Goal: Task Accomplishment & Management: Manage account settings

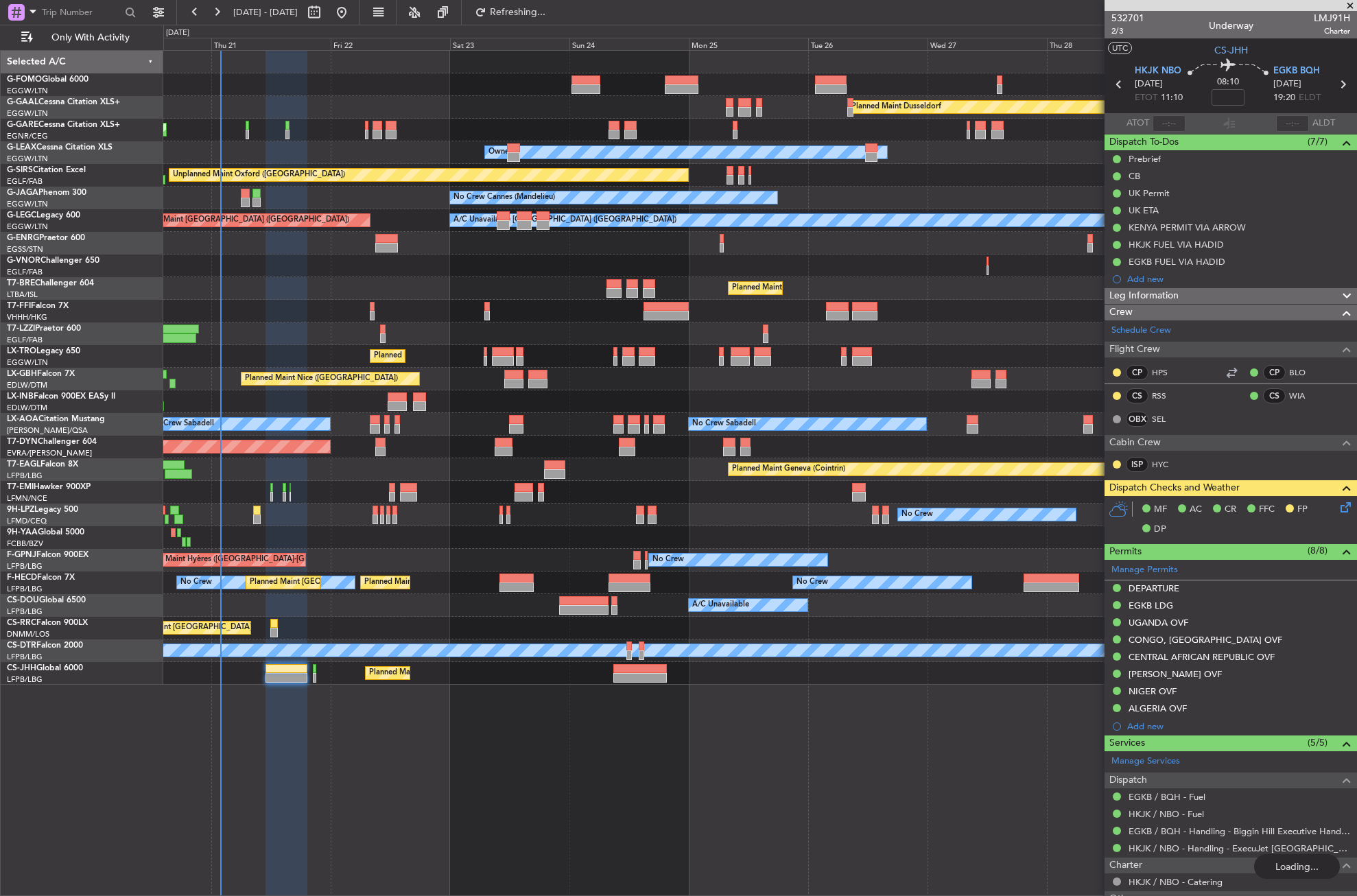
click at [533, 8] on button "Refreshing..." at bounding box center [510, 12] width 82 height 22
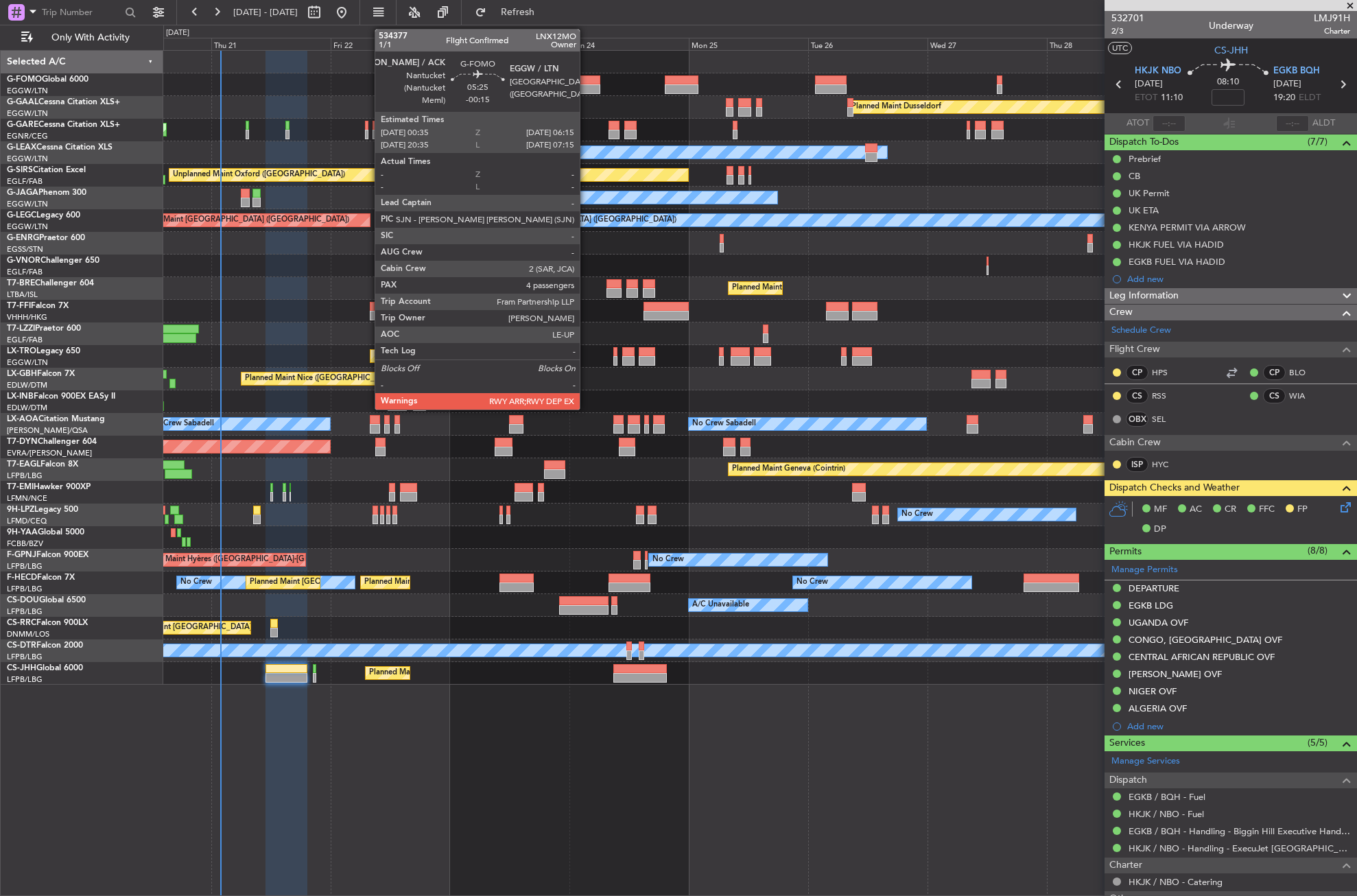
click at [586, 83] on div at bounding box center [586, 80] width 29 height 10
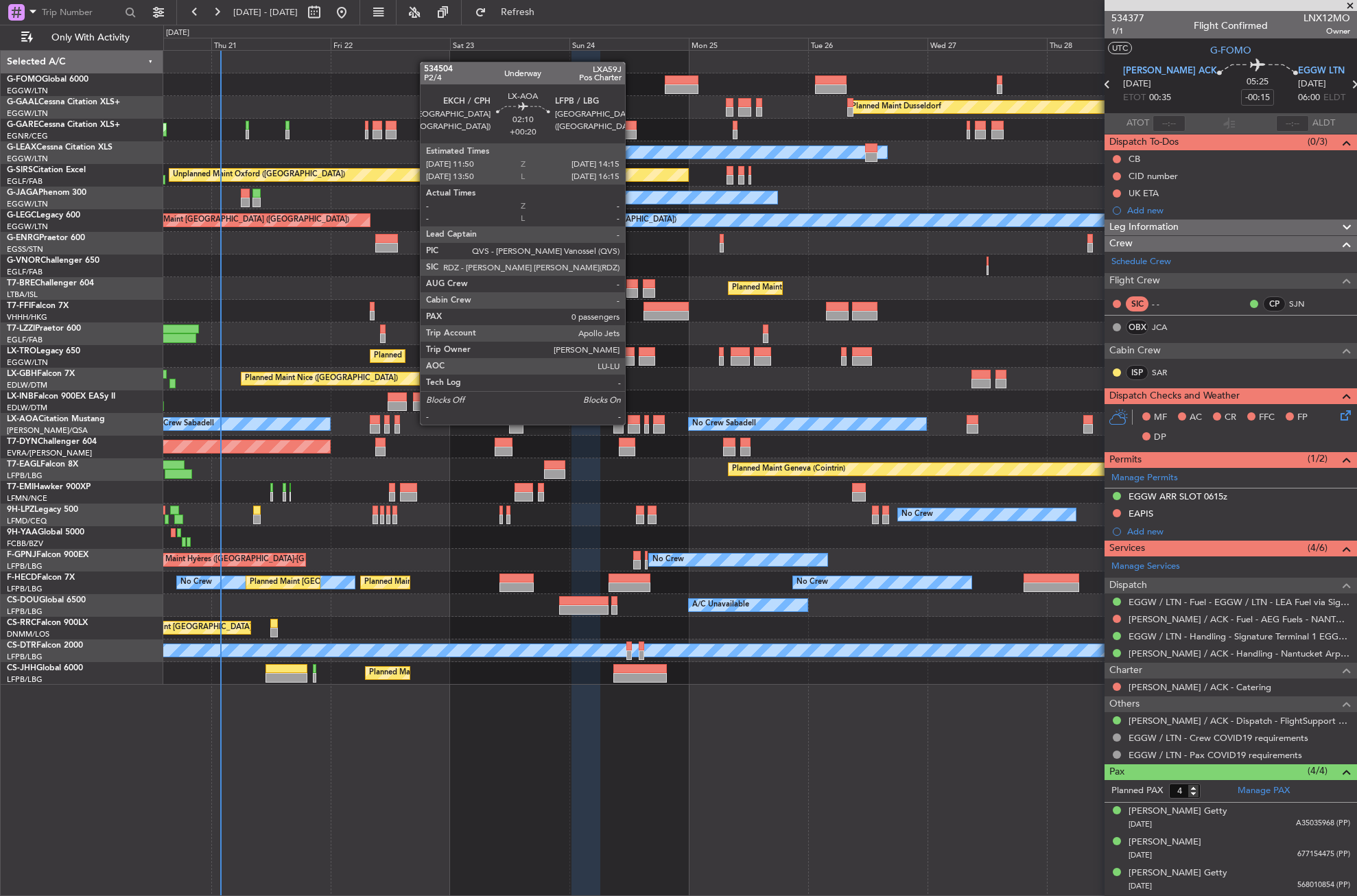
click at [631, 424] on div at bounding box center [634, 420] width 12 height 10
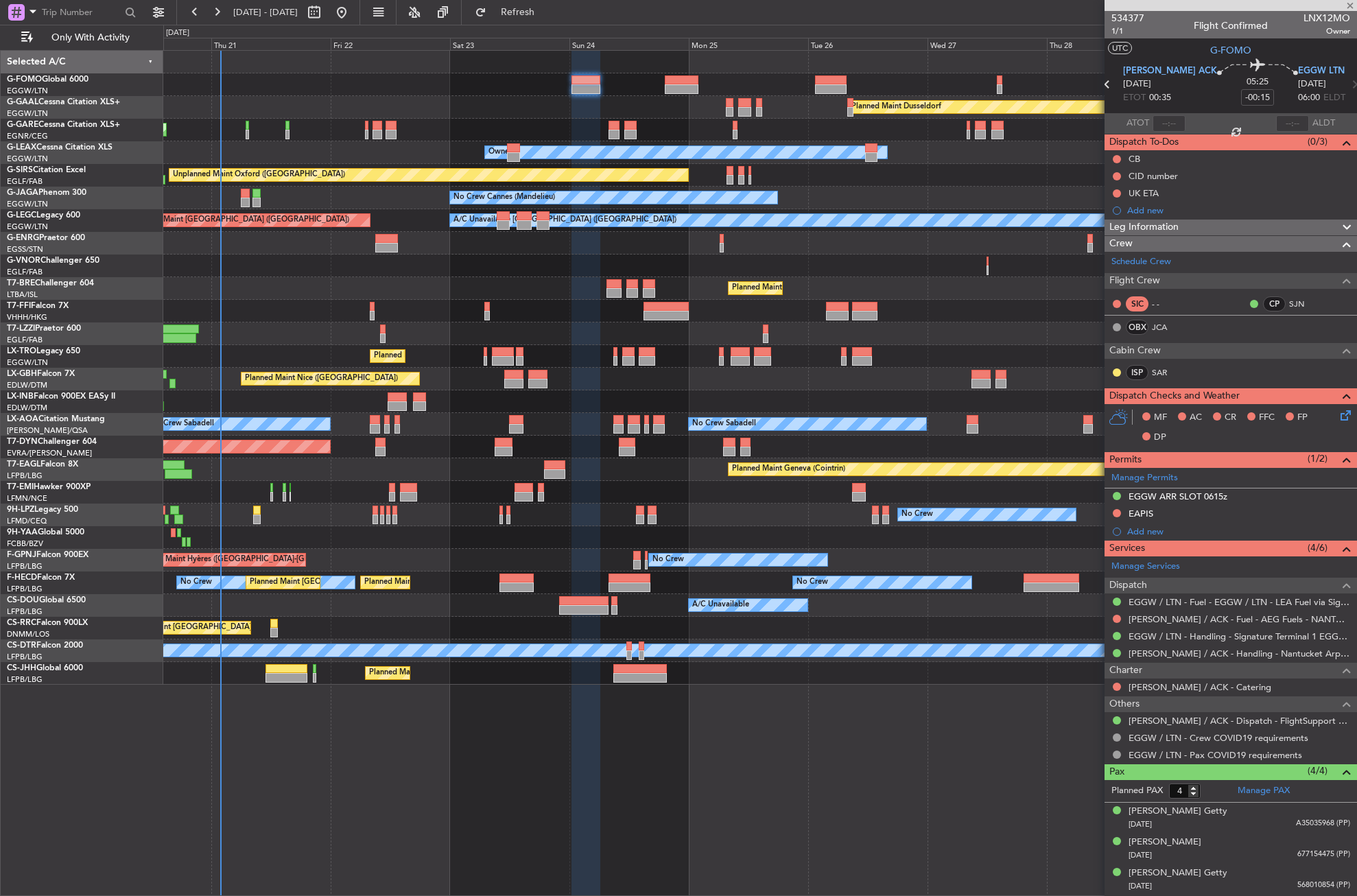
type input "+00:20"
type input "0"
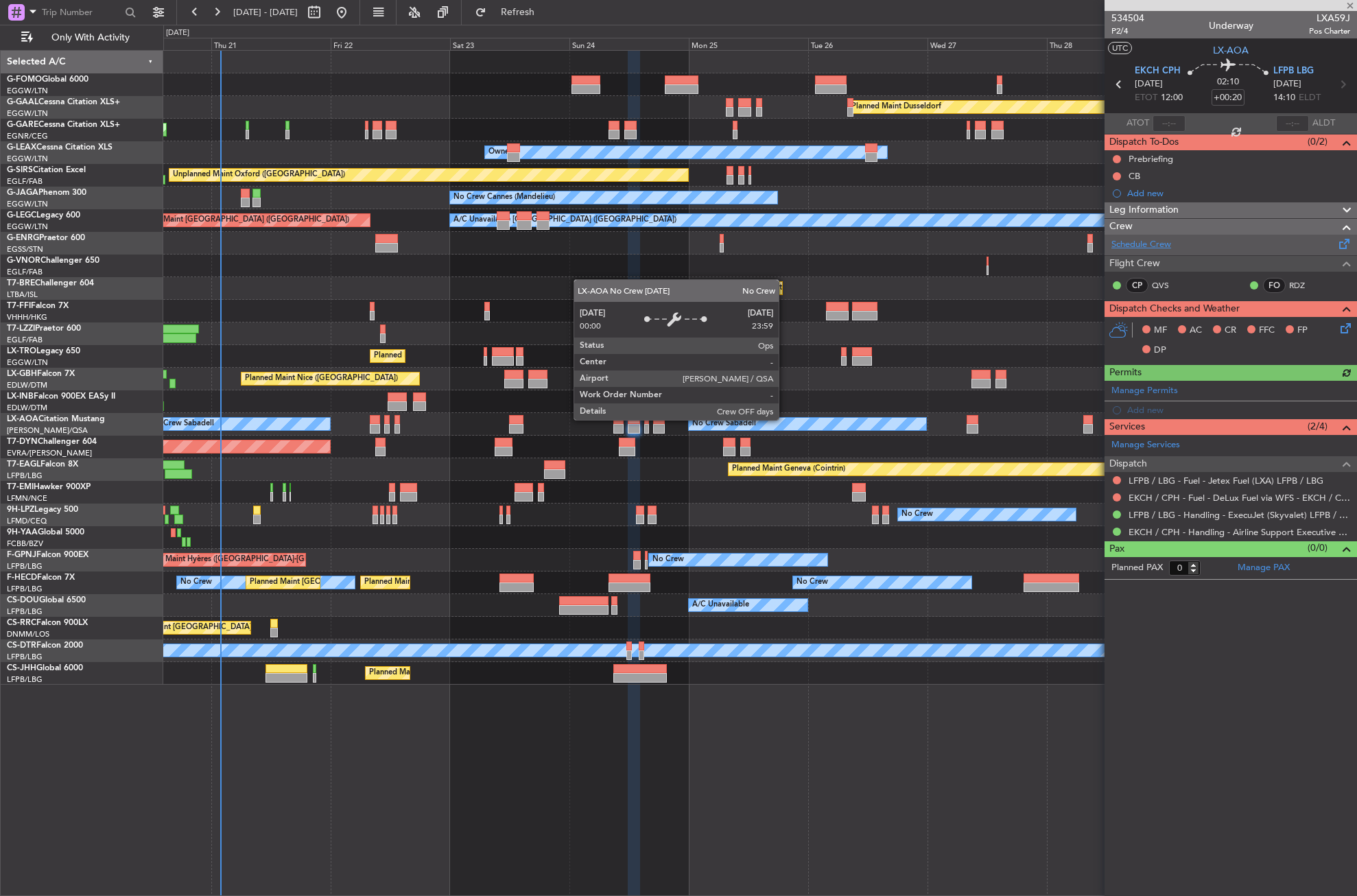
click at [1155, 245] on link "Schedule Crew" at bounding box center [1141, 245] width 59 height 14
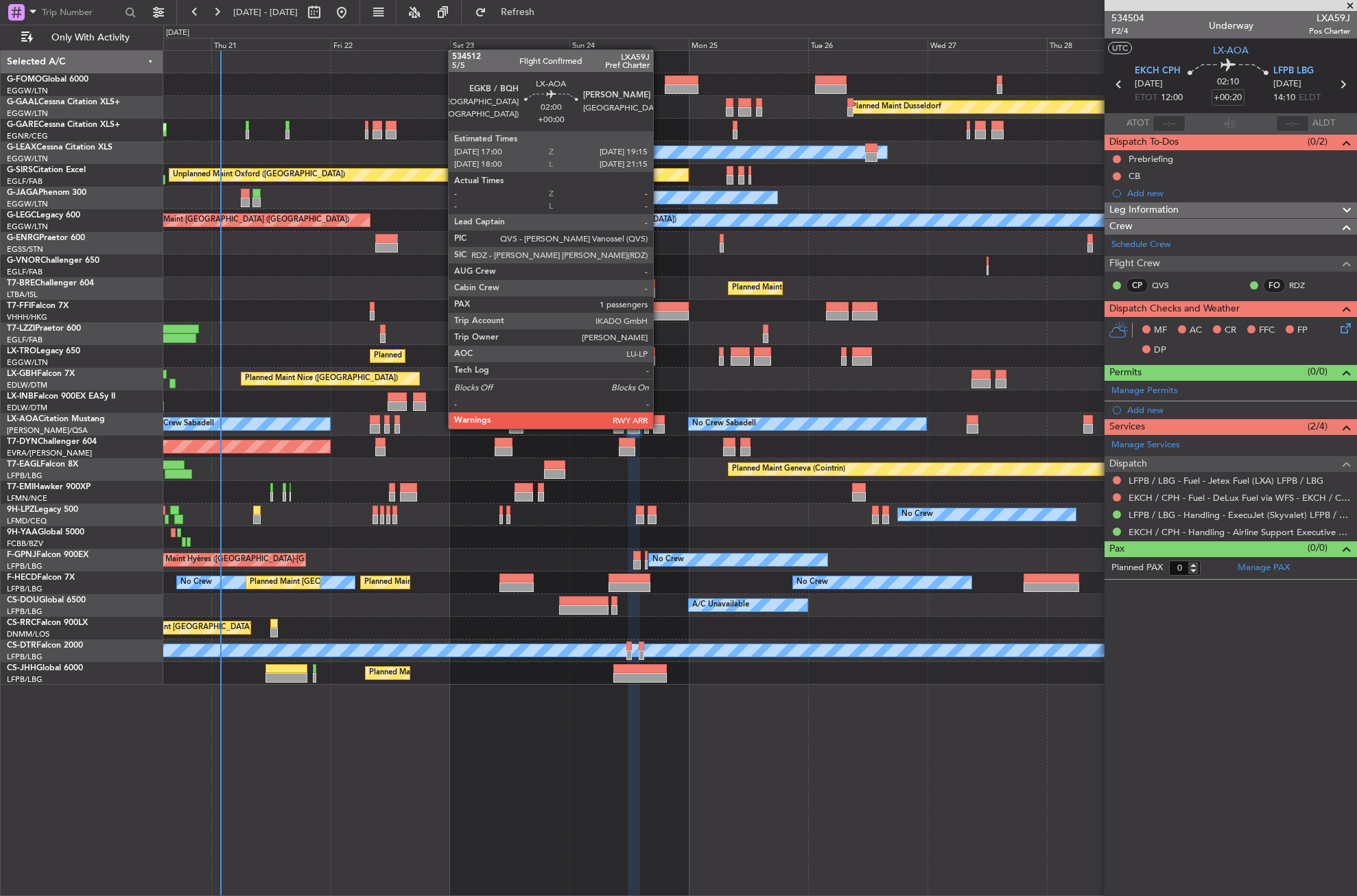
click at [659, 427] on div at bounding box center [659, 428] width 11 height 10
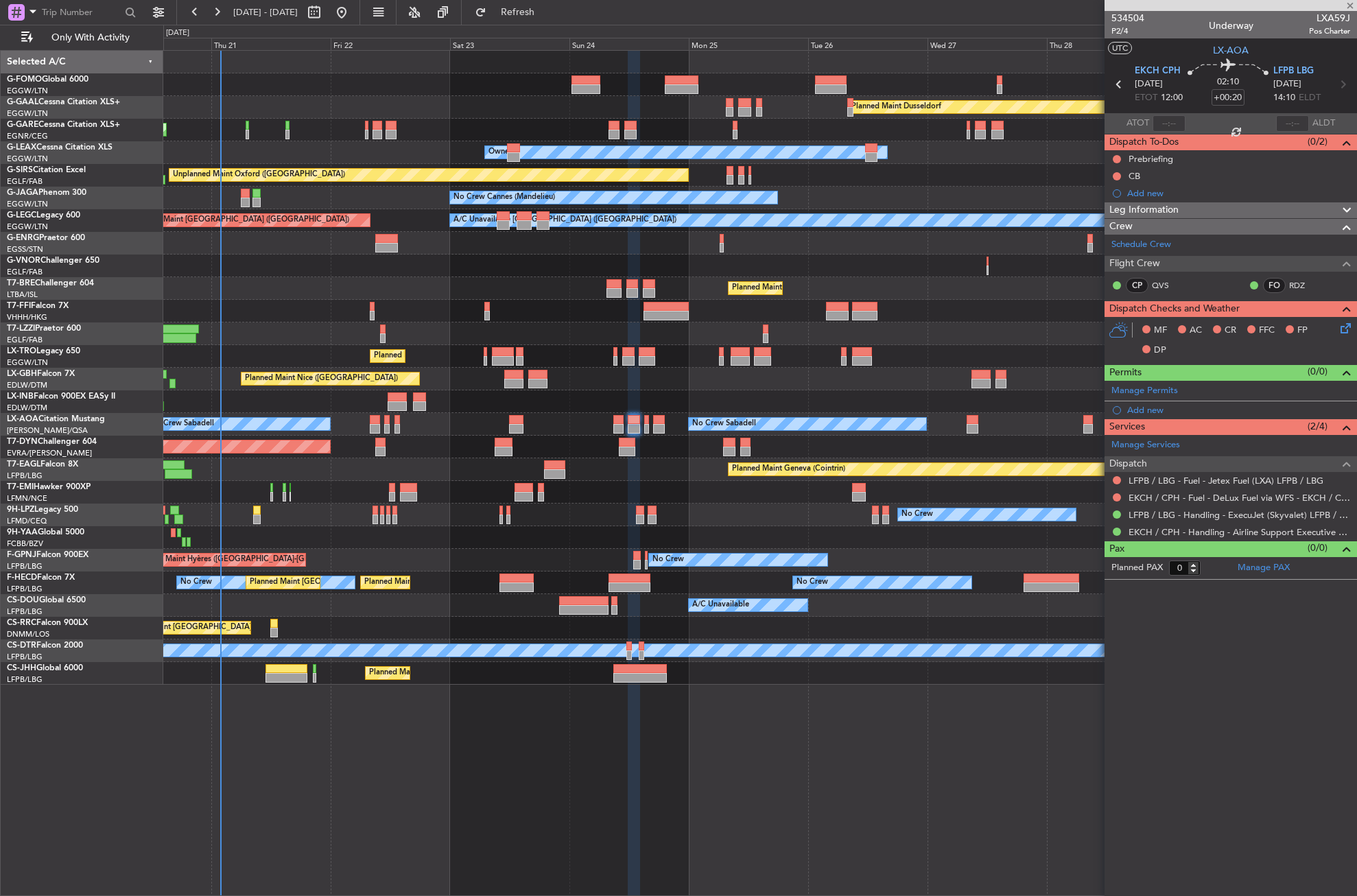
type input "1"
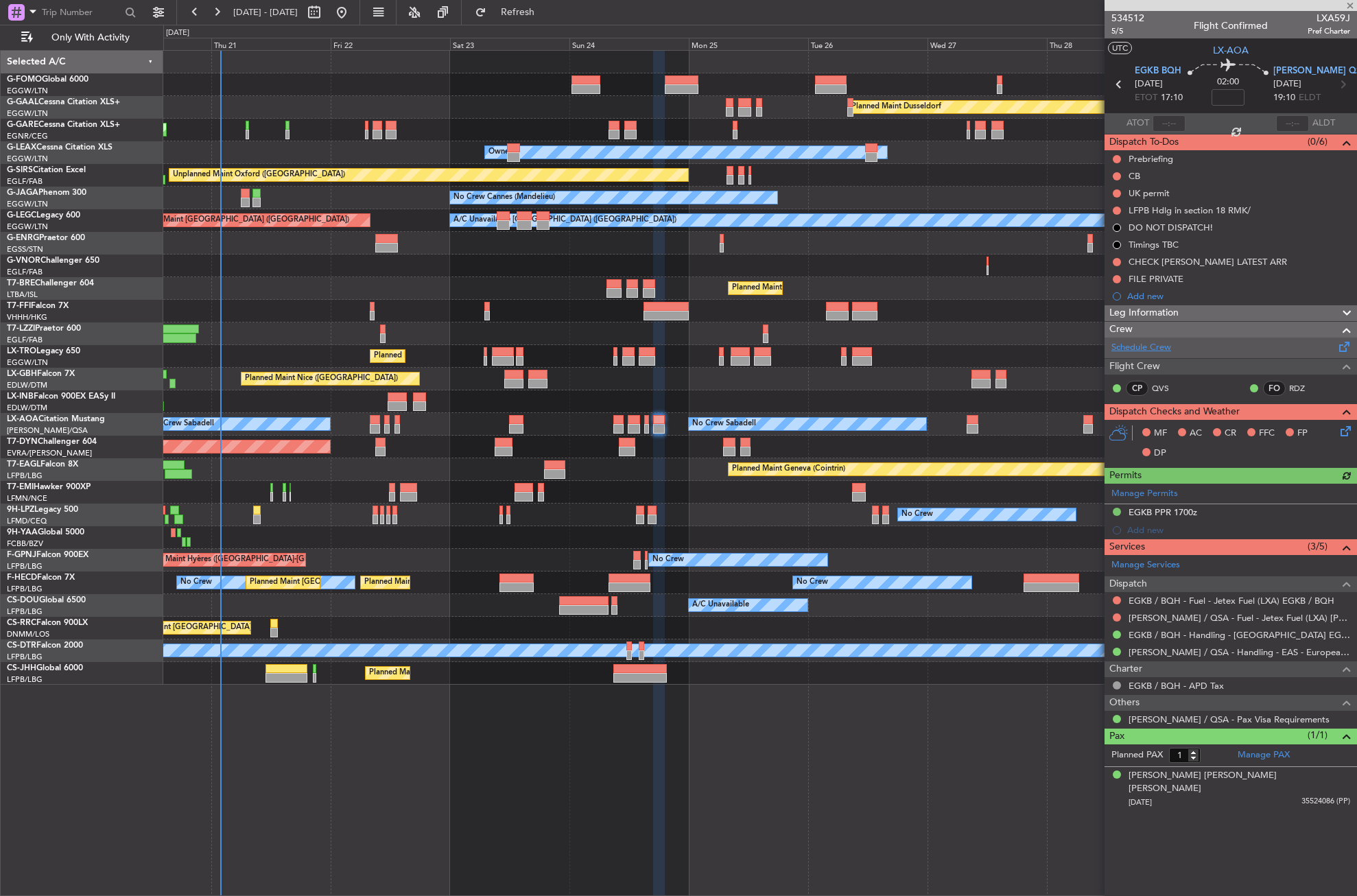
click at [1157, 349] on link "Schedule Crew" at bounding box center [1141, 348] width 59 height 14
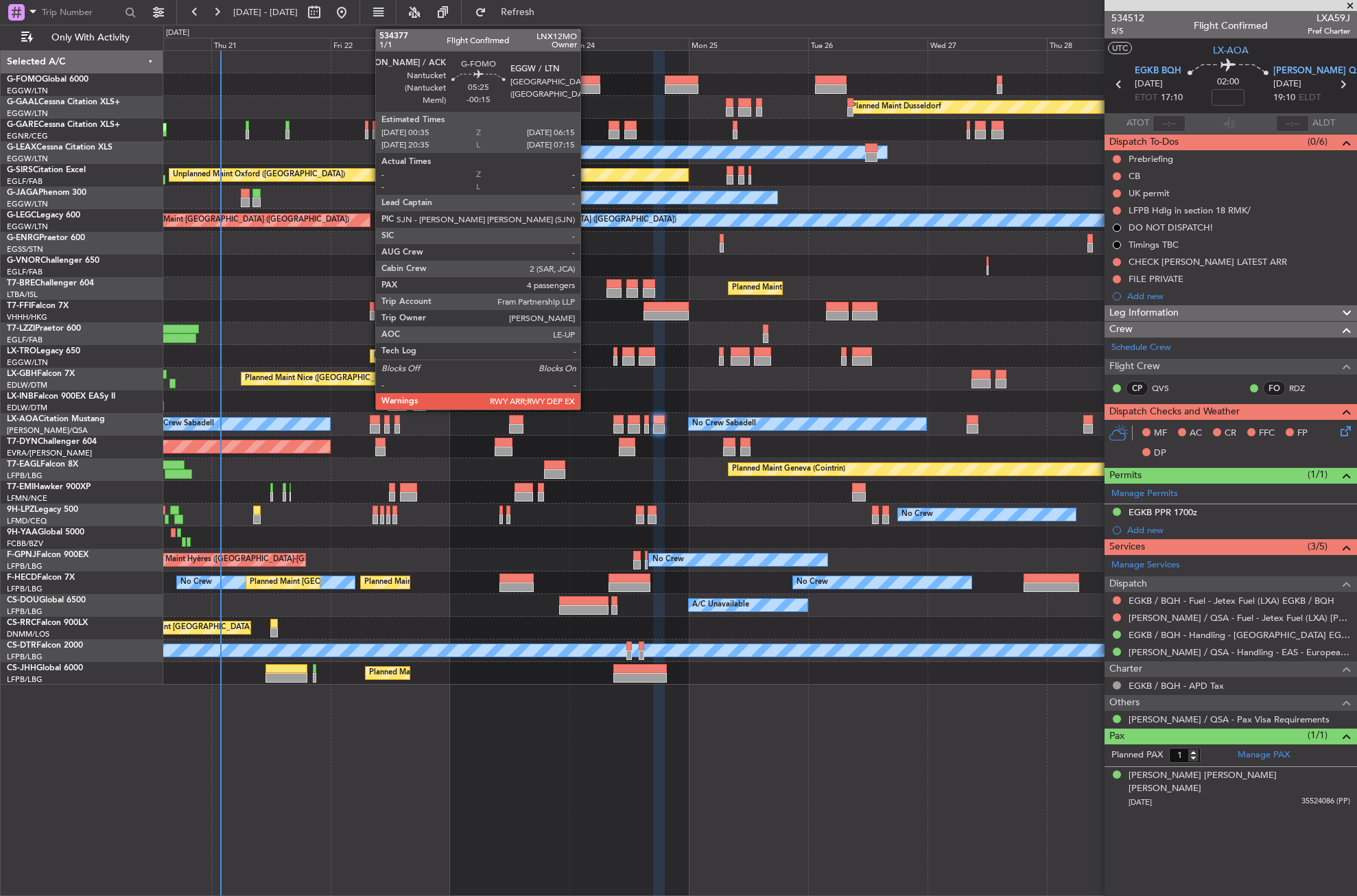
click at [587, 76] on div at bounding box center [586, 80] width 29 height 10
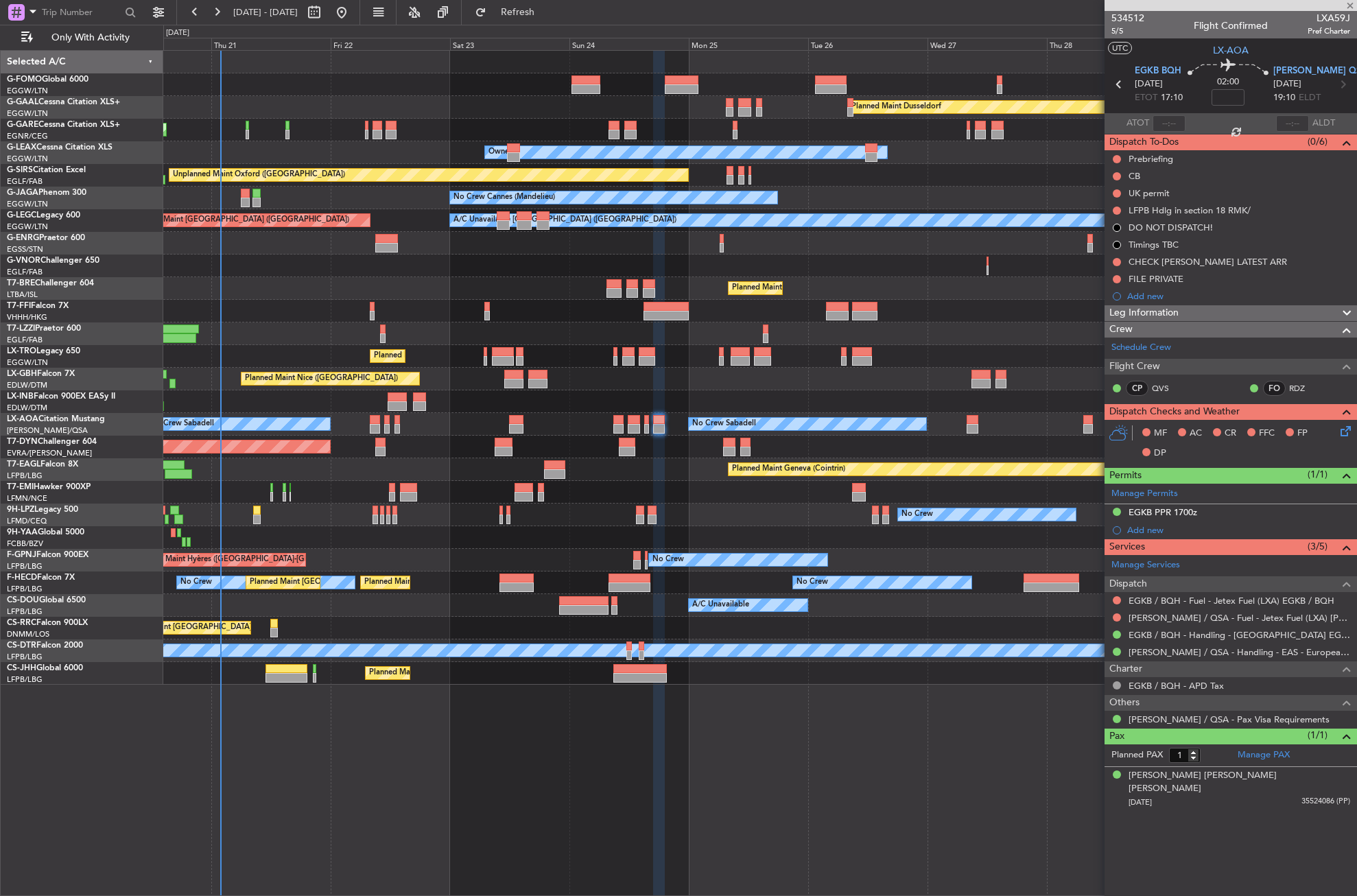
type input "-00:15"
type input "4"
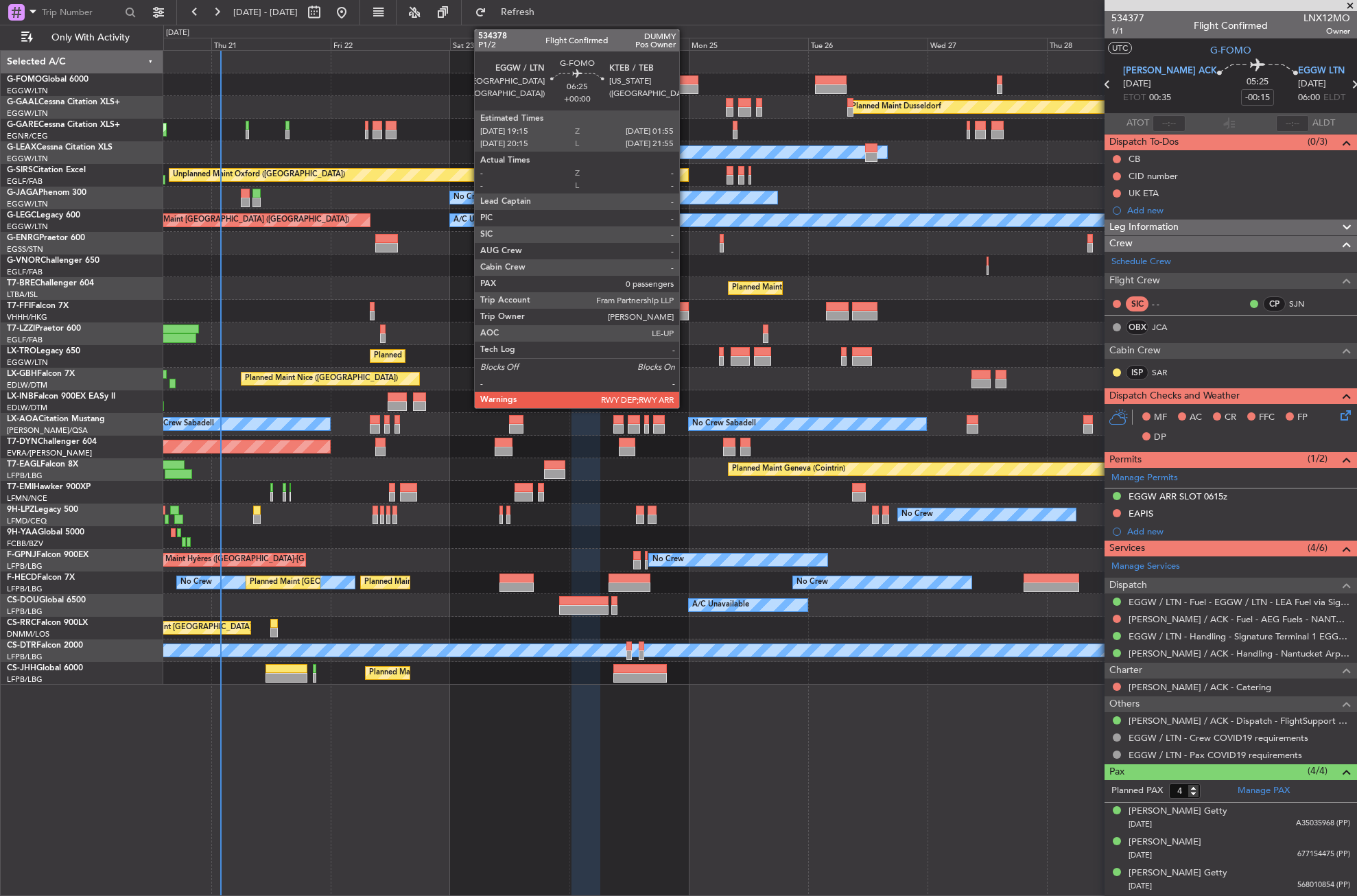
click at [686, 85] on div at bounding box center [681, 89] width 34 height 10
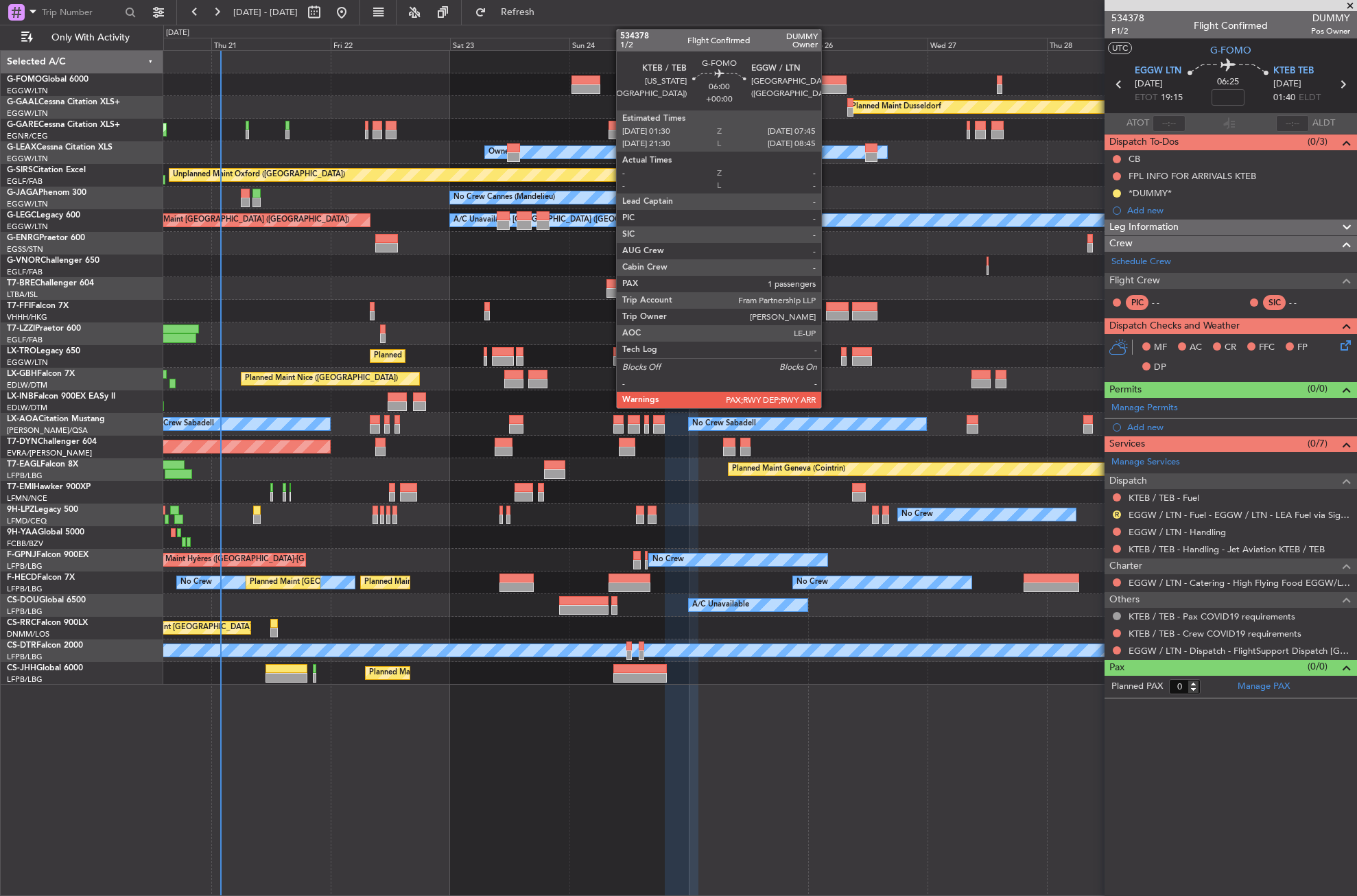
click at [828, 77] on div at bounding box center [831, 80] width 32 height 10
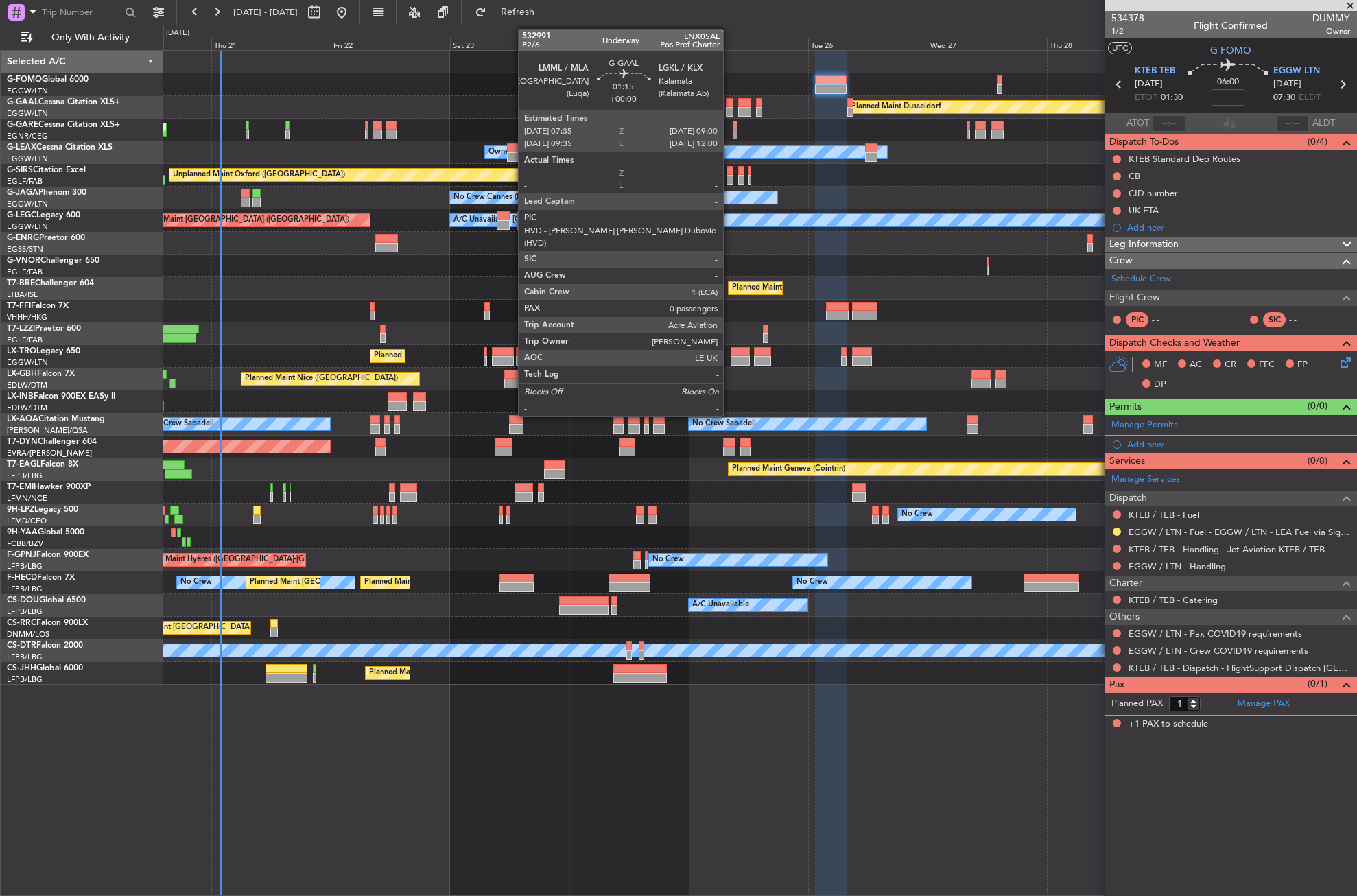
click at [729, 105] on div at bounding box center [730, 102] width 8 height 10
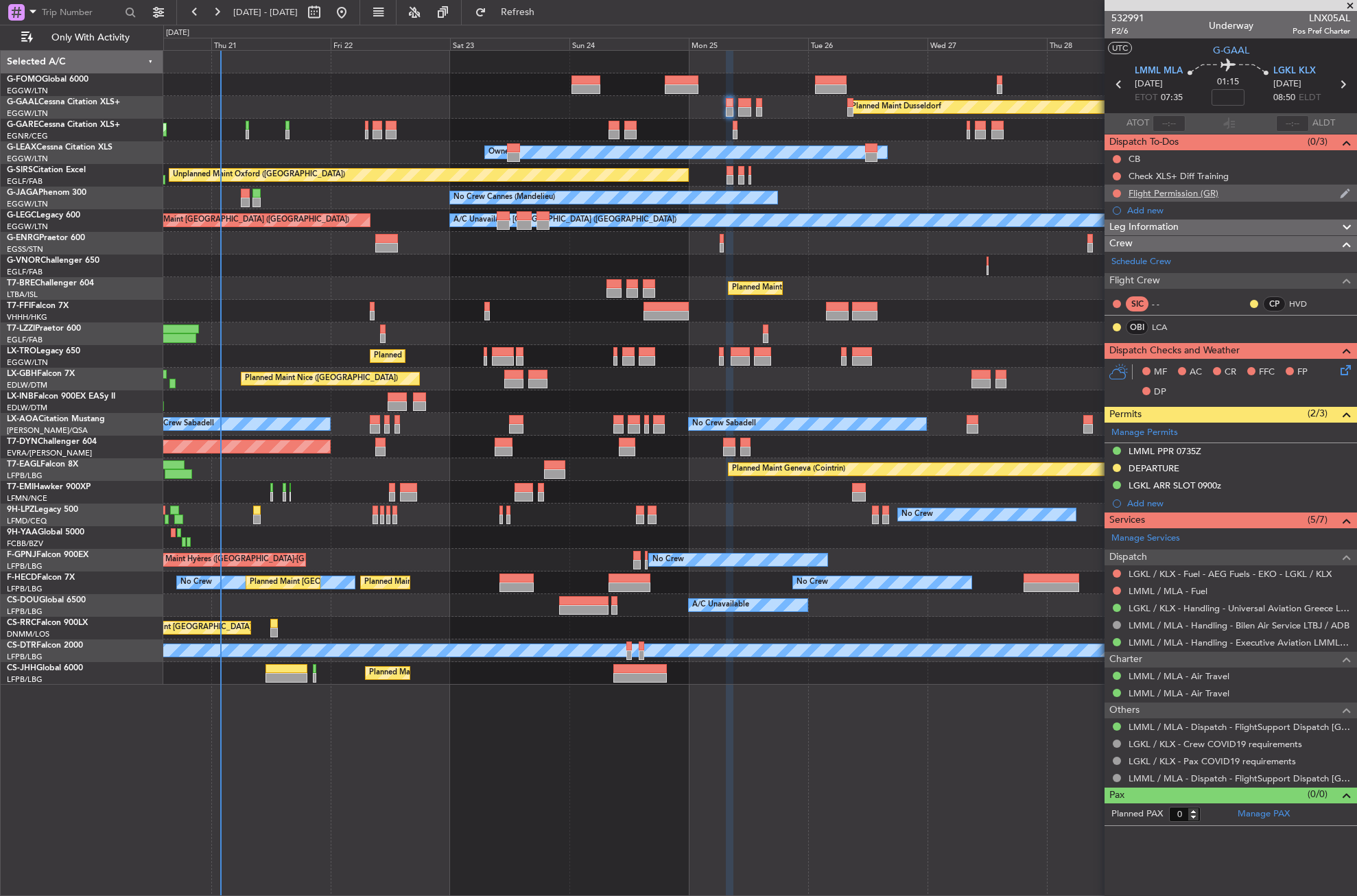
click at [1145, 193] on div "Flight Permission (GR)" at bounding box center [1173, 193] width 90 height 11
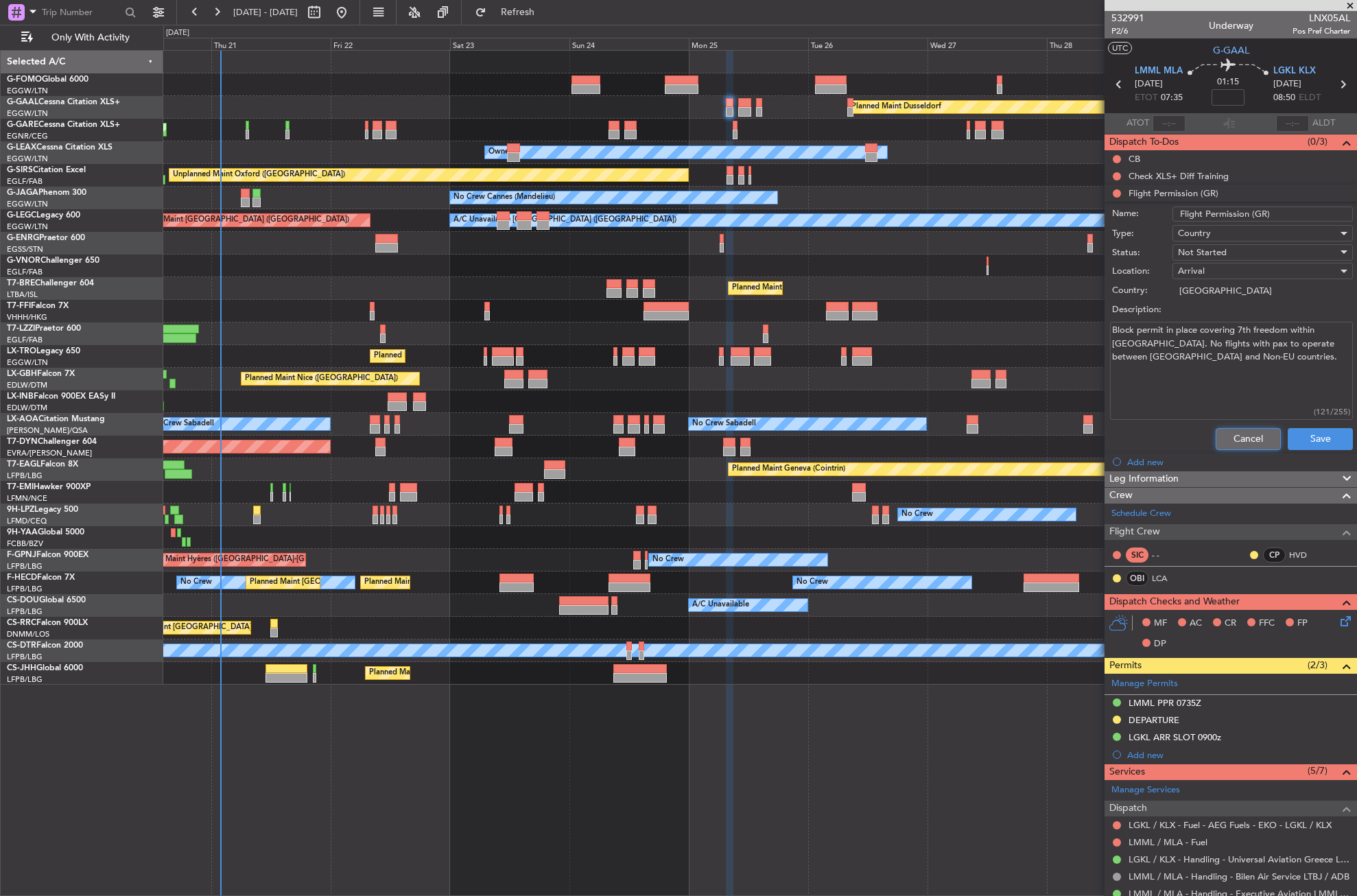
click at [1231, 432] on button "Cancel" at bounding box center [1249, 439] width 65 height 22
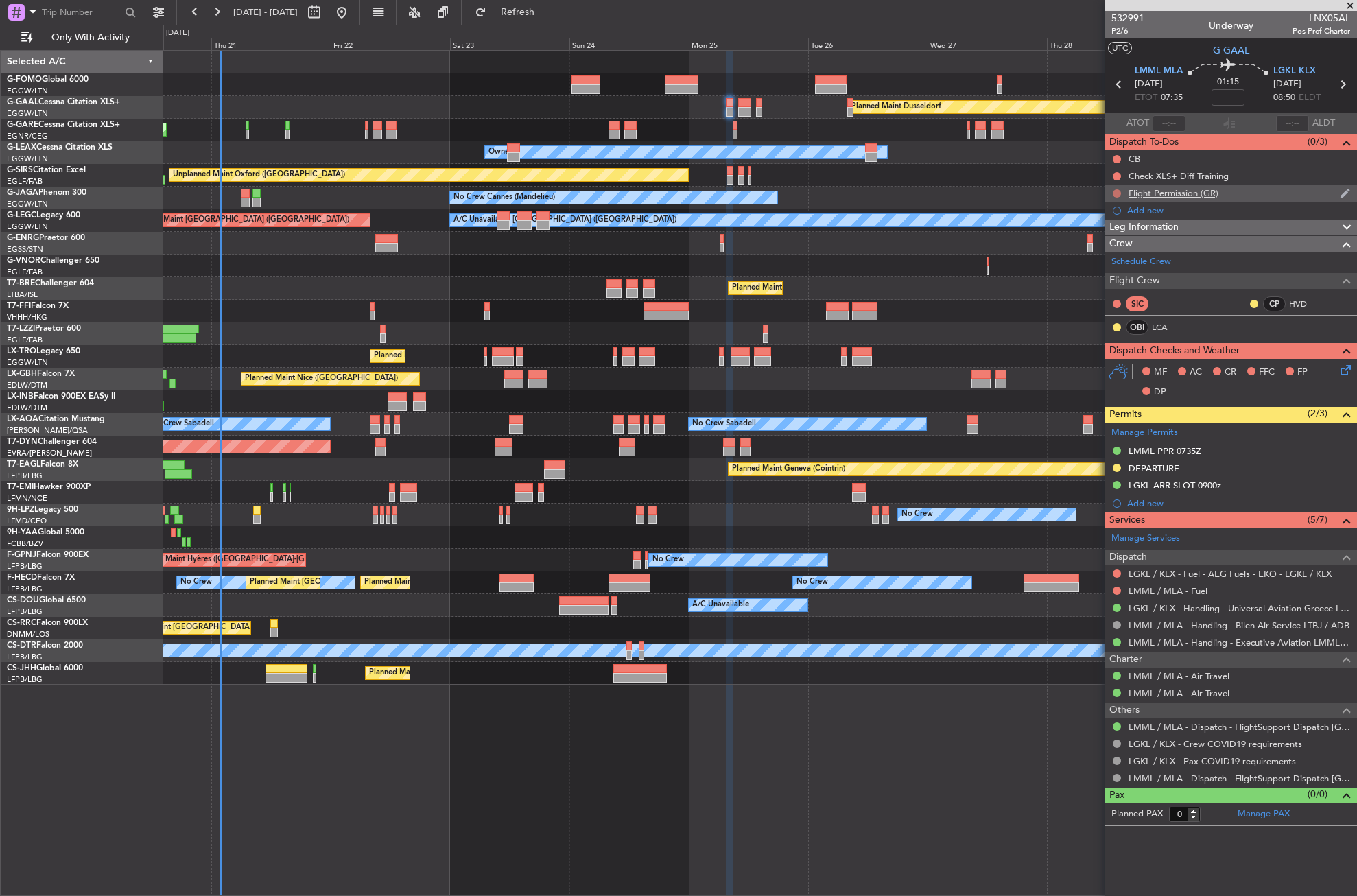
click at [1117, 191] on button at bounding box center [1117, 193] width 8 height 8
click at [1118, 260] on li "Completed" at bounding box center [1118, 254] width 73 height 20
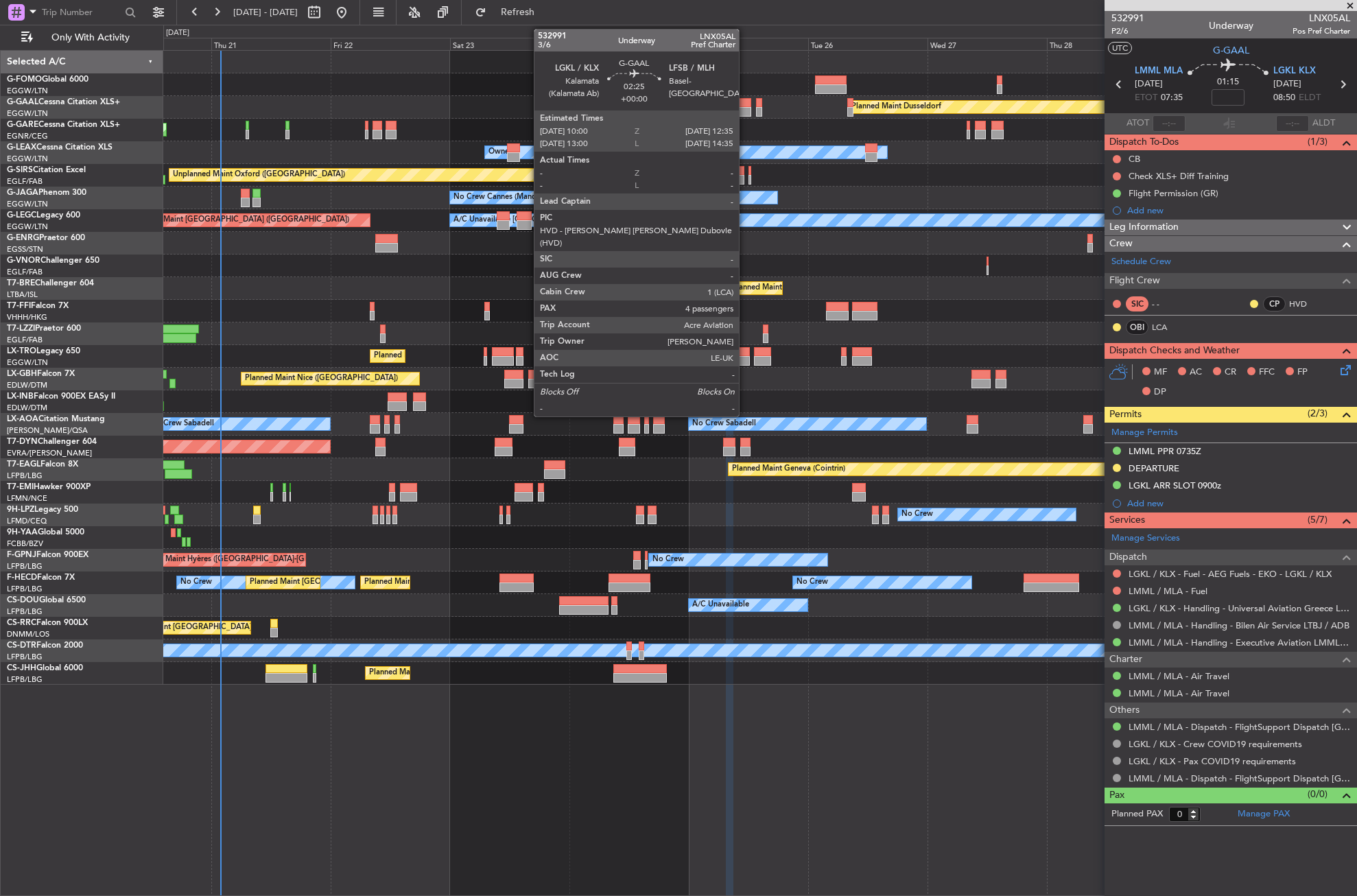
click at [745, 109] on div at bounding box center [744, 111] width 13 height 10
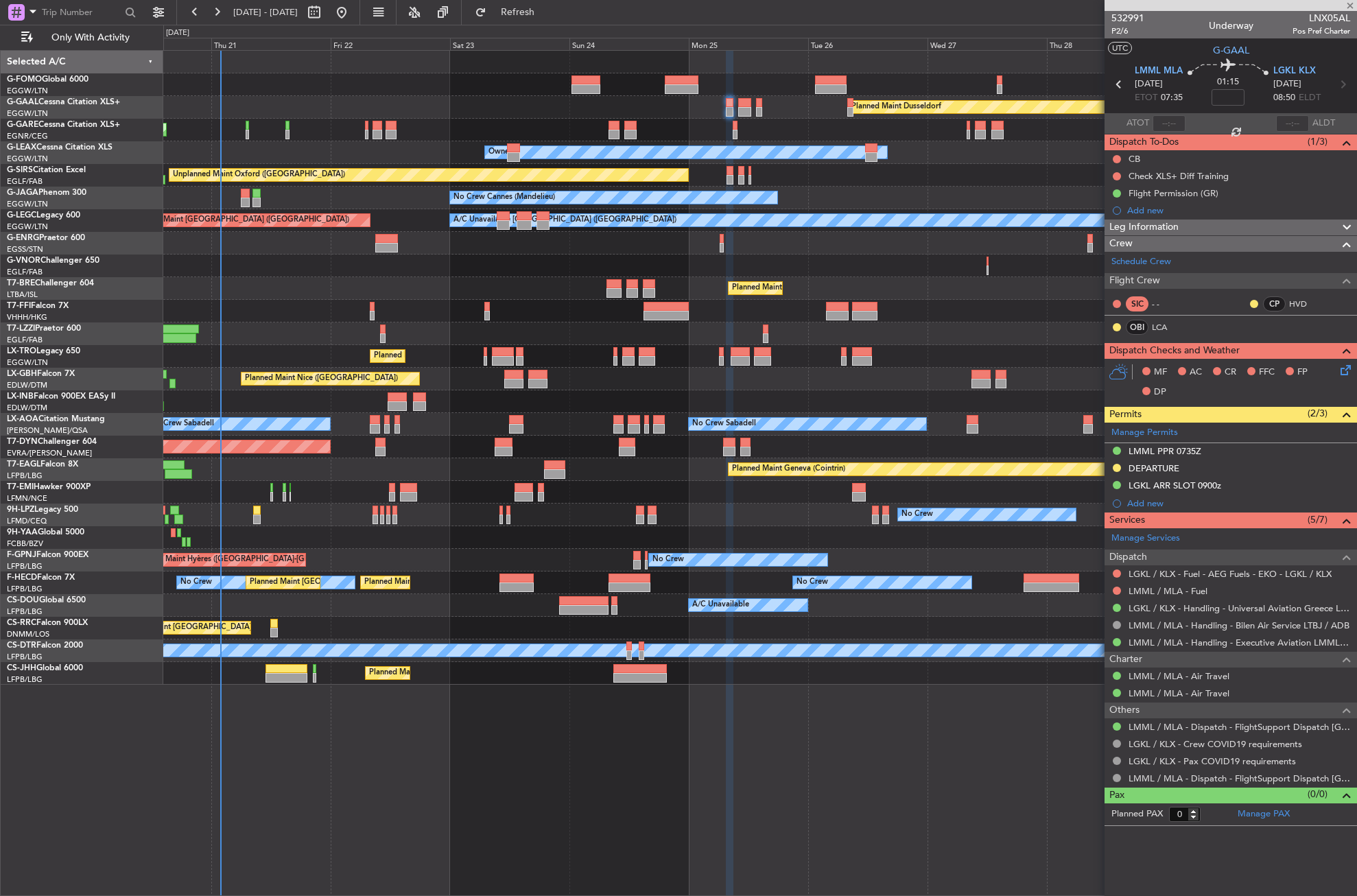
type input "4"
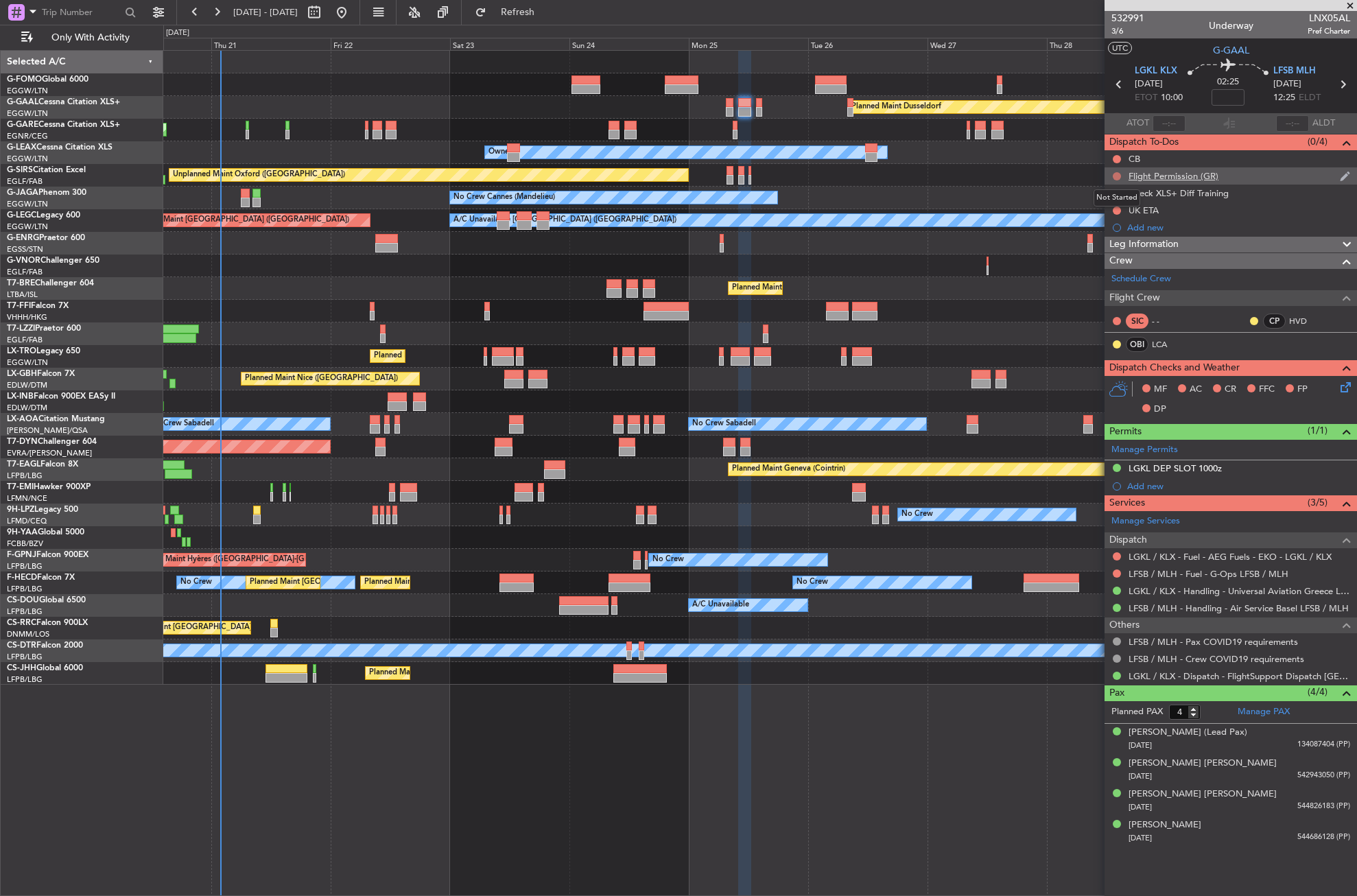
click at [1117, 178] on button at bounding box center [1117, 176] width 8 height 8
click at [1111, 232] on span "Completed" at bounding box center [1123, 236] width 45 height 14
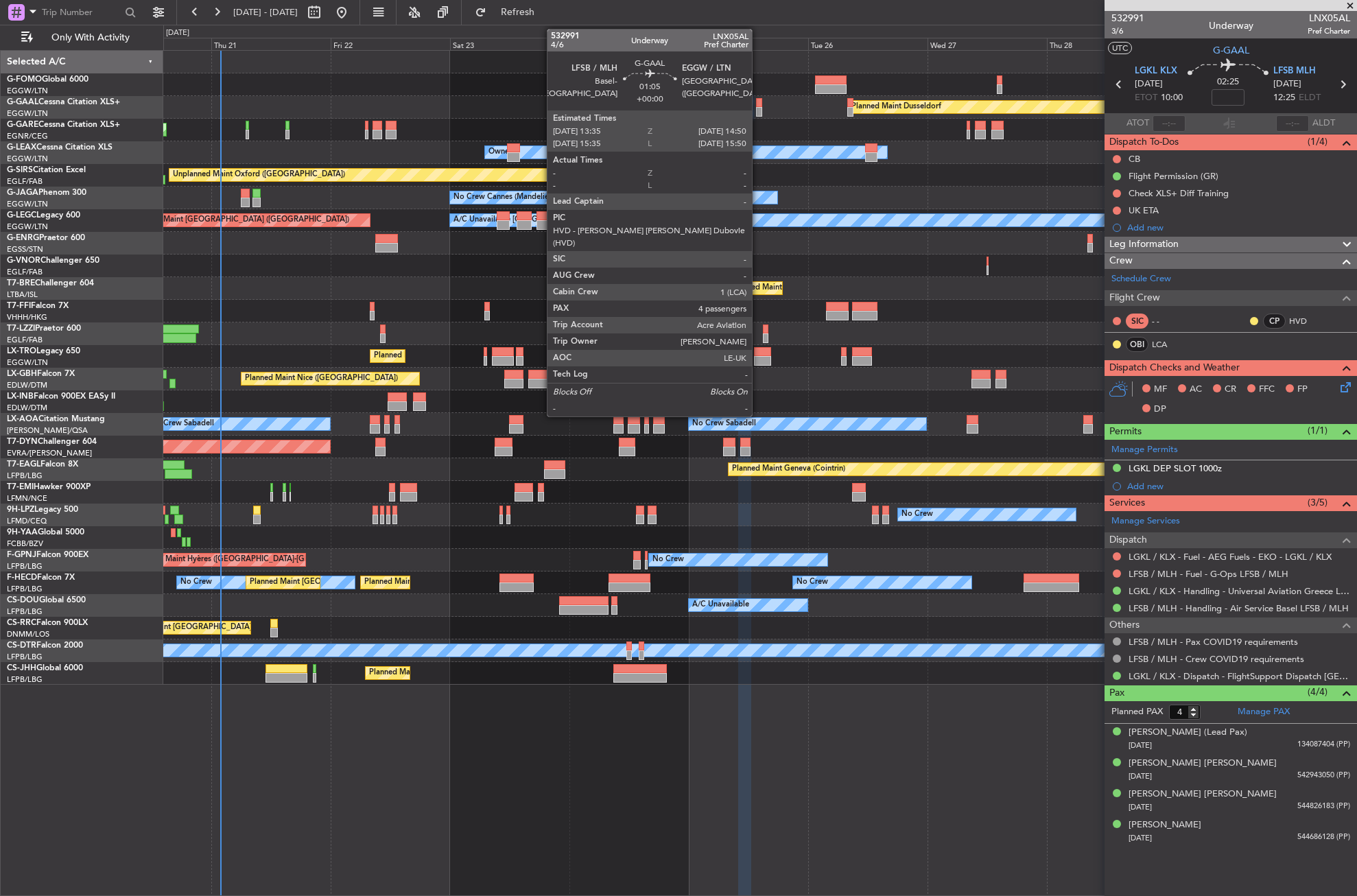
click at [758, 105] on div at bounding box center [759, 102] width 7 height 10
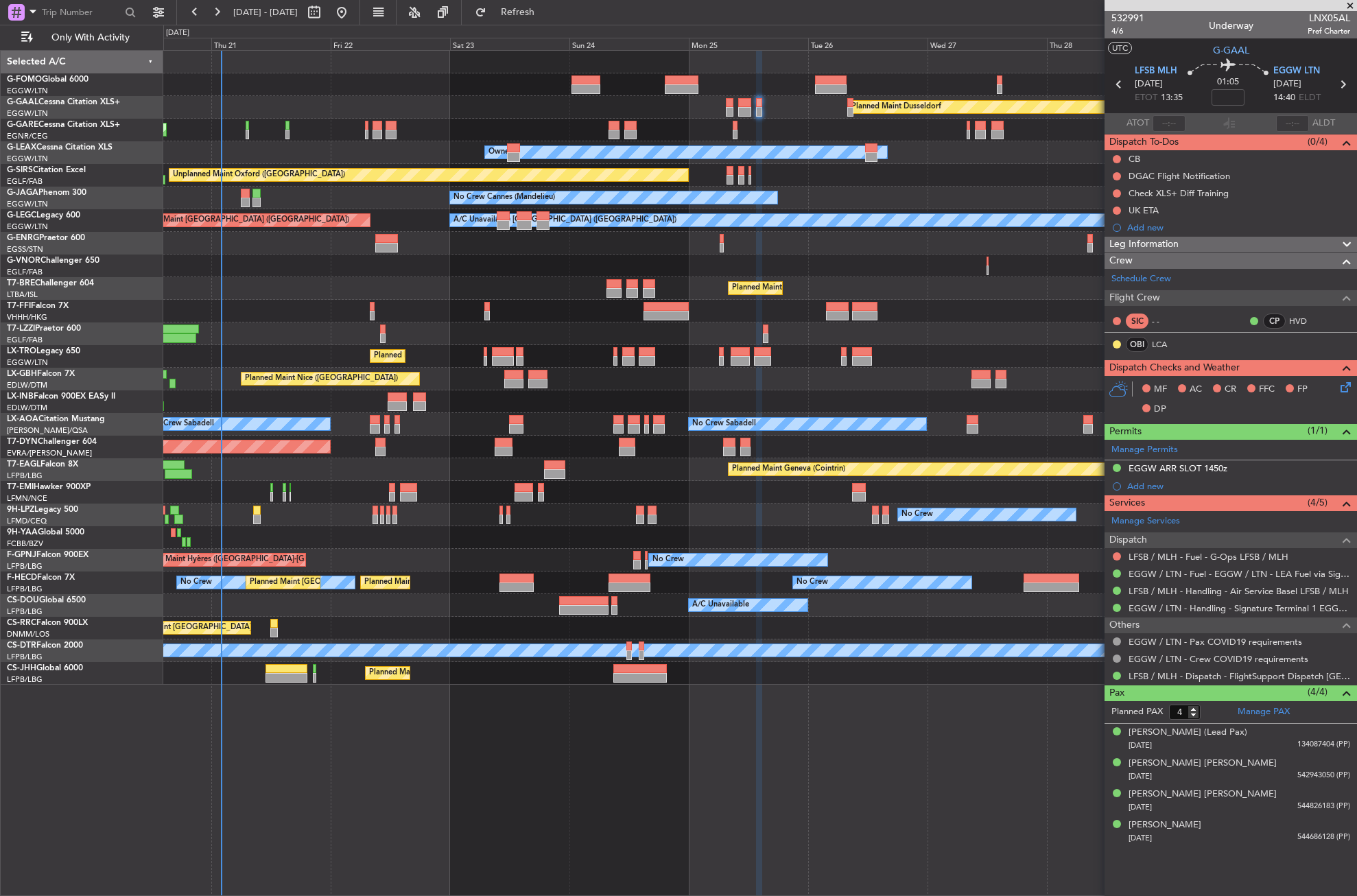
drag, startPoint x: 1304, startPoint y: 19, endPoint x: 1352, endPoint y: 22, distance: 48.1
click at [1352, 22] on div "532991 4/6 Underway LNX05AL Pref Charter" at bounding box center [1231, 25] width 253 height 27
click at [1123, 27] on span "4/6" at bounding box center [1128, 31] width 33 height 11
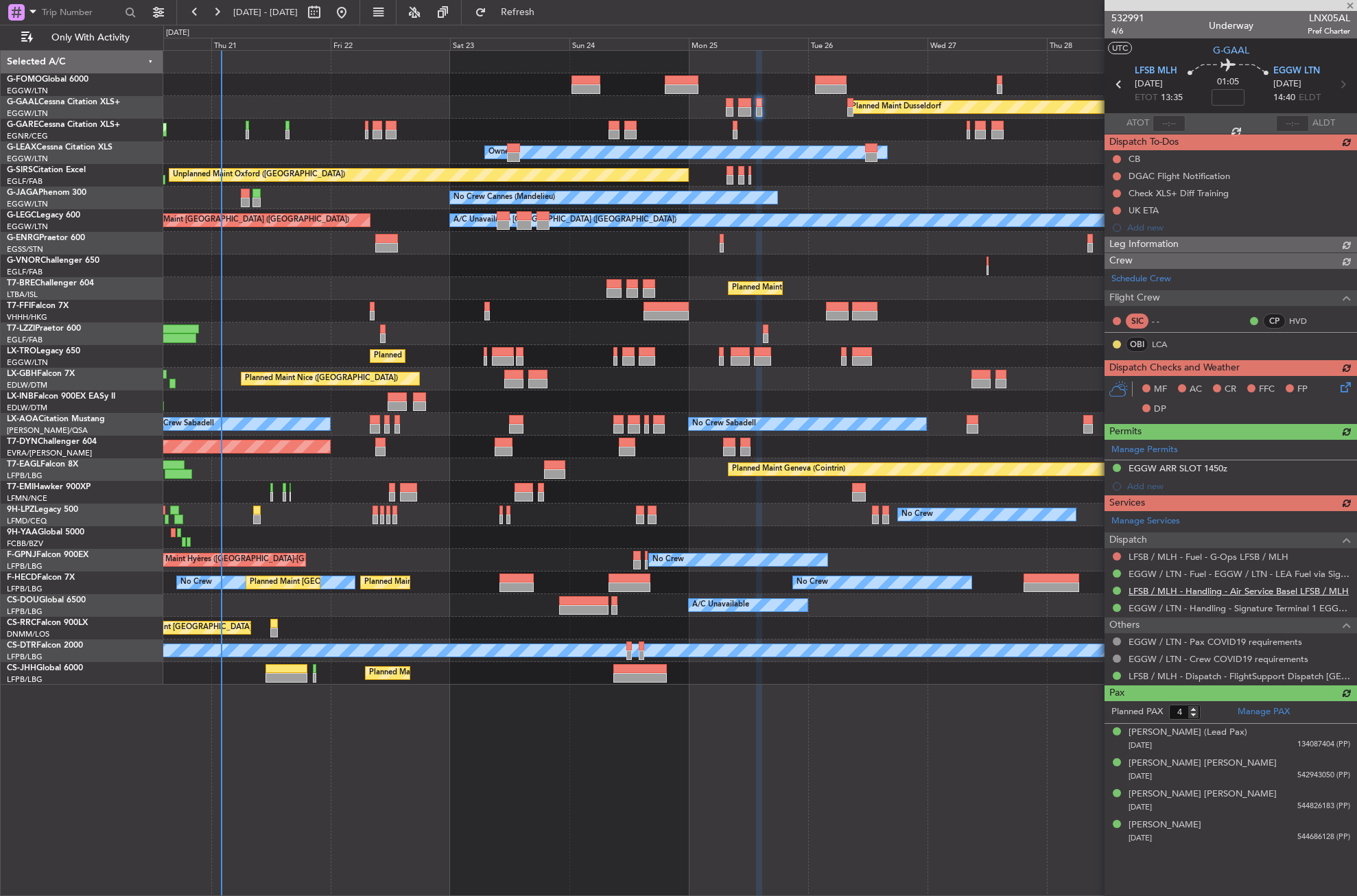
click at [1170, 591] on div "Manage Services Dispatch LFSB / MLH - Fuel - G-Ops LFSB / MLH EGGW / LTN - Fuel…" at bounding box center [1231, 597] width 253 height 174
click at [1166, 587] on link "LFSB / MLH - Handling - Air Service Basel LFSB / MLH" at bounding box center [1239, 591] width 221 height 11
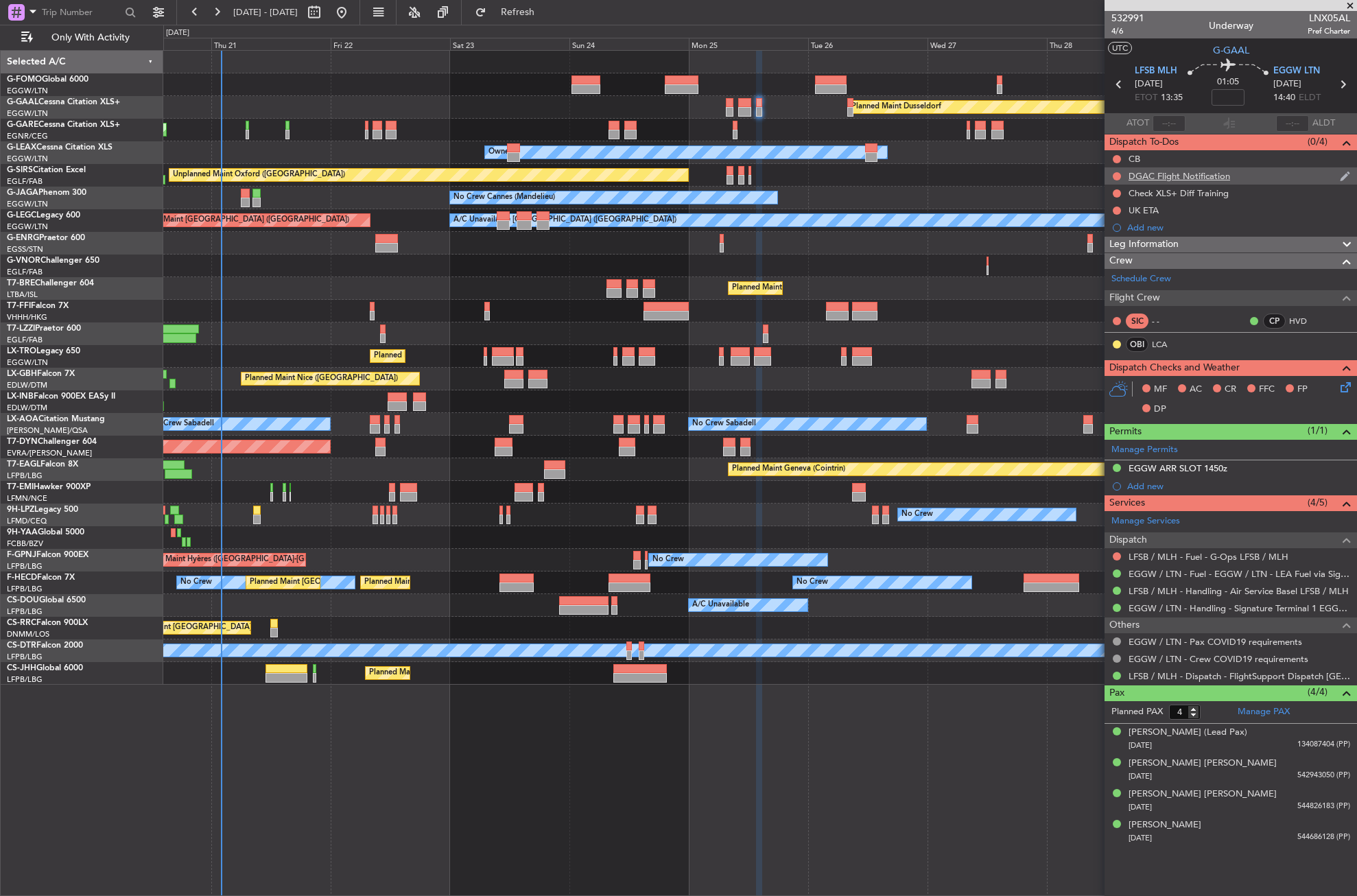
drag, startPoint x: 1258, startPoint y: 170, endPoint x: 1256, endPoint y: 184, distance: 14.1
click at [1256, 170] on div "DGAC Flight Notification" at bounding box center [1231, 175] width 253 height 17
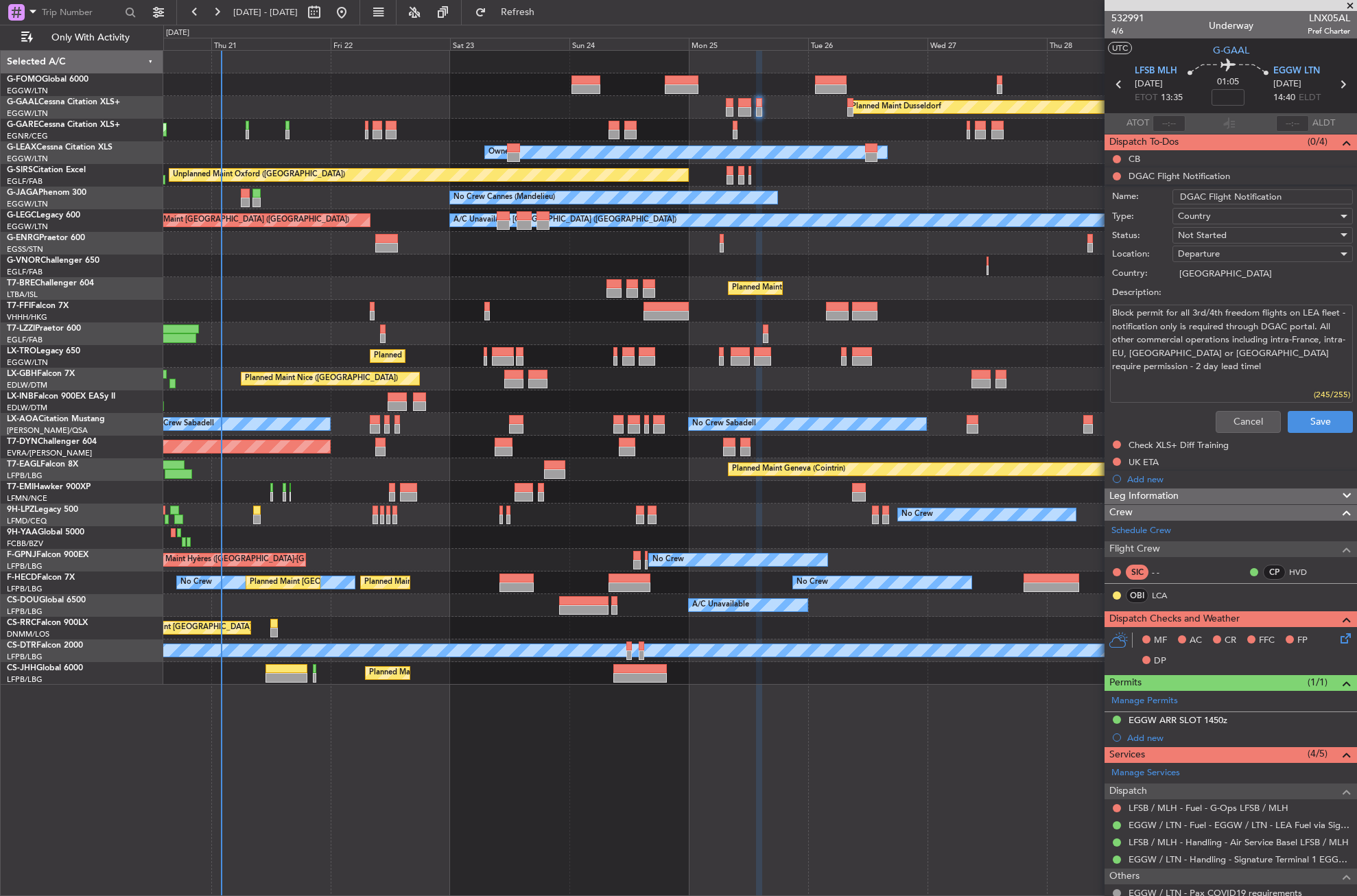
click at [1289, 191] on input "DGAC Flight Notification" at bounding box center [1263, 197] width 181 height 15
paste input "Request No 147475"
drag, startPoint x: 1304, startPoint y: 199, endPoint x: 1283, endPoint y: 198, distance: 21.0
click at [1283, 198] on input "DGAC Flight Notification Request No 147475" at bounding box center [1263, 197] width 181 height 15
type input "DGAC Flight Notification No 147475"
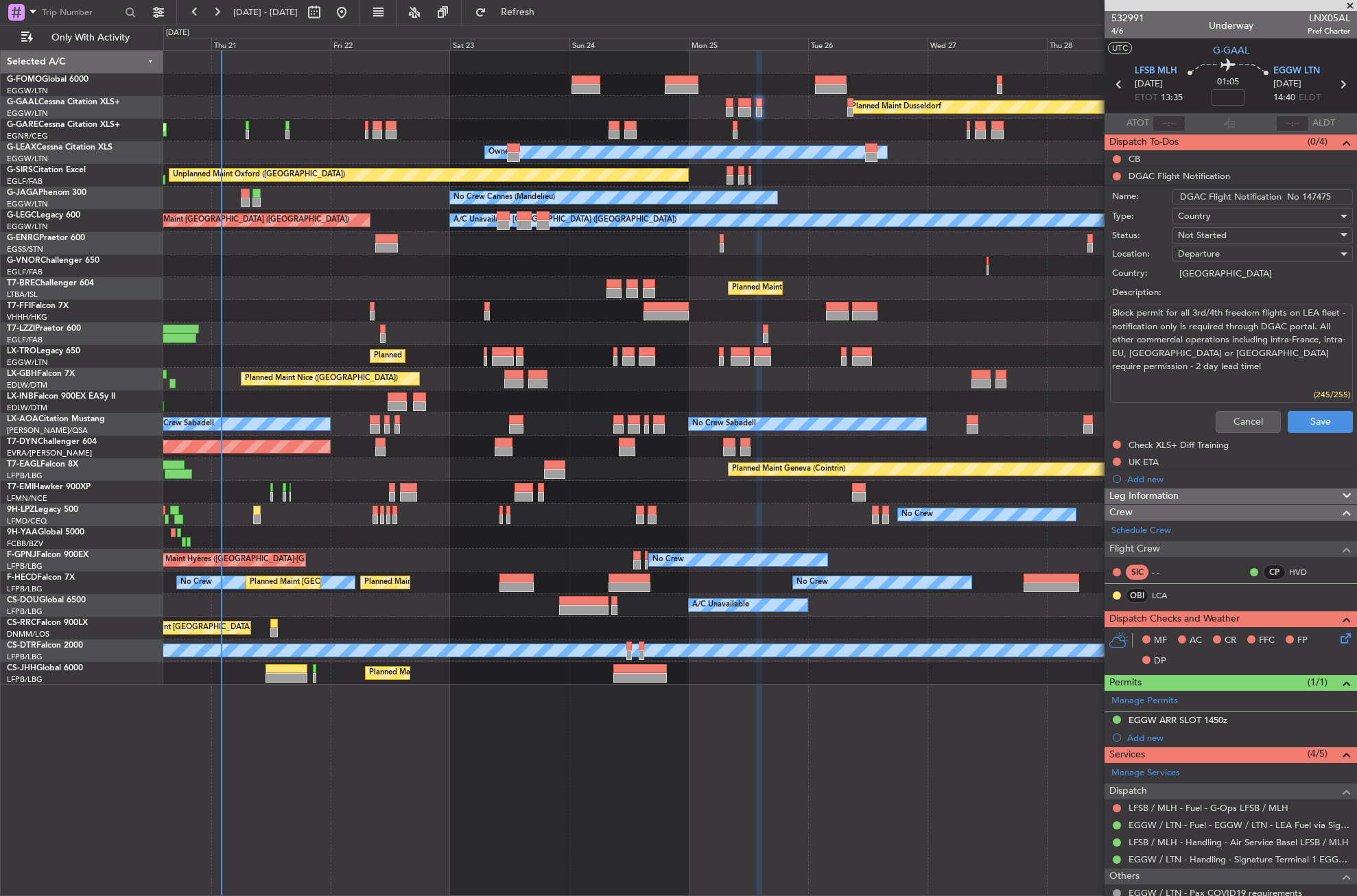
click at [1201, 229] on span "Not Started" at bounding box center [1202, 235] width 49 height 12
click at [1200, 303] on span "Completed" at bounding box center [1256, 303] width 160 height 20
click at [1300, 424] on button "Save" at bounding box center [1320, 421] width 65 height 22
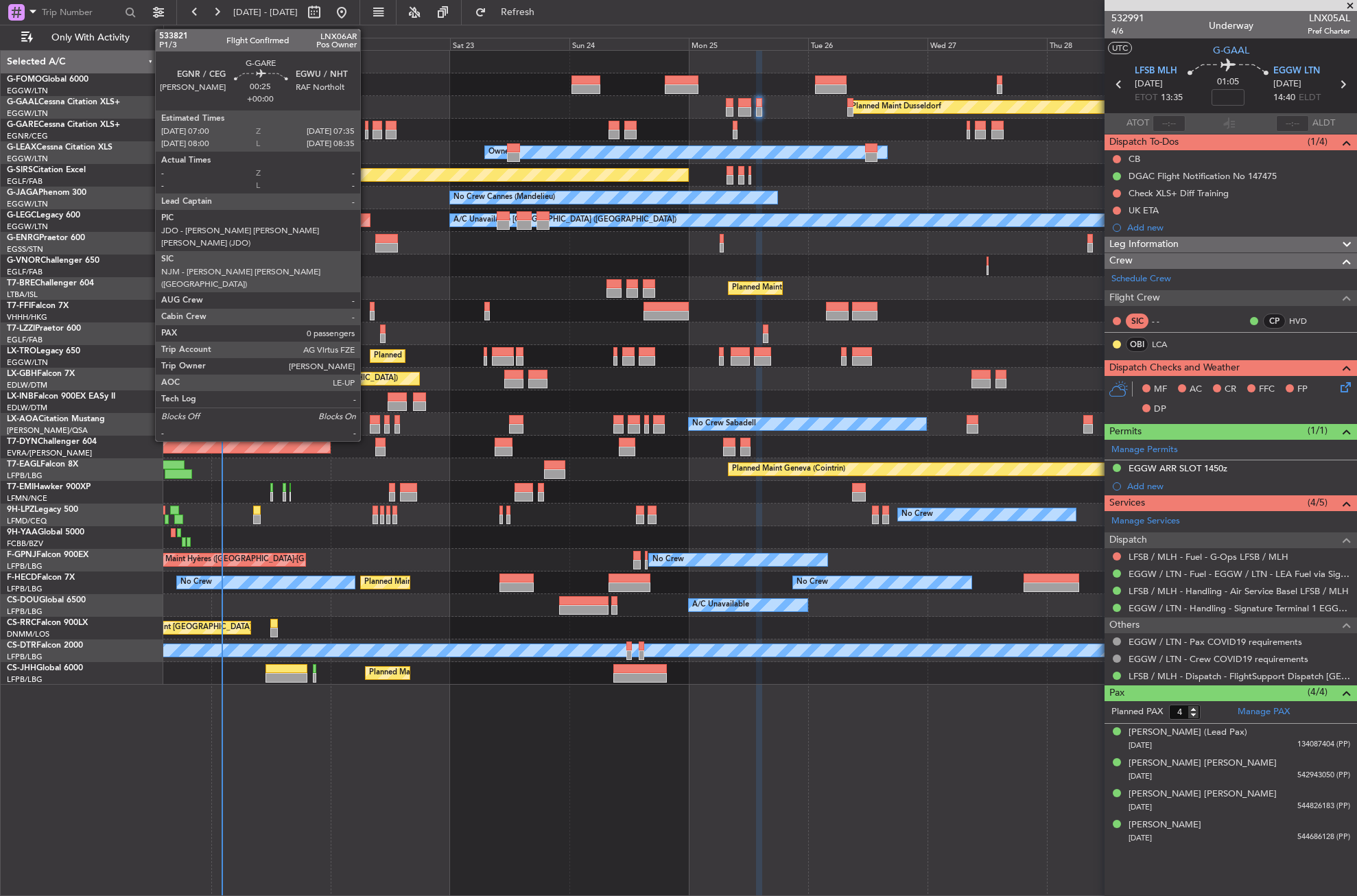
click at [367, 129] on div at bounding box center [367, 134] width 4 height 10
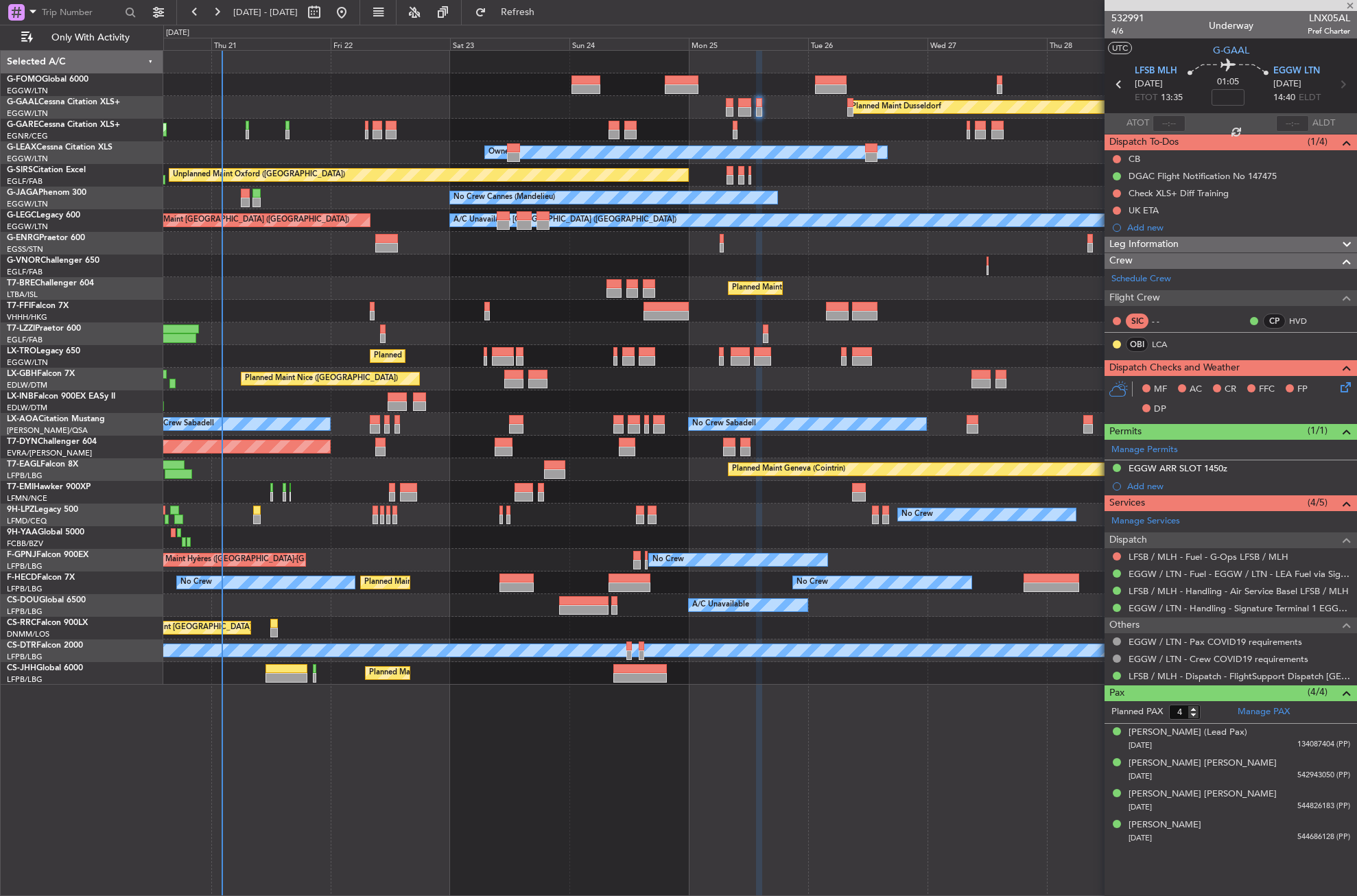
type input "0"
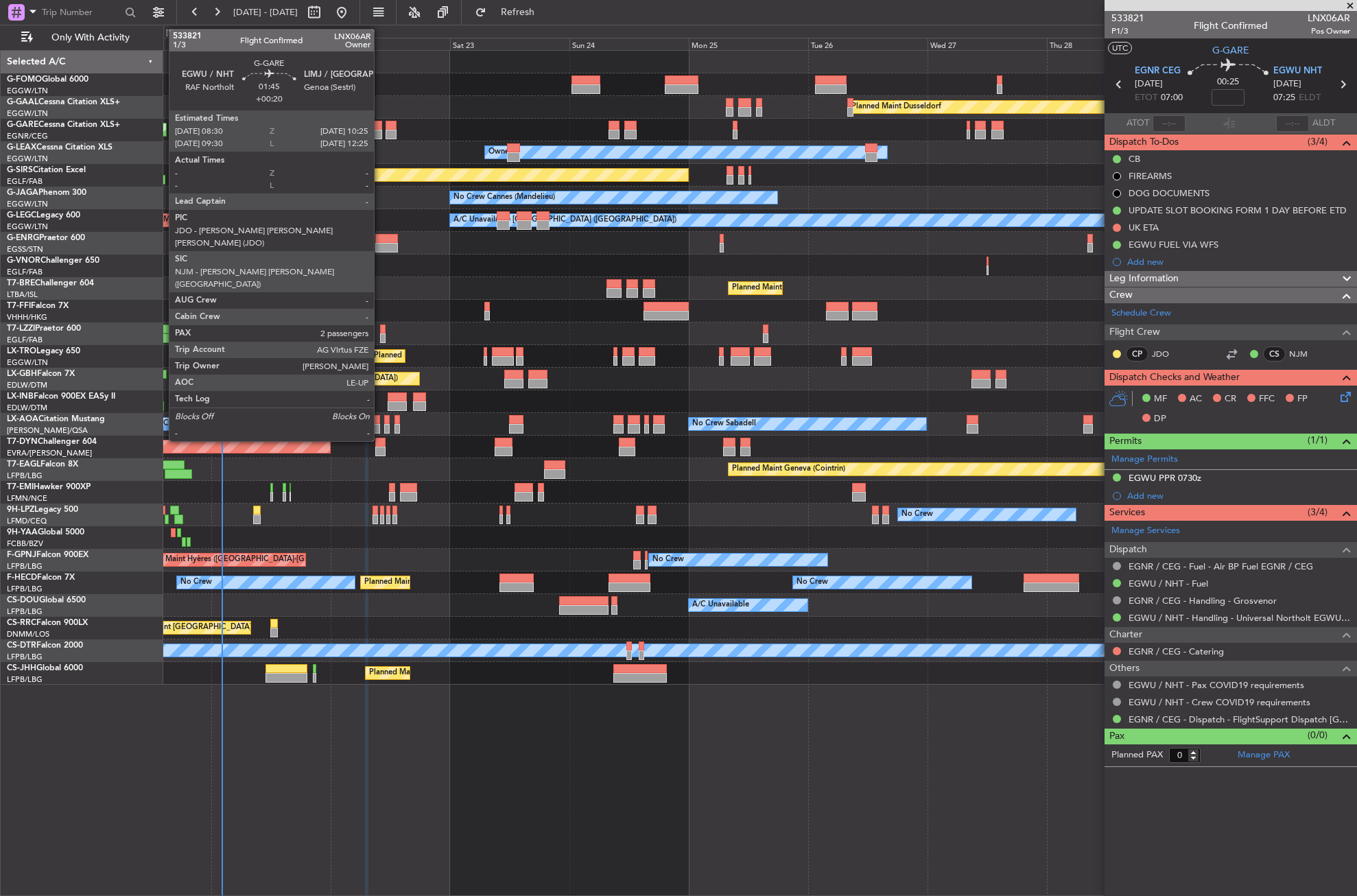
click at [380, 126] on div at bounding box center [377, 125] width 10 height 10
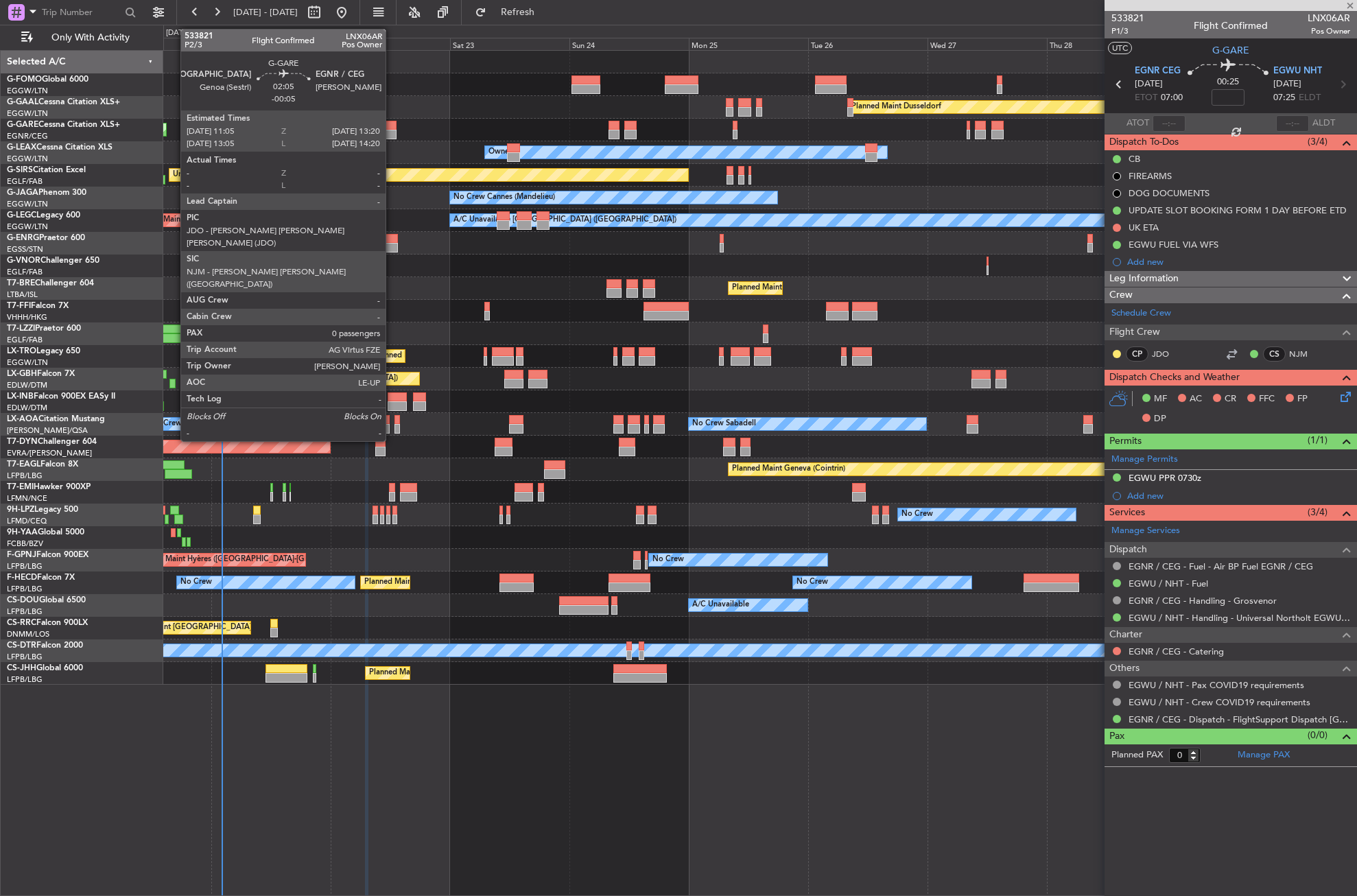
type input "+00:20"
type input "2"
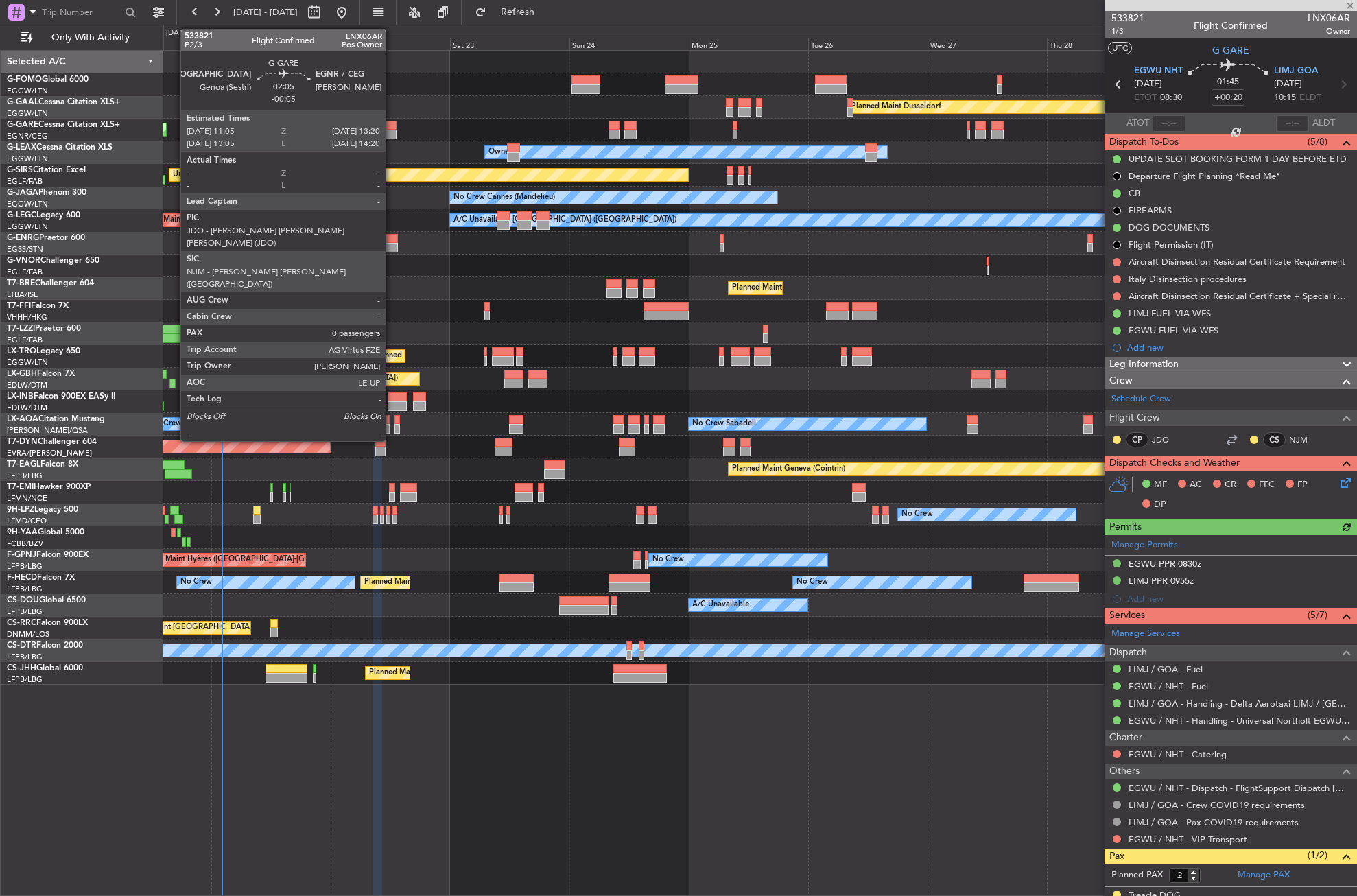
click at [392, 128] on div at bounding box center [391, 125] width 11 height 10
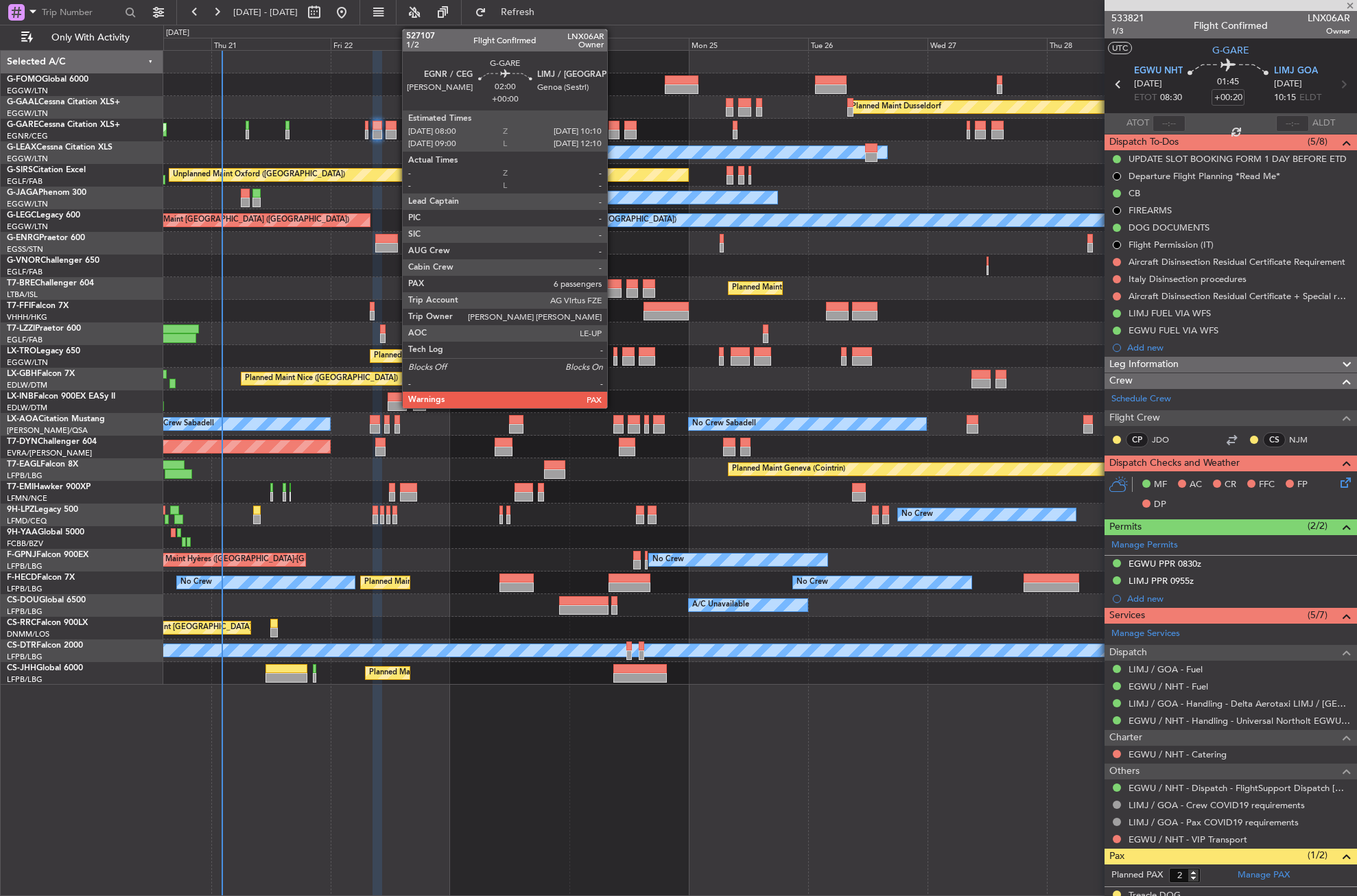
type input "-00:05"
type input "0"
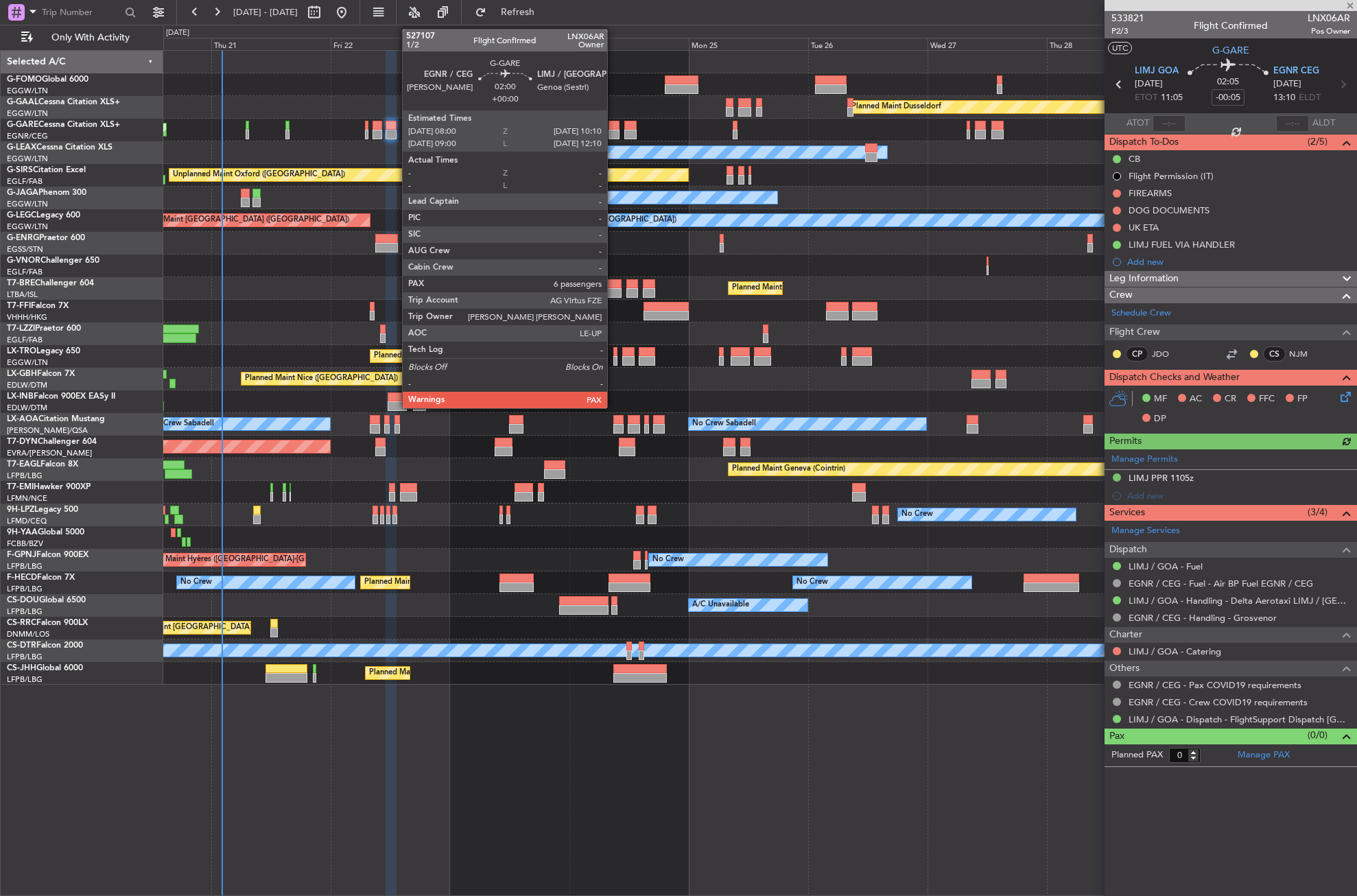
click at [613, 136] on div at bounding box center [614, 134] width 11 height 10
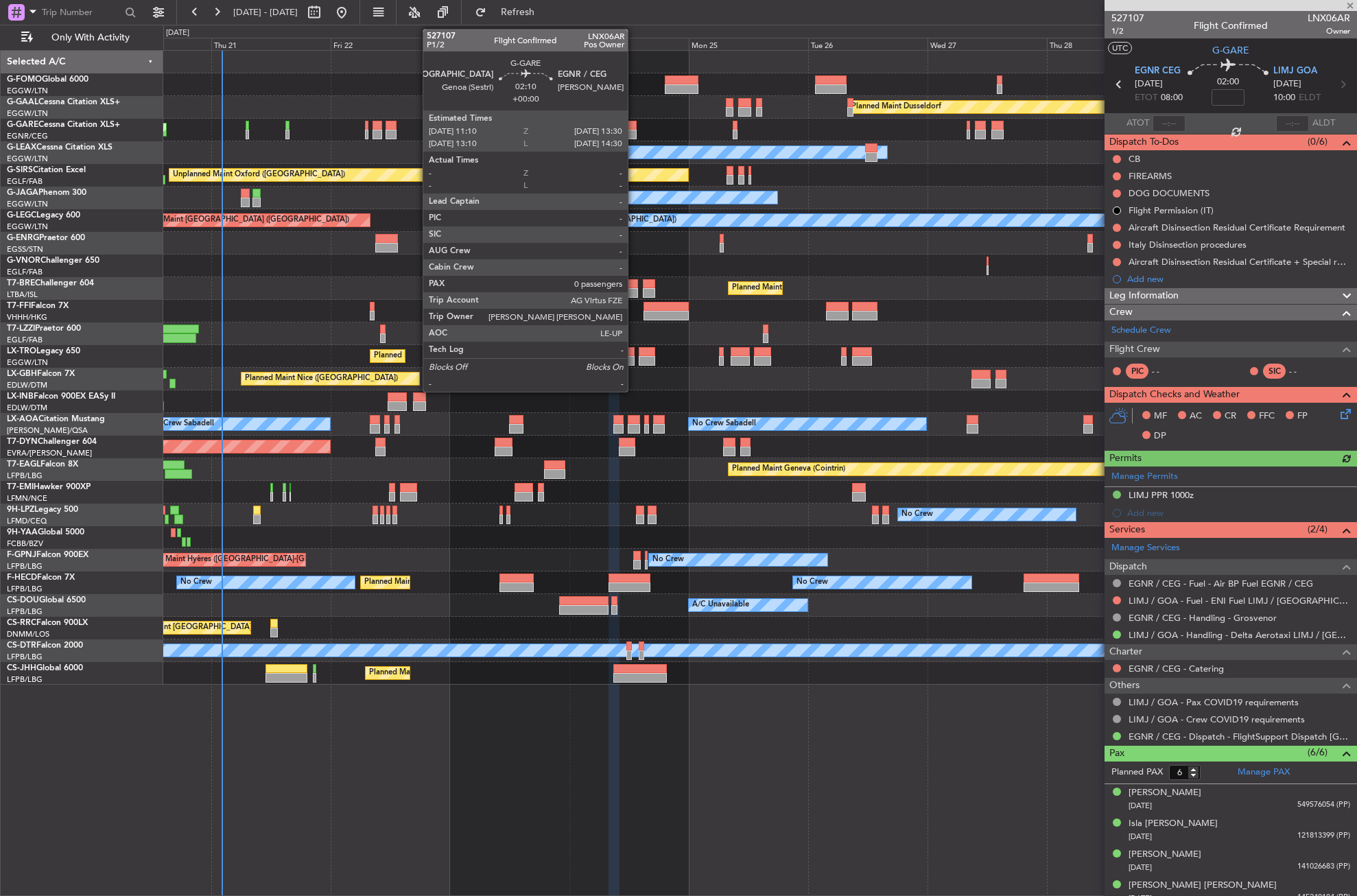
click at [634, 130] on div at bounding box center [630, 134] width 11 height 10
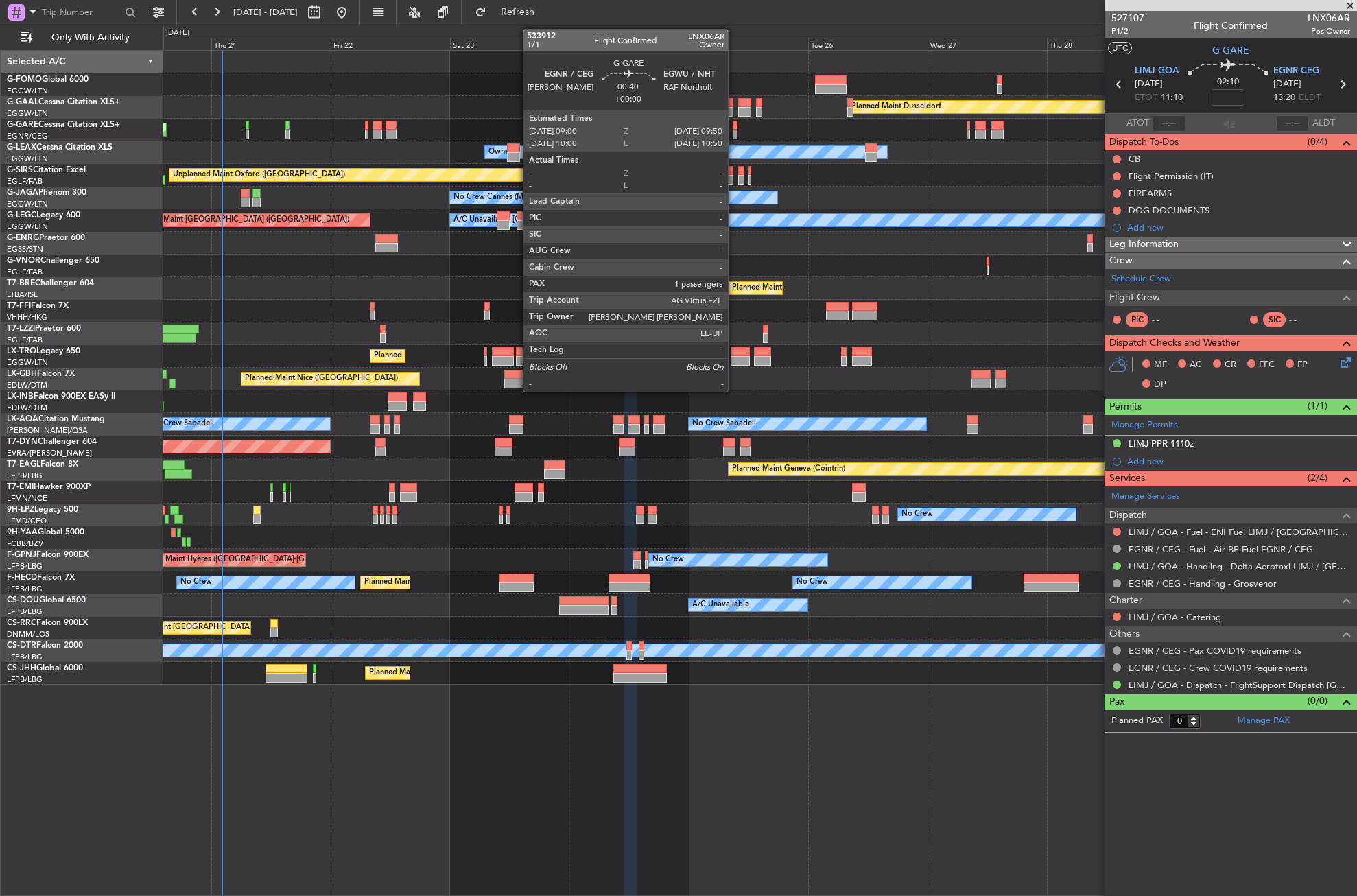
click at [735, 129] on div at bounding box center [735, 125] width 5 height 10
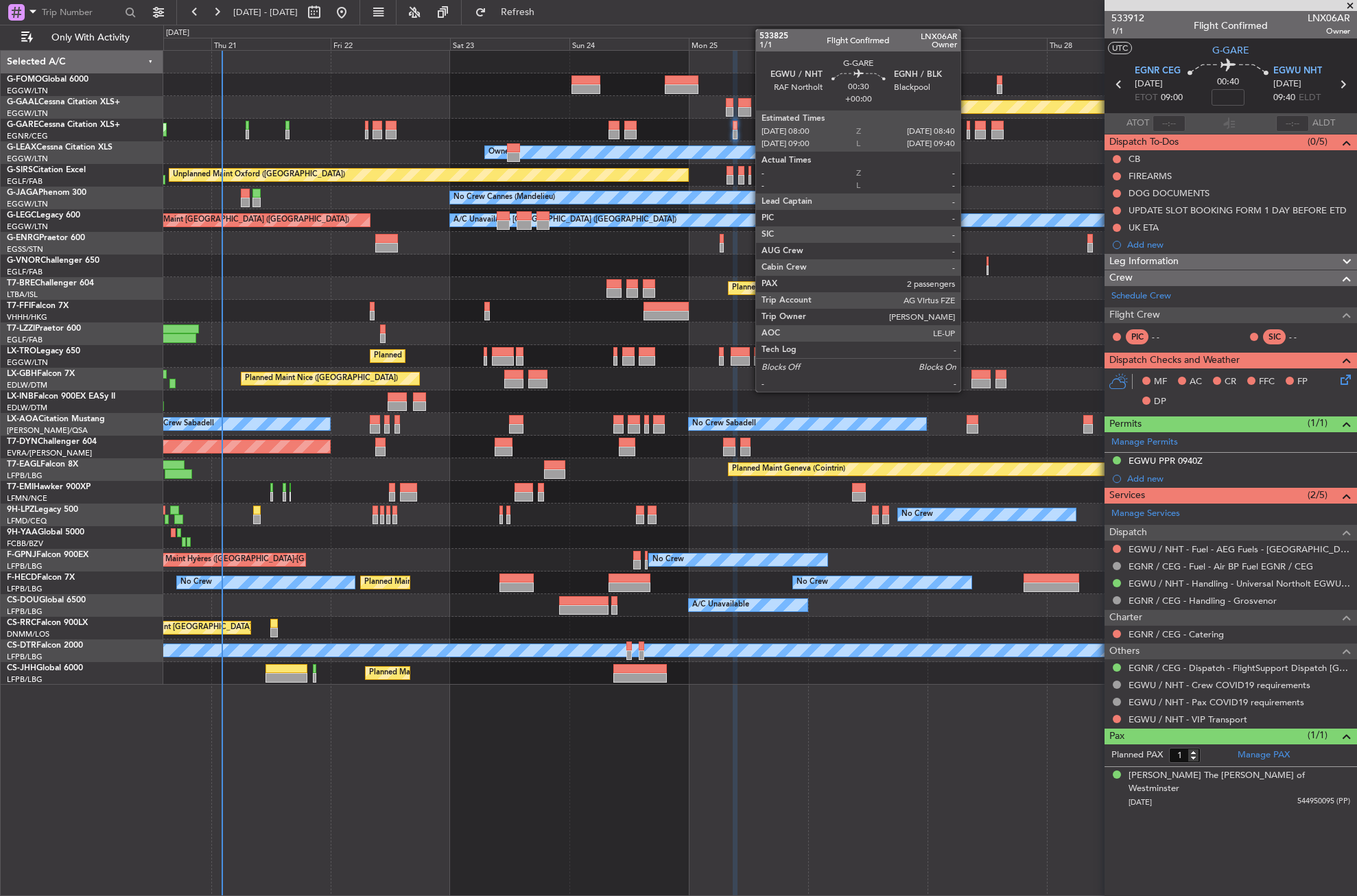
click at [968, 134] on div at bounding box center [969, 134] width 4 height 10
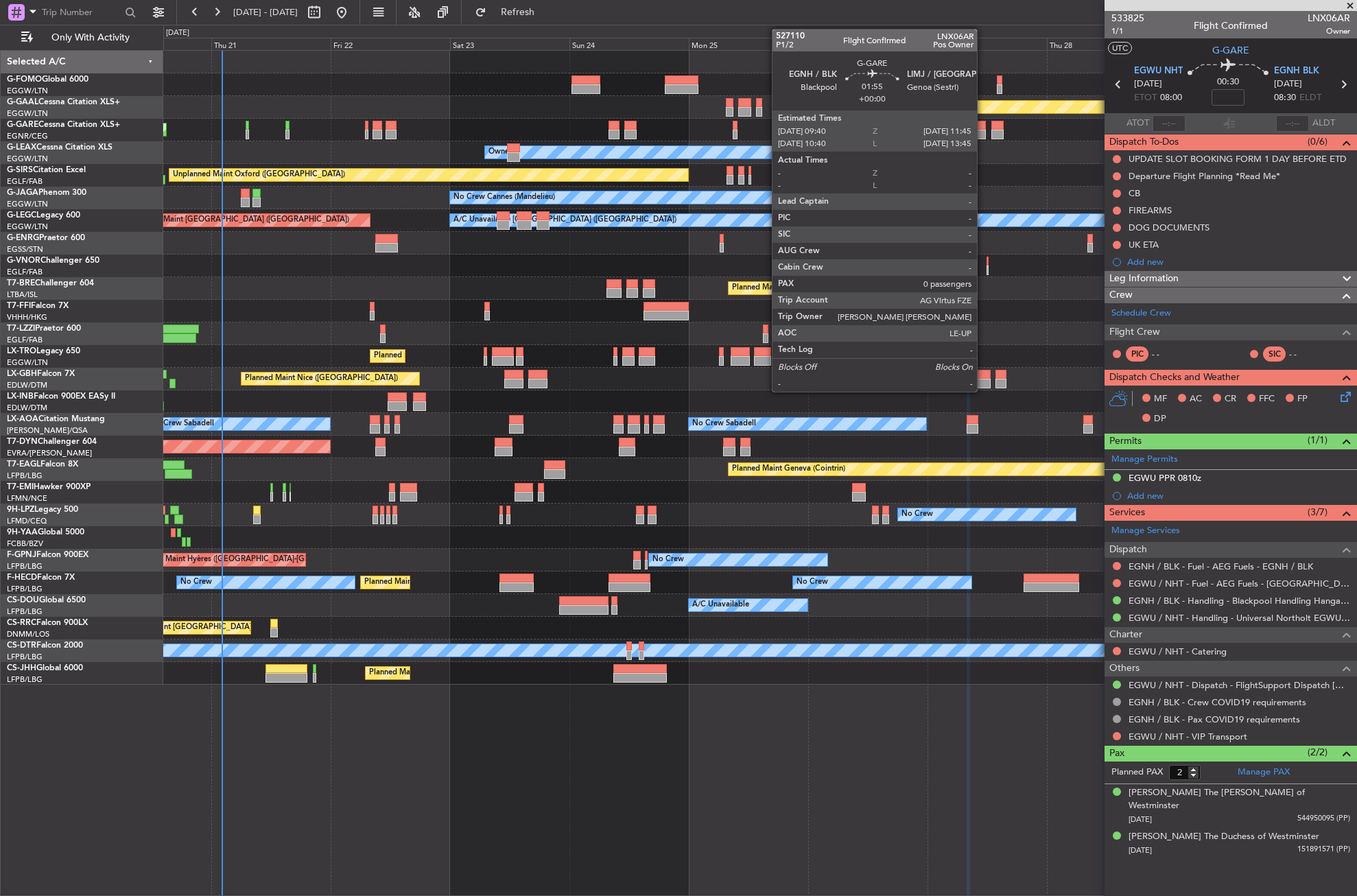
click at [983, 129] on div at bounding box center [981, 125] width 11 height 10
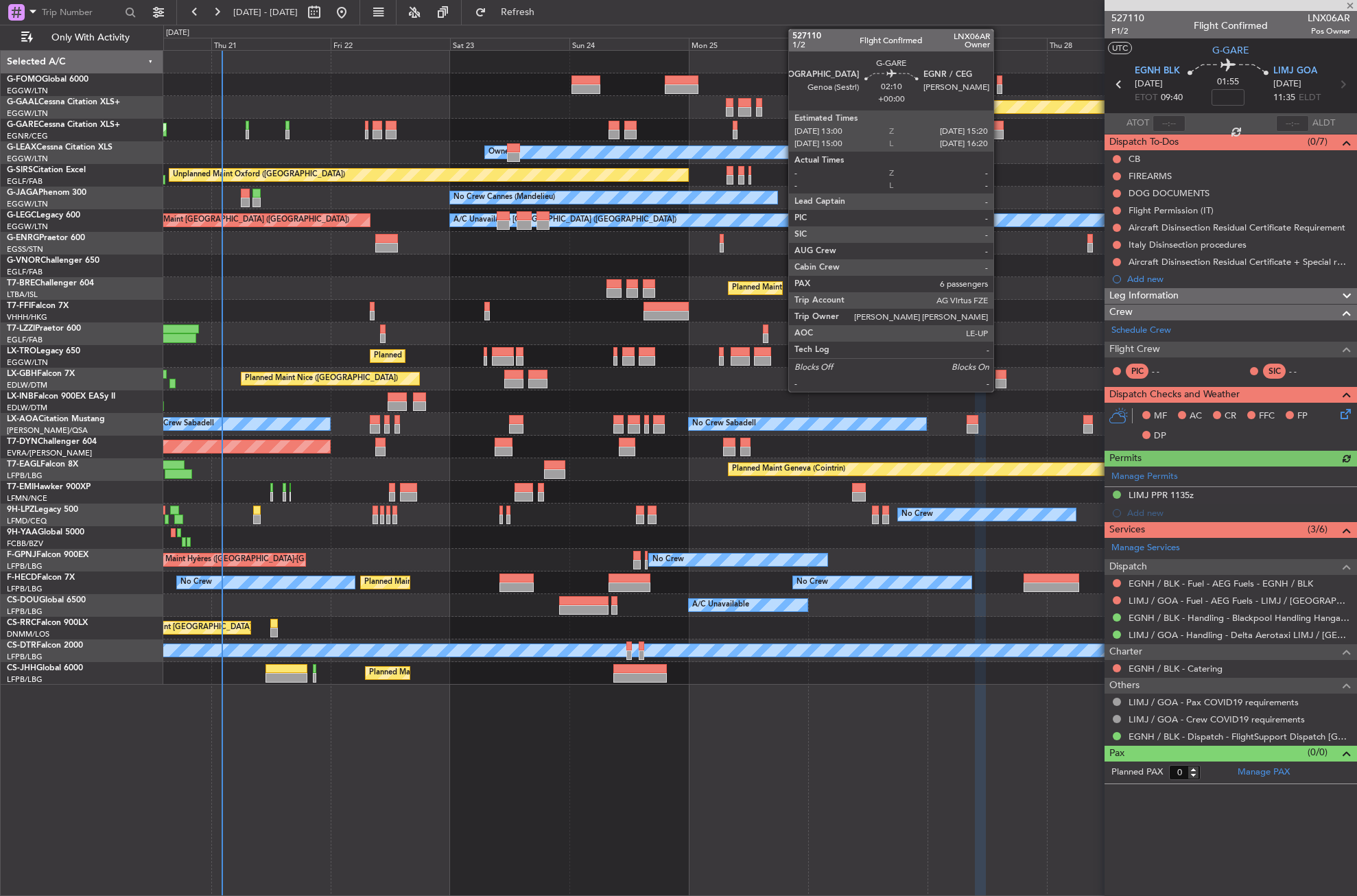
click at [999, 129] on div at bounding box center [996, 125] width 11 height 10
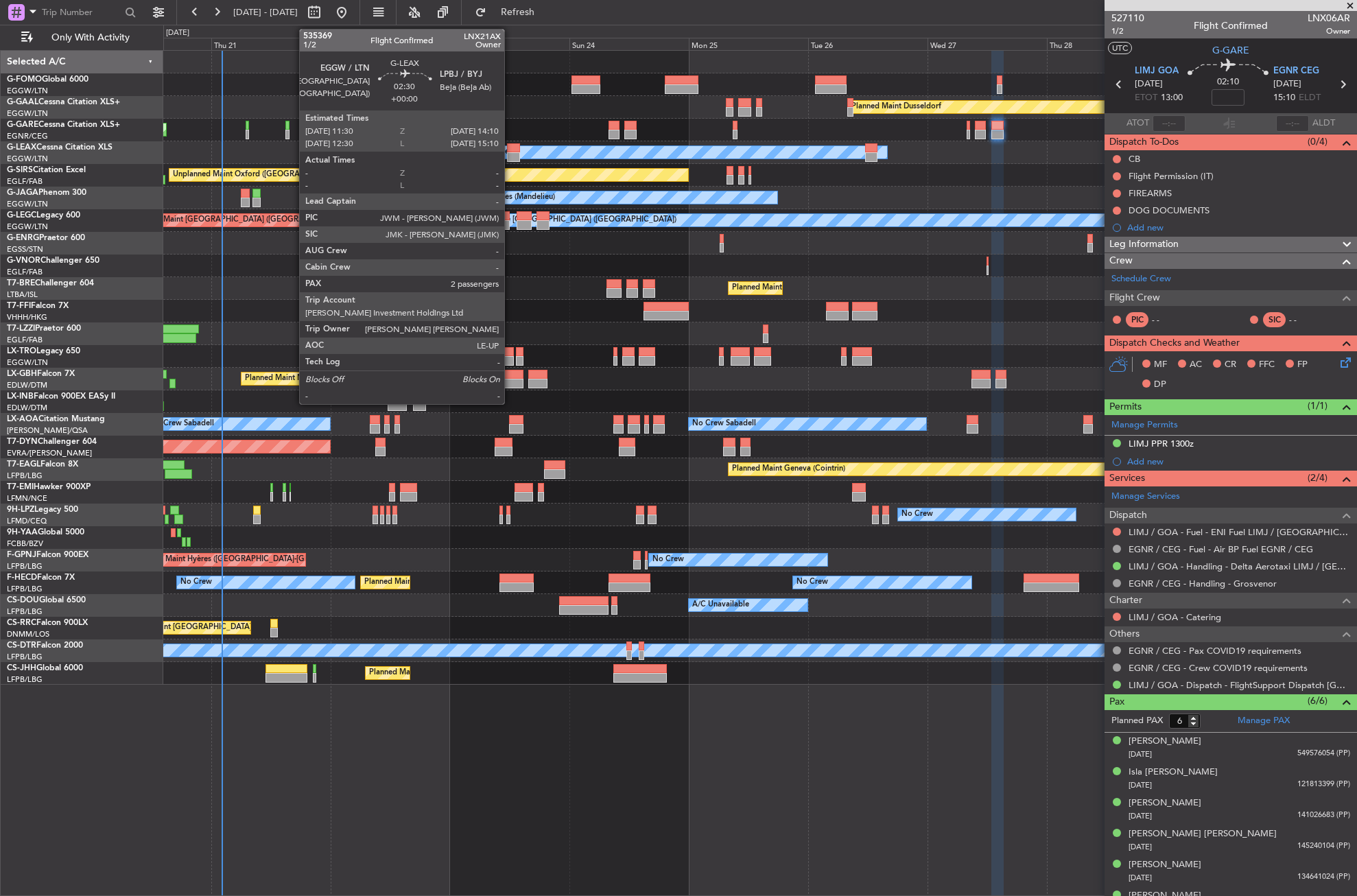
click at [510, 152] on div at bounding box center [514, 156] width 14 height 10
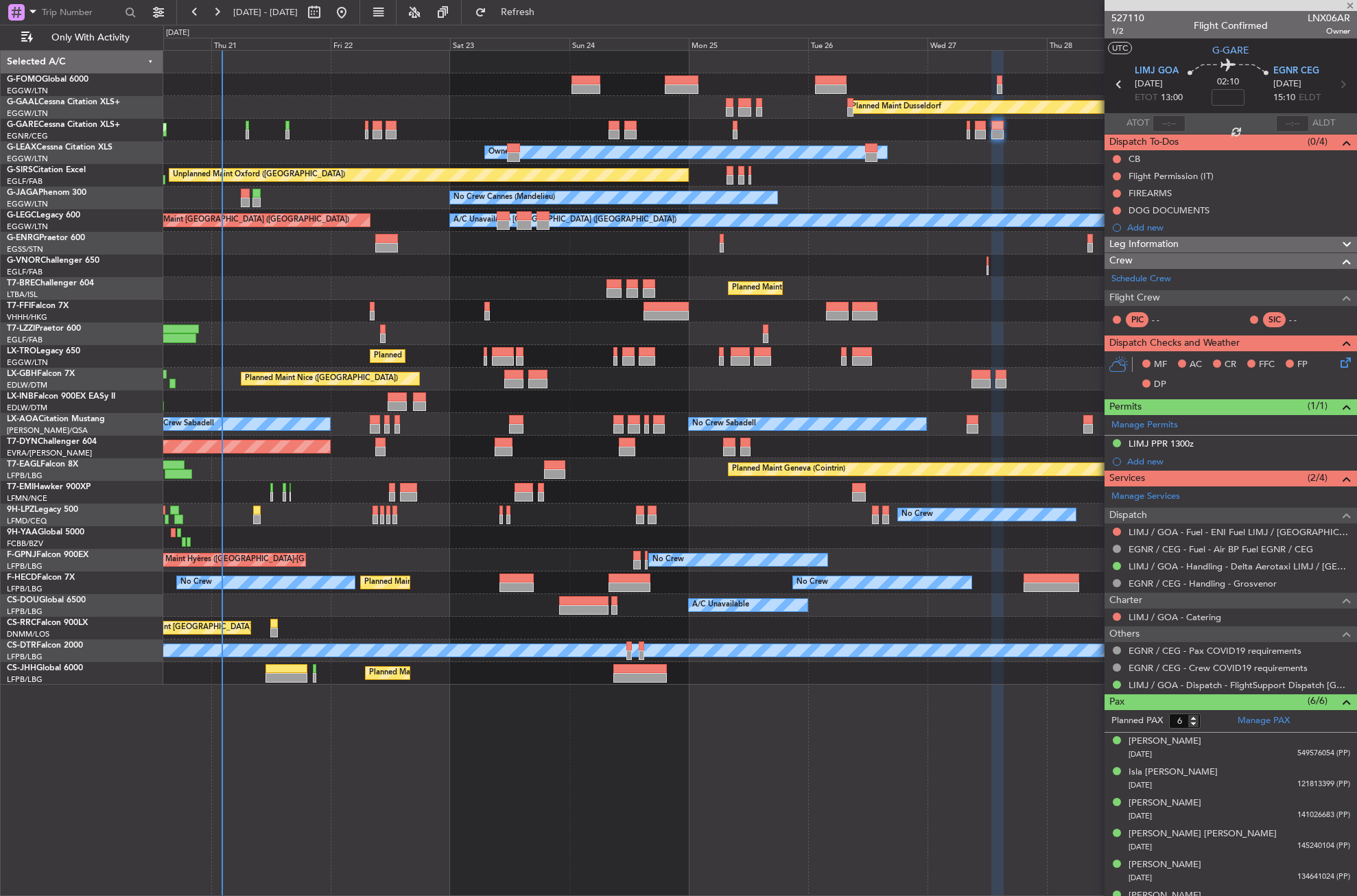
type input "2"
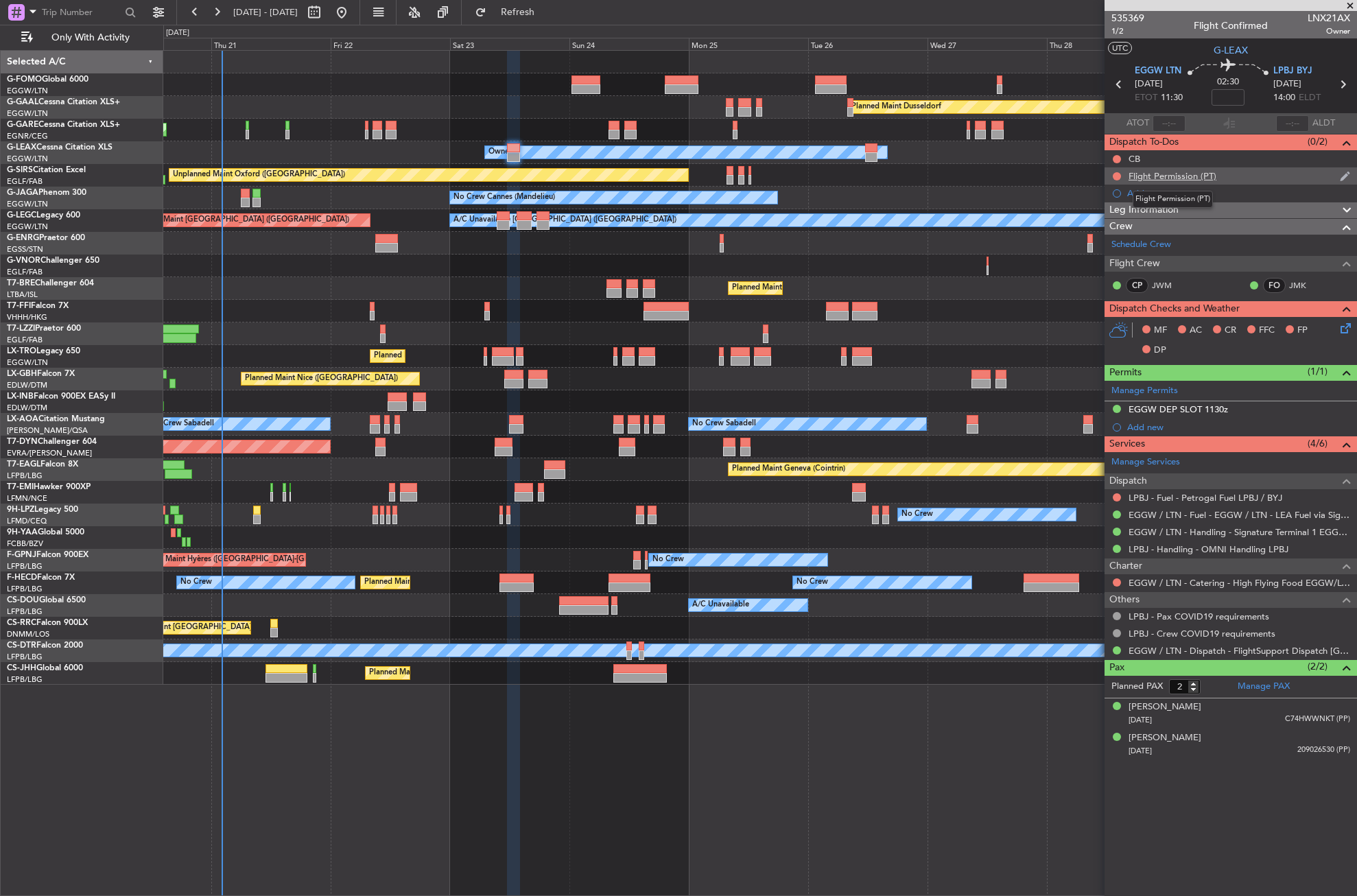
click at [1142, 177] on div "Flight Permission (PT)" at bounding box center [1173, 175] width 88 height 11
click at [1117, 175] on button at bounding box center [1117, 176] width 8 height 8
click at [1107, 251] on span "Cancelled" at bounding box center [1120, 257] width 39 height 14
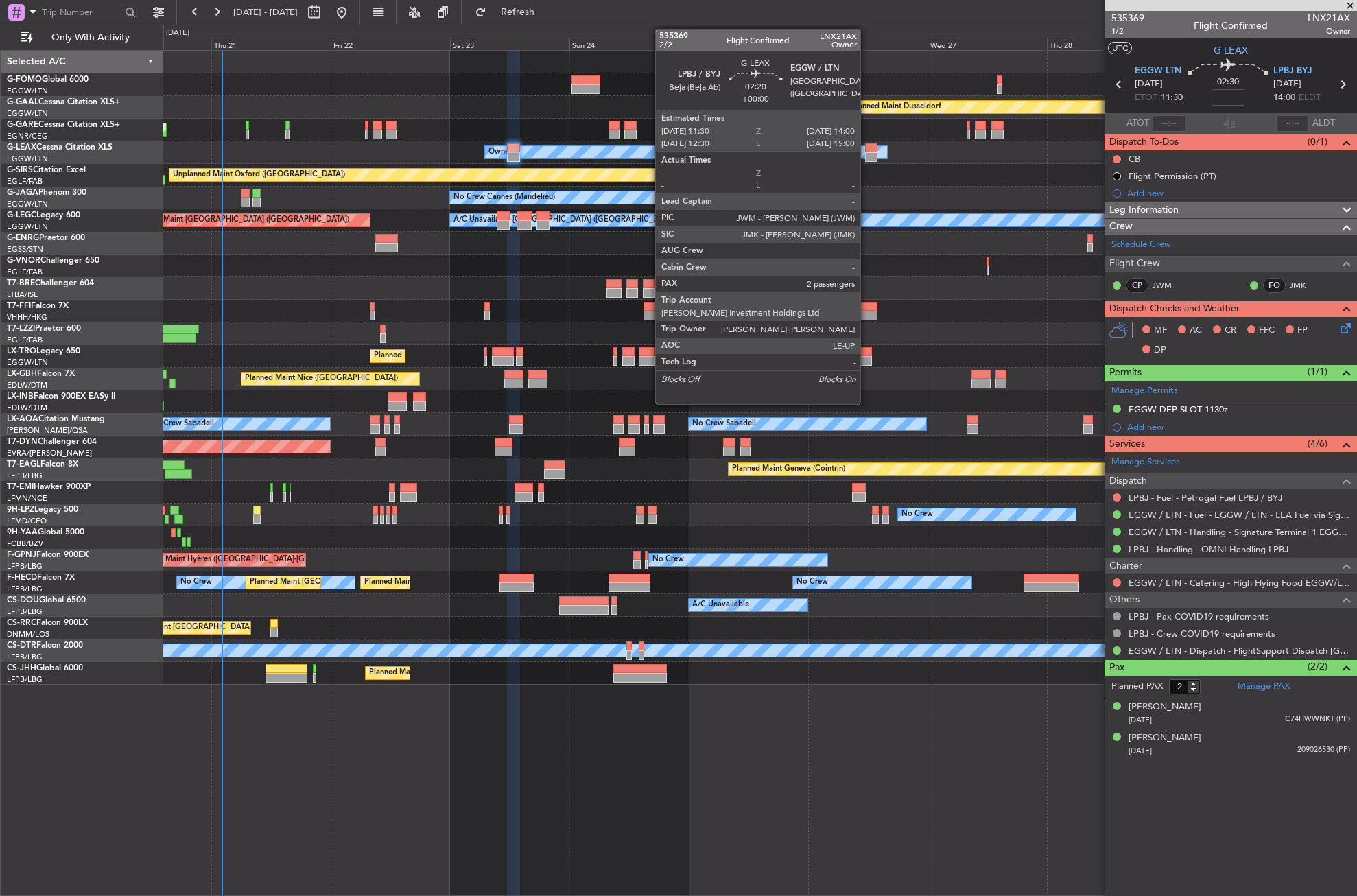
click at [866, 154] on div at bounding box center [872, 156] width 13 height 10
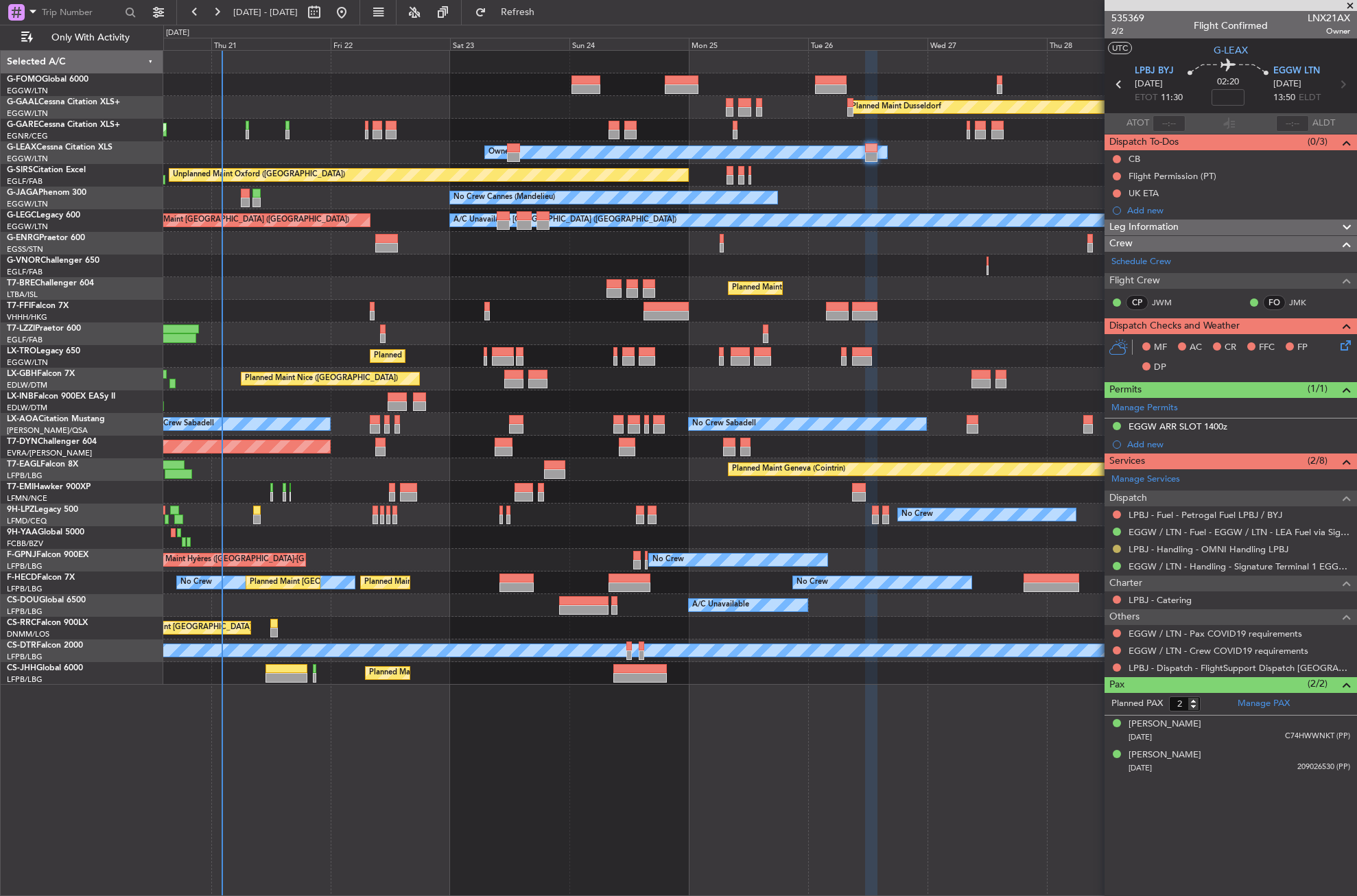
click at [1117, 545] on button at bounding box center [1117, 548] width 8 height 8
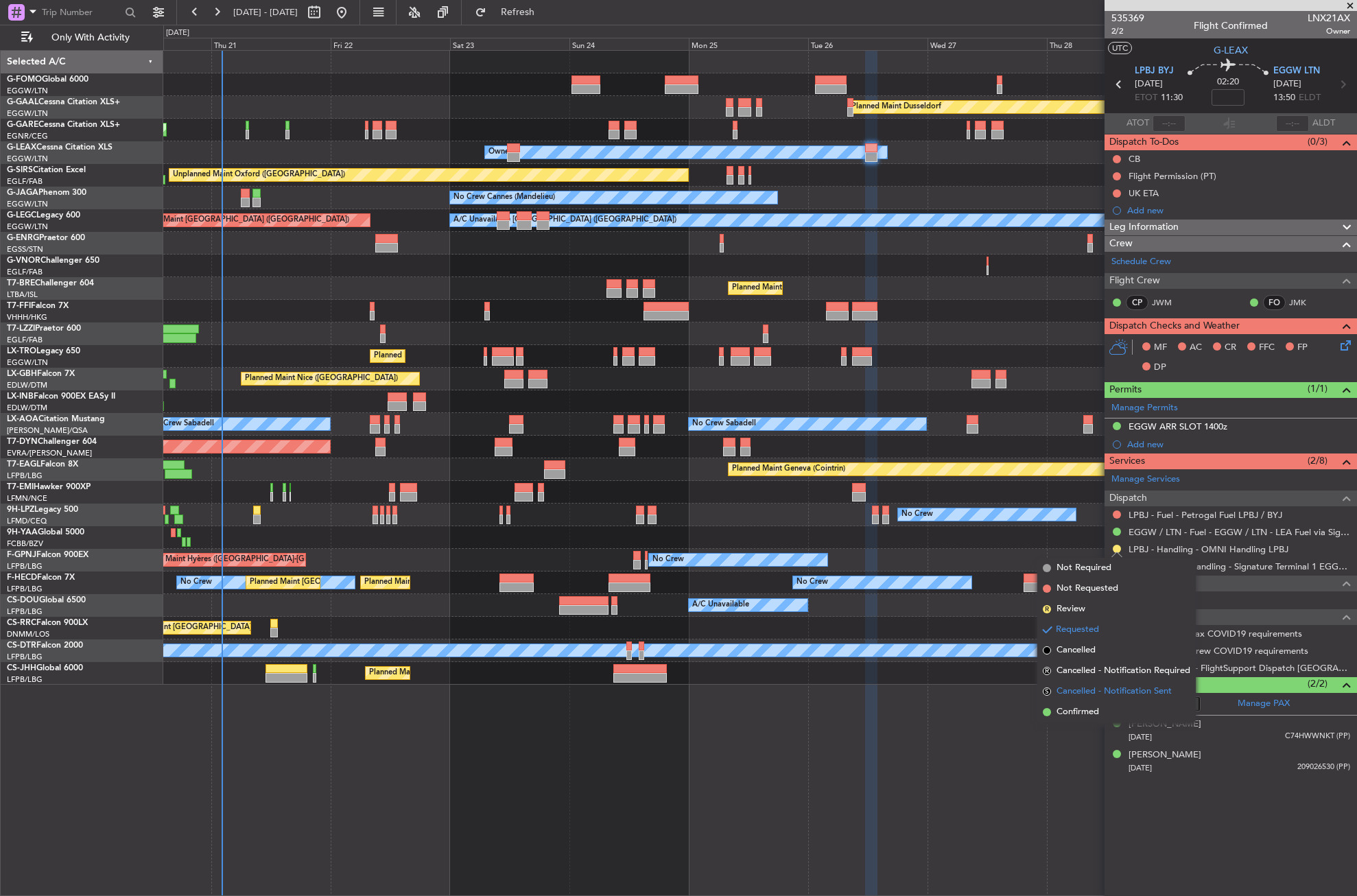
click at [1085, 701] on li "S Cancelled - Notification Sent" at bounding box center [1117, 691] width 159 height 20
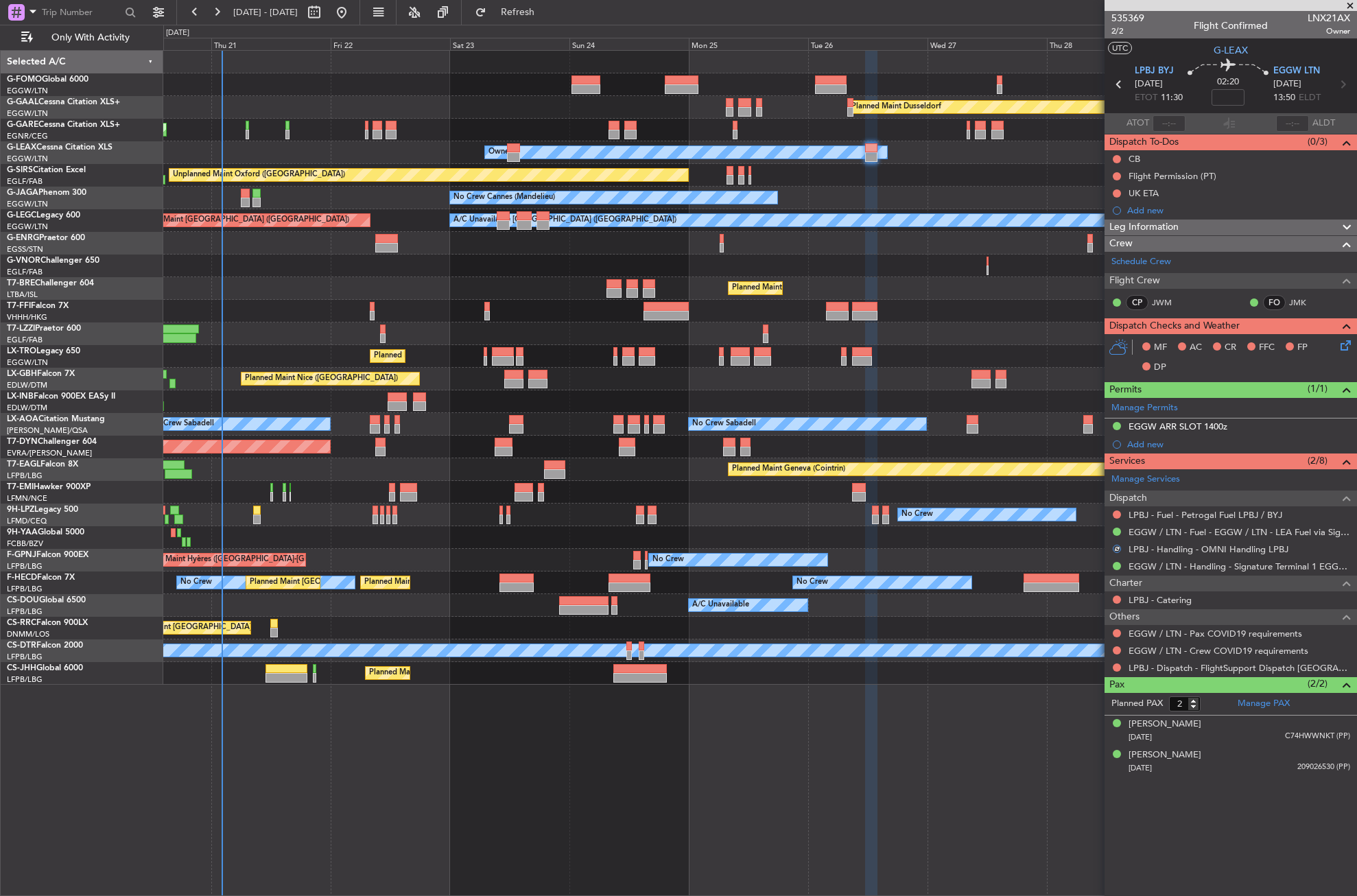
click at [1113, 629] on div at bounding box center [1117, 633] width 11 height 11
click at [1115, 629] on button at bounding box center [1117, 633] width 8 height 8
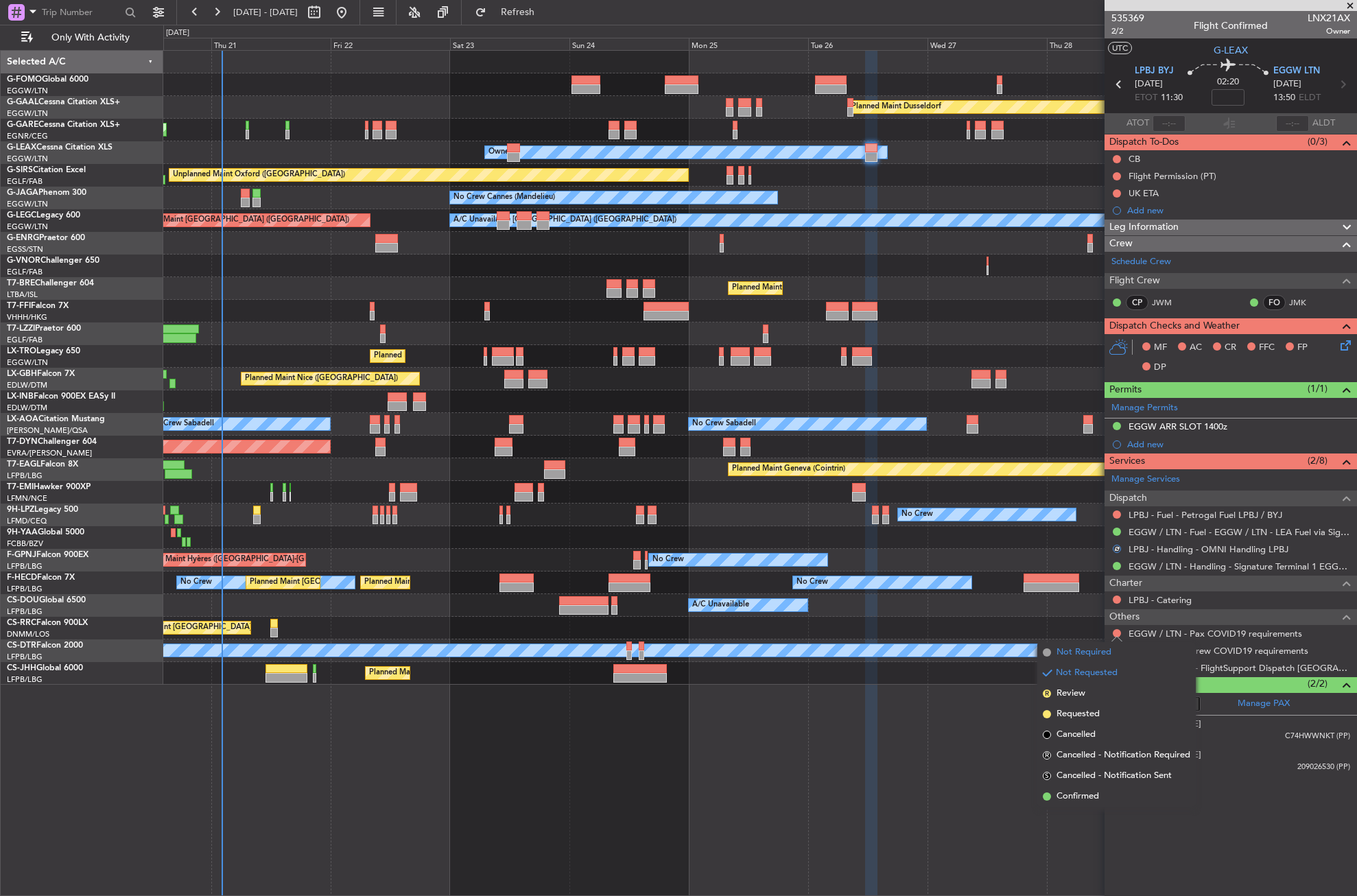
click at [1100, 645] on span "Not Required" at bounding box center [1084, 652] width 55 height 14
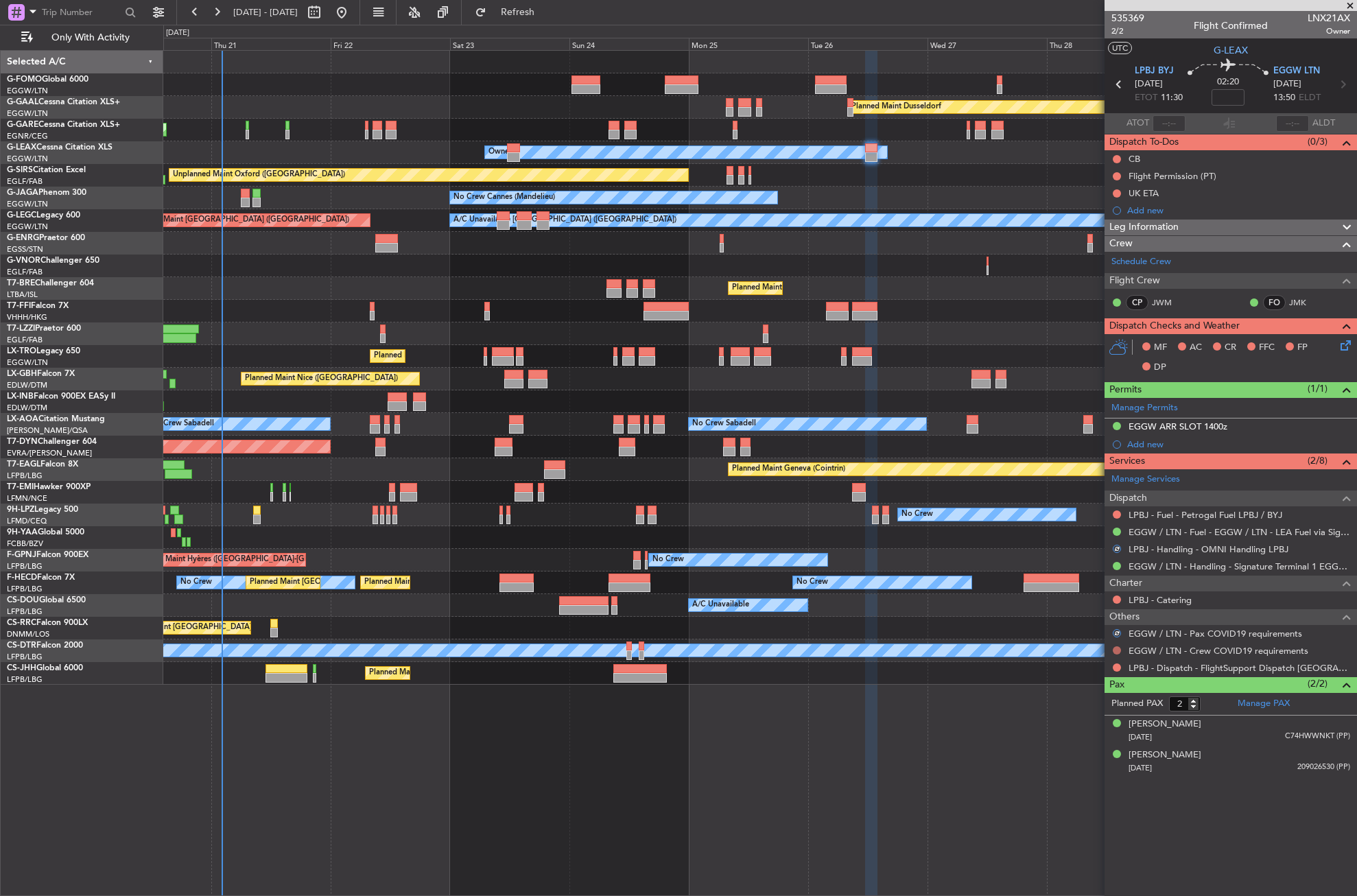
click at [1116, 648] on button at bounding box center [1117, 650] width 8 height 8
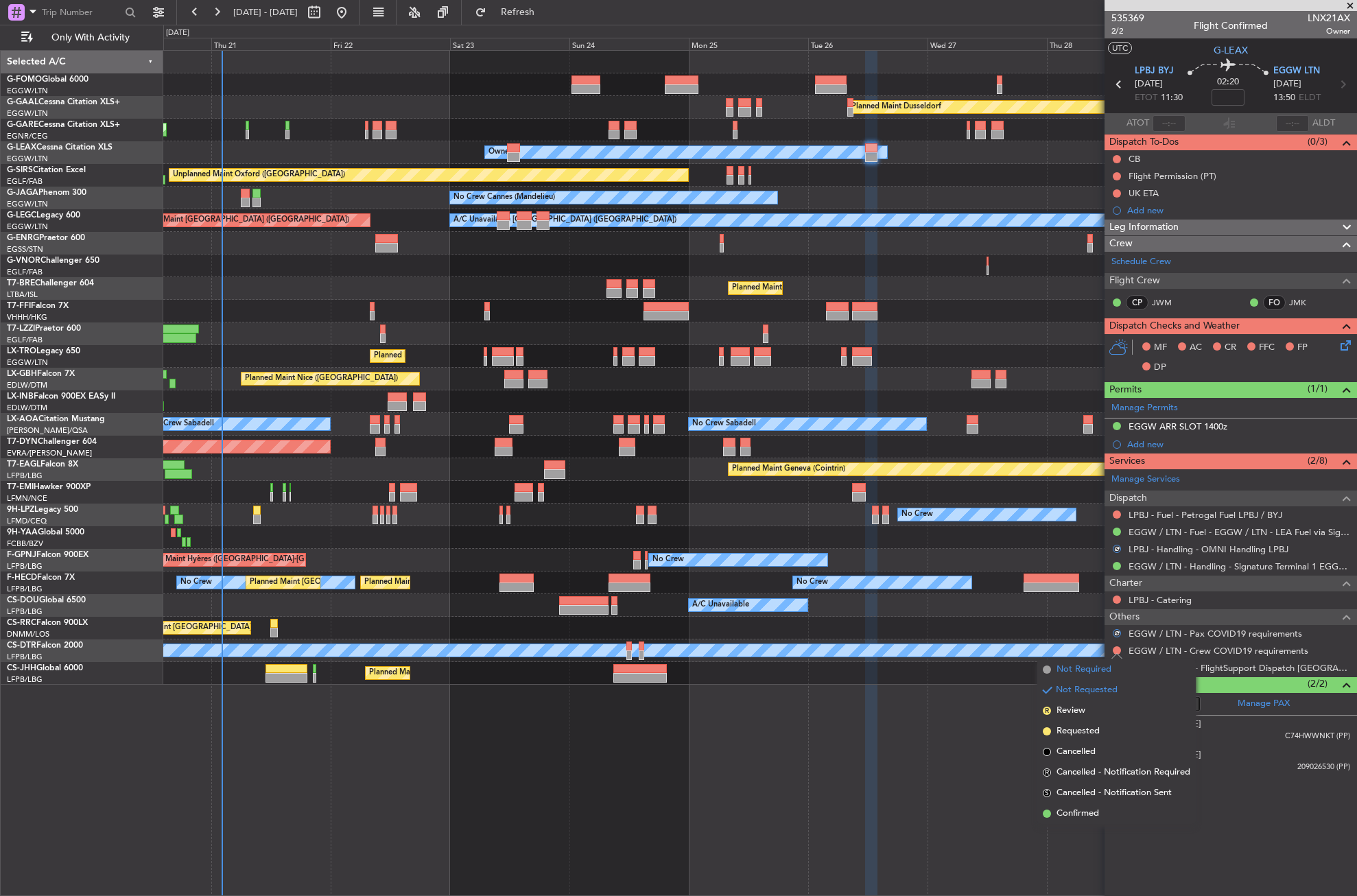
click at [1091, 661] on li "Not Required" at bounding box center [1117, 669] width 159 height 20
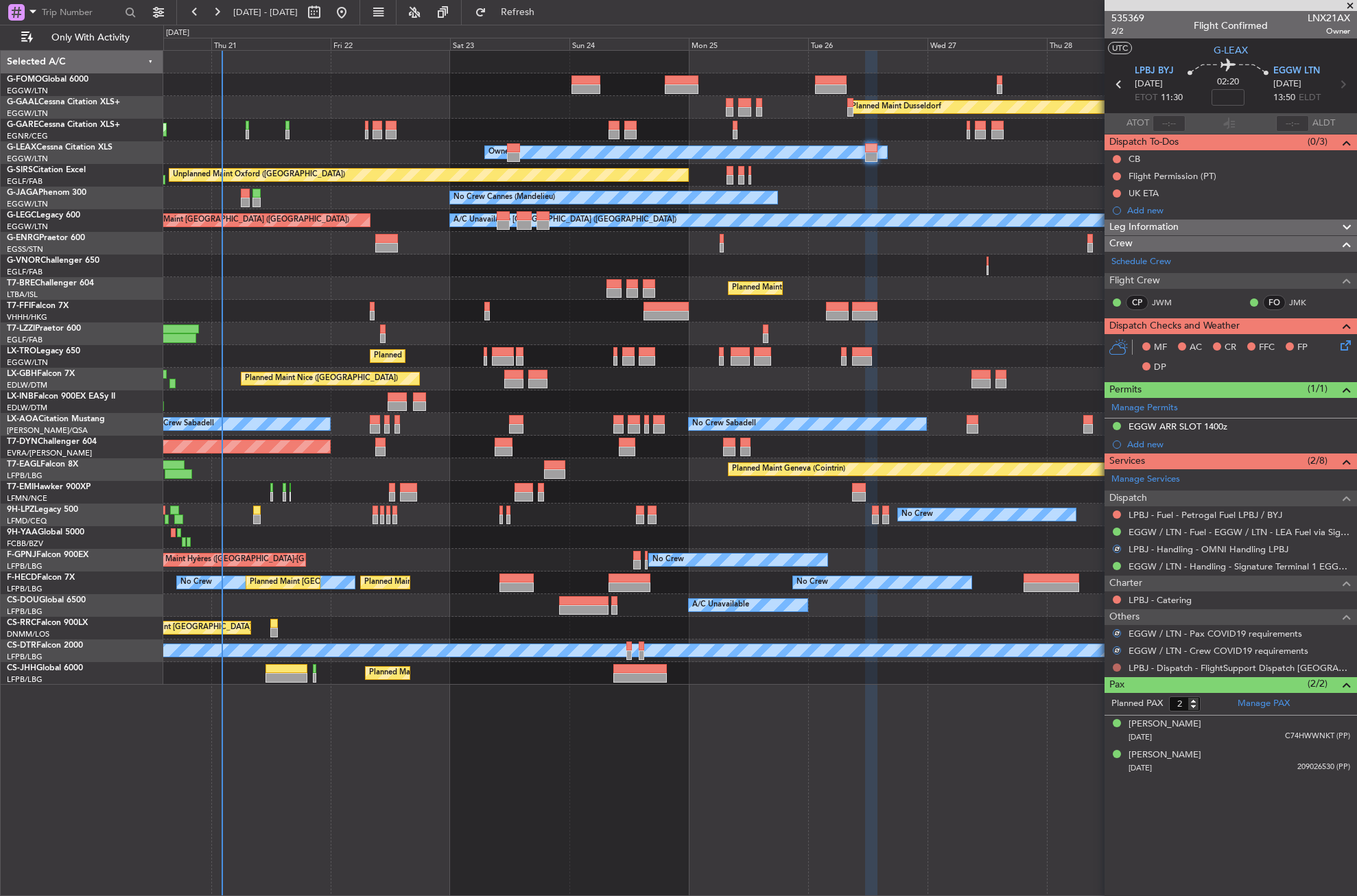
click at [1118, 667] on button at bounding box center [1117, 667] width 8 height 8
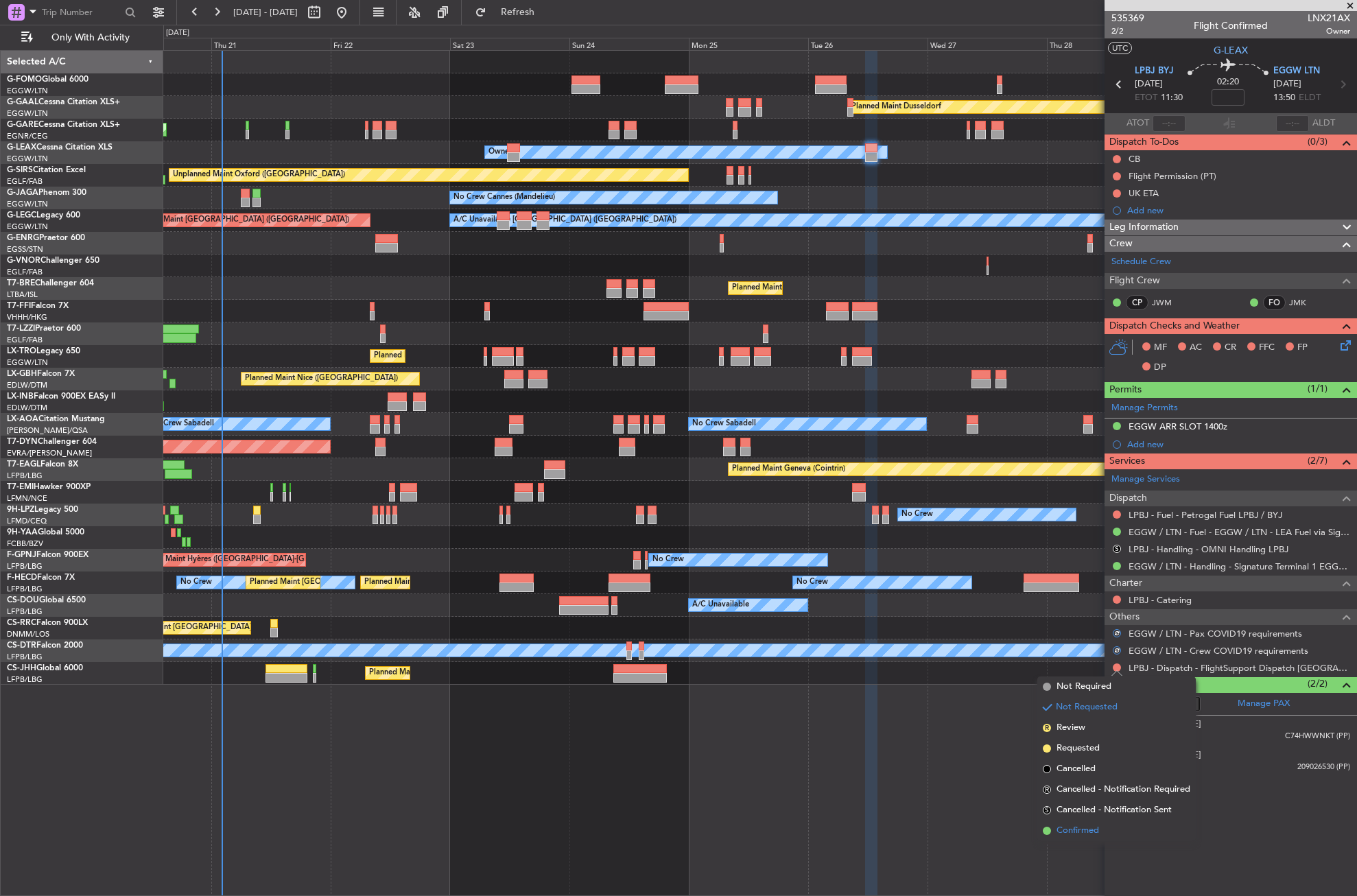
click at [1072, 824] on span "Confirmed" at bounding box center [1078, 831] width 43 height 14
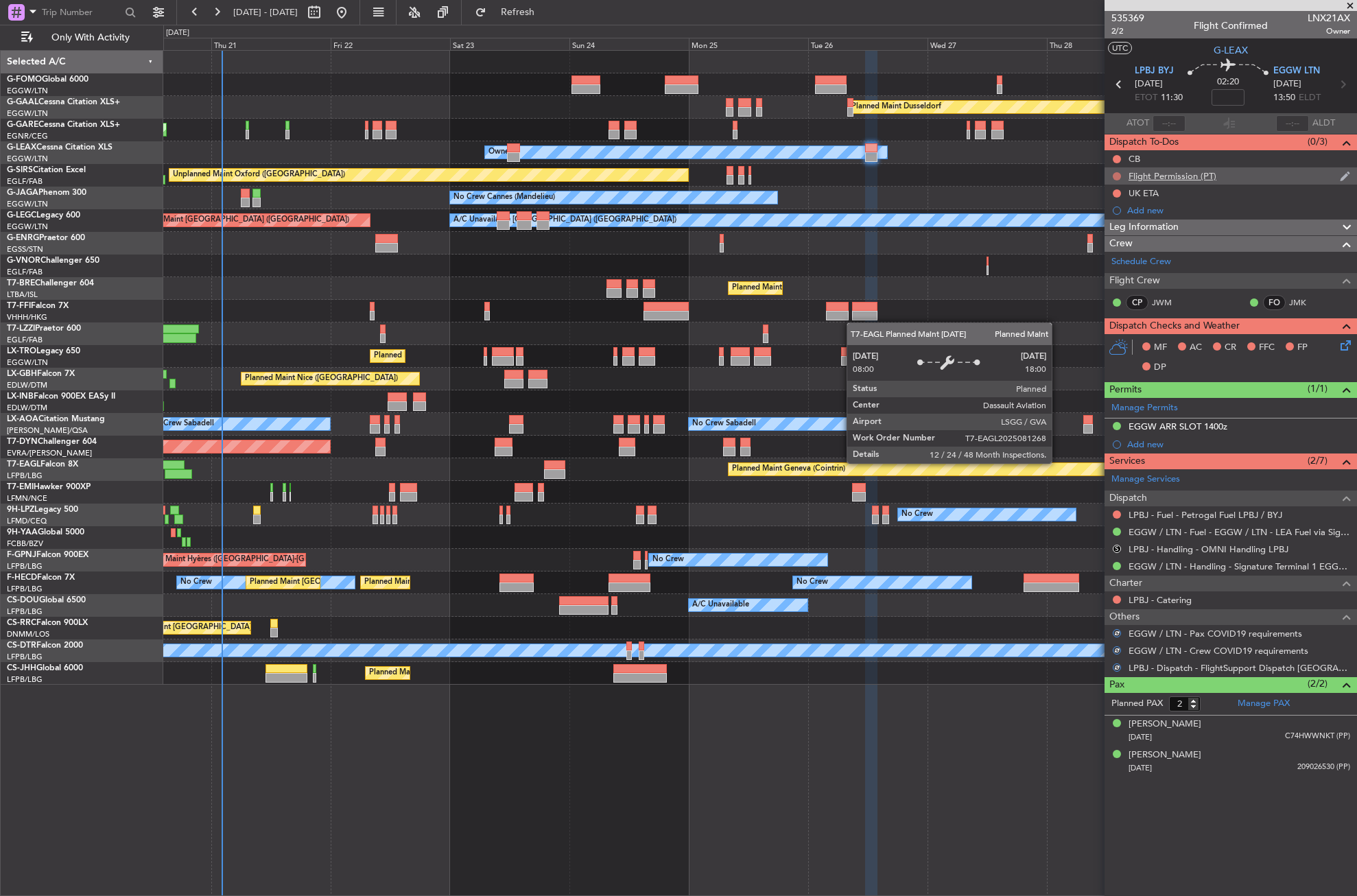
click at [1117, 176] on button at bounding box center [1117, 176] width 8 height 8
click at [1104, 260] on span "Cancelled" at bounding box center [1120, 257] width 39 height 14
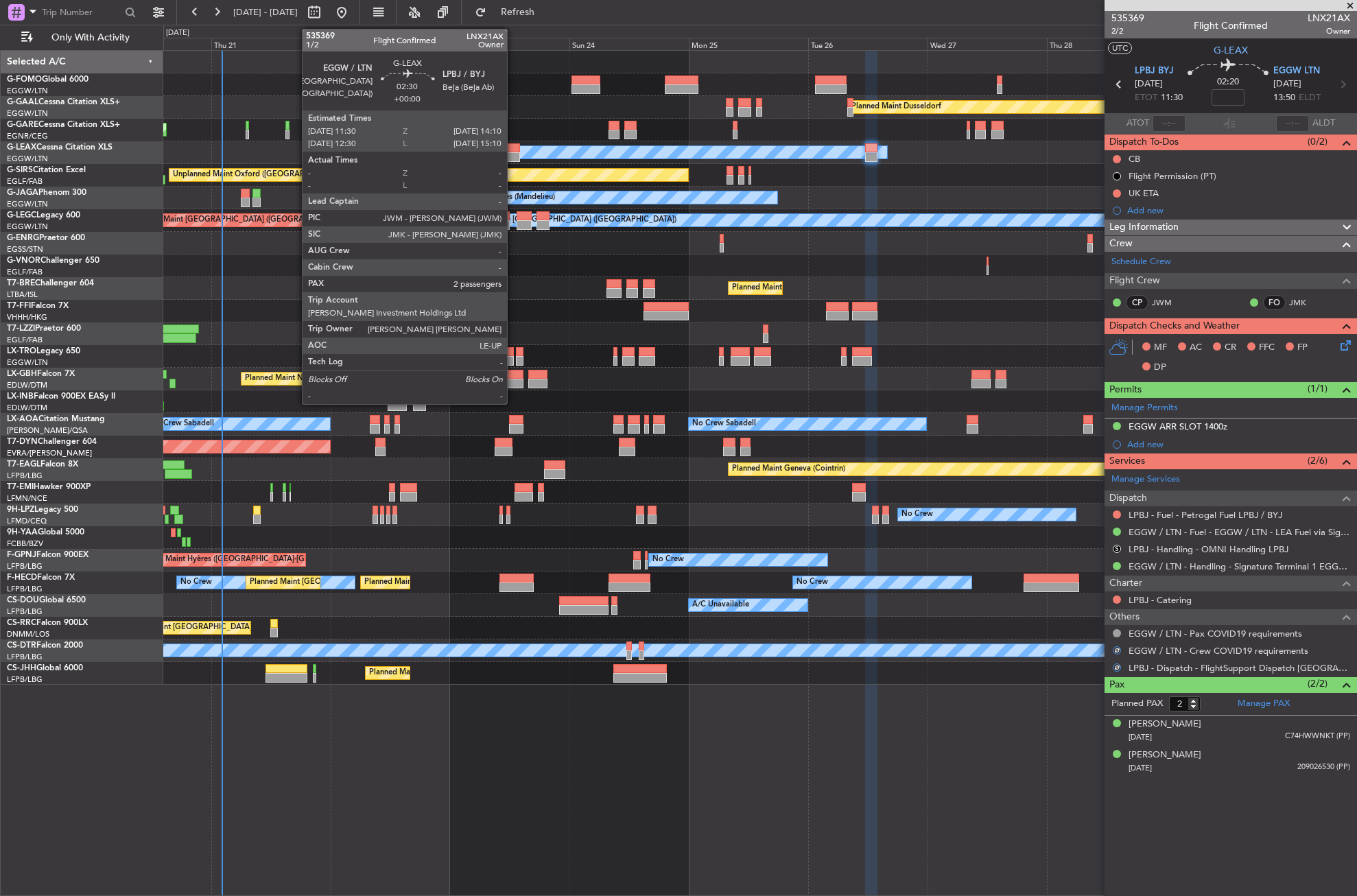
click at [513, 158] on div at bounding box center [514, 156] width 14 height 10
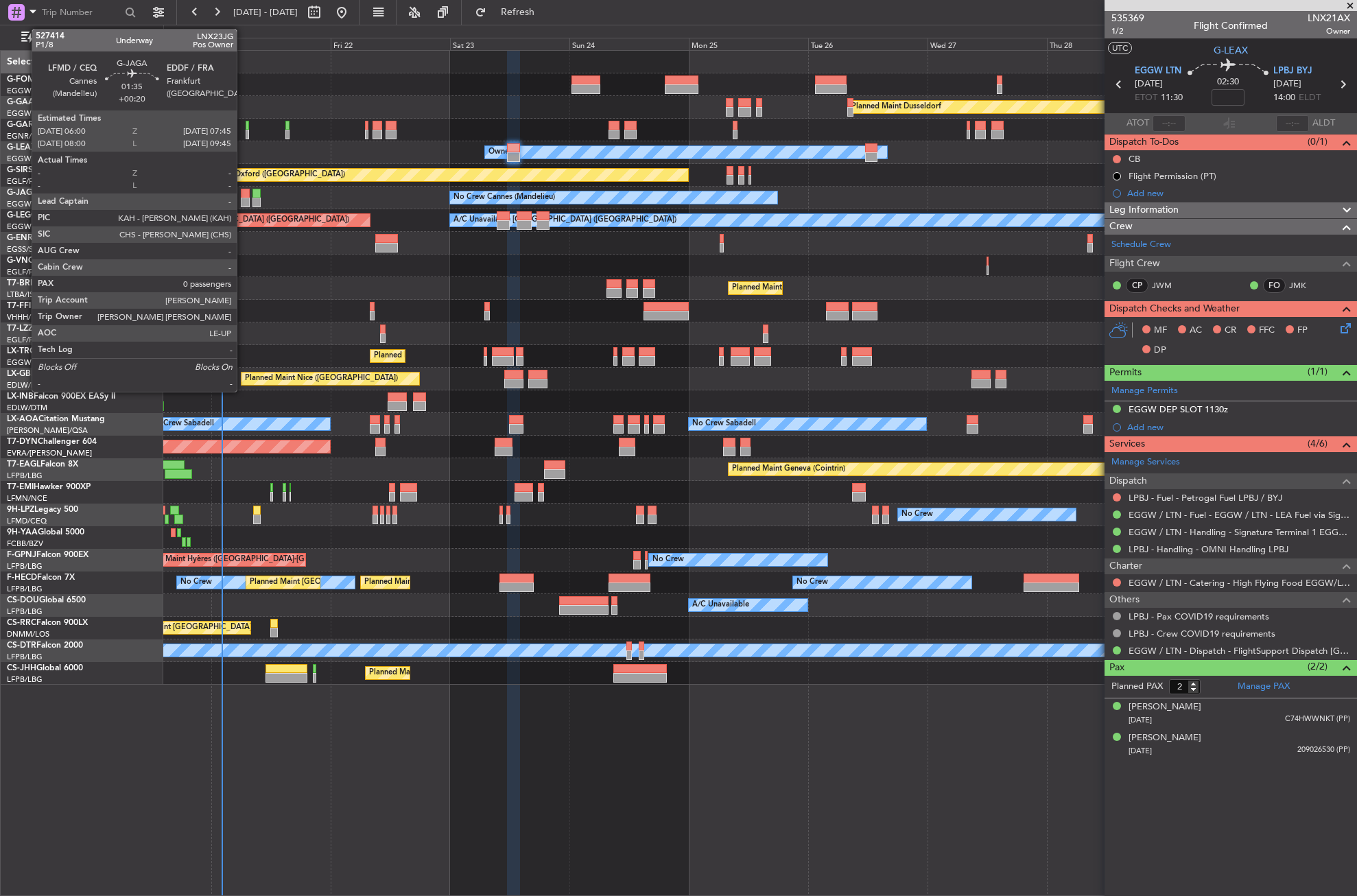
click at [243, 205] on div at bounding box center [245, 202] width 9 height 10
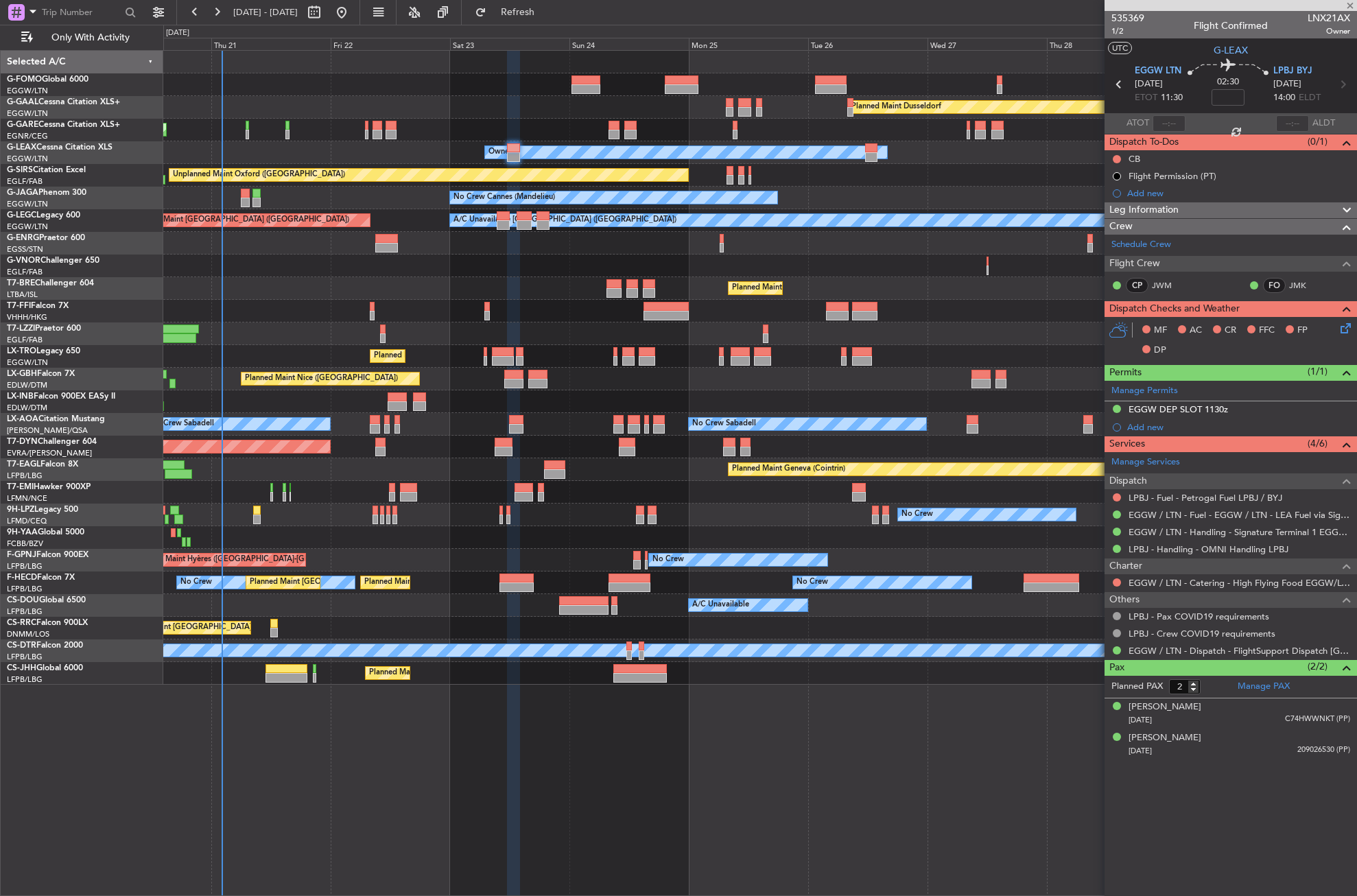
type input "+00:20"
type input "0"
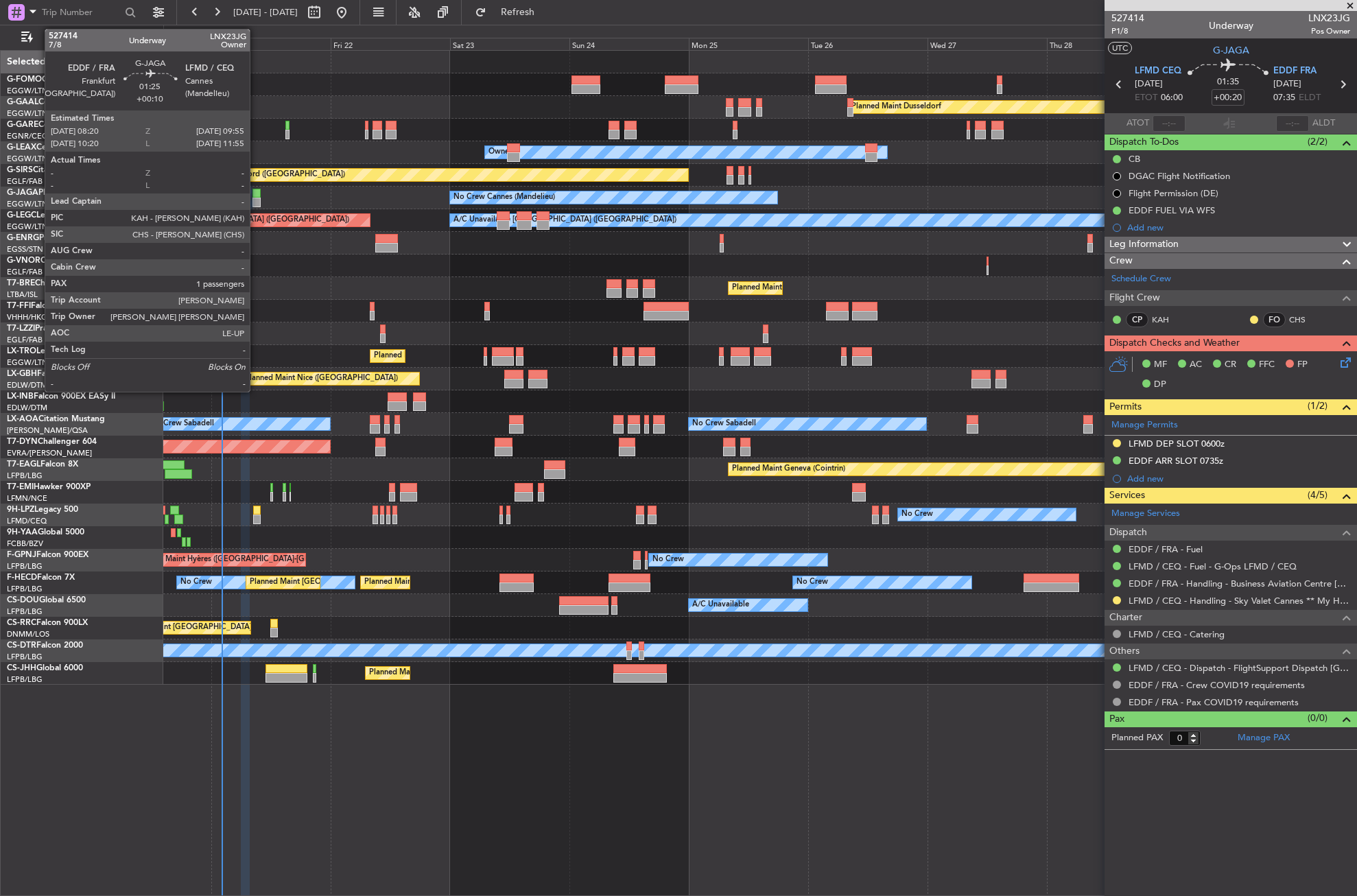
click at [256, 202] on div at bounding box center [257, 202] width 8 height 10
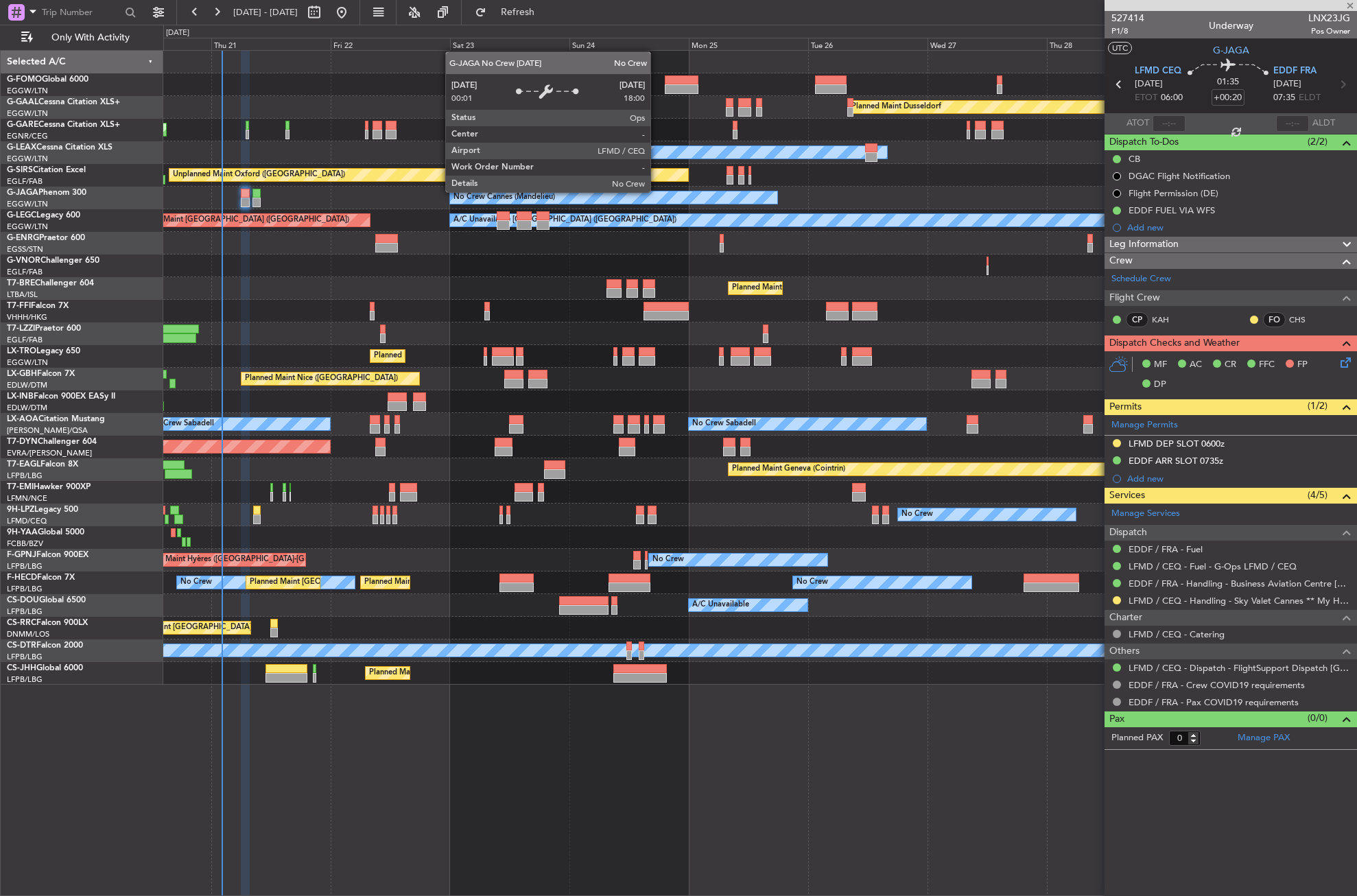
type input "+00:10"
type input "1"
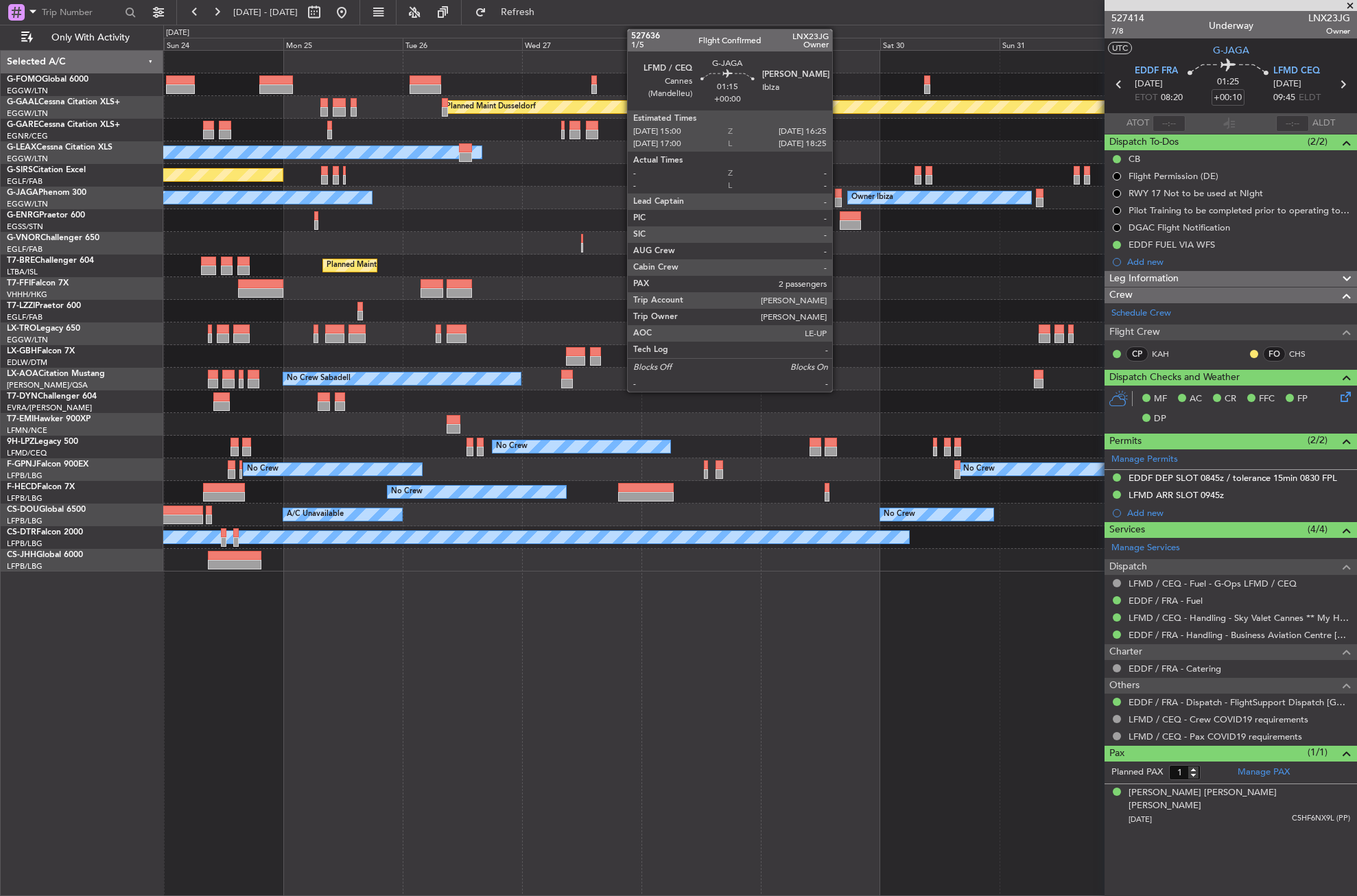
click at [838, 200] on div at bounding box center [839, 202] width 8 height 10
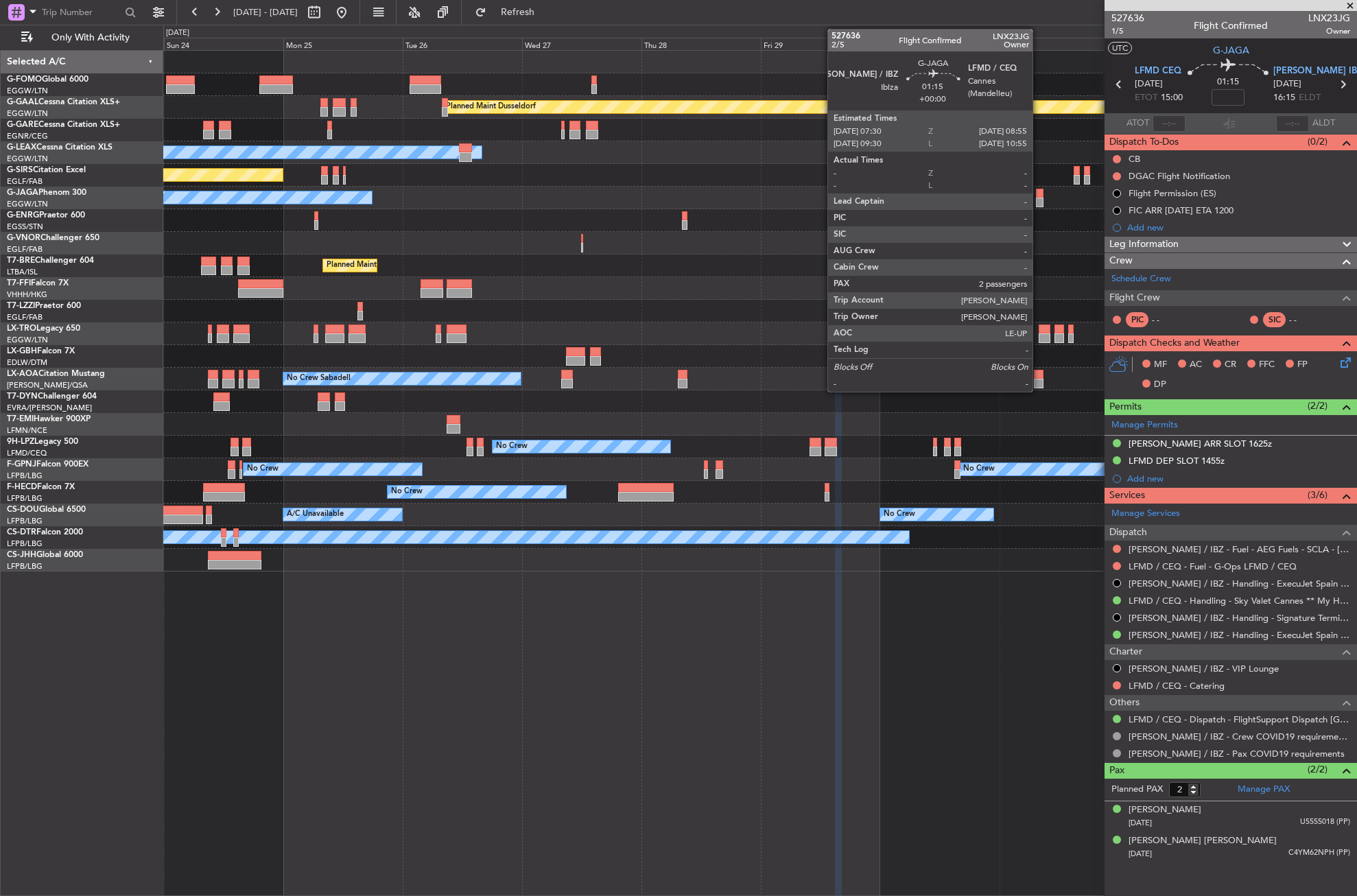
click at [1039, 203] on div at bounding box center [1040, 202] width 8 height 10
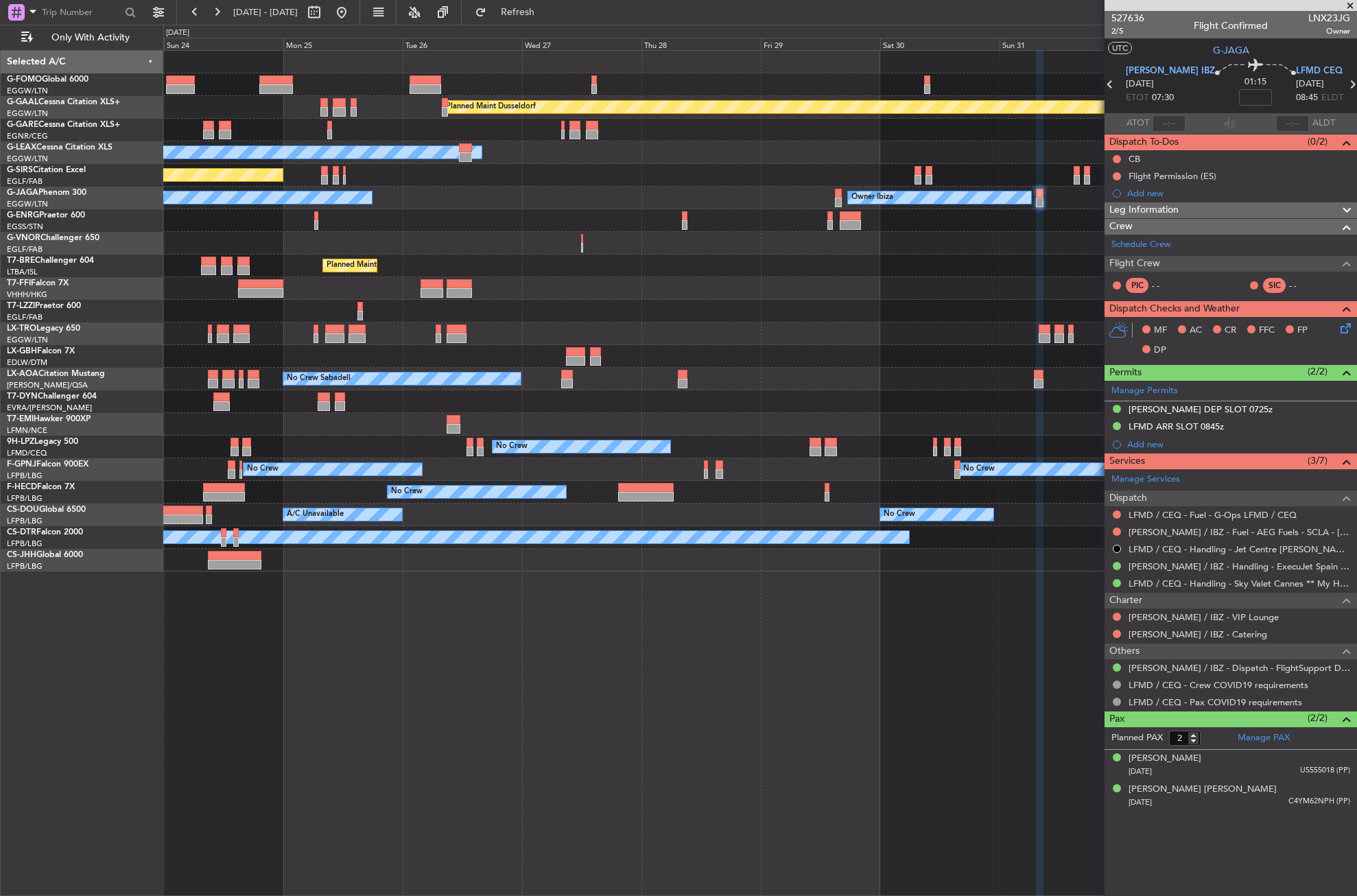
click at [932, 291] on div at bounding box center [759, 288] width 1193 height 23
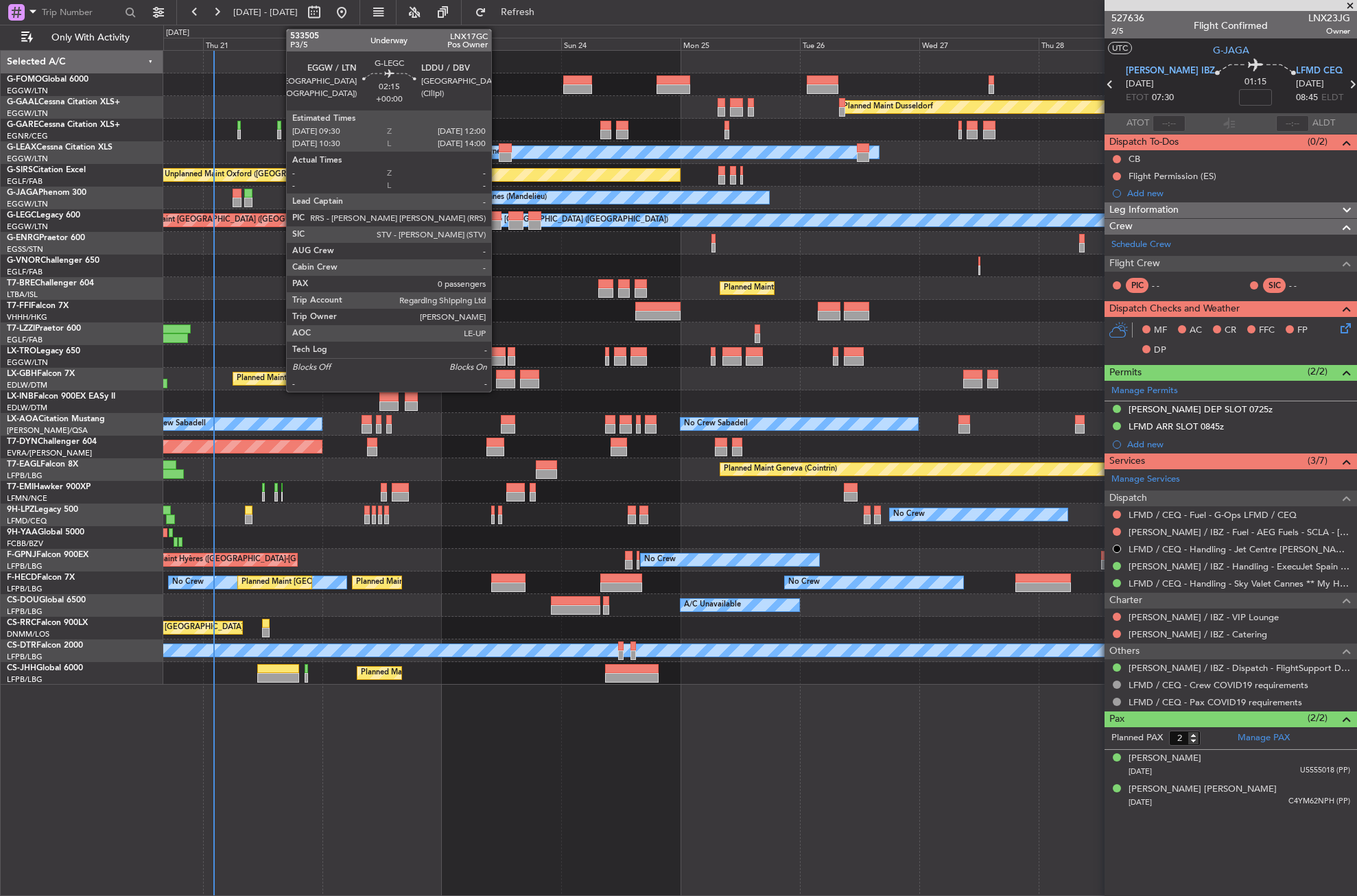
click at [497, 216] on div at bounding box center [494, 216] width 13 height 10
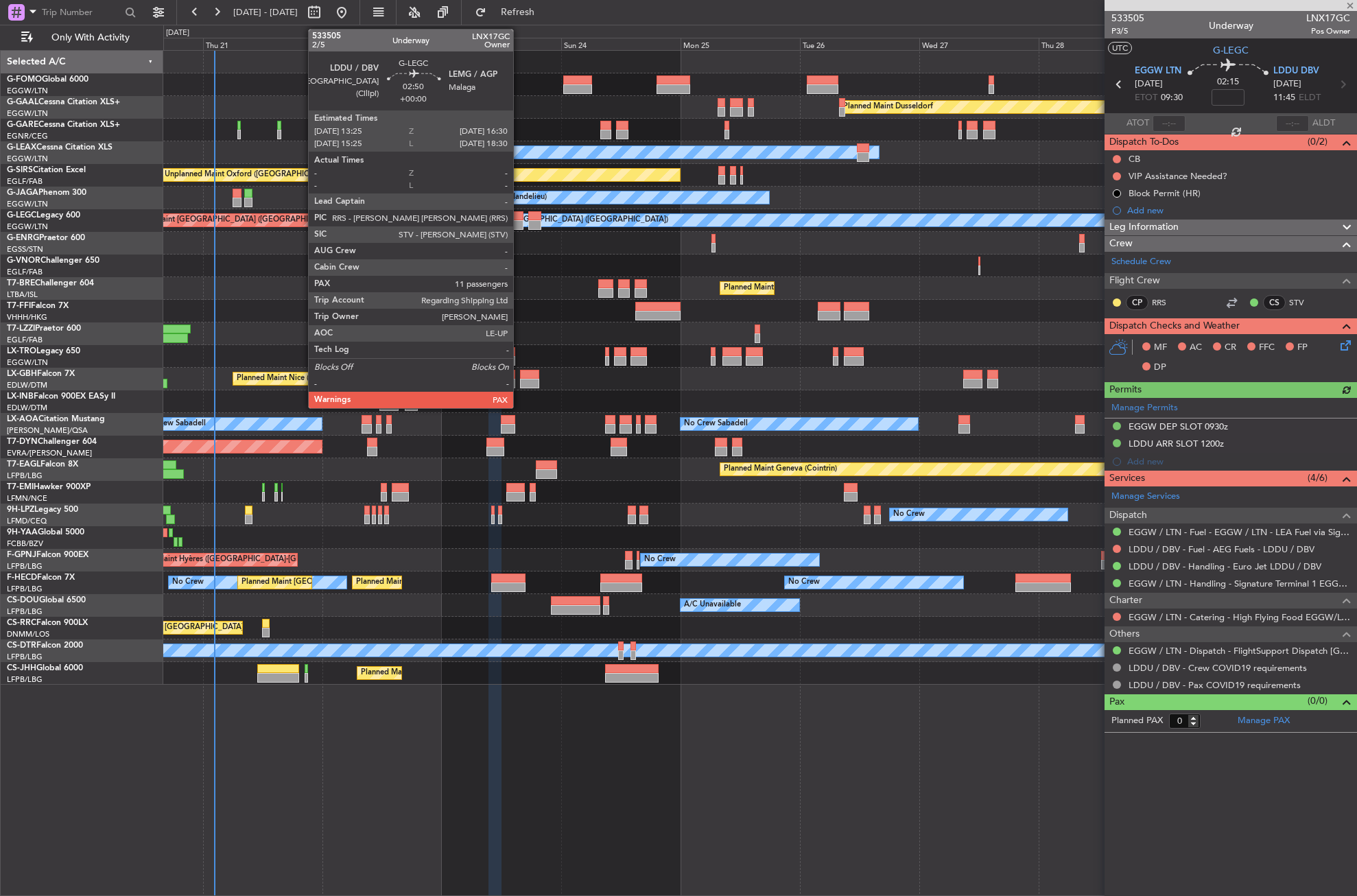
click at [519, 221] on div at bounding box center [516, 225] width 16 height 10
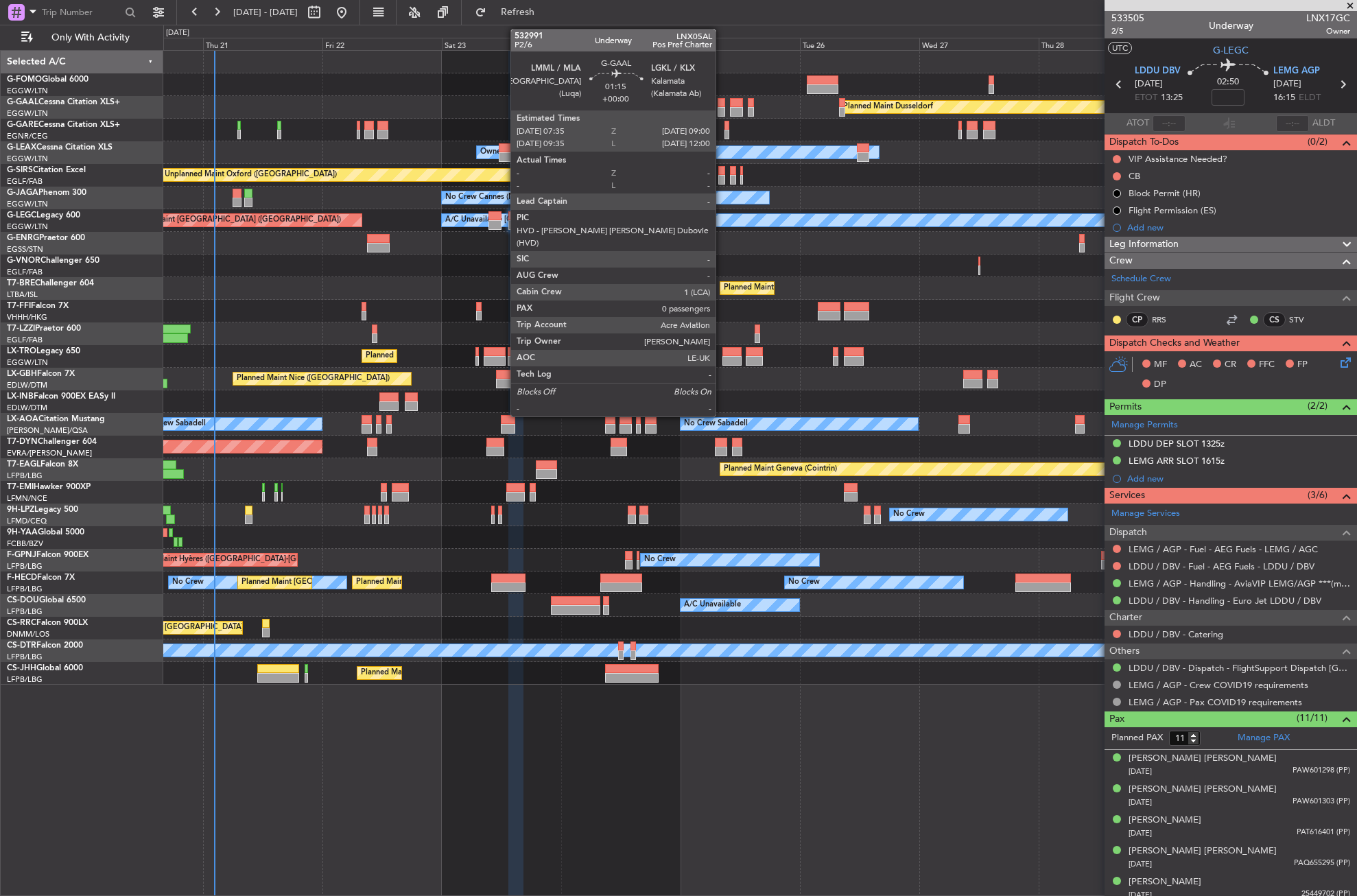
click at [722, 107] on div at bounding box center [722, 111] width 8 height 10
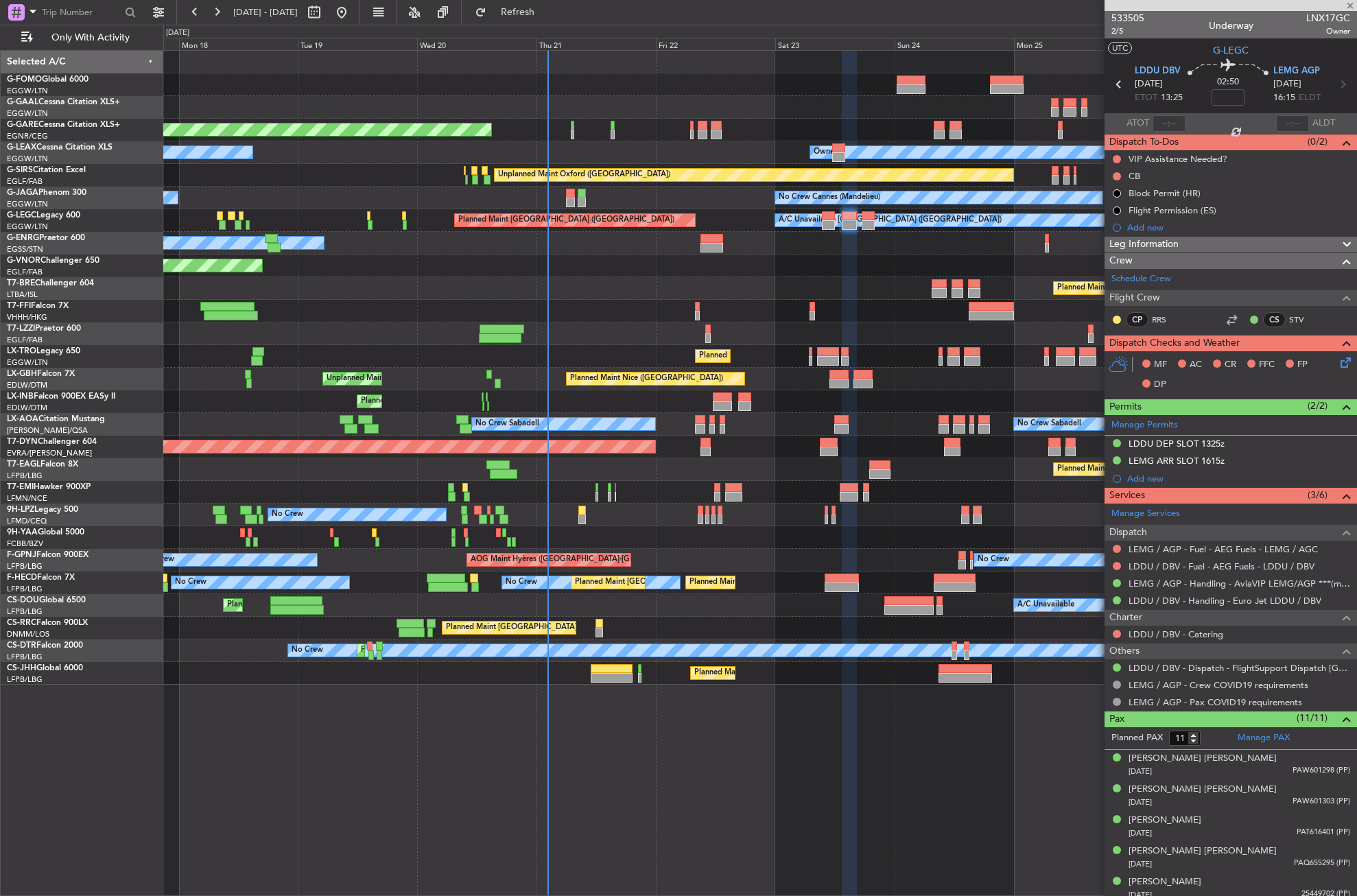
type input "0"
click at [832, 102] on div "Planned Maint Dusseldorf" at bounding box center [759, 108] width 1193 height 23
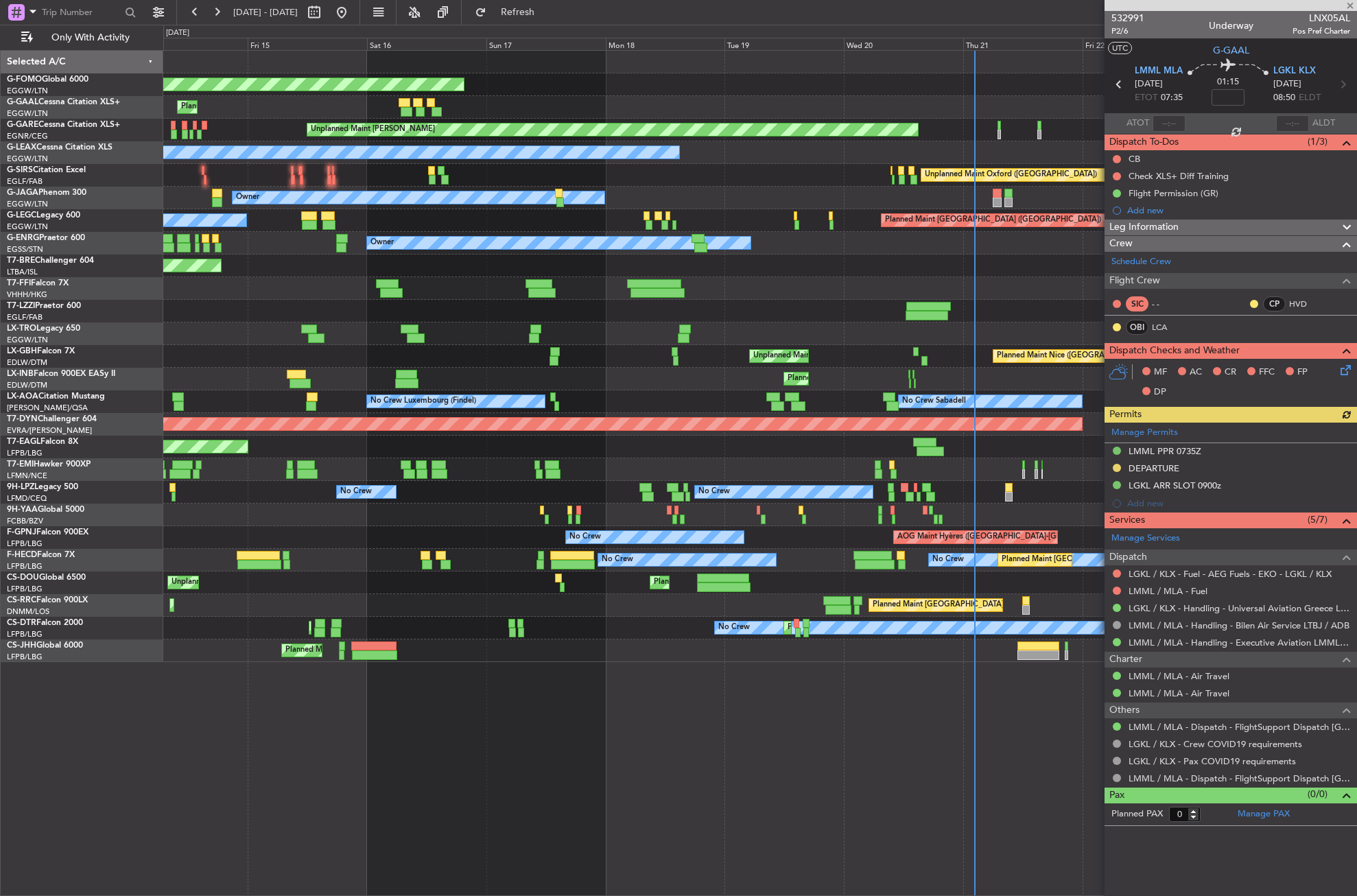
click at [735, 104] on div "Planned Maint Planned Maint Dusseldorf" at bounding box center [759, 108] width 1193 height 23
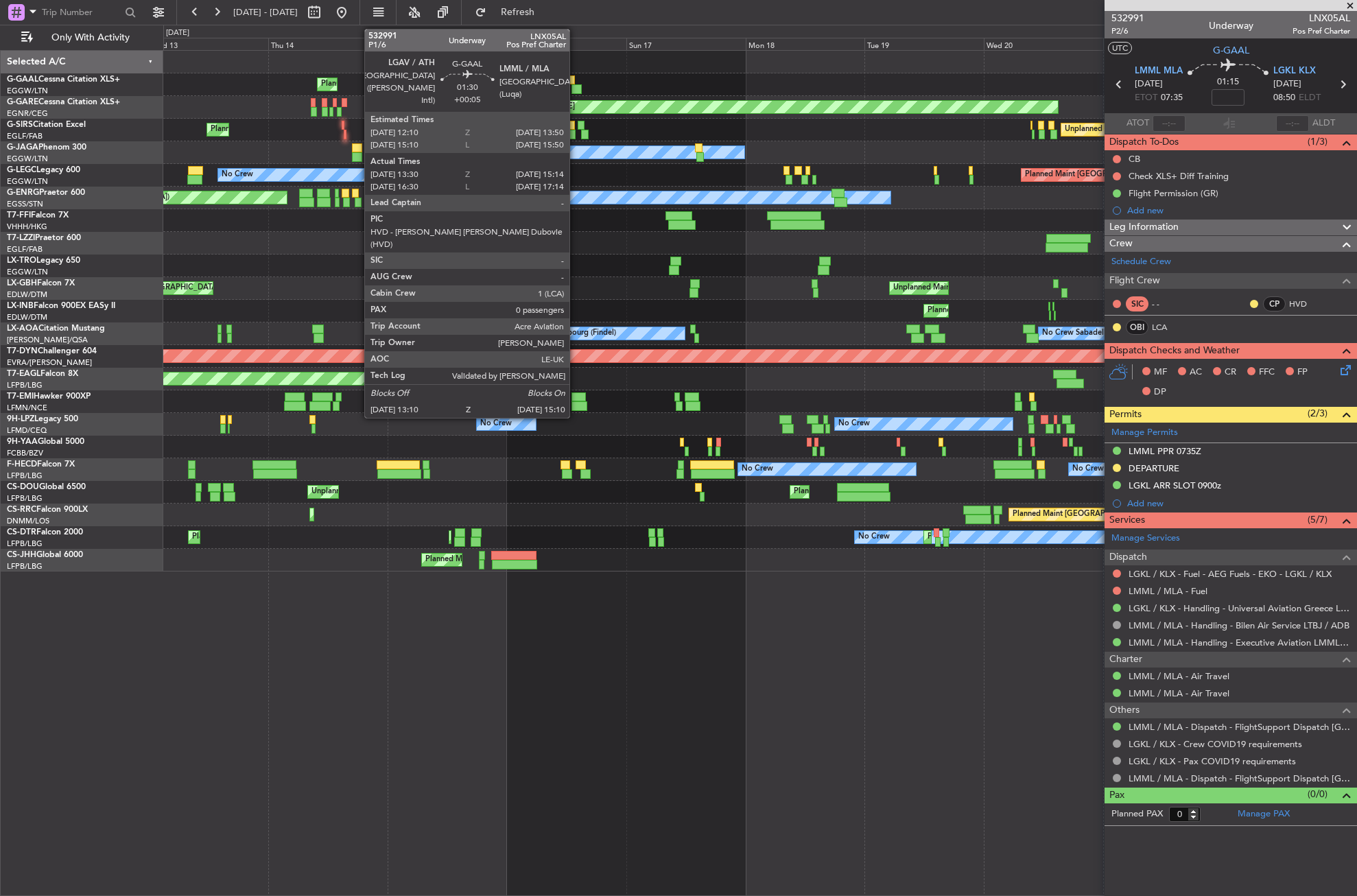
click at [576, 91] on div at bounding box center [577, 89] width 11 height 10
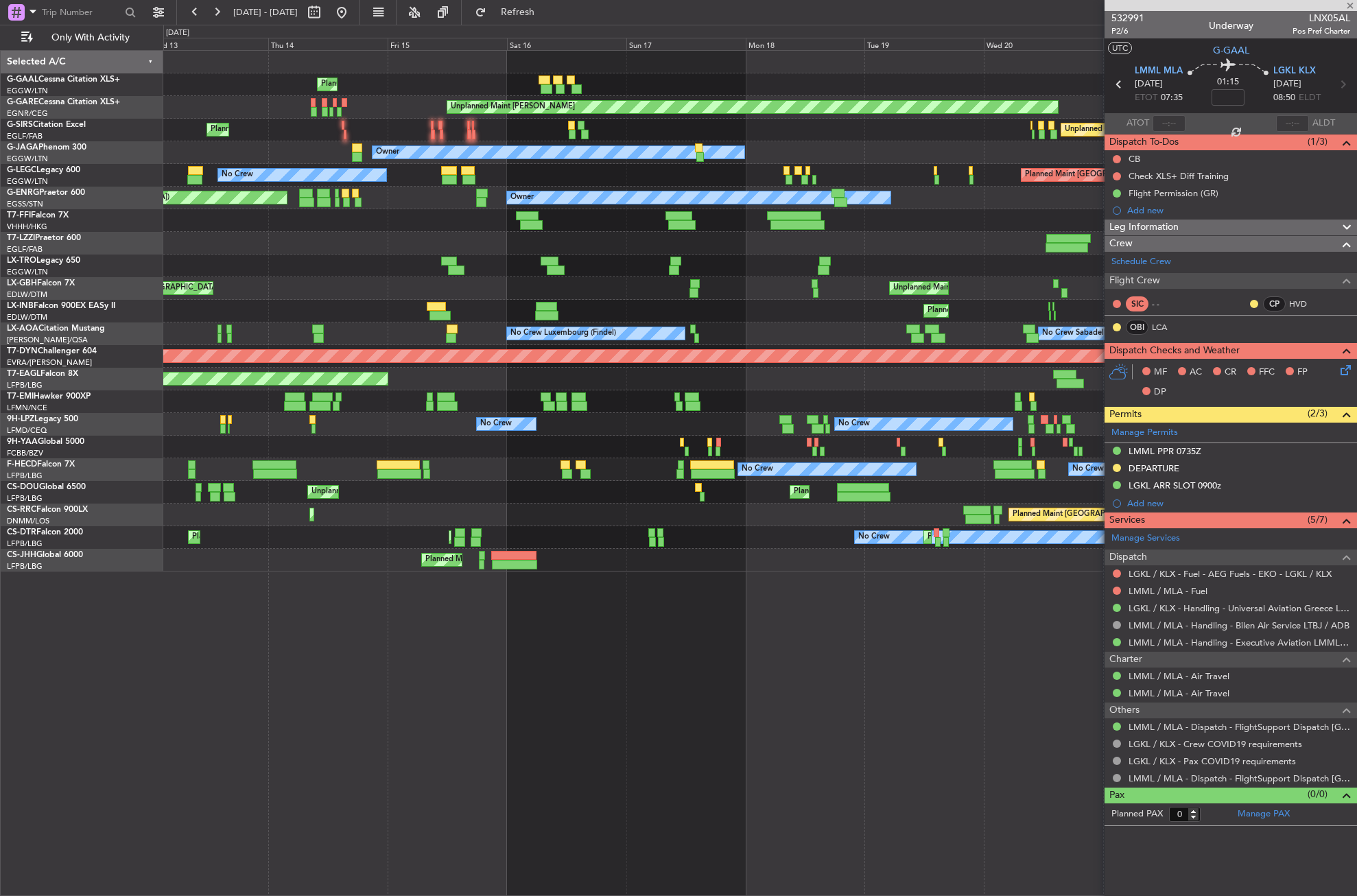
type input "+00:05"
type input "13:30"
type input "15:04"
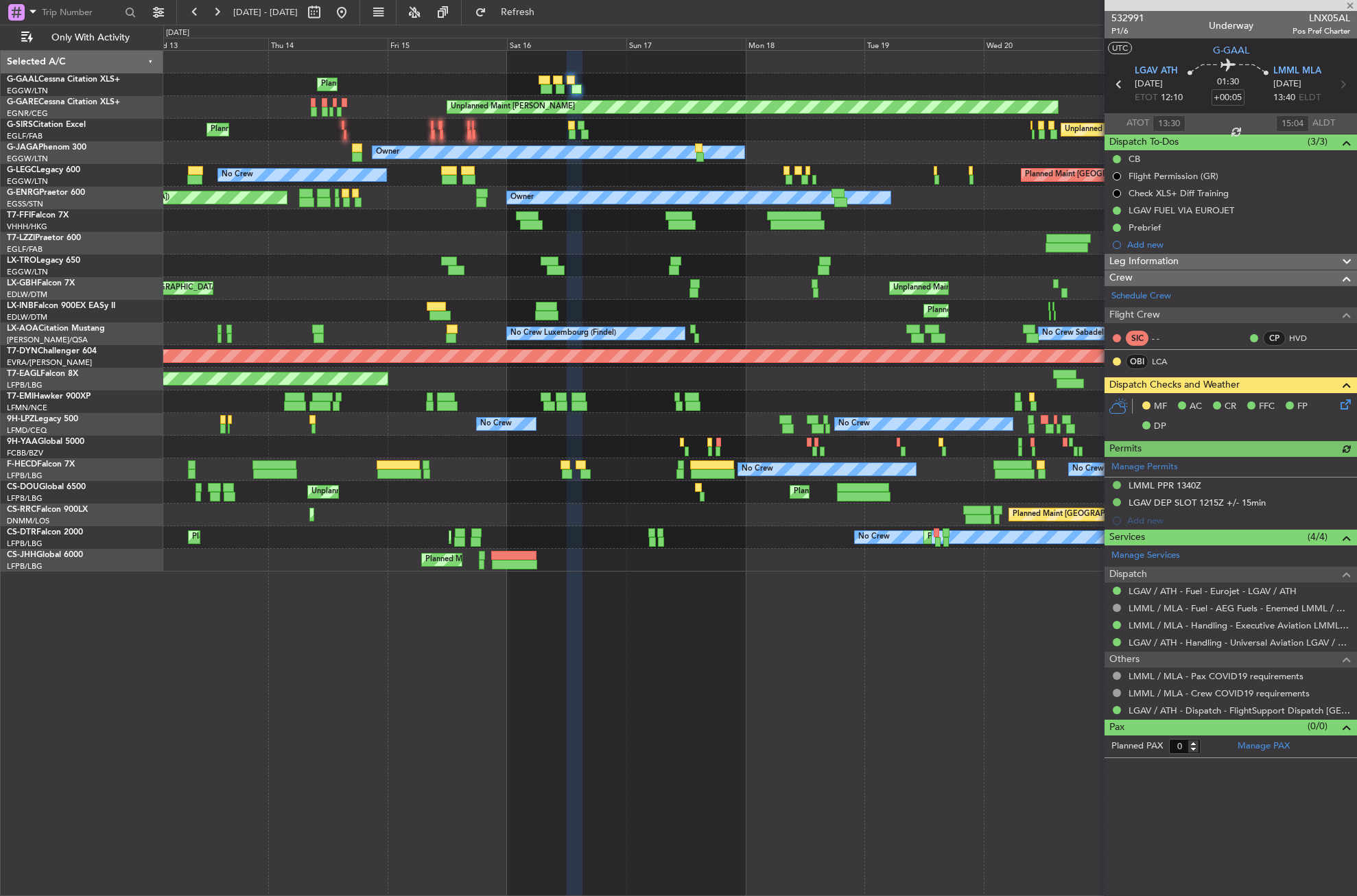
click at [449, 593] on div "Planned Maint Unplanned Maint Chester Unplanned Maint Oxford (Kidlington) Plann…" at bounding box center [760, 473] width 1194 height 846
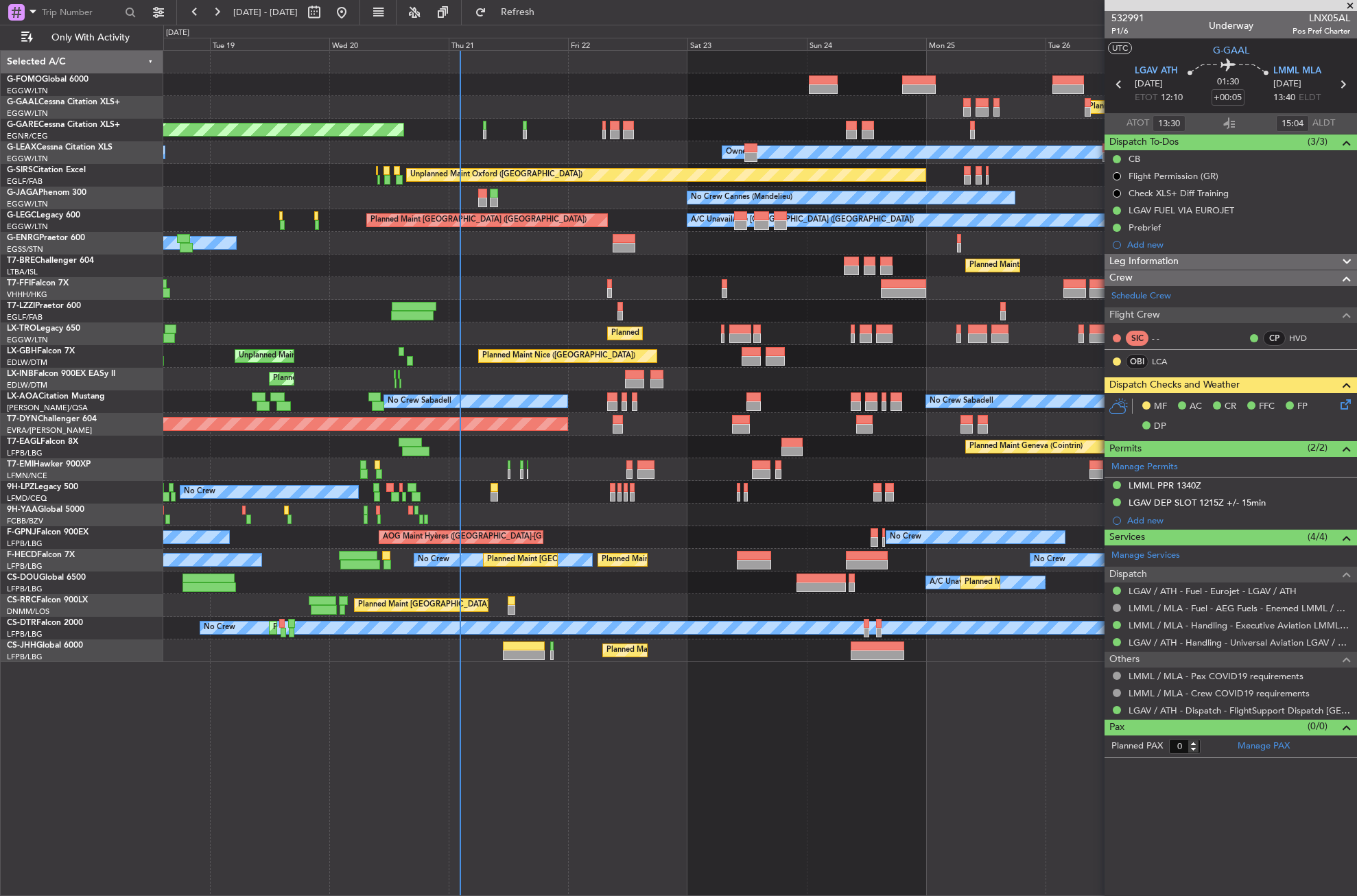
click at [735, 145] on div "Planned Maint Windsor Locks (Bradley Intl) Planned Maint Dusseldorf Unplanned M…" at bounding box center [759, 356] width 1193 height 611
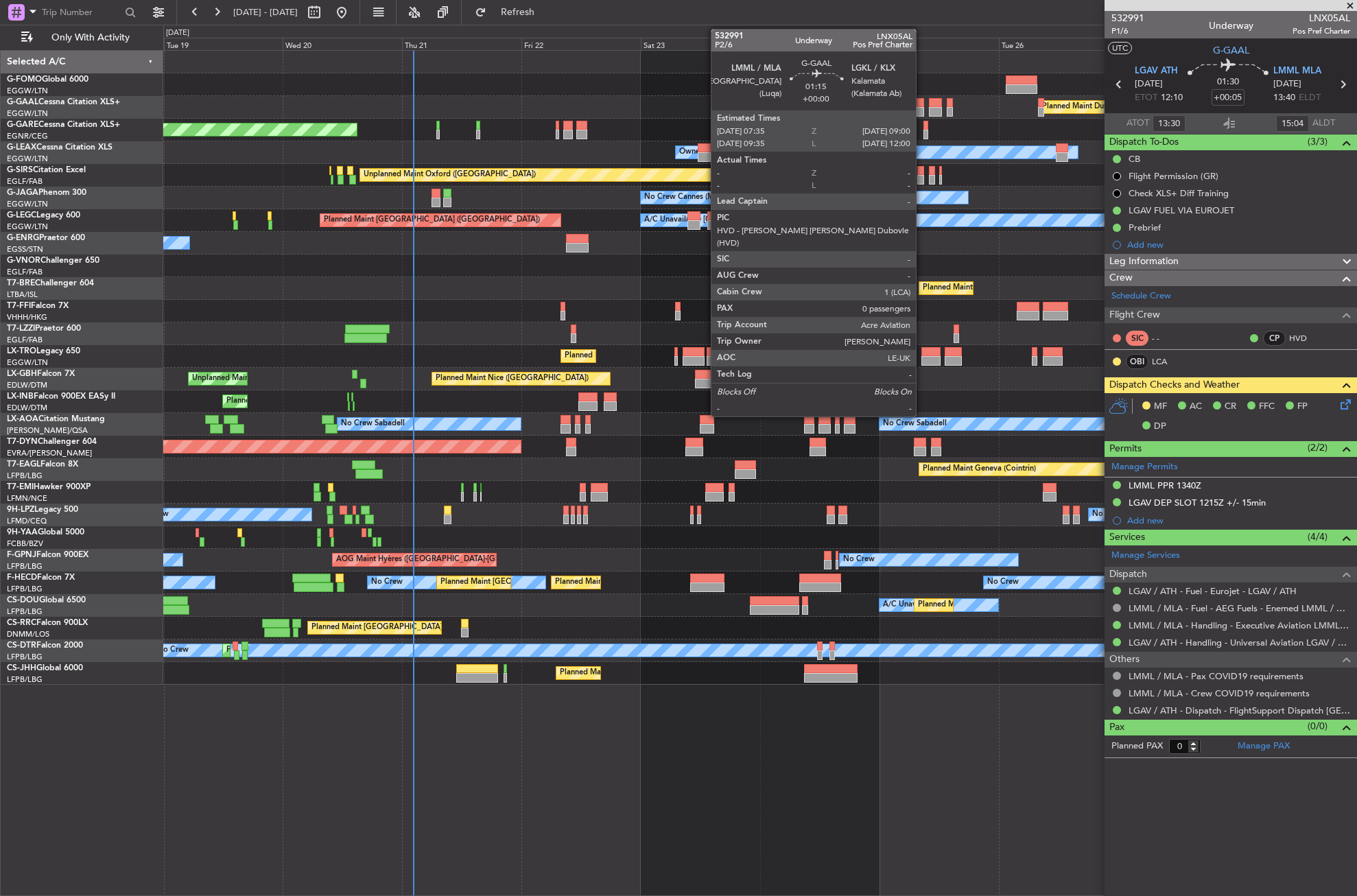
click at [922, 103] on div at bounding box center [920, 102] width 8 height 10
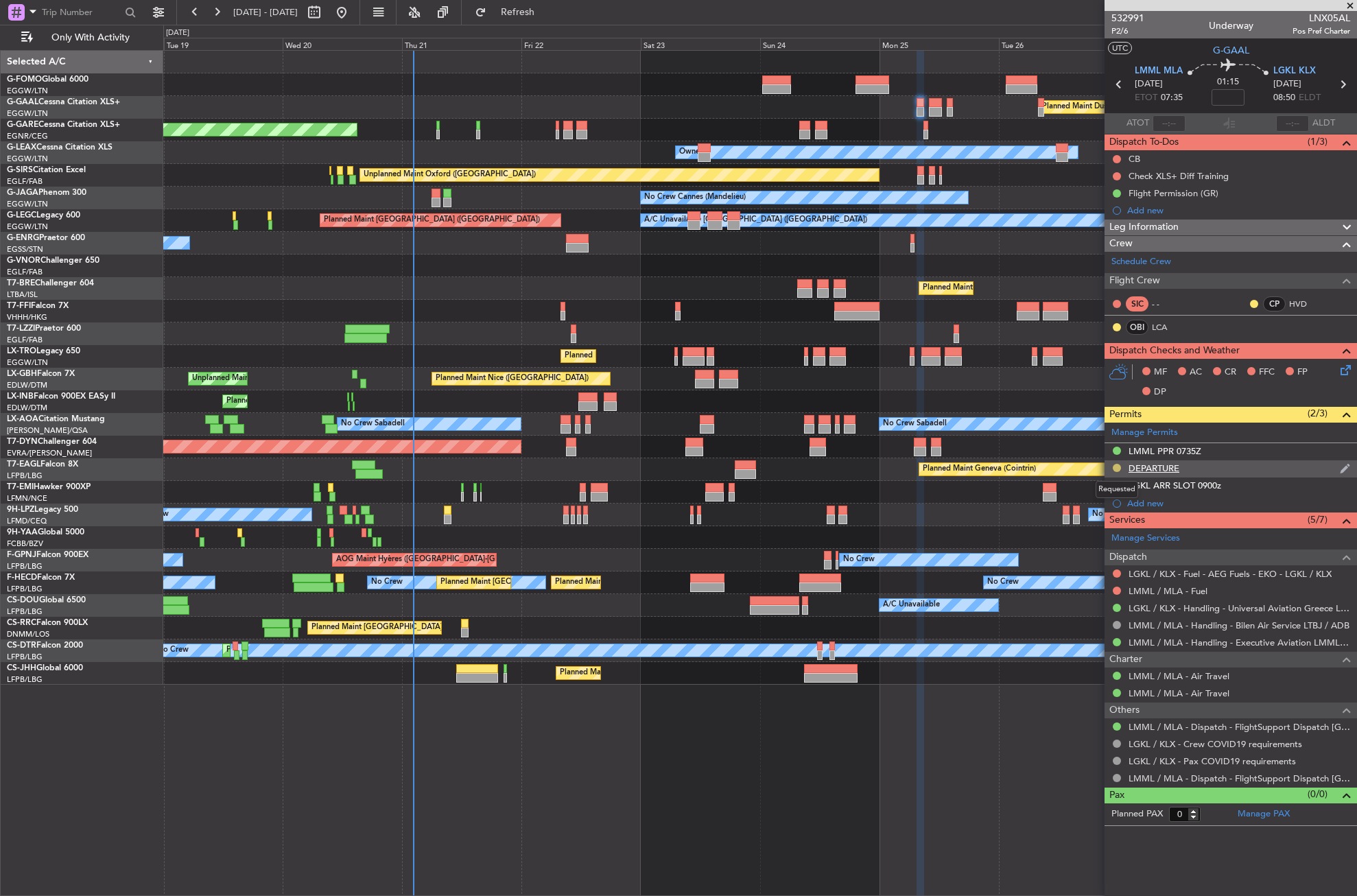
click at [1117, 465] on button at bounding box center [1117, 467] width 8 height 8
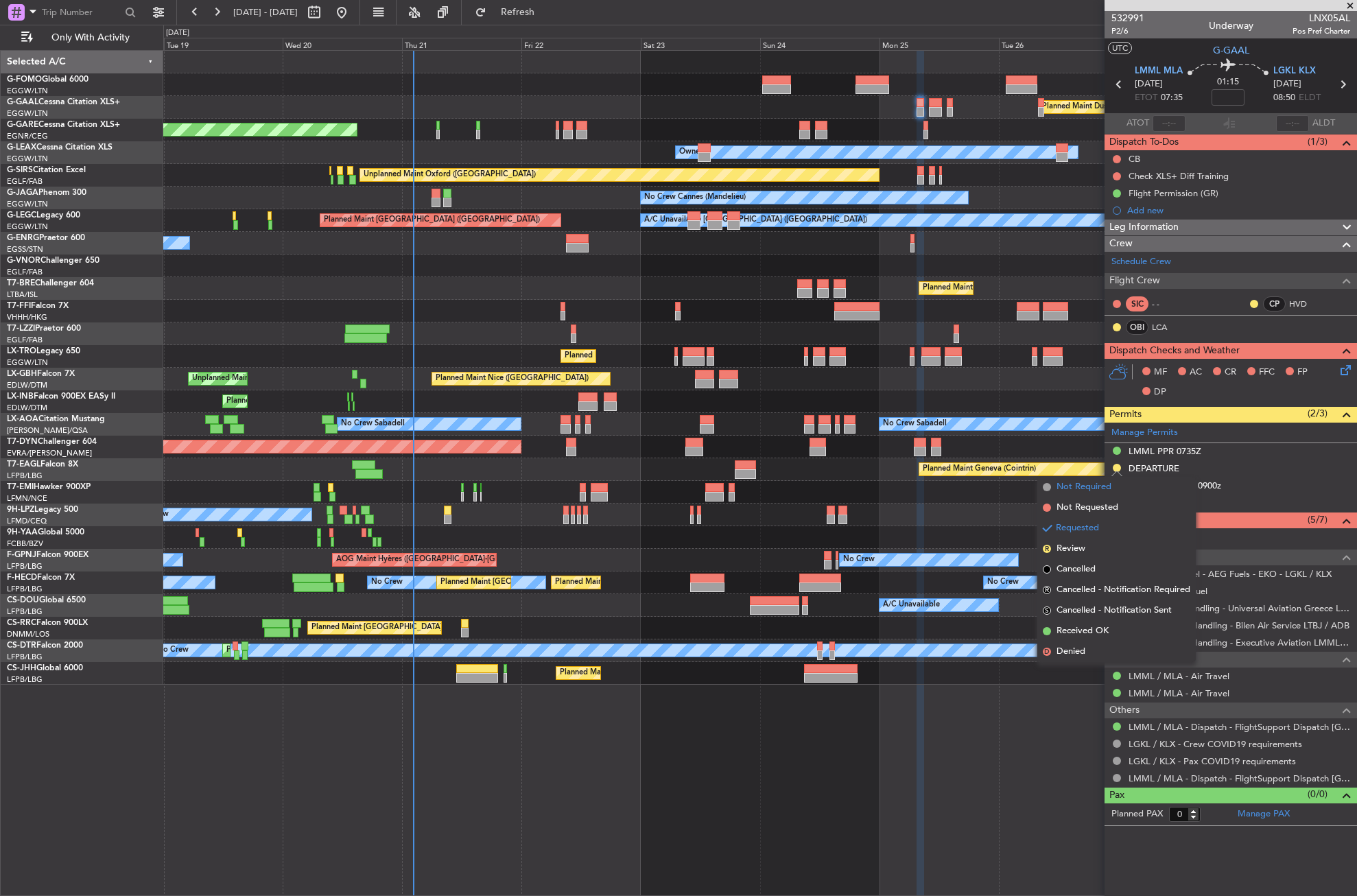
click at [1100, 481] on span "Not Required" at bounding box center [1084, 487] width 55 height 14
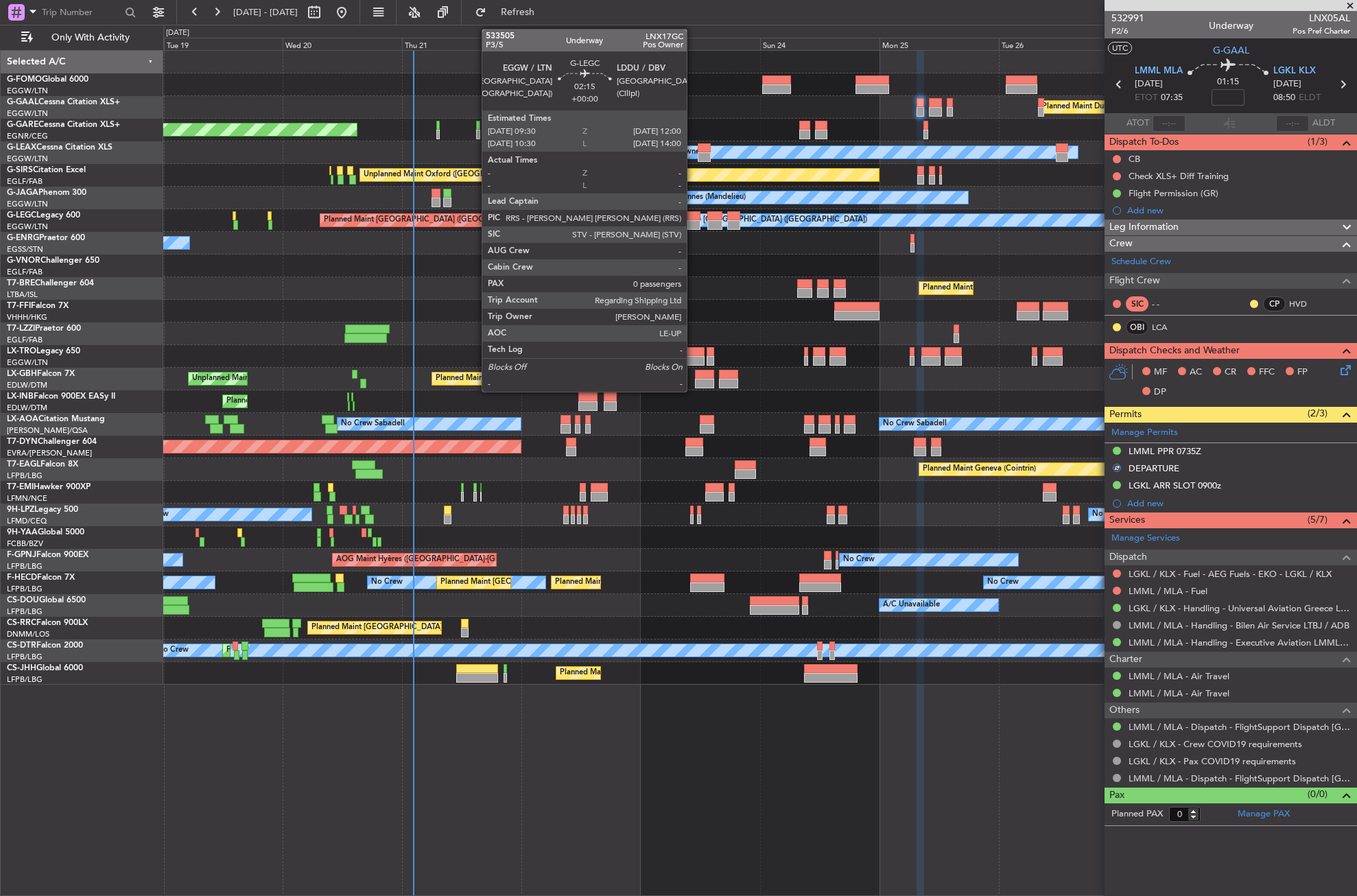
click at [693, 221] on div at bounding box center [694, 225] width 13 height 10
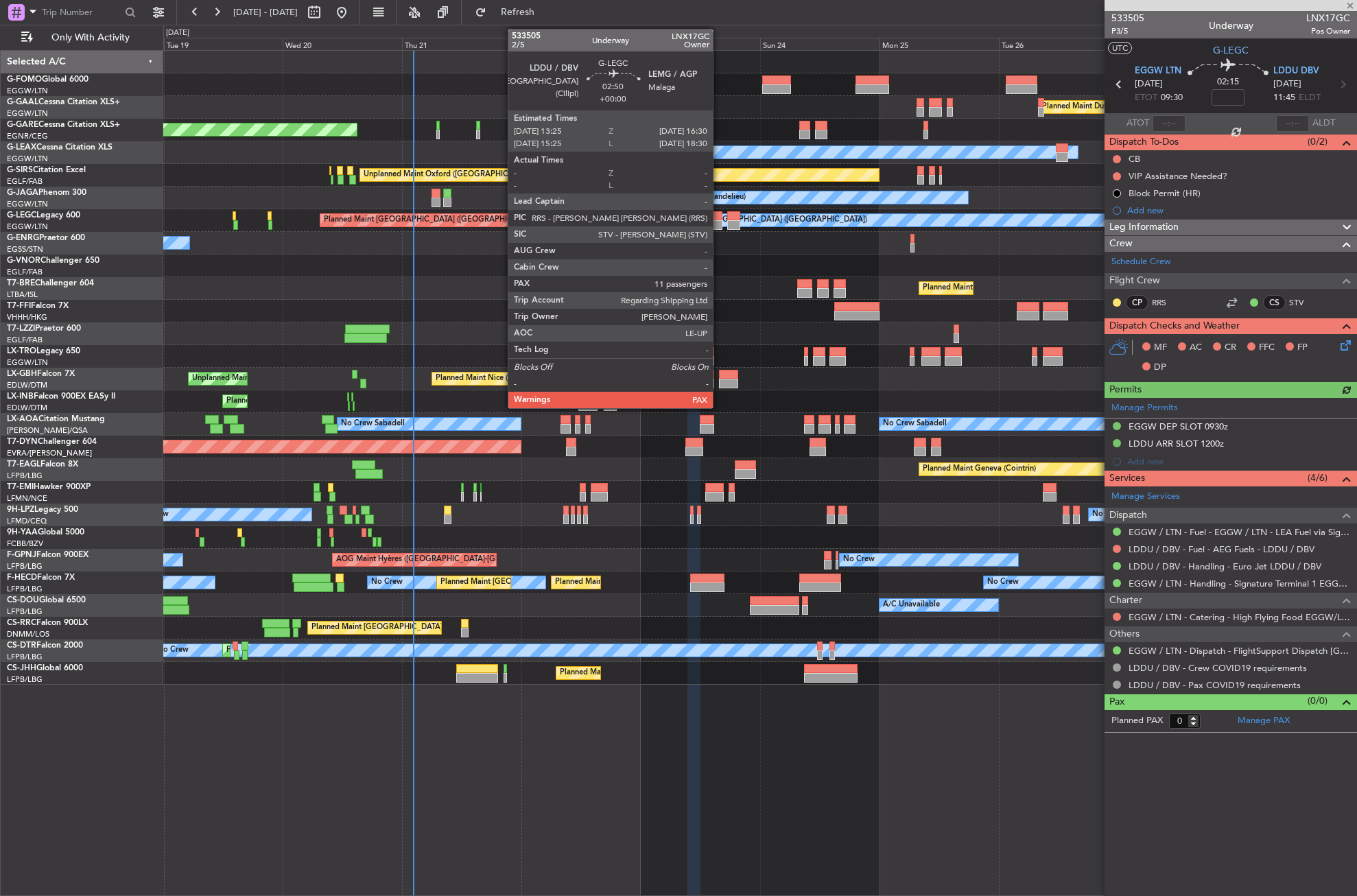
click at [719, 219] on div at bounding box center [715, 216] width 16 height 10
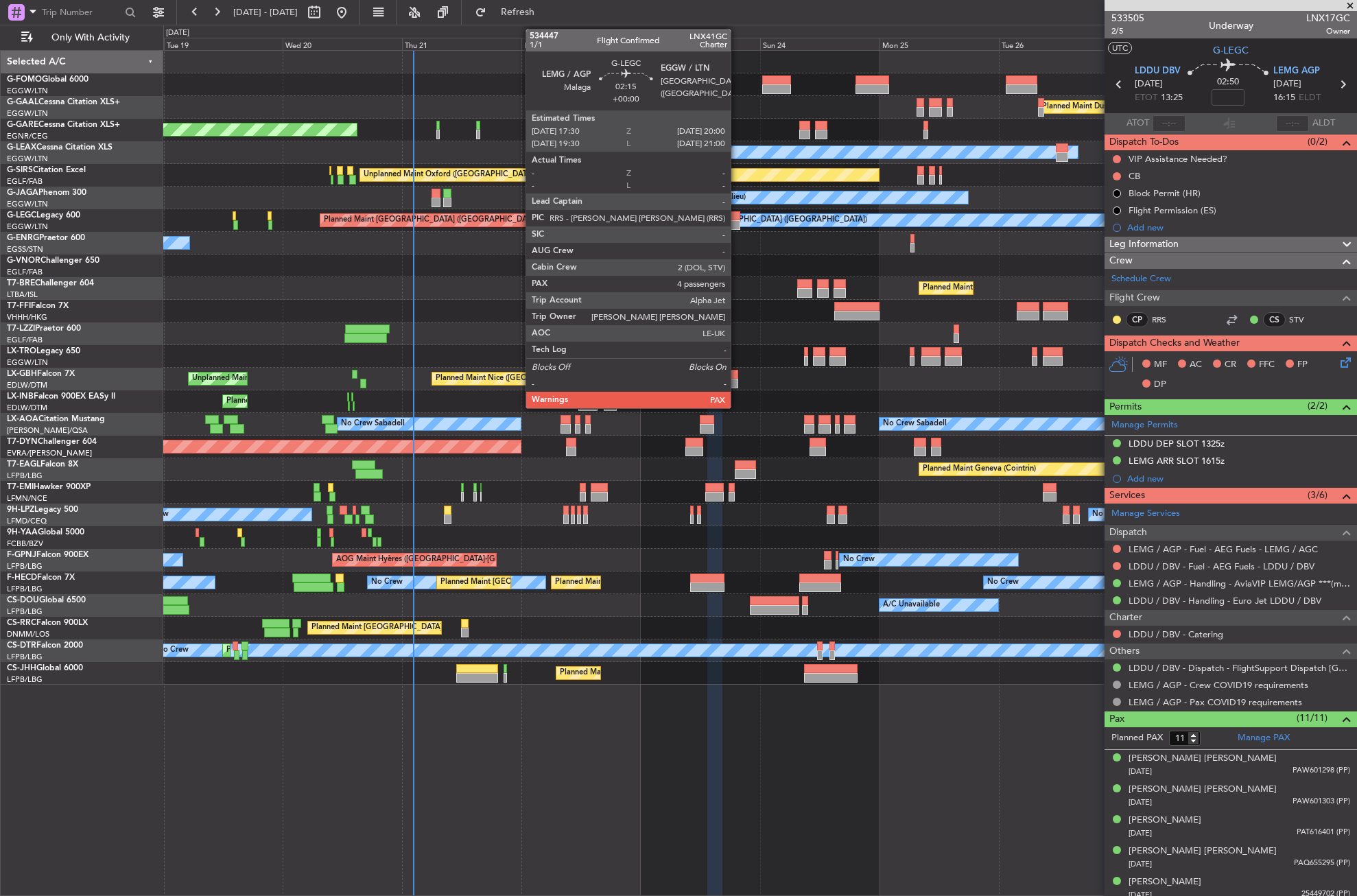
click at [737, 220] on div at bounding box center [733, 225] width 13 height 10
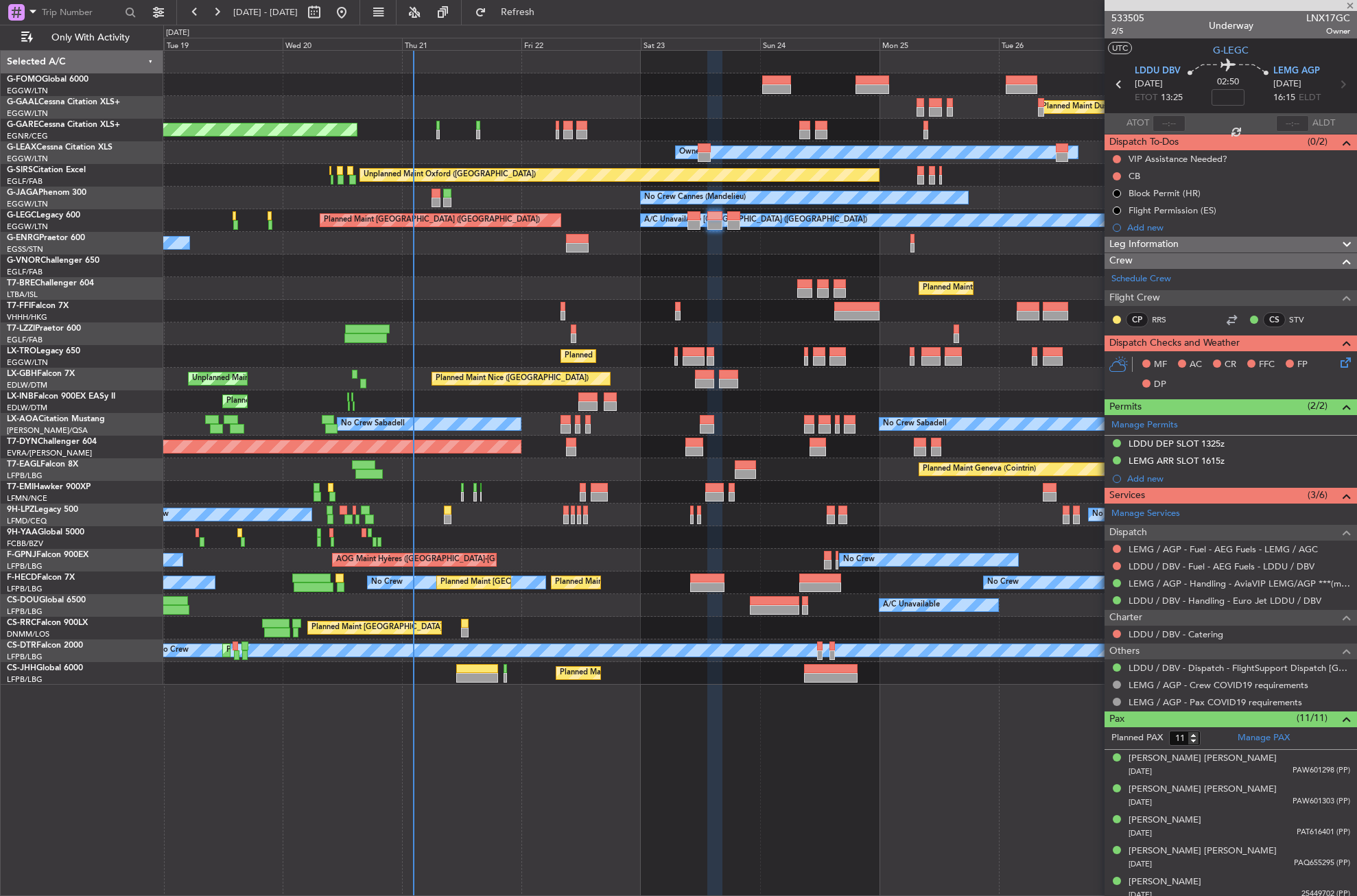
type input "4"
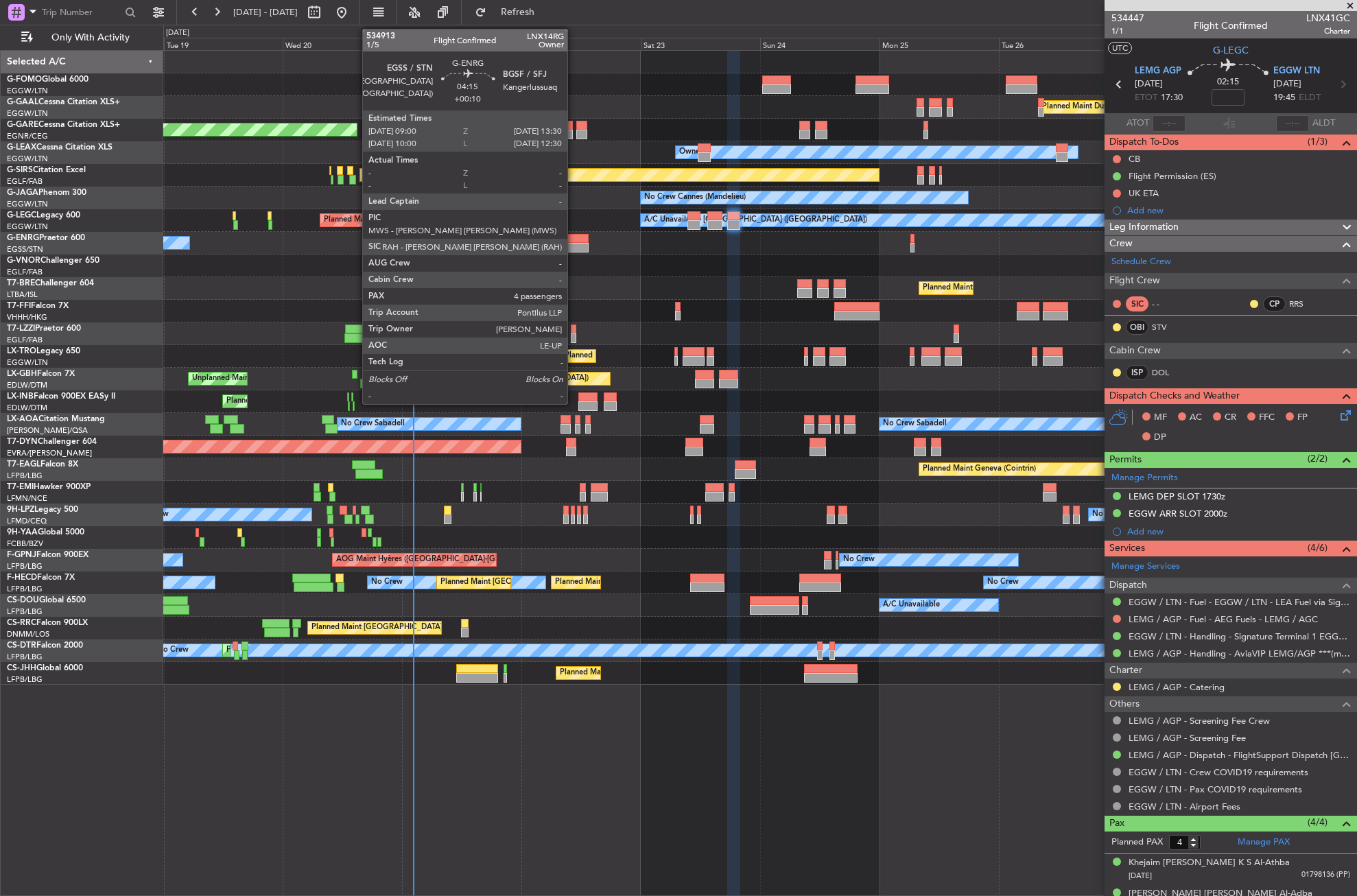
click at [574, 242] on div at bounding box center [577, 238] width 23 height 10
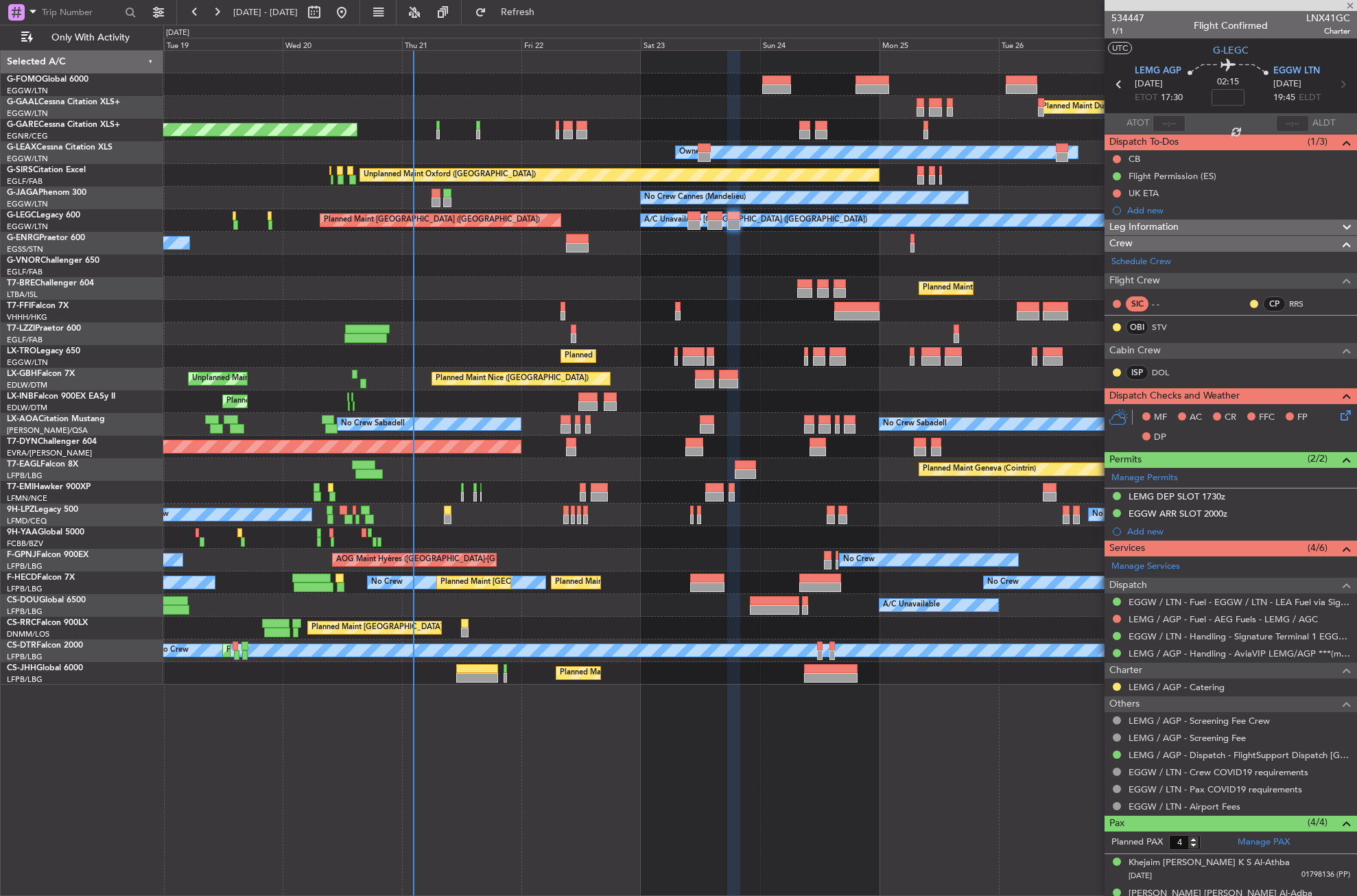
type input "+00:10"
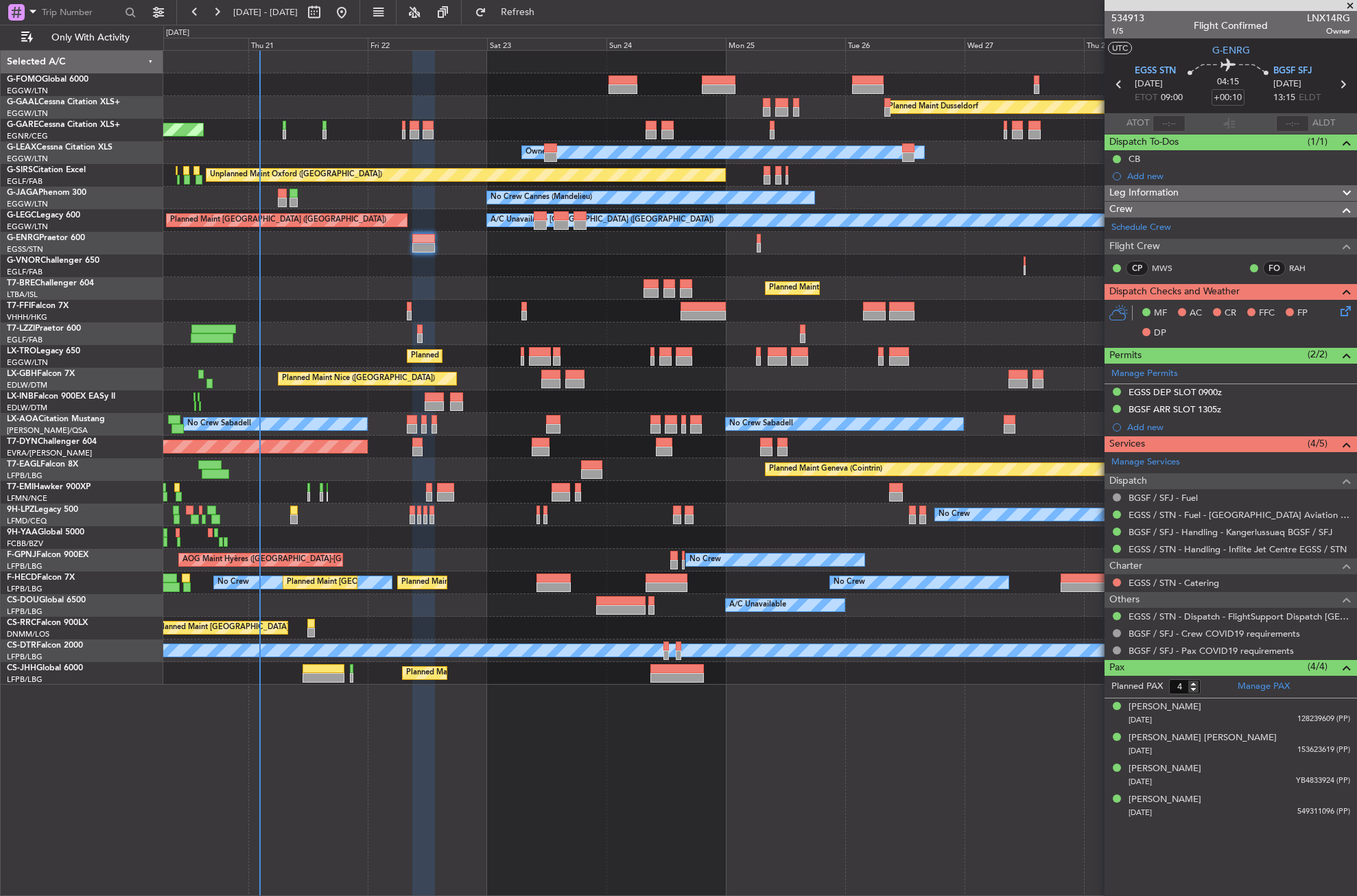
click at [583, 267] on div "Planned Maint London ([GEOGRAPHIC_DATA])" at bounding box center [759, 266] width 1193 height 23
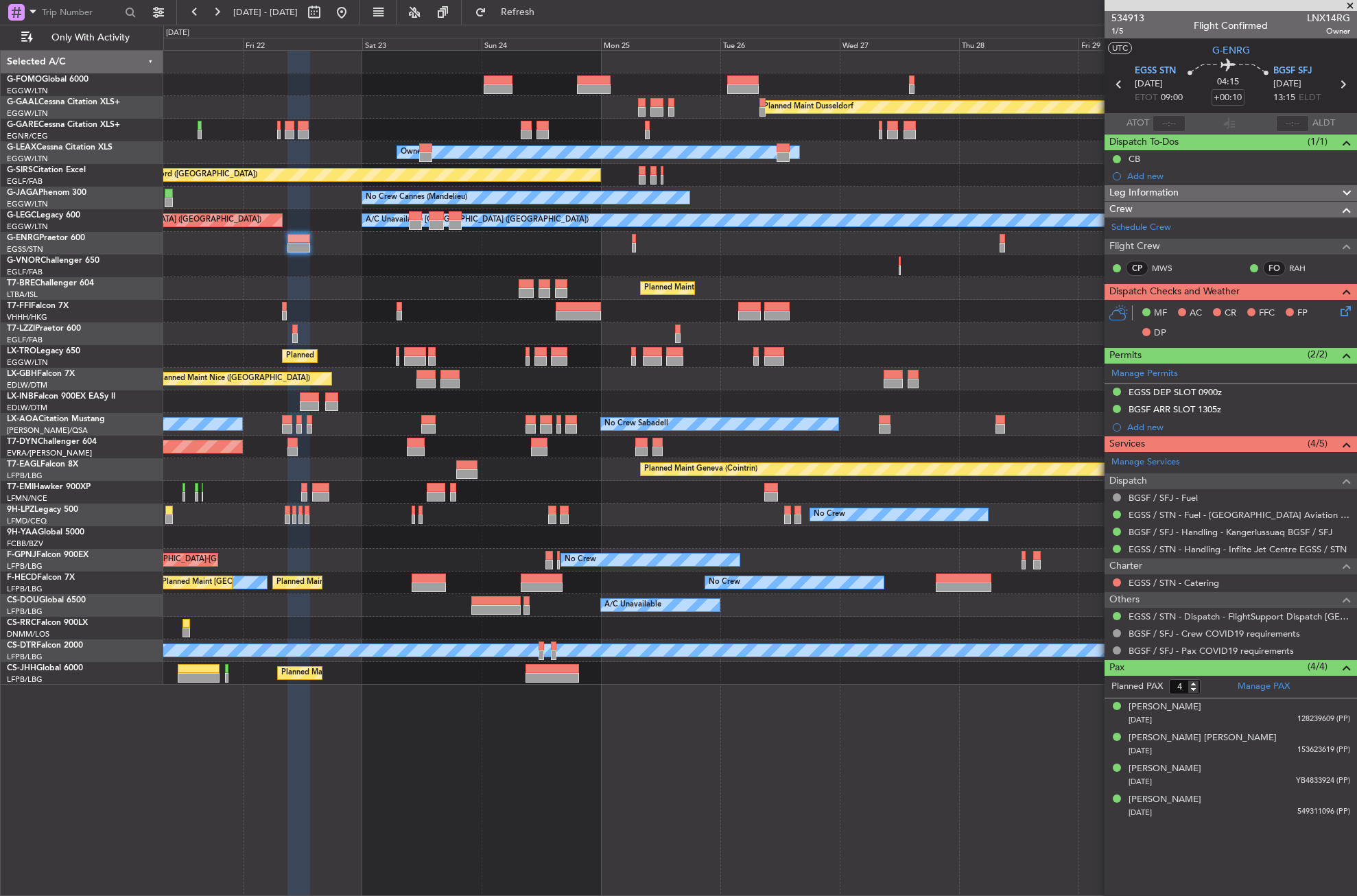
click at [736, 258] on div "Planned Maint Dusseldorf Unplanned Maint Chester Owner Unplanned Maint Oxford (…" at bounding box center [759, 367] width 1193 height 633
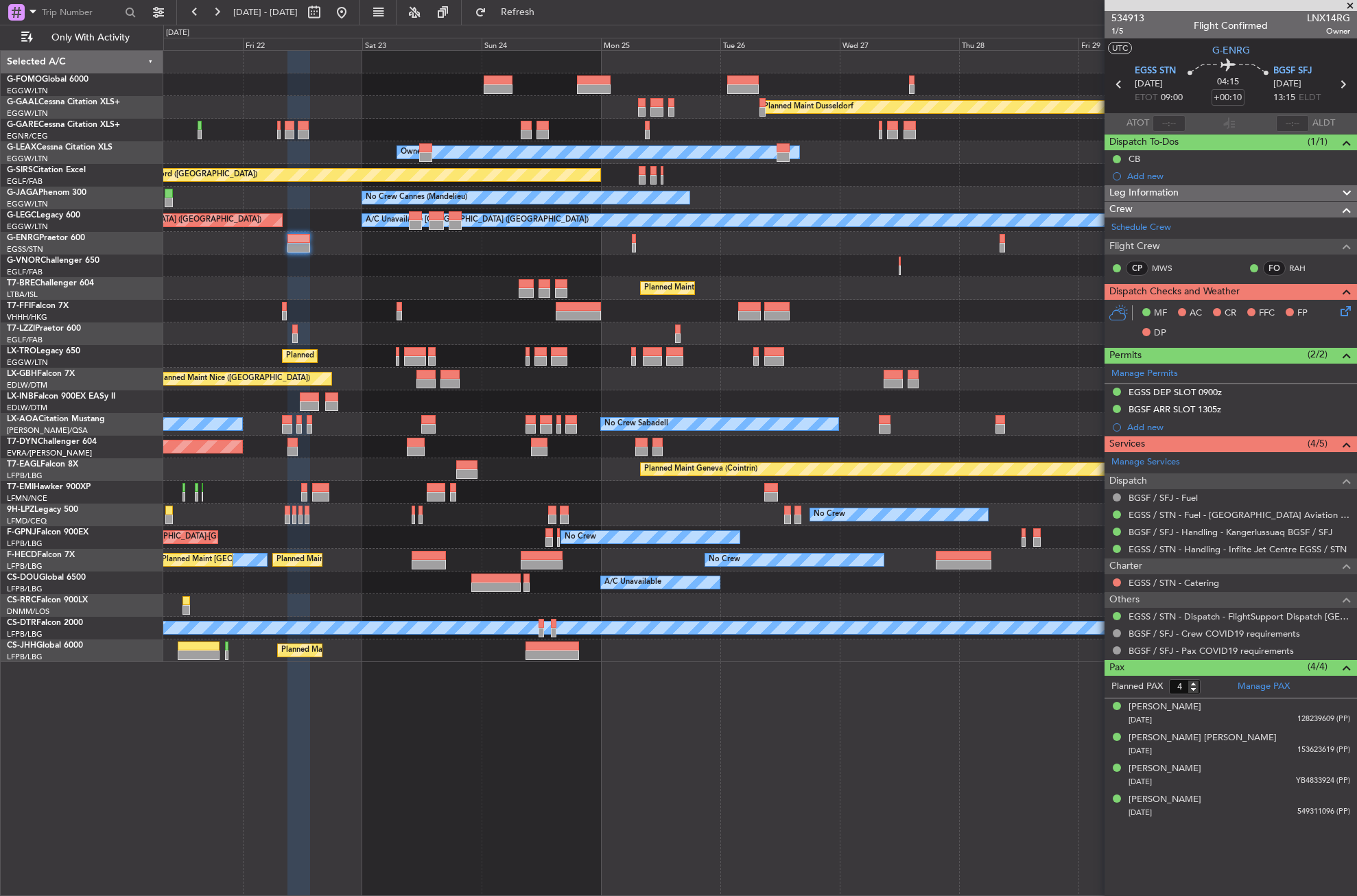
click at [884, 338] on div "Owner [GEOGRAPHIC_DATA] ([GEOGRAPHIC_DATA])" at bounding box center [759, 334] width 1193 height 23
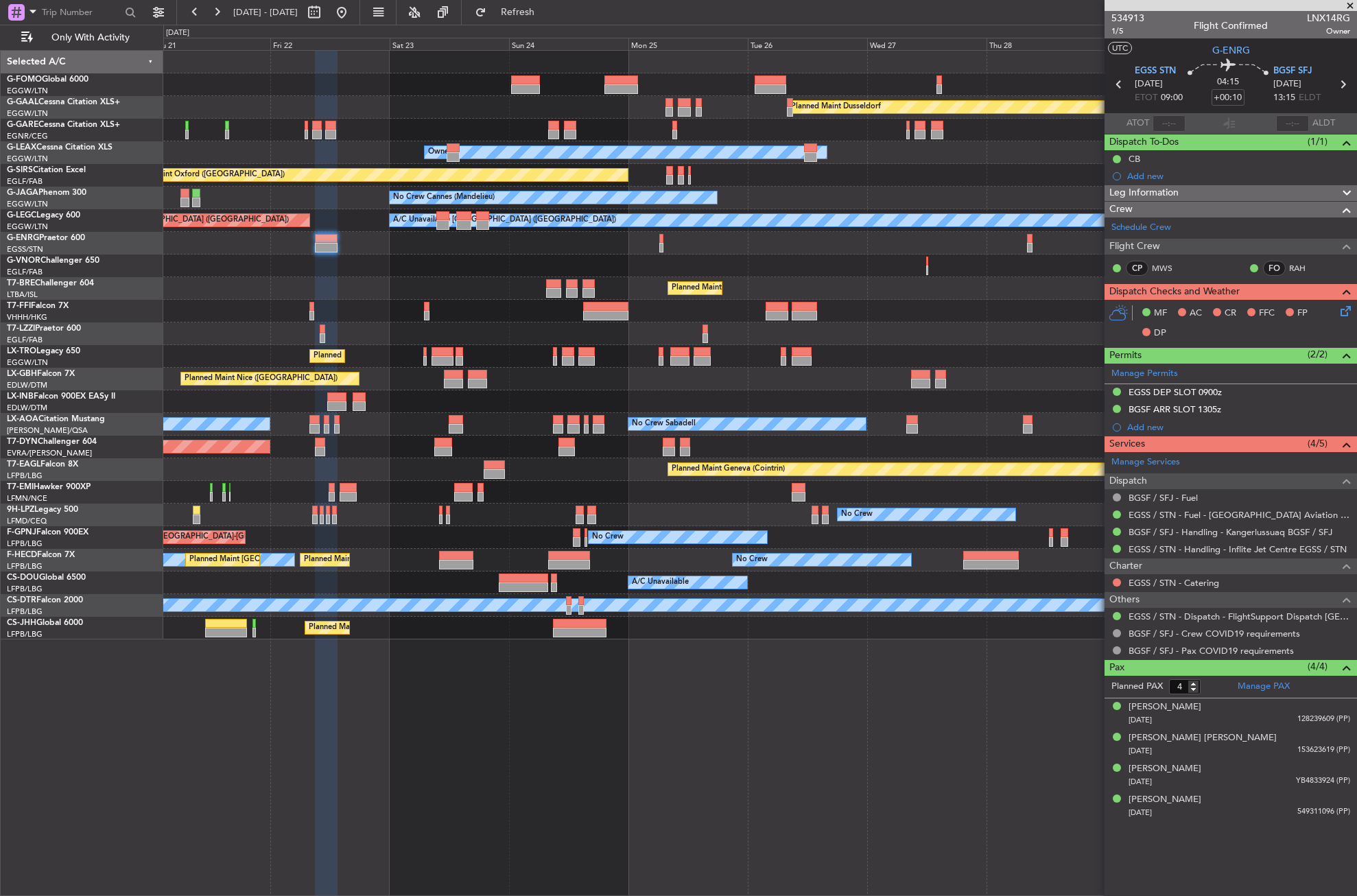
click at [654, 265] on div "Planned Maint London ([GEOGRAPHIC_DATA])" at bounding box center [759, 266] width 1193 height 23
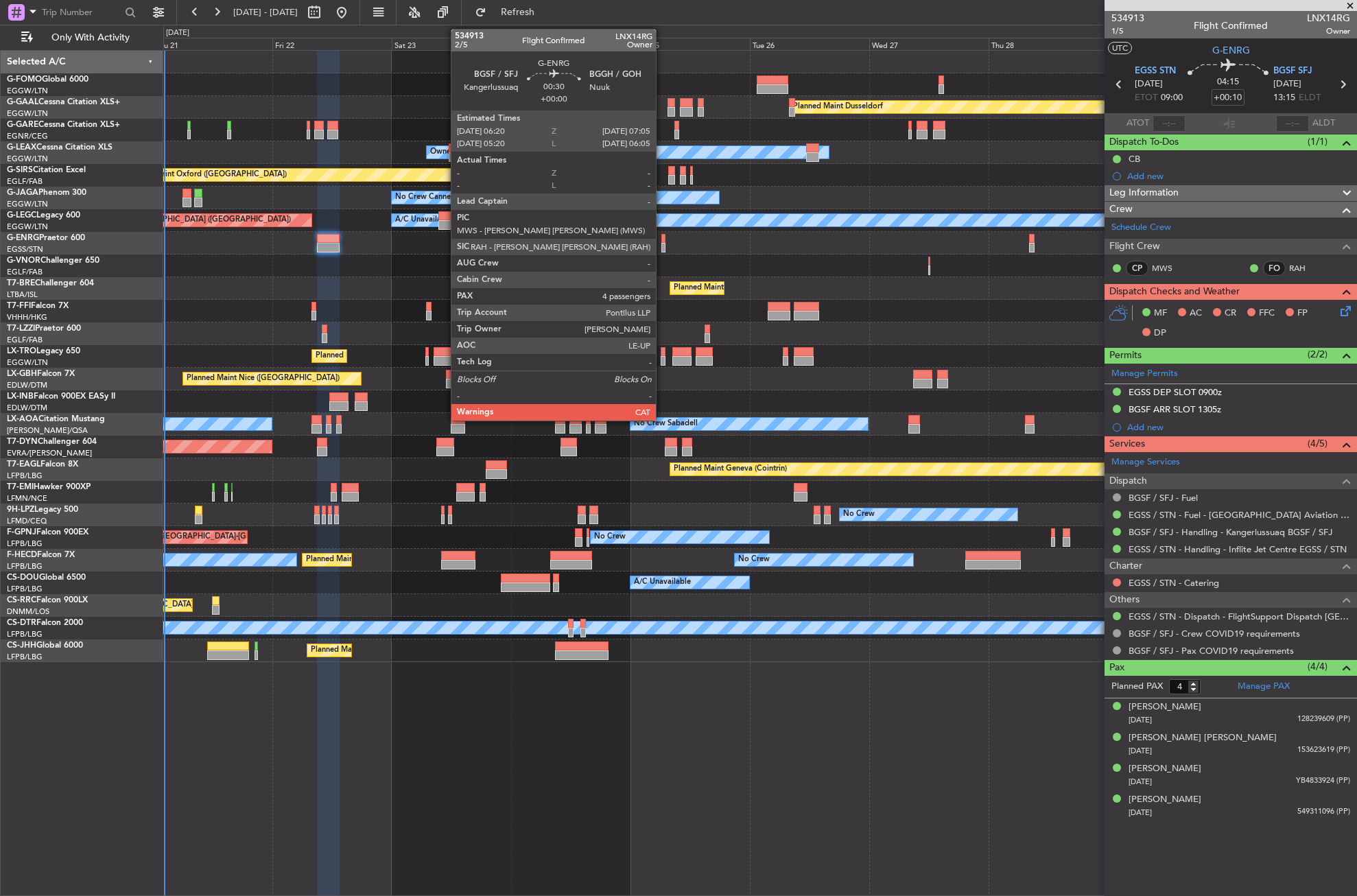
click at [662, 245] on div at bounding box center [663, 248] width 4 height 10
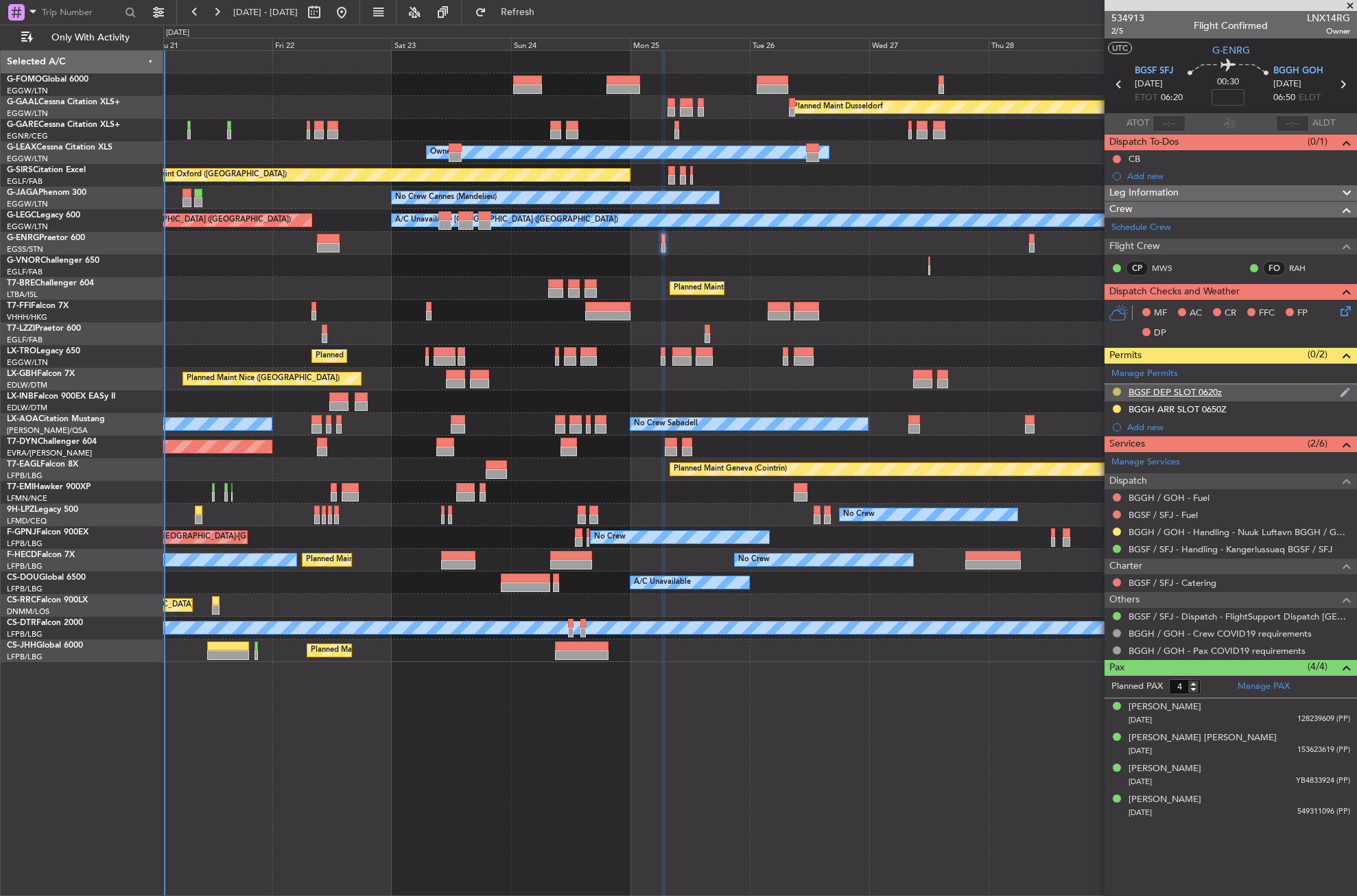
click at [1116, 389] on button at bounding box center [1117, 391] width 8 height 8
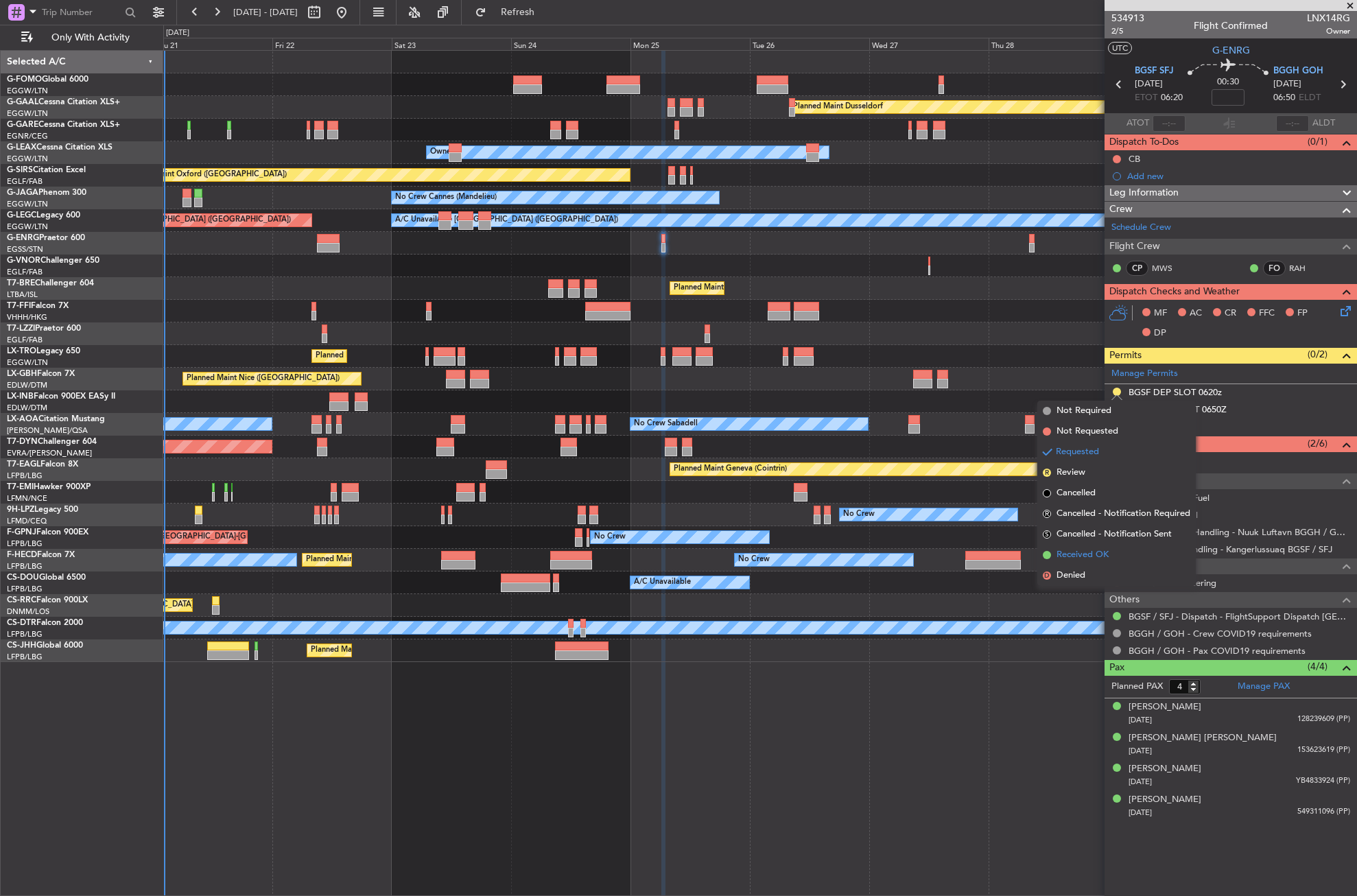
click at [1070, 552] on span "Received OK" at bounding box center [1082, 554] width 52 height 14
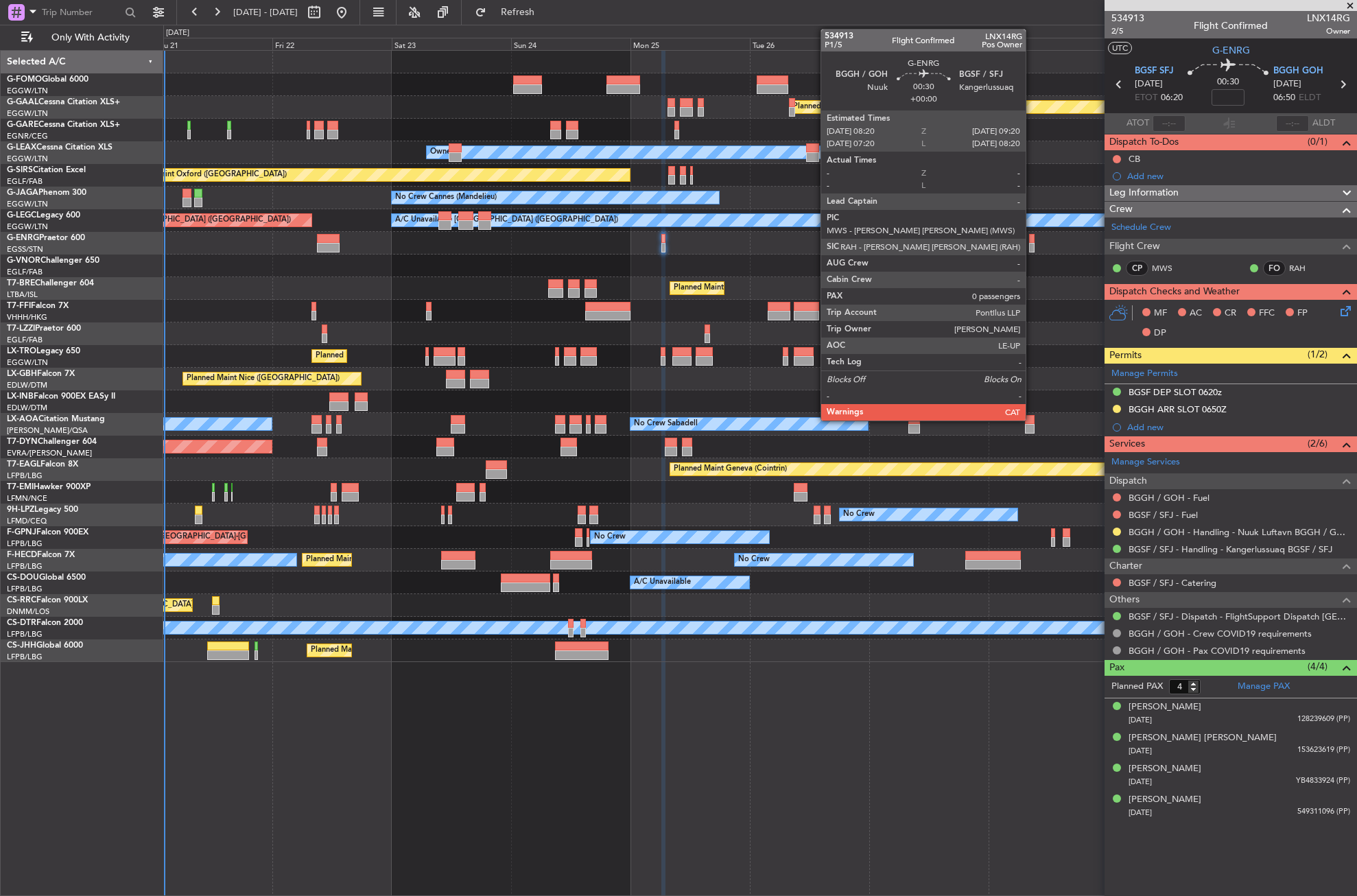
click at [1032, 249] on div at bounding box center [1032, 248] width 5 height 10
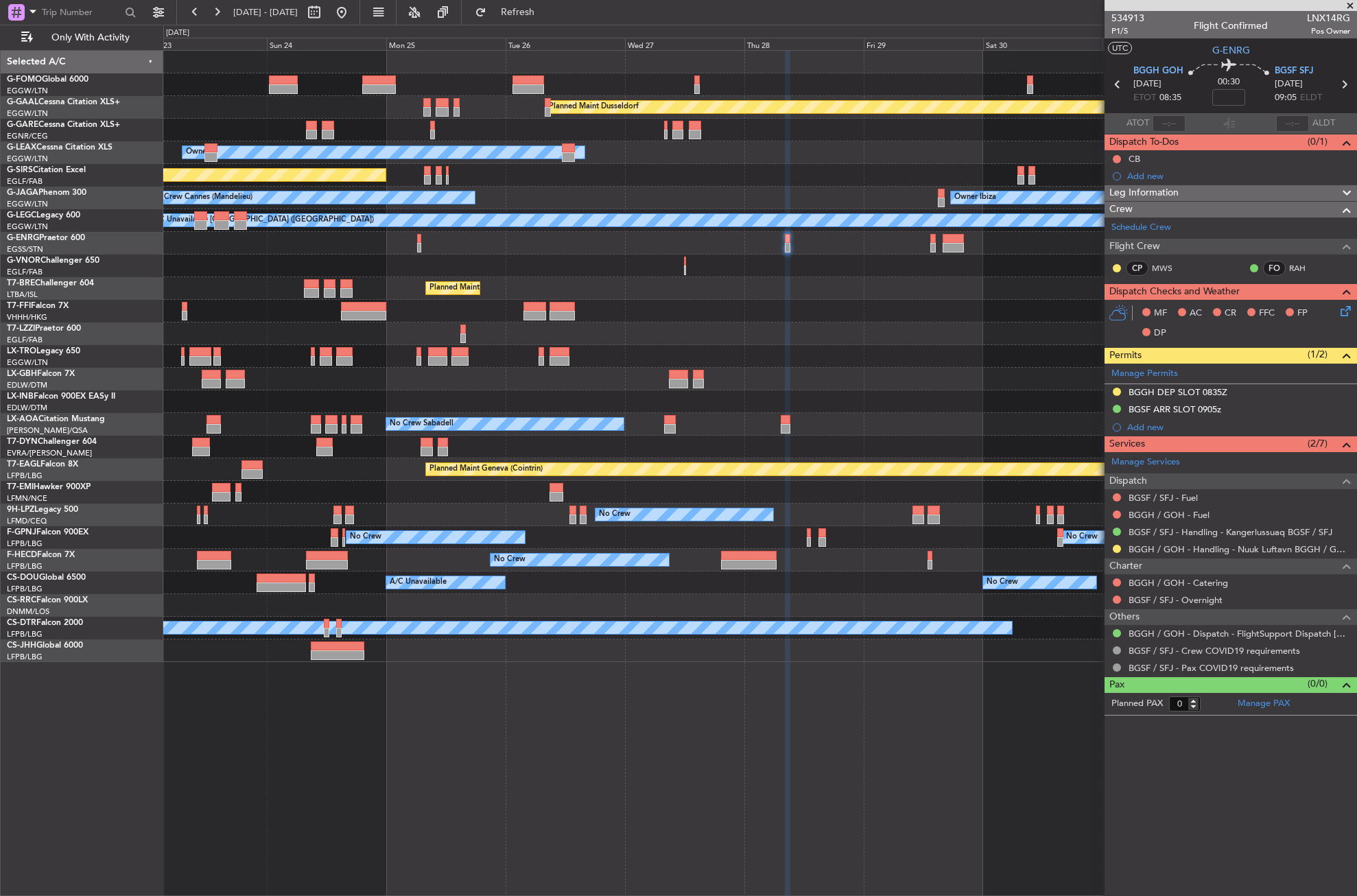
click at [633, 305] on div "Planned Maint Dusseldorf Owner Unplanned Maint Oxford (Kidlington) No Crew Cann…" at bounding box center [759, 356] width 1193 height 611
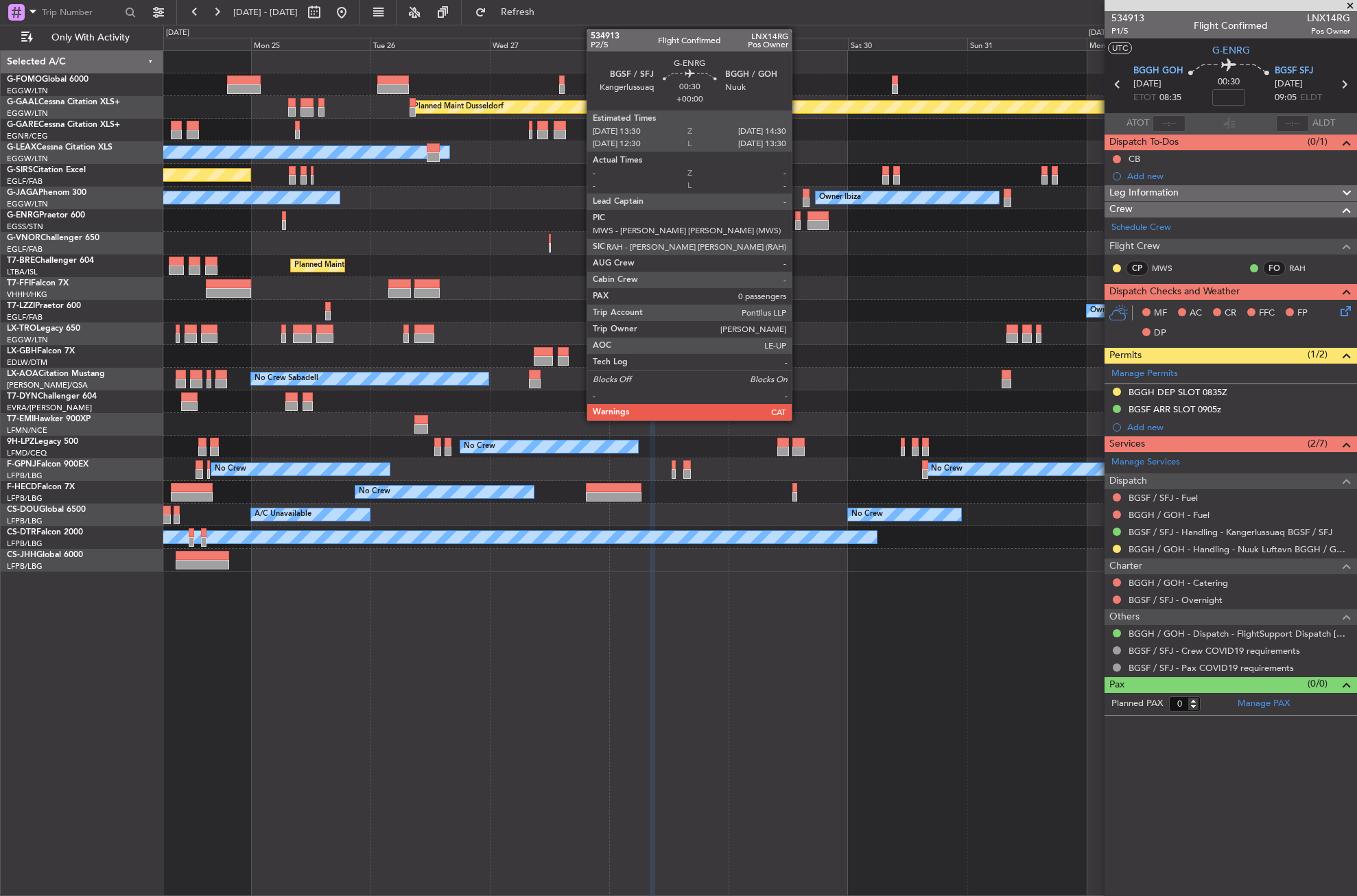
click at [798, 224] on div at bounding box center [798, 225] width 5 height 10
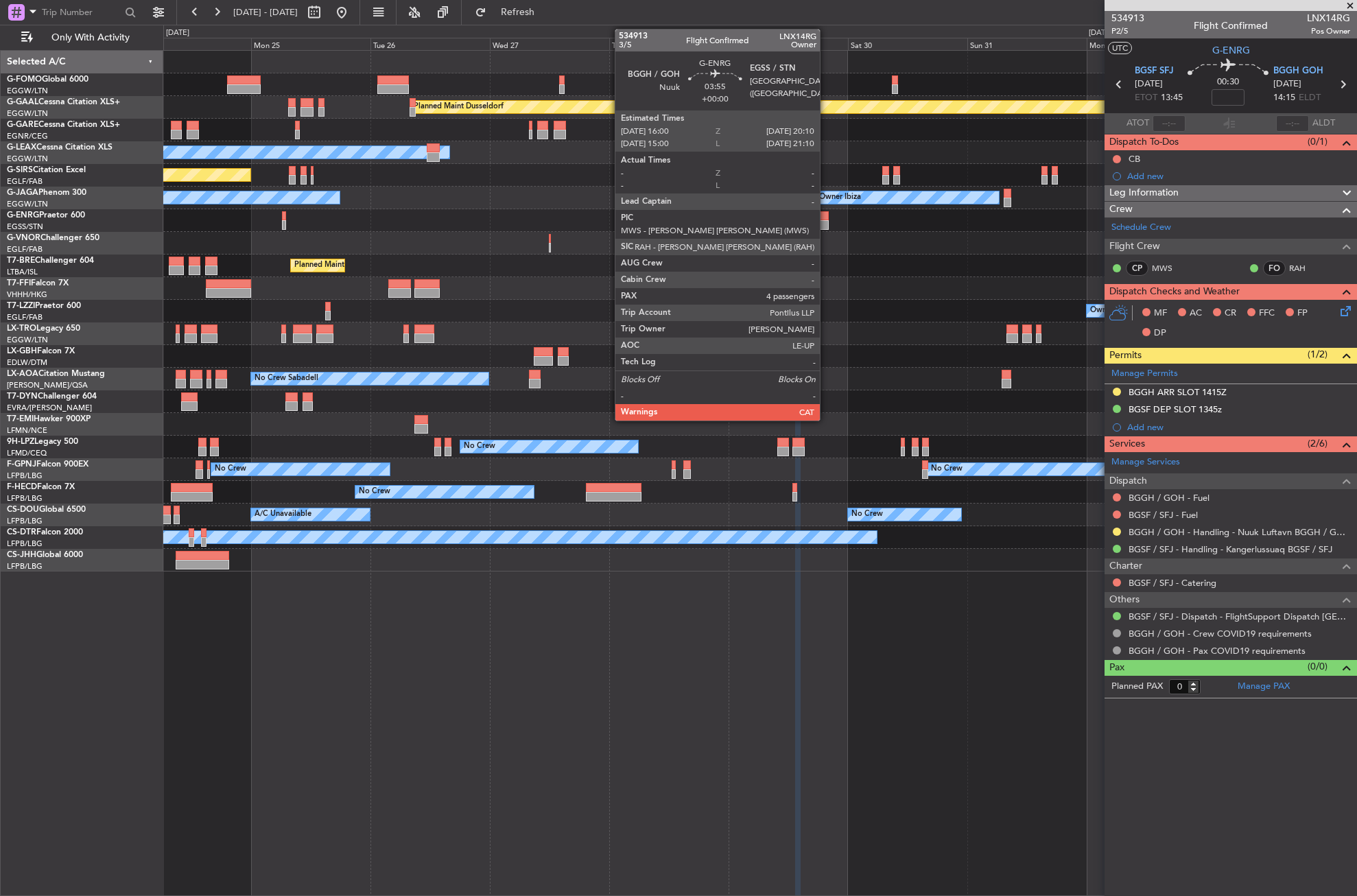
click at [826, 217] on div at bounding box center [818, 216] width 21 height 10
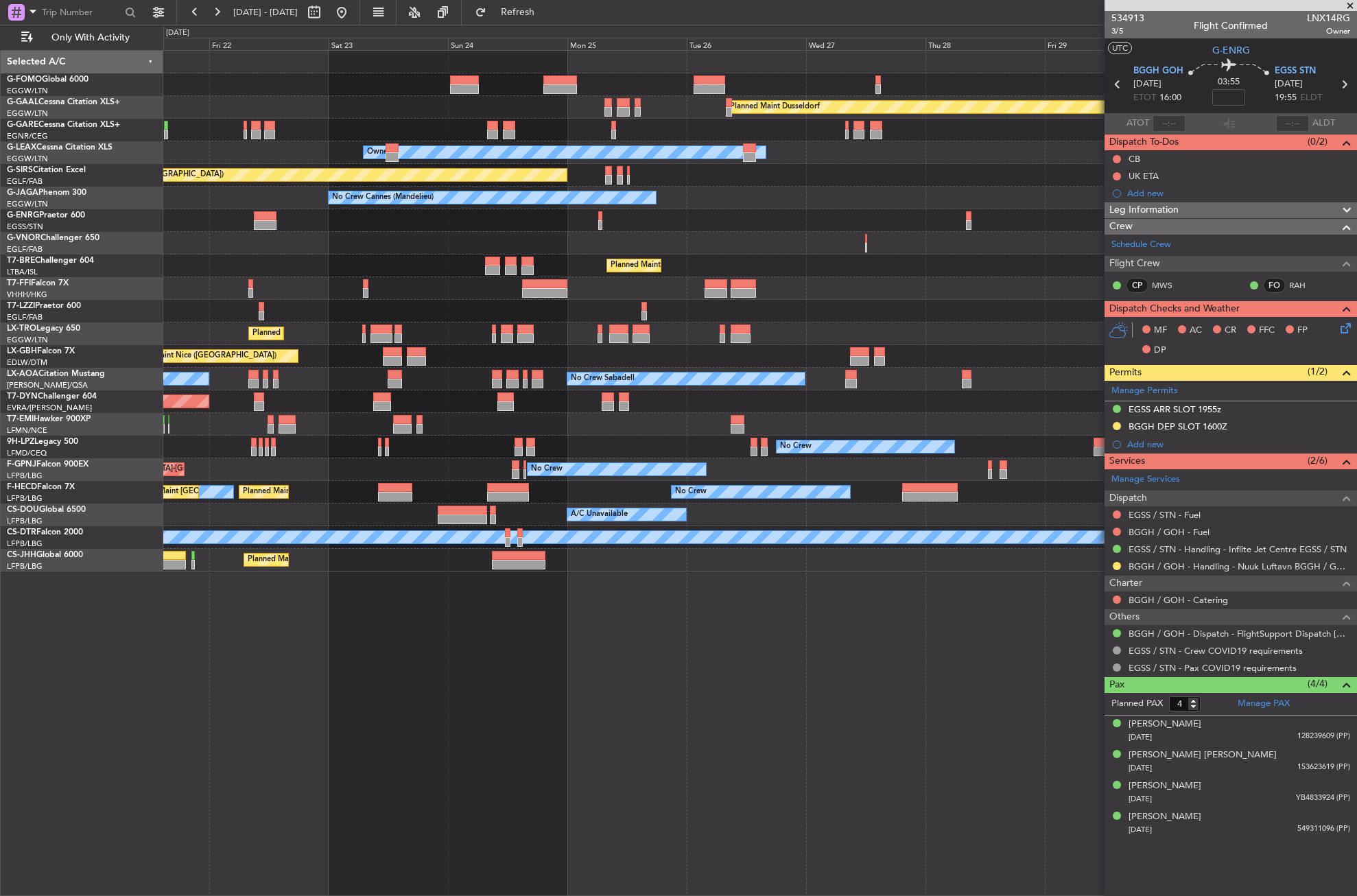
click at [1001, 296] on div "Planned Maint Dusseldorf Unplanned Maint Chester Owner Unplanned Maint Oxford (…" at bounding box center [759, 311] width 1193 height 521
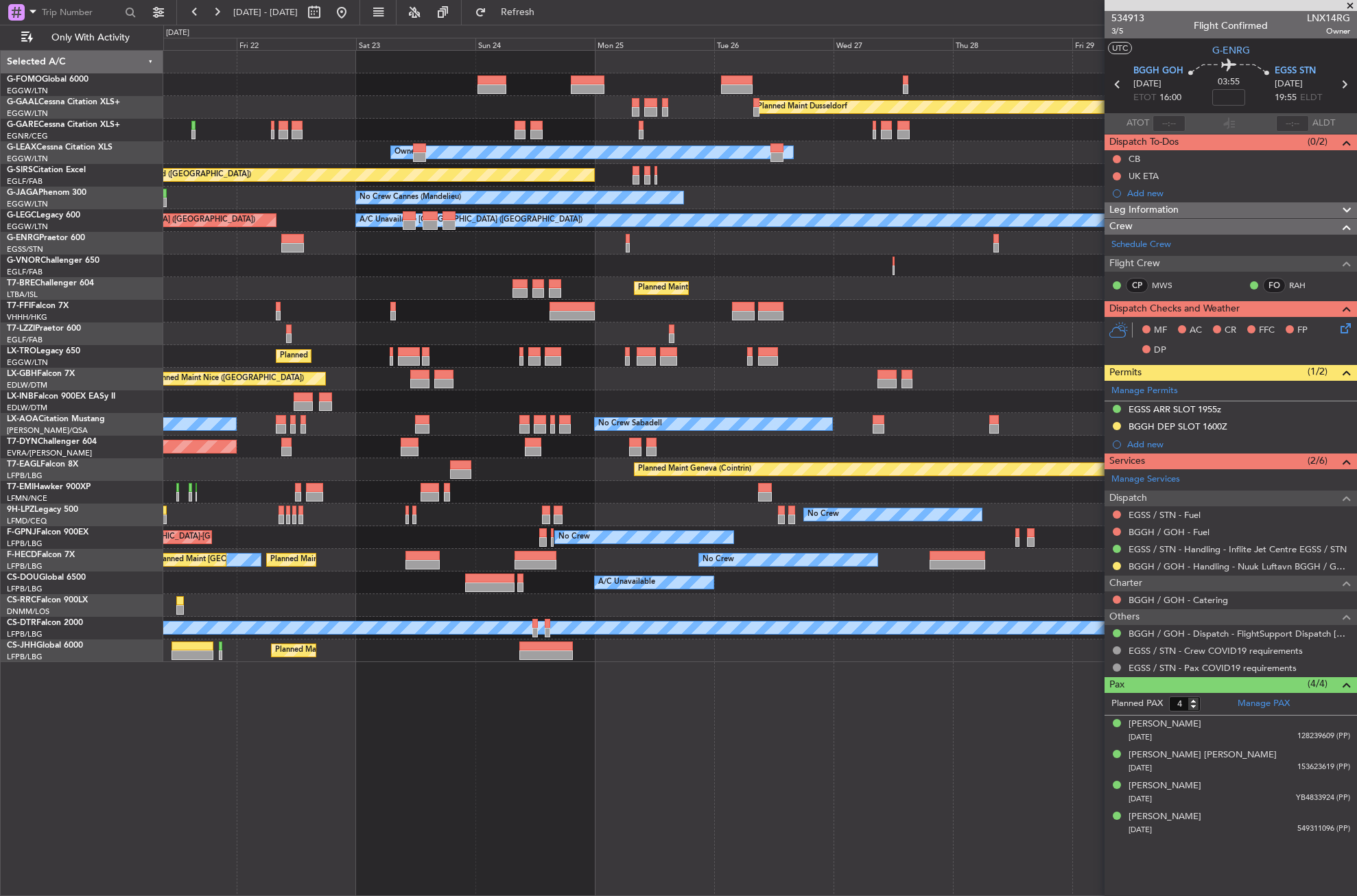
click at [871, 279] on div "Planned Maint [GEOGRAPHIC_DATA] ([GEOGRAPHIC_DATA])" at bounding box center [759, 288] width 1193 height 23
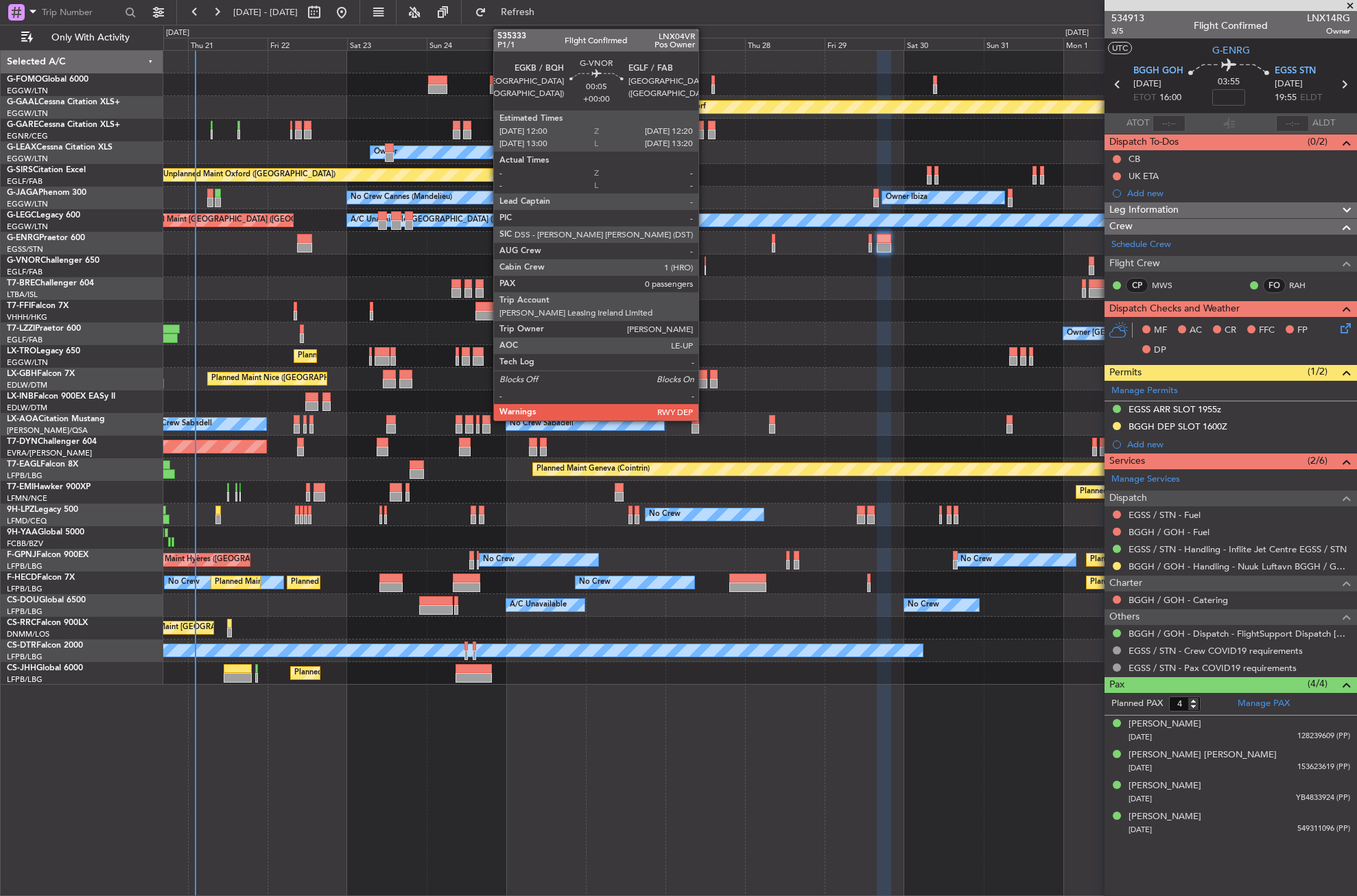
click at [704, 269] on div at bounding box center [705, 270] width 2 height 10
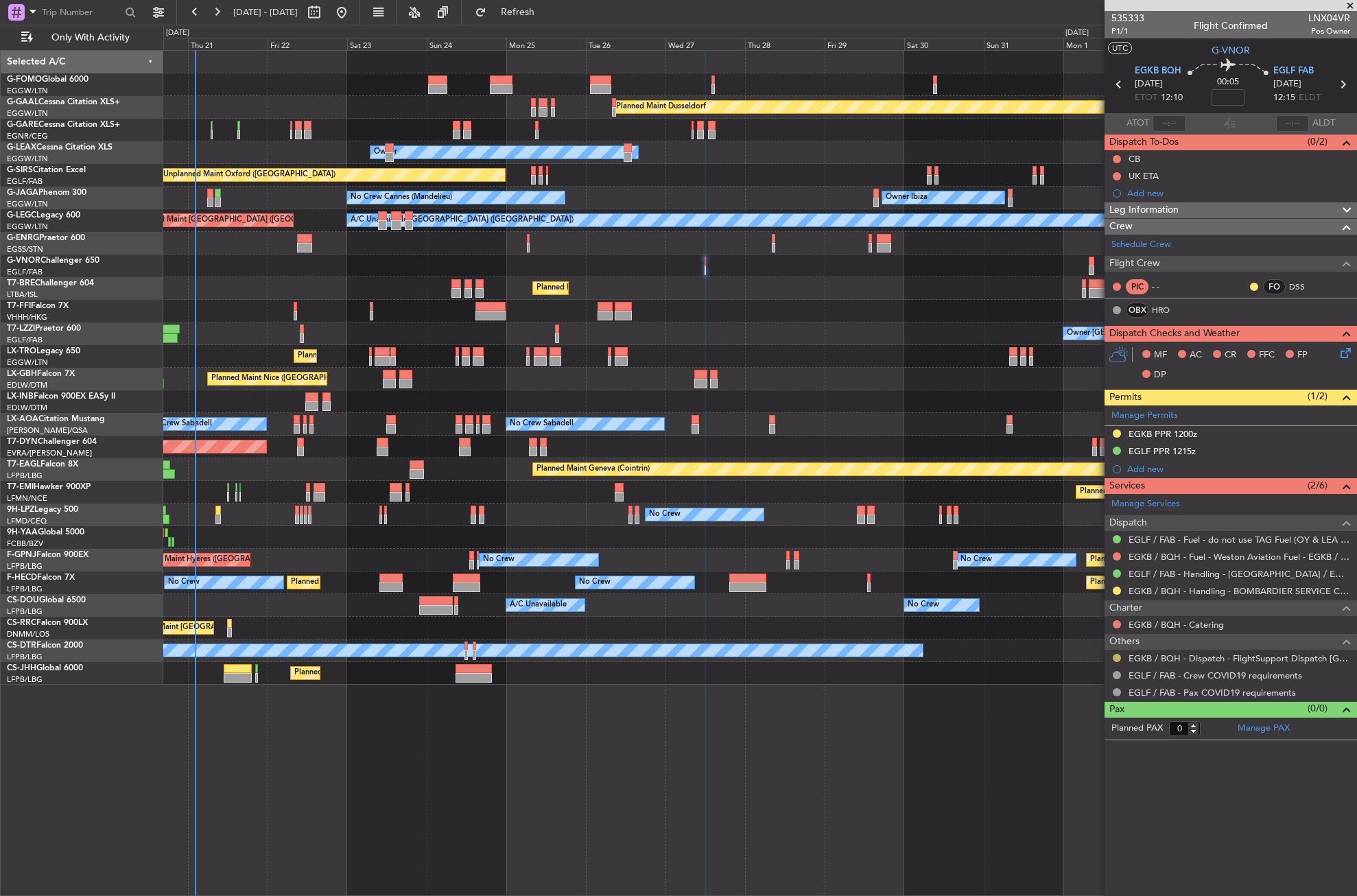
click at [1118, 654] on button at bounding box center [1117, 658] width 8 height 8
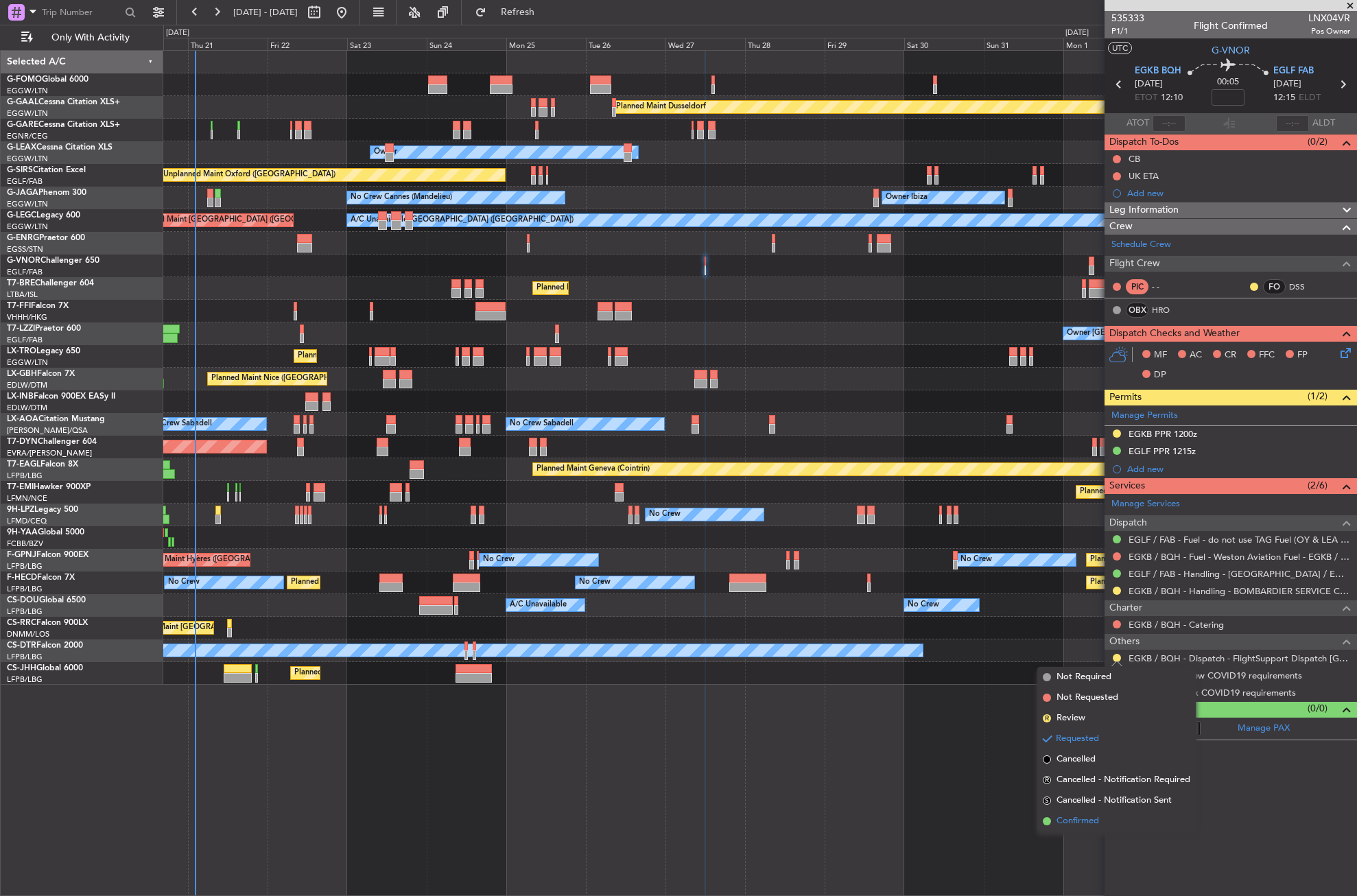
click at [1068, 819] on span "Confirmed" at bounding box center [1078, 821] width 43 height 14
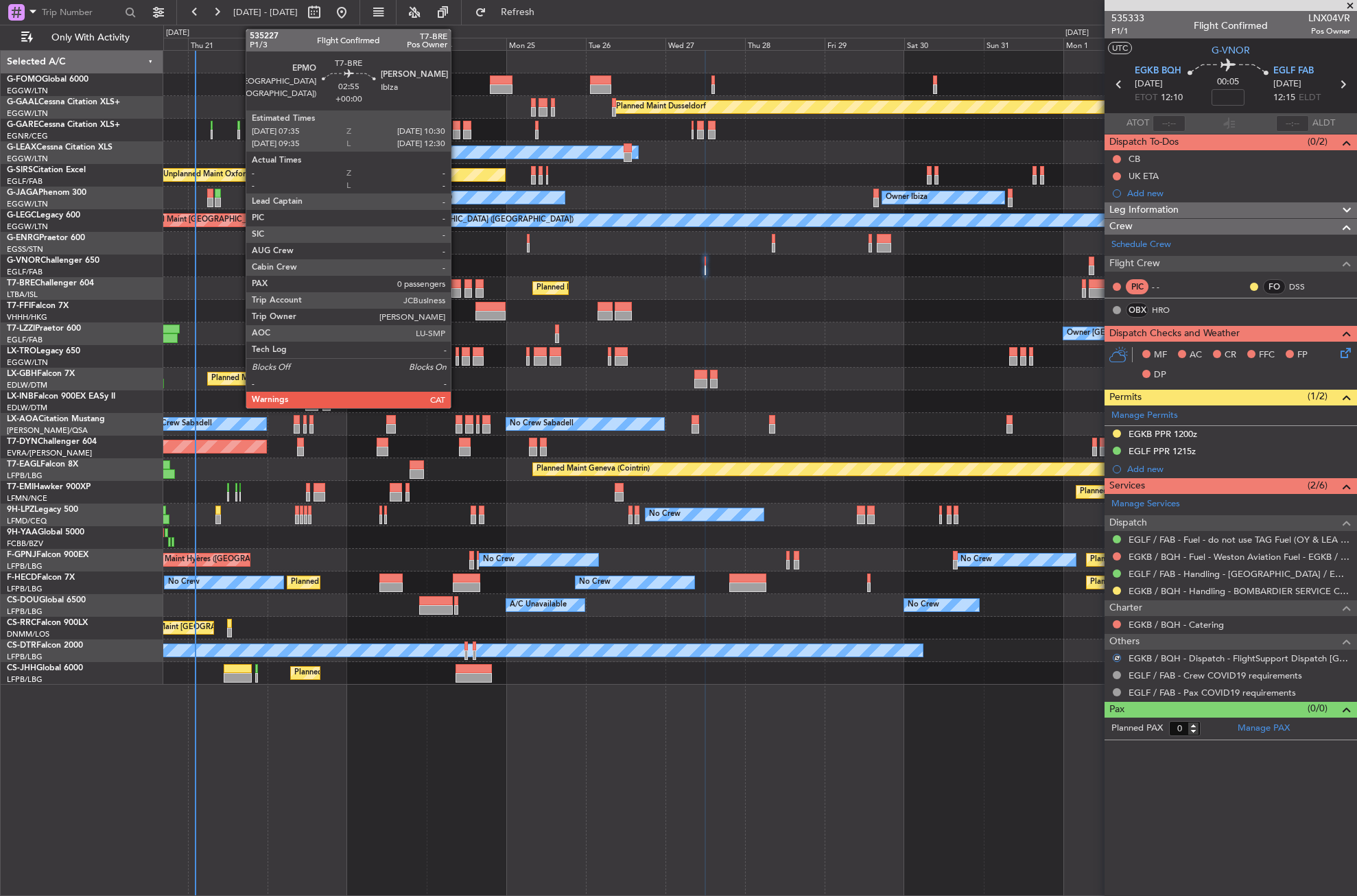
click at [457, 291] on div at bounding box center [457, 293] width 11 height 10
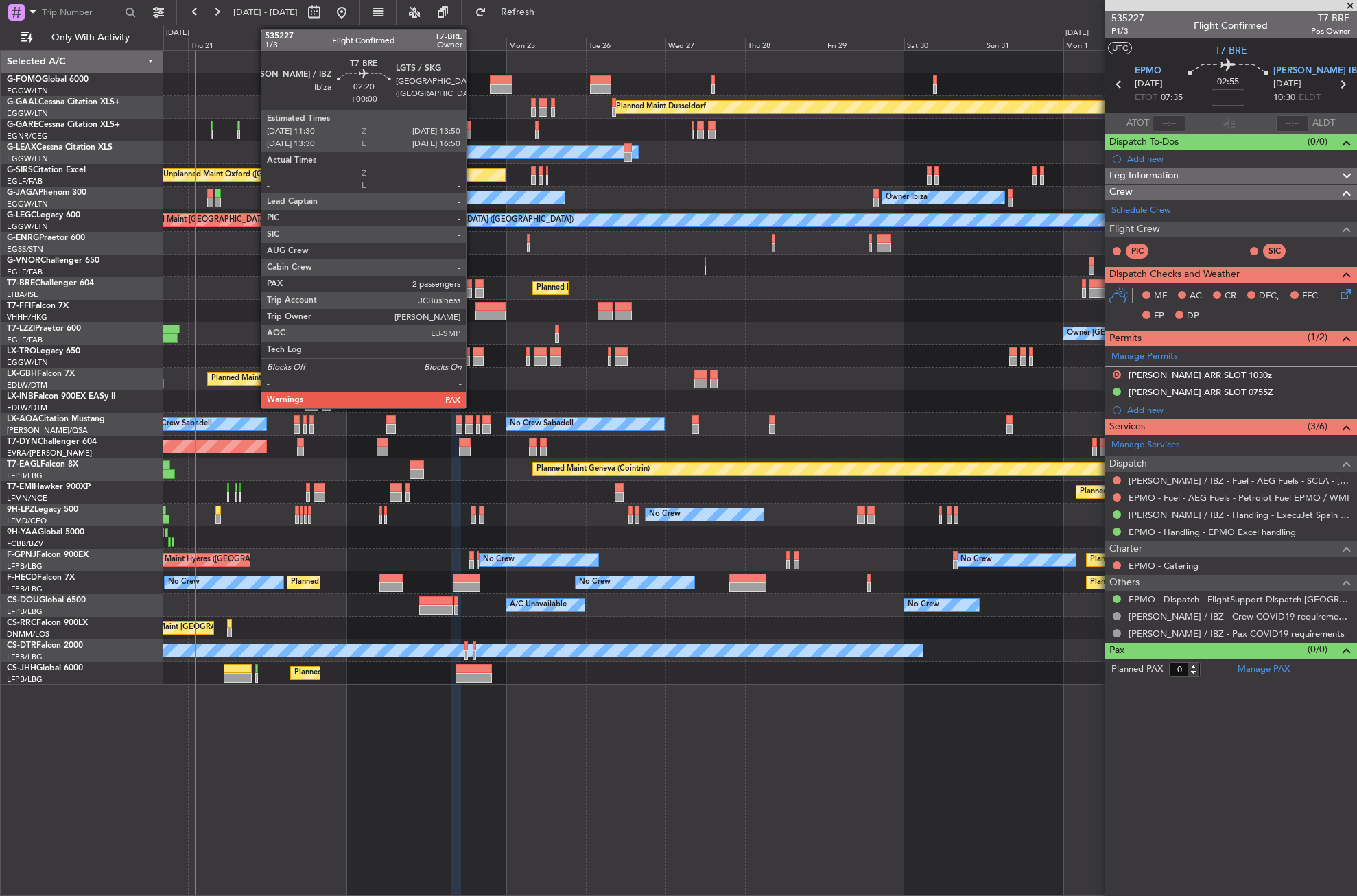
click at [472, 289] on div at bounding box center [468, 293] width 8 height 10
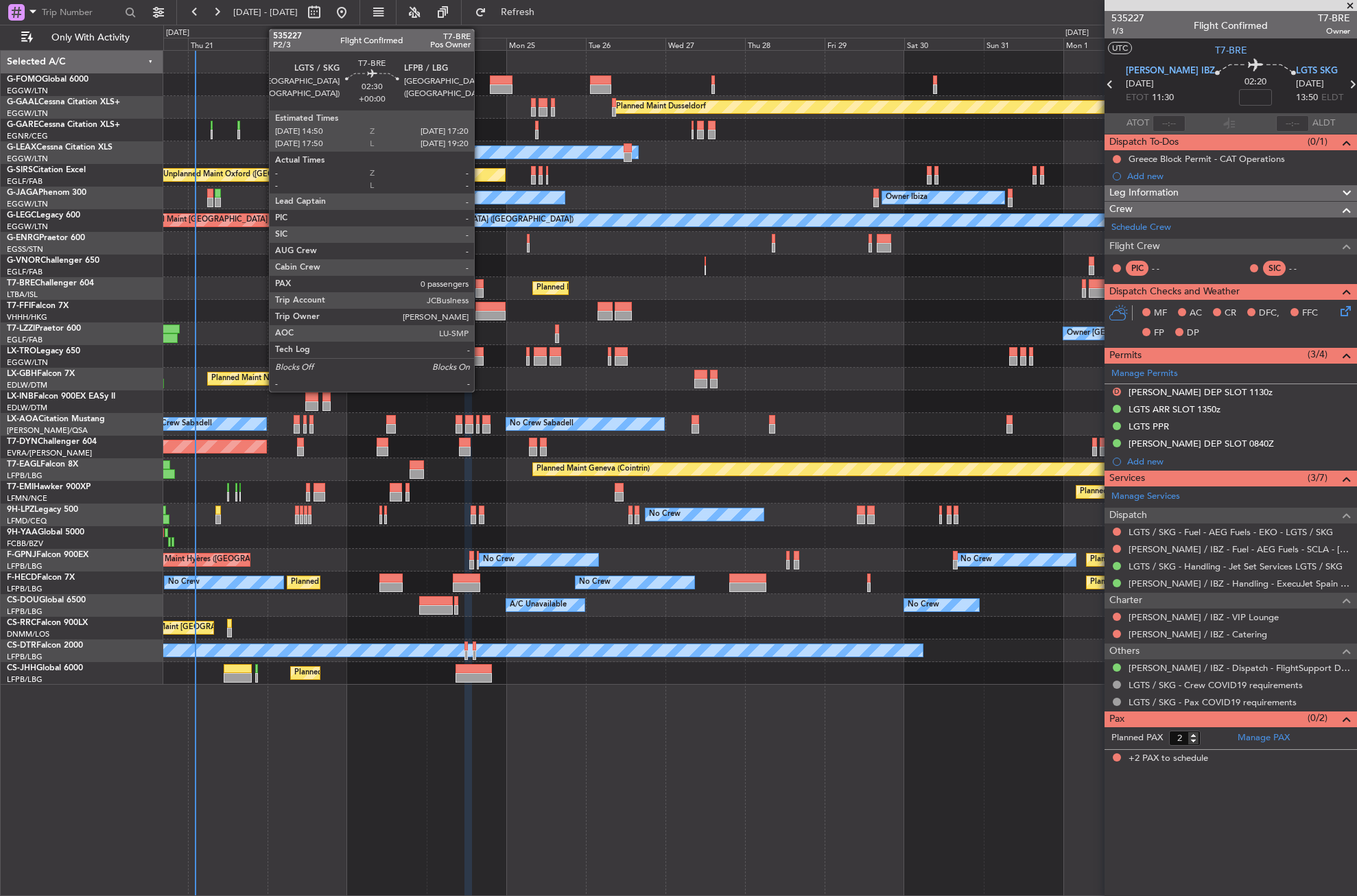
click at [480, 287] on div at bounding box center [480, 284] width 9 height 10
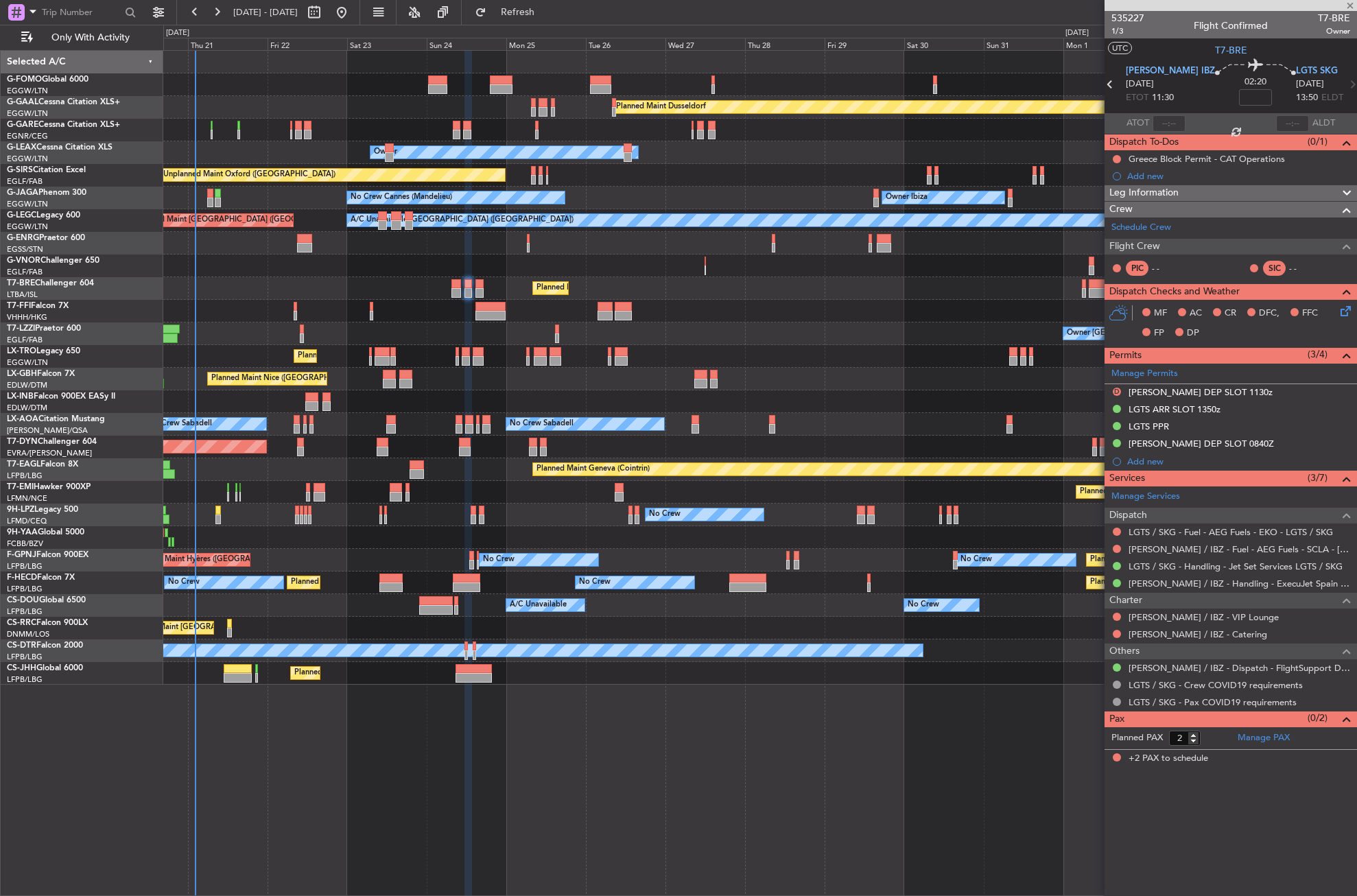
type input "0"
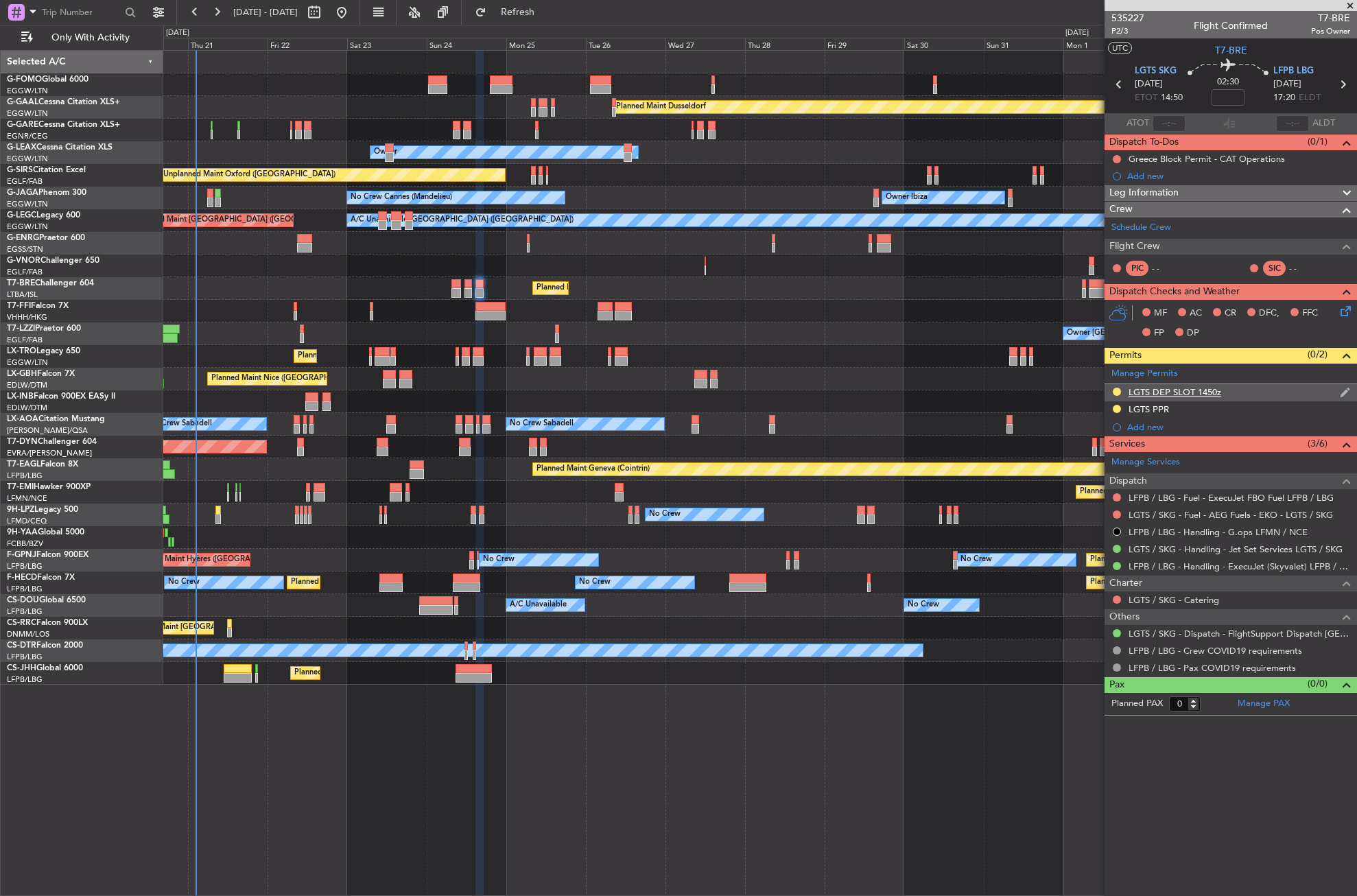
click at [1248, 399] on div "LGTS DEP SLOT 1450z" at bounding box center [1231, 393] width 253 height 17
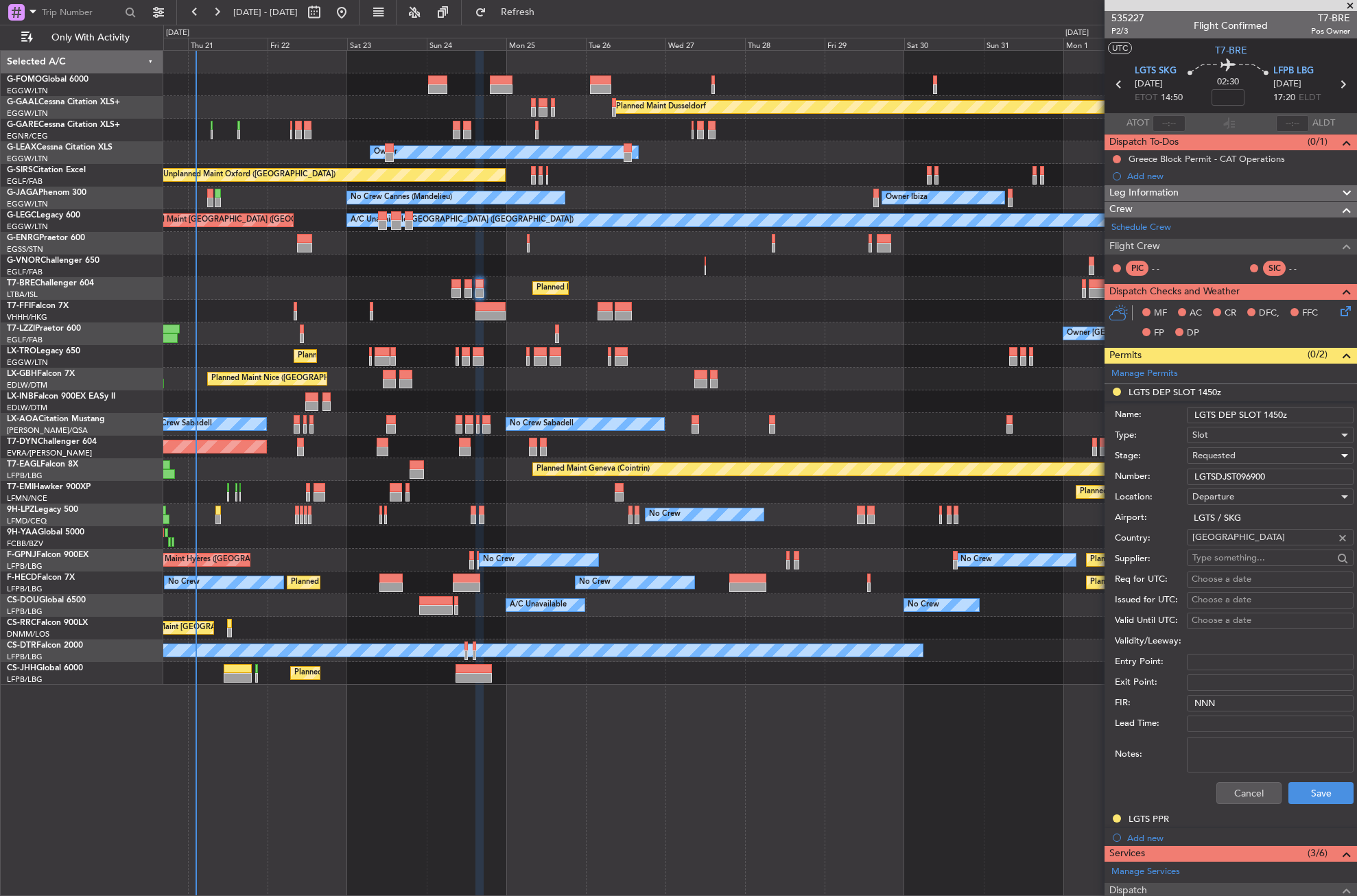
click at [1246, 457] on div "Requested" at bounding box center [1266, 455] width 146 height 20
click at [1231, 559] on span "Received OK" at bounding box center [1264, 559] width 144 height 20
click at [1300, 790] on button "Save" at bounding box center [1321, 792] width 65 height 22
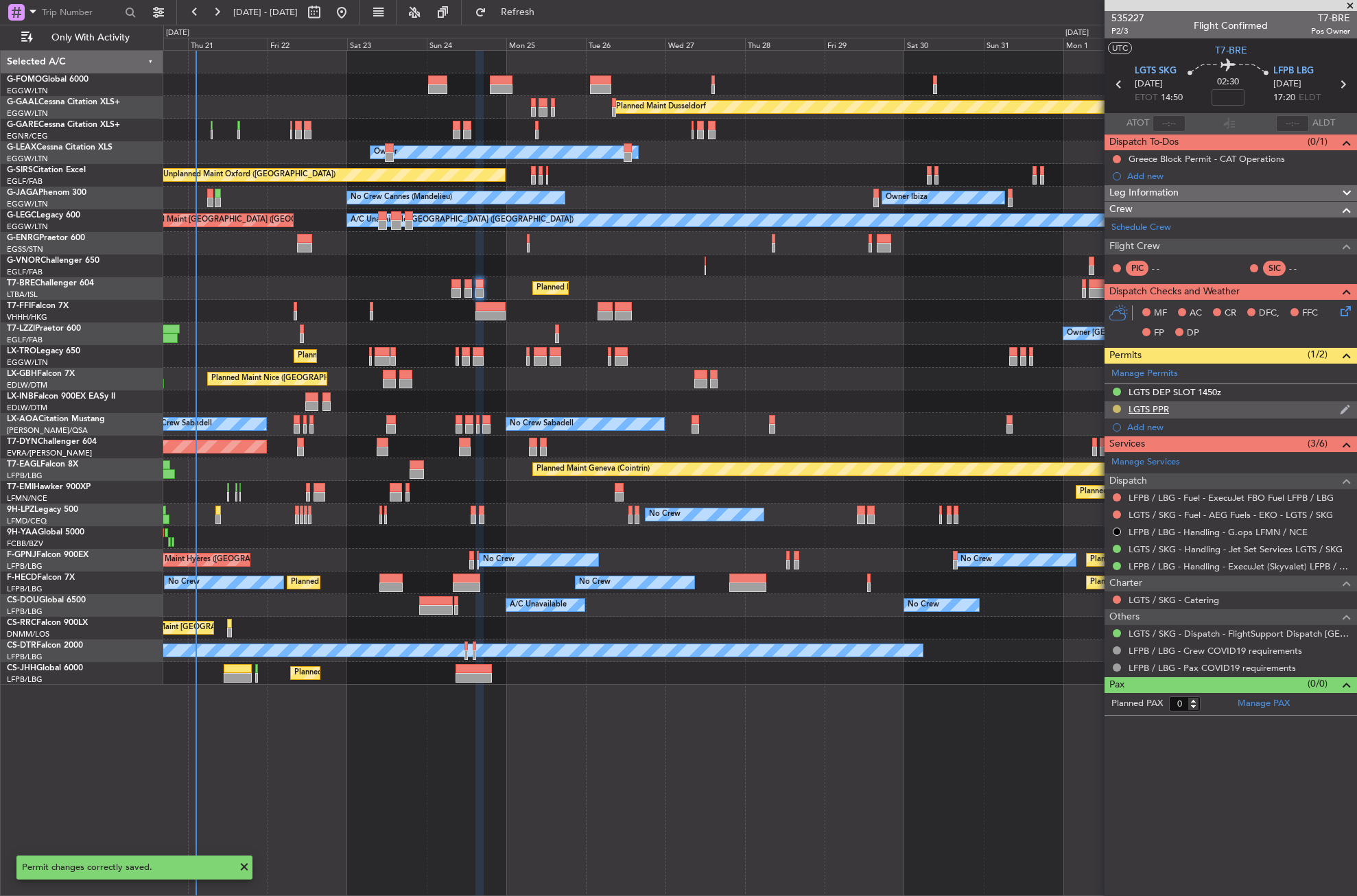
click at [1117, 408] on button at bounding box center [1117, 409] width 8 height 8
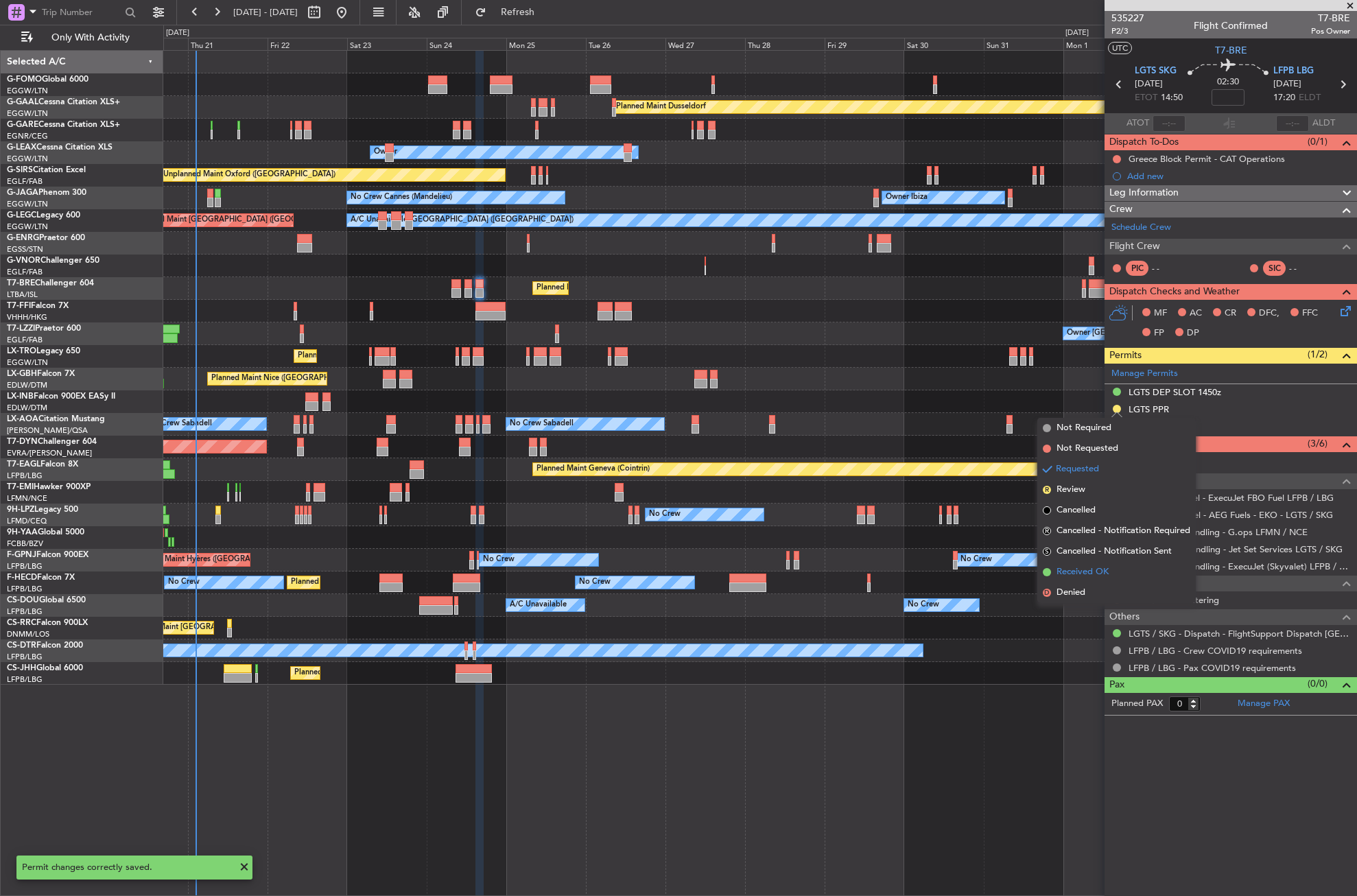
click at [1075, 566] on span "Received OK" at bounding box center [1082, 572] width 52 height 14
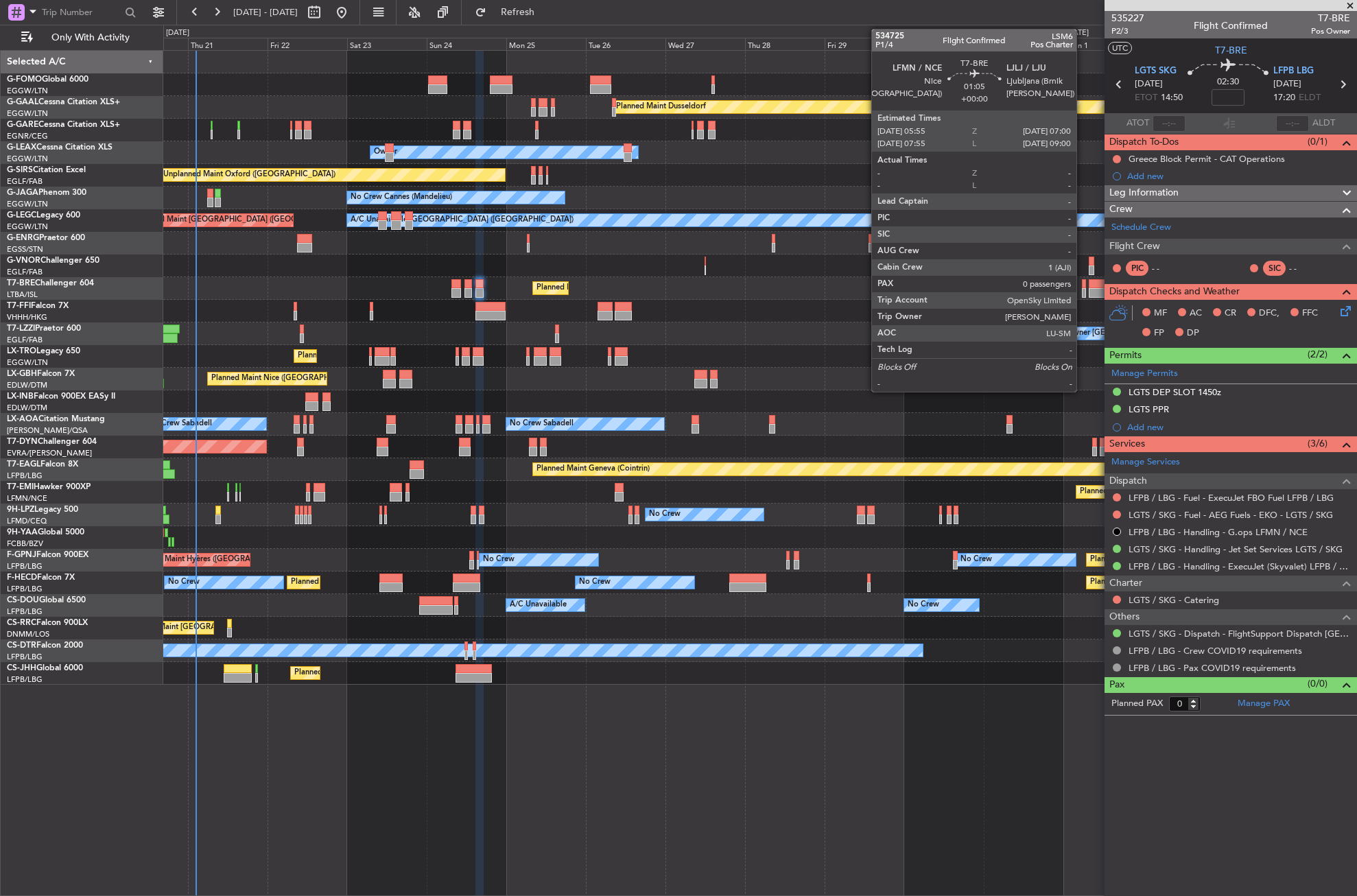
click at [1083, 290] on div at bounding box center [1084, 293] width 4 height 10
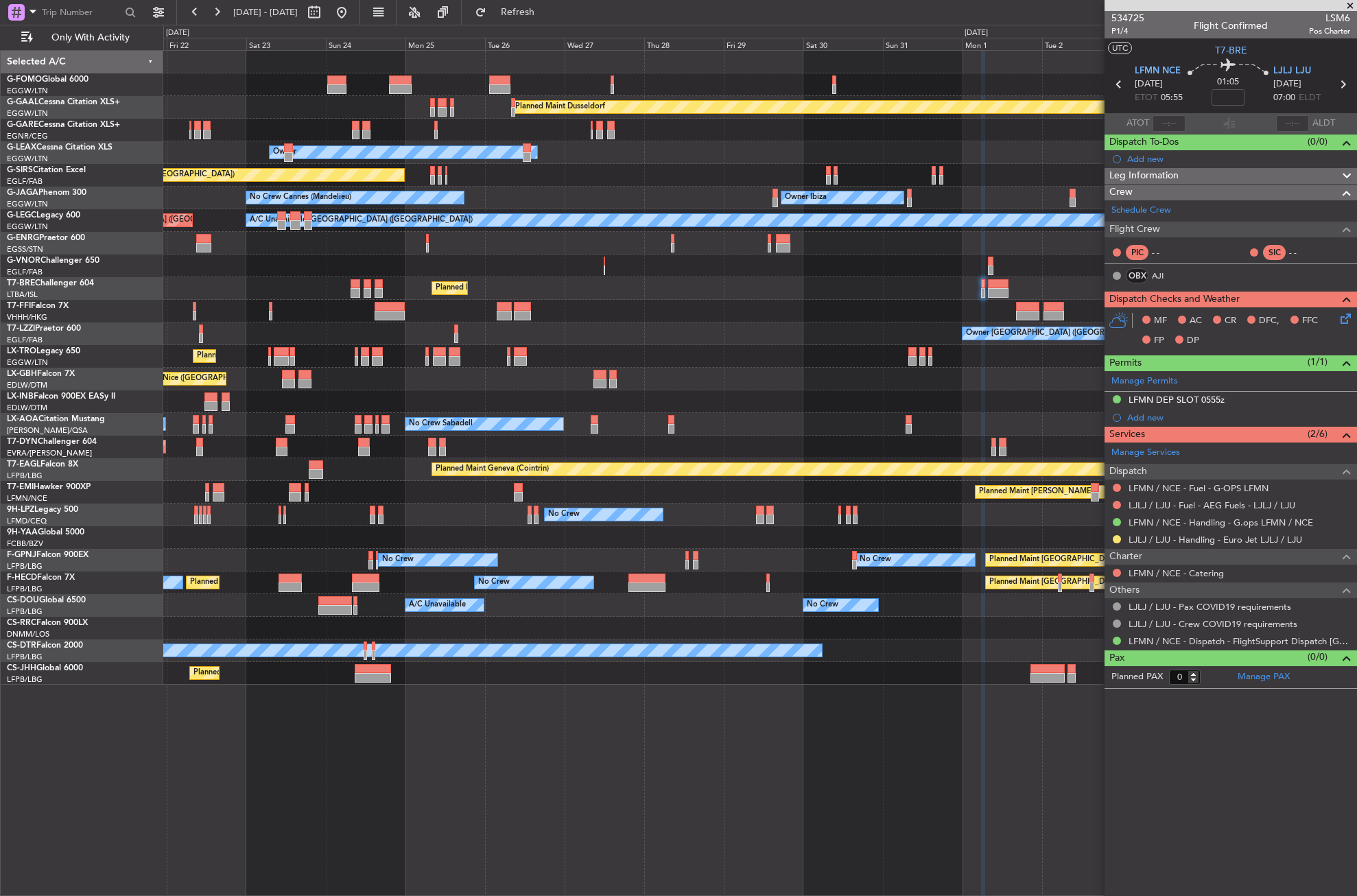
click at [902, 325] on div "Planned Maint Dusseldorf Unplanned Maint Chester Owner Owner Unplanned Maint Ox…" at bounding box center [759, 367] width 1193 height 633
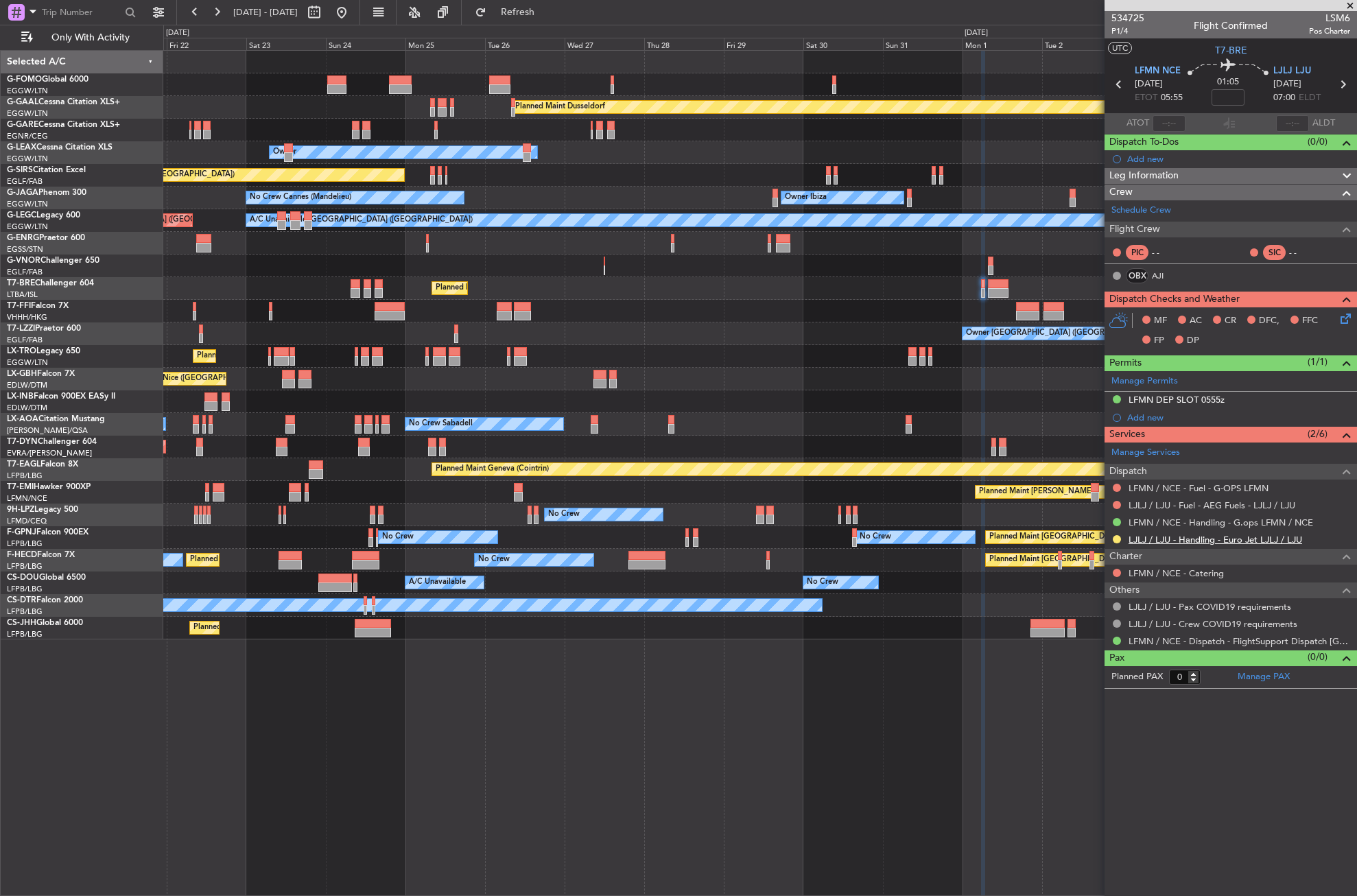
click at [1153, 540] on link "LJLJ / LJU - Handling - Euro Jet LJLJ / LJU" at bounding box center [1216, 539] width 174 height 11
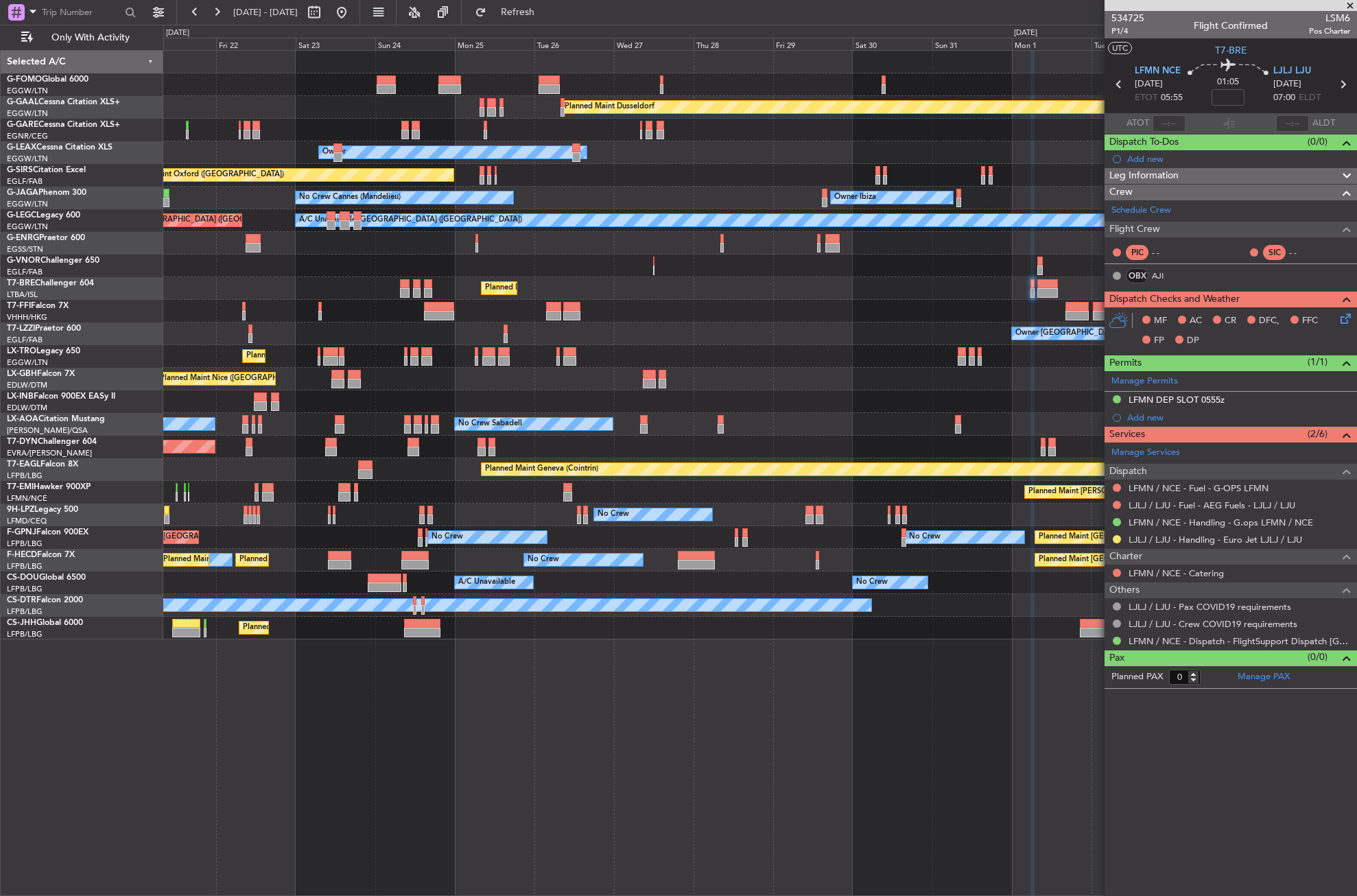
click at [602, 703] on div "Planned Maint Dusseldorf Unplanned Maint Chester Owner Owner Unplanned Maint Ox…" at bounding box center [760, 473] width 1194 height 846
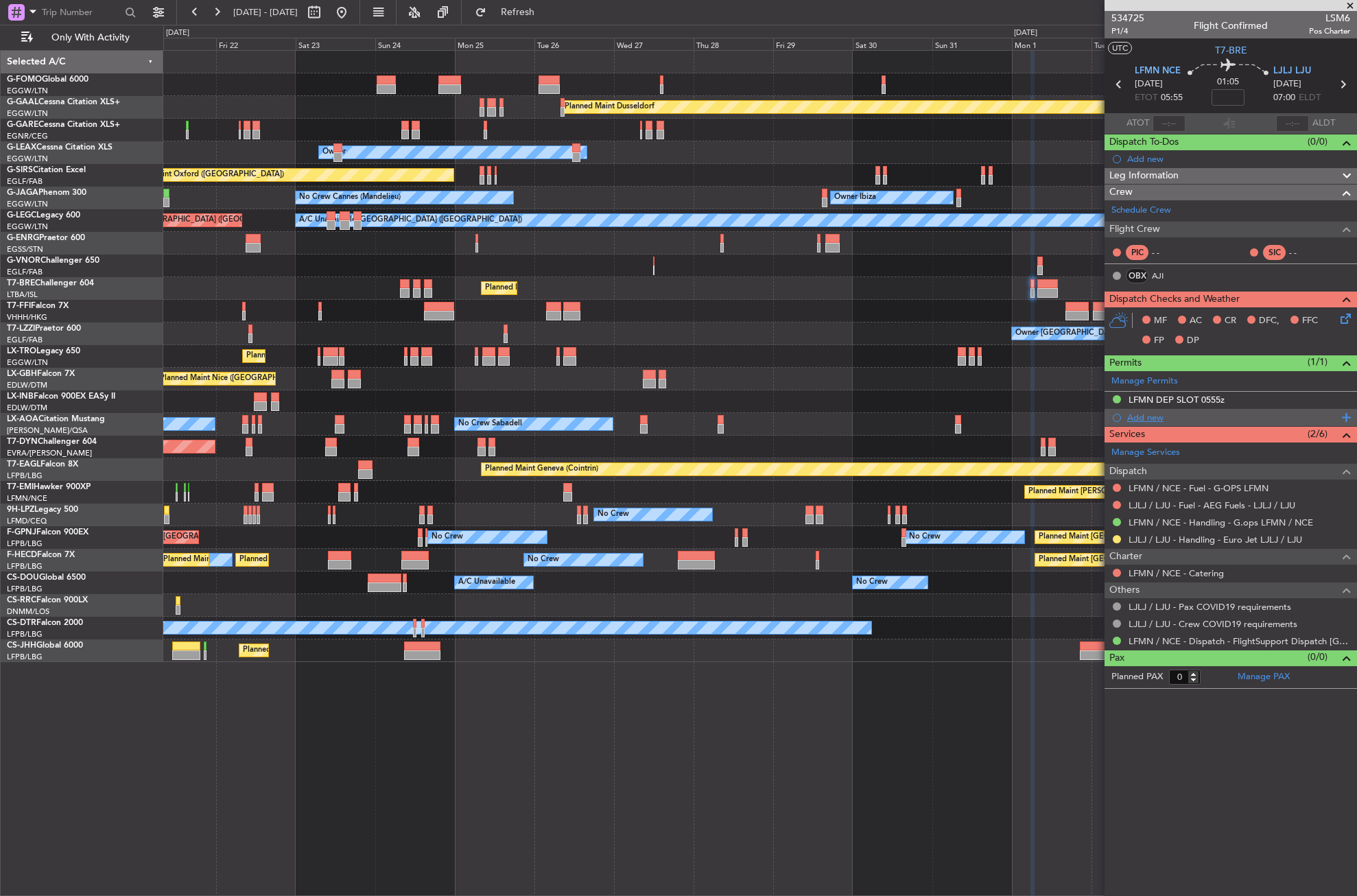
click at [1151, 415] on div "Add new" at bounding box center [1233, 417] width 211 height 11
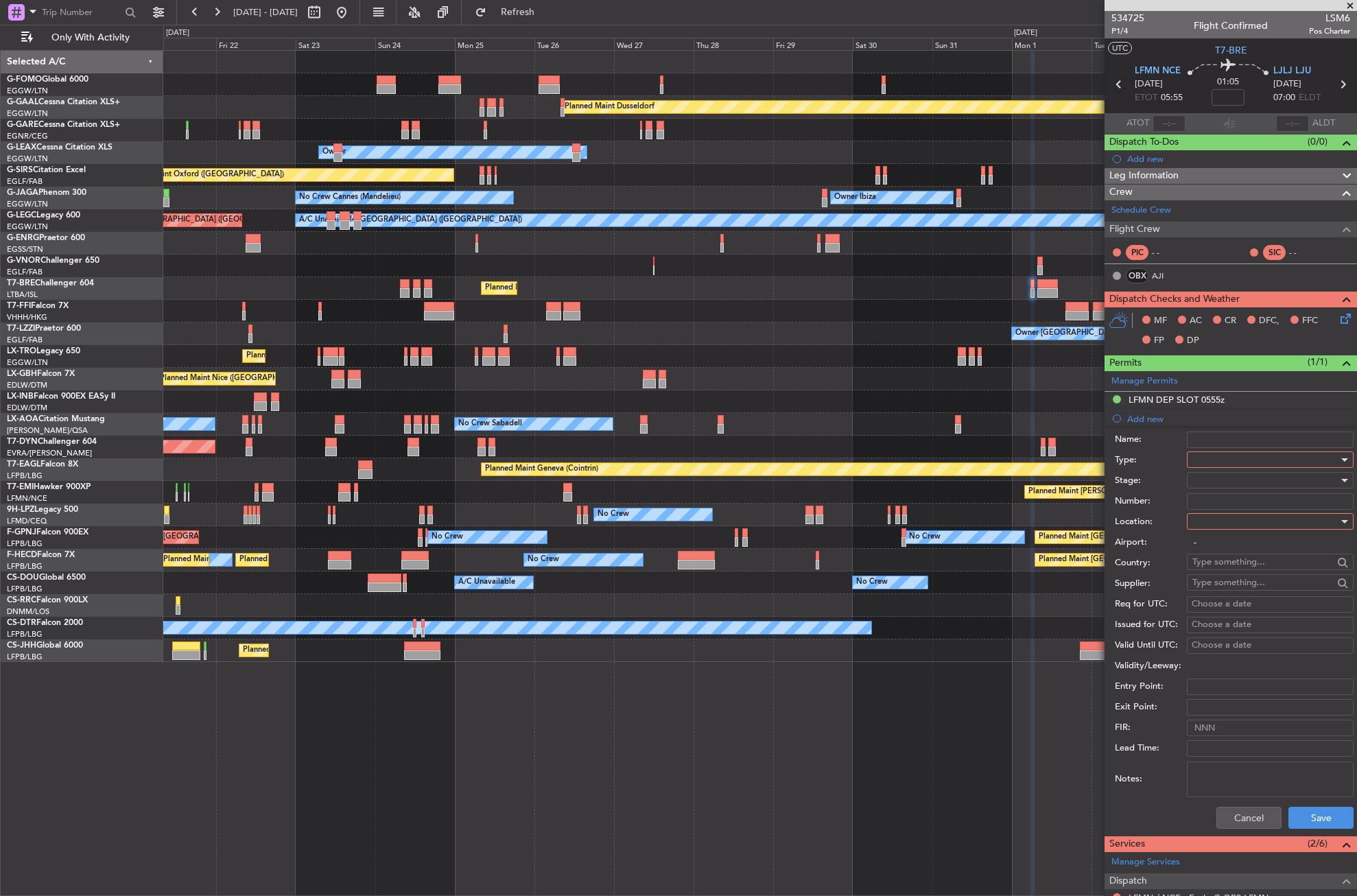
click at [1193, 450] on div at bounding box center [1266, 459] width 146 height 20
click at [1209, 539] on span "Landing" at bounding box center [1264, 537] width 144 height 20
click at [1209, 525] on div at bounding box center [1266, 521] width 146 height 20
click at [1216, 592] on span "Arrival" at bounding box center [1264, 590] width 144 height 20
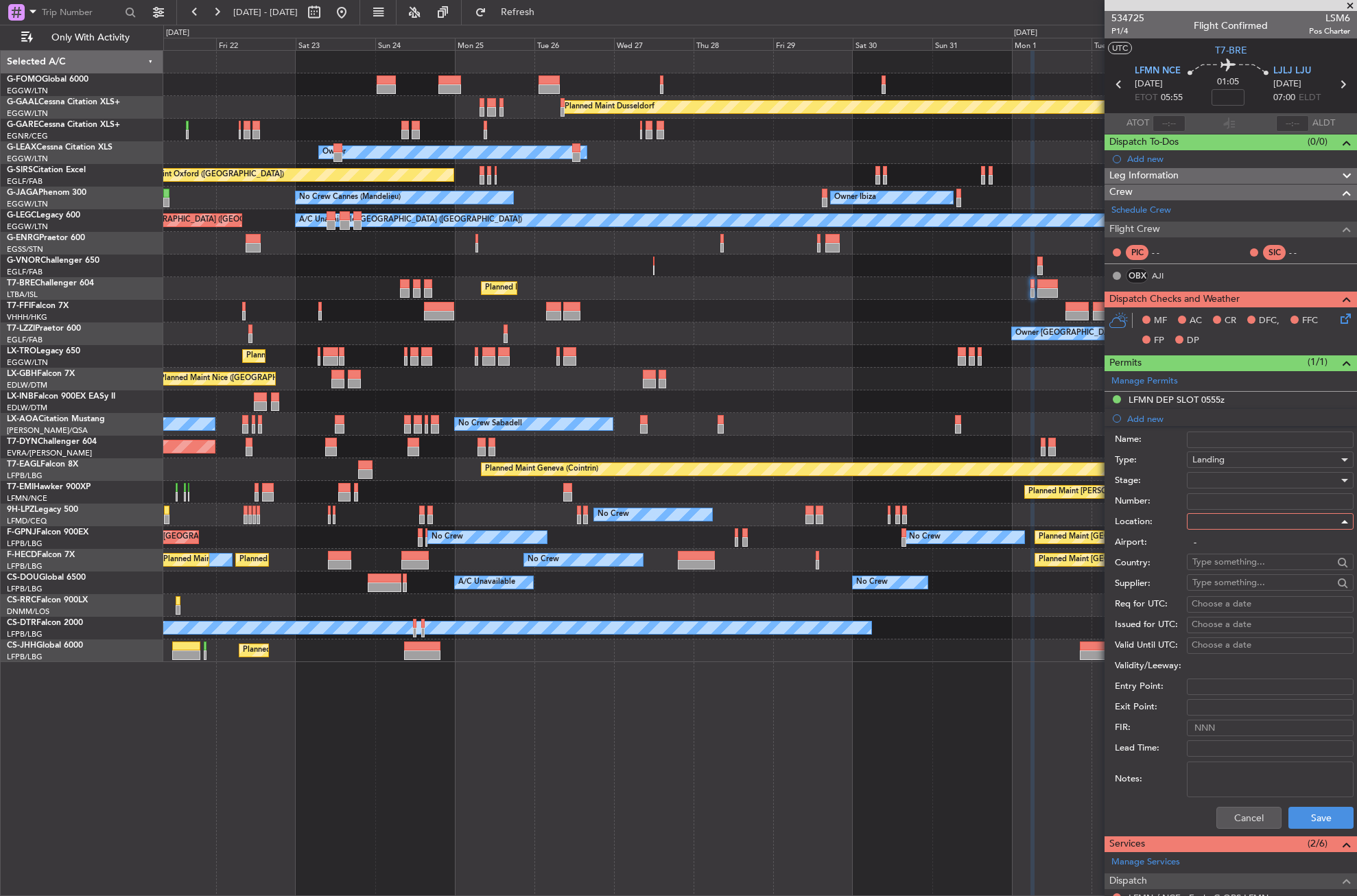
type input "LJLJ / LJU"
click at [1205, 487] on div at bounding box center [1266, 480] width 146 height 20
click at [1209, 562] on span "Requested" at bounding box center [1264, 569] width 144 height 20
click at [1291, 819] on button "Save" at bounding box center [1321, 817] width 65 height 22
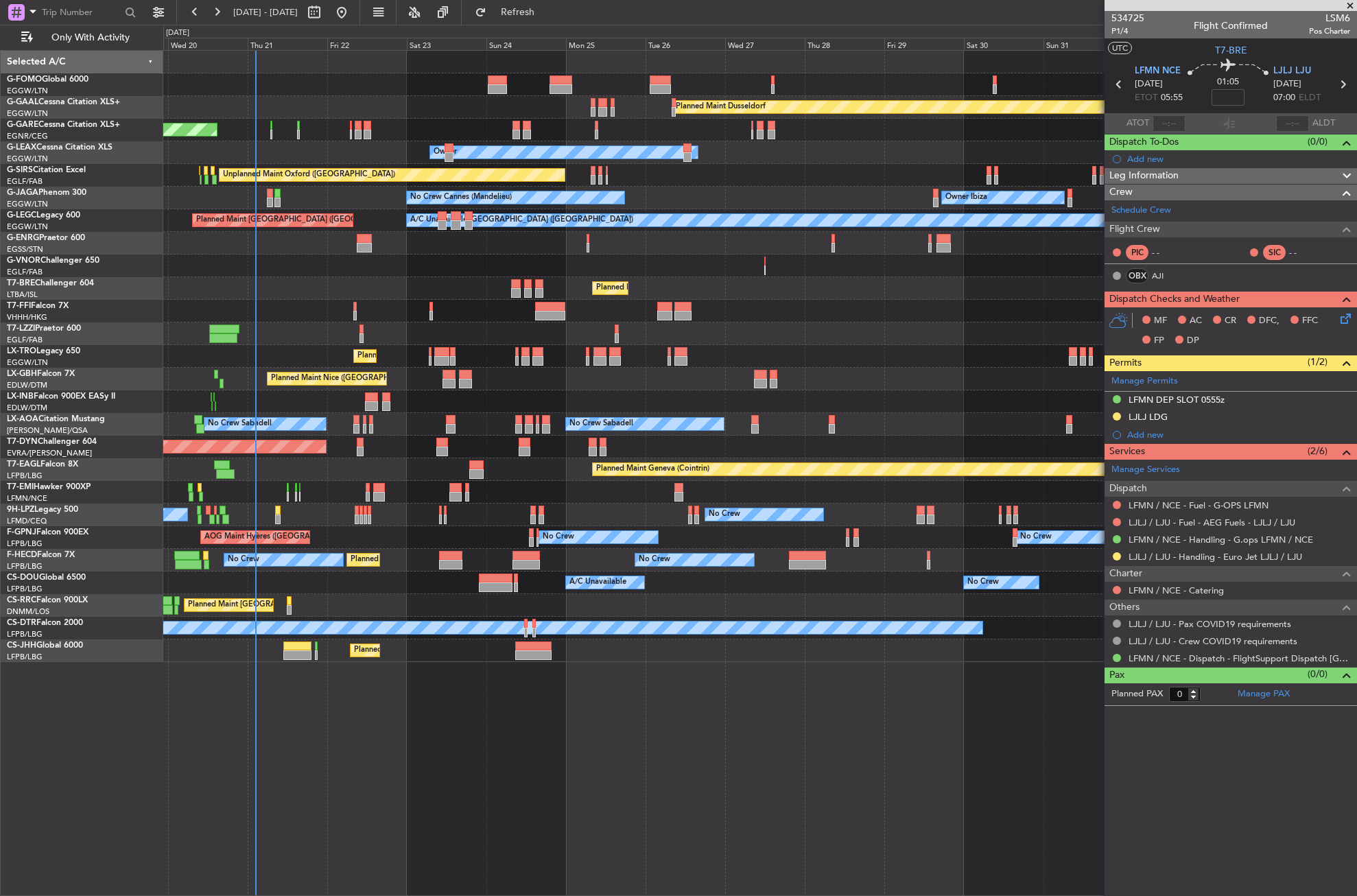
click at [523, 729] on div "Planned Maint Windsor Locks (Bradley Intl) Planned Maint Dusseldorf Unplanned M…" at bounding box center [760, 473] width 1194 height 846
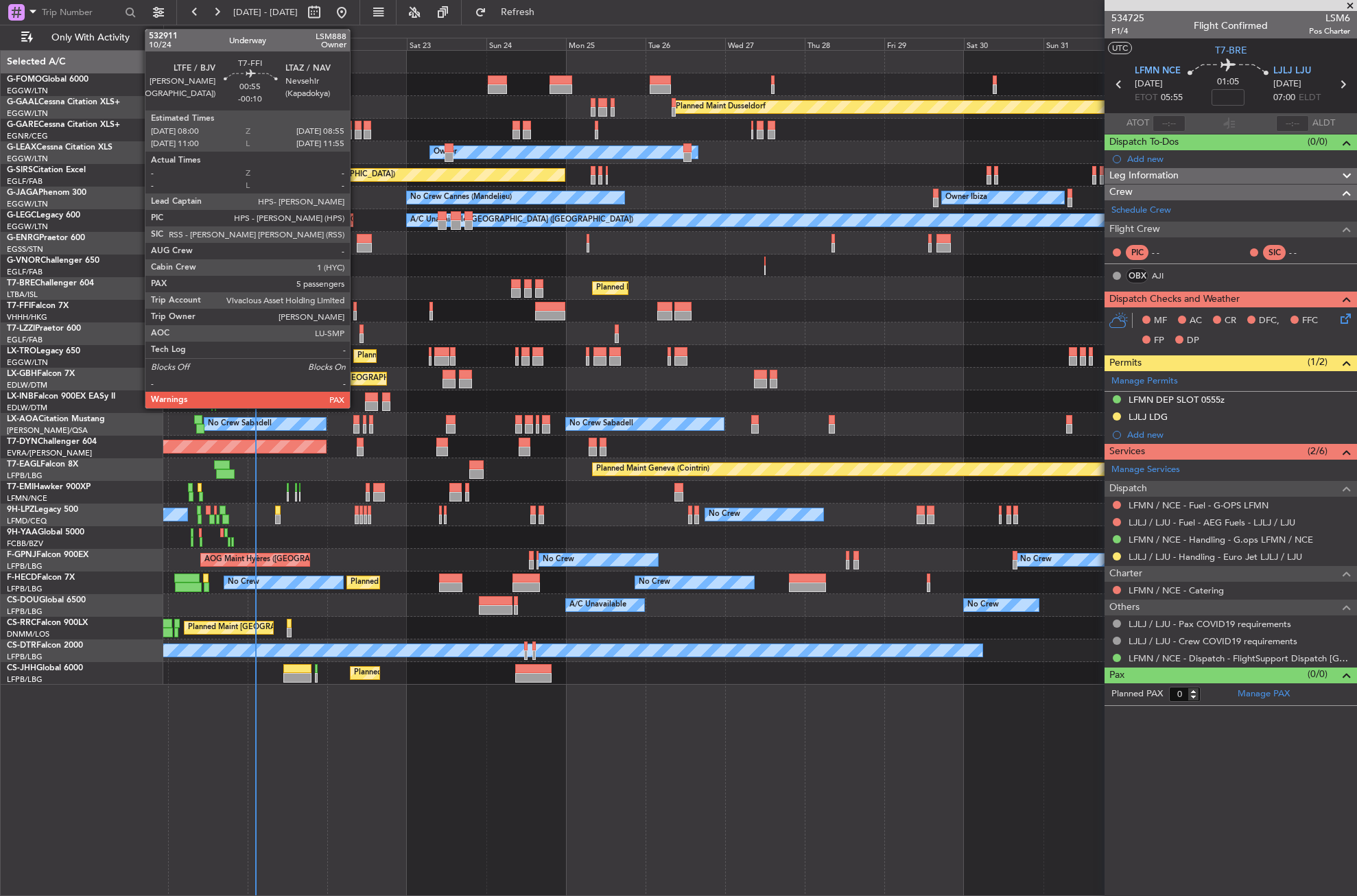
click at [356, 303] on div at bounding box center [355, 306] width 4 height 10
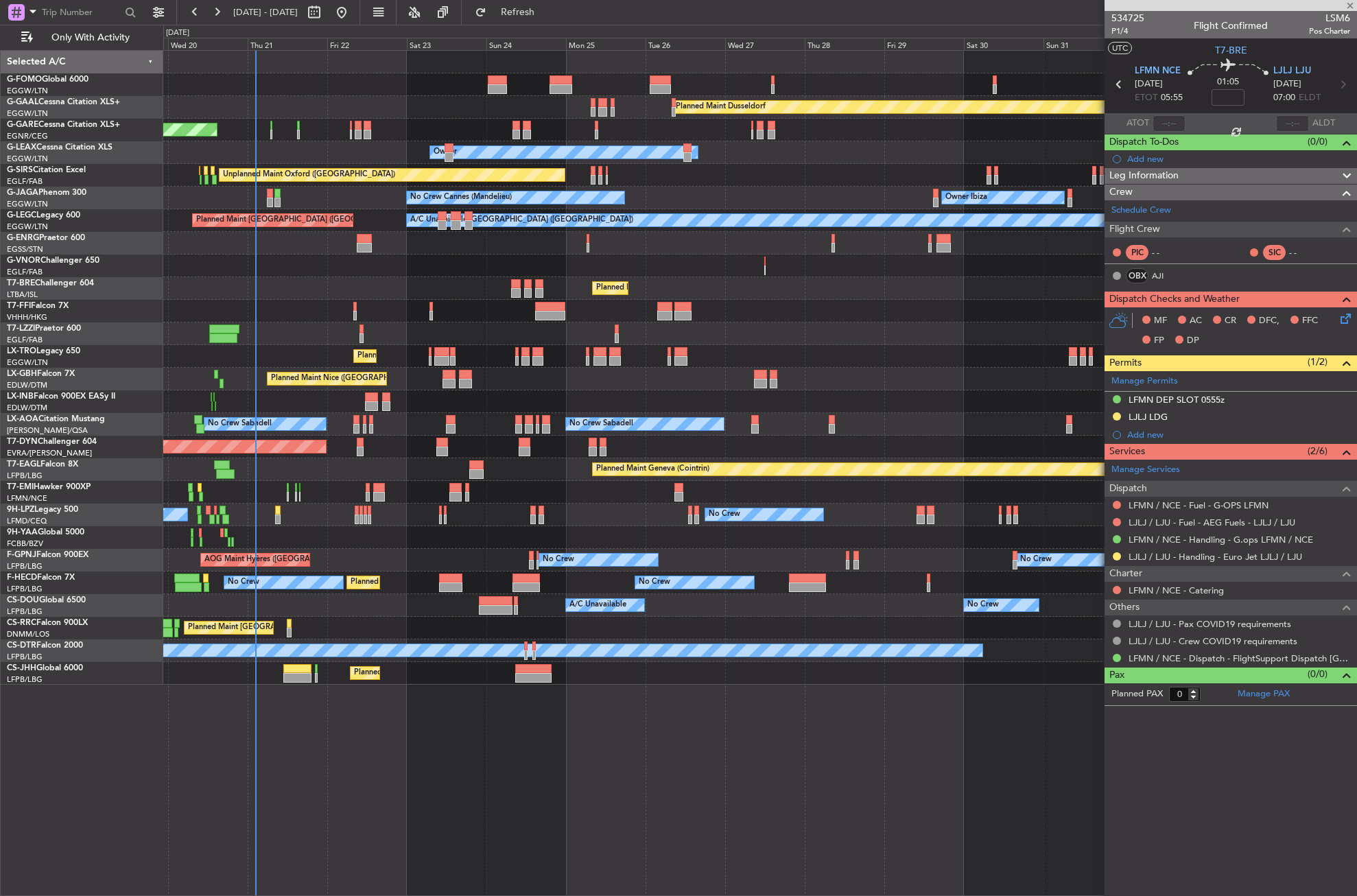
type input "-00:10"
type input "5"
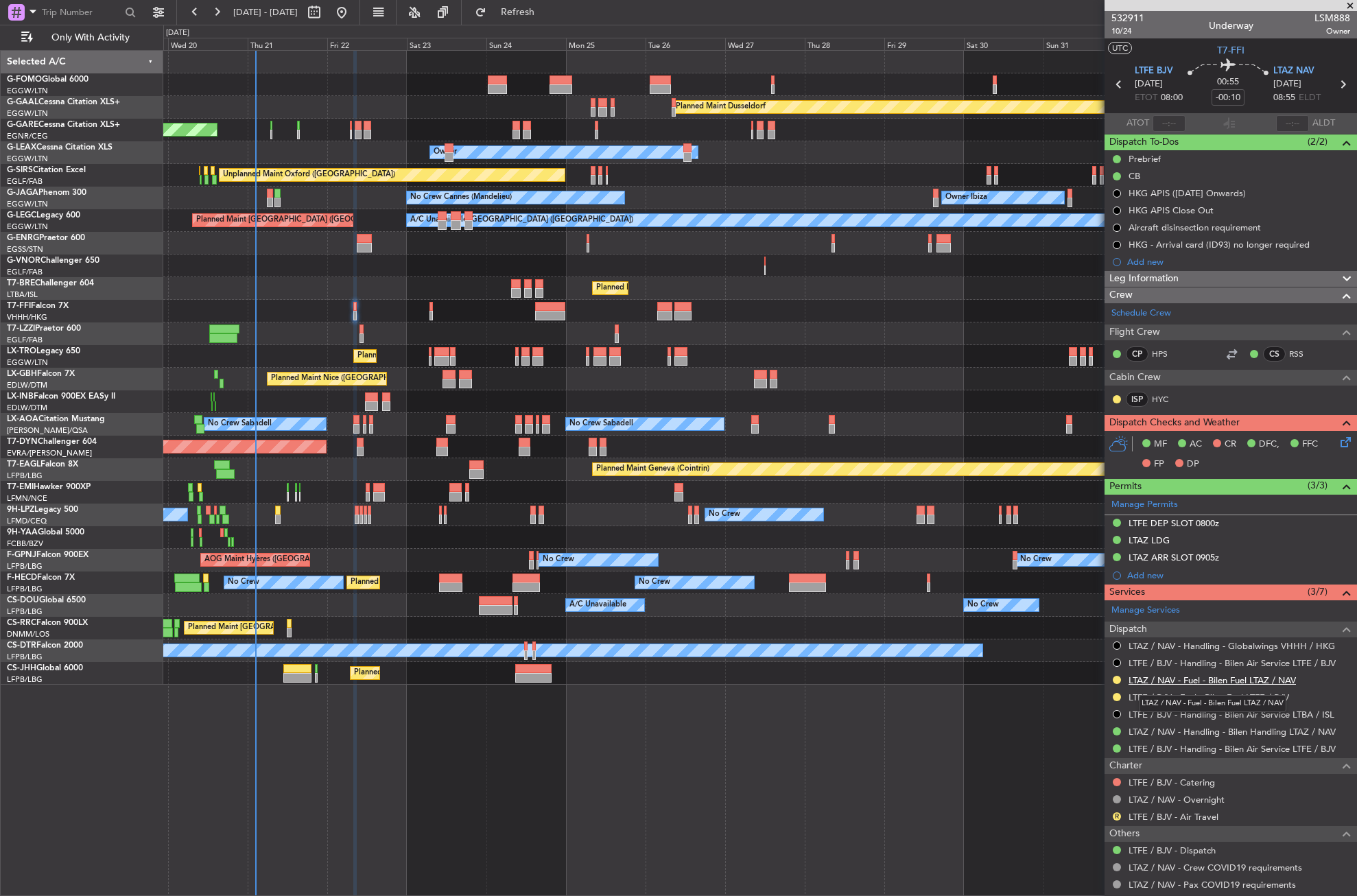
click at [1194, 681] on link "LTAZ / NAV - Fuel - Bilen Fuel LTAZ / NAV" at bounding box center [1212, 679] width 167 height 11
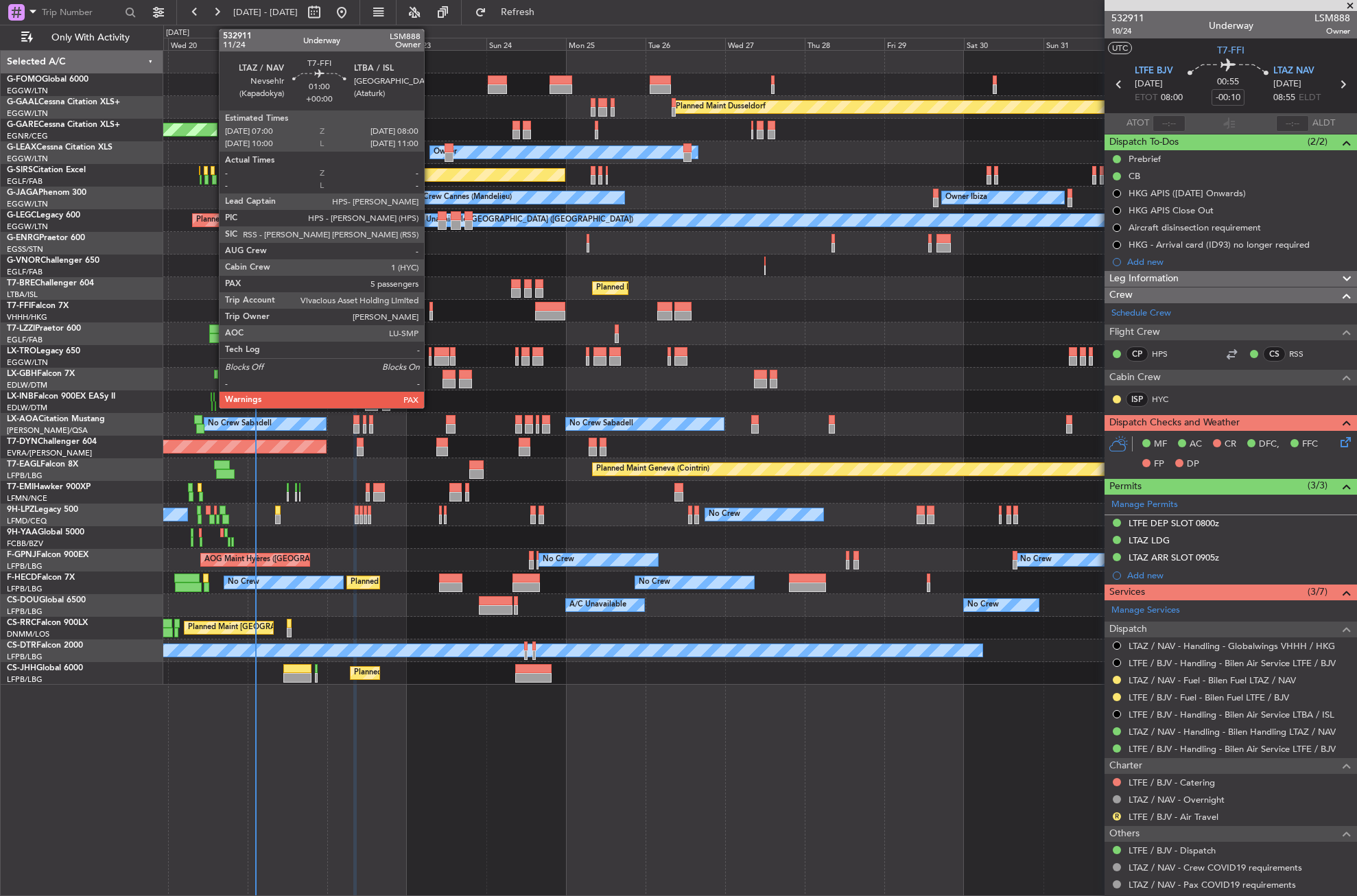
click at [431, 308] on div at bounding box center [431, 306] width 4 height 10
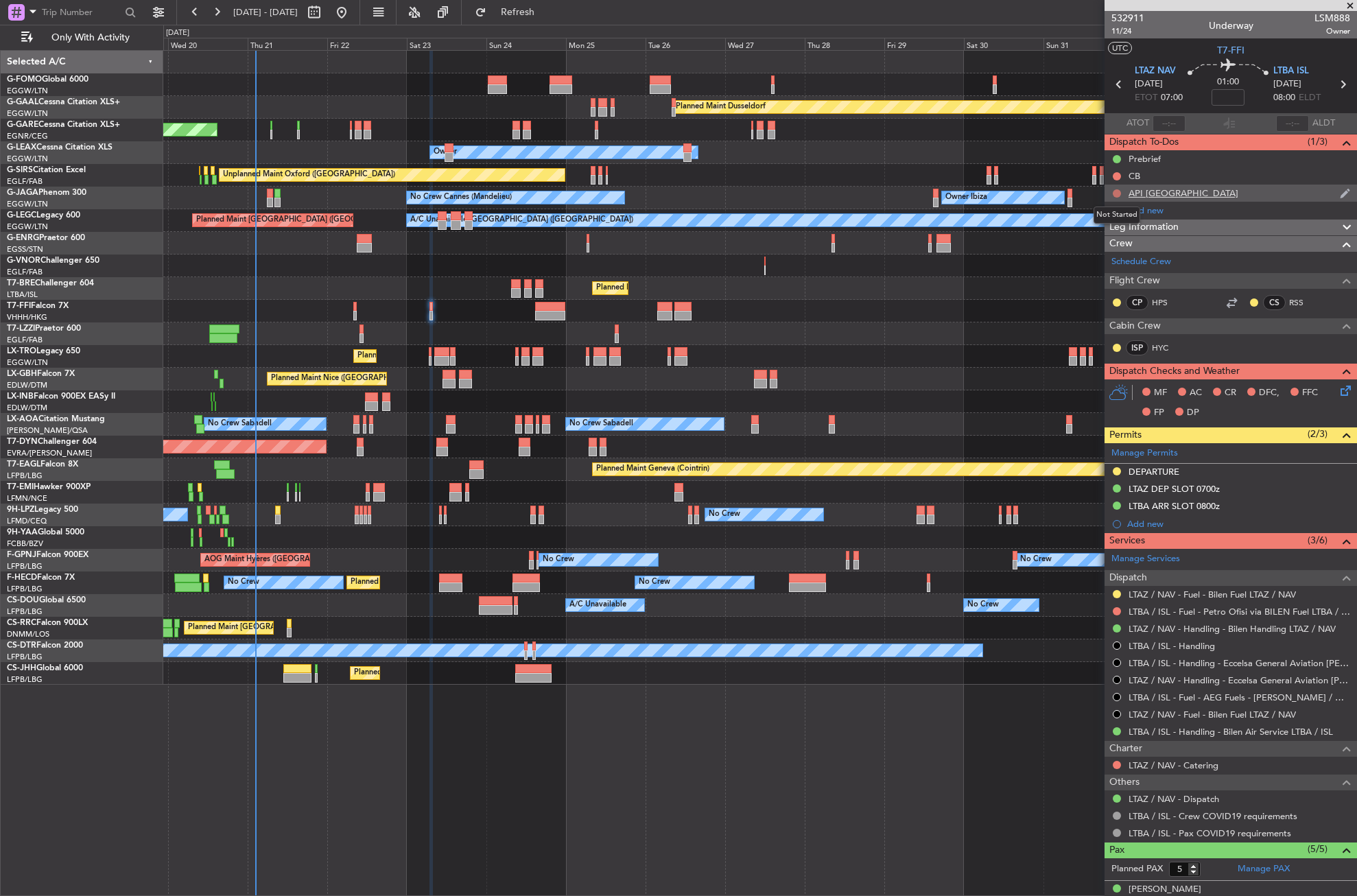
click at [1118, 193] on button at bounding box center [1117, 193] width 8 height 8
click at [1113, 271] on span "Cancelled" at bounding box center [1120, 275] width 39 height 14
click at [1152, 469] on div "DEPARTURE" at bounding box center [1154, 471] width 50 height 11
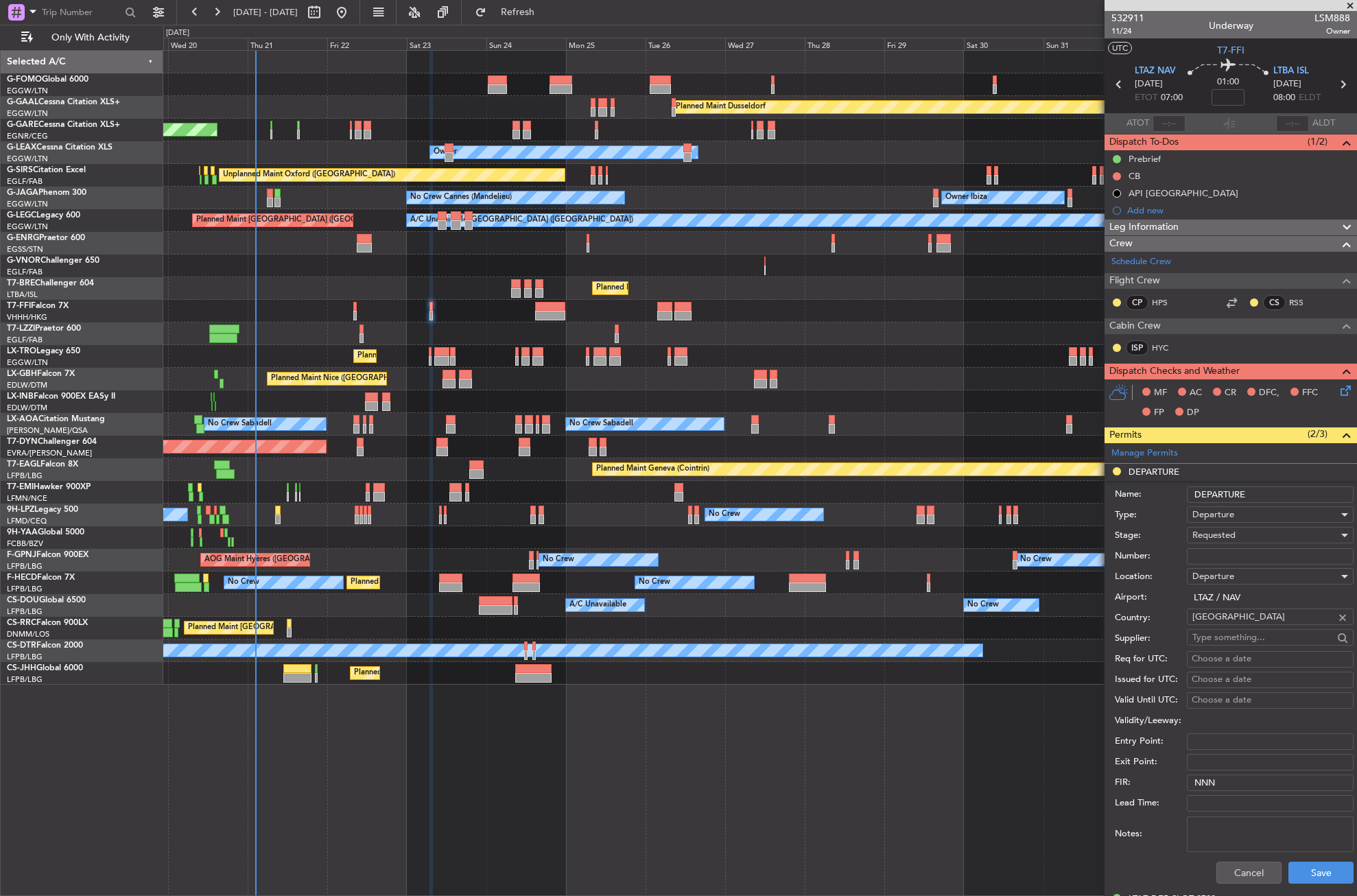
click at [1243, 548] on input "Number:" at bounding box center [1270, 556] width 167 height 17
paste input "CAG859"
type input "CAG859"
click at [1226, 534] on span "Requested" at bounding box center [1214, 535] width 43 height 12
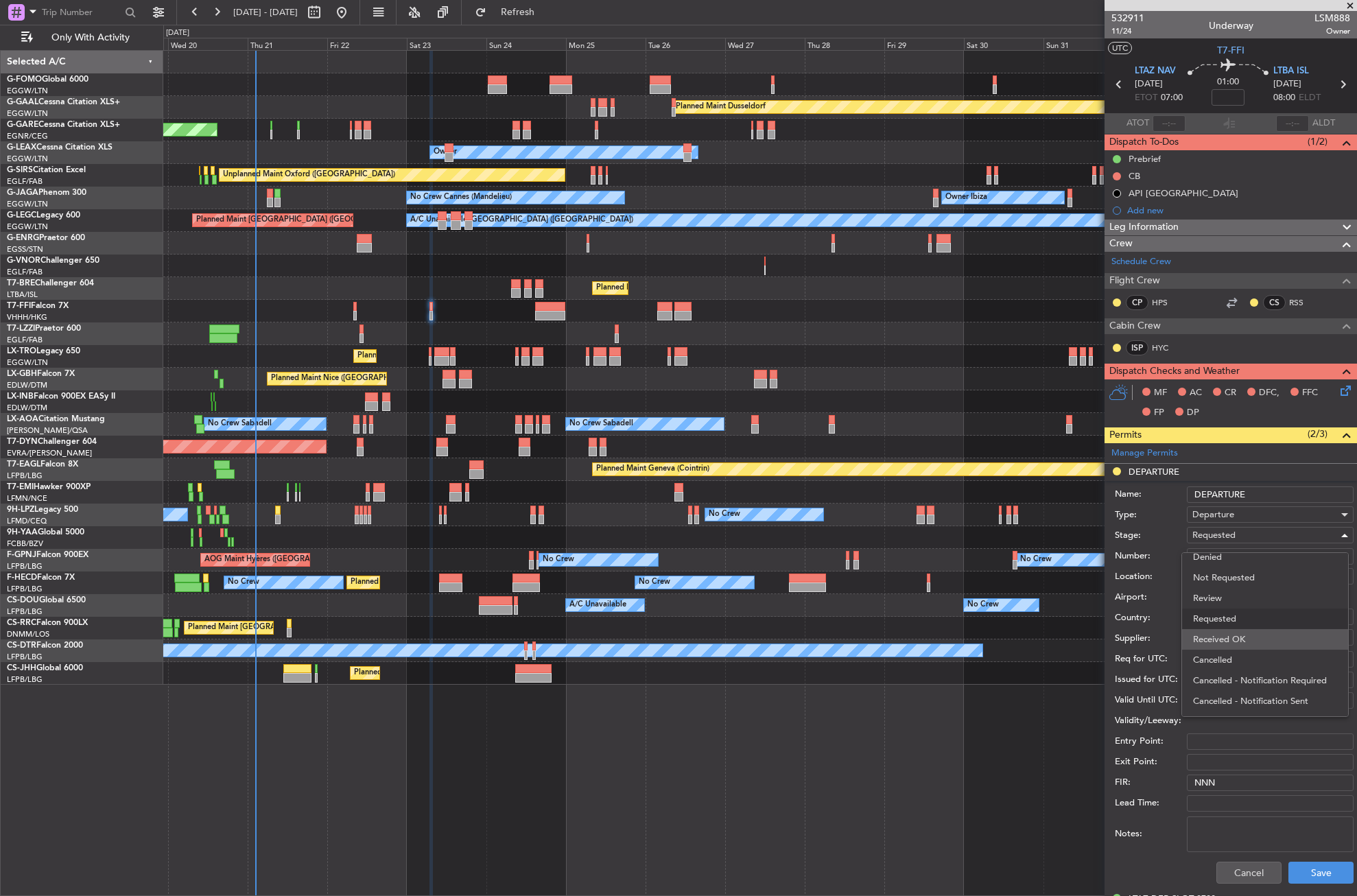
click at [1211, 631] on span "Received OK" at bounding box center [1264, 639] width 144 height 20
click at [1289, 870] on button "Save" at bounding box center [1321, 872] width 65 height 22
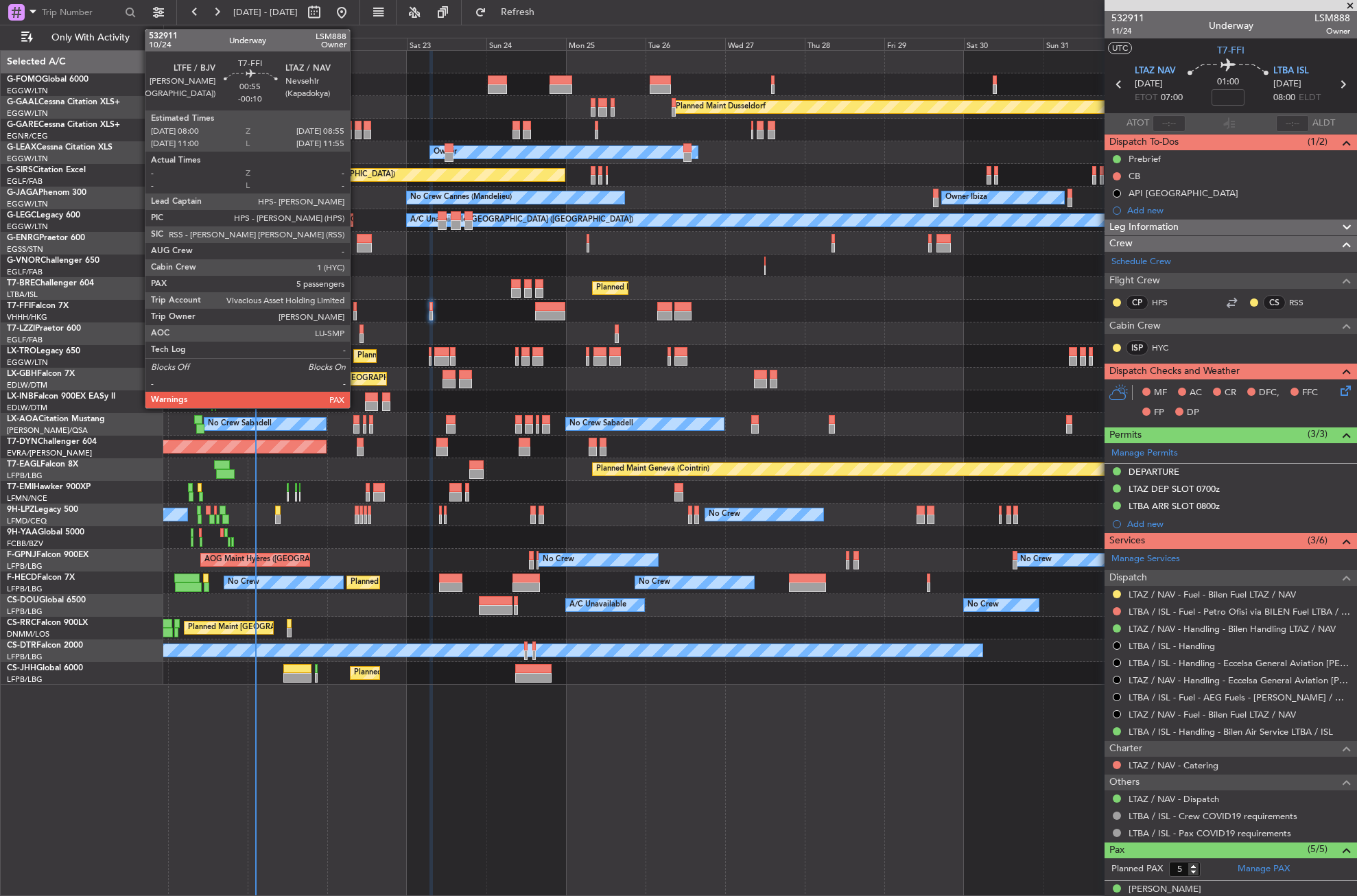
click at [356, 311] on div at bounding box center [355, 315] width 4 height 10
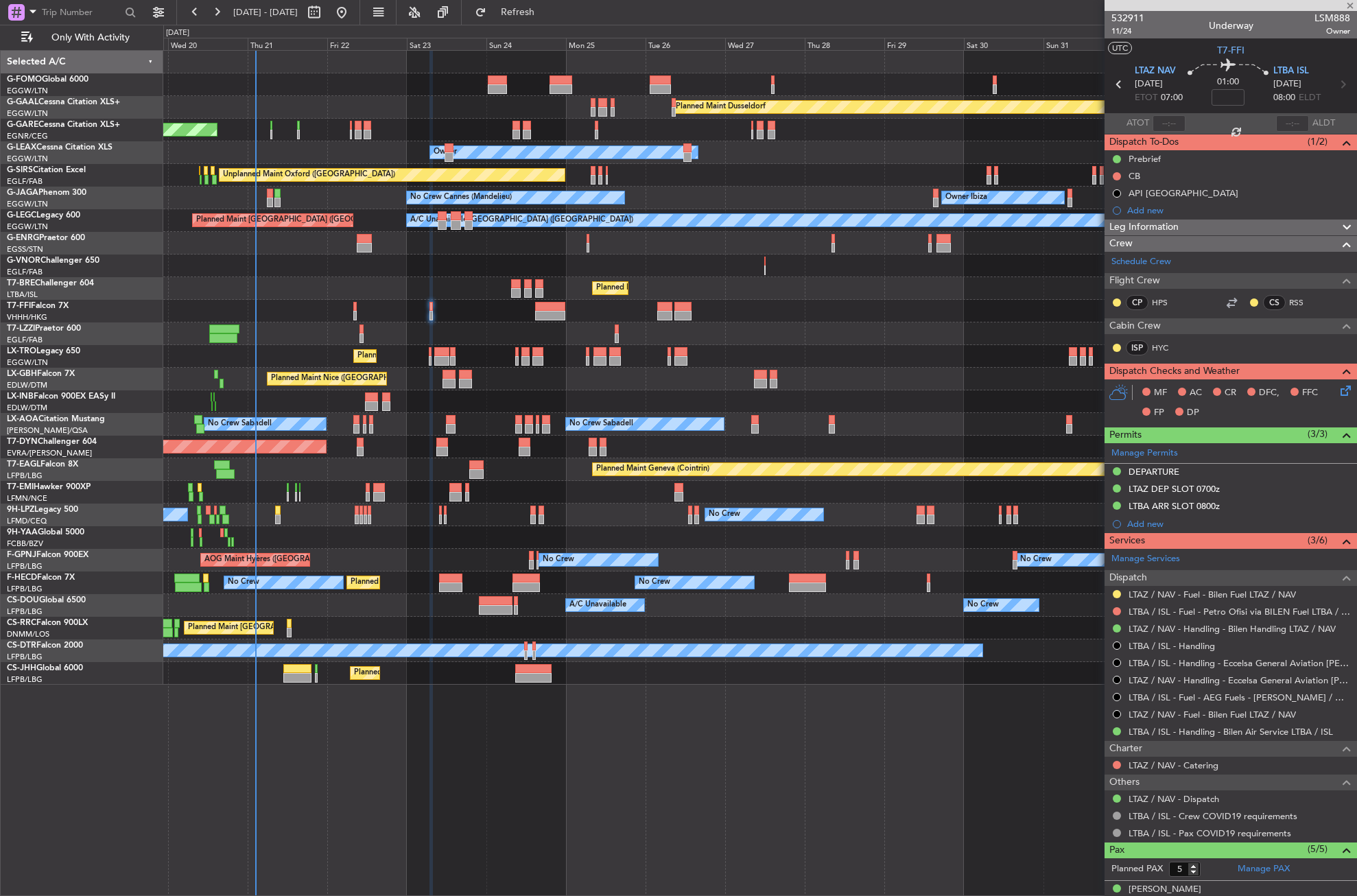
type input "-00:10"
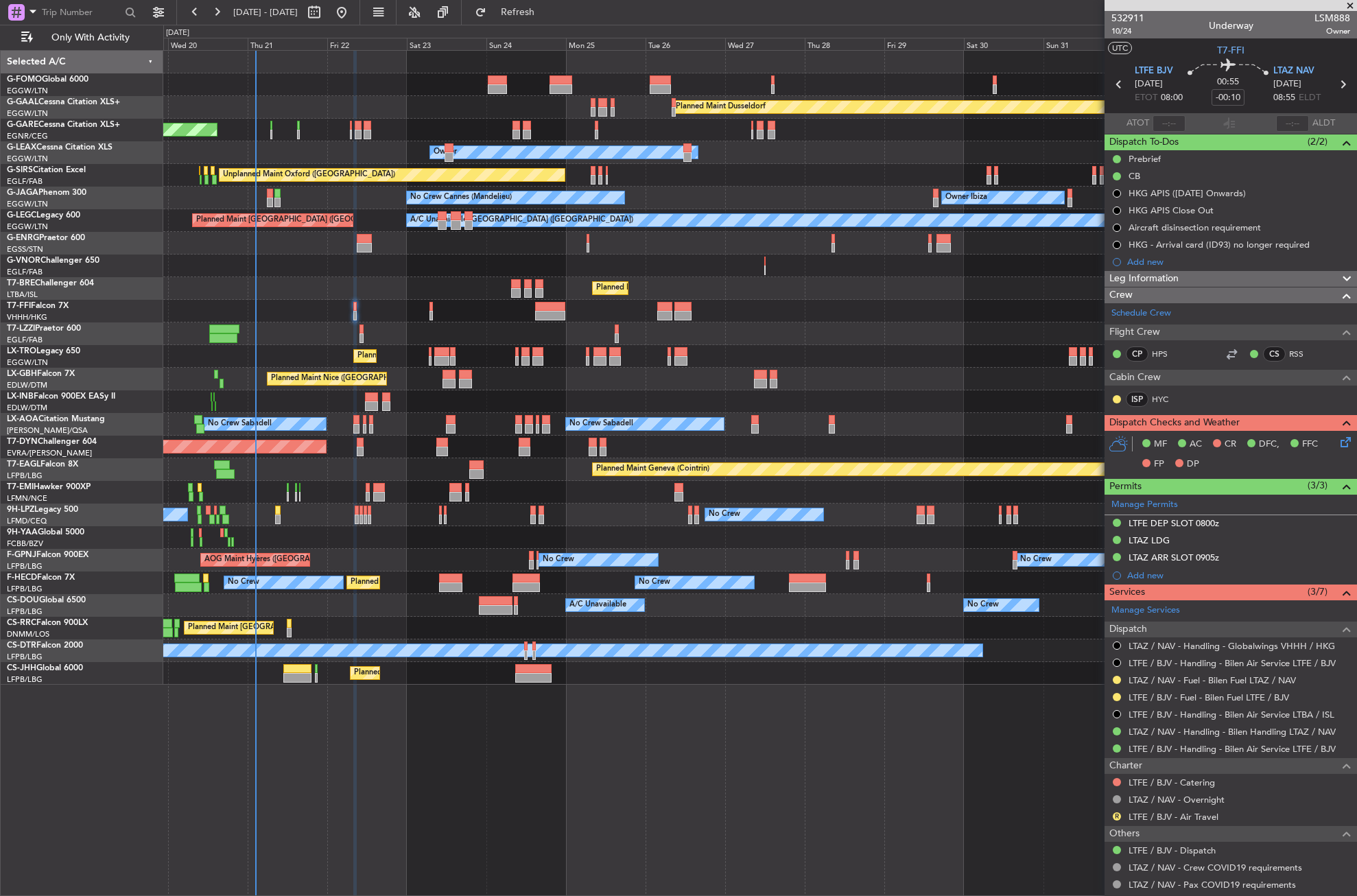
click at [641, 773] on div "Planned Maint Windsor Locks (Bradley Intl) Planned Maint Dusseldorf Unplanned M…" at bounding box center [760, 473] width 1194 height 846
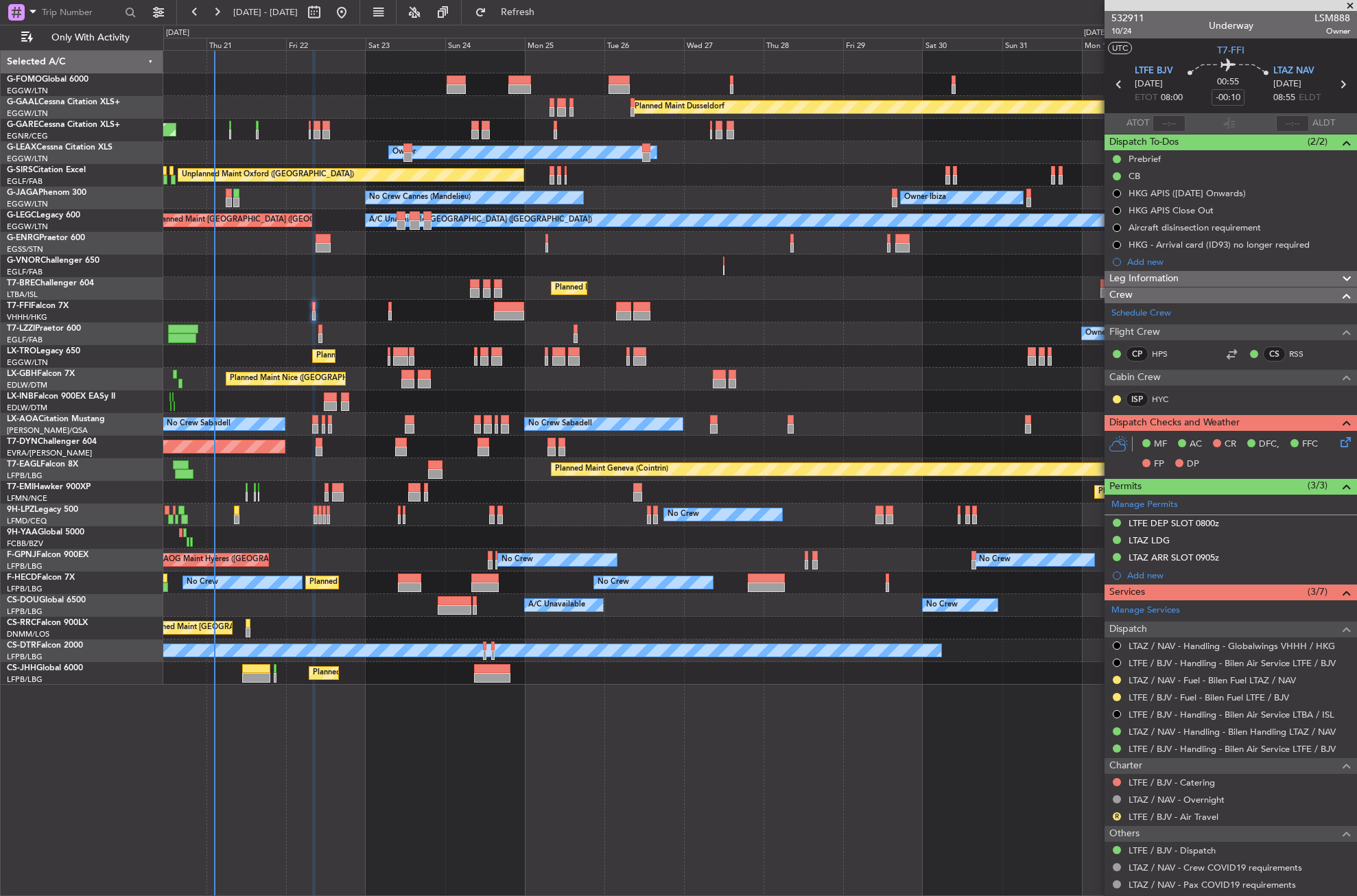
click at [600, 767] on div "Planned Maint Windsor Locks (Bradley Intl) Planned Maint Dusseldorf Unplanned M…" at bounding box center [760, 473] width 1194 height 846
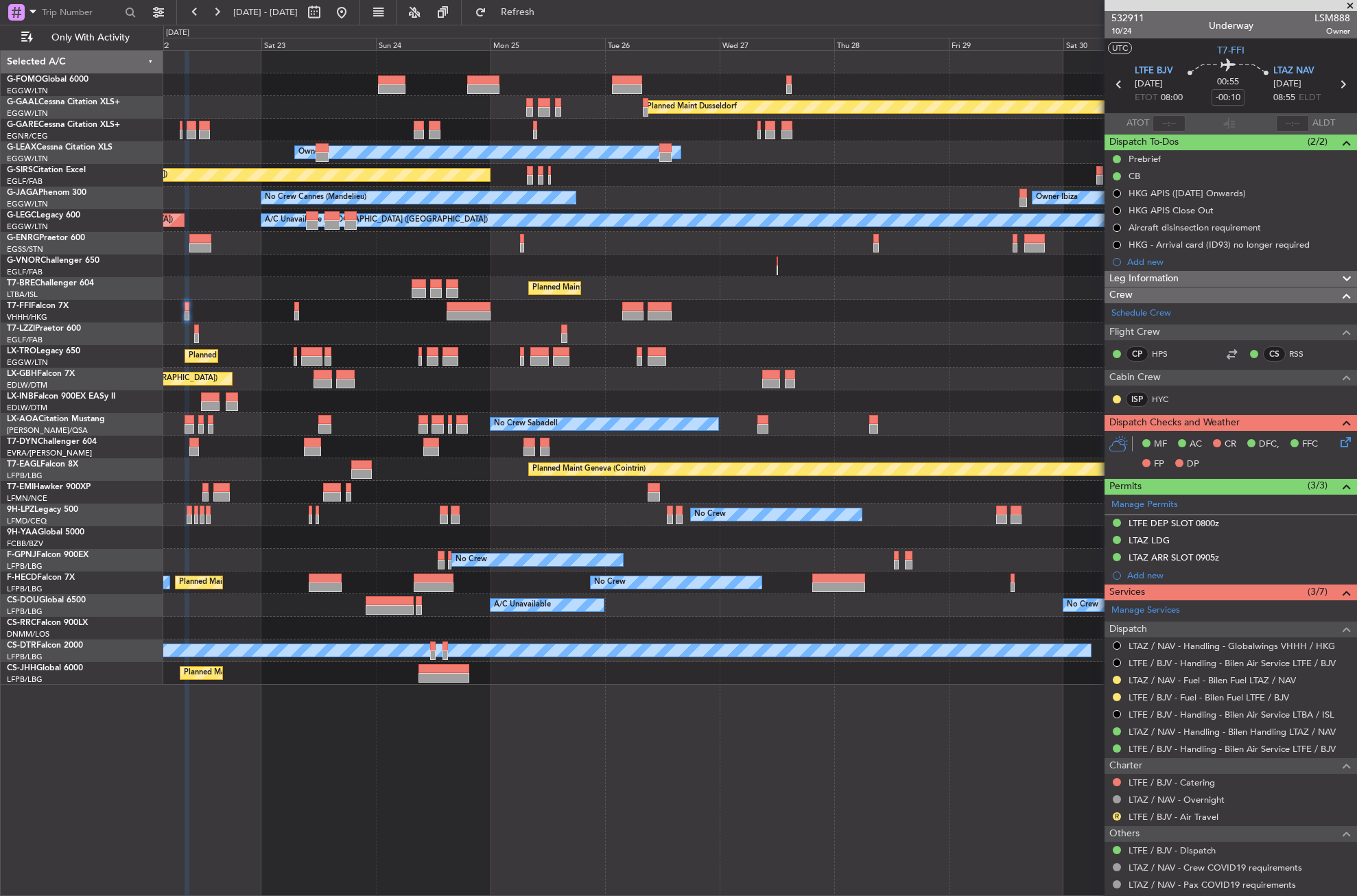
click at [732, 761] on div "Planned Maint Dusseldorf Unplanned Maint Chester Owner Unplanned Maint Oxford (…" at bounding box center [760, 473] width 1194 height 846
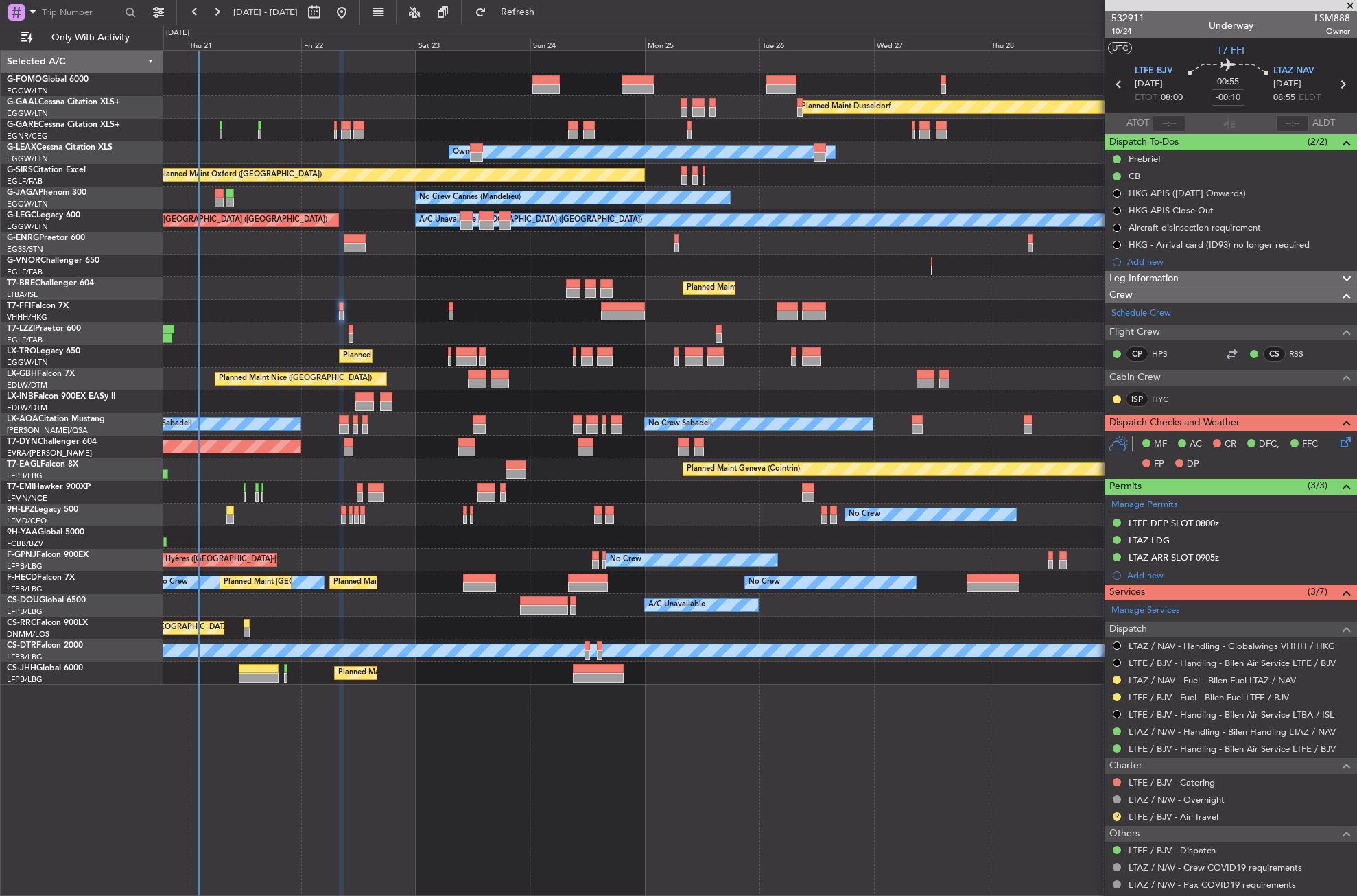
click at [754, 761] on div "Planned Maint Dusseldorf Unplanned Maint Chester Owner Owner Unplanned Maint Ox…" at bounding box center [760, 473] width 1194 height 846
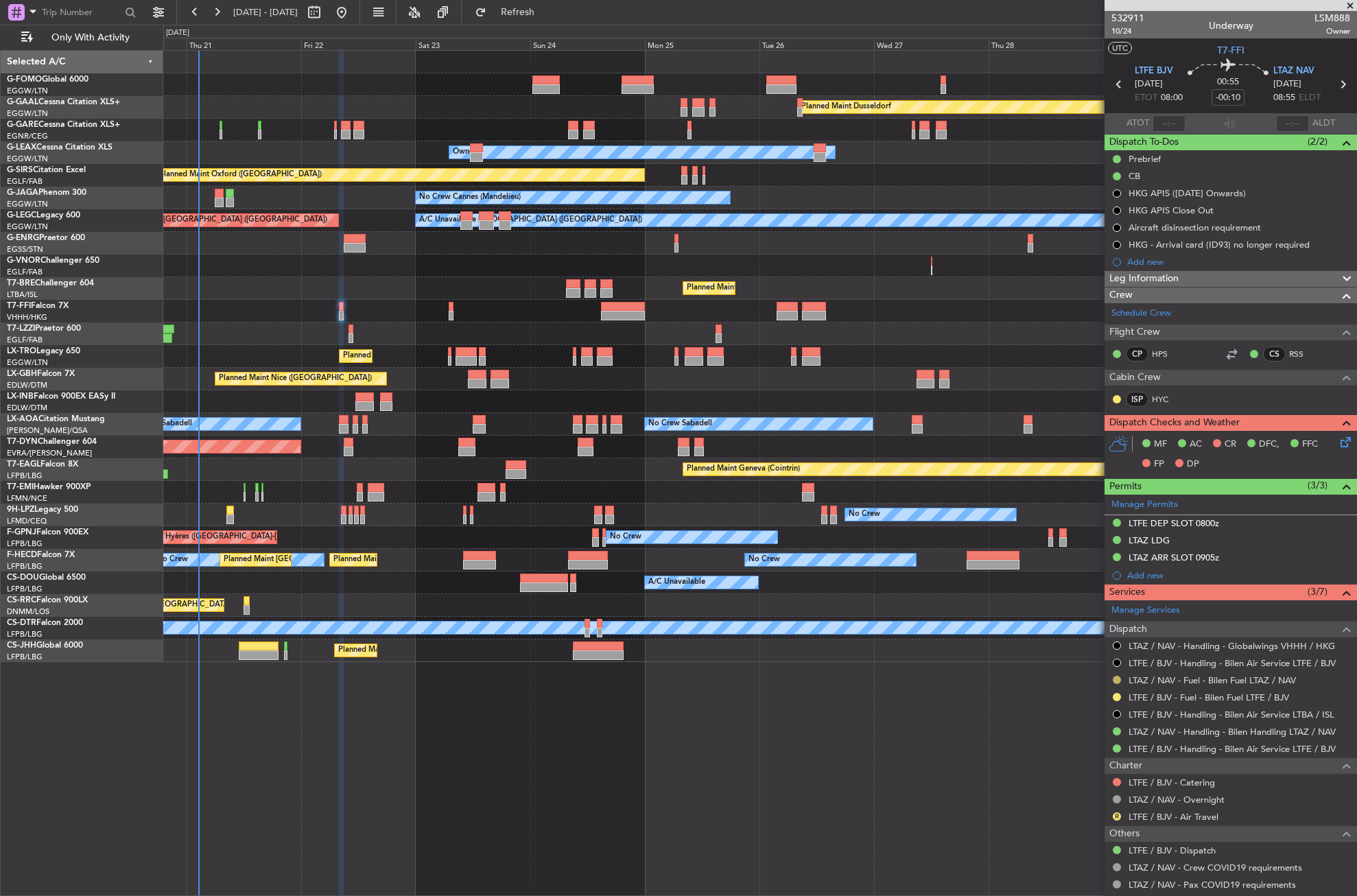
click at [1115, 676] on button at bounding box center [1117, 679] width 8 height 8
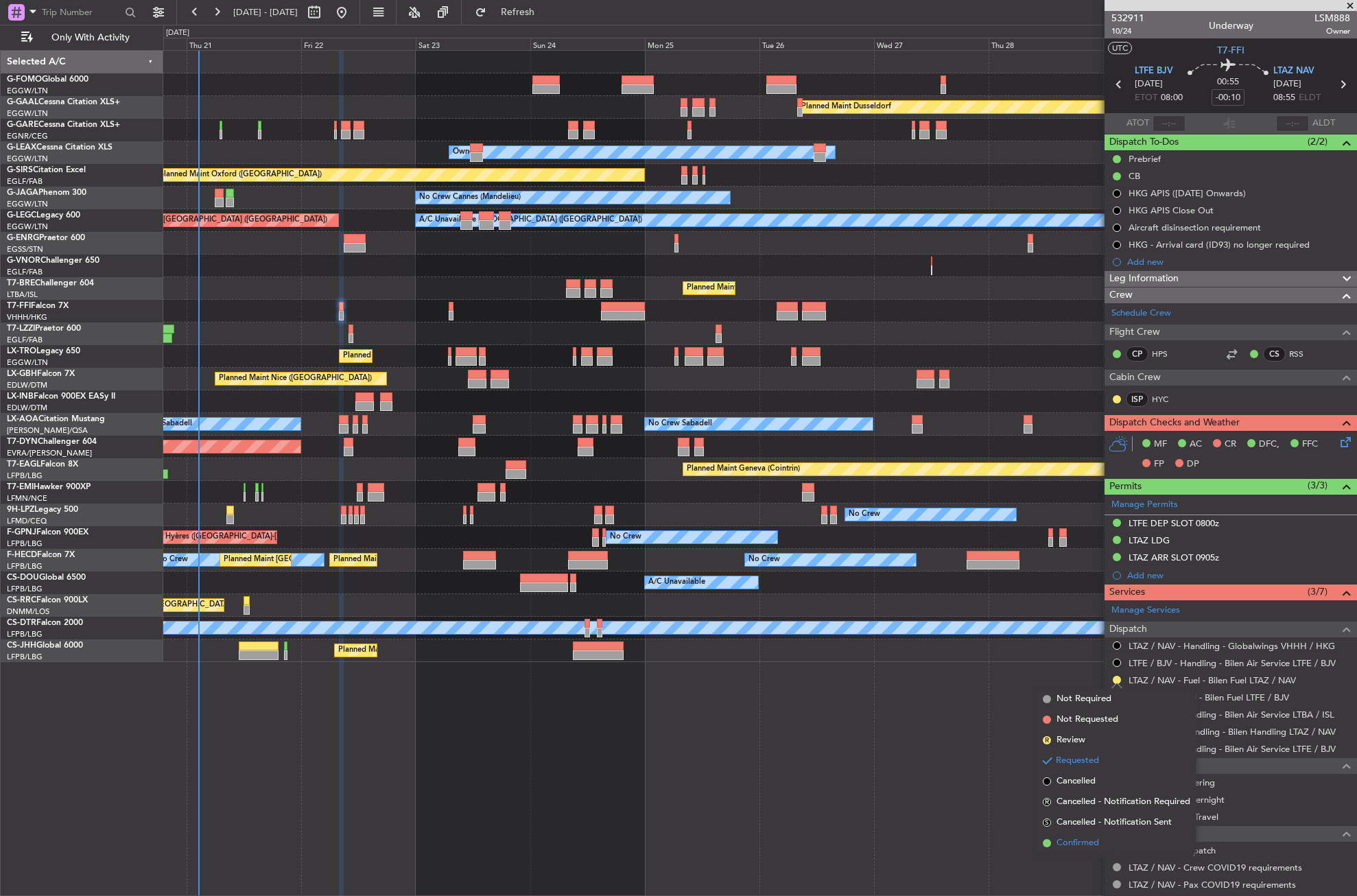
click at [1059, 837] on span "Confirmed" at bounding box center [1078, 843] width 43 height 14
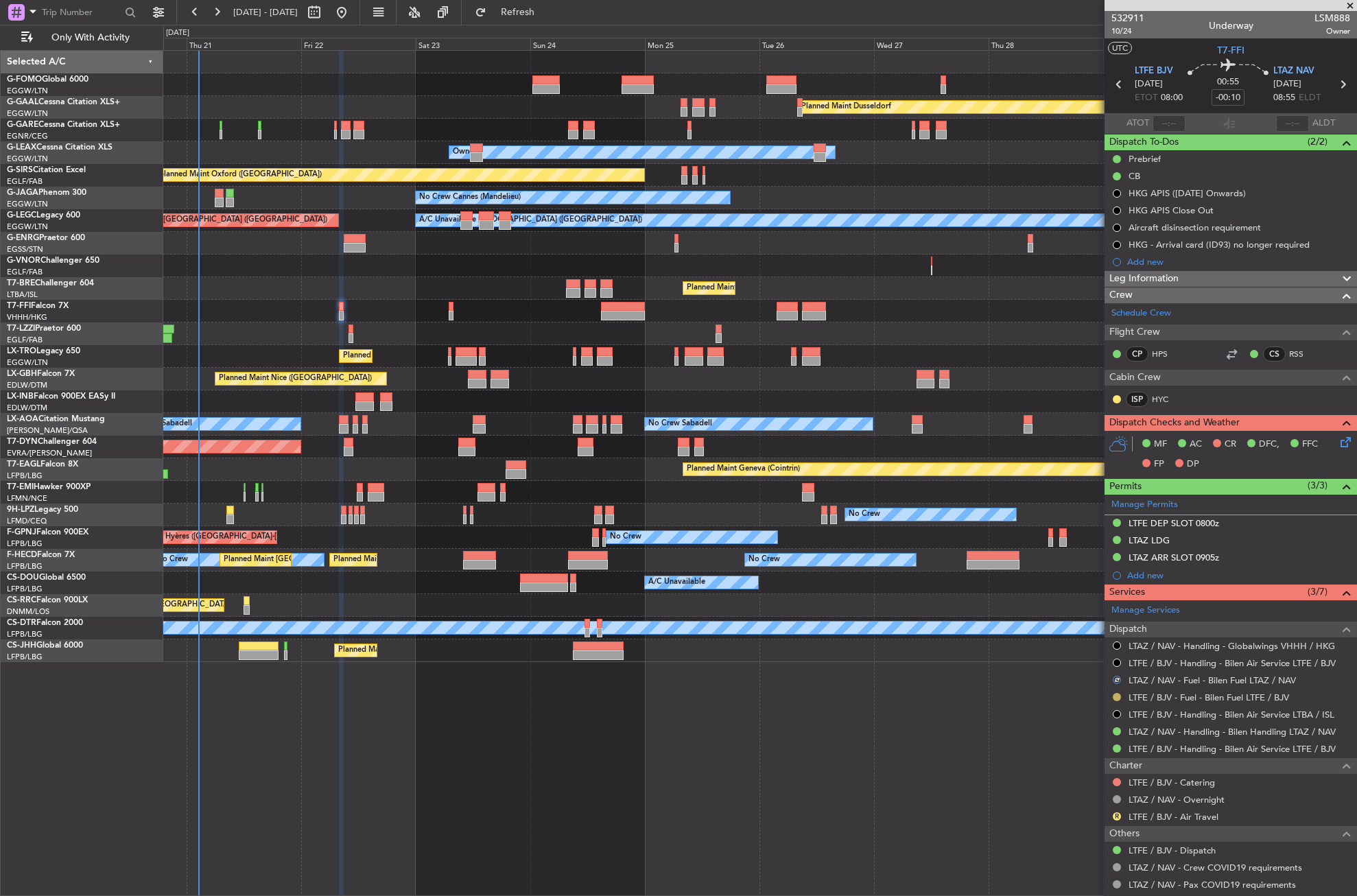
click at [1114, 693] on button at bounding box center [1117, 697] width 8 height 8
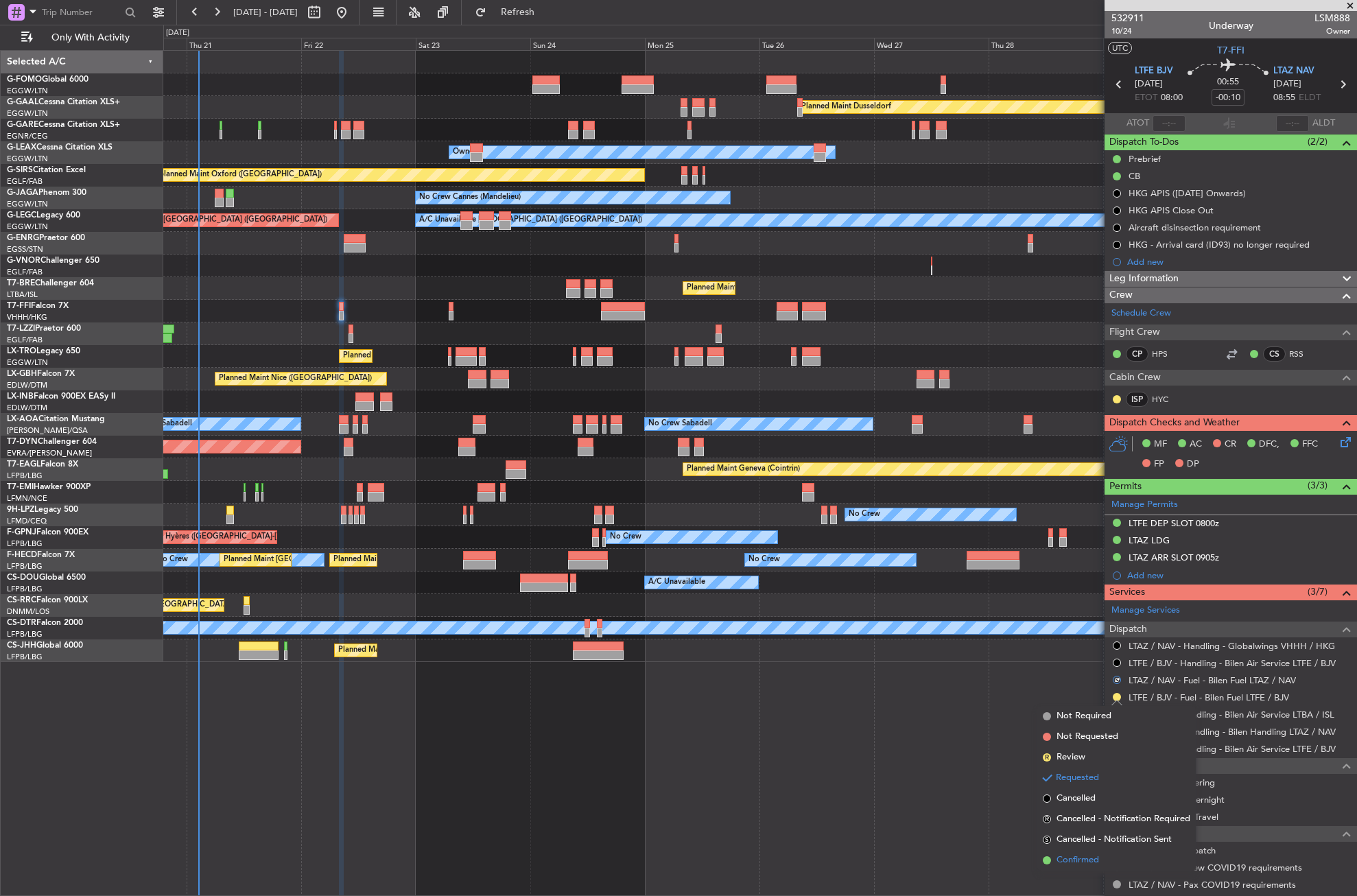
click at [1080, 854] on span "Confirmed" at bounding box center [1078, 860] width 43 height 14
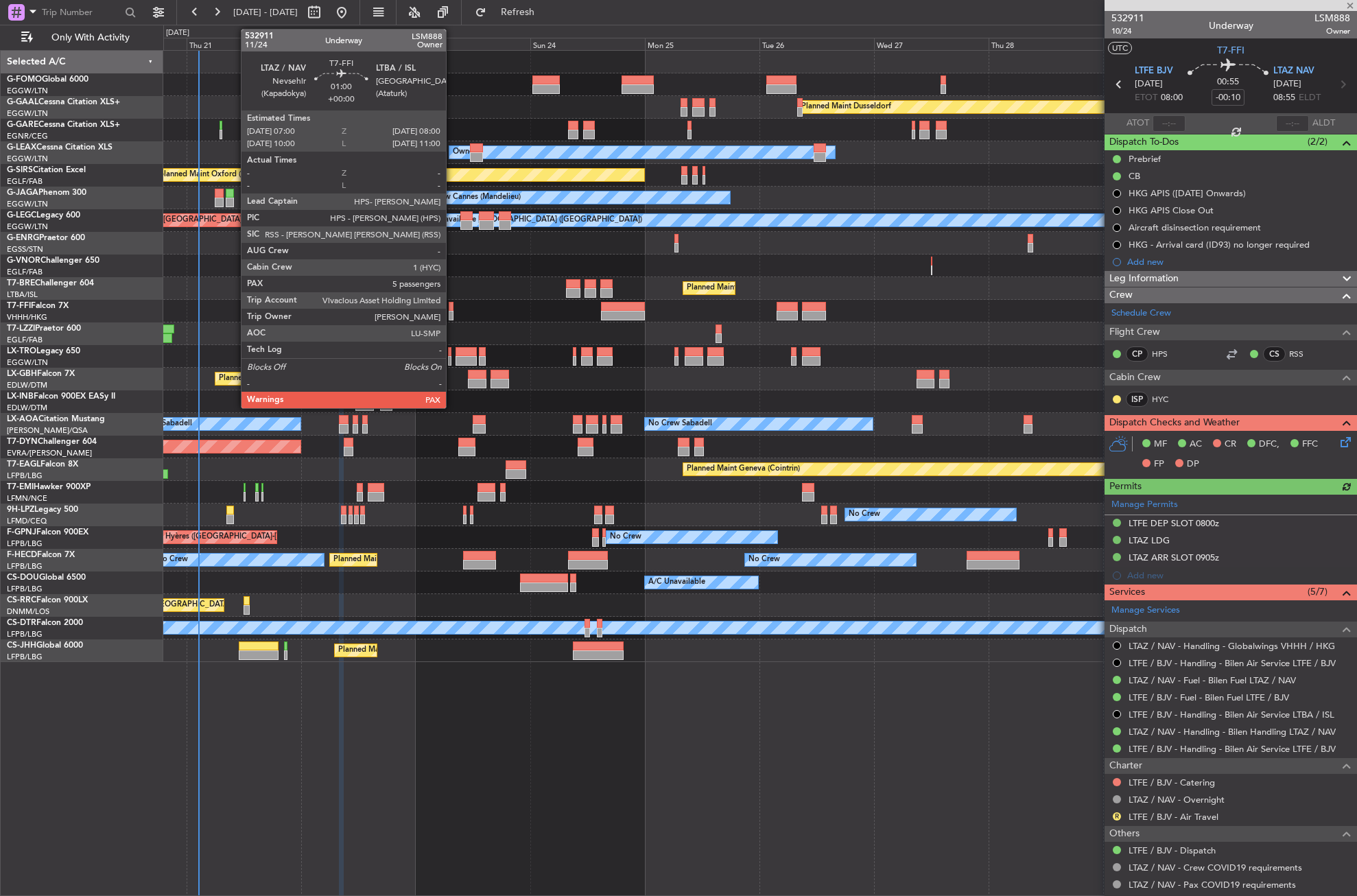
click at [452, 306] on div at bounding box center [451, 306] width 5 height 10
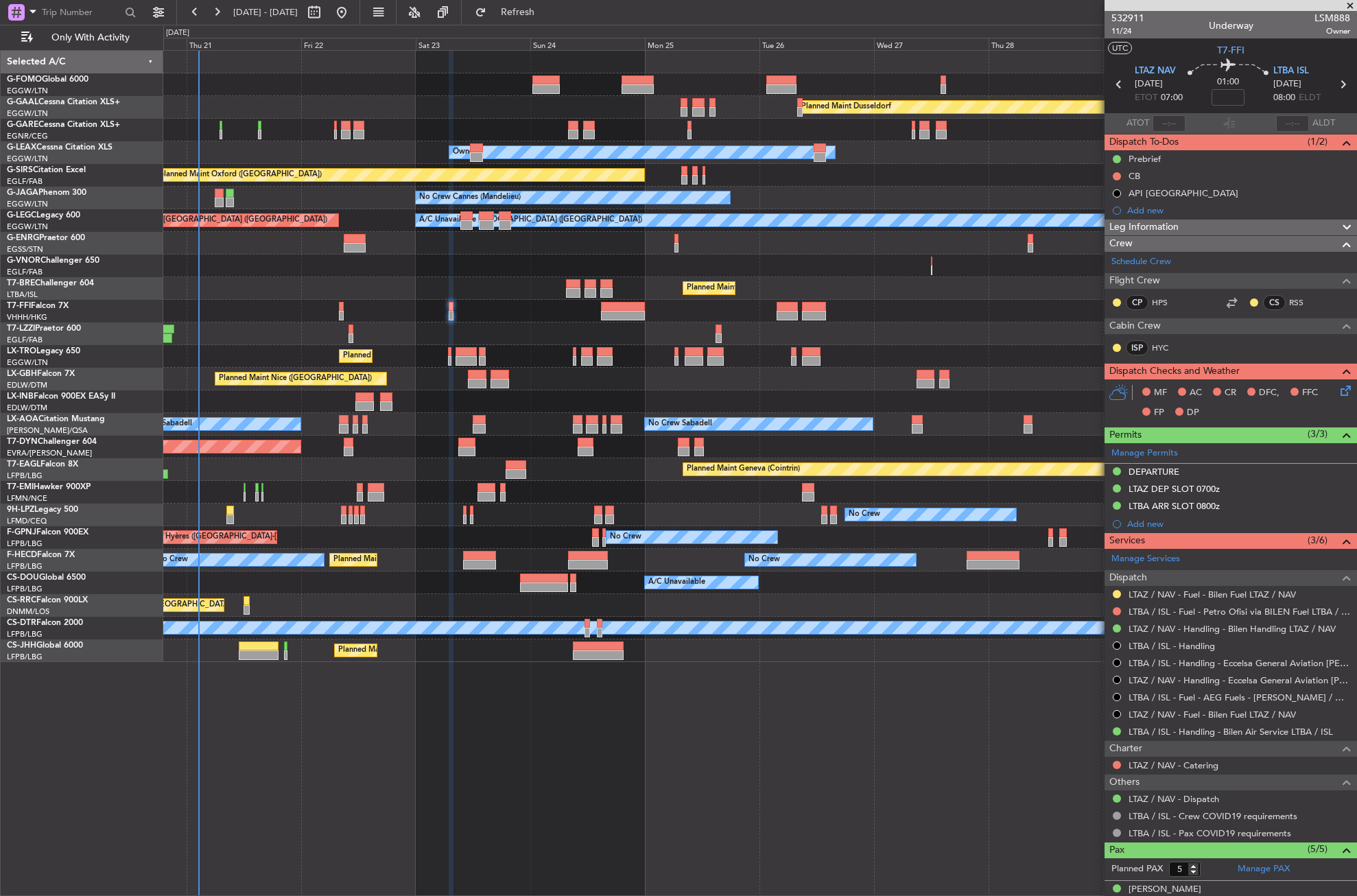
click at [1117, 588] on div at bounding box center [1117, 594] width 11 height 11
click at [1114, 591] on button at bounding box center [1117, 594] width 8 height 8
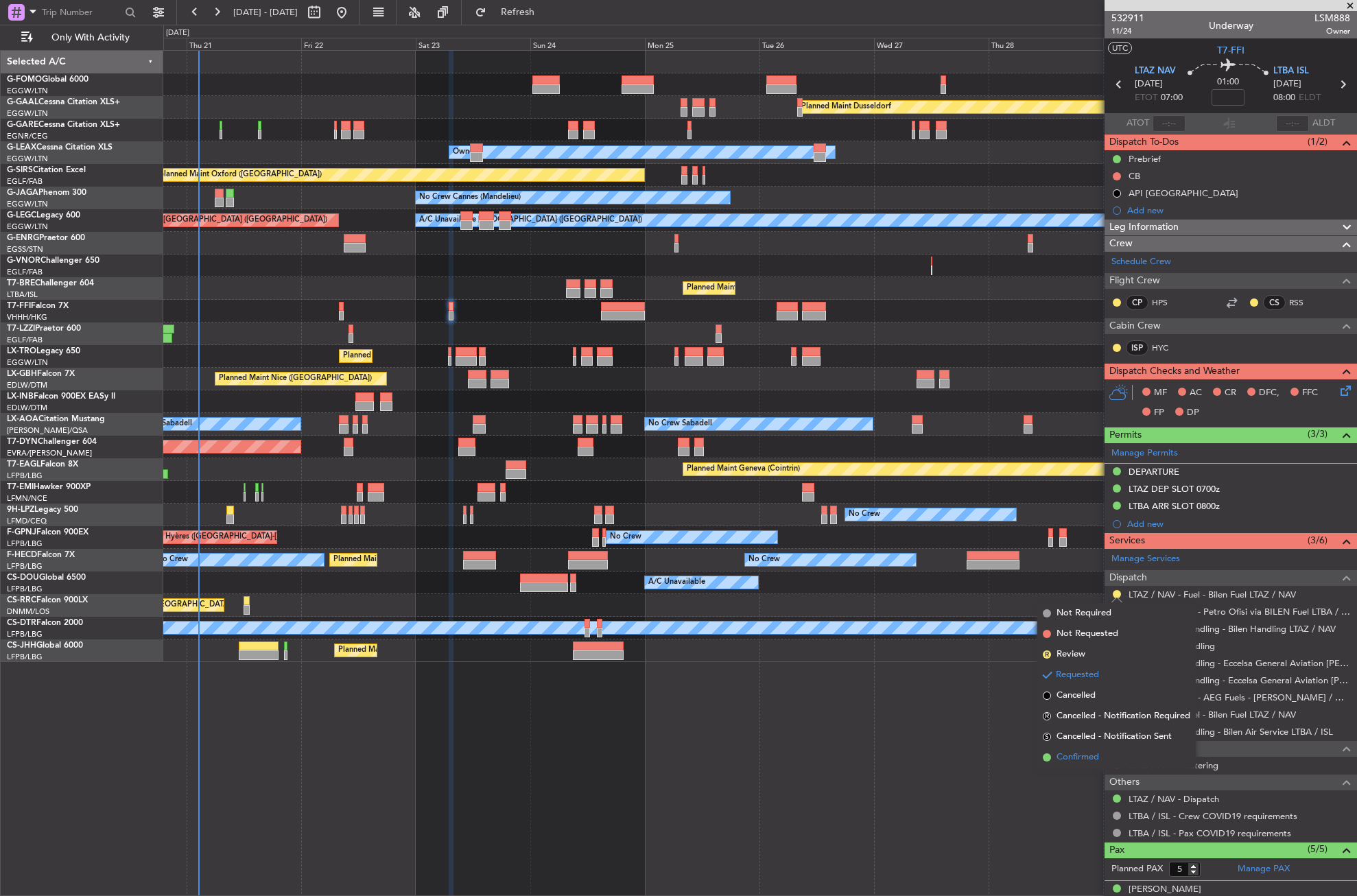
click at [1060, 752] on span "Confirmed" at bounding box center [1078, 757] width 43 height 14
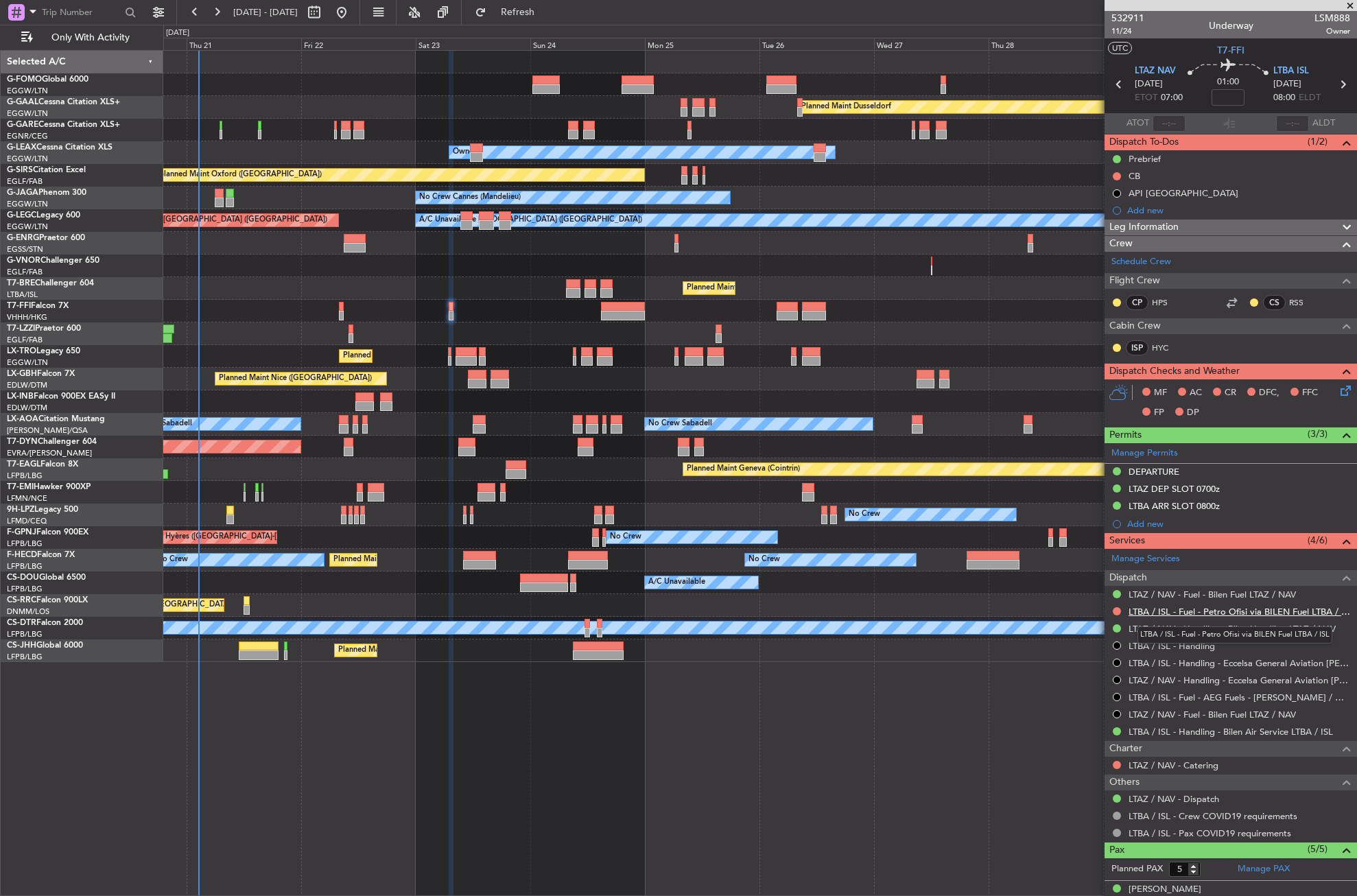
click at [1225, 609] on link "LTBA / ISL - Fuel - Petro Ofisi via BILEN Fuel LTBA / ISL" at bounding box center [1240, 611] width 221 height 11
click at [1154, 156] on div "Prebrief" at bounding box center [1145, 158] width 32 height 11
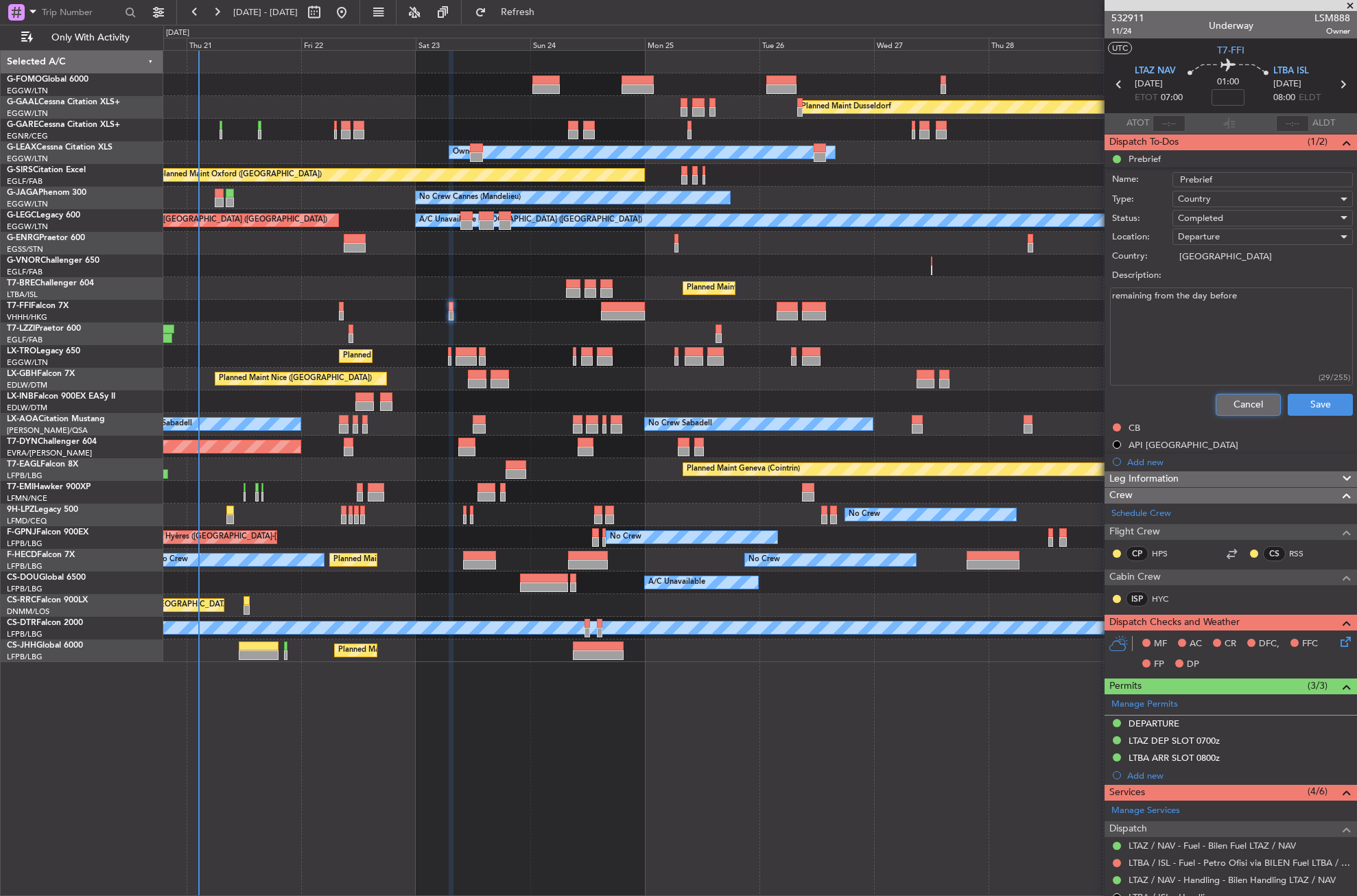
click at [1225, 393] on button "Cancel" at bounding box center [1249, 404] width 65 height 22
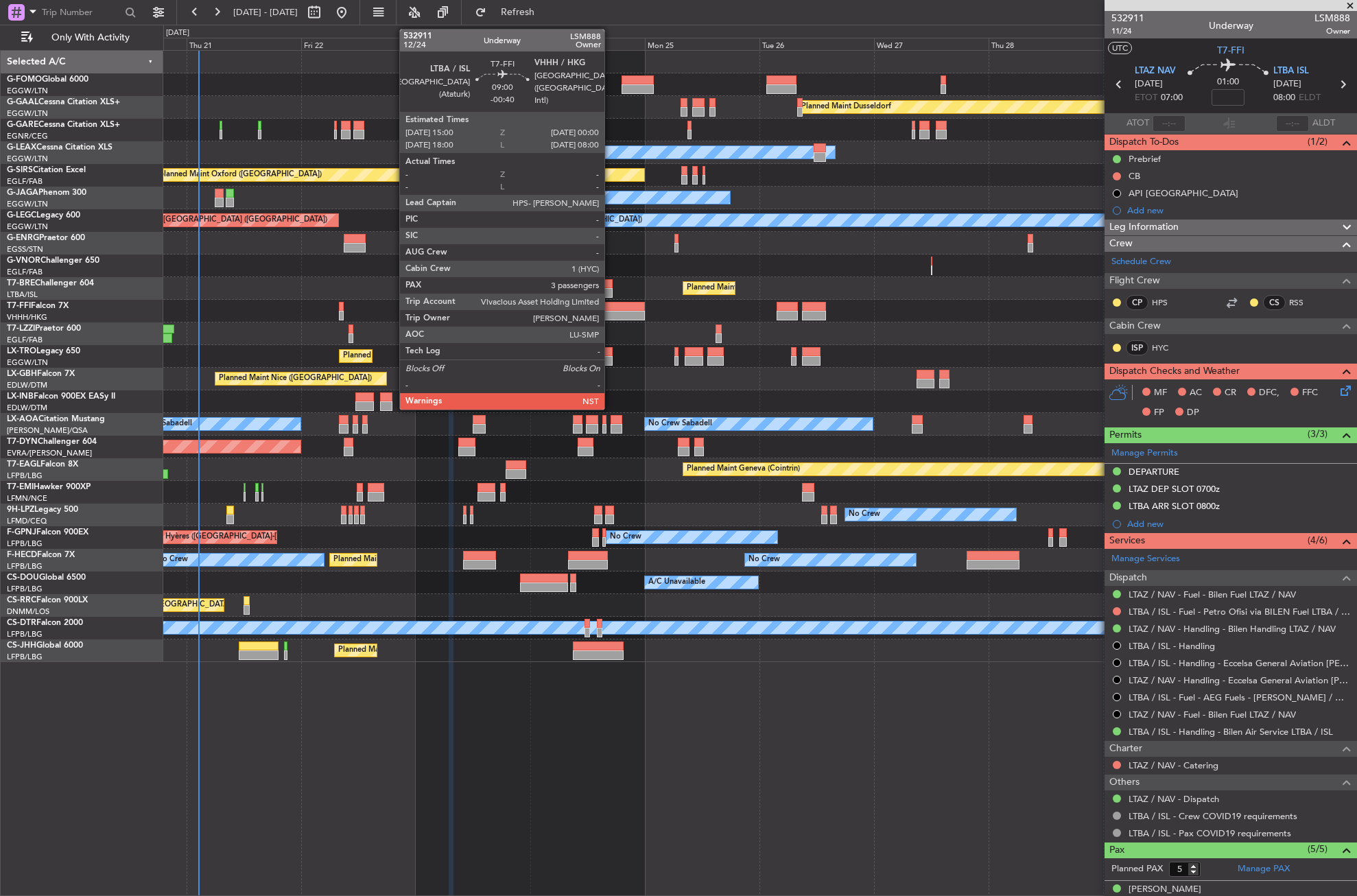
click at [610, 311] on div at bounding box center [622, 315] width 43 height 10
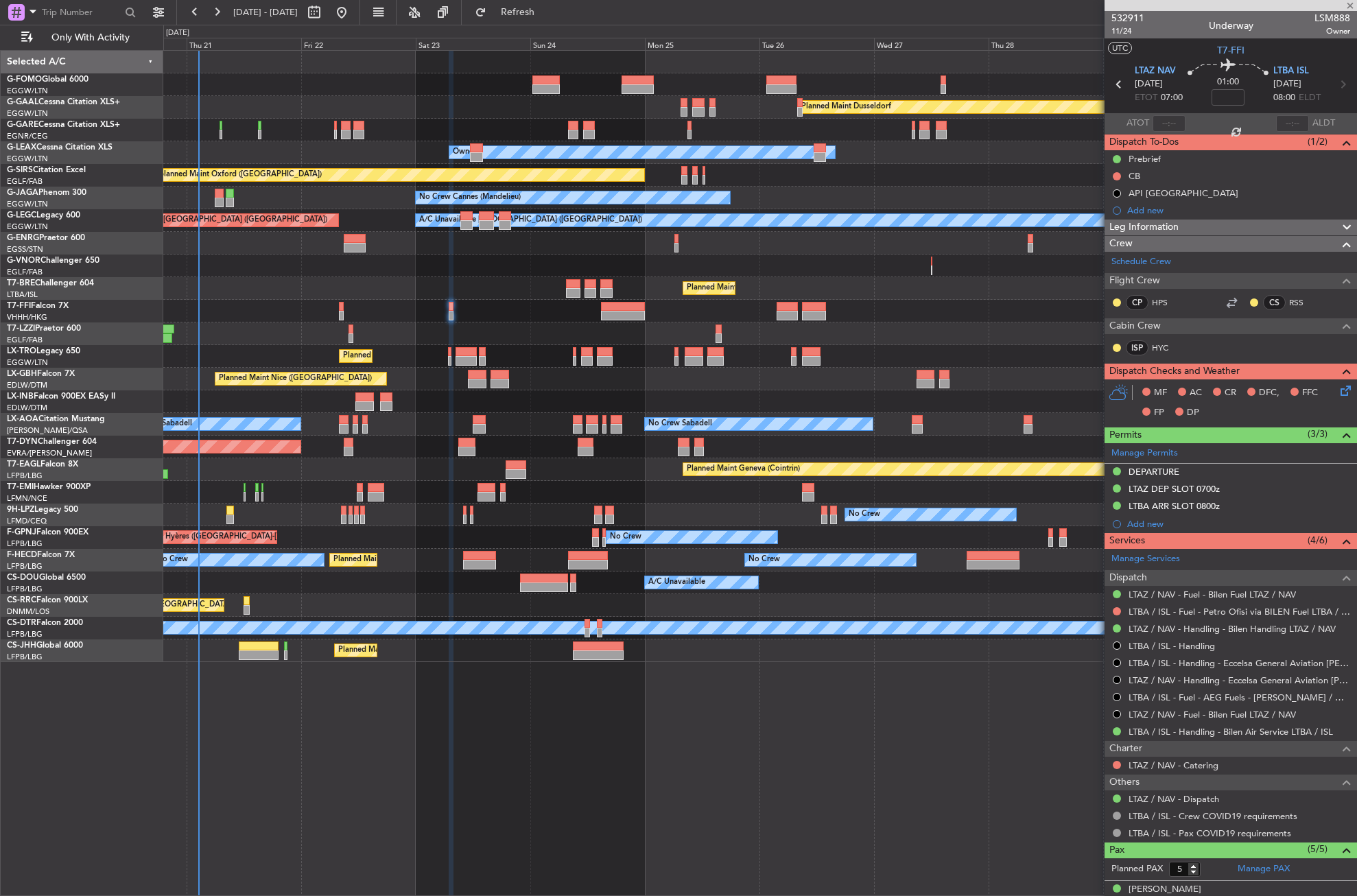
type input "-00:40"
type input "3"
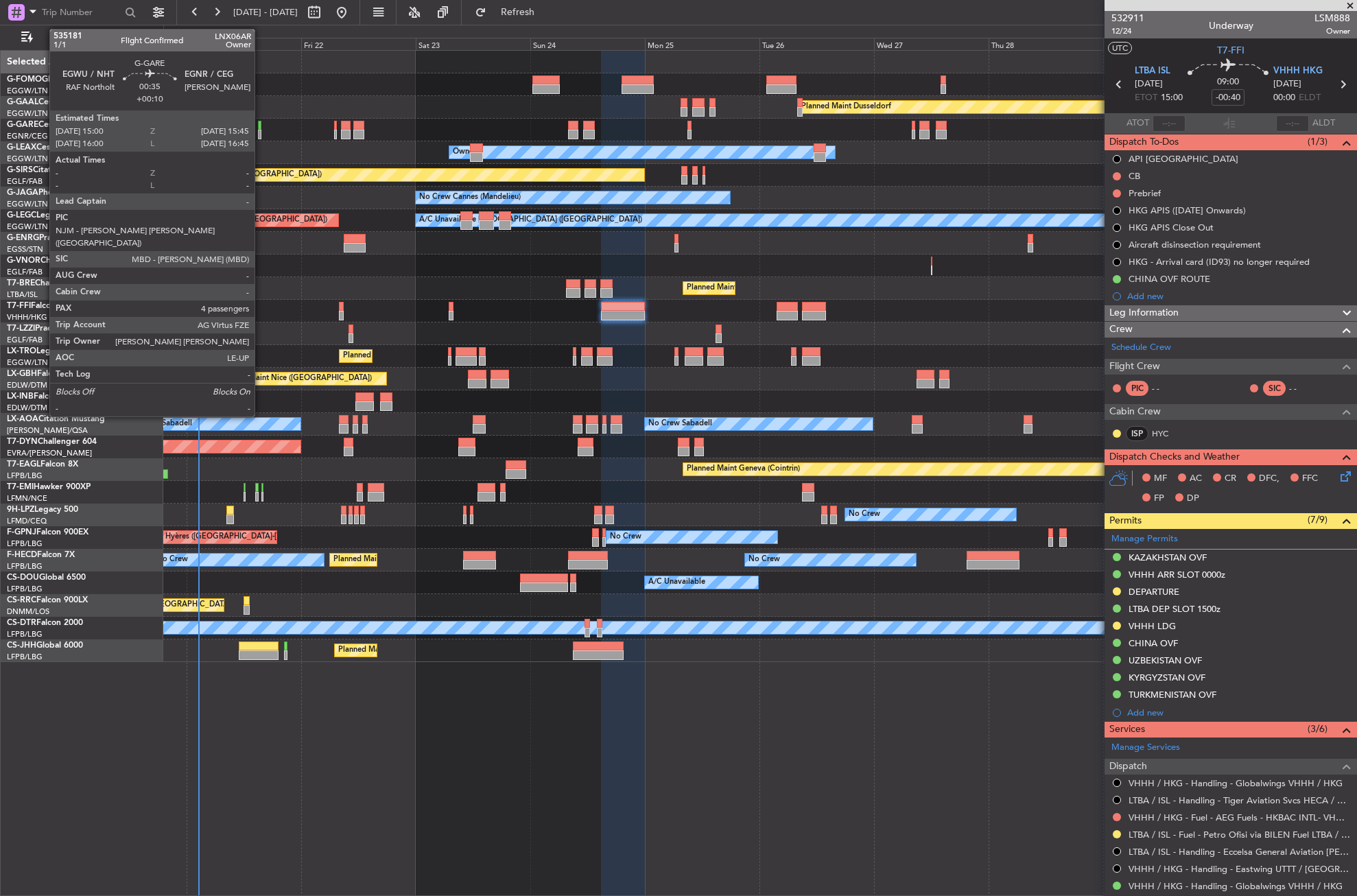
click at [260, 126] on div at bounding box center [260, 125] width 4 height 10
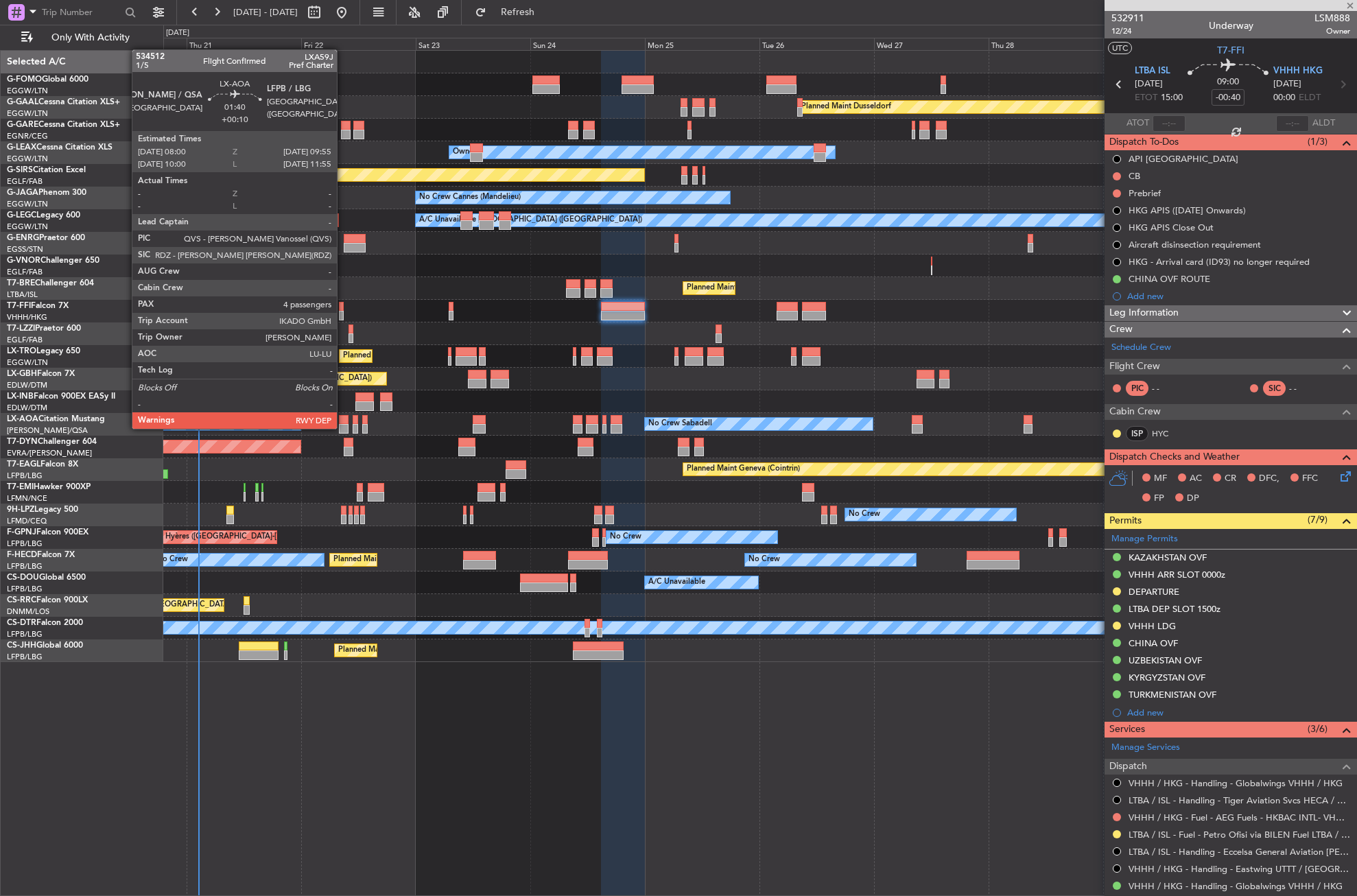
type input "+00:10"
type input "4"
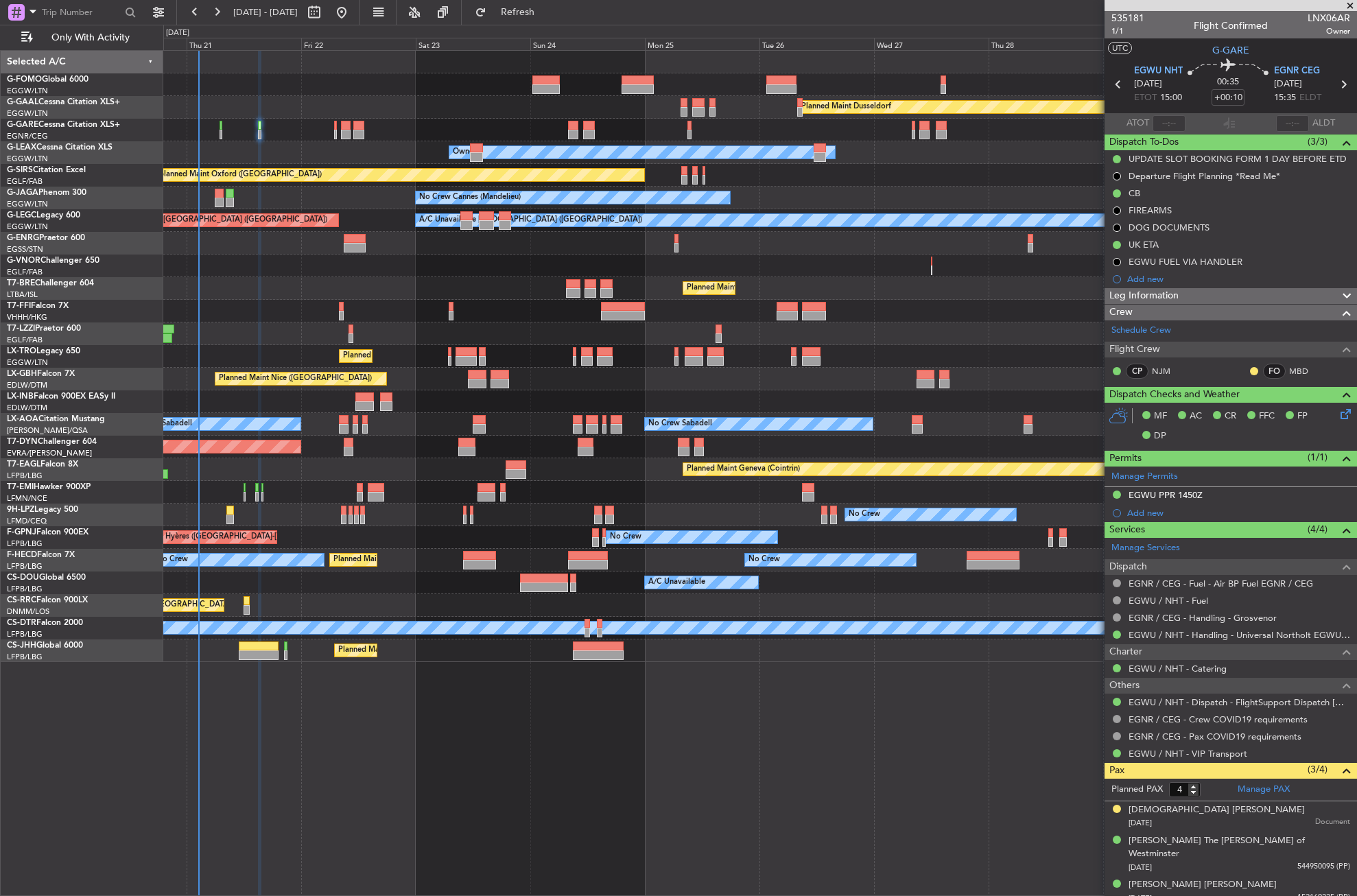
click at [431, 465] on div "Planned Maint Geneva (Cointrin)" at bounding box center [759, 469] width 1193 height 23
click at [424, 586] on div "No Crew Planned Maint Paris (Le Bourget) A/C Unavailable Planned Maint London (…" at bounding box center [759, 582] width 1193 height 23
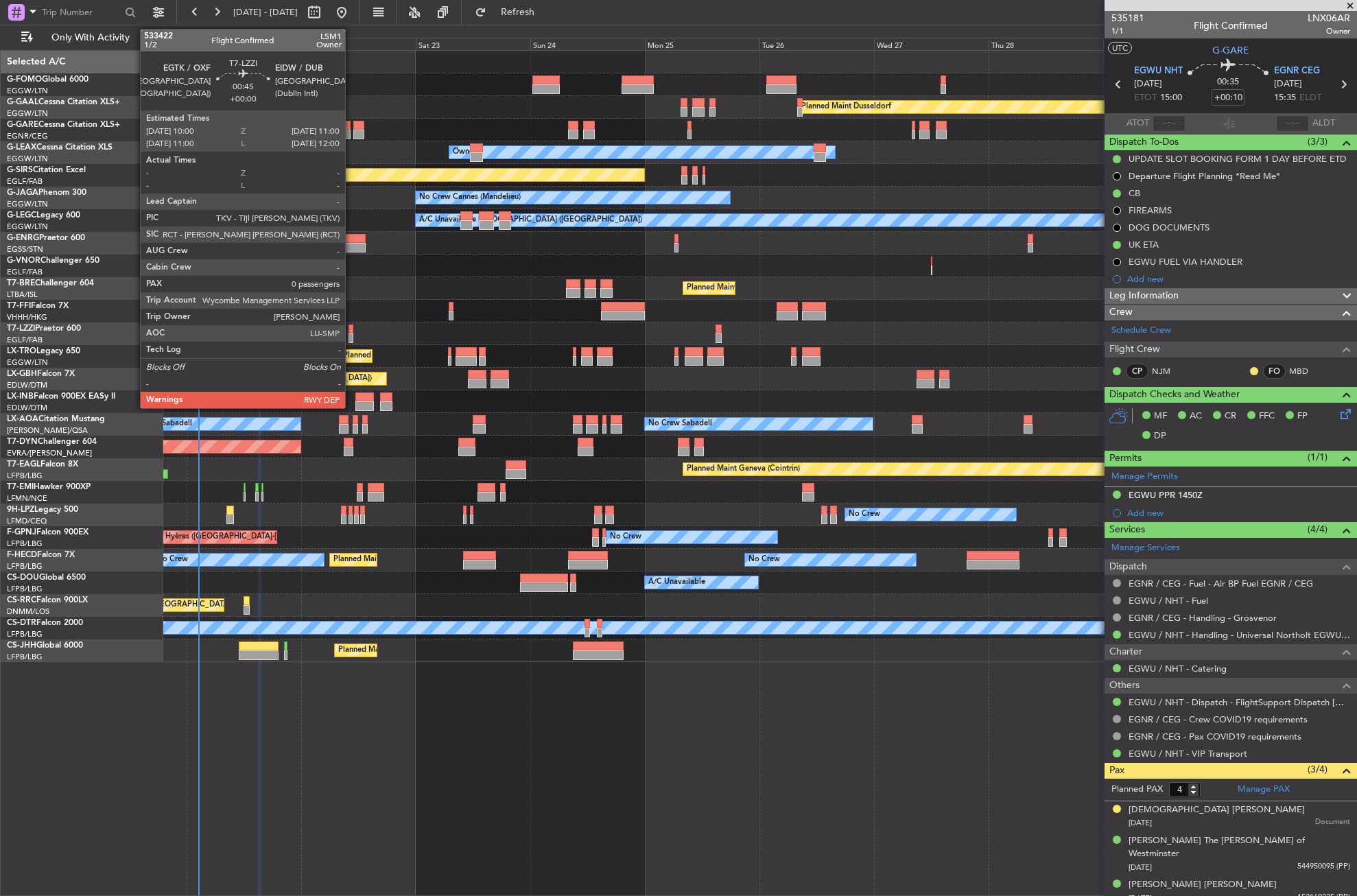
click at [351, 332] on div at bounding box center [351, 329] width 5 height 10
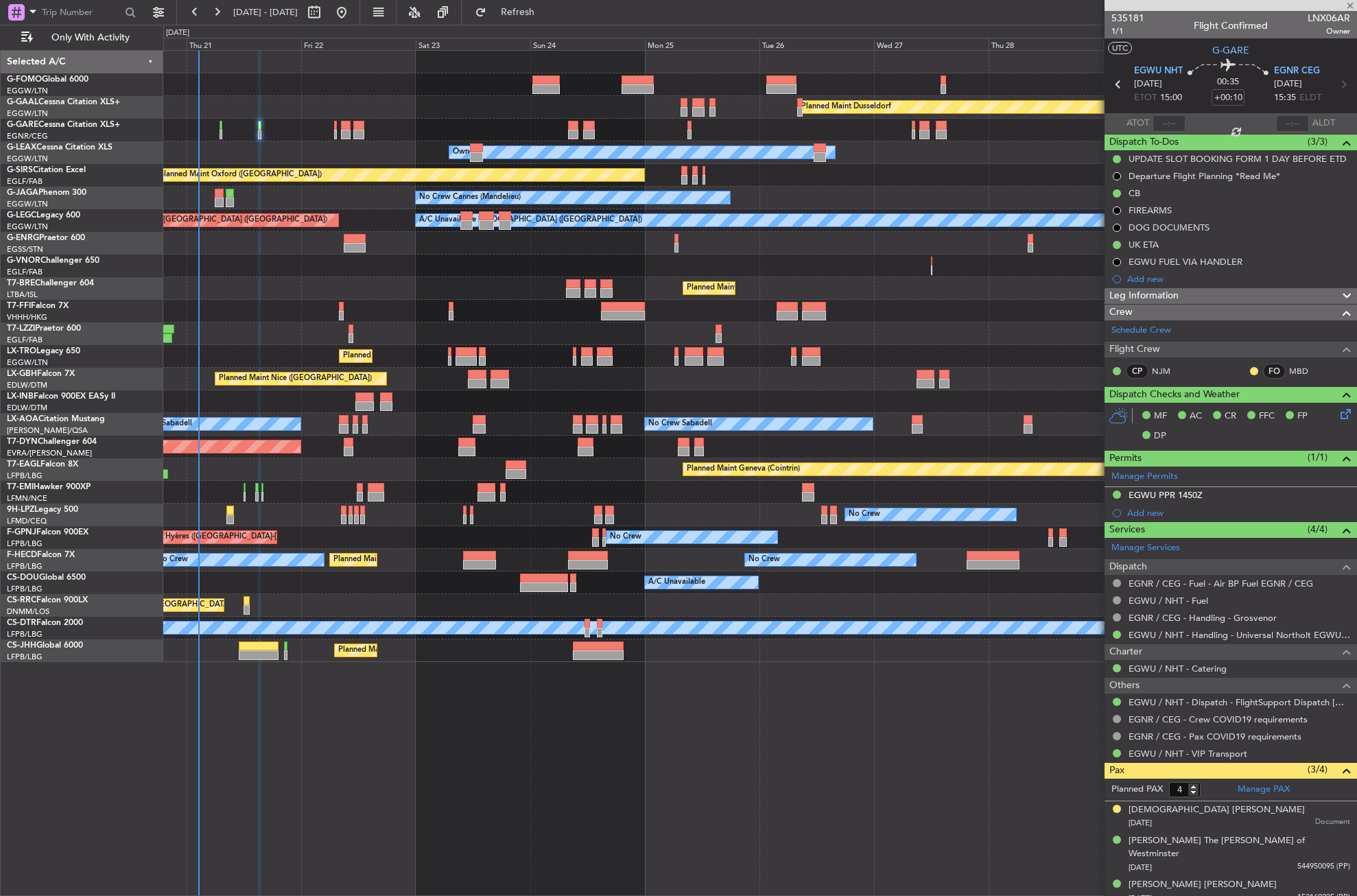
type input "0"
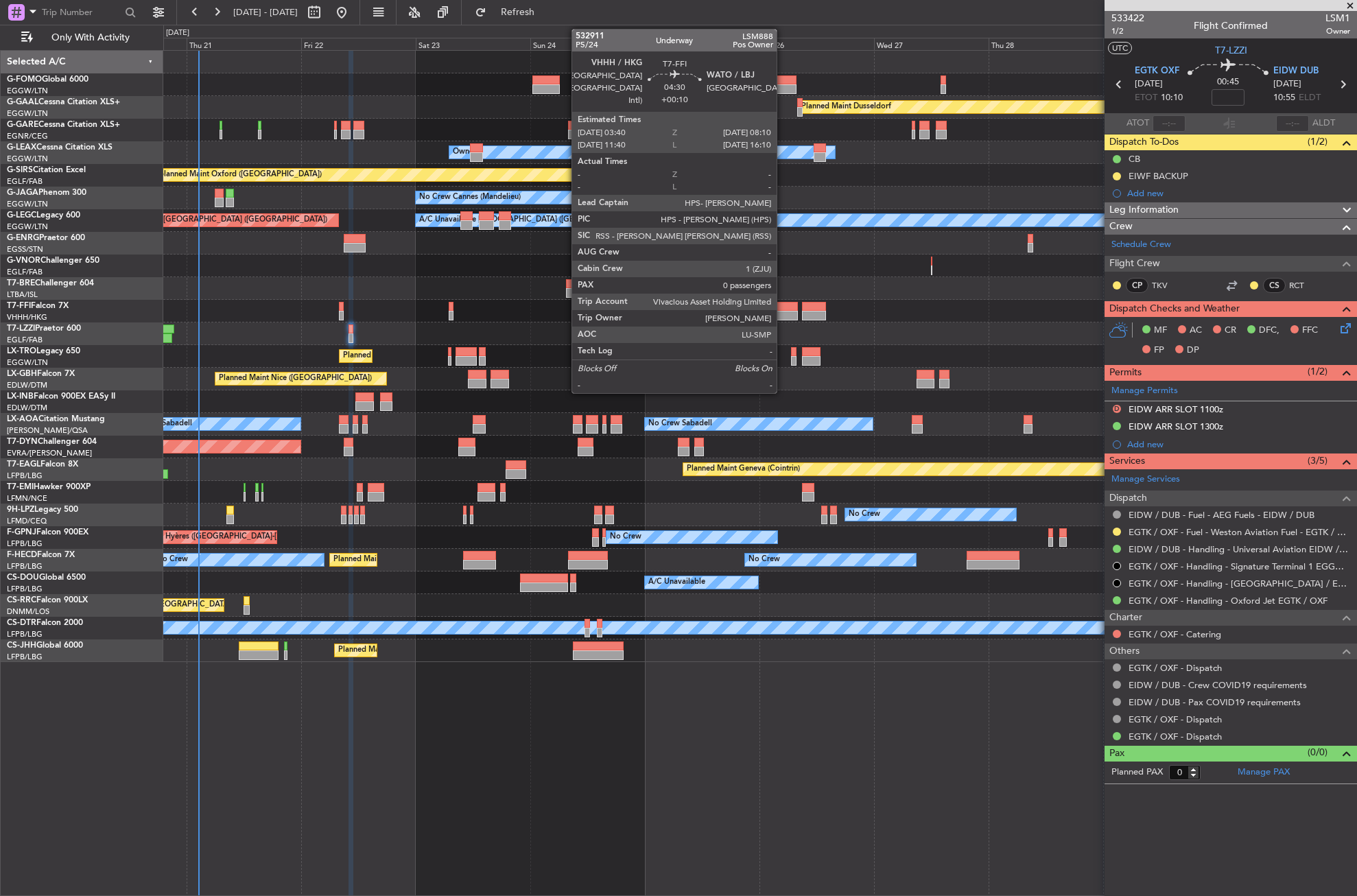
click at [783, 311] on div at bounding box center [787, 315] width 22 height 10
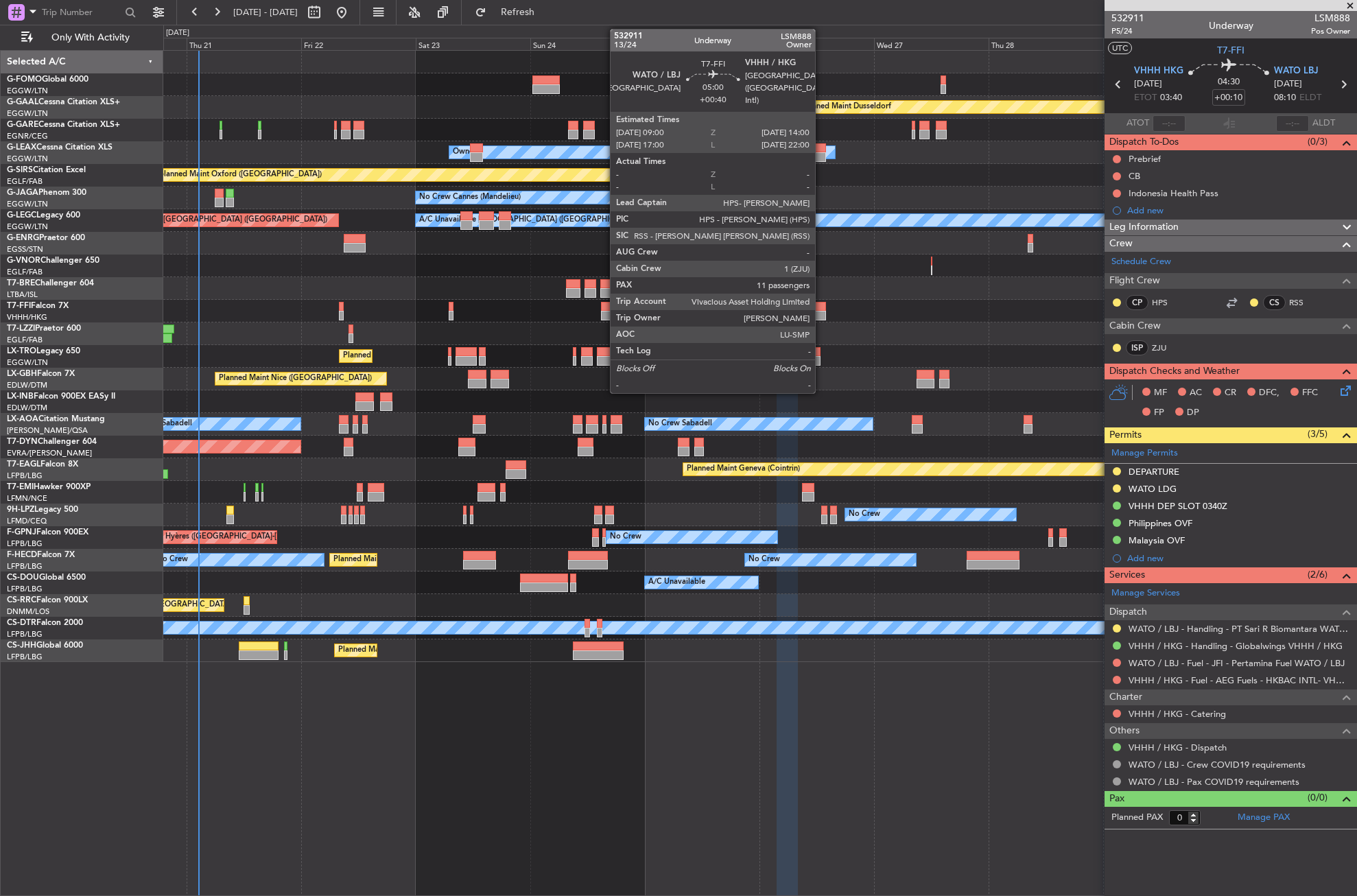
click at [821, 310] on div at bounding box center [814, 306] width 24 height 10
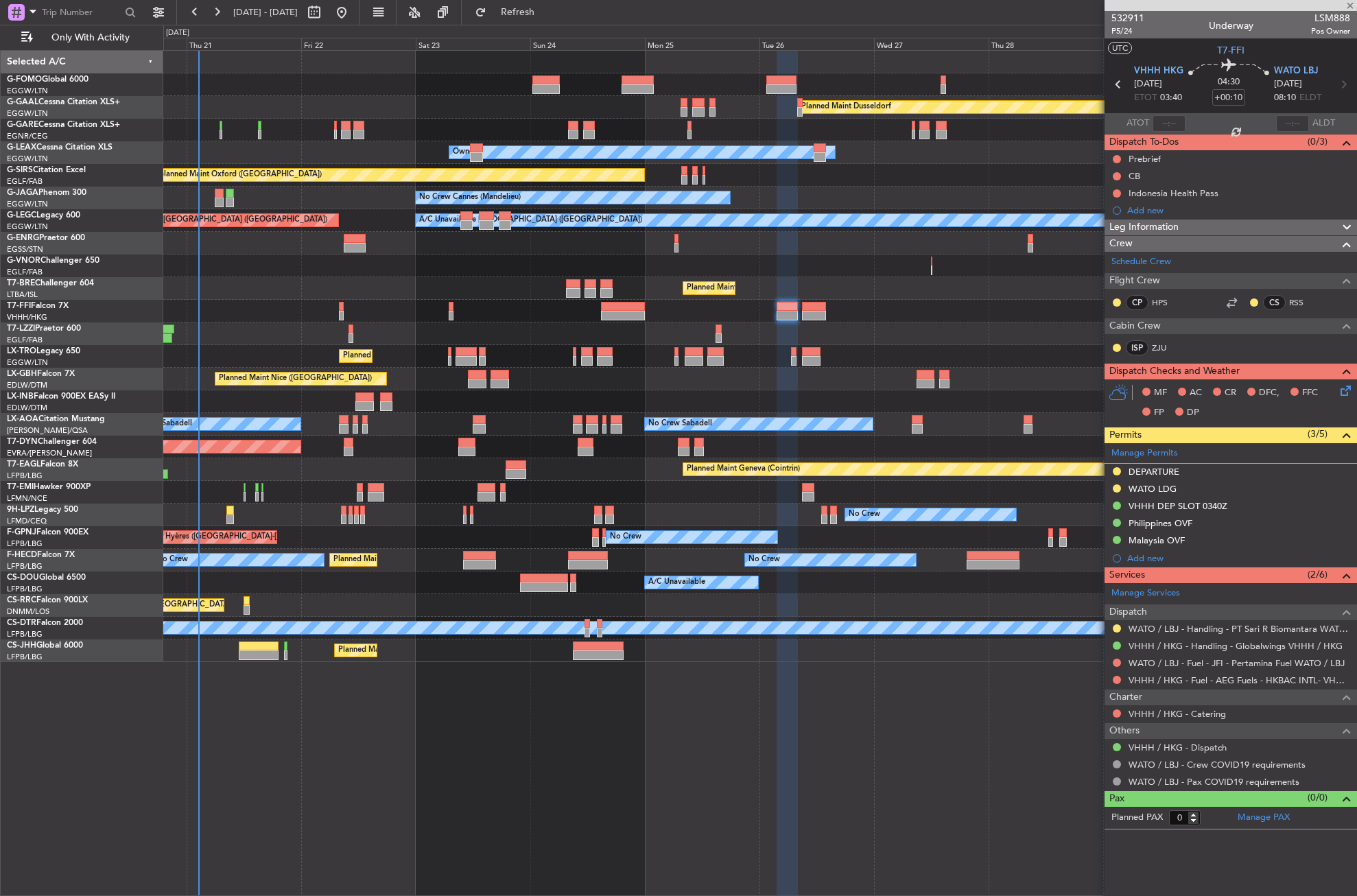
type input "+00:40"
type input "11"
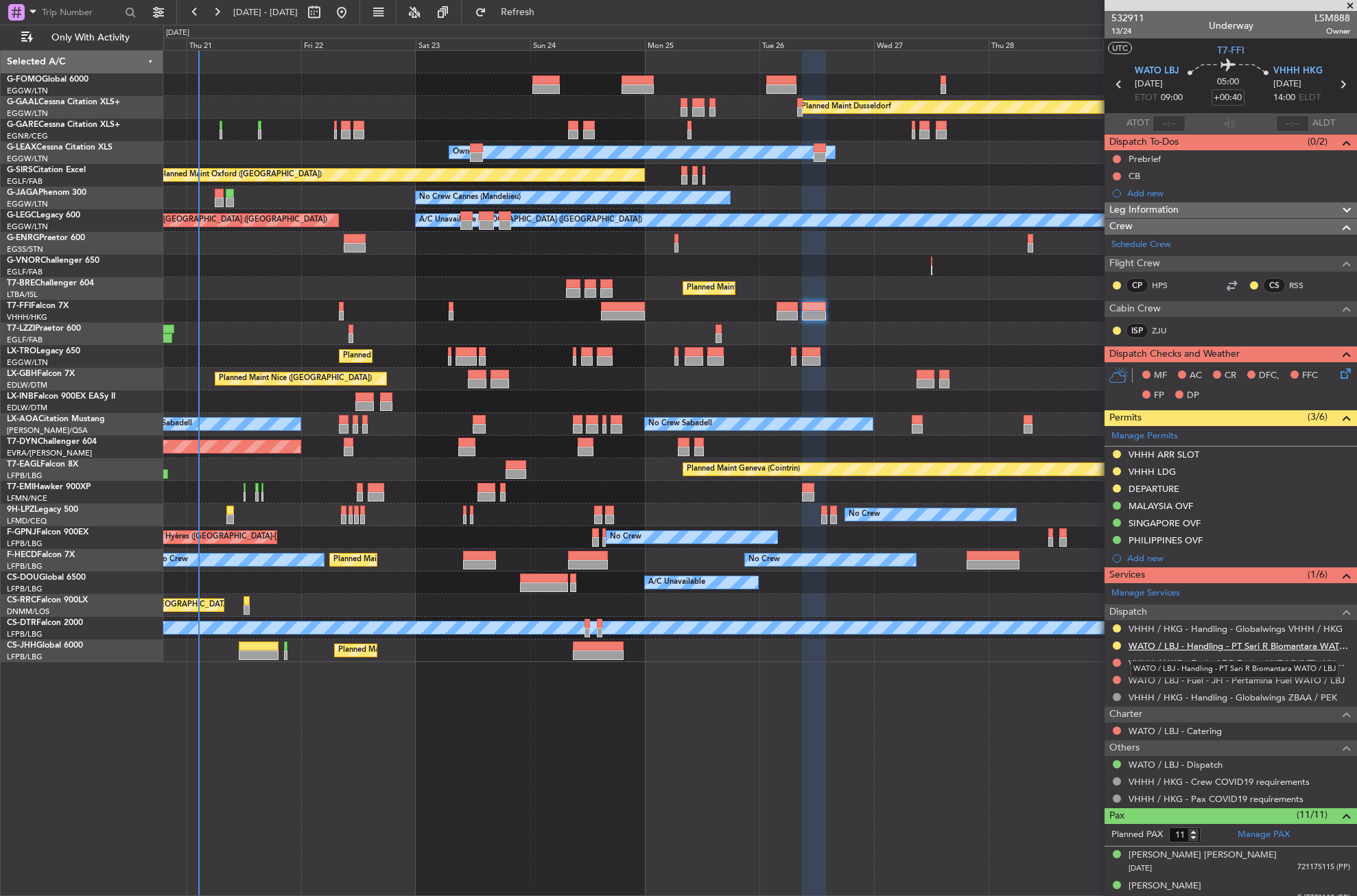
click at [1167, 642] on link "WATO / LBJ - Handling - PT Sari R Biomantara WATO / LBJ" at bounding box center [1240, 645] width 221 height 11
click at [1148, 554] on div "Add new" at bounding box center [1233, 557] width 211 height 11
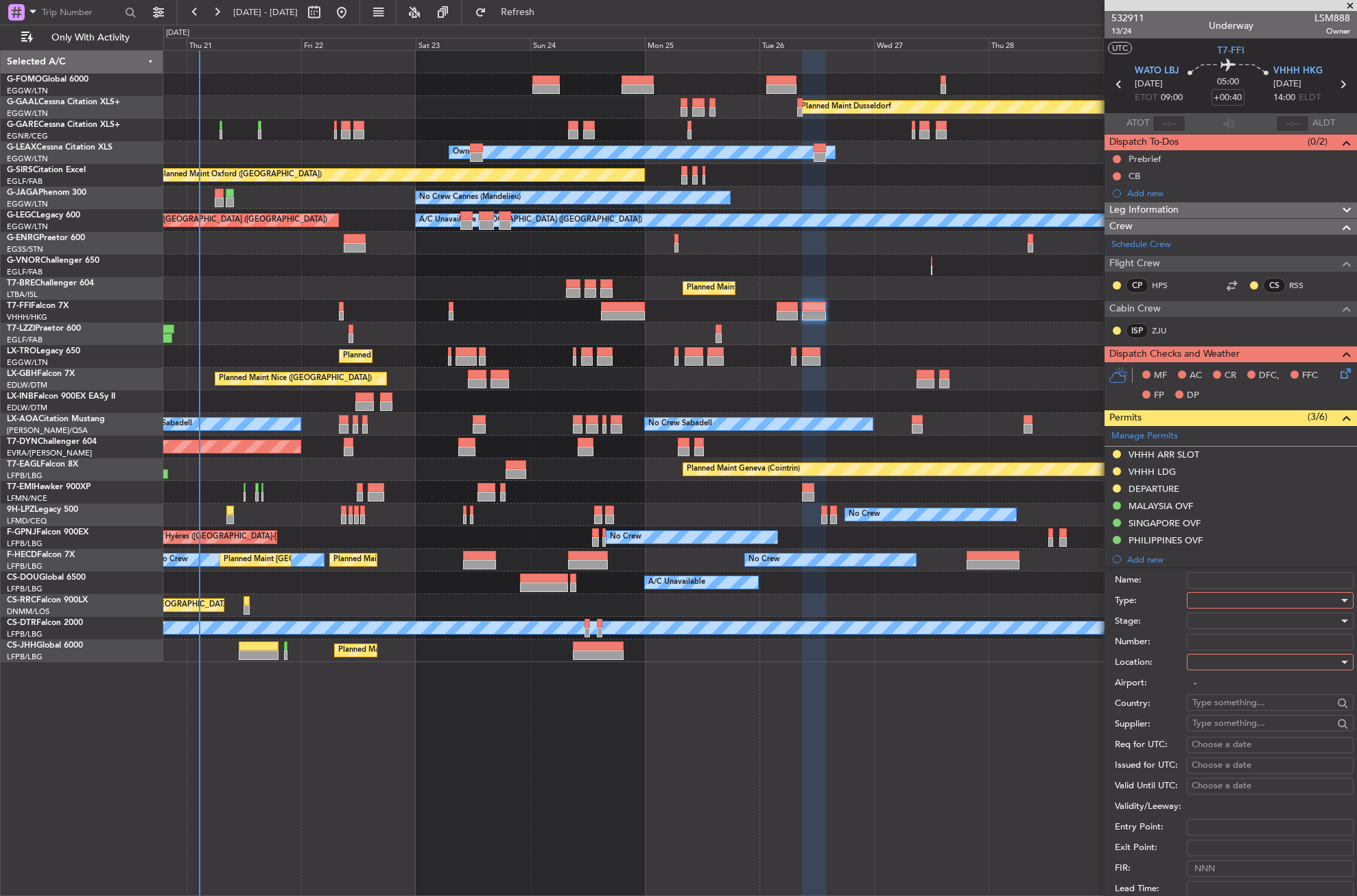
click at [1209, 600] on div at bounding box center [1266, 600] width 146 height 20
click at [1216, 738] on span "Slot" at bounding box center [1264, 729] width 144 height 20
click at [1216, 666] on div at bounding box center [1266, 661] width 146 height 20
click at [1215, 694] on span "Departure" at bounding box center [1264, 690] width 144 height 20
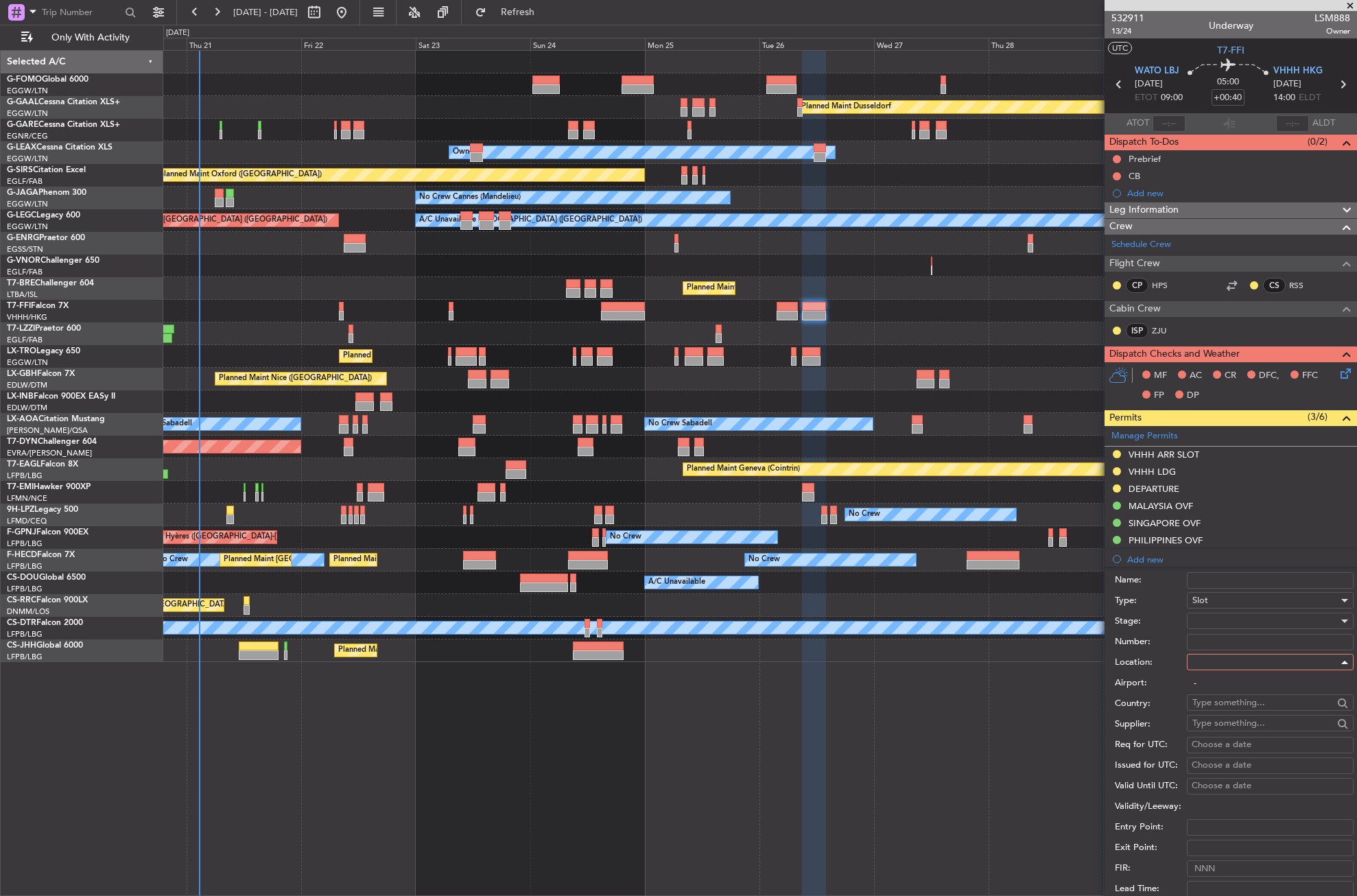
type input "WATO / LBJ"
click at [1210, 618] on div at bounding box center [1266, 620] width 146 height 20
click at [1224, 718] on span "Requested" at bounding box center [1264, 710] width 144 height 20
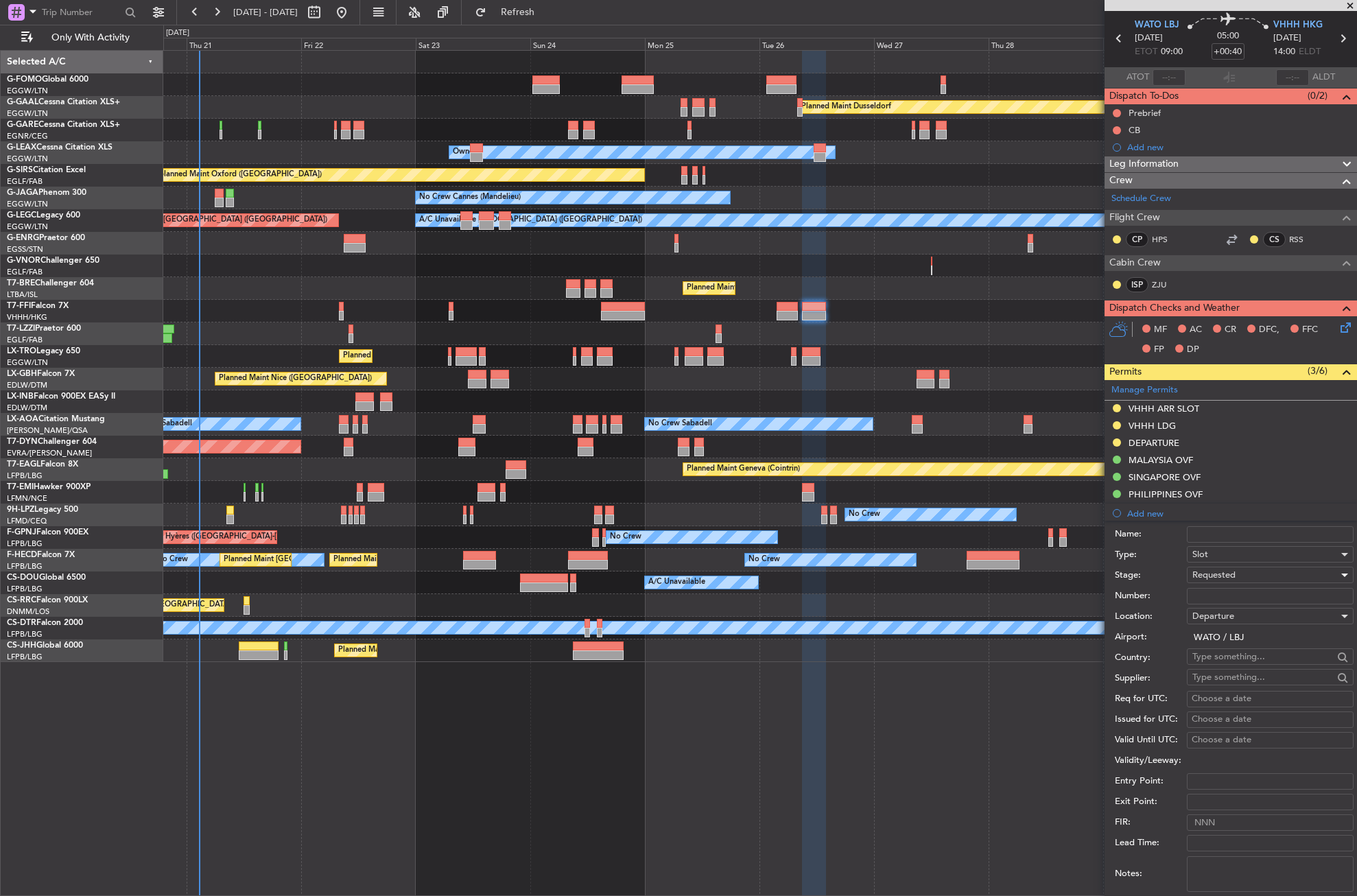
scroll to position [206, 0]
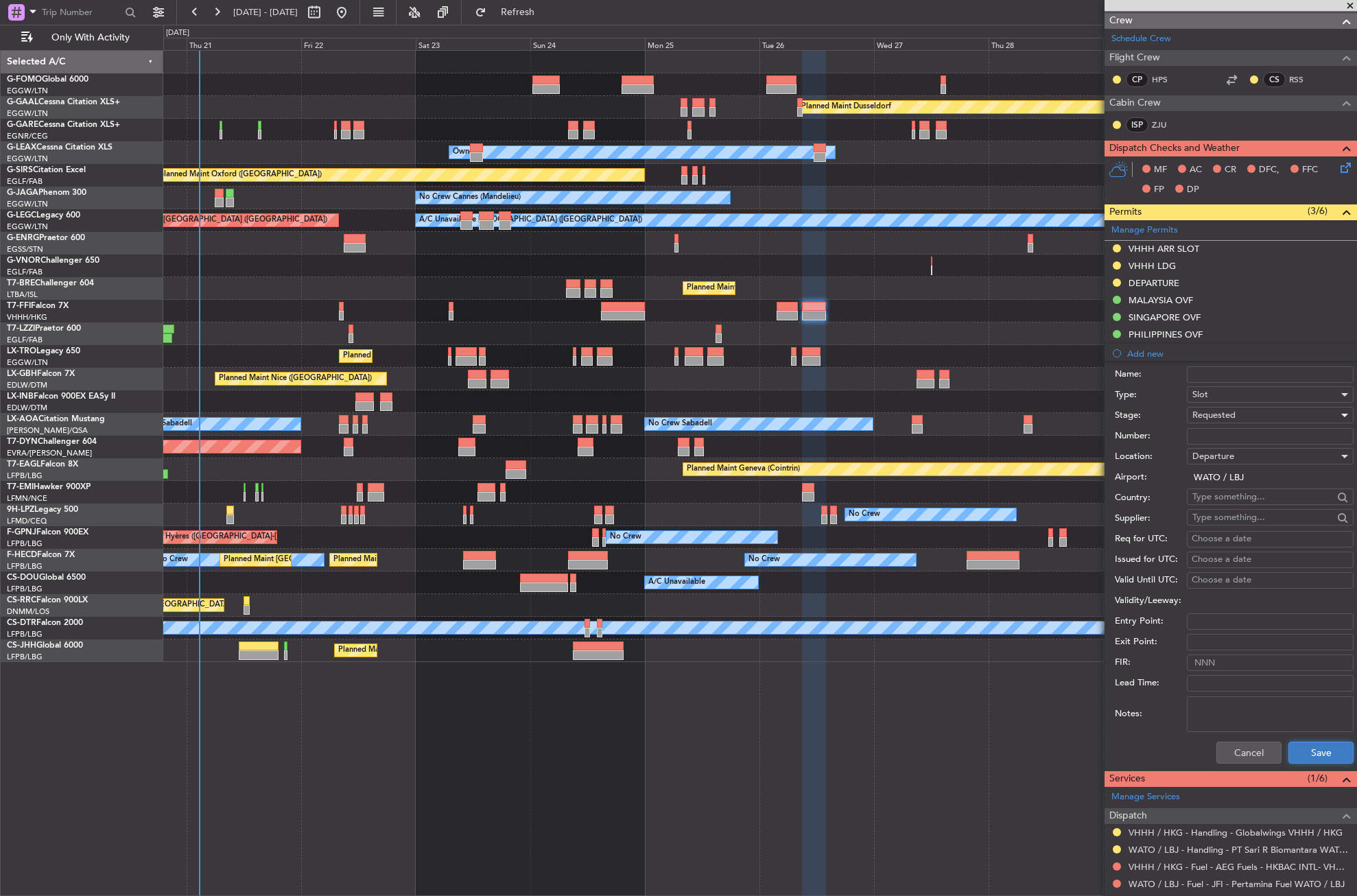
click at [1307, 749] on button "Save" at bounding box center [1321, 752] width 65 height 22
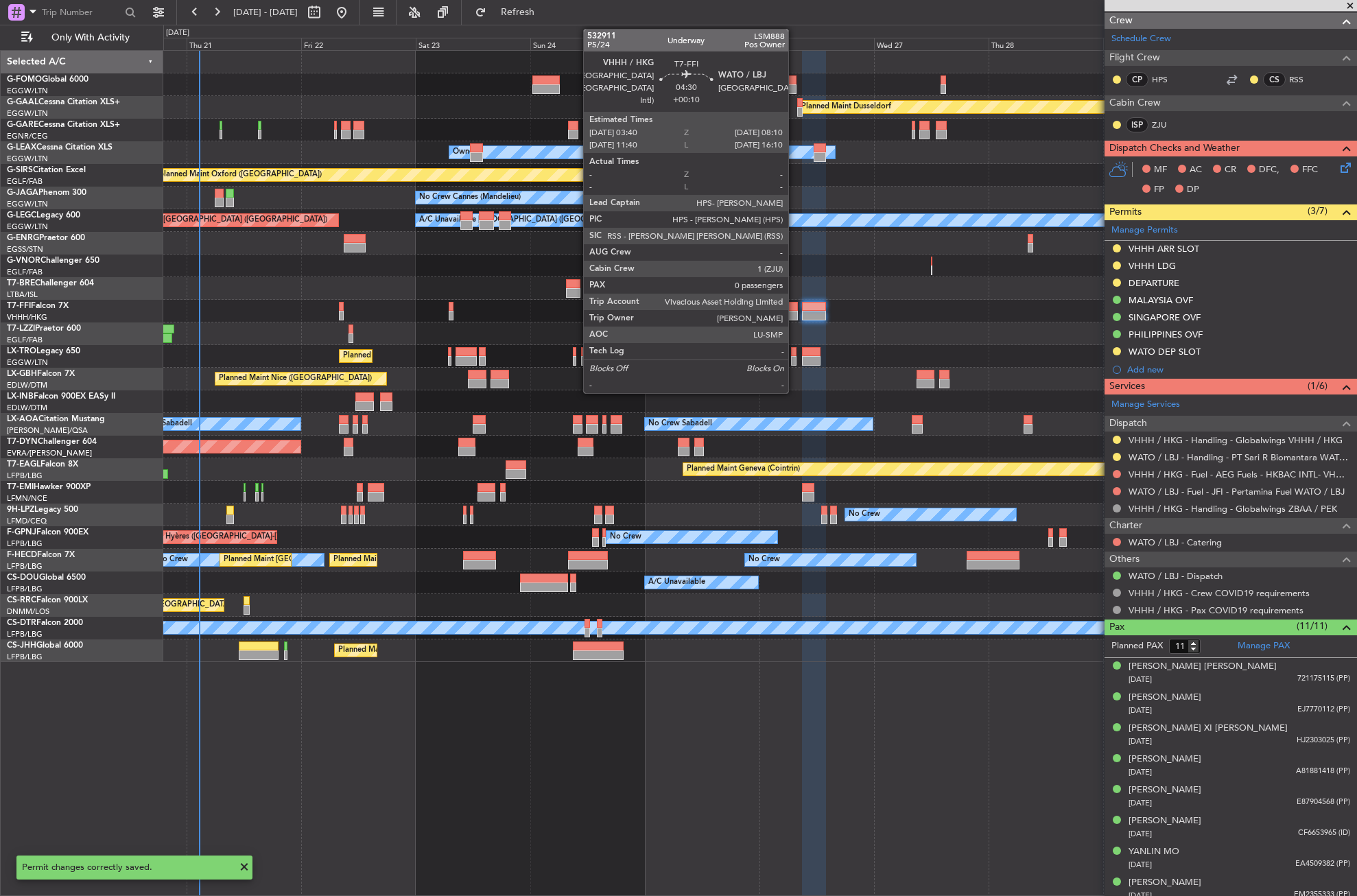
click at [795, 307] on div at bounding box center [787, 306] width 22 height 10
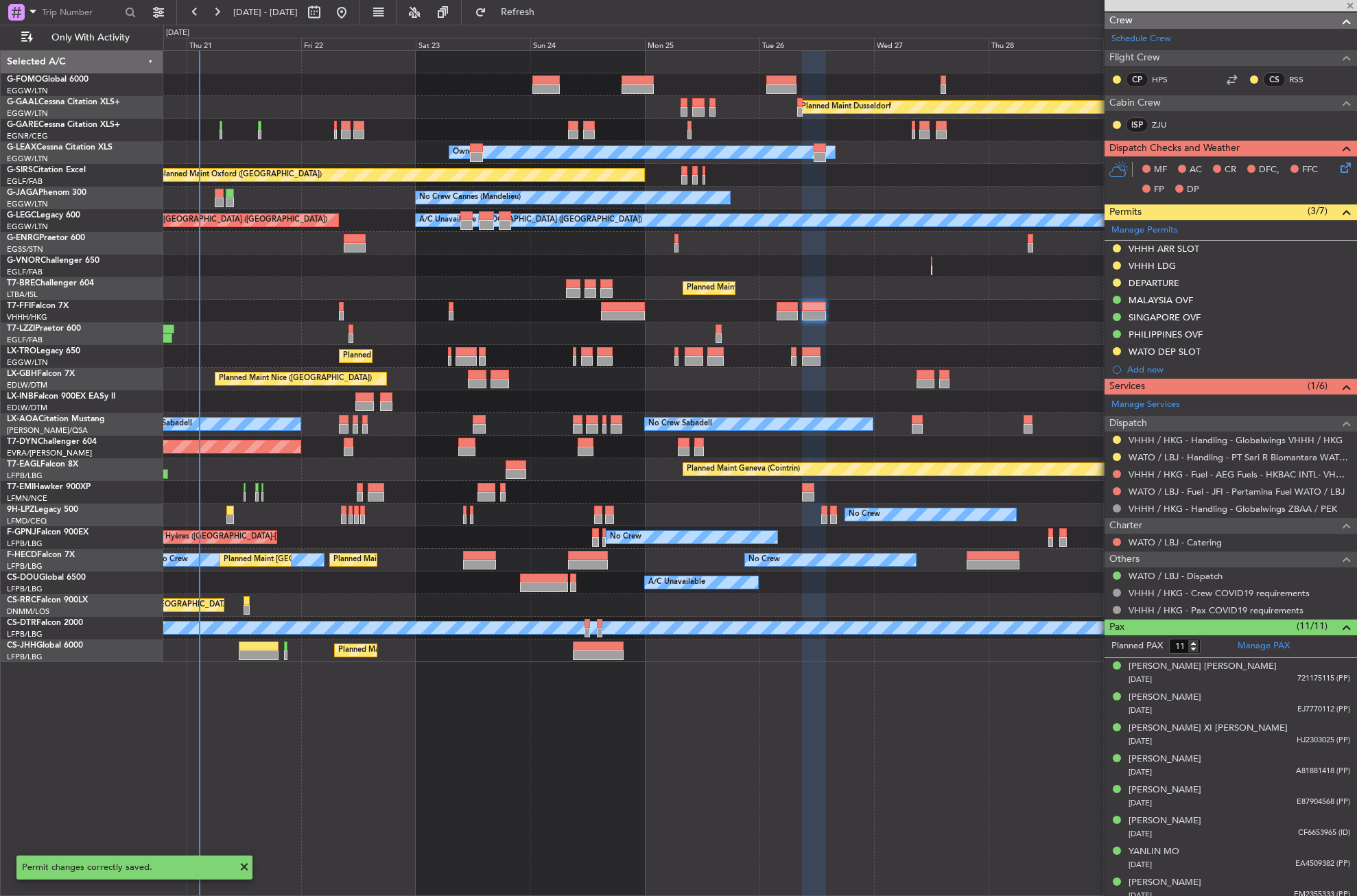
type input "+00:10"
type input "0"
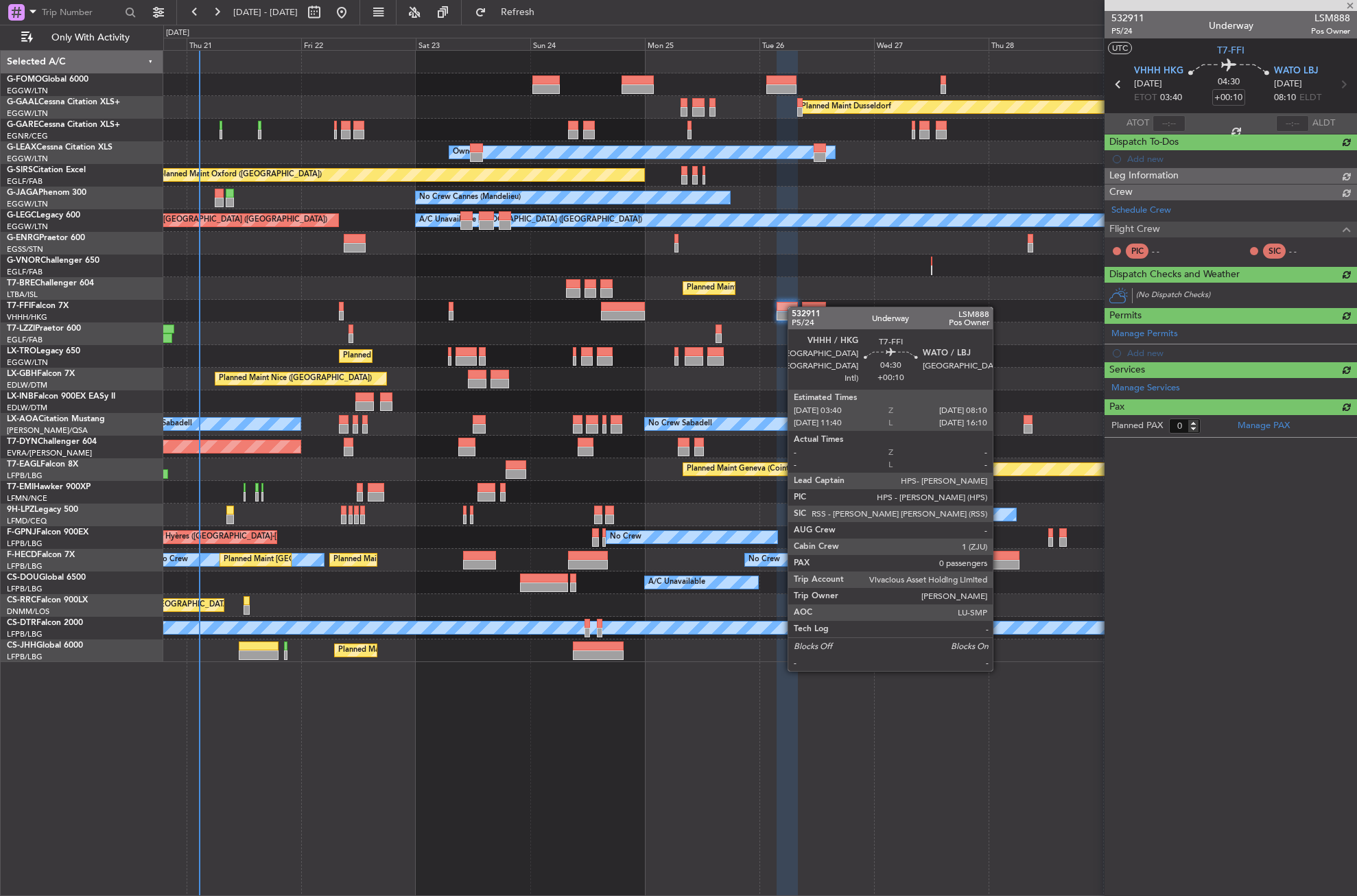
scroll to position [0, 0]
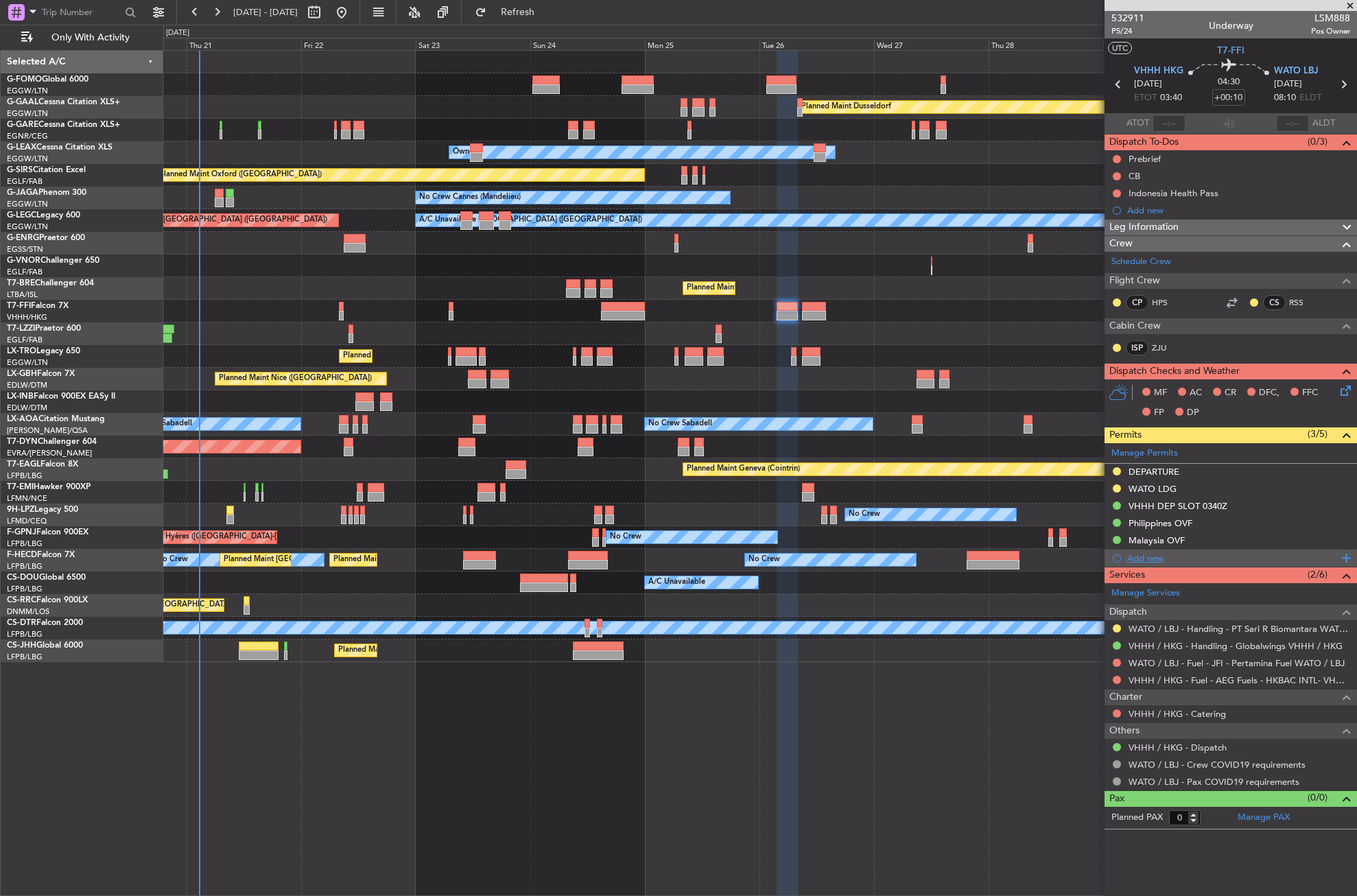
click at [1148, 558] on div "Add new" at bounding box center [1233, 557] width 211 height 11
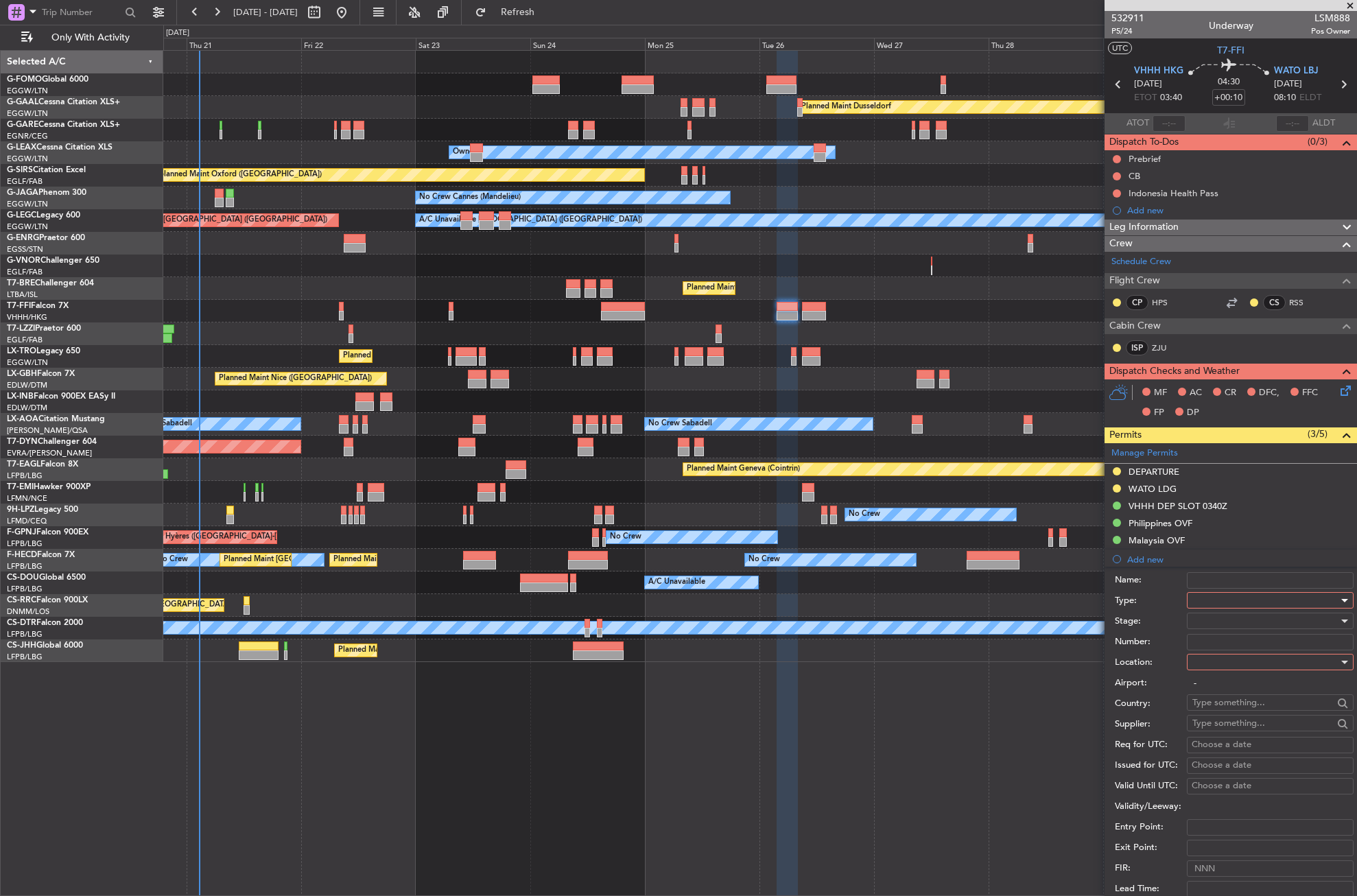
click at [1203, 597] on div at bounding box center [1266, 600] width 146 height 20
click at [1209, 719] on span "Slot" at bounding box center [1264, 729] width 144 height 20
click at [1216, 670] on div at bounding box center [1266, 661] width 146 height 20
click at [1225, 730] on span "Arrival" at bounding box center [1264, 730] width 144 height 20
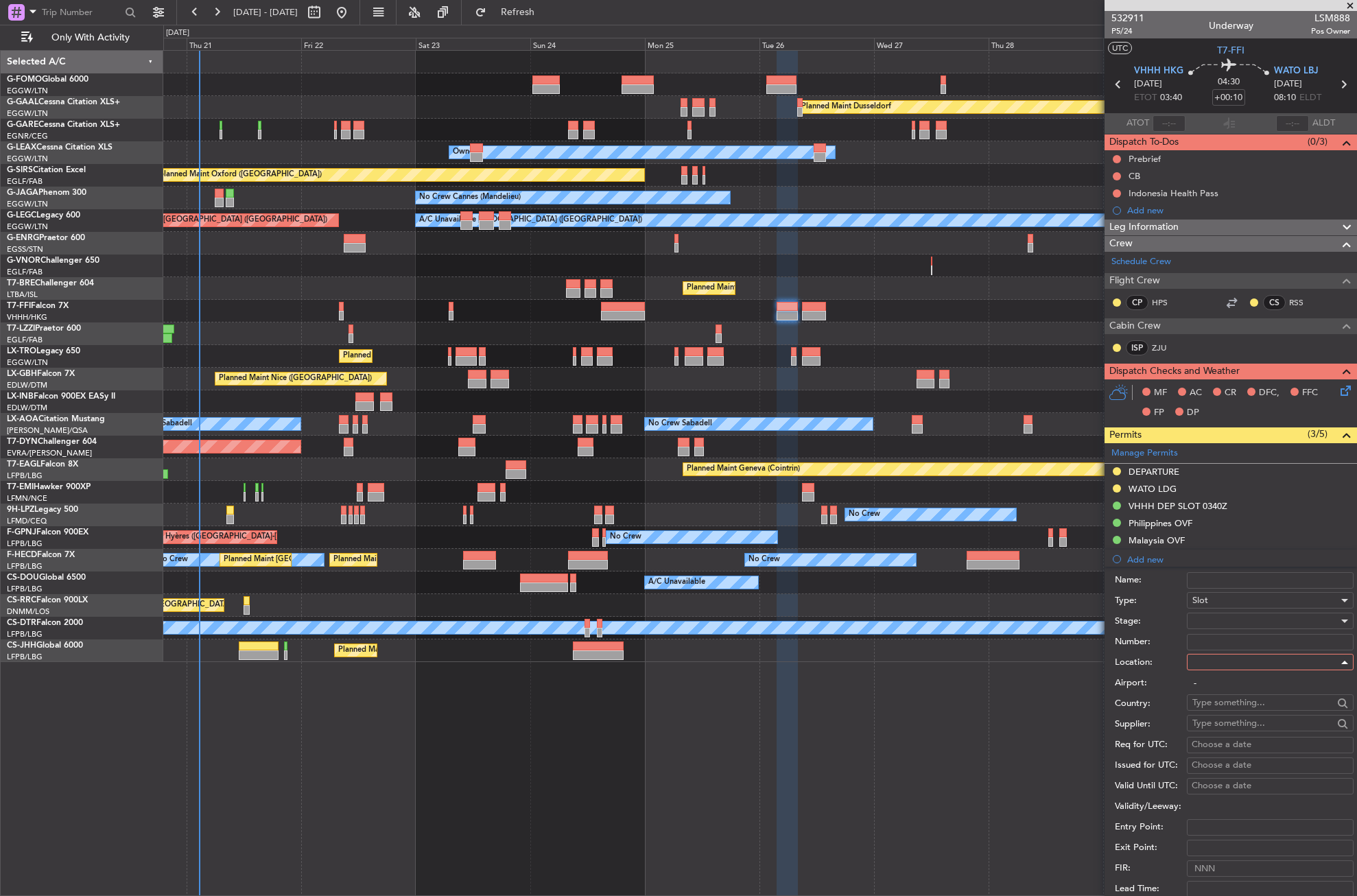
type input "WATO / LBJ"
click at [1227, 617] on div at bounding box center [1266, 620] width 146 height 20
click at [1222, 712] on span "Requested" at bounding box center [1264, 710] width 144 height 20
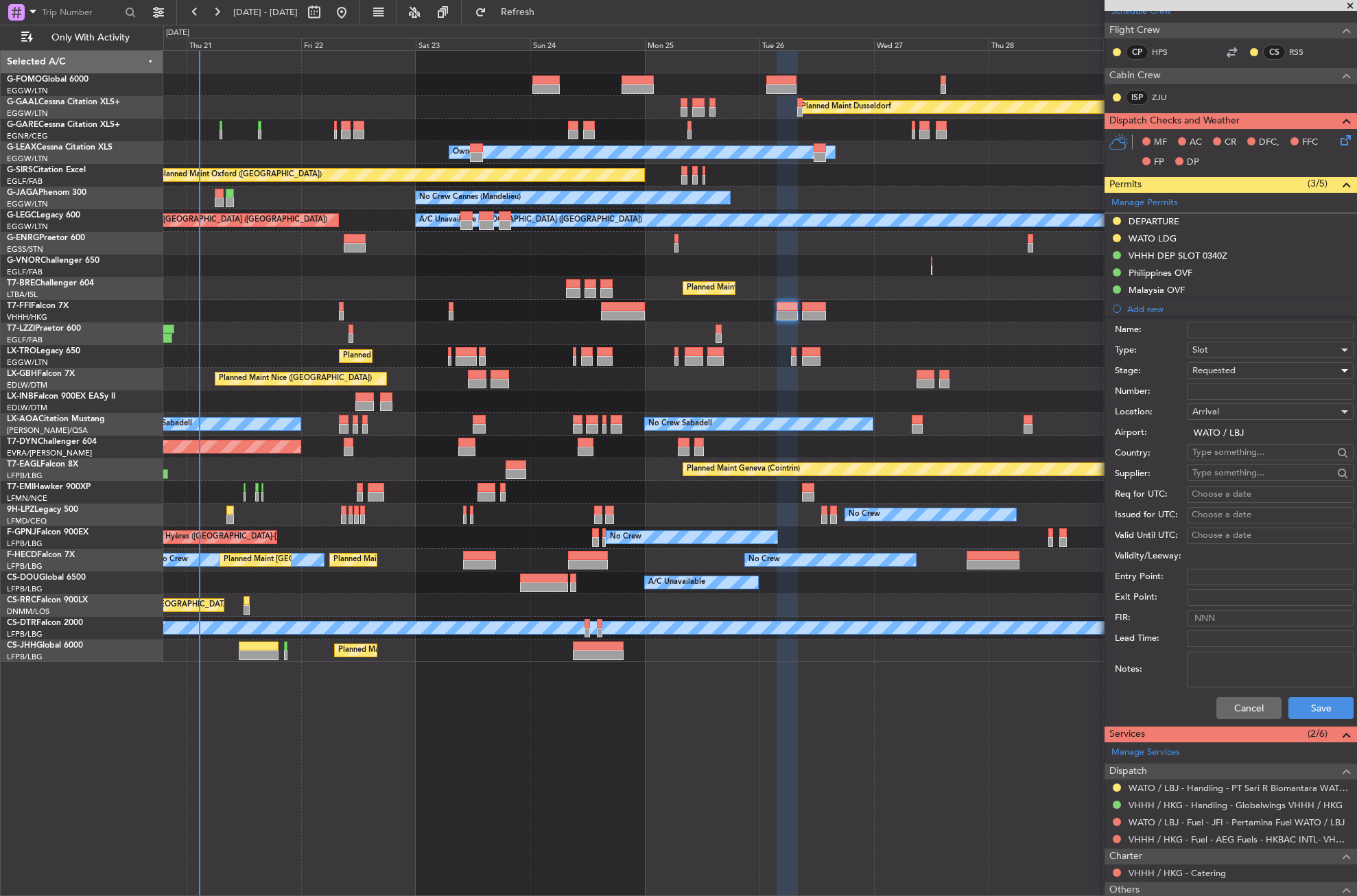
scroll to position [275, 0]
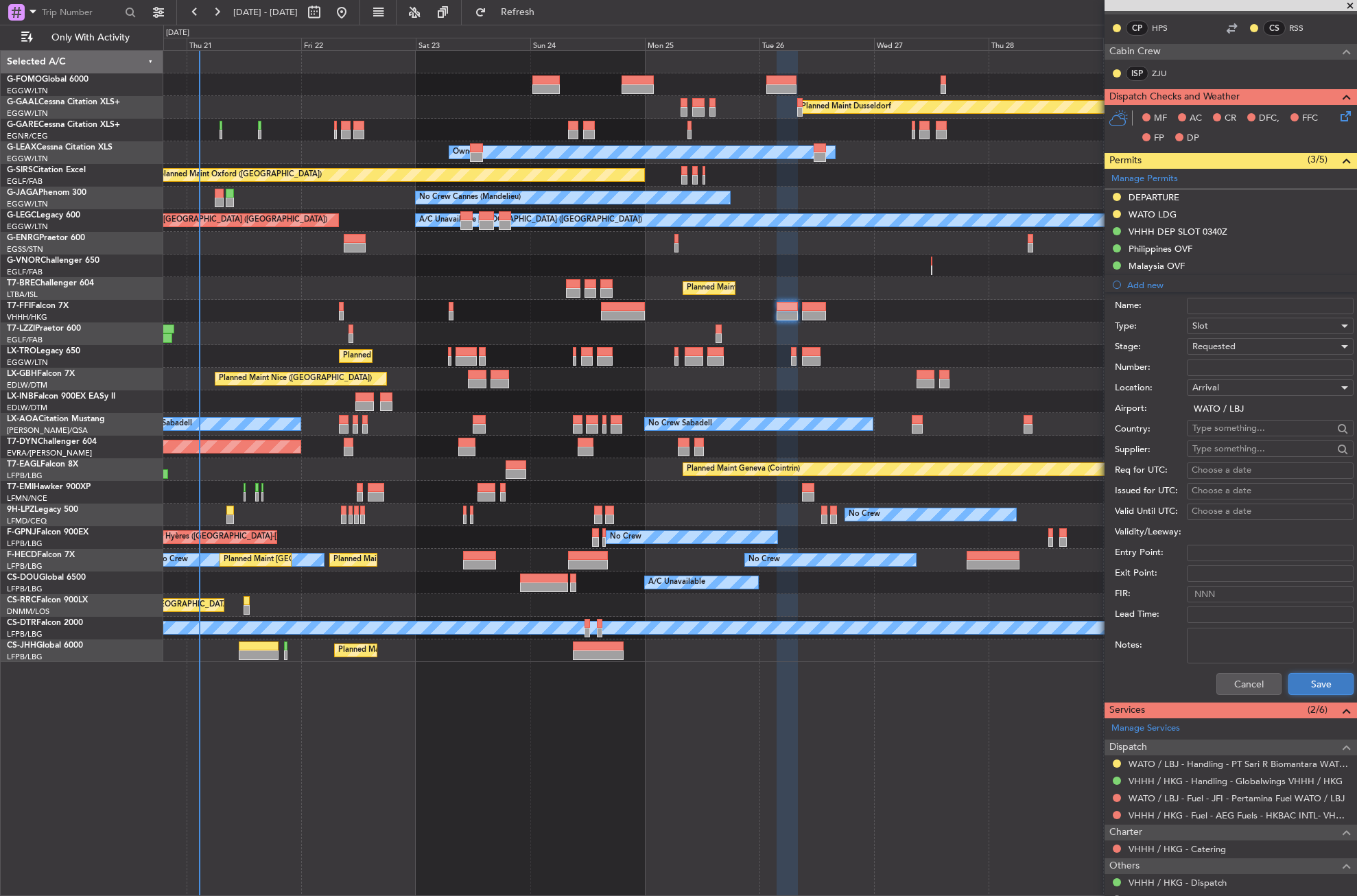
click at [1293, 684] on button "Save" at bounding box center [1321, 683] width 65 height 22
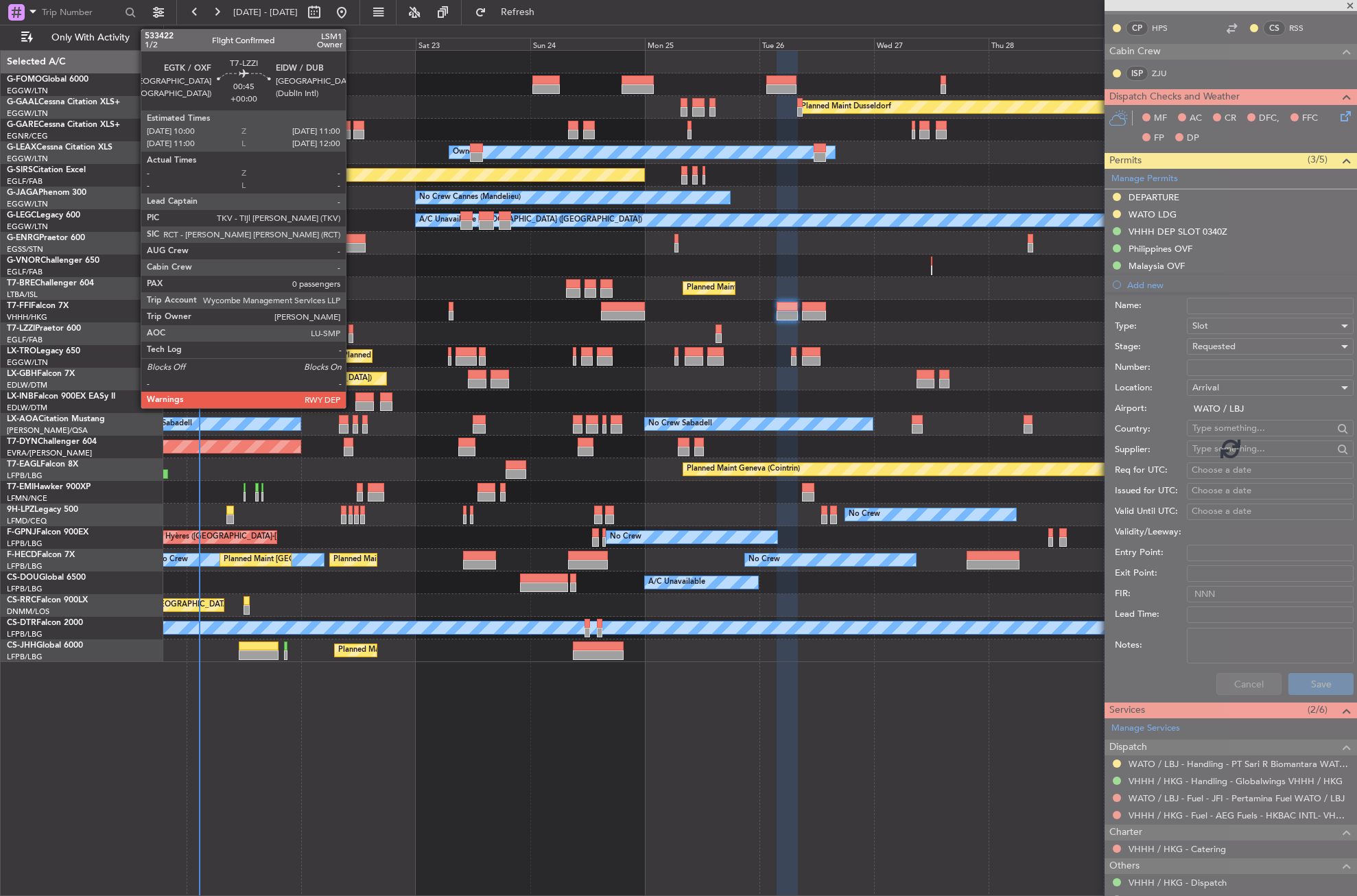
scroll to position [0, 0]
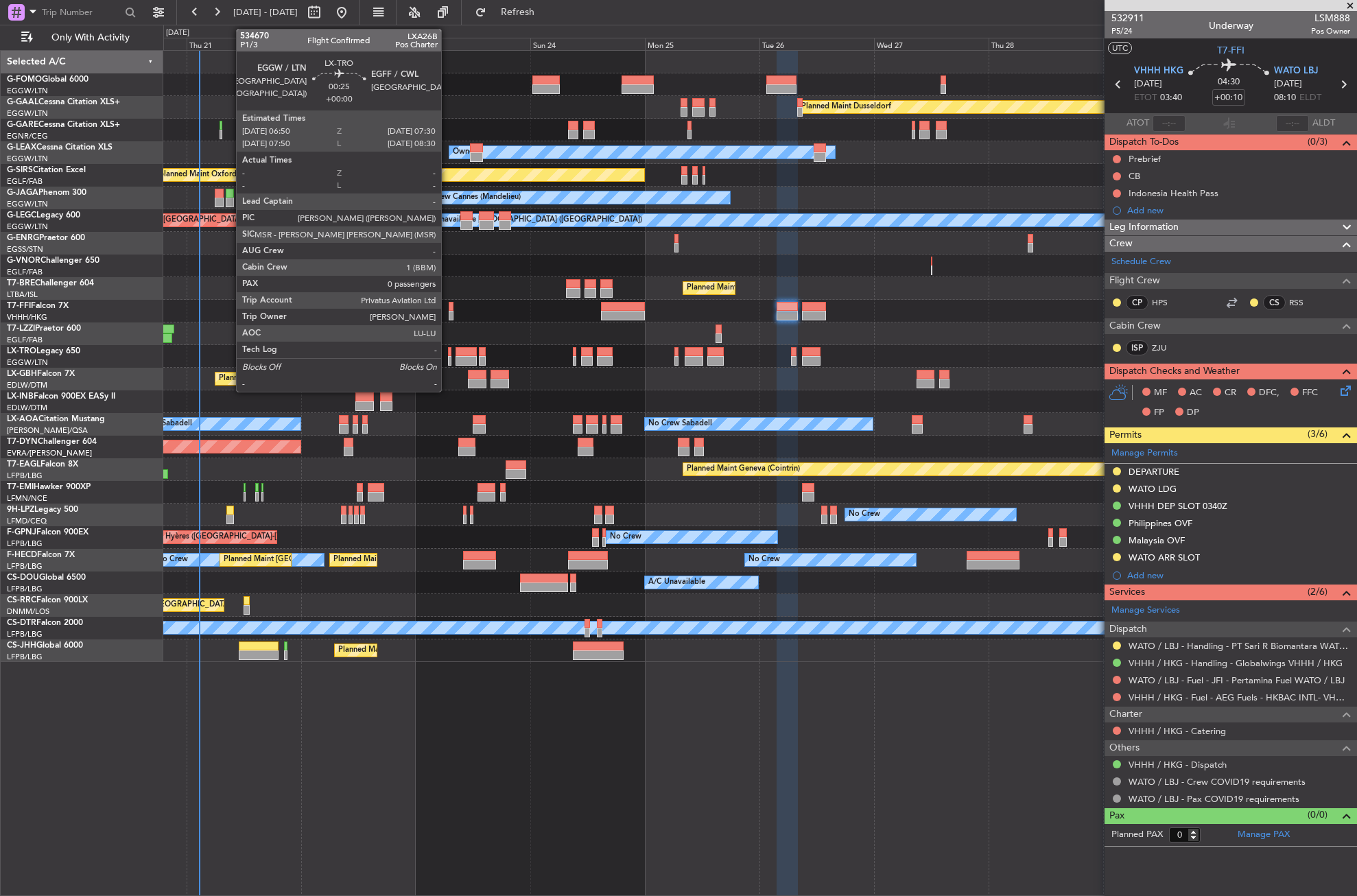
click at [448, 356] on div at bounding box center [449, 360] width 4 height 10
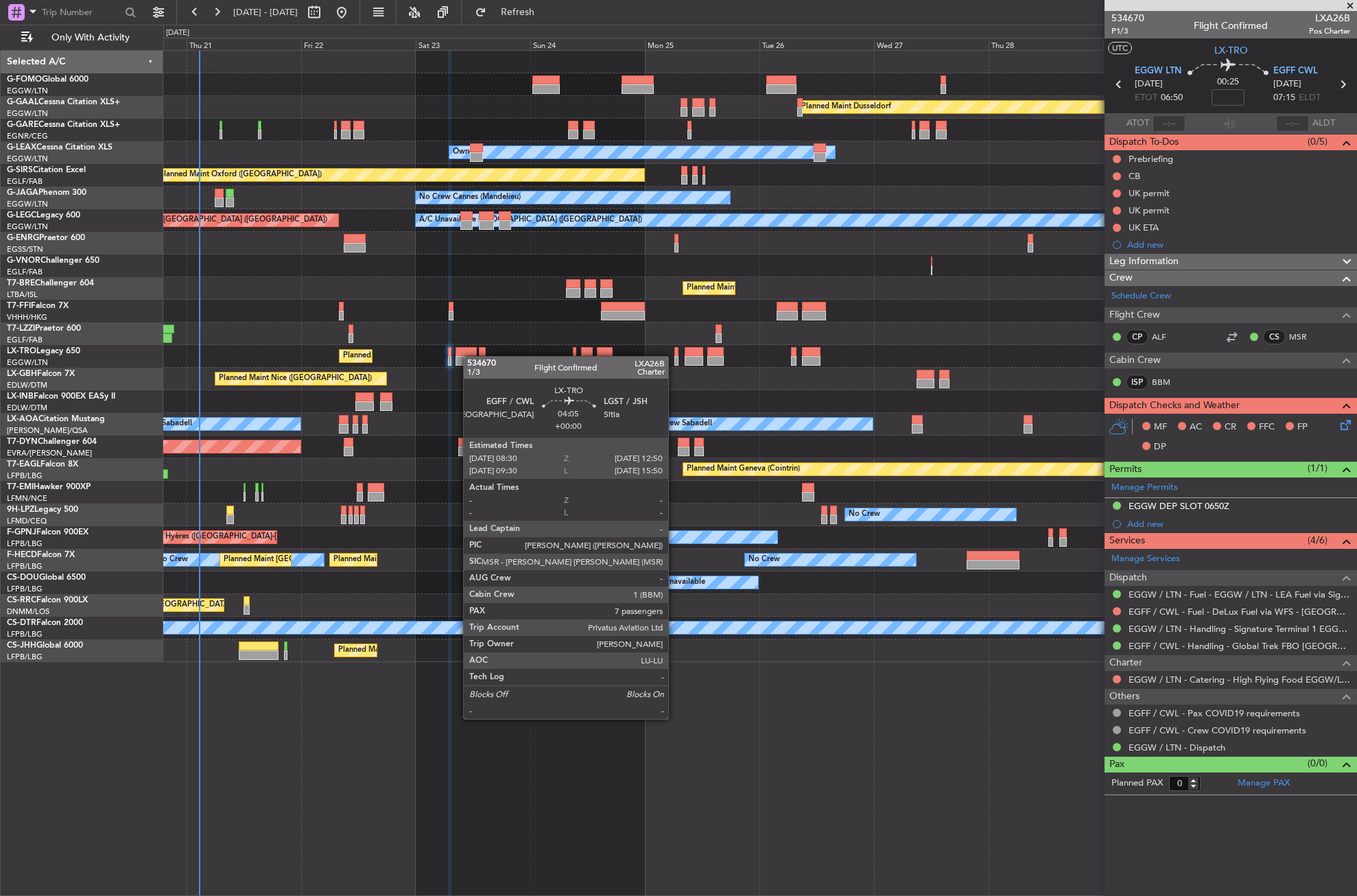
click at [470, 356] on div at bounding box center [466, 360] width 21 height 10
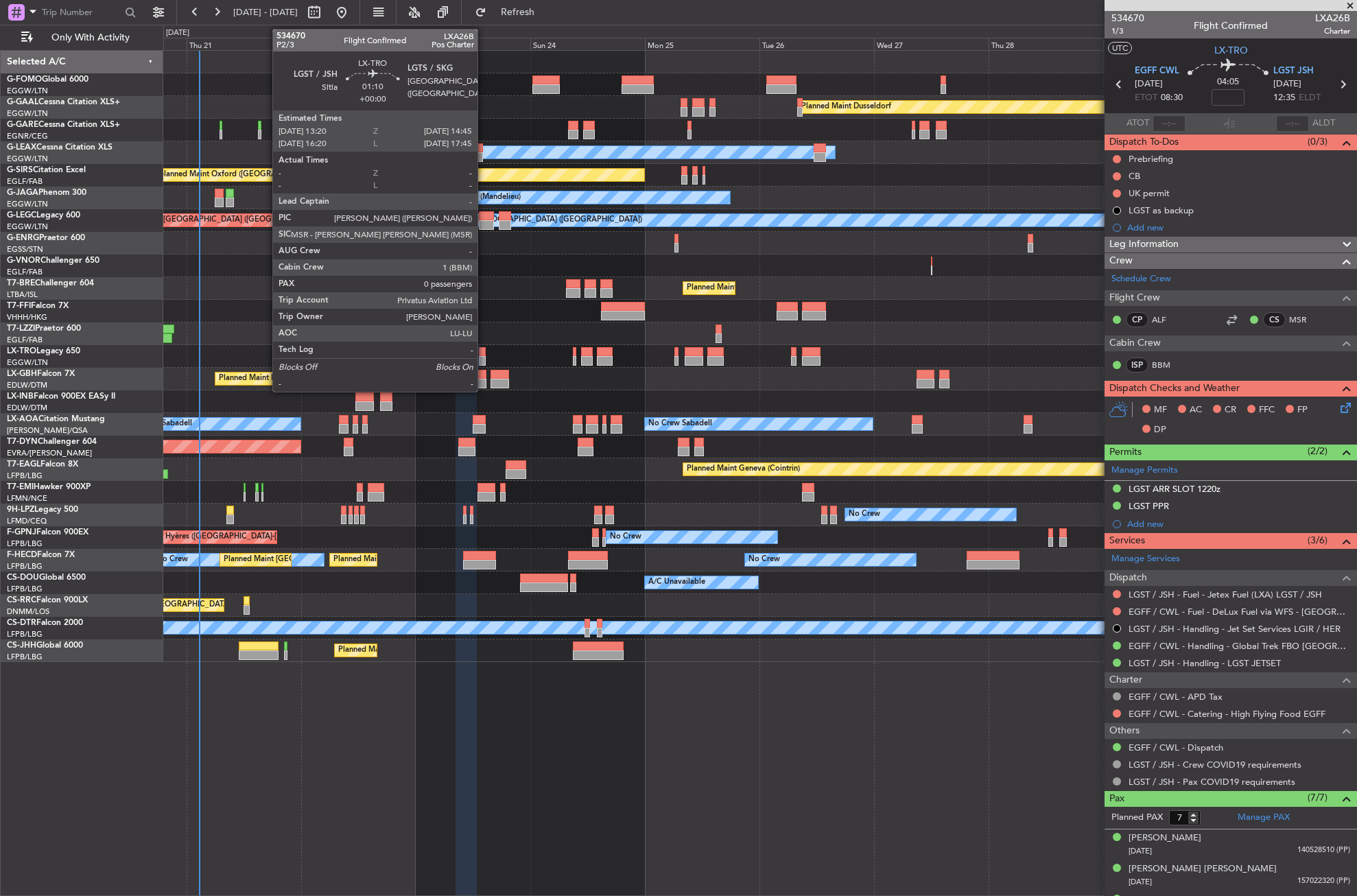
click at [484, 356] on div at bounding box center [482, 360] width 7 height 10
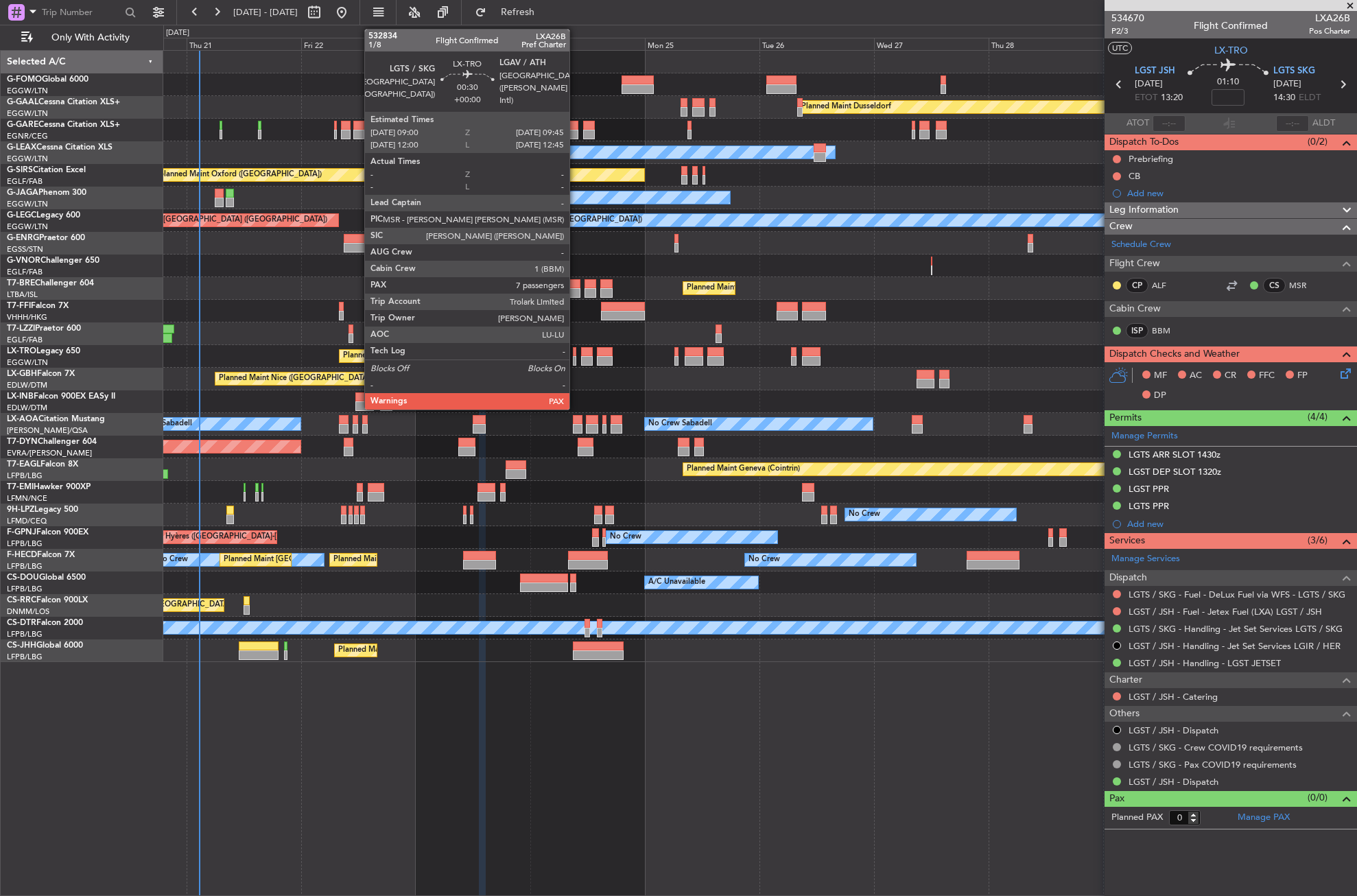
click at [576, 360] on div at bounding box center [574, 360] width 4 height 10
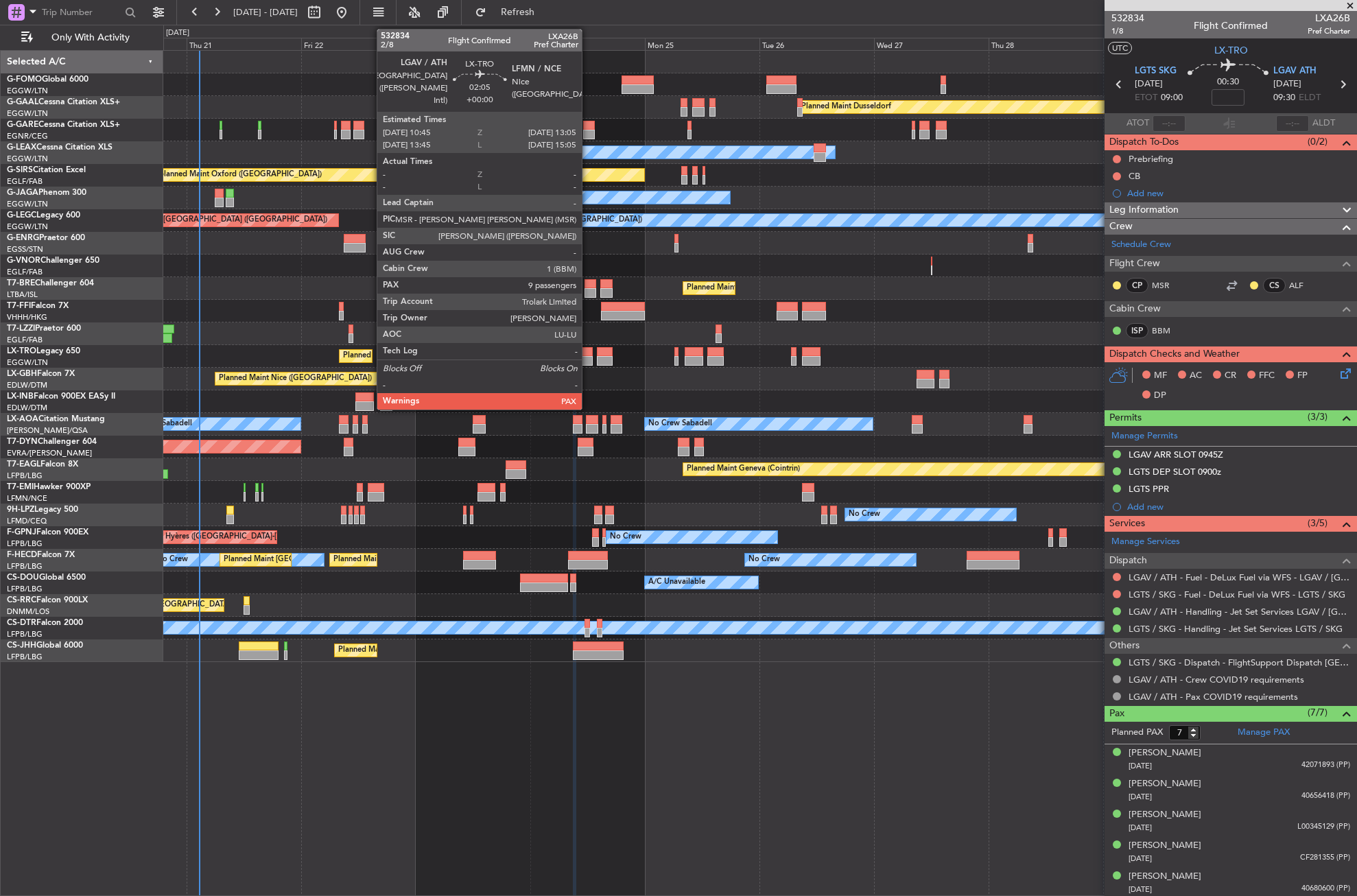
click at [588, 354] on div at bounding box center [586, 351] width 11 height 10
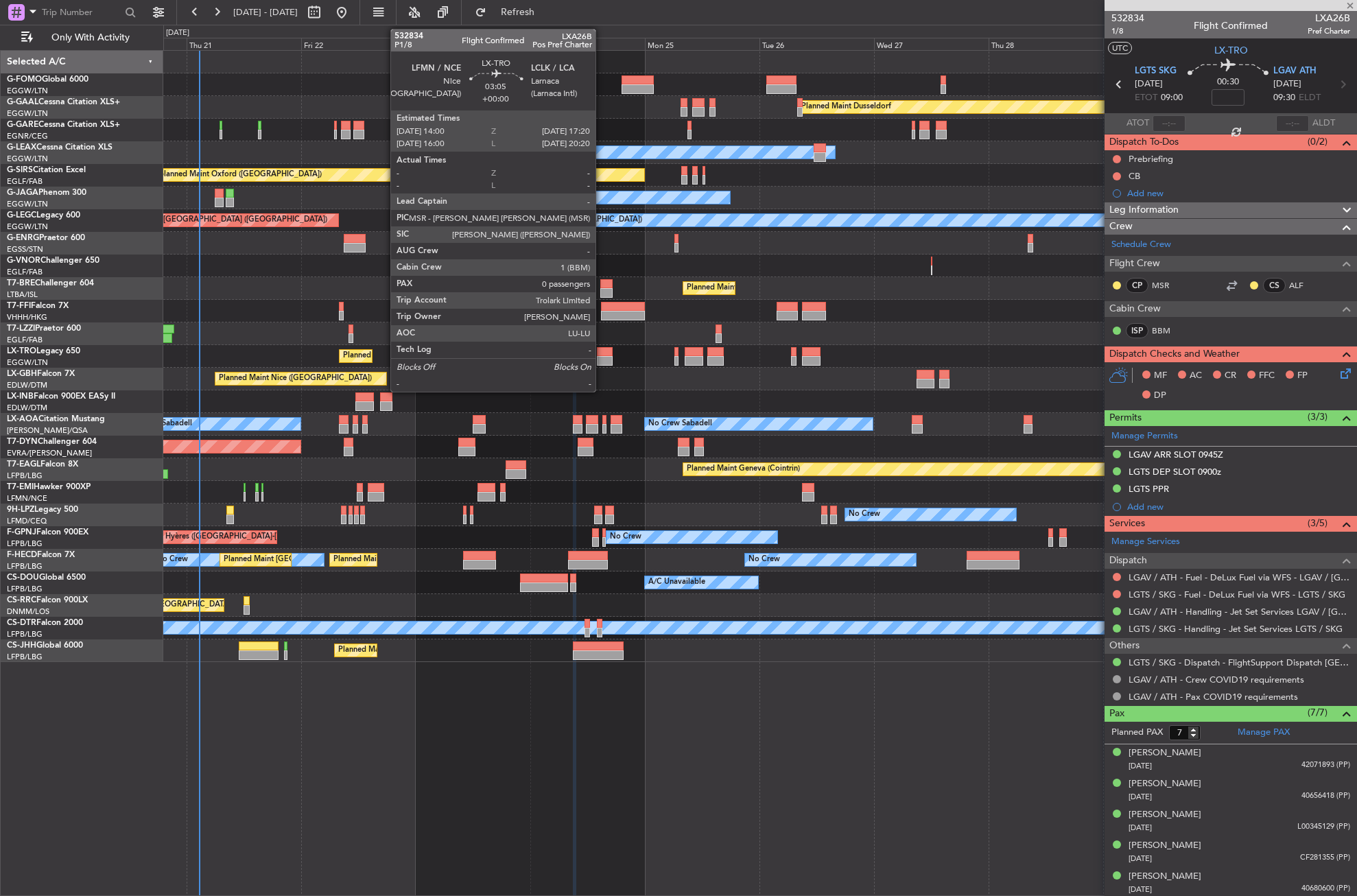
type input "9"
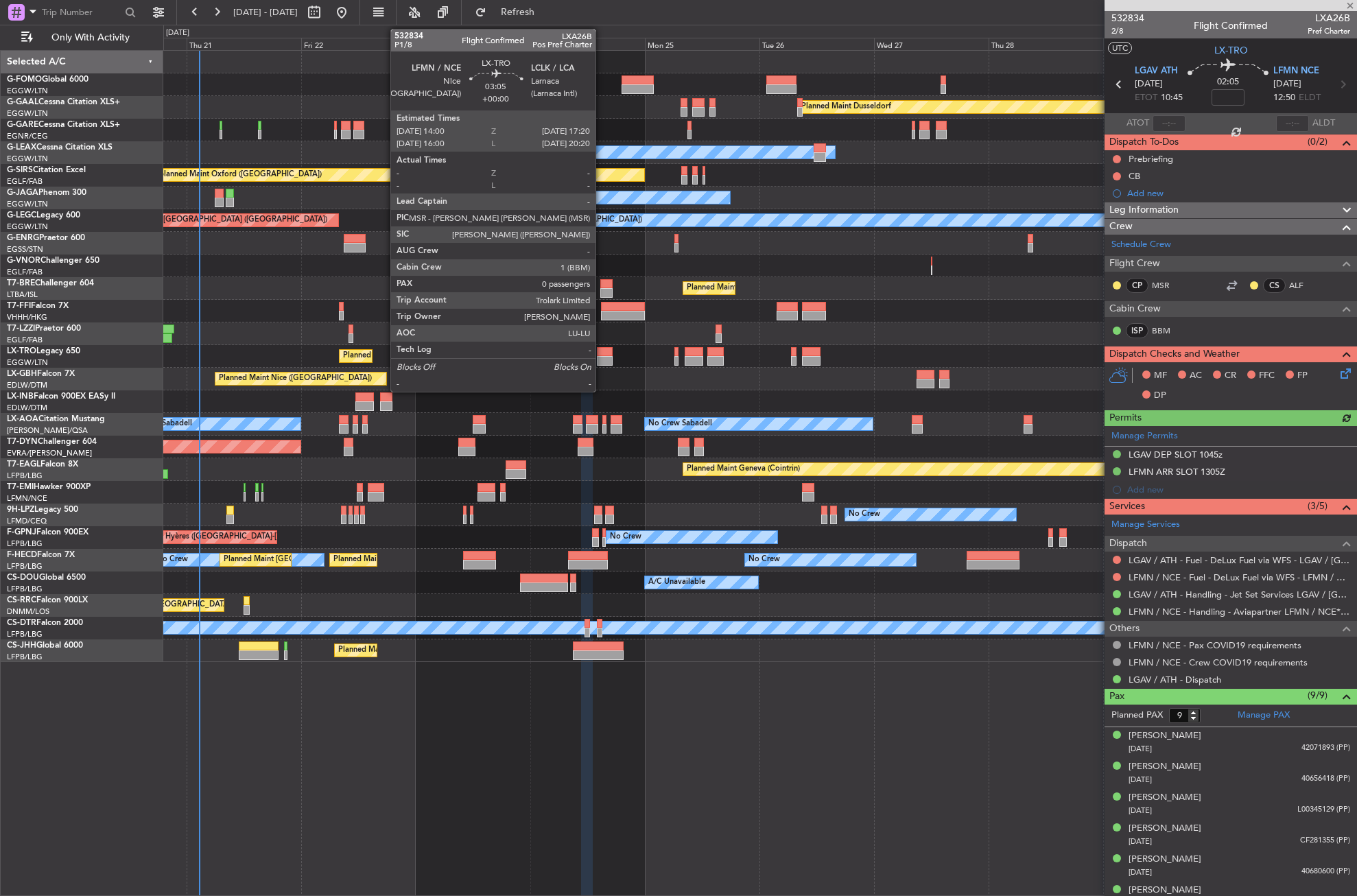
click at [602, 354] on div at bounding box center [605, 351] width 17 height 10
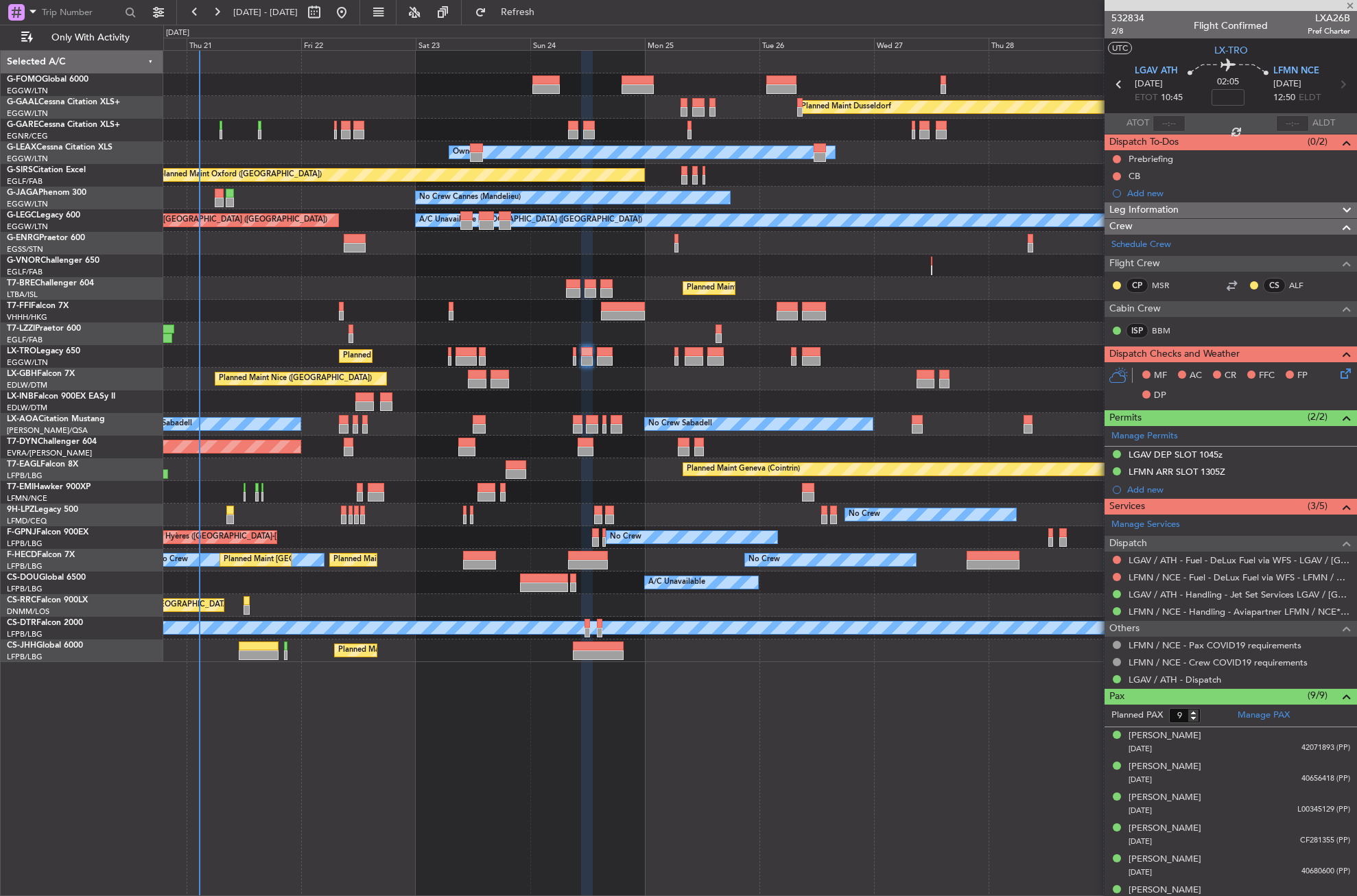
type input "0"
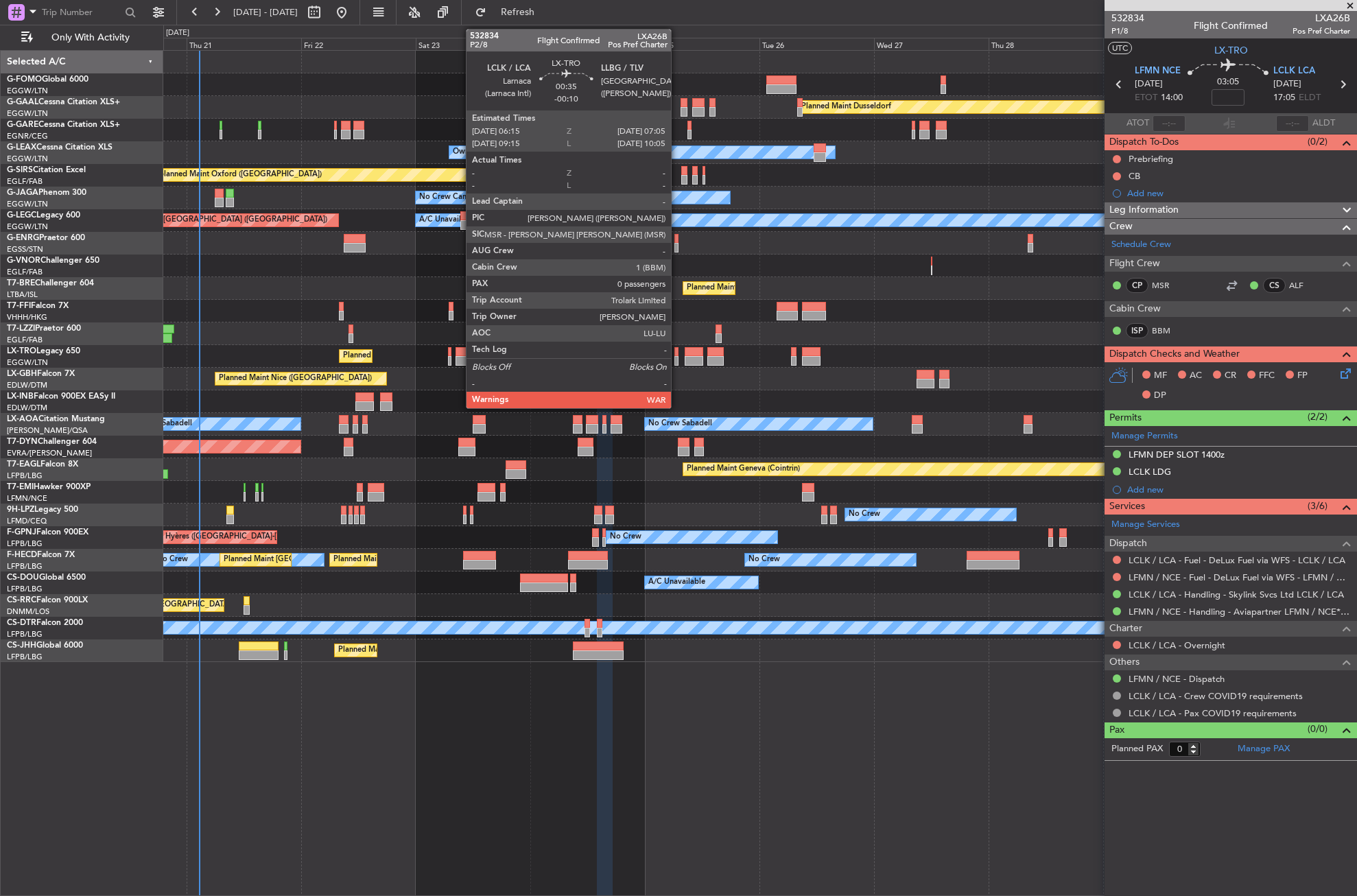
click at [677, 357] on div at bounding box center [676, 360] width 4 height 10
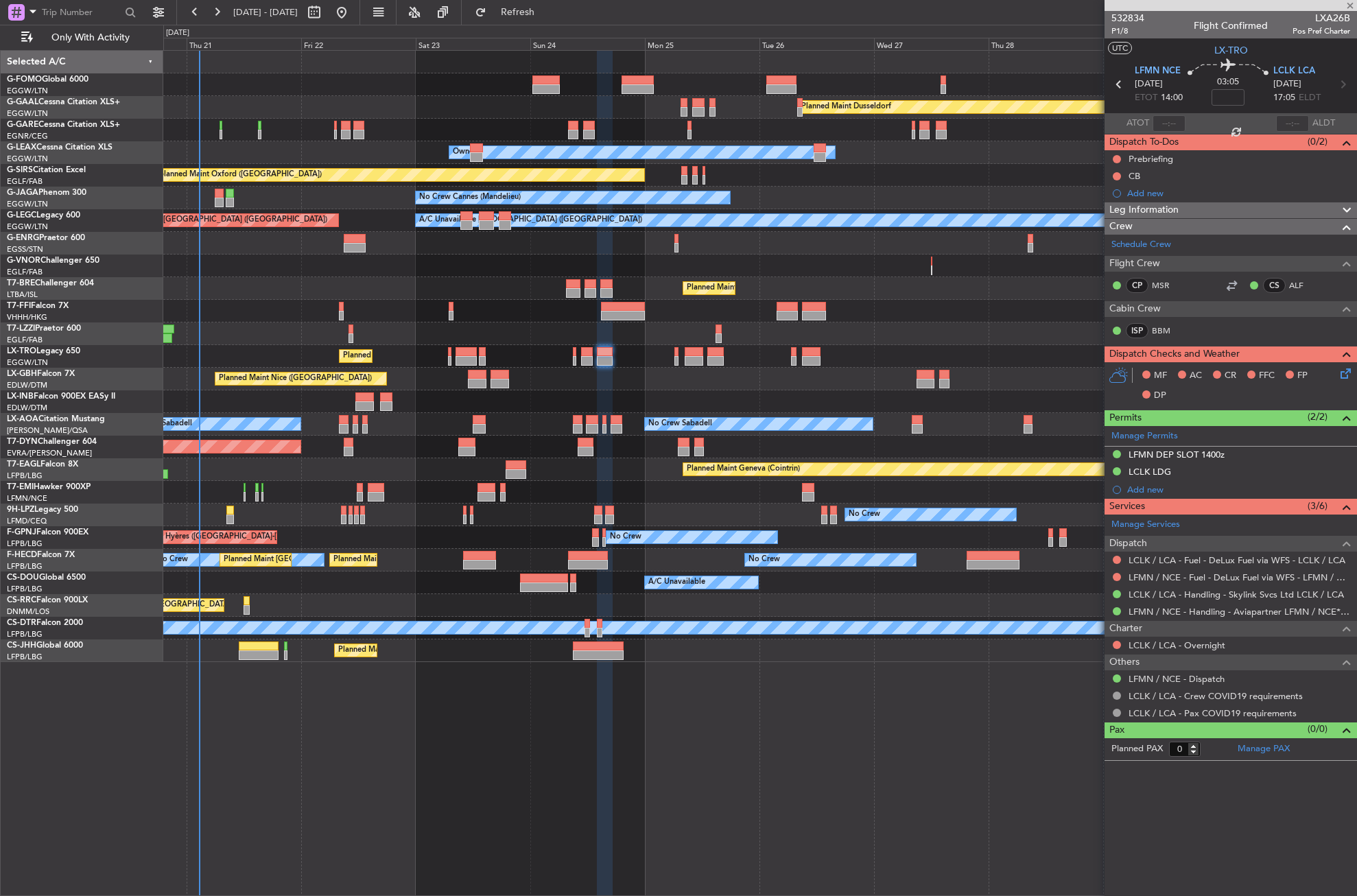
type input "-00:10"
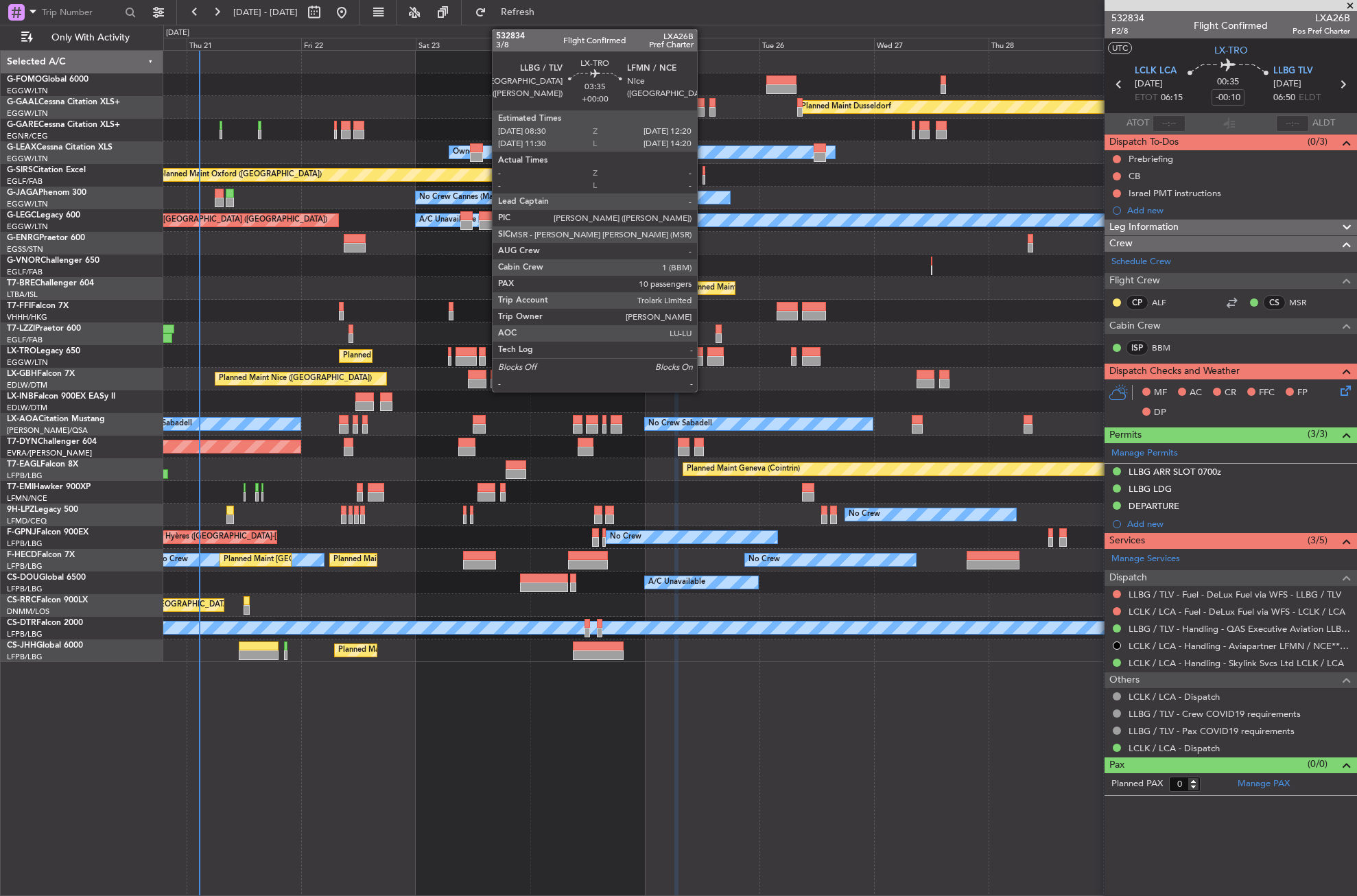
click at [704, 351] on div at bounding box center [694, 351] width 19 height 10
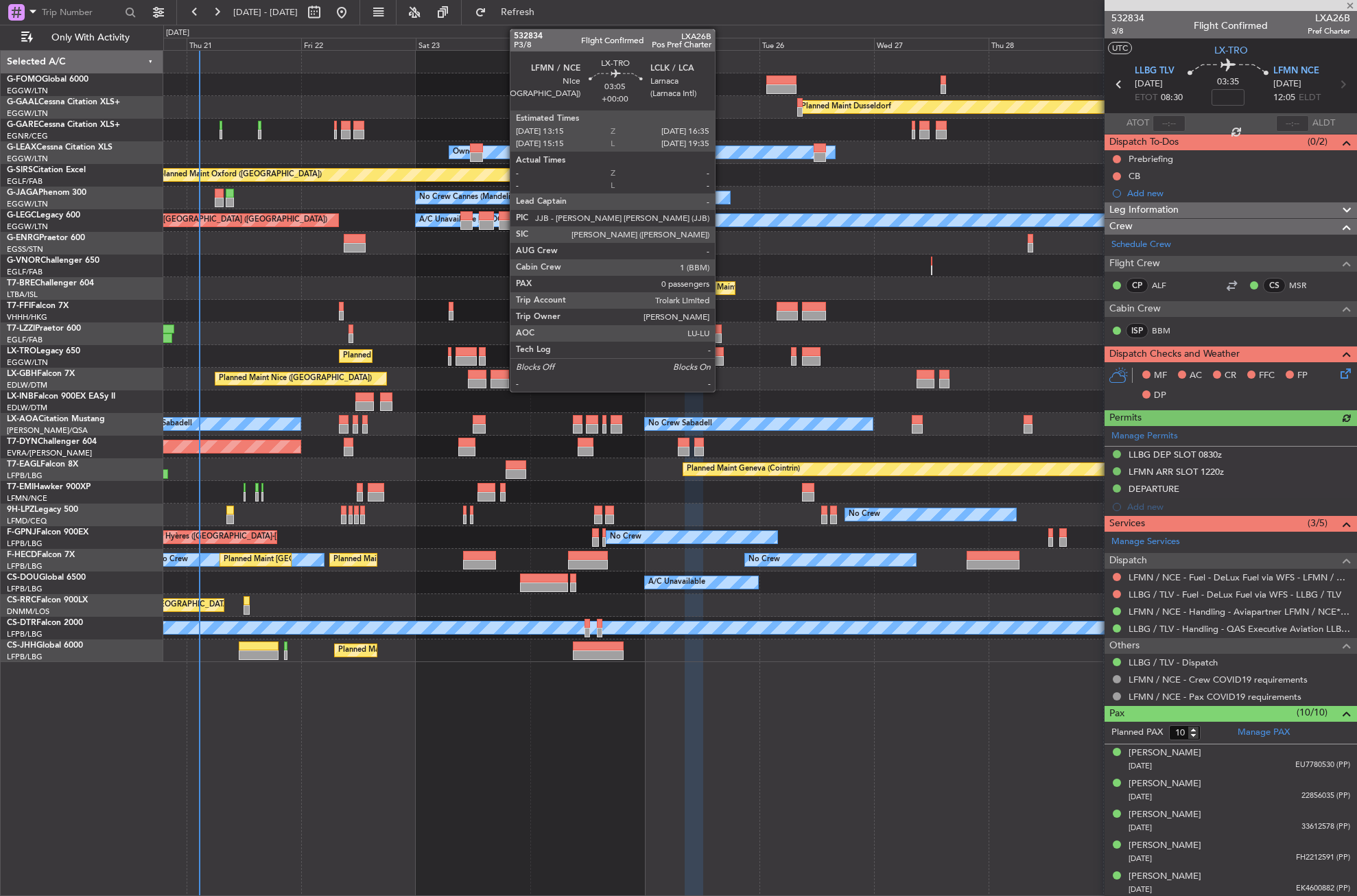
click at [721, 355] on div at bounding box center [716, 351] width 17 height 10
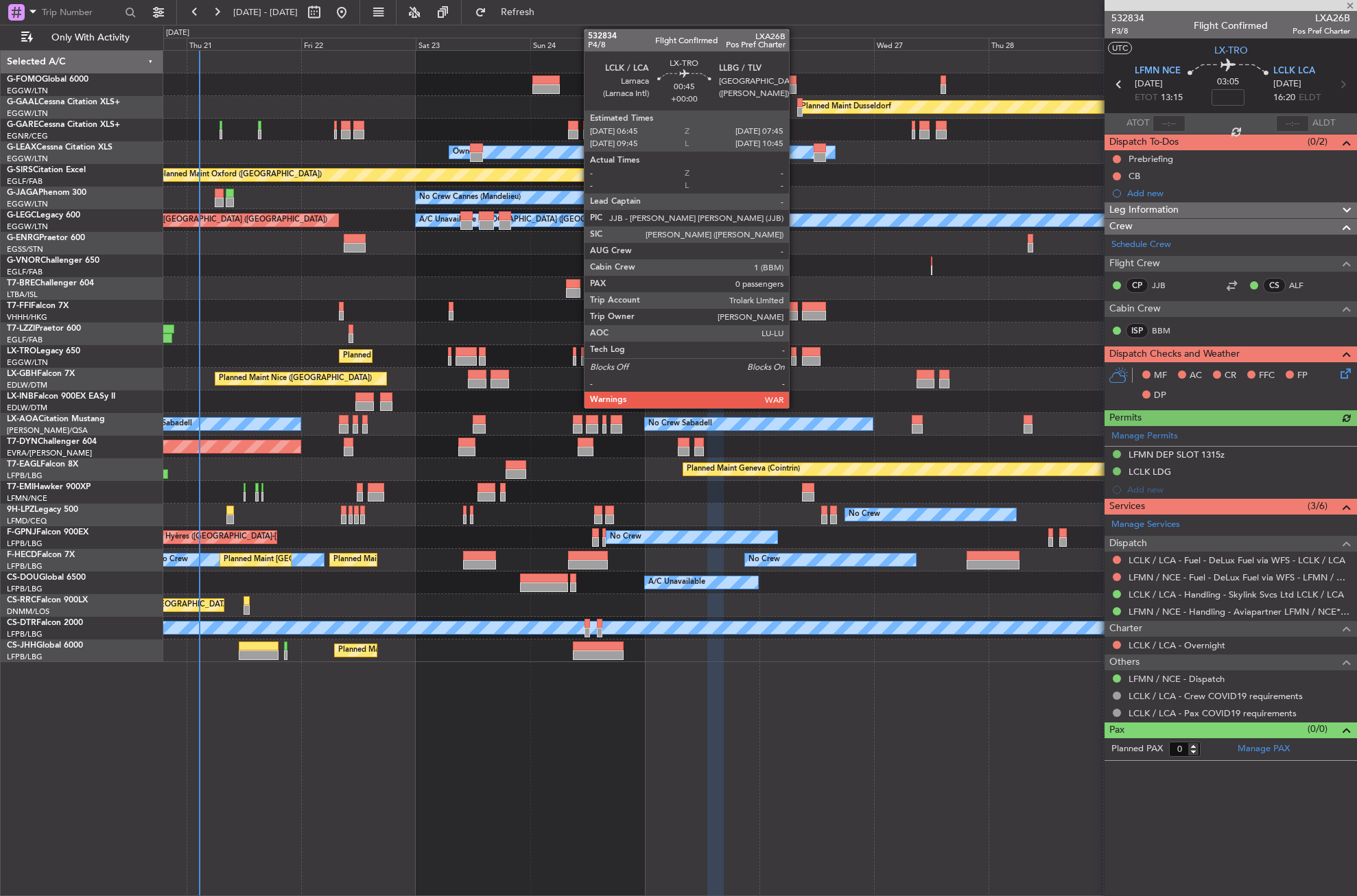
click at [796, 354] on div at bounding box center [793, 351] width 5 height 10
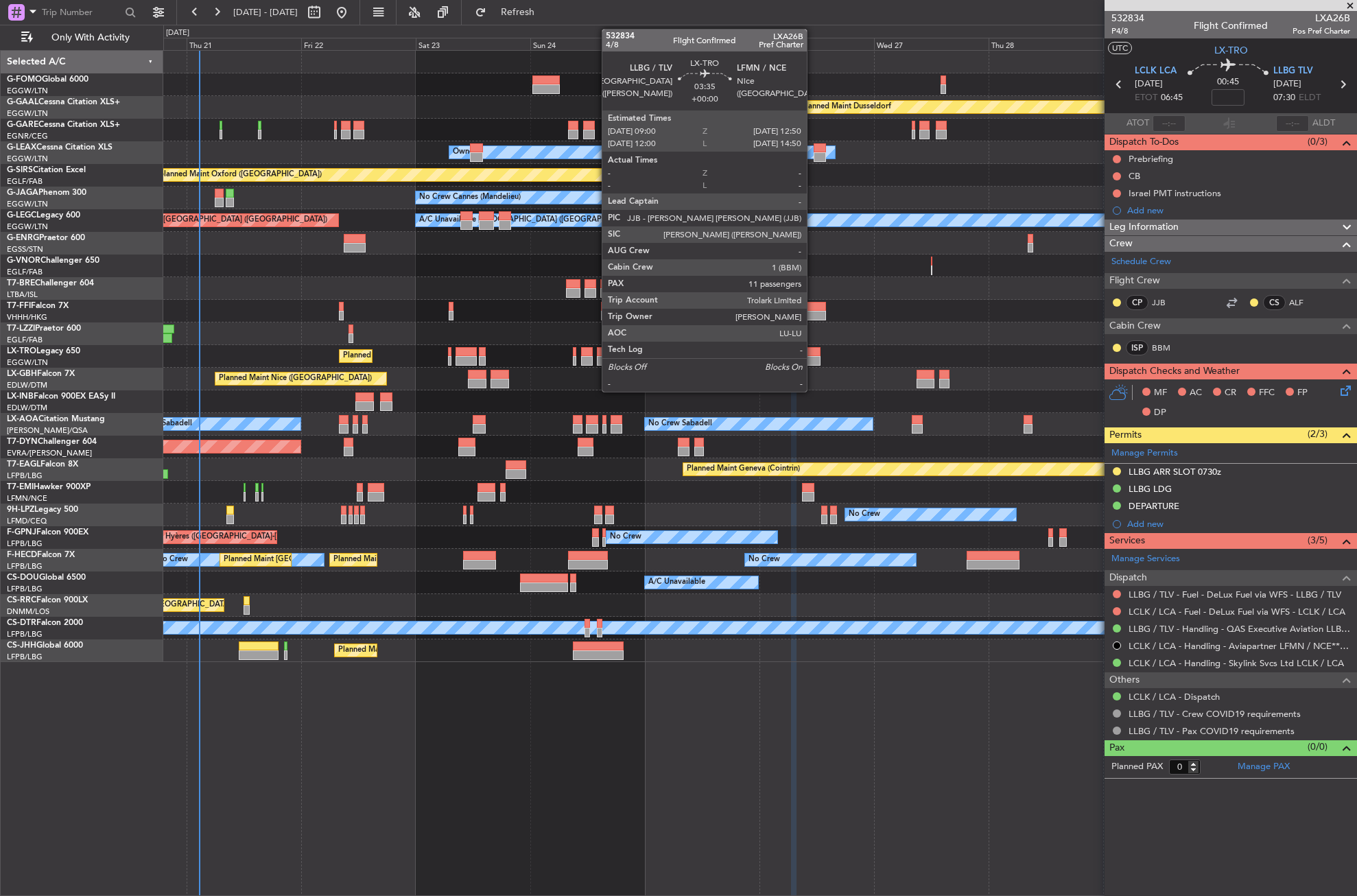
click at [813, 357] on div at bounding box center [811, 360] width 19 height 10
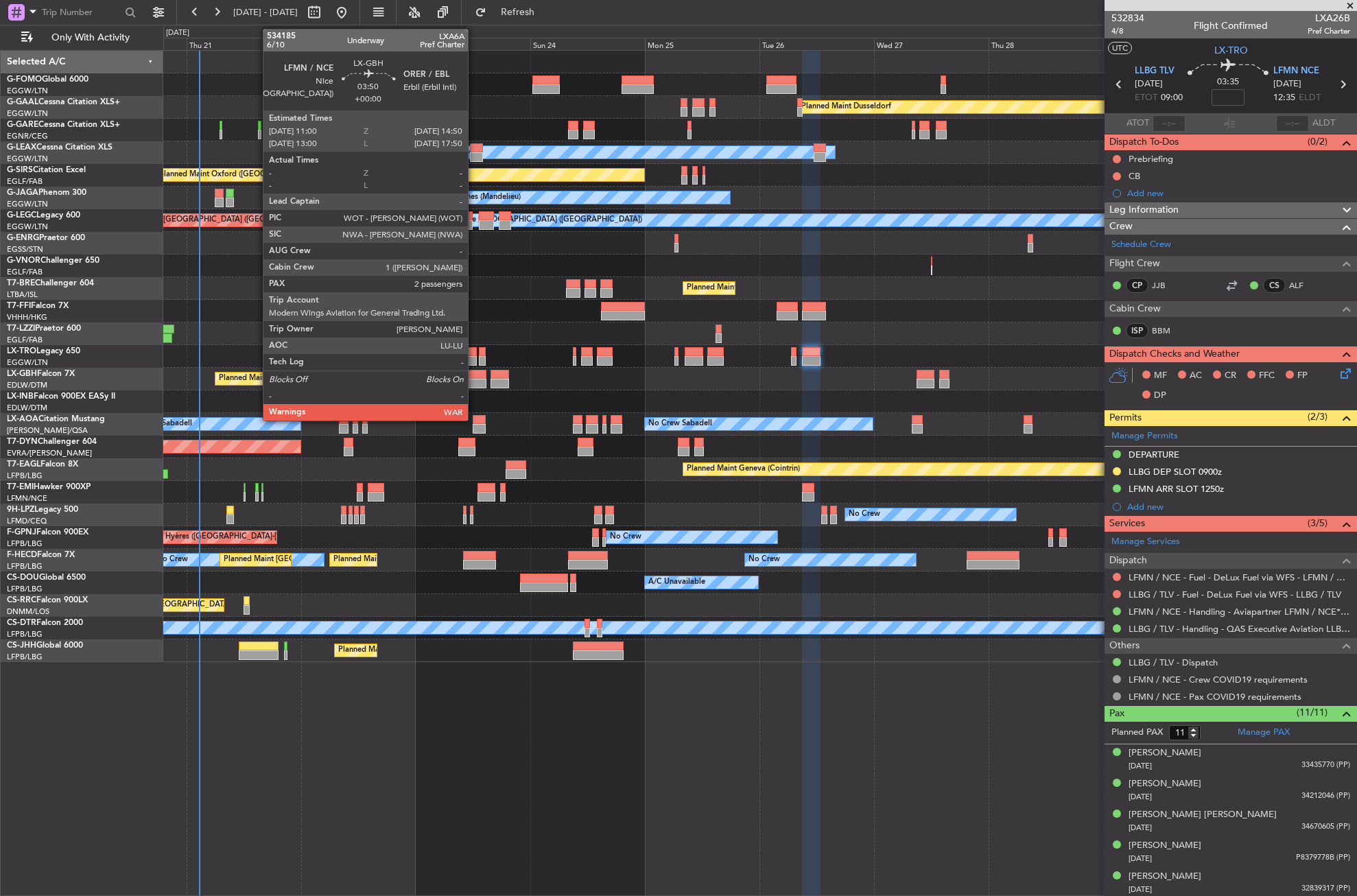
click at [474, 375] on div at bounding box center [477, 374] width 19 height 10
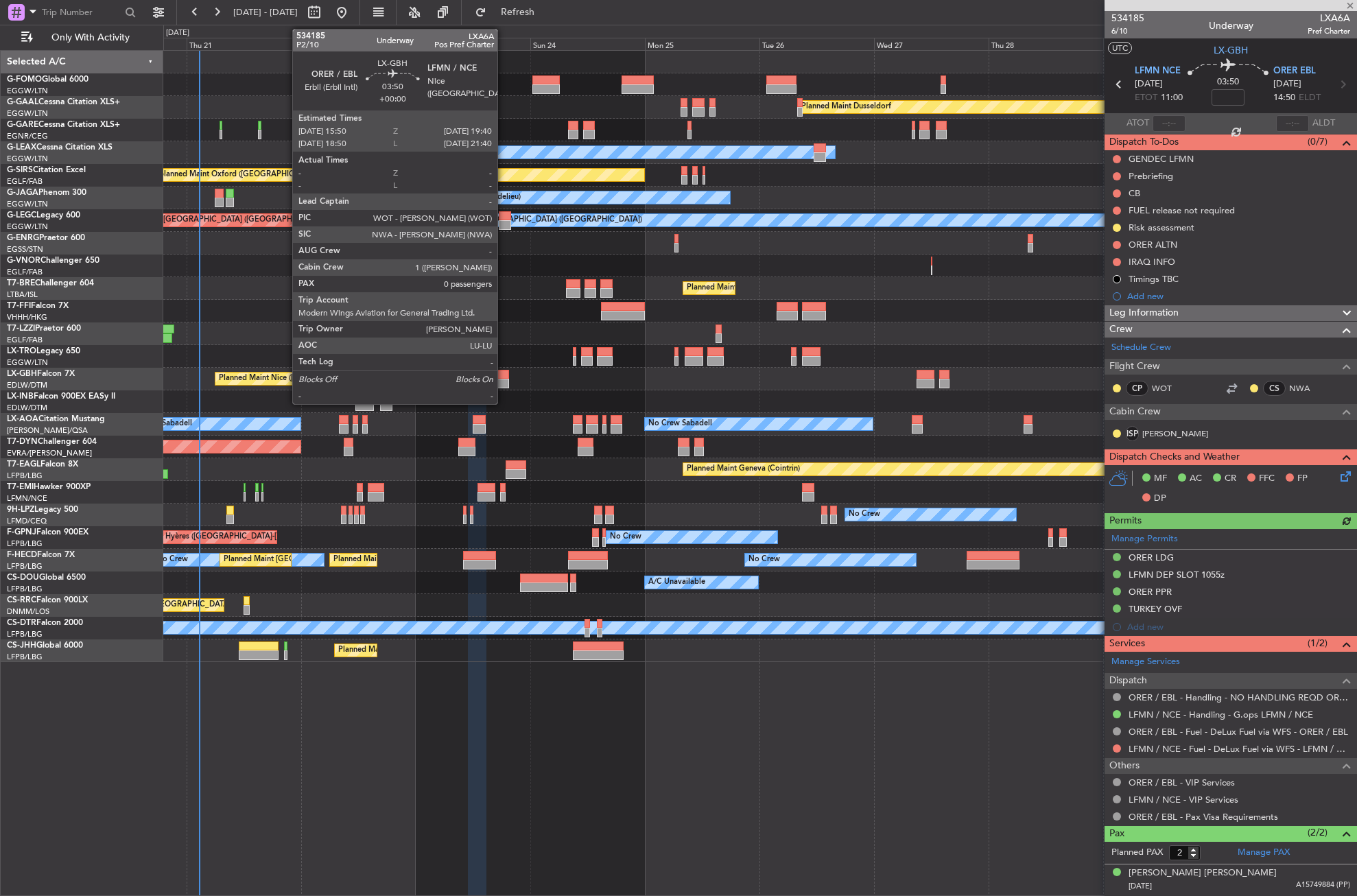
click at [504, 378] on div at bounding box center [500, 383] width 19 height 10
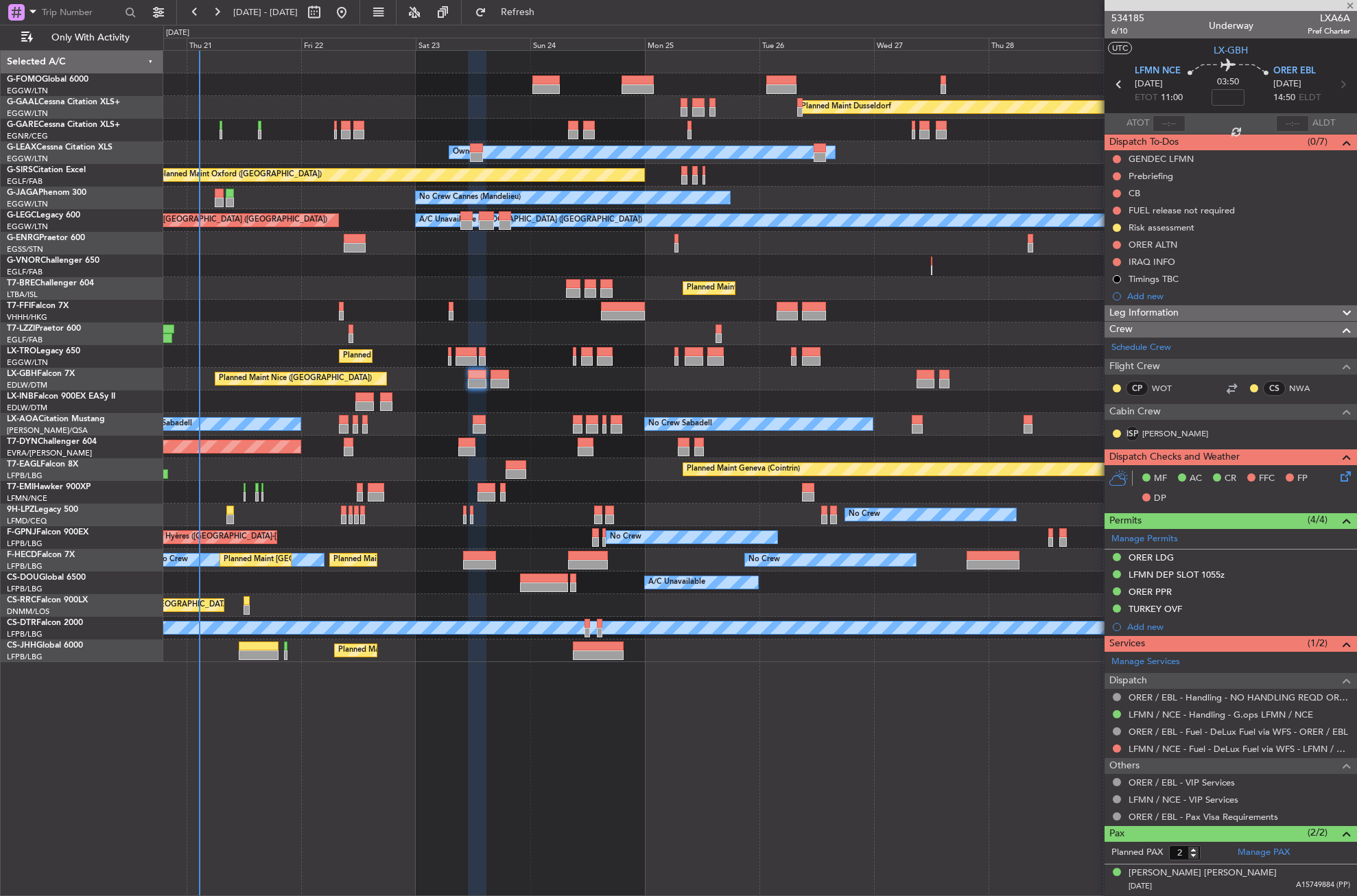
type input "0"
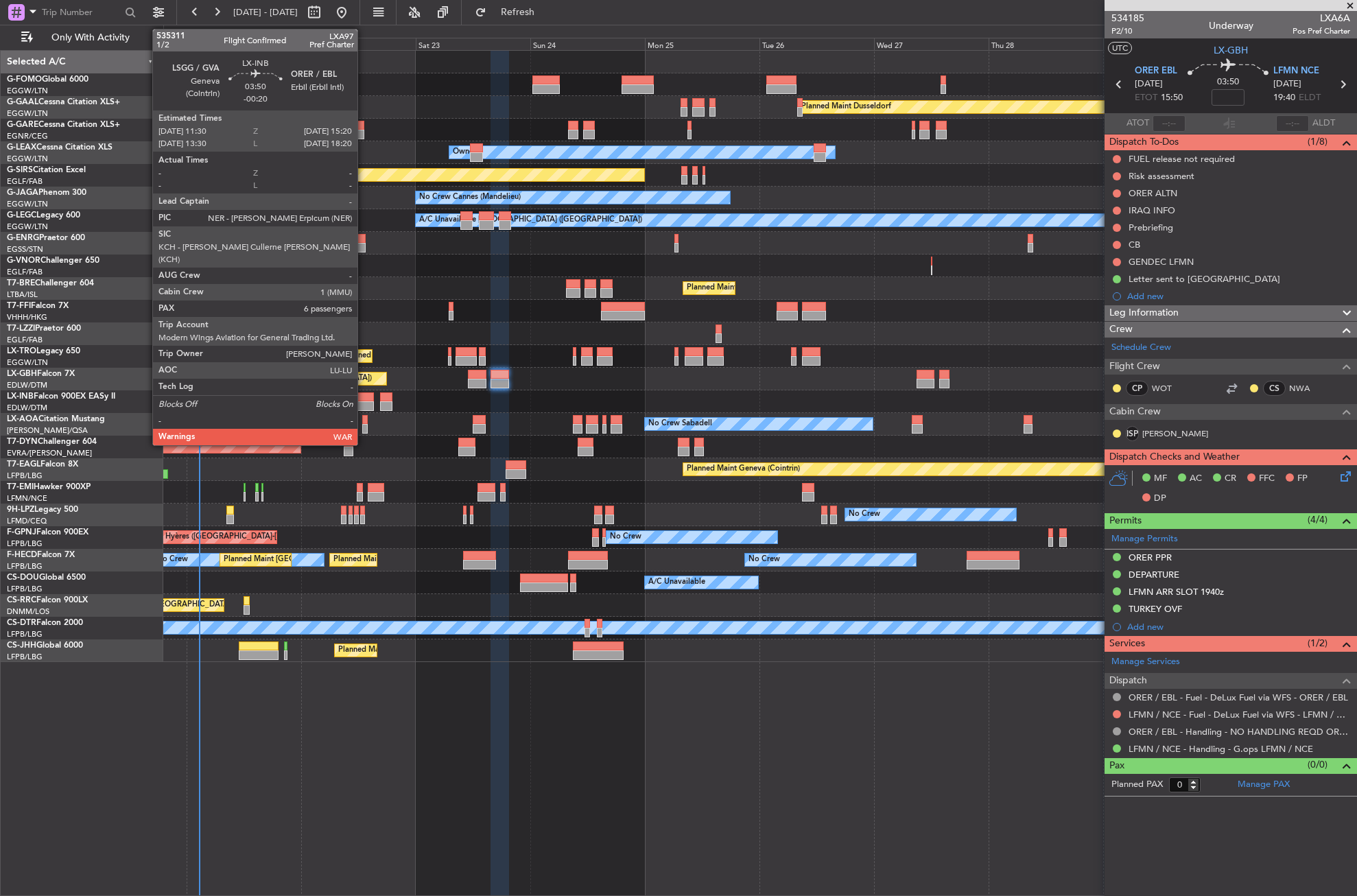
click at [364, 399] on div at bounding box center [364, 396] width 19 height 10
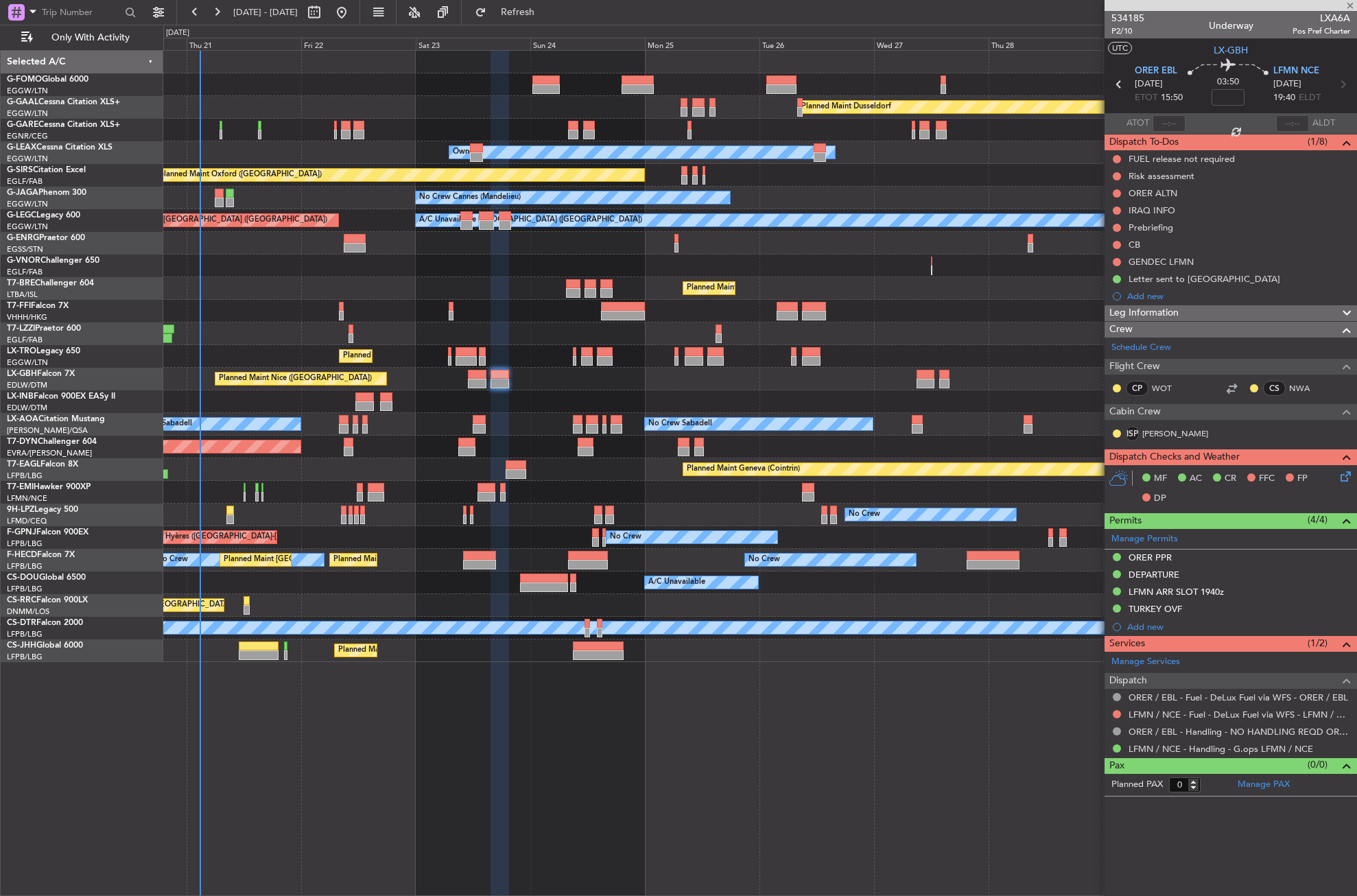
type input "-00:20"
type input "6"
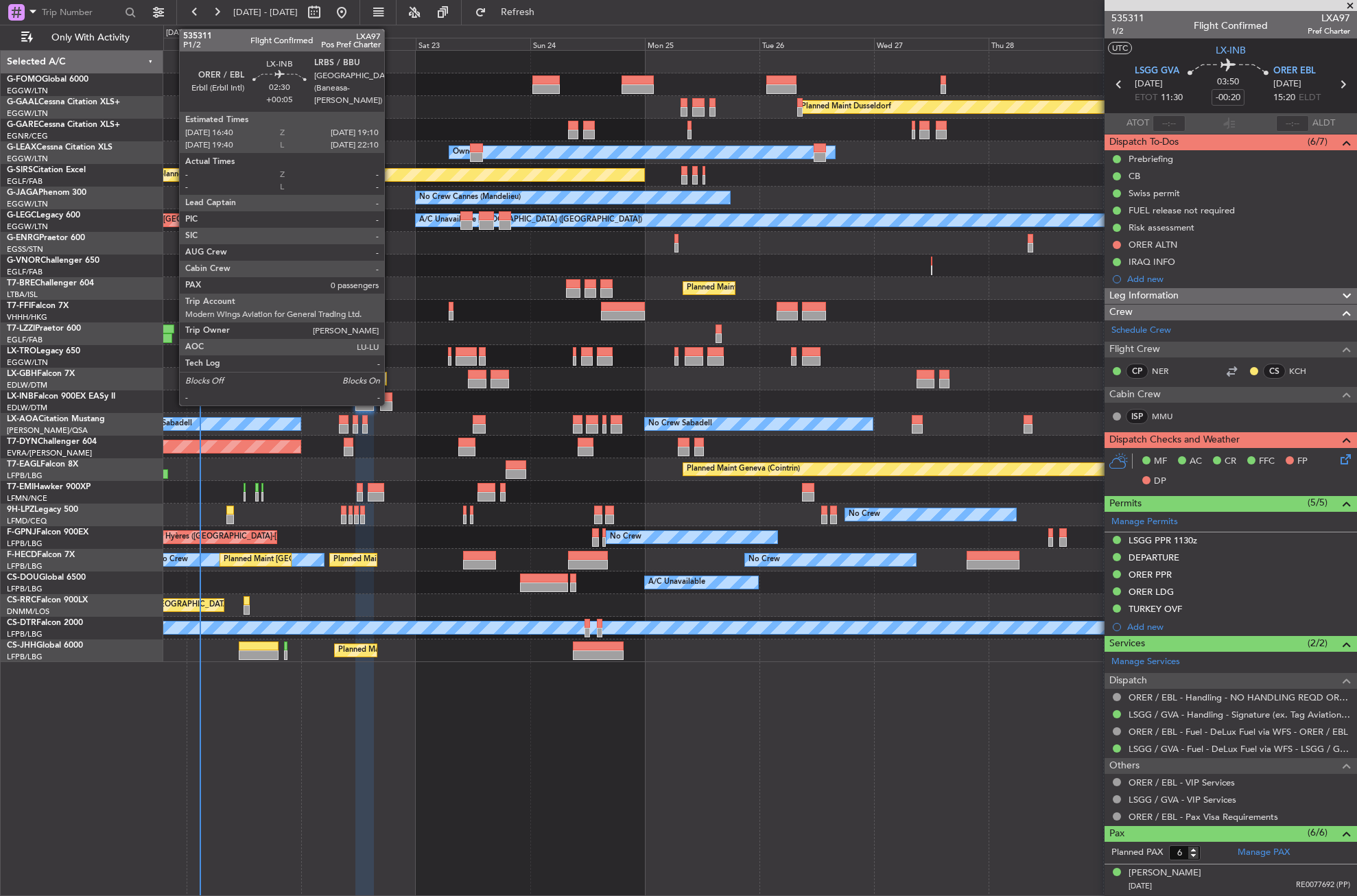
click at [391, 402] on div at bounding box center [386, 405] width 12 height 10
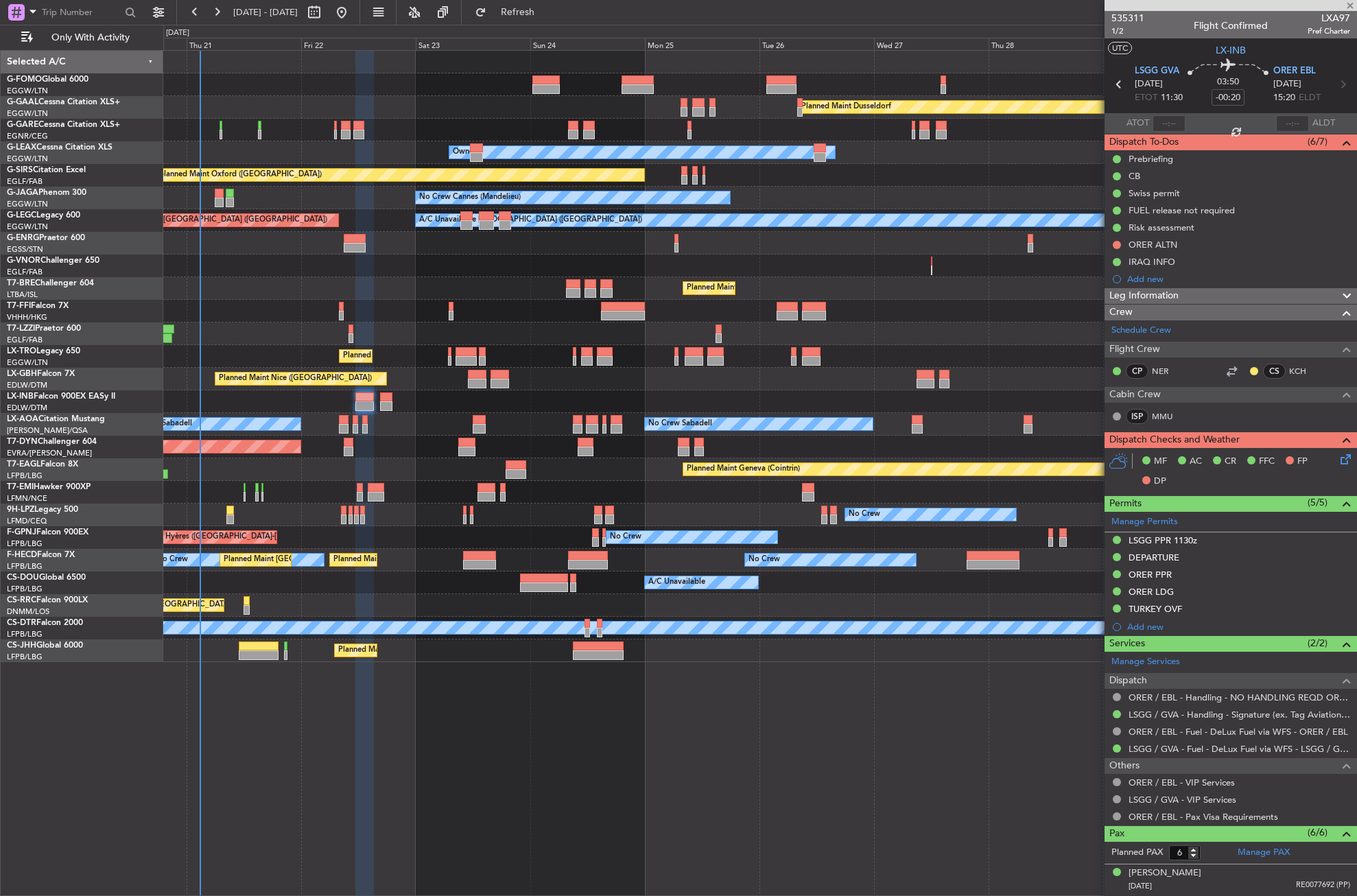
type input "+00:05"
type input "0"
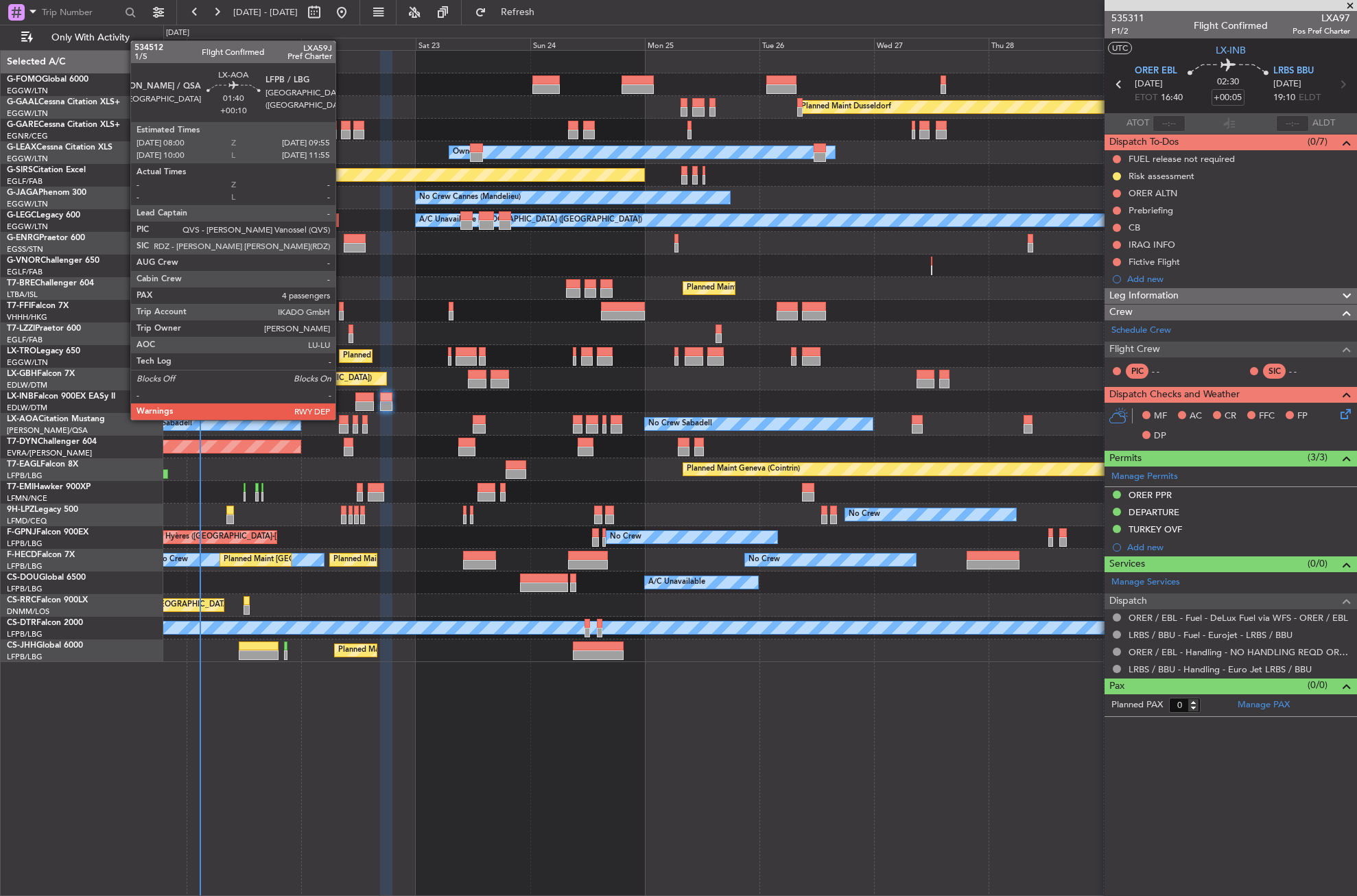
click at [342, 418] on div at bounding box center [343, 420] width 10 height 10
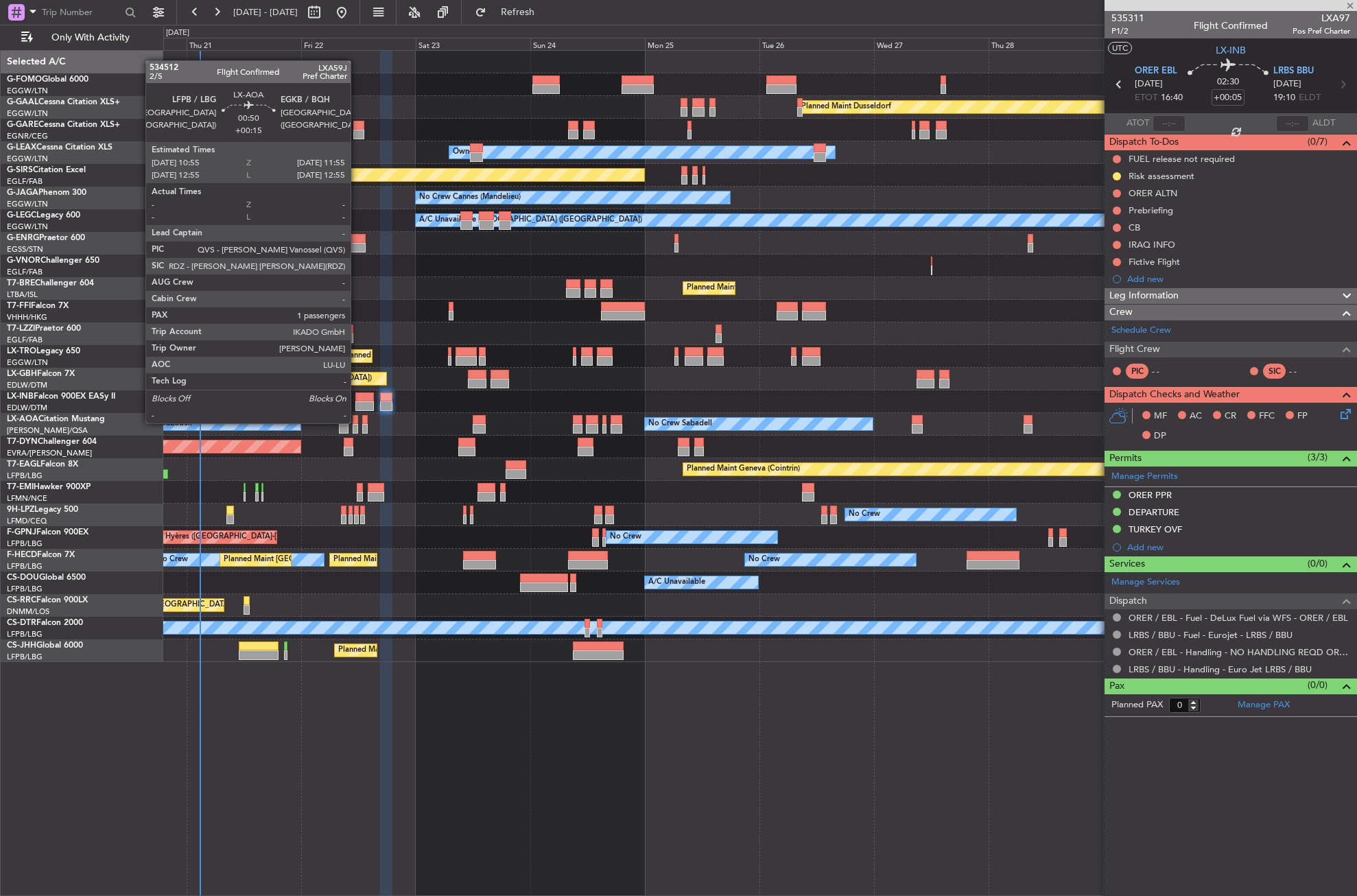
type input "+00:10"
type input "4"
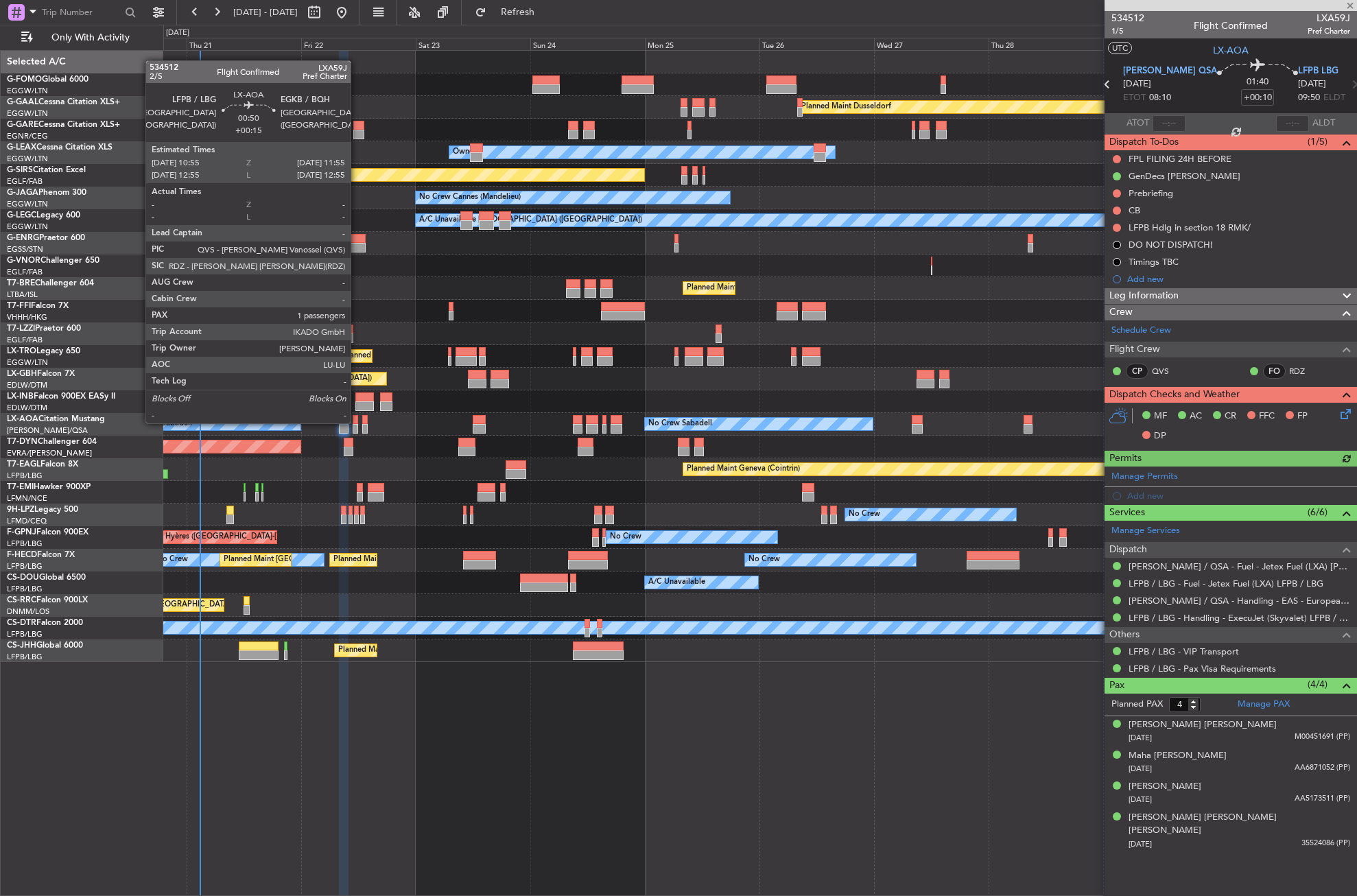
click at [357, 422] on div at bounding box center [355, 420] width 5 height 10
type input "+00:15"
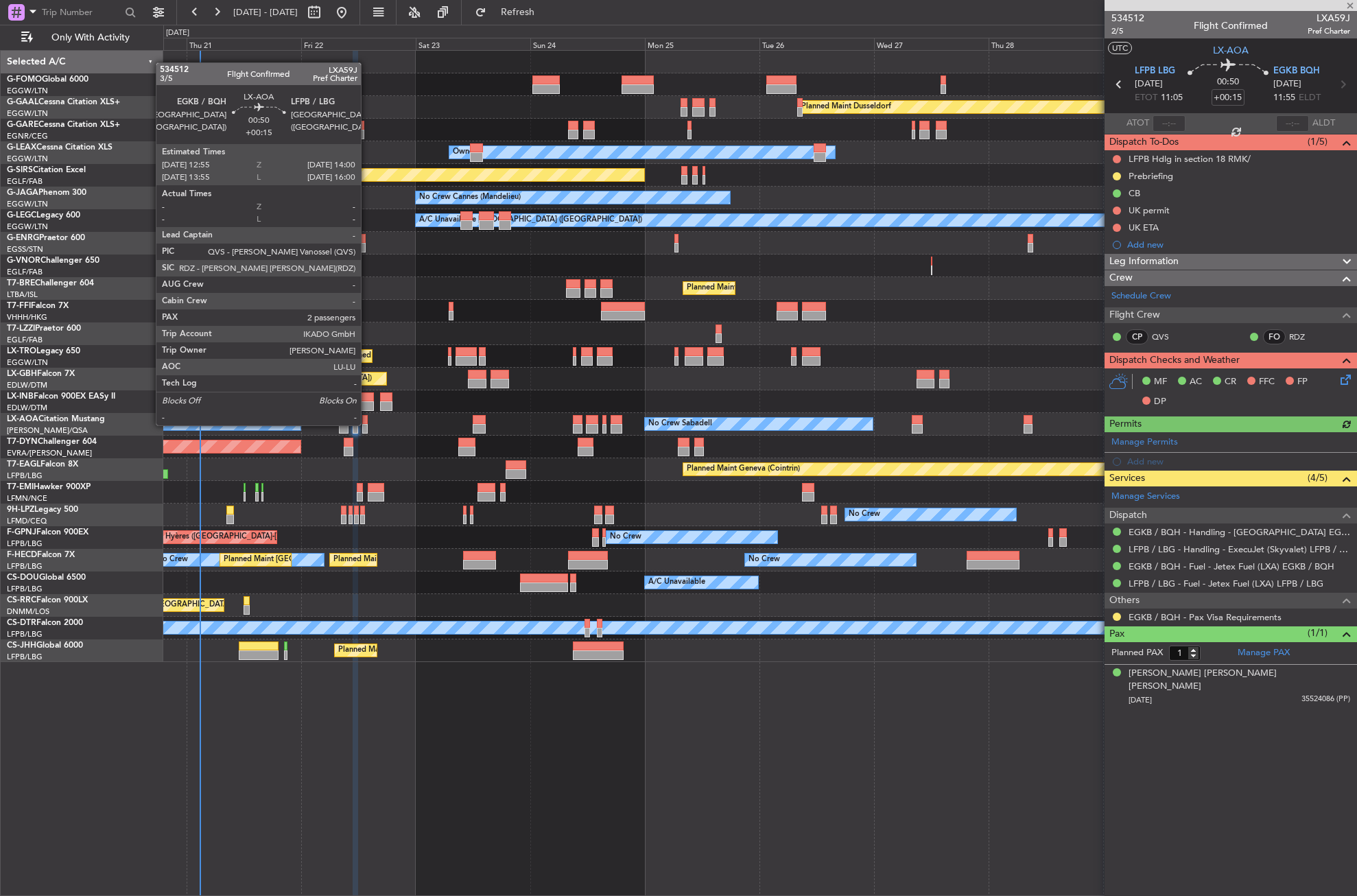
click at [367, 424] on div at bounding box center [364, 428] width 5 height 10
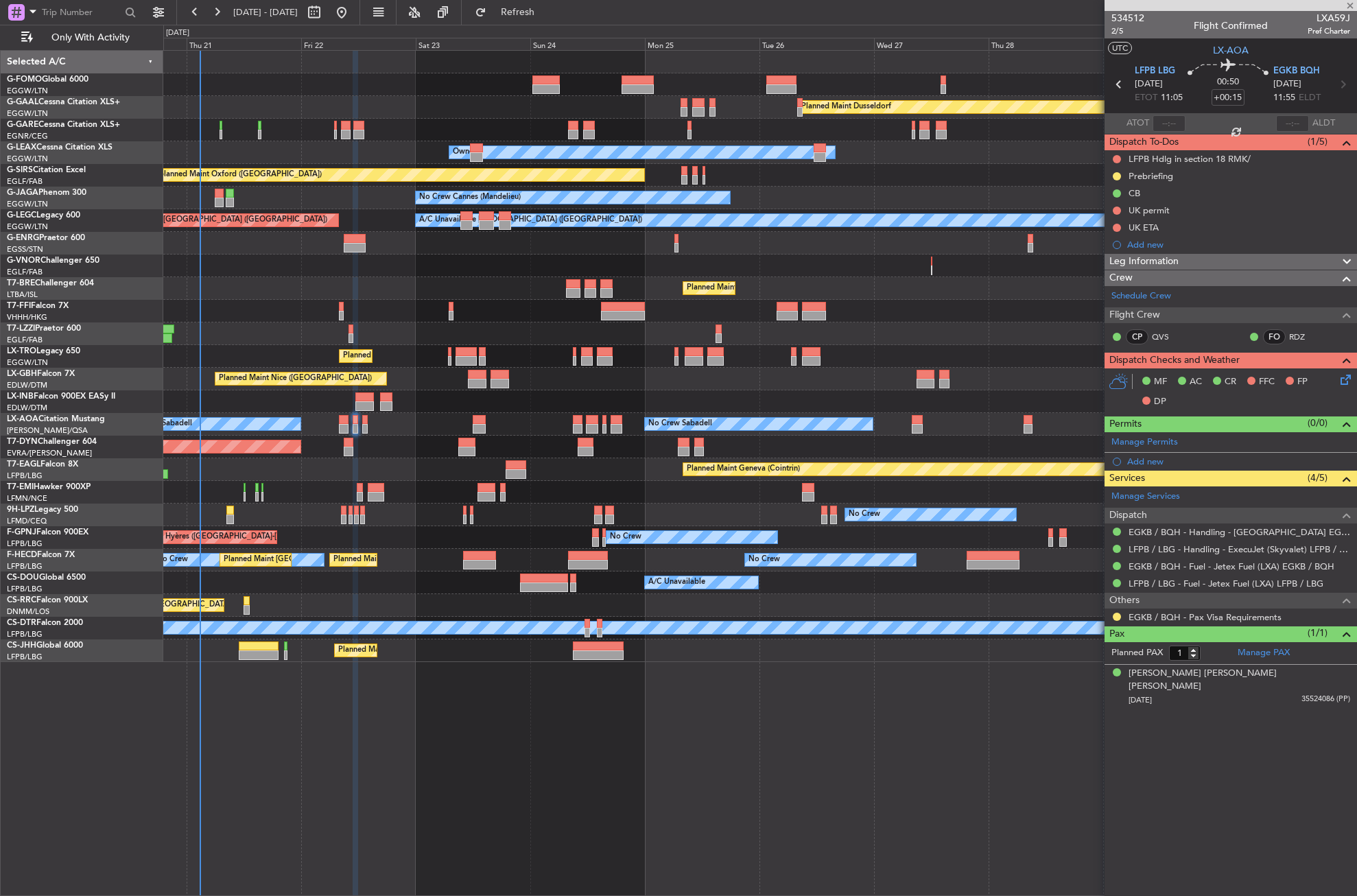
type input "2"
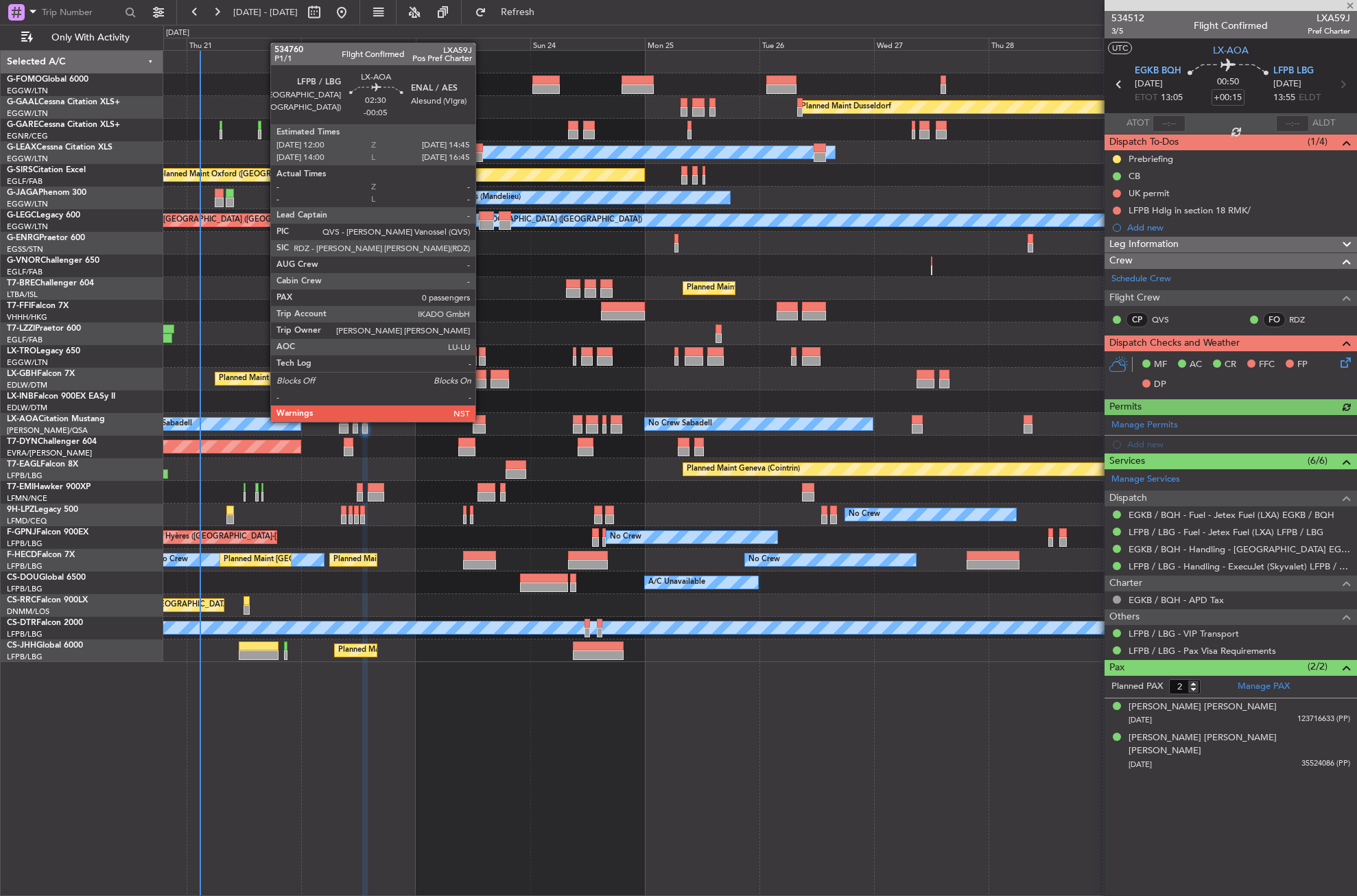
click at [482, 421] on div at bounding box center [479, 420] width 14 height 10
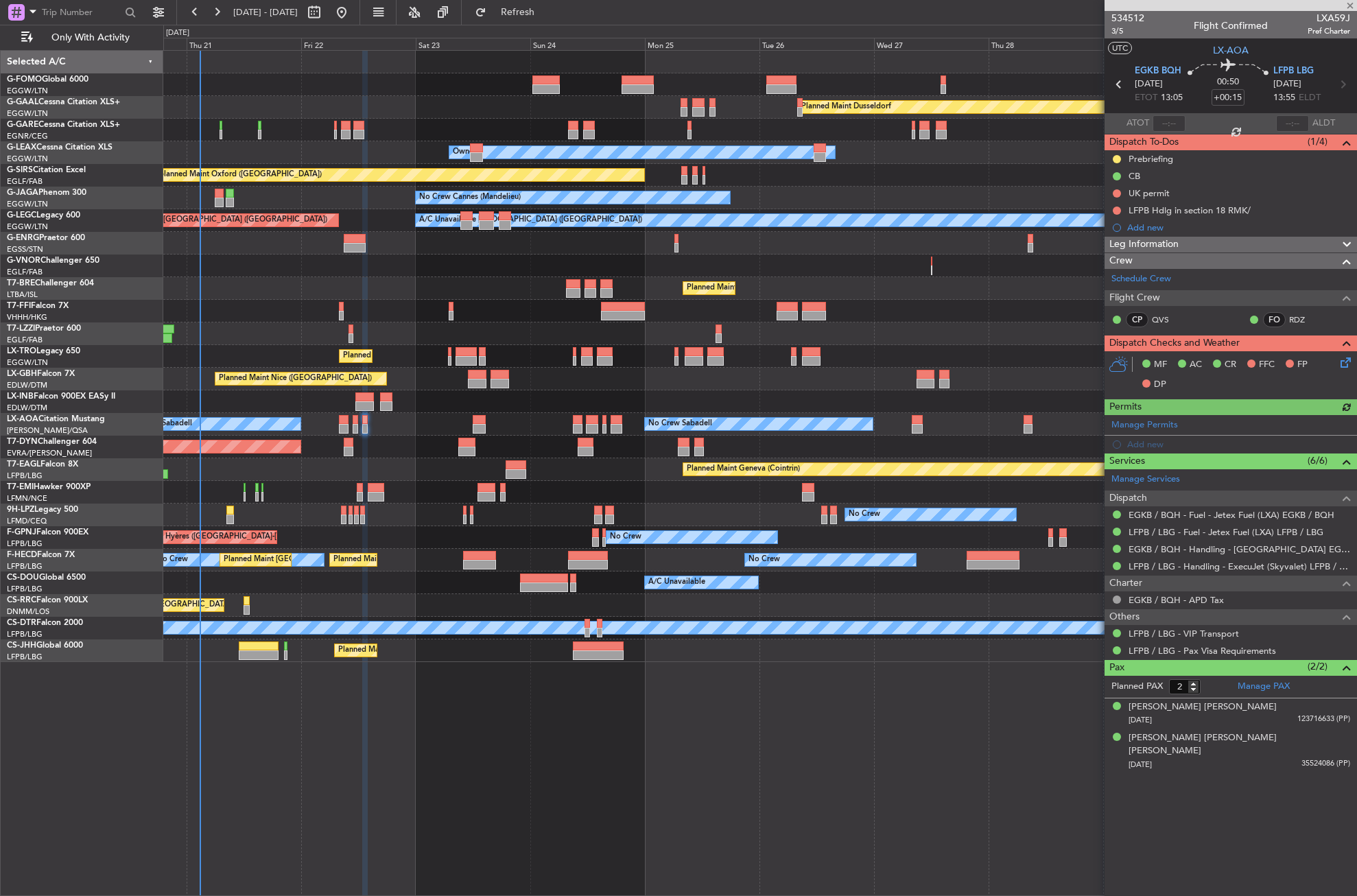
type input "-00:05"
type input "0"
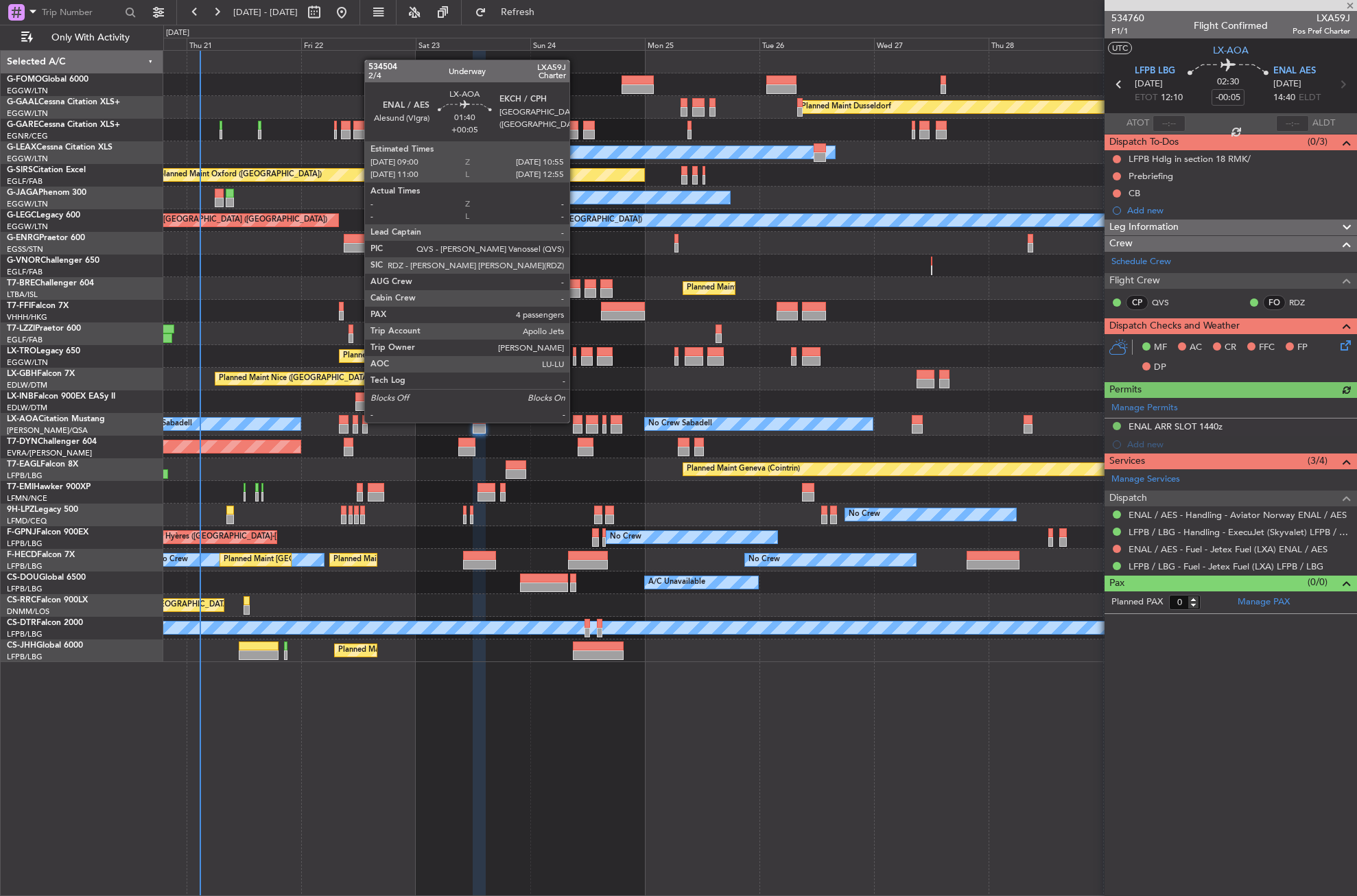
click at [576, 421] on div at bounding box center [577, 420] width 10 height 10
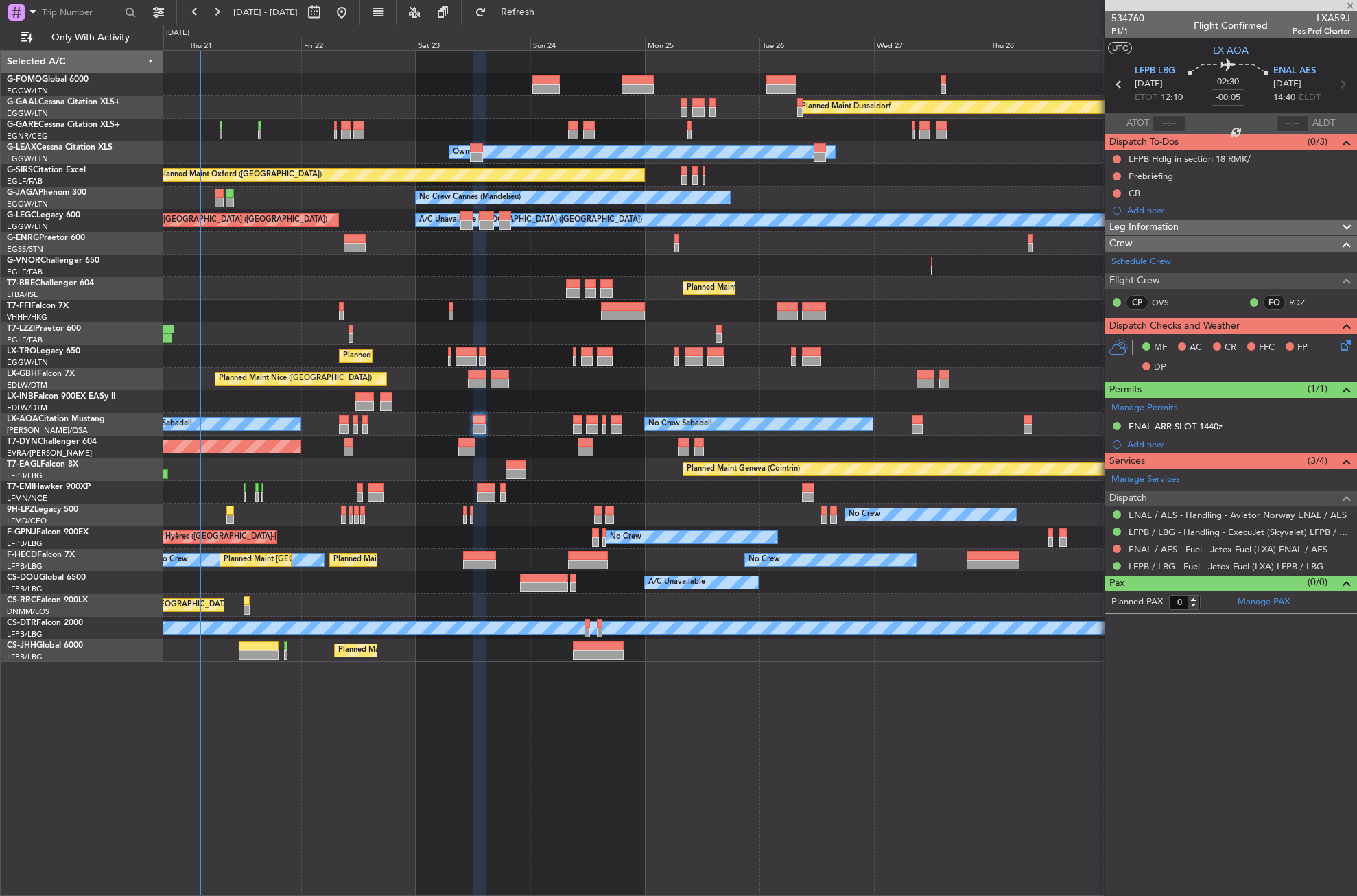
type input "+00:05"
type input "4"
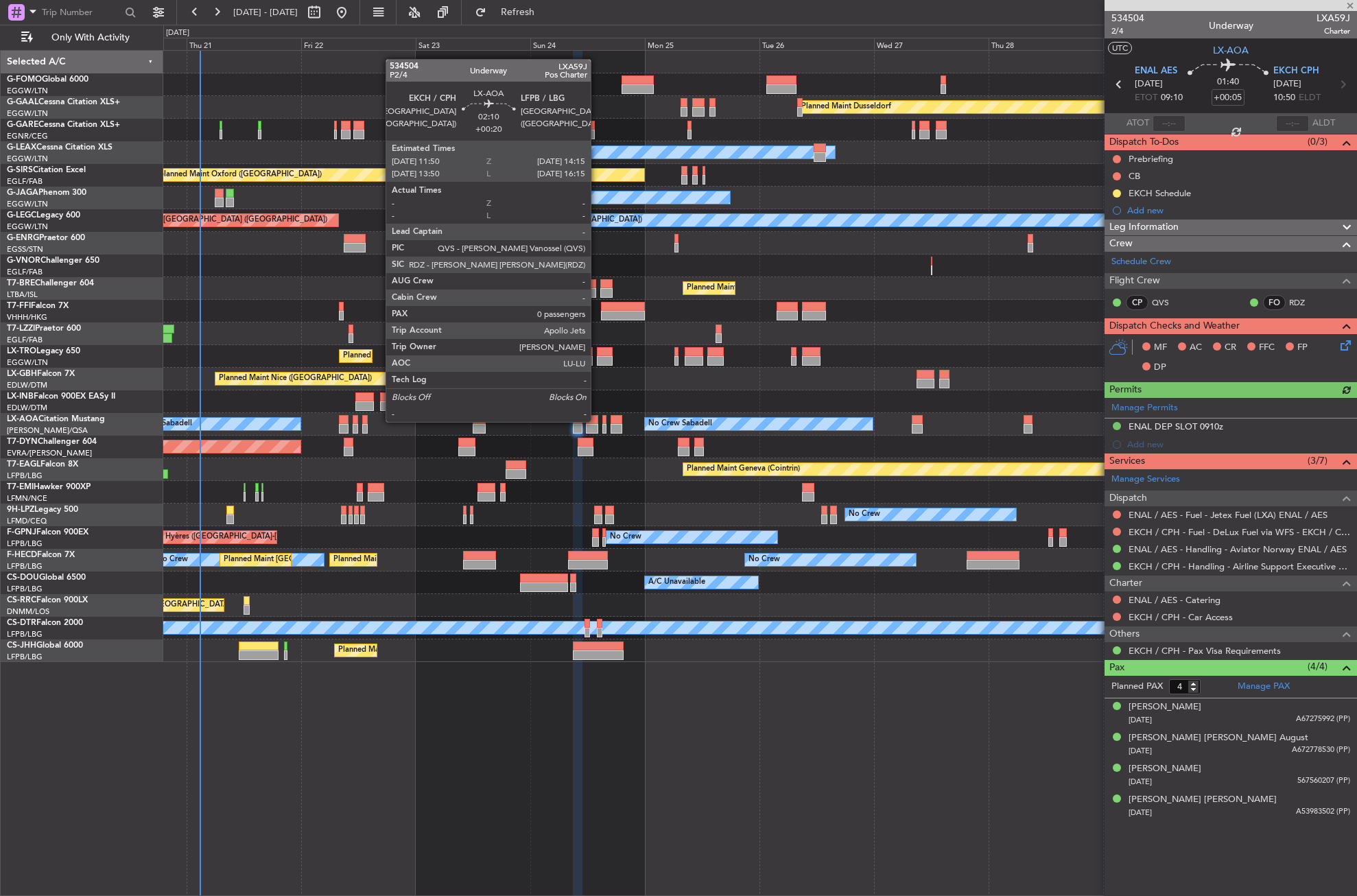
click at [597, 421] on div at bounding box center [592, 420] width 11 height 10
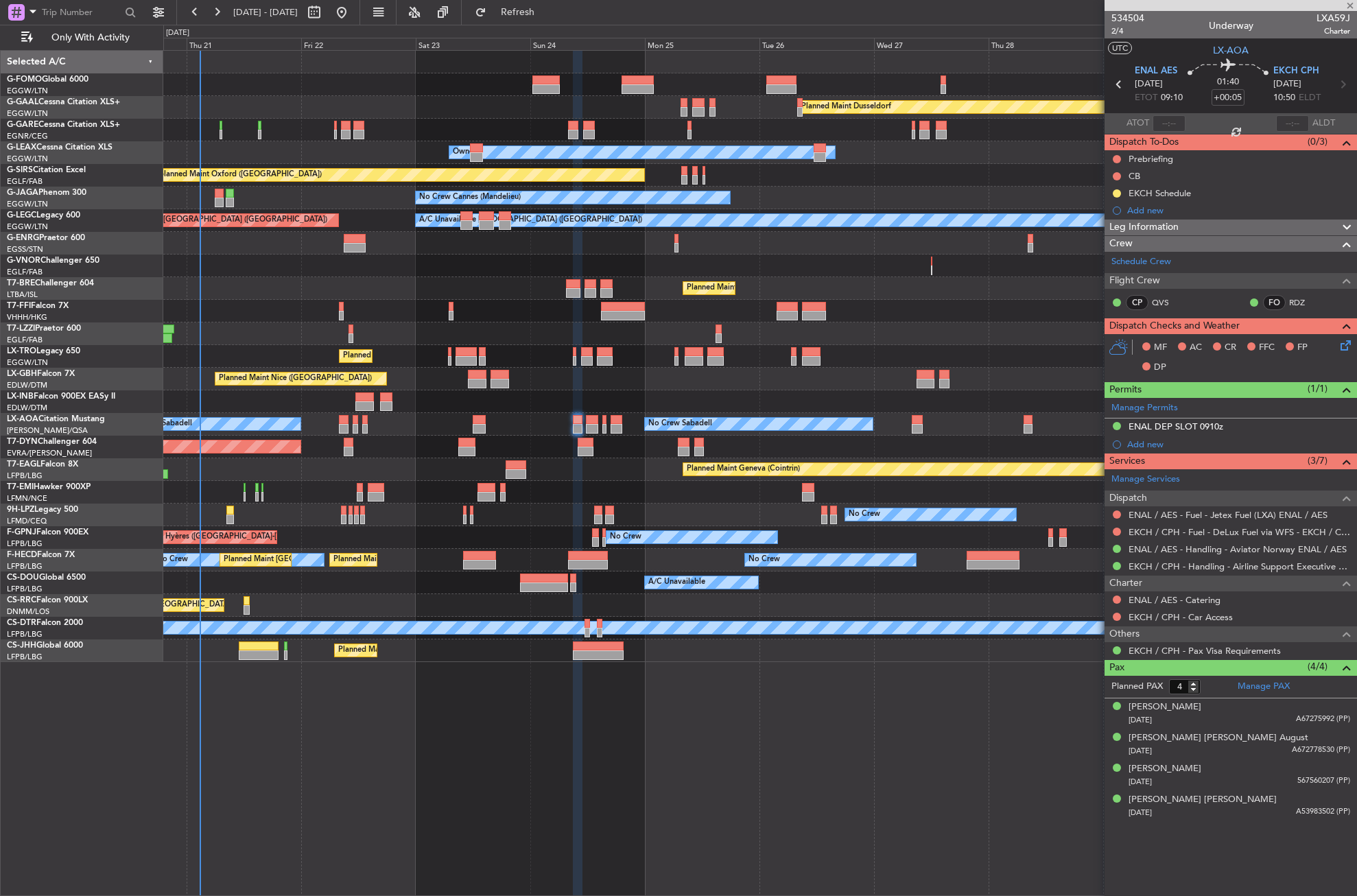
type input "+00:20"
type input "0"
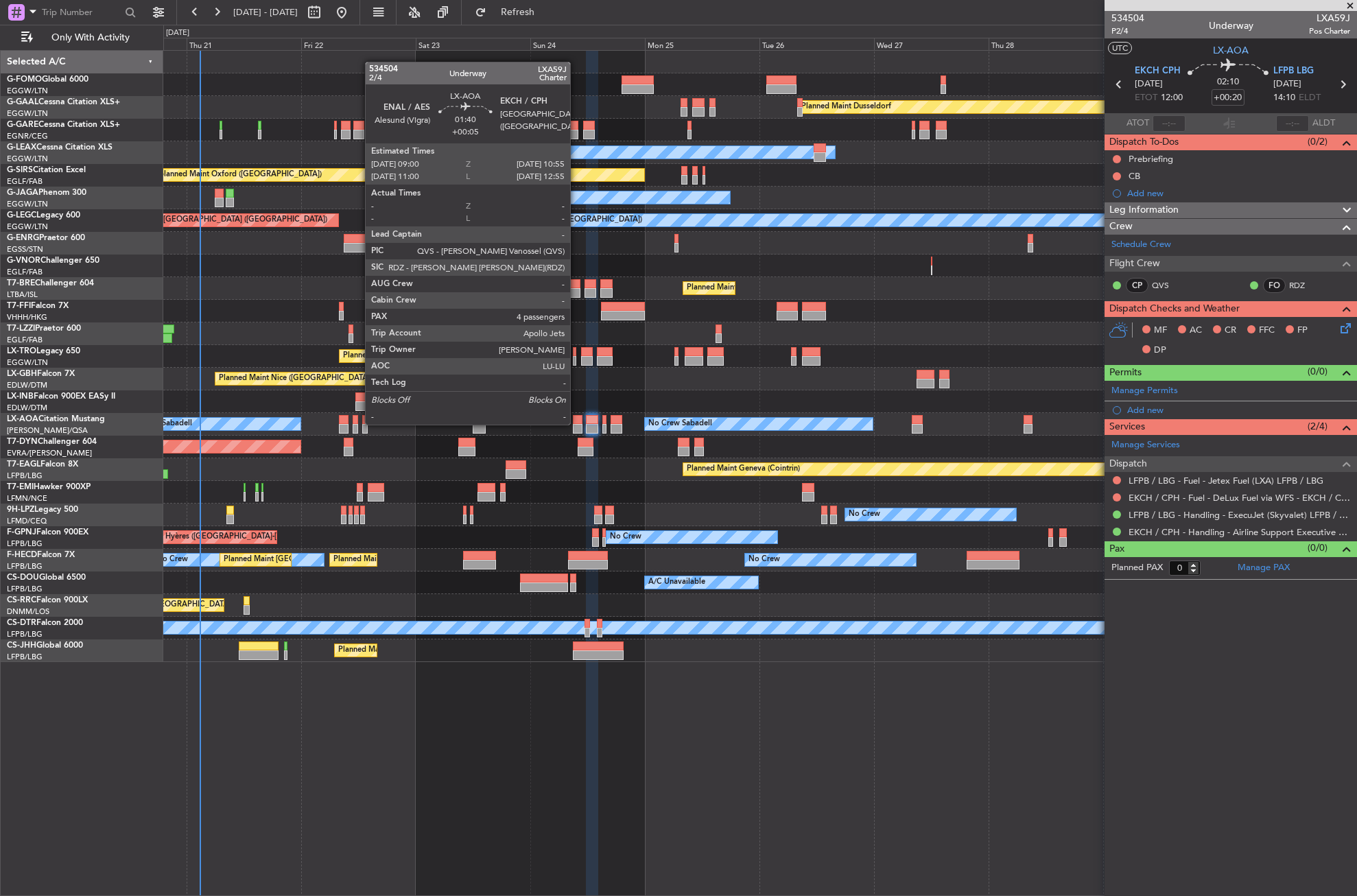
click at [577, 424] on div at bounding box center [577, 420] width 10 height 10
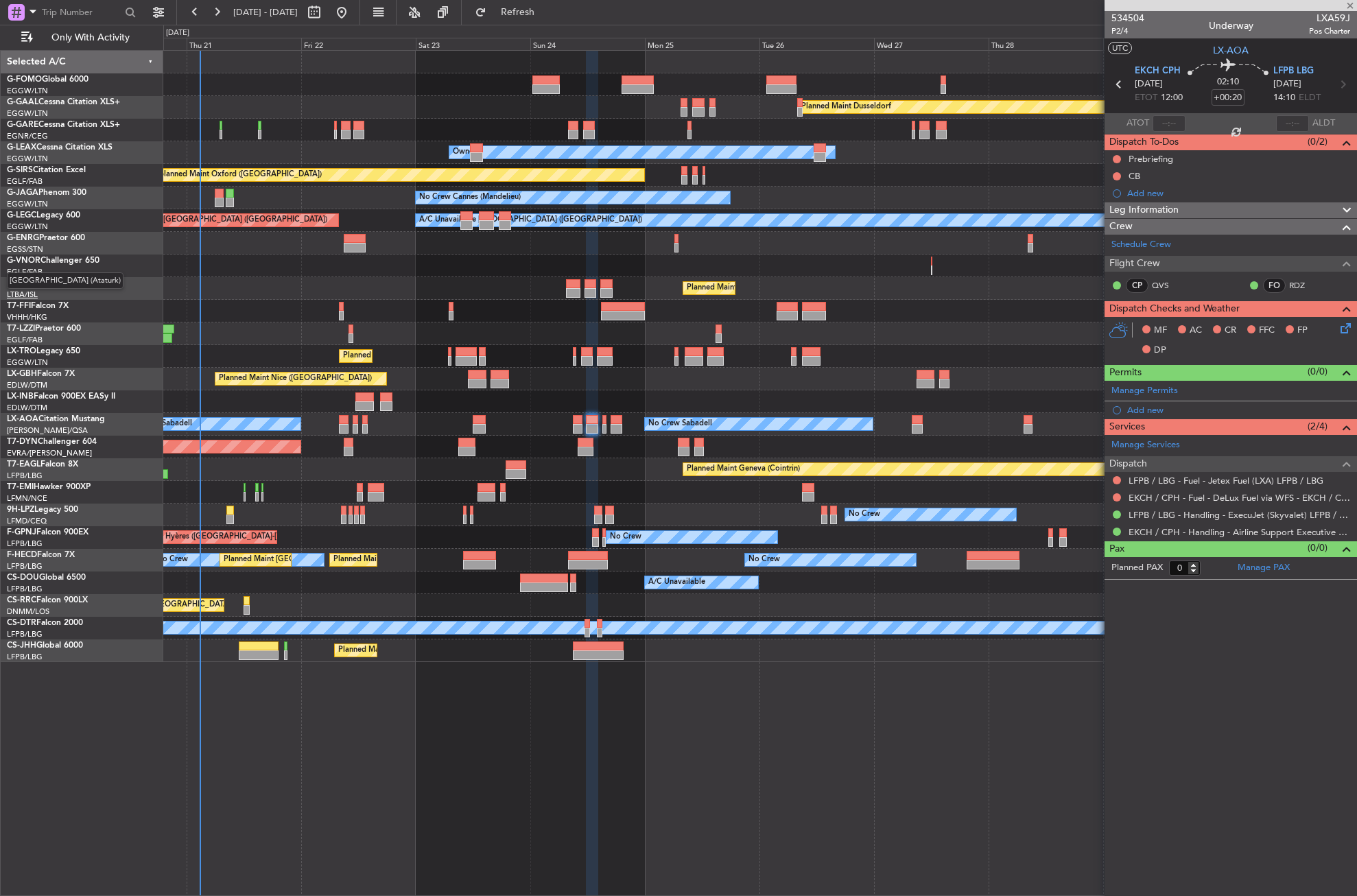
type input "+00:05"
type input "4"
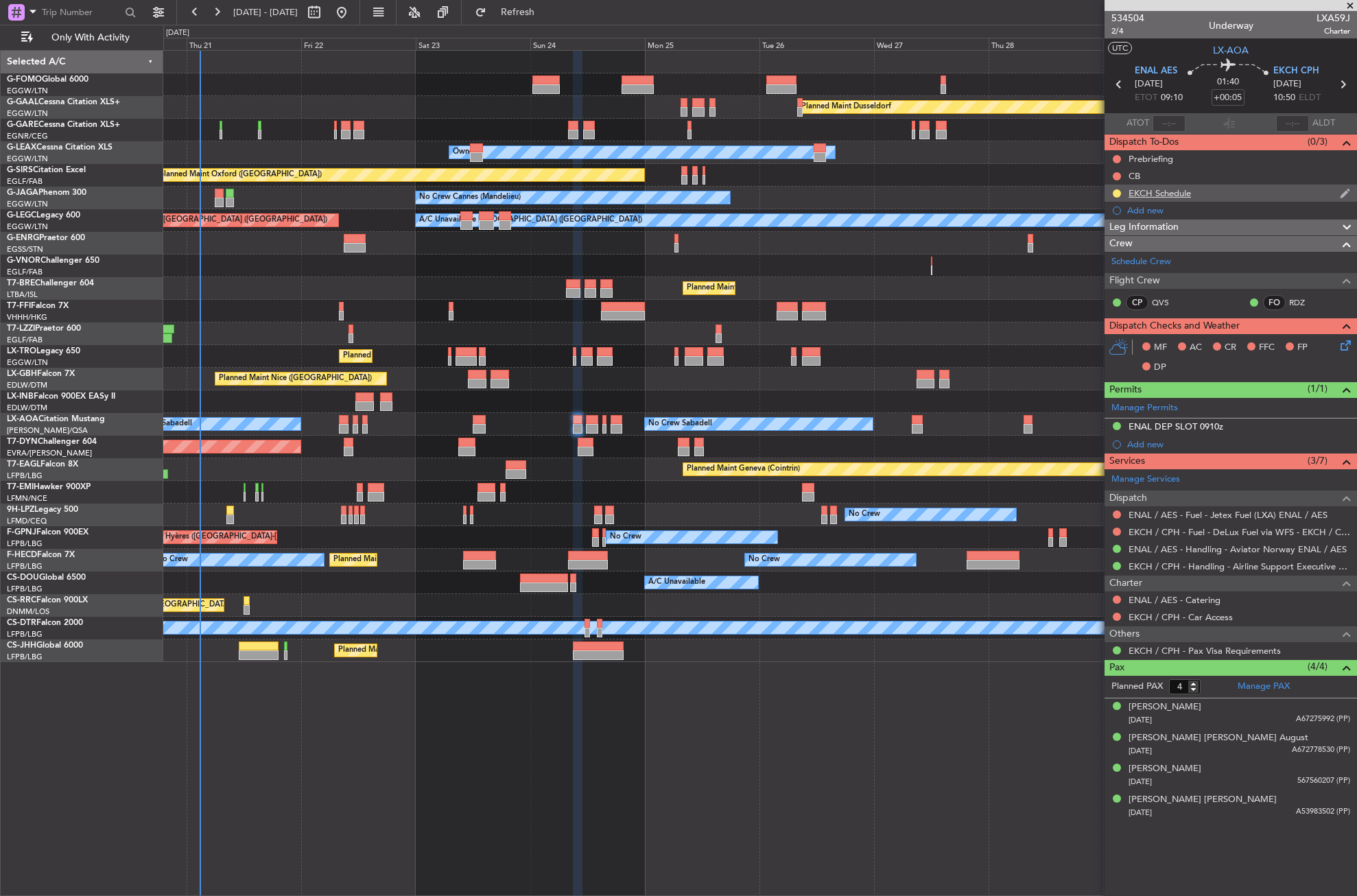
click at [1164, 186] on div "EKCH Schedule" at bounding box center [1231, 193] width 253 height 17
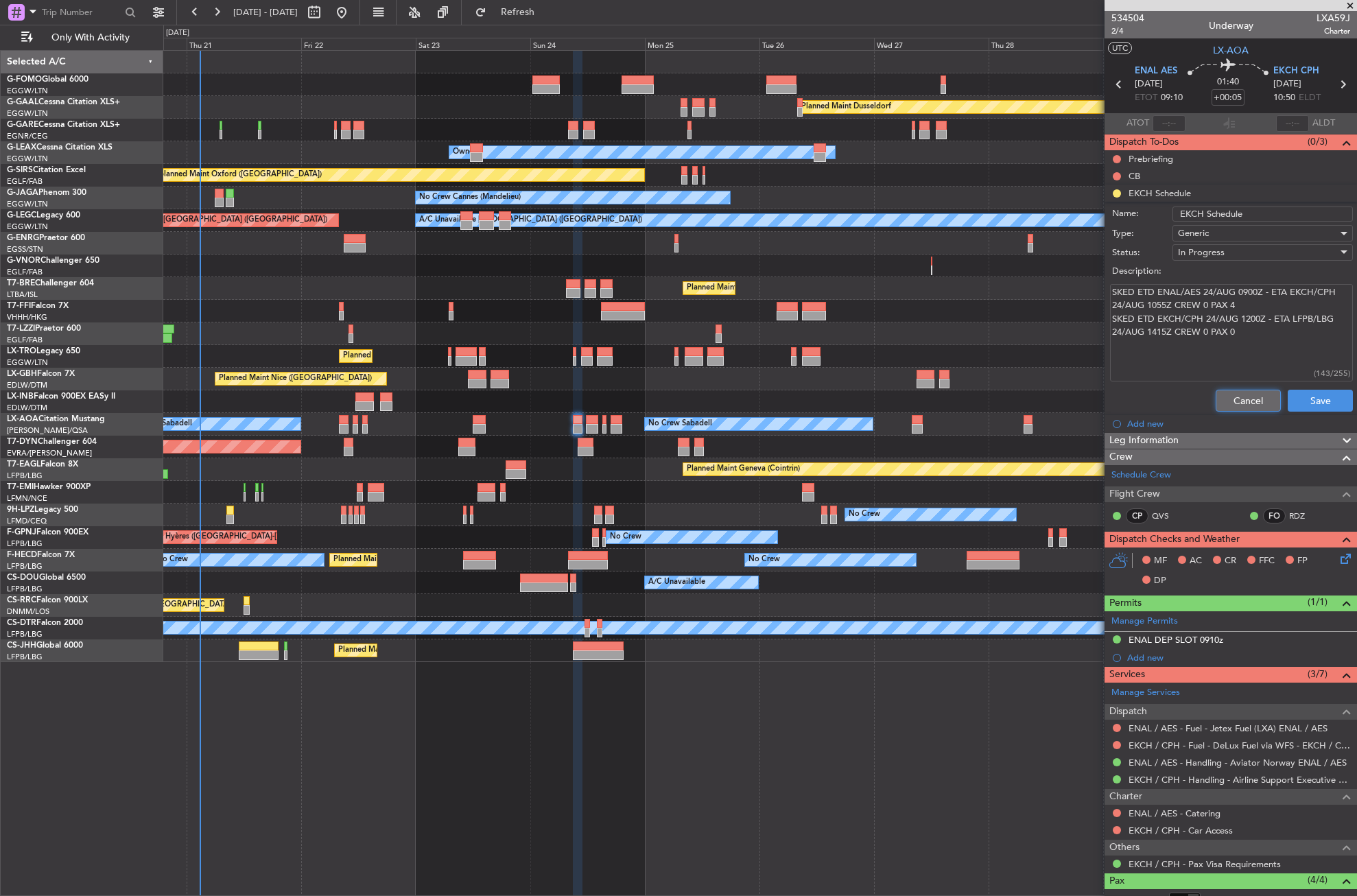
click at [1232, 395] on button "Cancel" at bounding box center [1249, 400] width 65 height 22
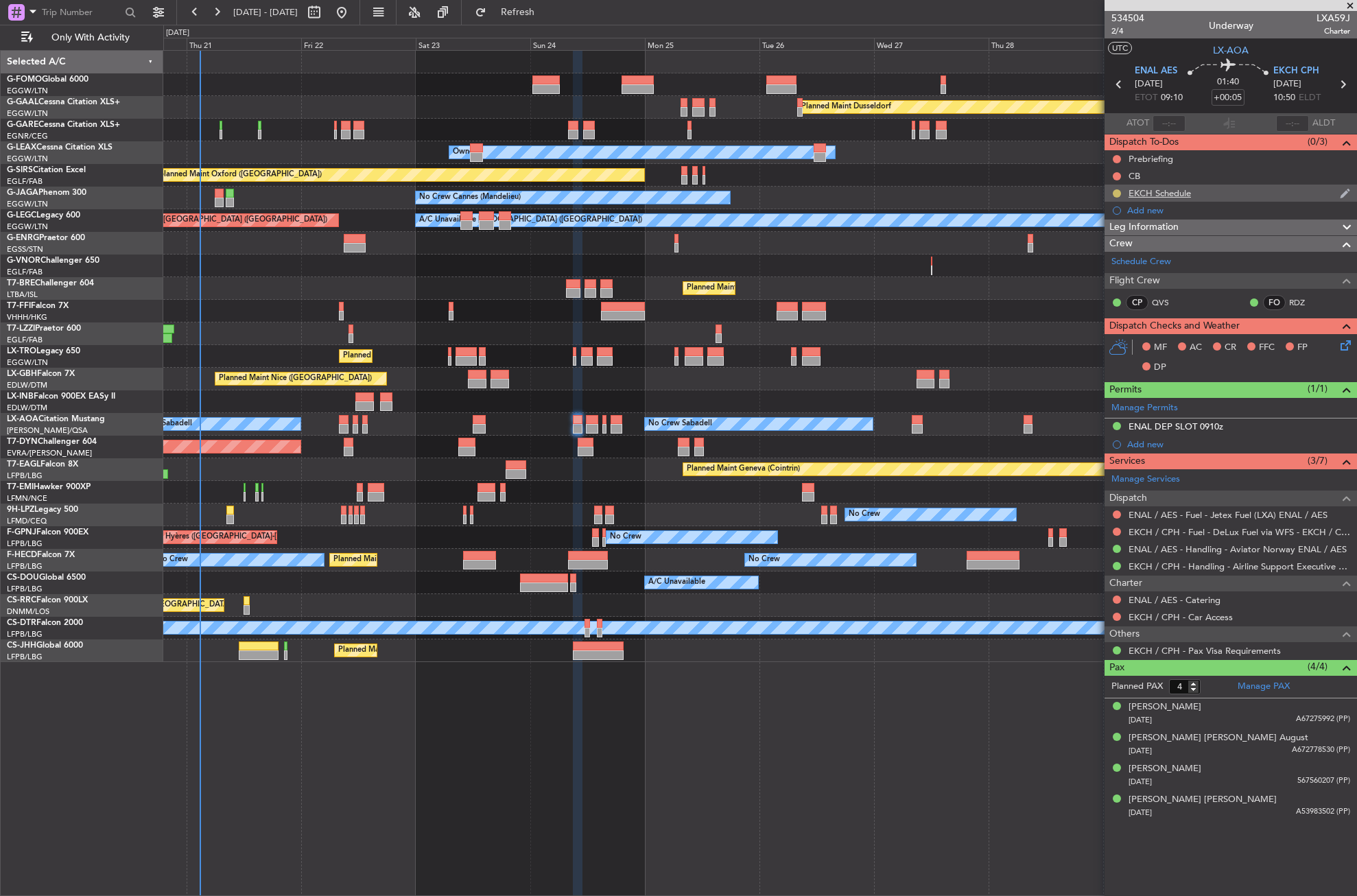
click at [1117, 190] on button at bounding box center [1117, 193] width 8 height 8
click at [1094, 257] on li "Completed" at bounding box center [1118, 254] width 74 height 20
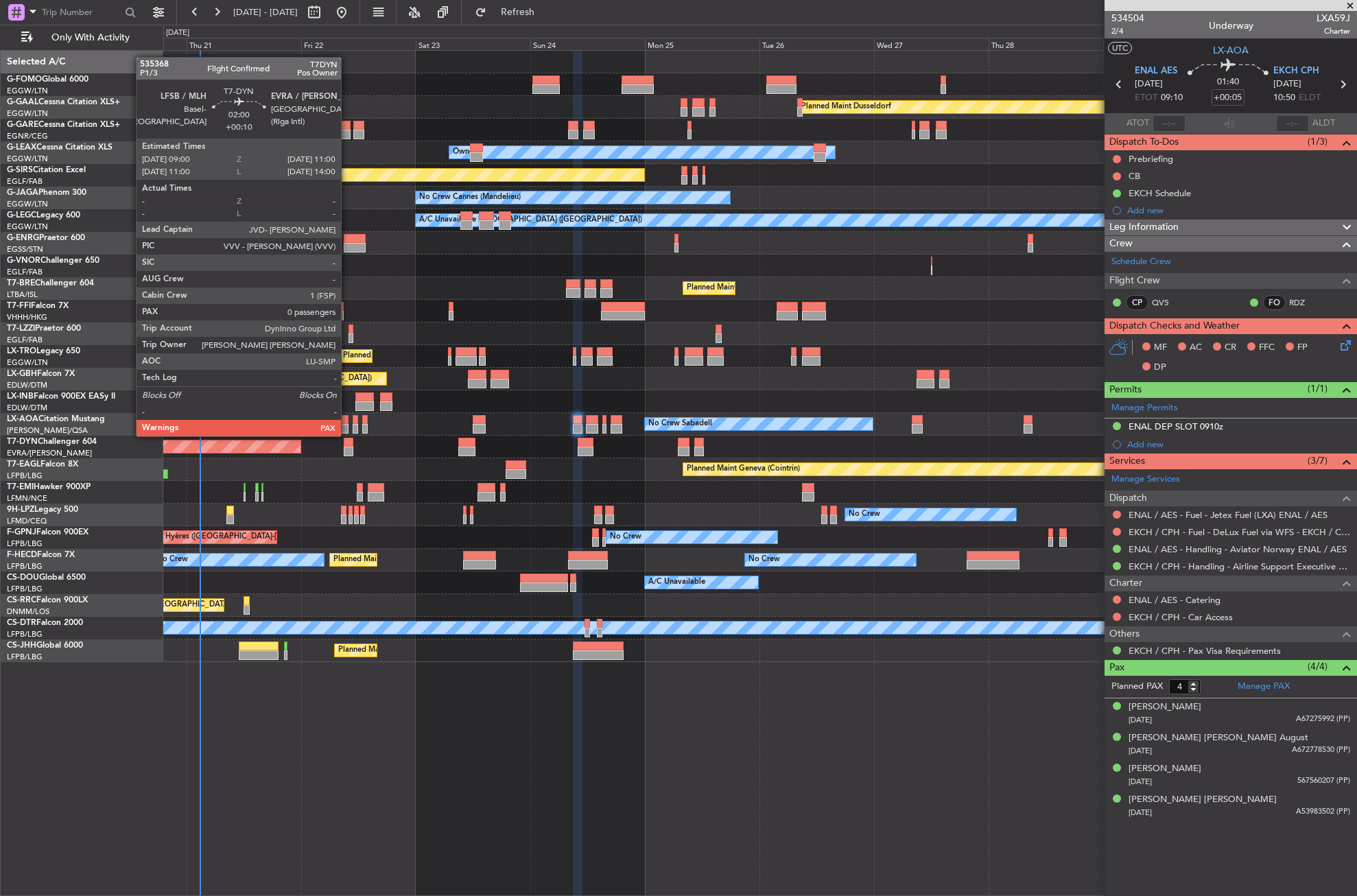
click at [347, 447] on div at bounding box center [348, 451] width 10 height 10
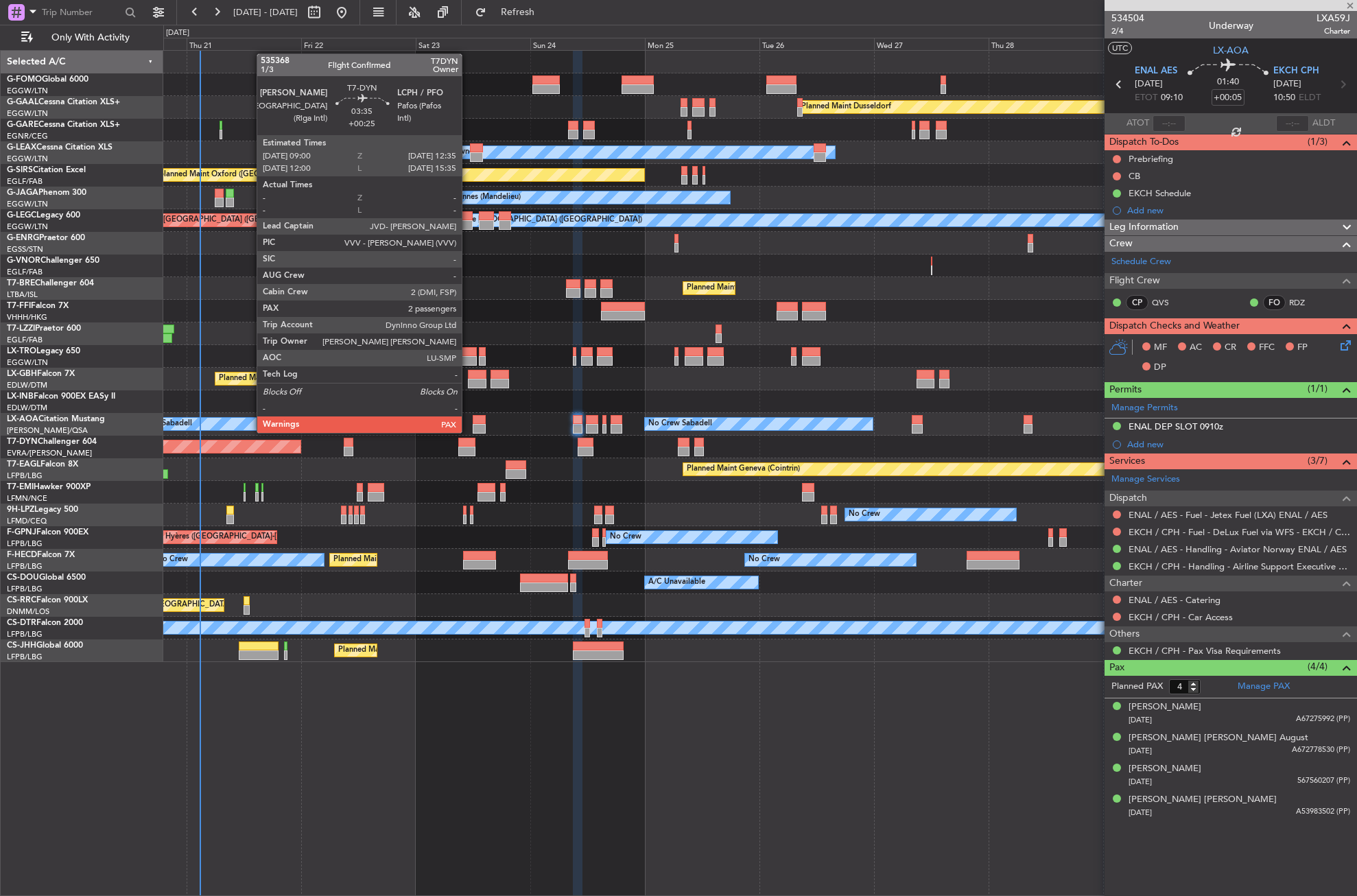
type input "+00:10"
type input "0"
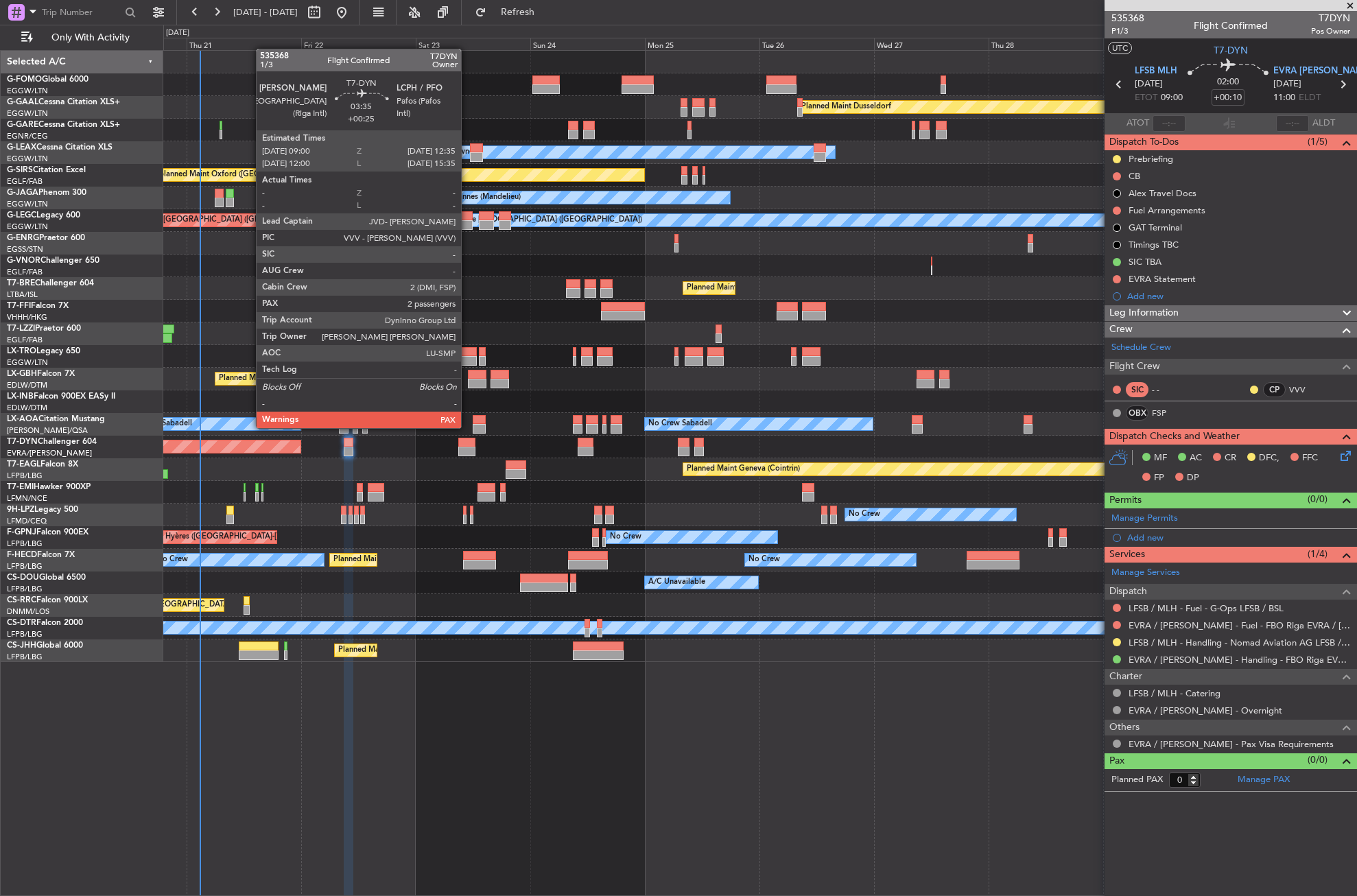
click at [467, 439] on div at bounding box center [467, 442] width 17 height 10
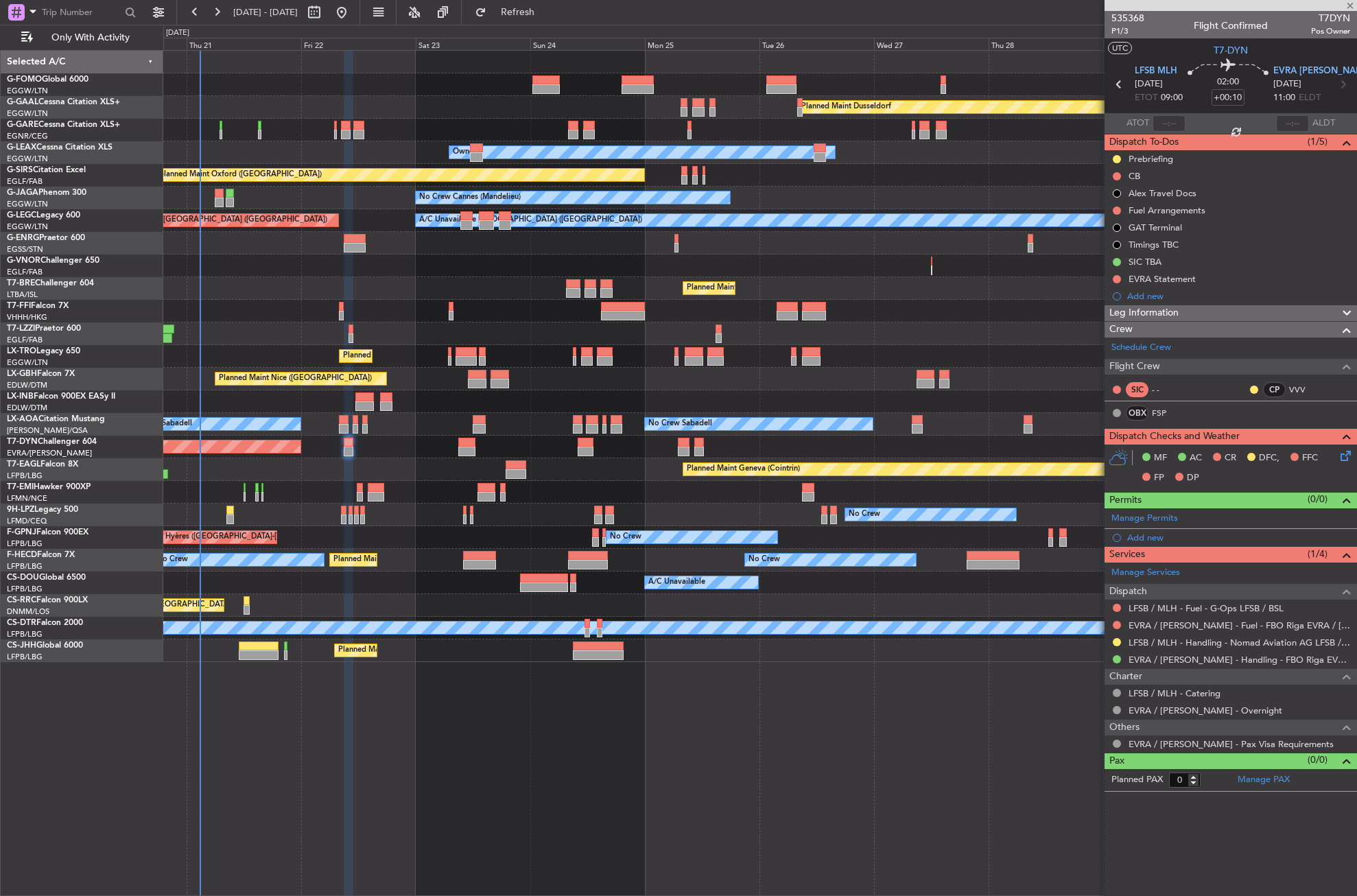
type input "+00:25"
type input "3"
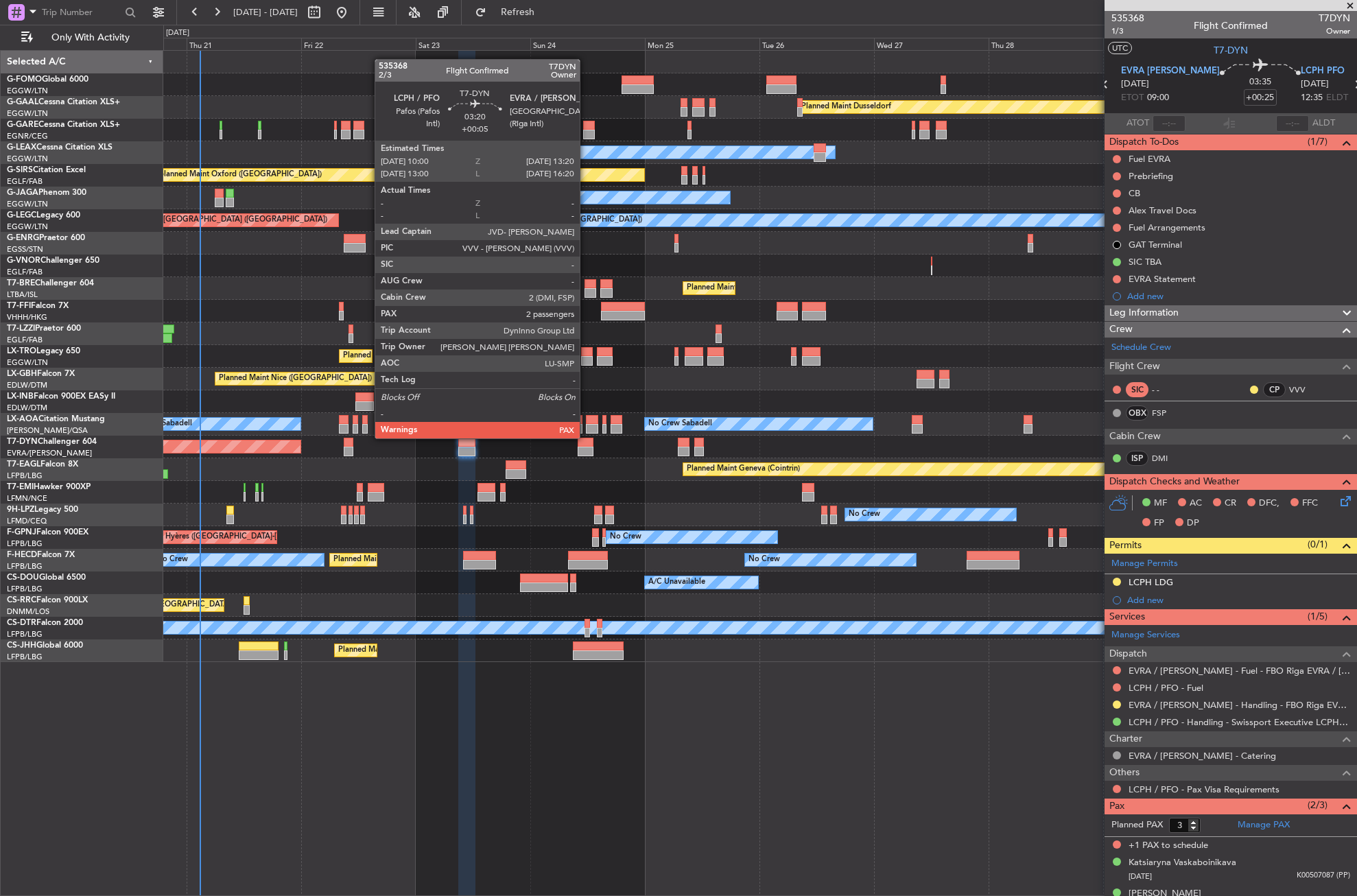
click at [586, 449] on div at bounding box center [586, 451] width 17 height 10
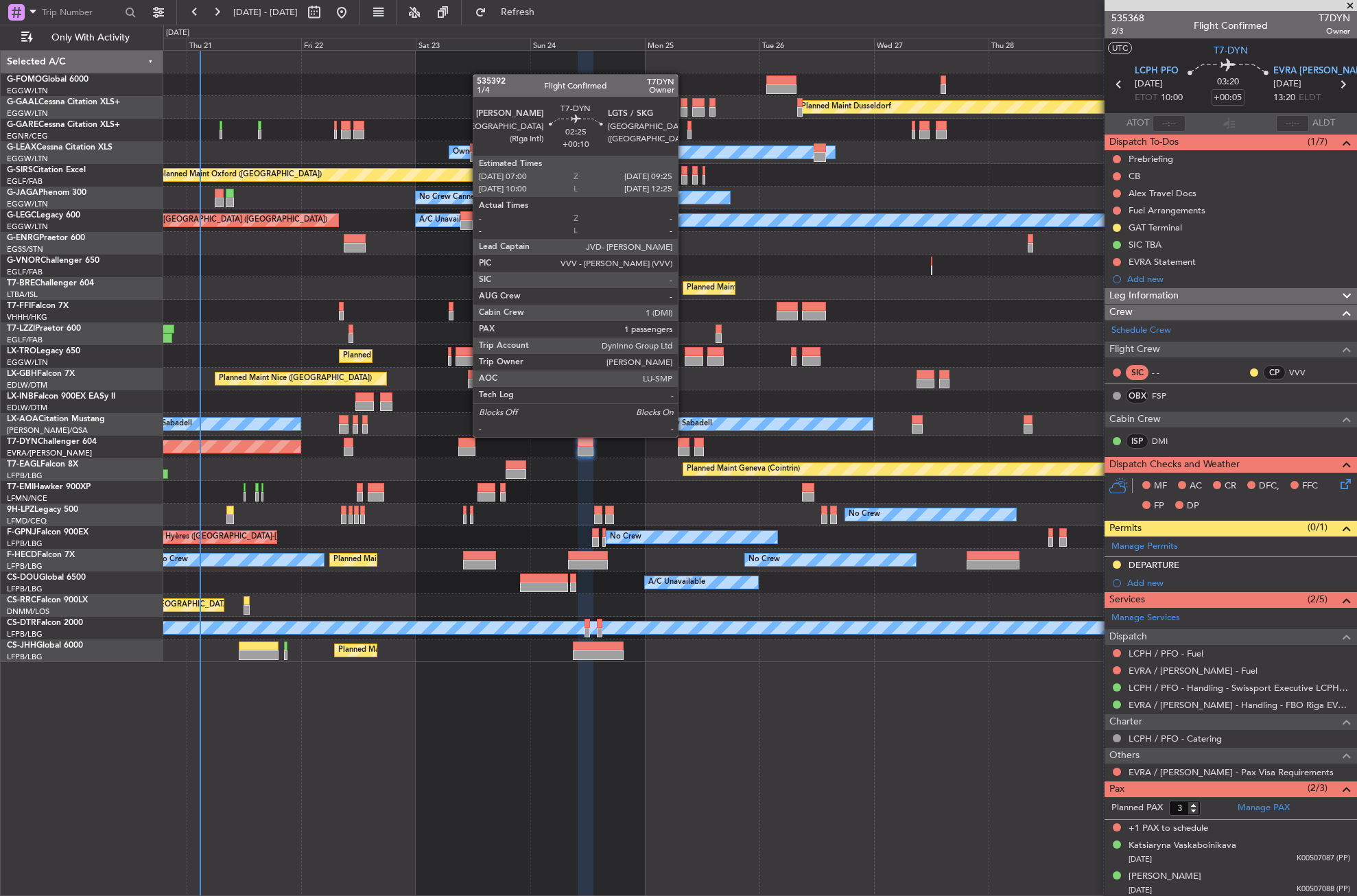
click at [684, 448] on div at bounding box center [683, 451] width 11 height 10
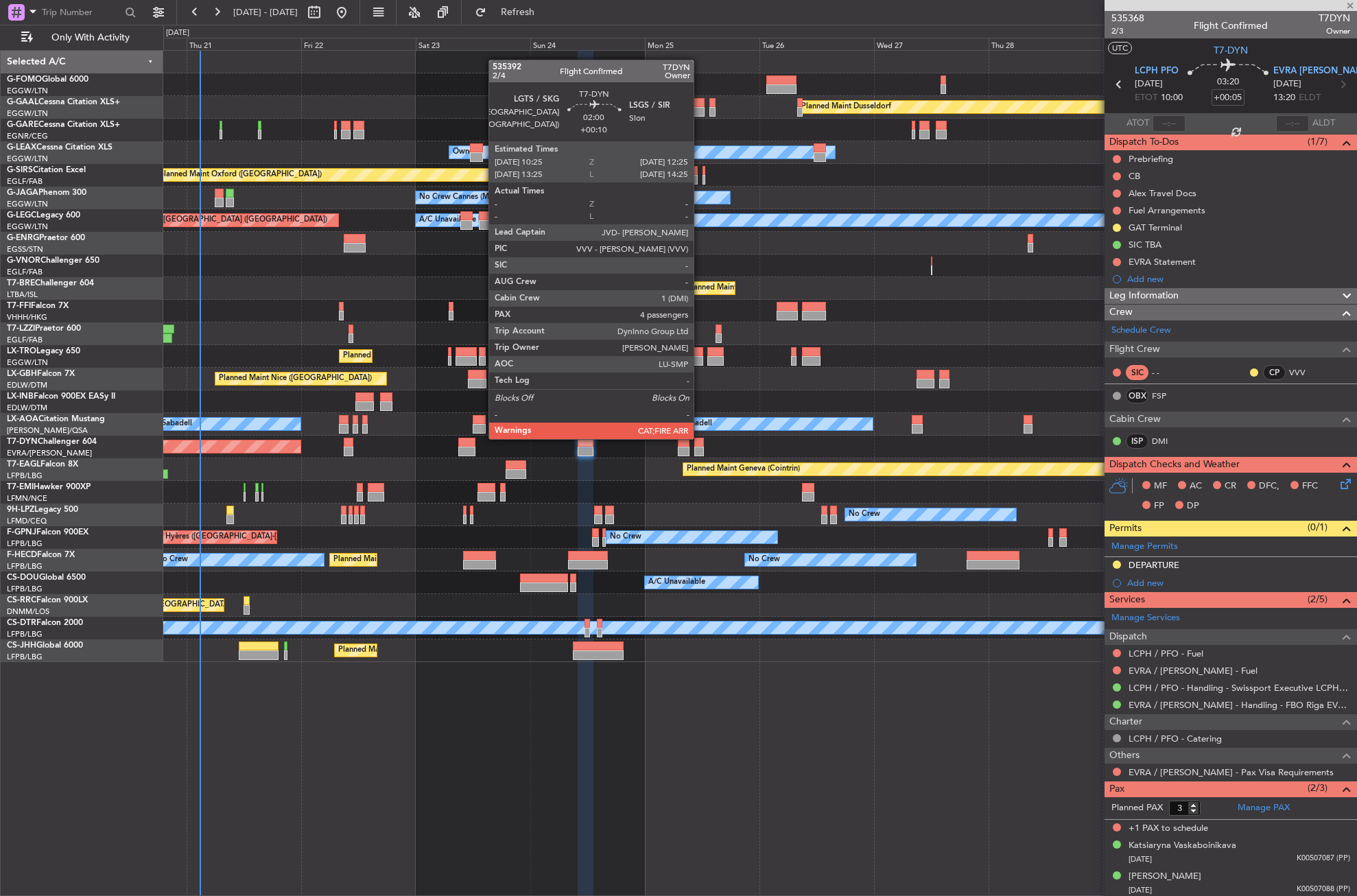
type input "+00:10"
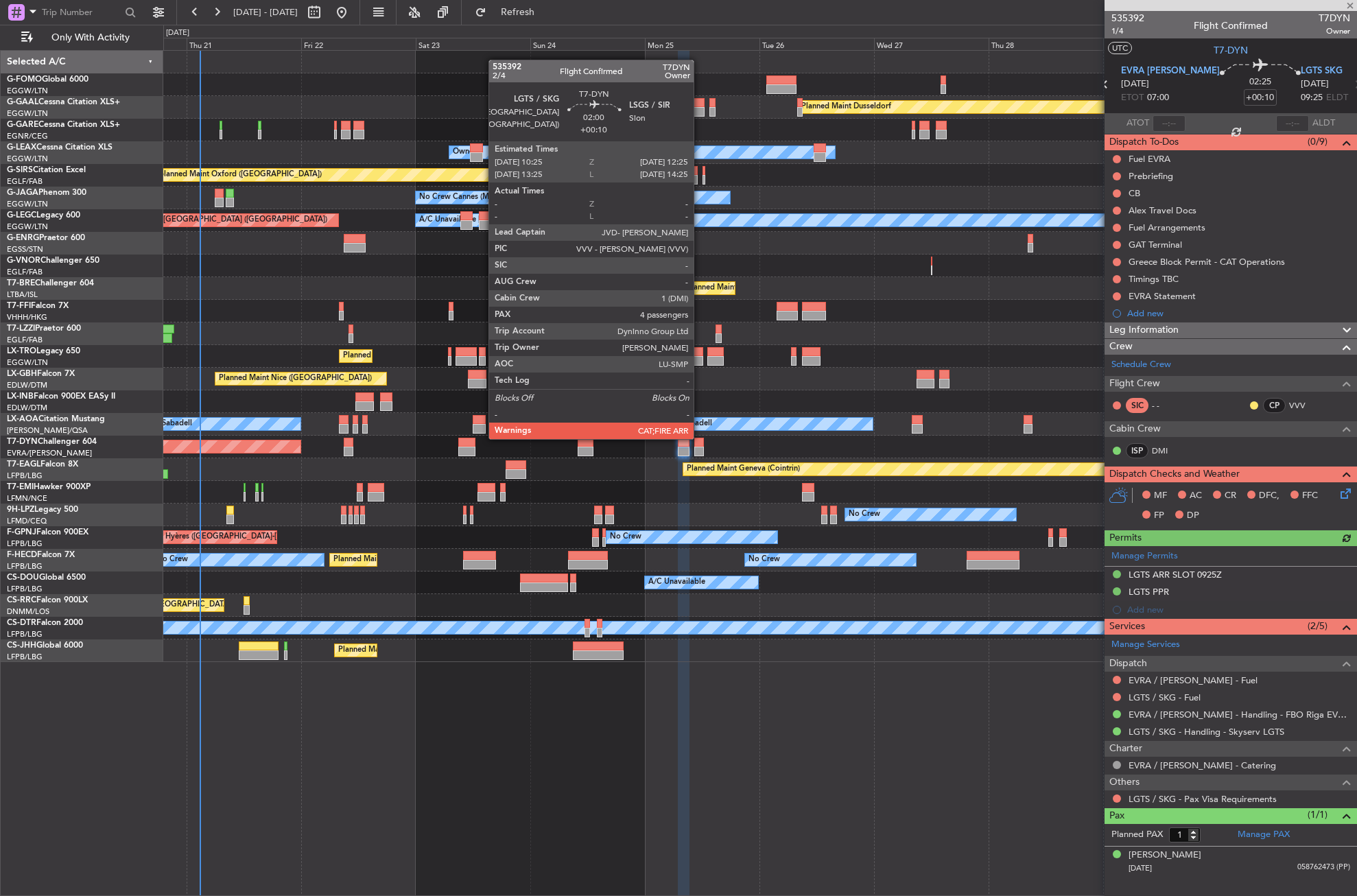
click at [700, 450] on div at bounding box center [699, 451] width 10 height 10
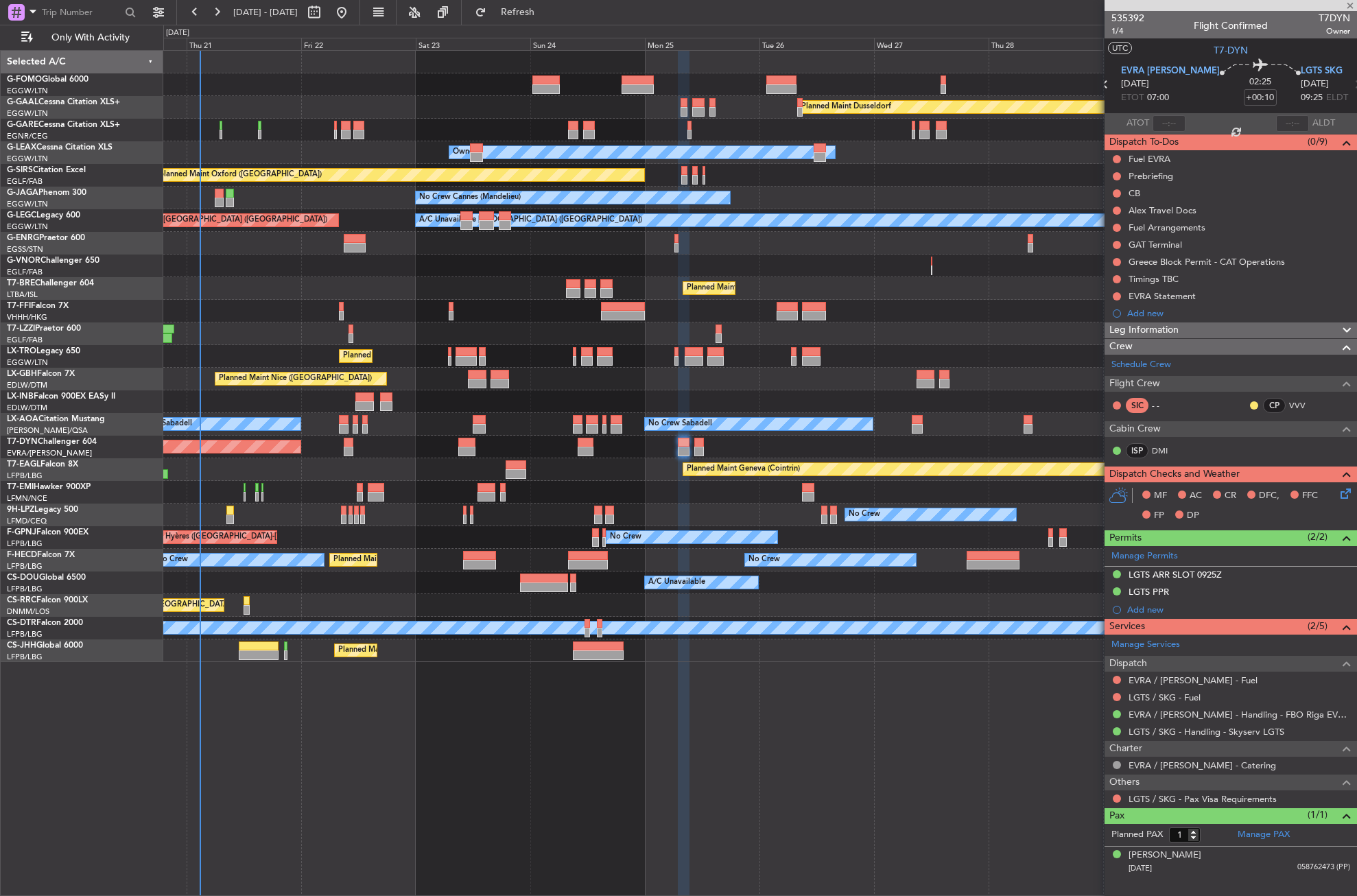
type input "4"
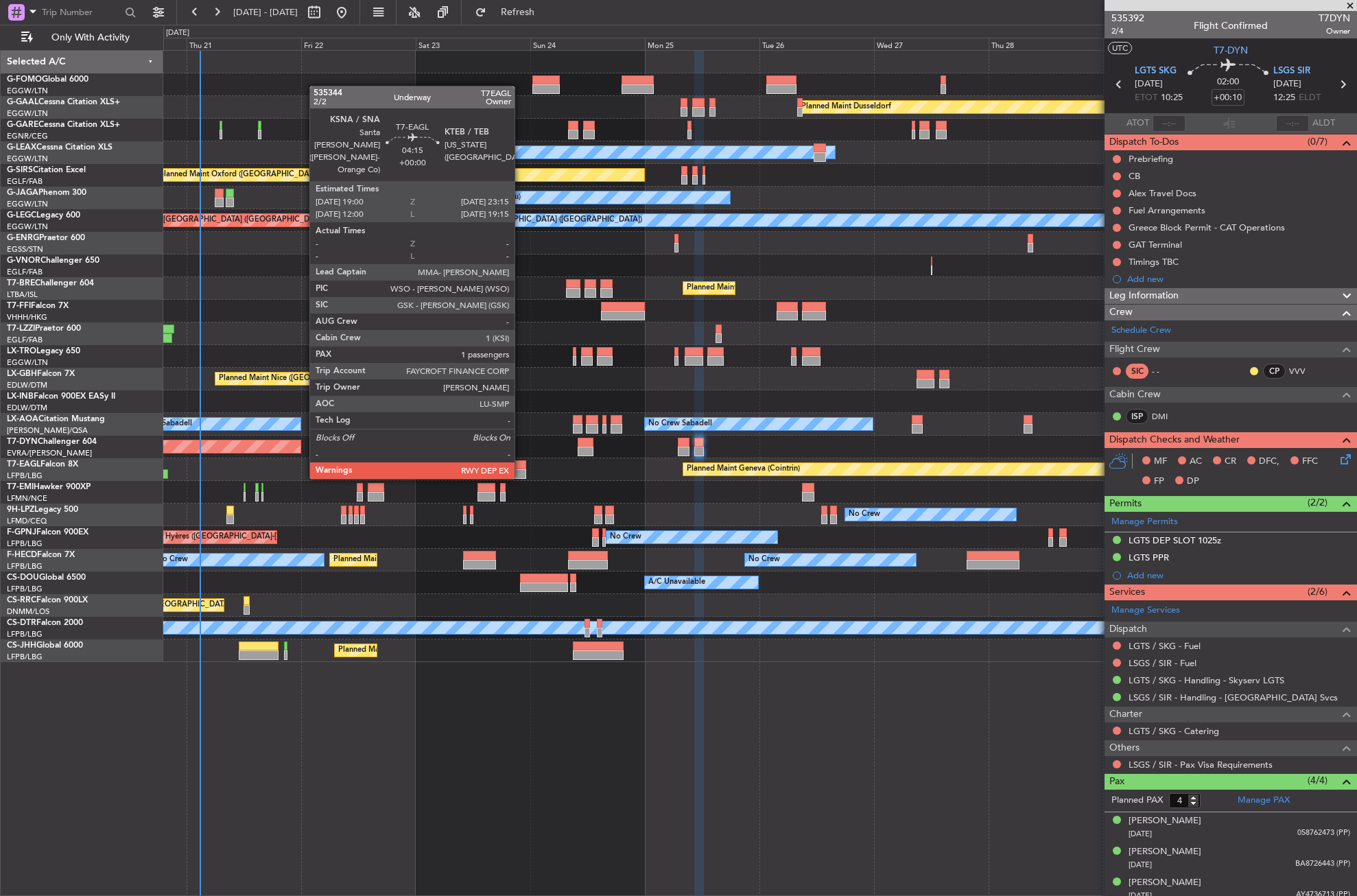
click at [521, 465] on div at bounding box center [516, 465] width 20 height 10
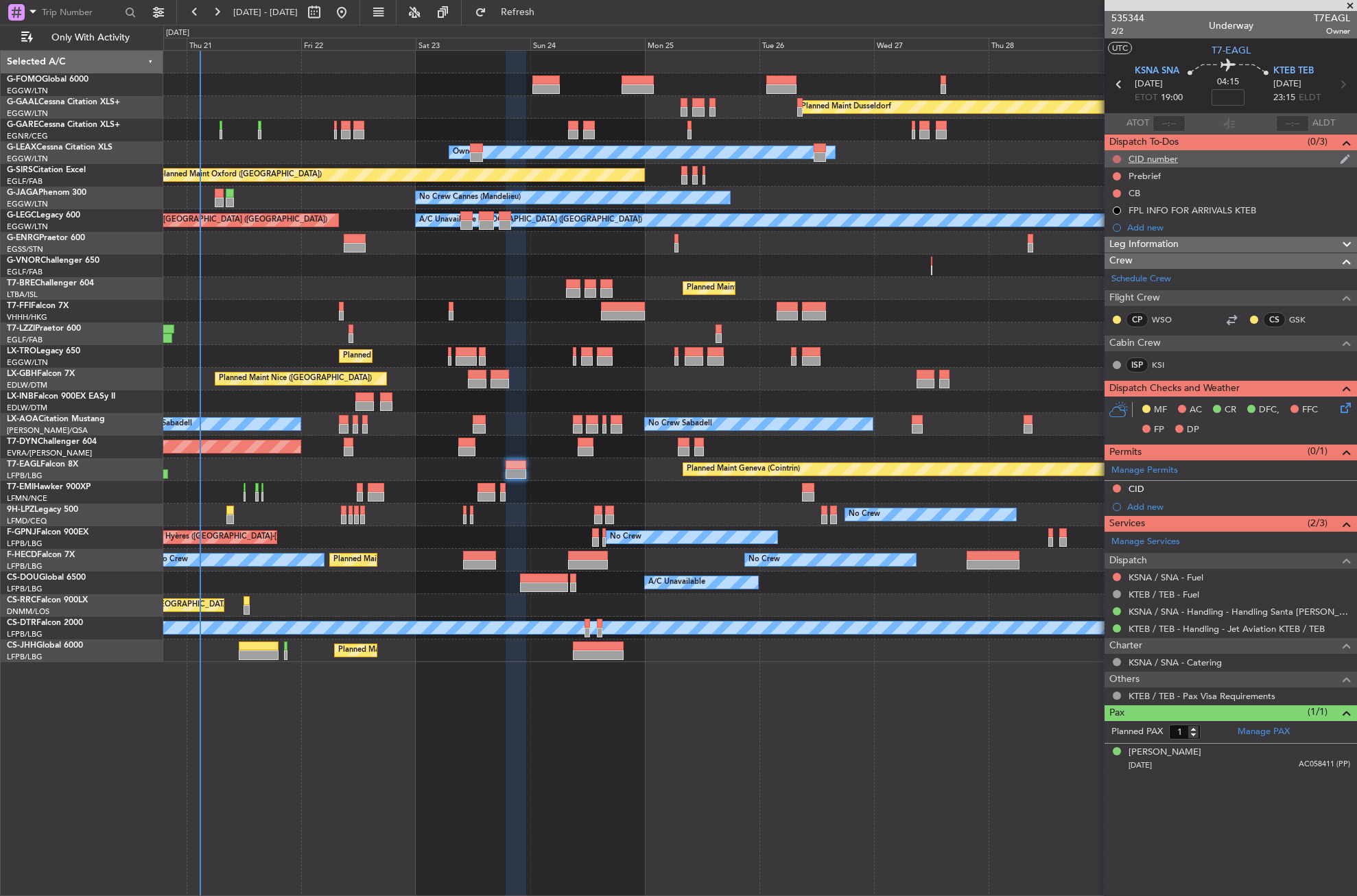
click at [1118, 155] on button at bounding box center [1117, 159] width 8 height 8
click at [1108, 232] on li "Cancelled" at bounding box center [1118, 239] width 73 height 20
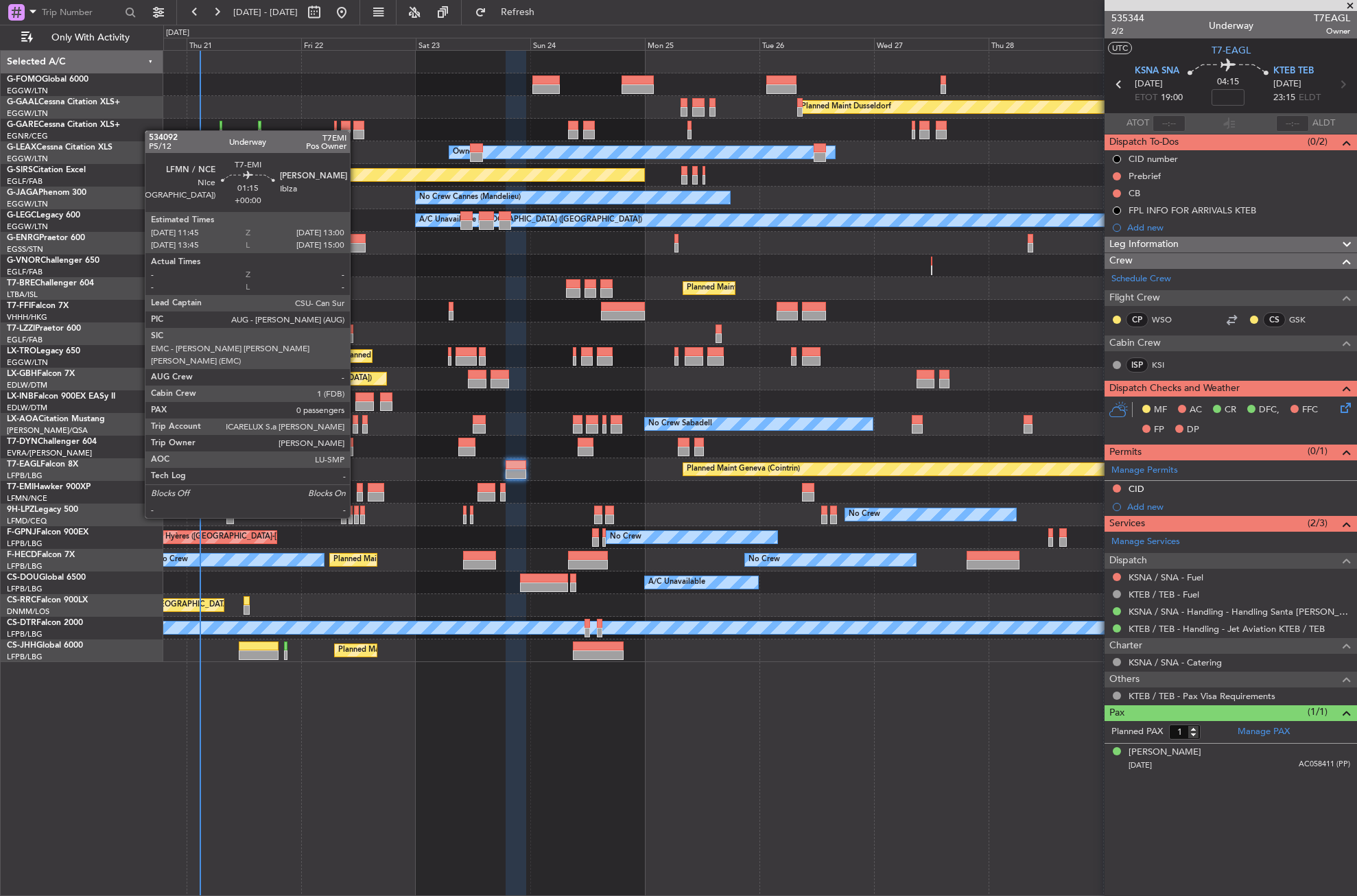
click at [357, 492] on div at bounding box center [360, 497] width 6 height 10
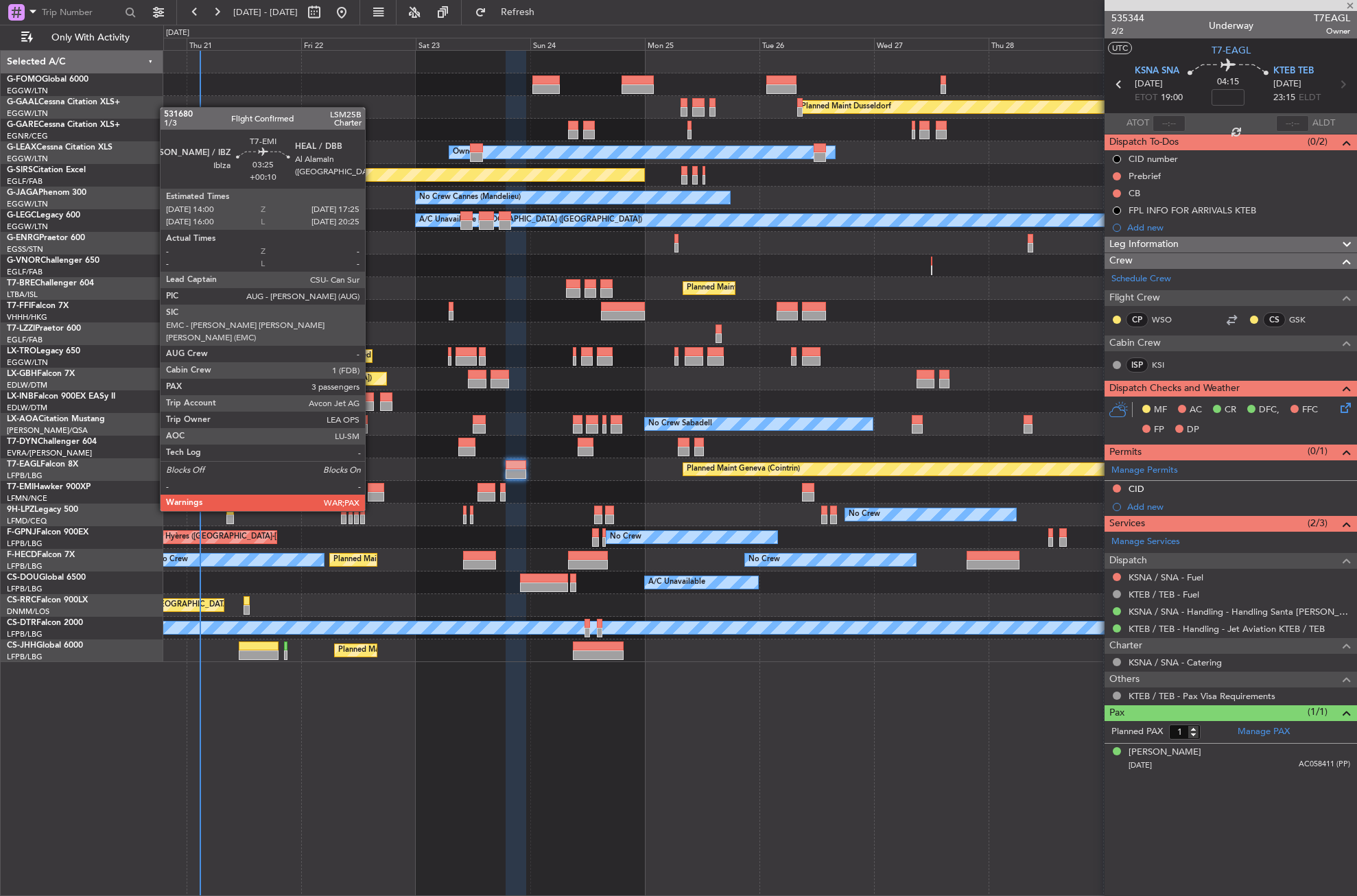
type input "0"
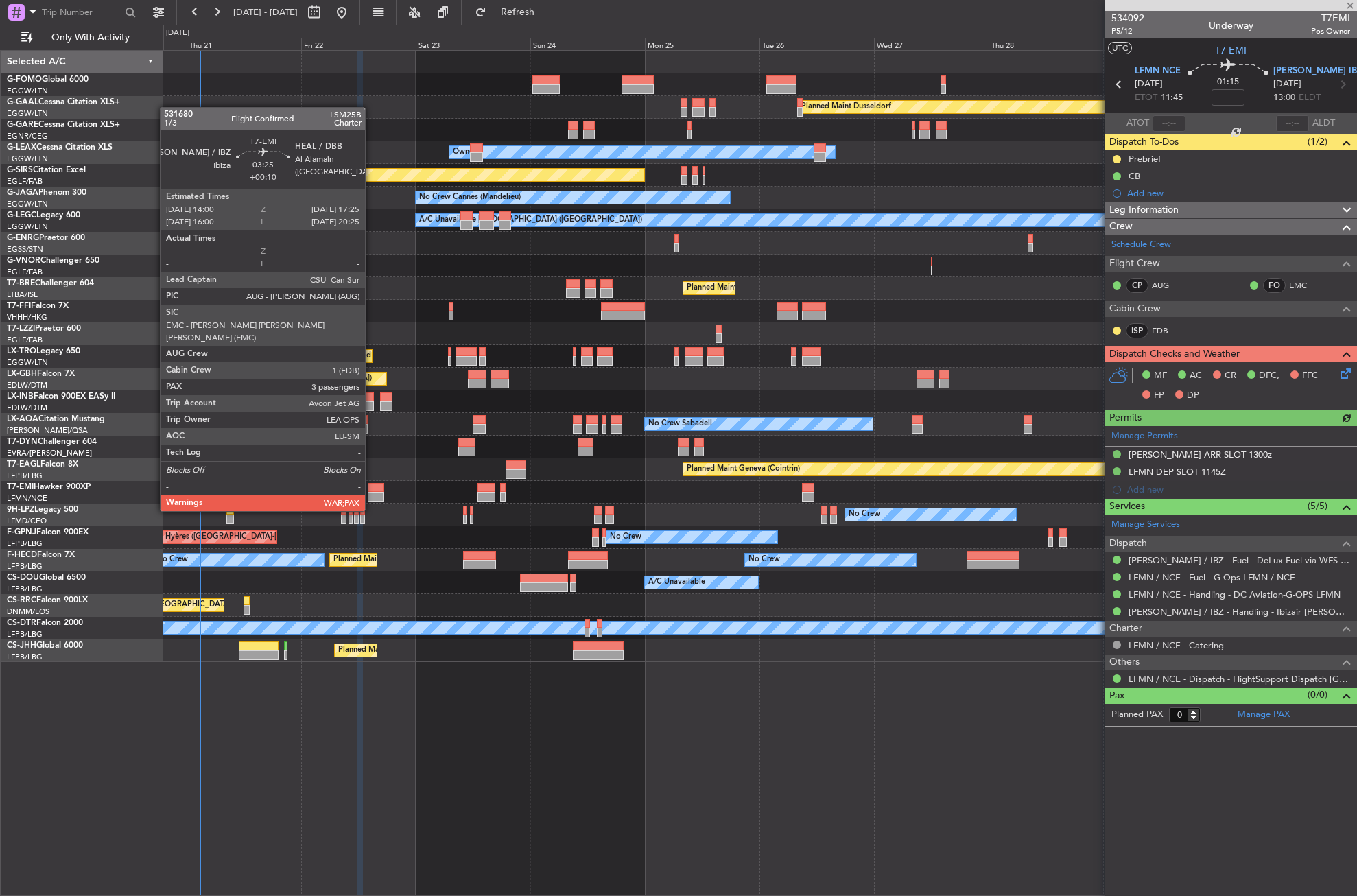
click at [371, 485] on div at bounding box center [376, 487] width 17 height 10
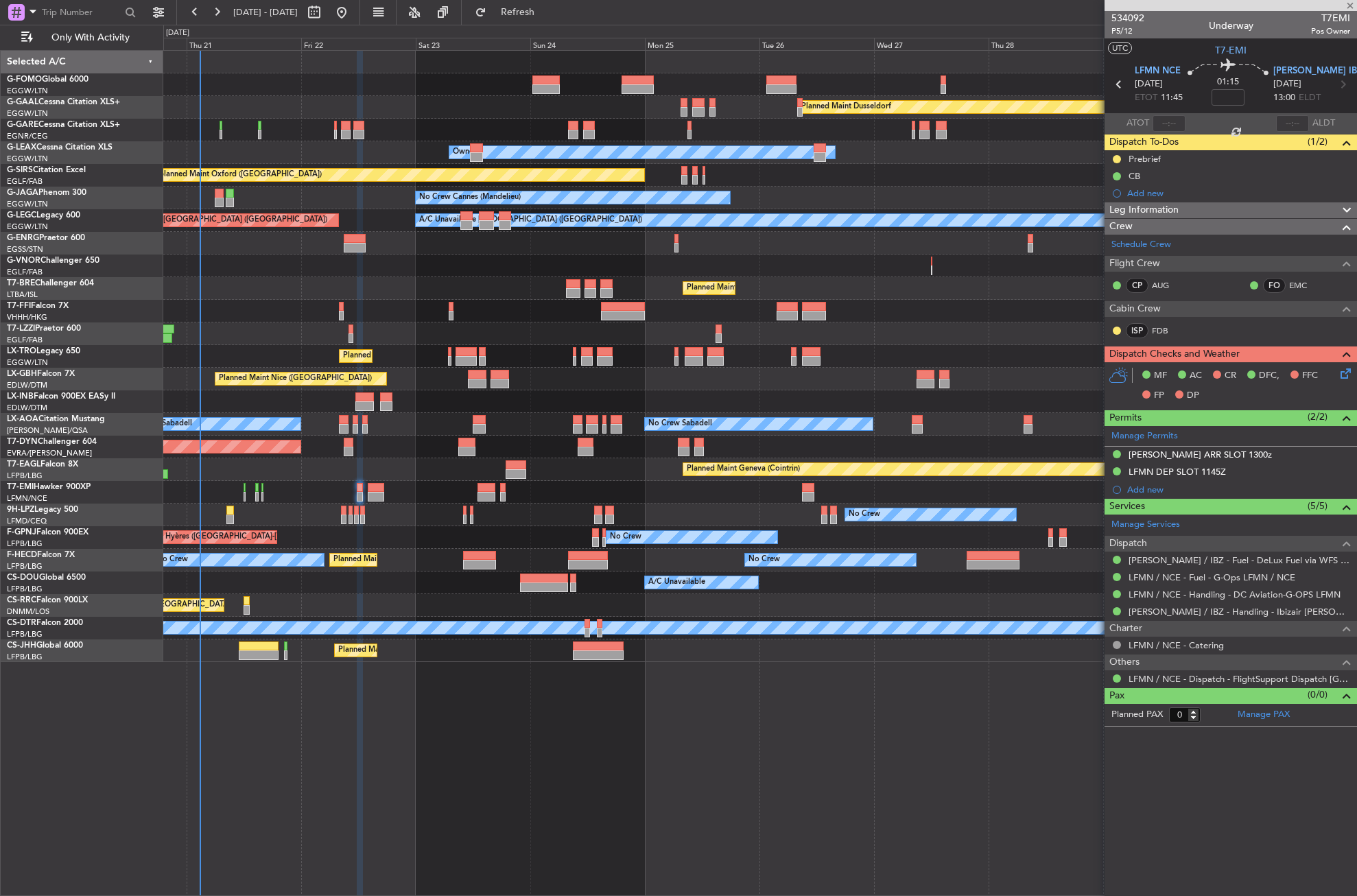
type input "+00:10"
type input "3"
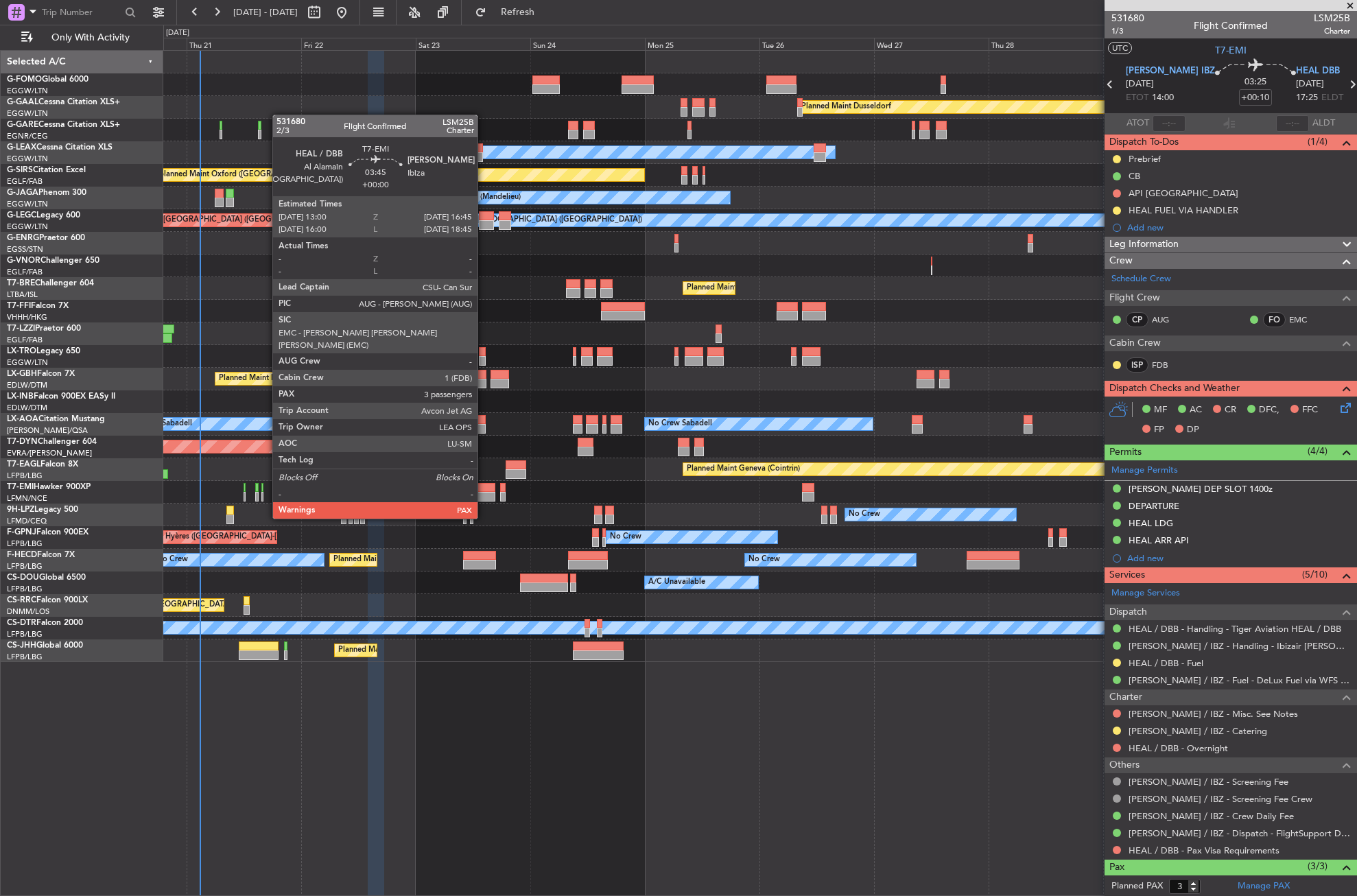
click at [484, 493] on div at bounding box center [487, 497] width 19 height 10
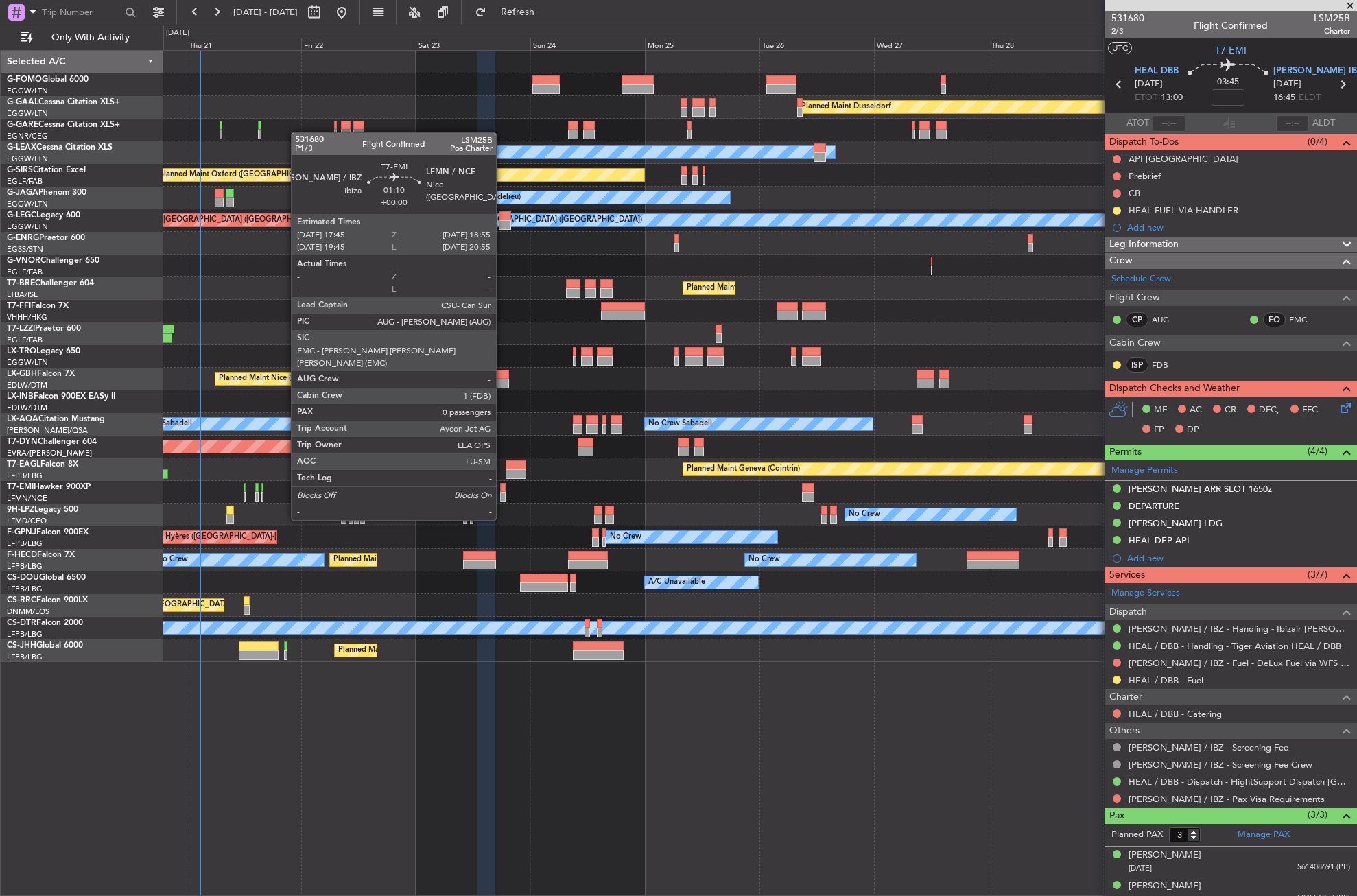
click at [502, 494] on div at bounding box center [504, 497] width 6 height 10
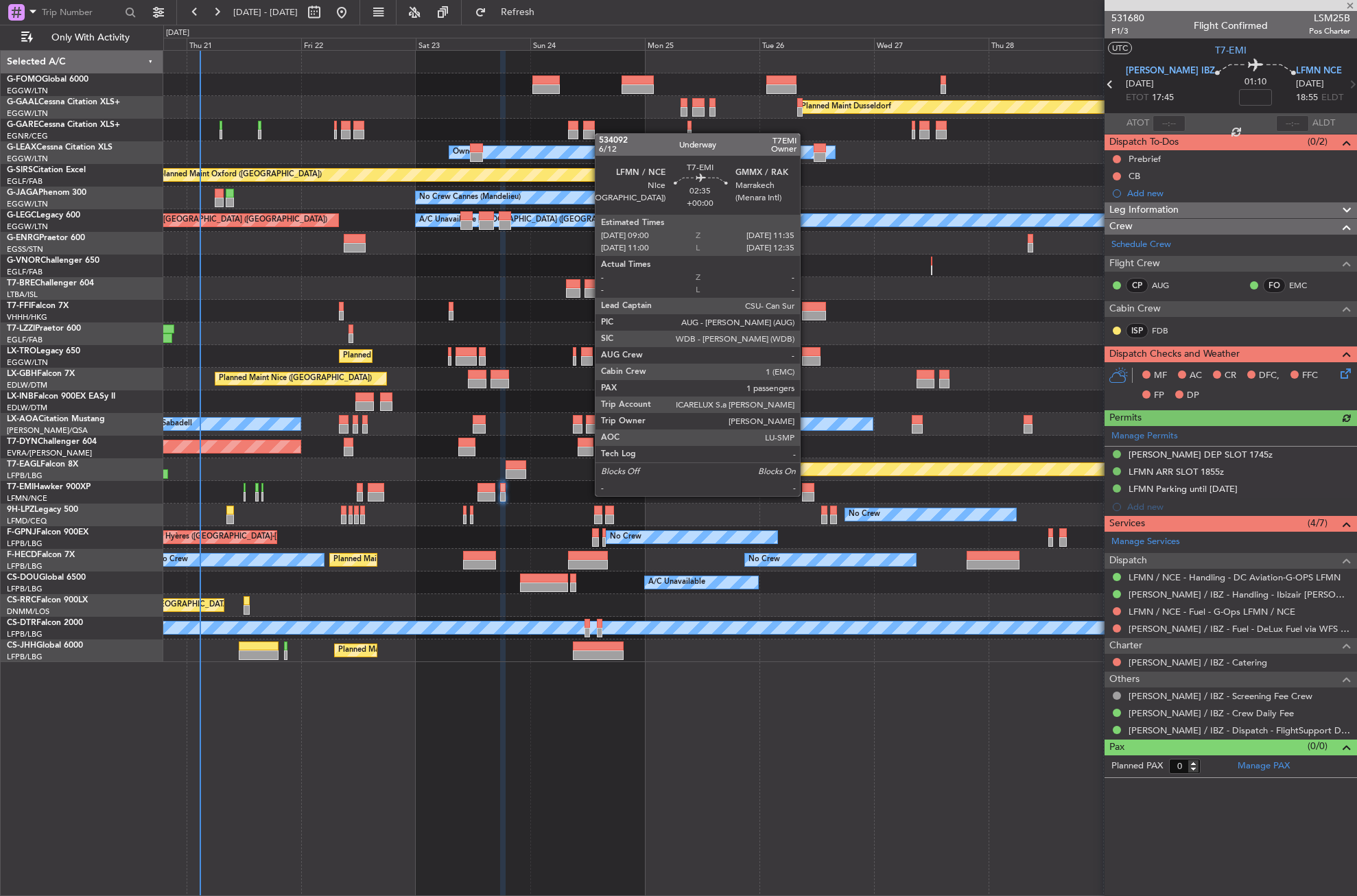
click at [806, 494] on div at bounding box center [808, 497] width 12 height 10
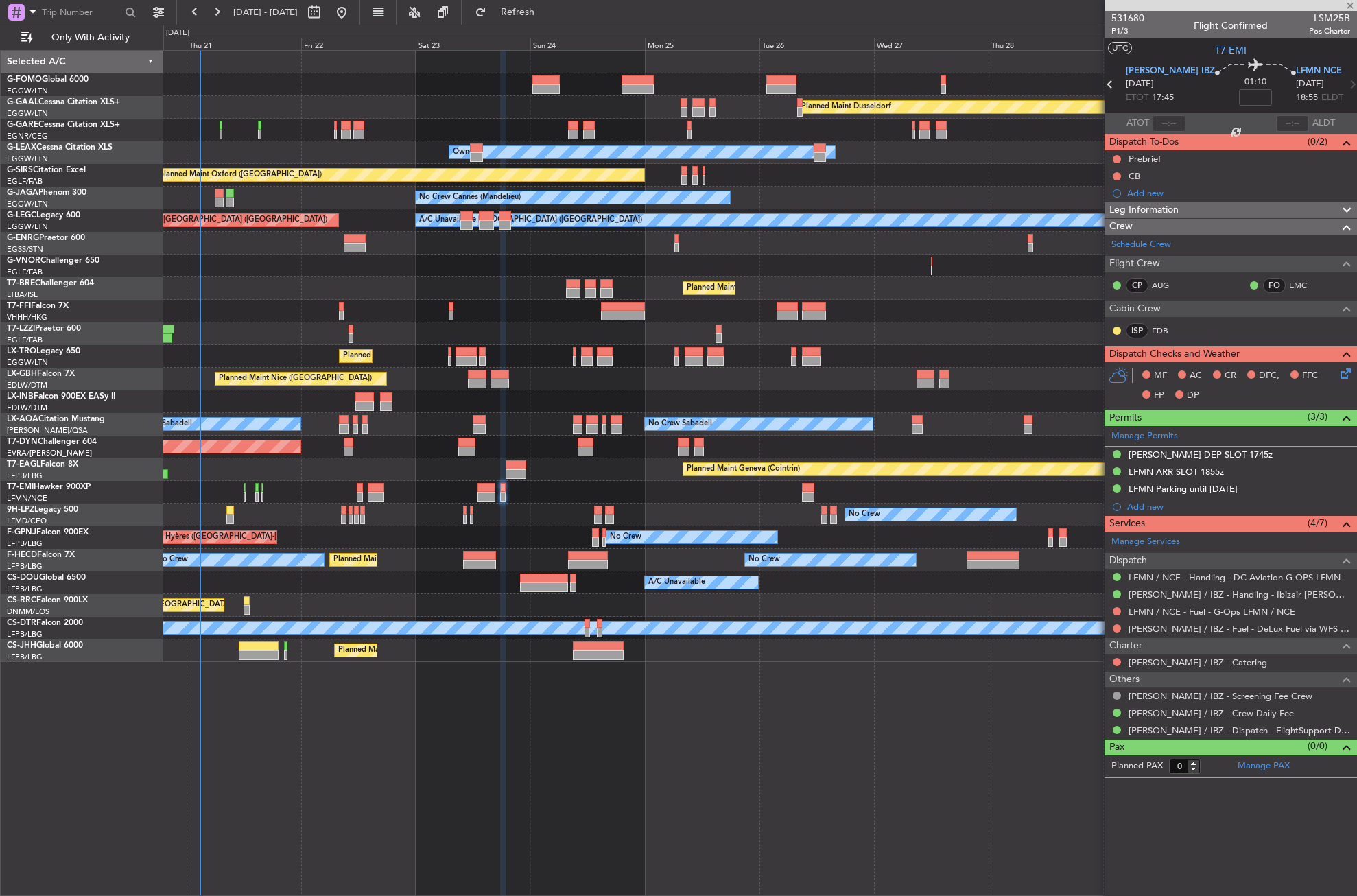
type input "1"
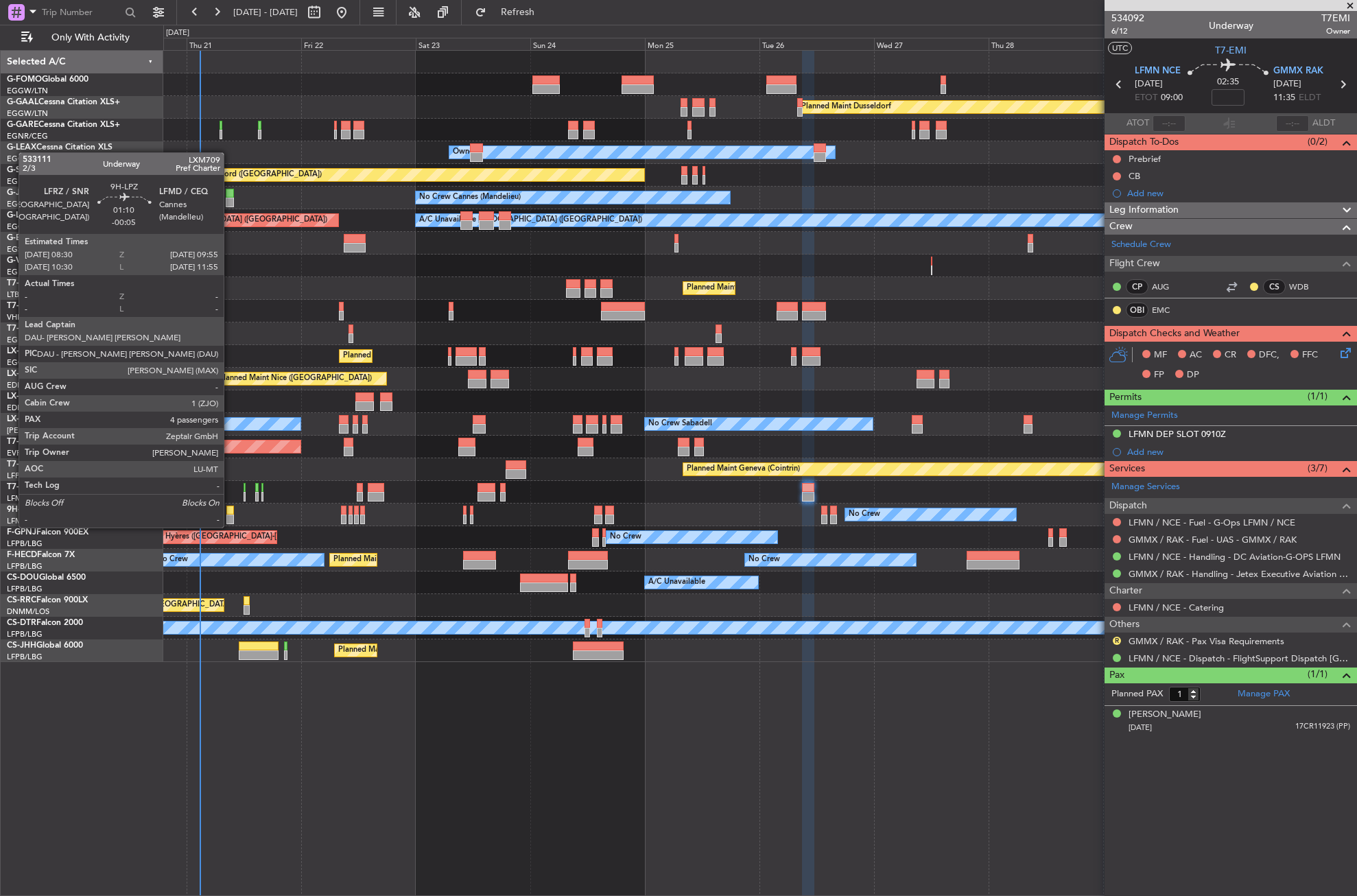
click at [230, 514] on div at bounding box center [230, 510] width 7 height 10
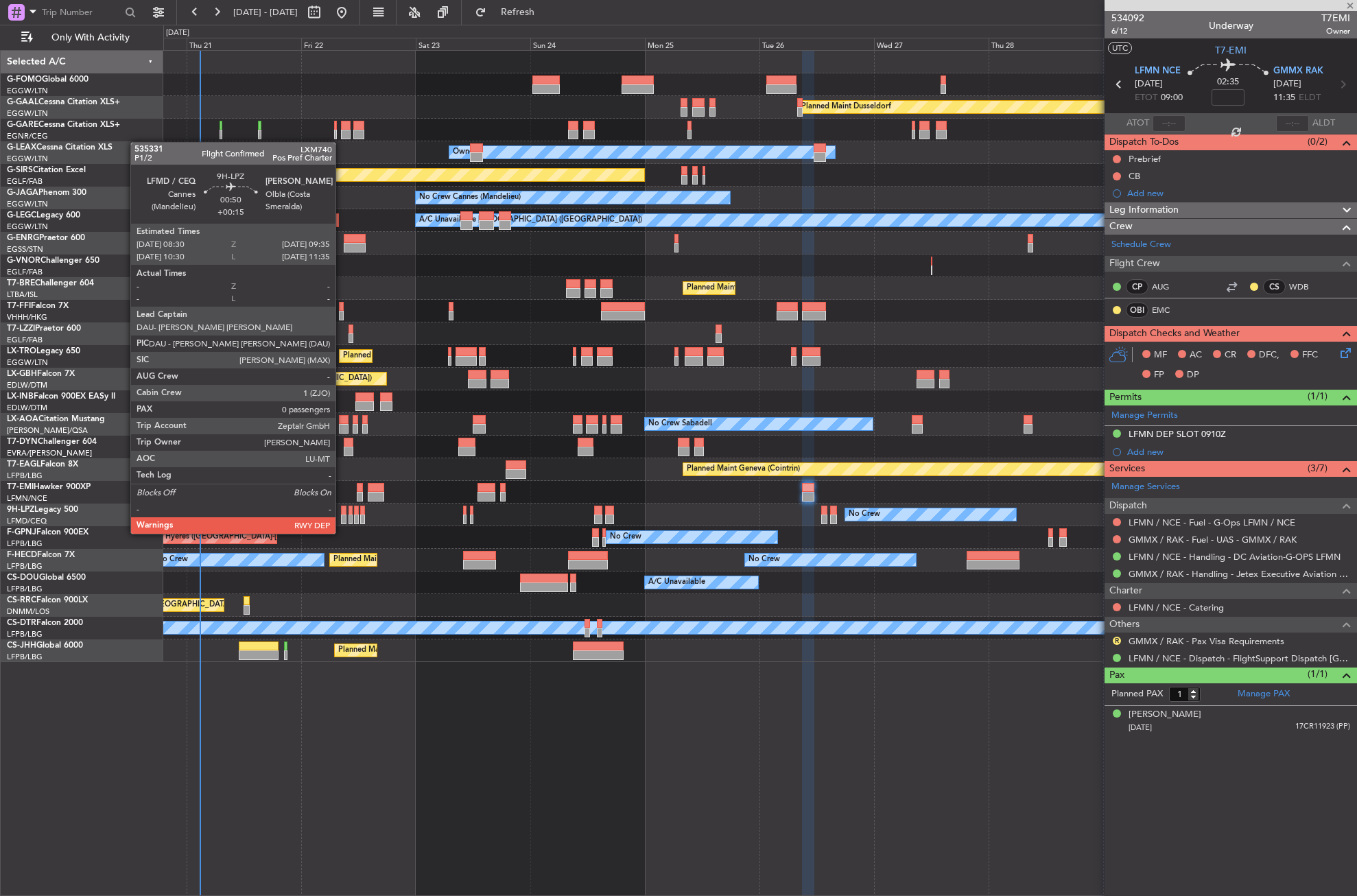
type input "-00:05"
type input "4"
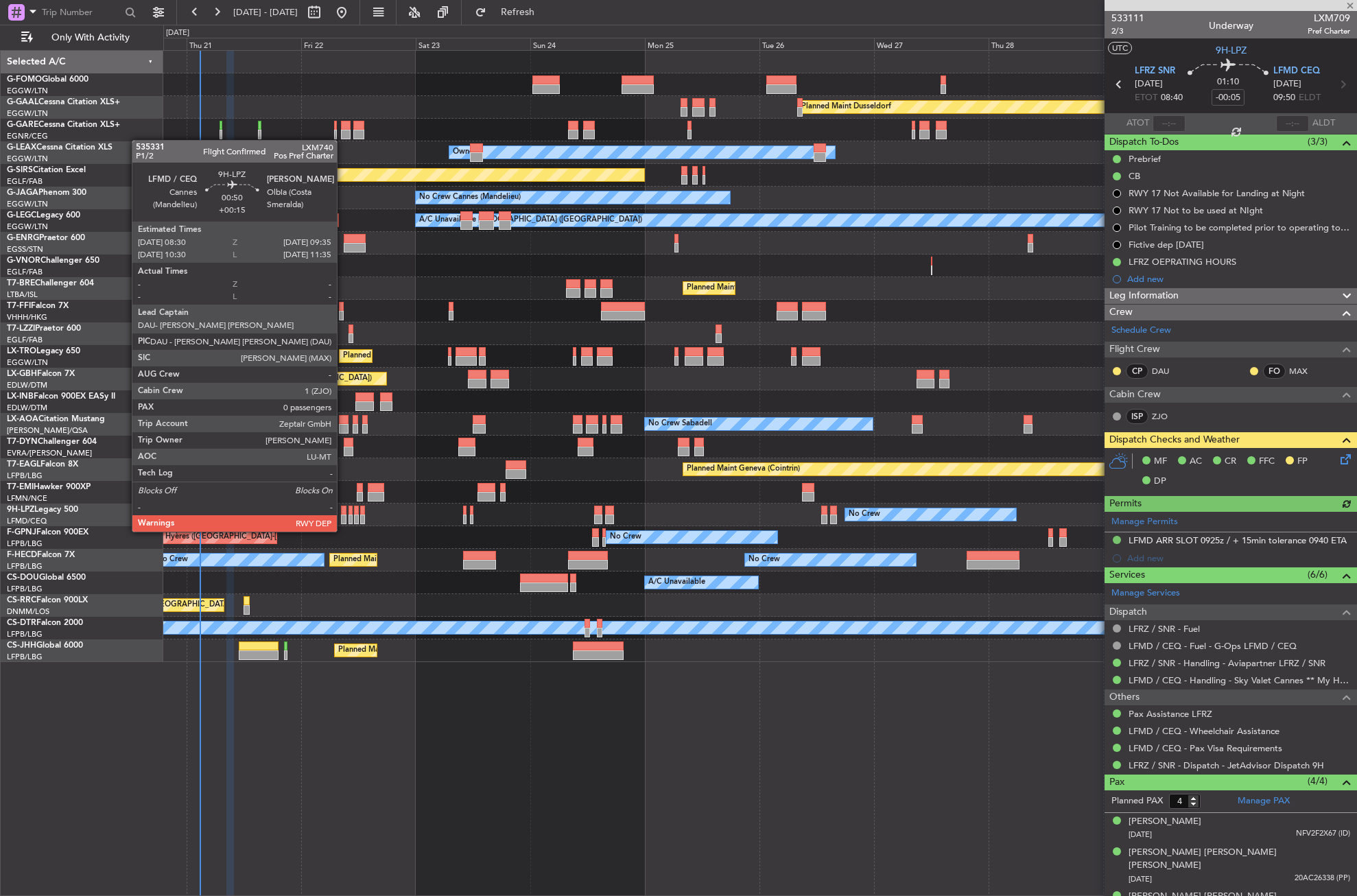
click at [343, 518] on div at bounding box center [343, 519] width 5 height 10
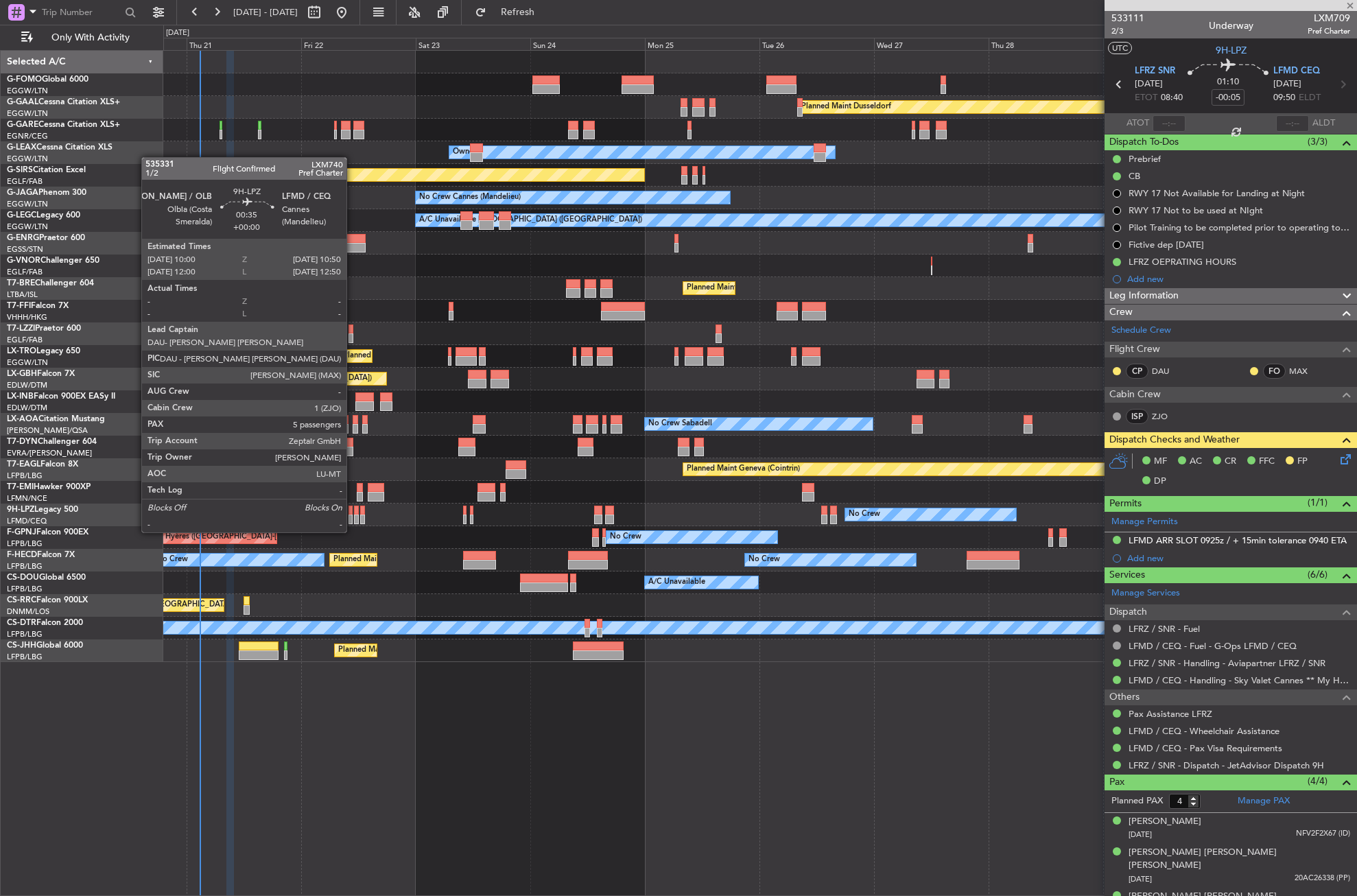
type input "+00:15"
type input "0"
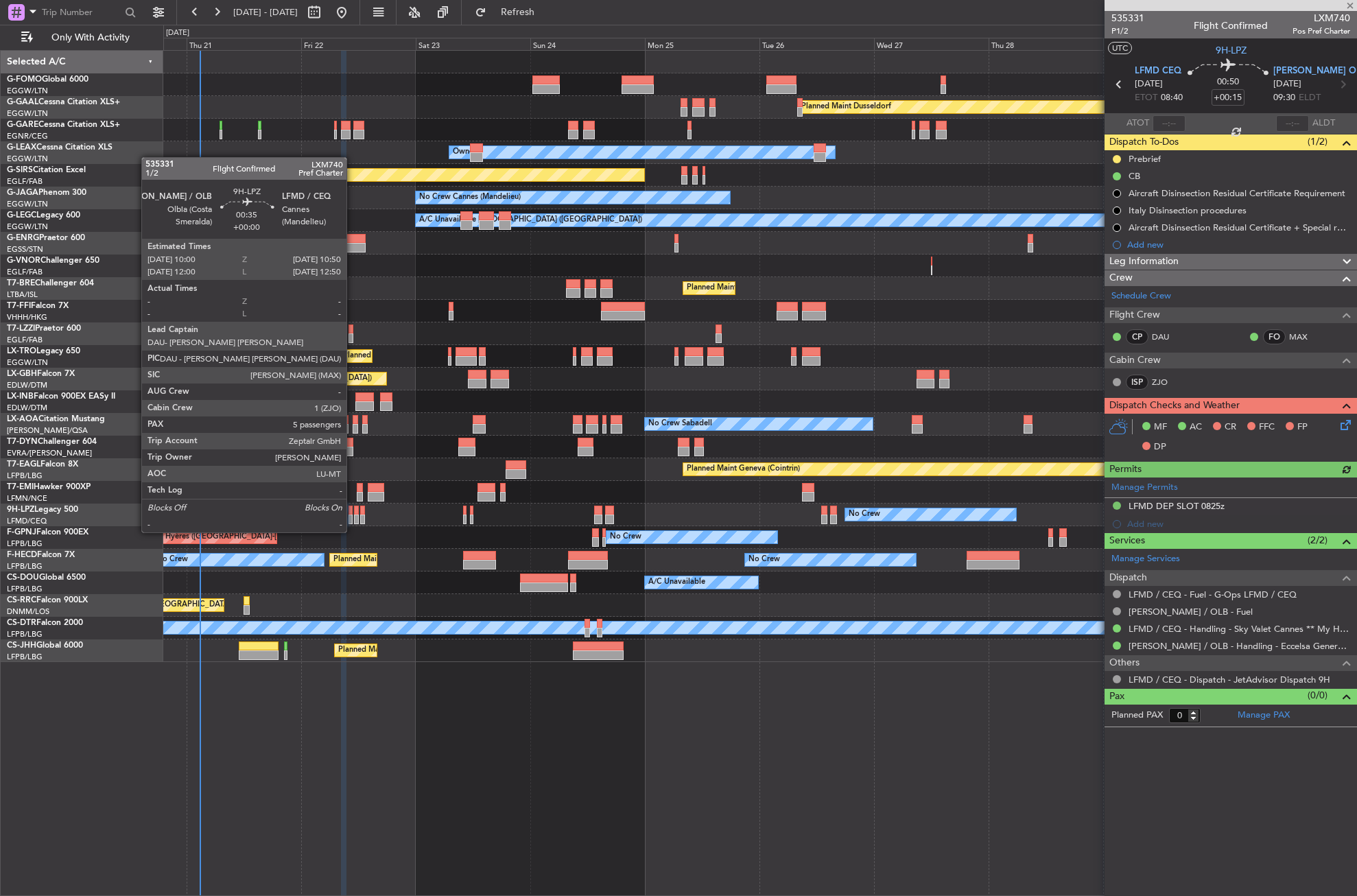
click at [353, 518] on div at bounding box center [350, 519] width 4 height 10
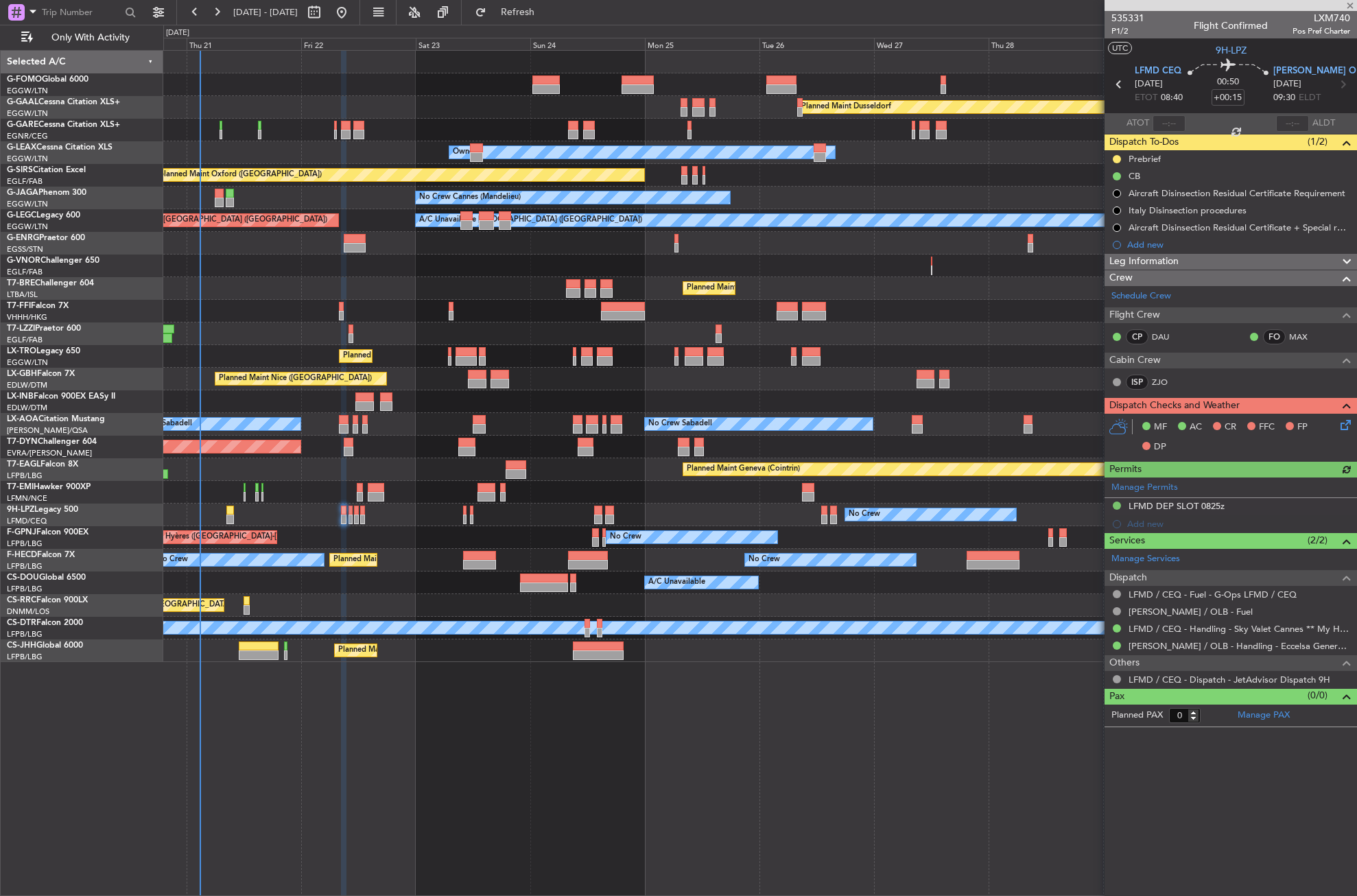
type input "5"
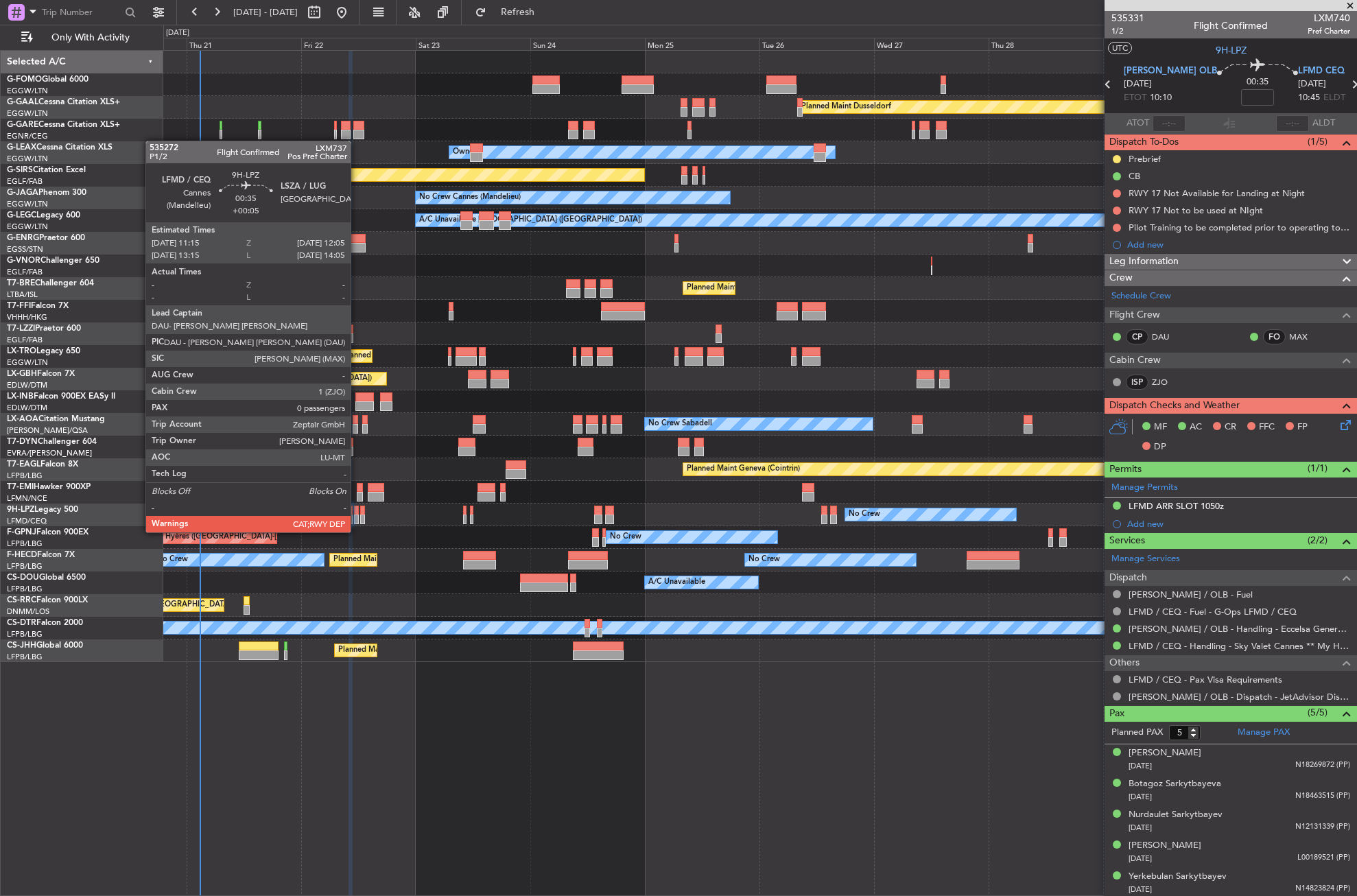
click at [357, 518] on div at bounding box center [355, 519] width 4 height 10
type input "+00:05"
type input "0"
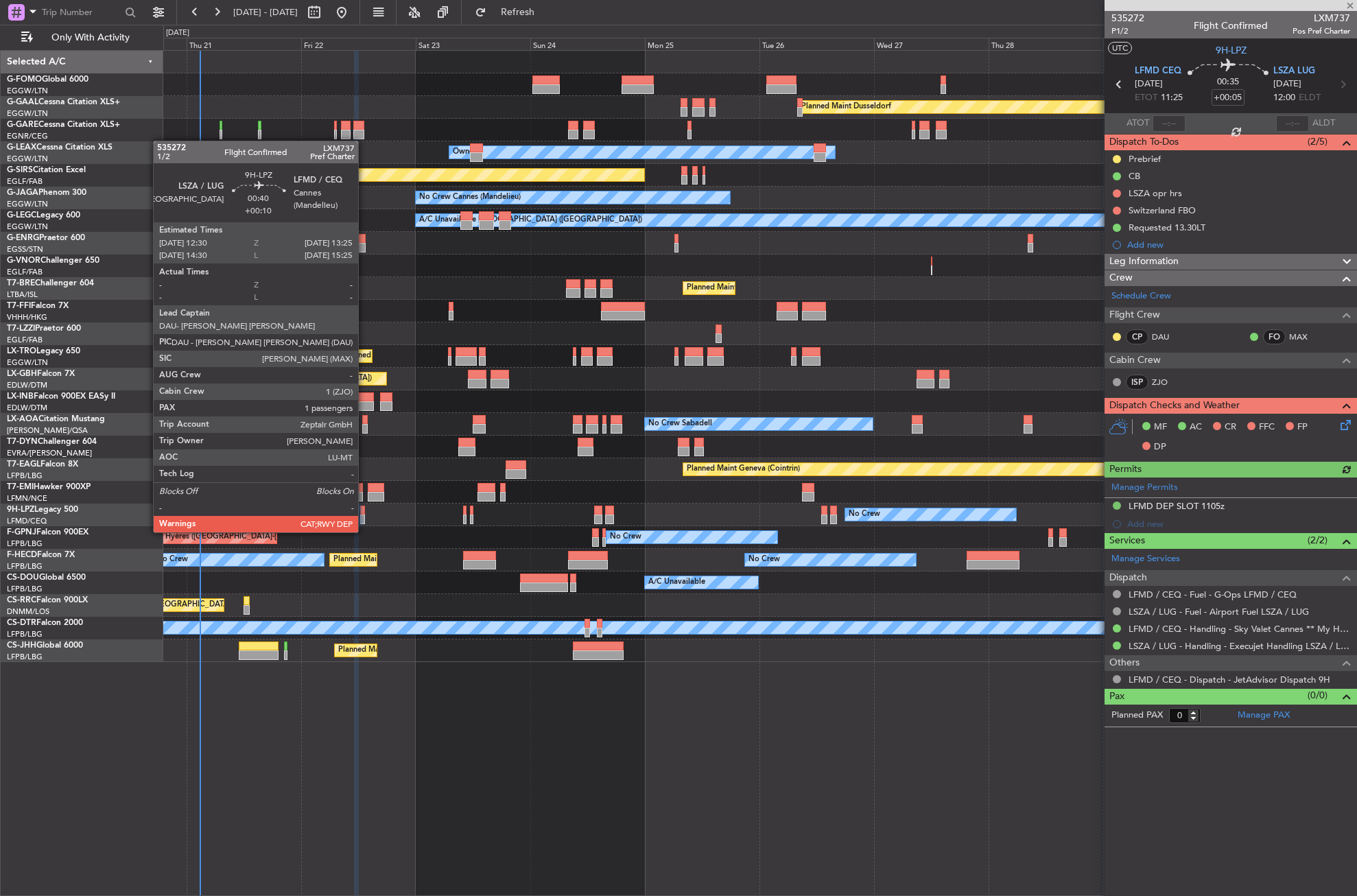
click at [364, 518] on div at bounding box center [363, 519] width 5 height 10
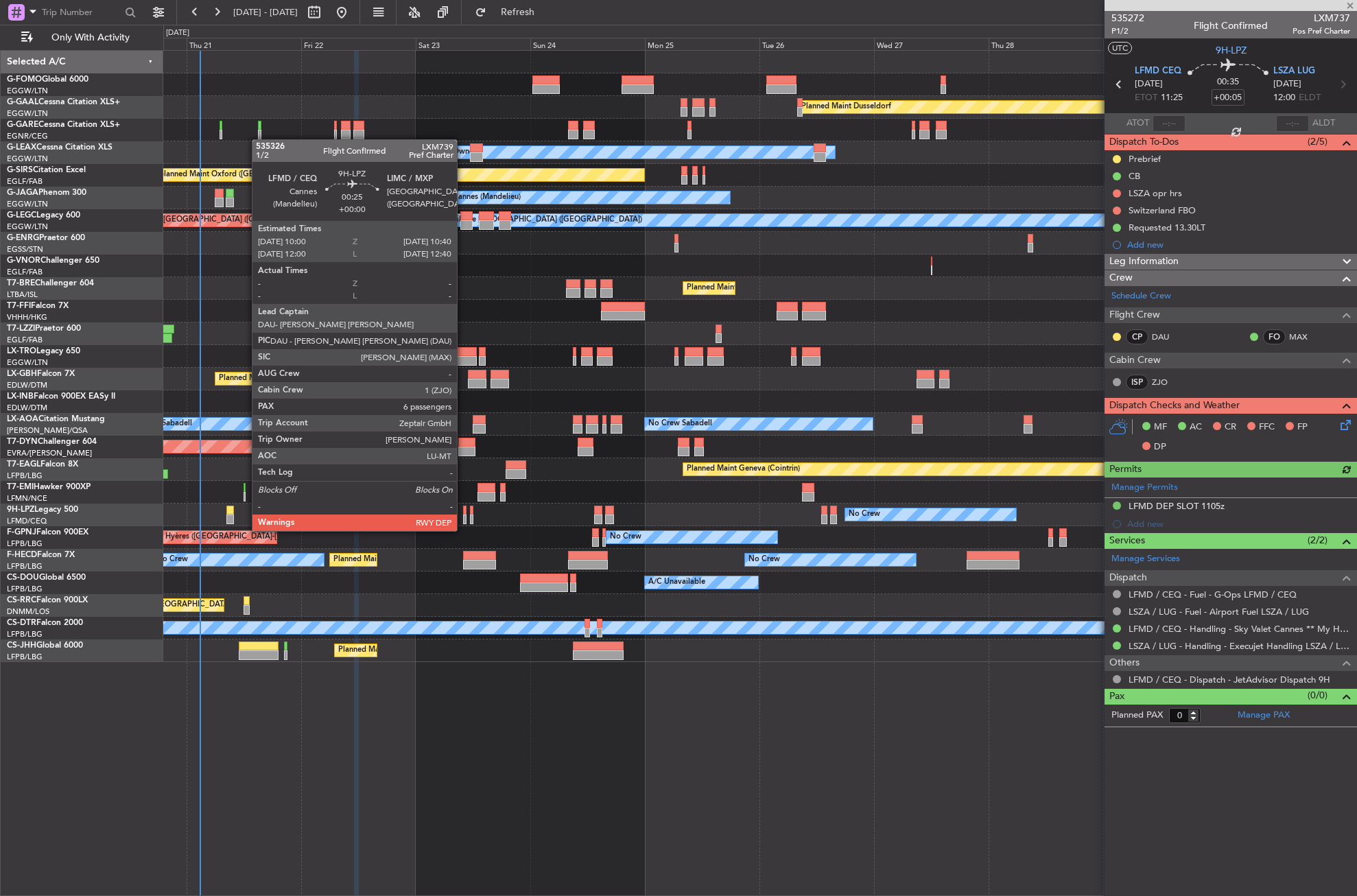
type input "+00:10"
type input "1"
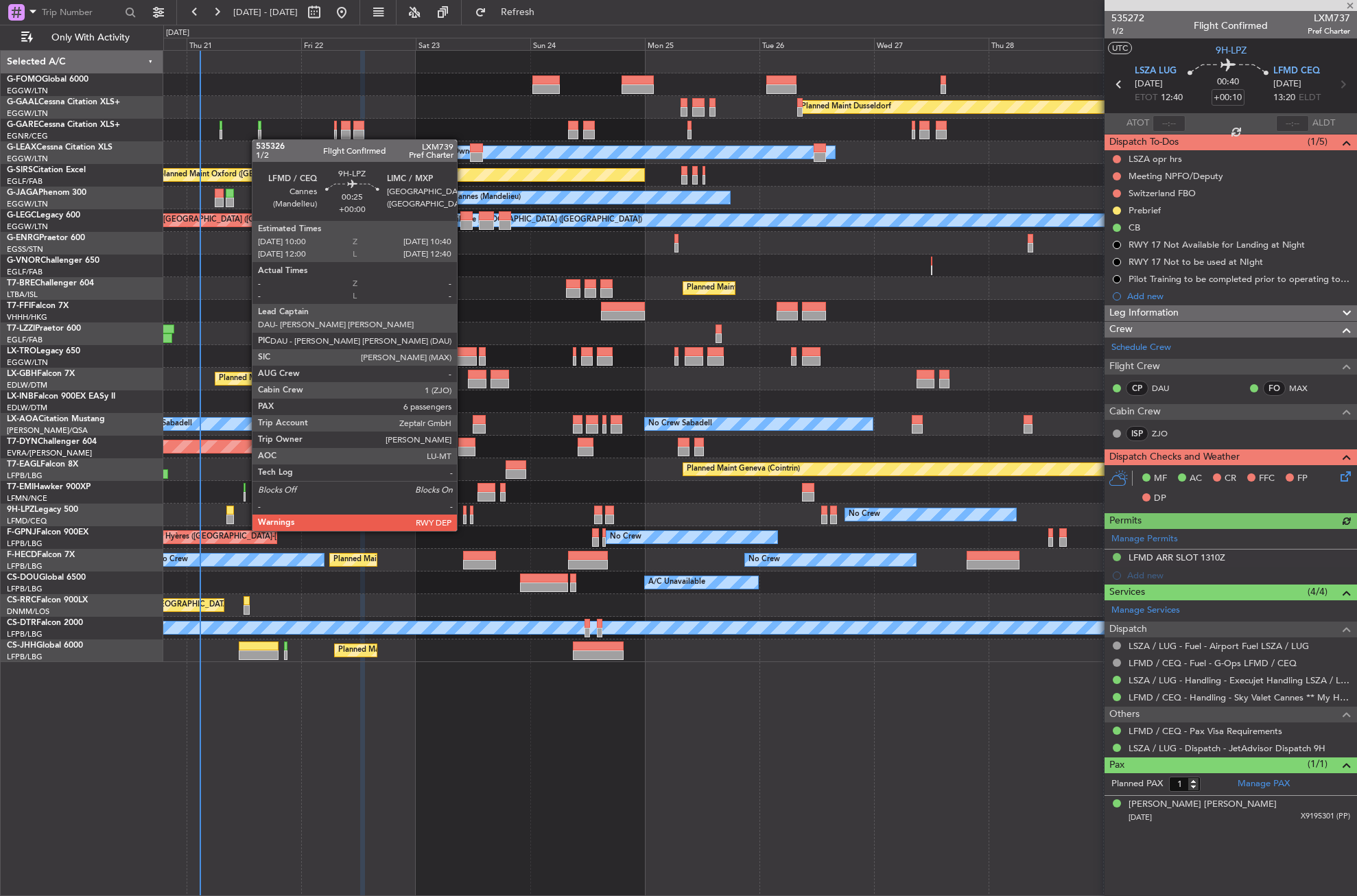
click at [463, 517] on div at bounding box center [464, 519] width 4 height 10
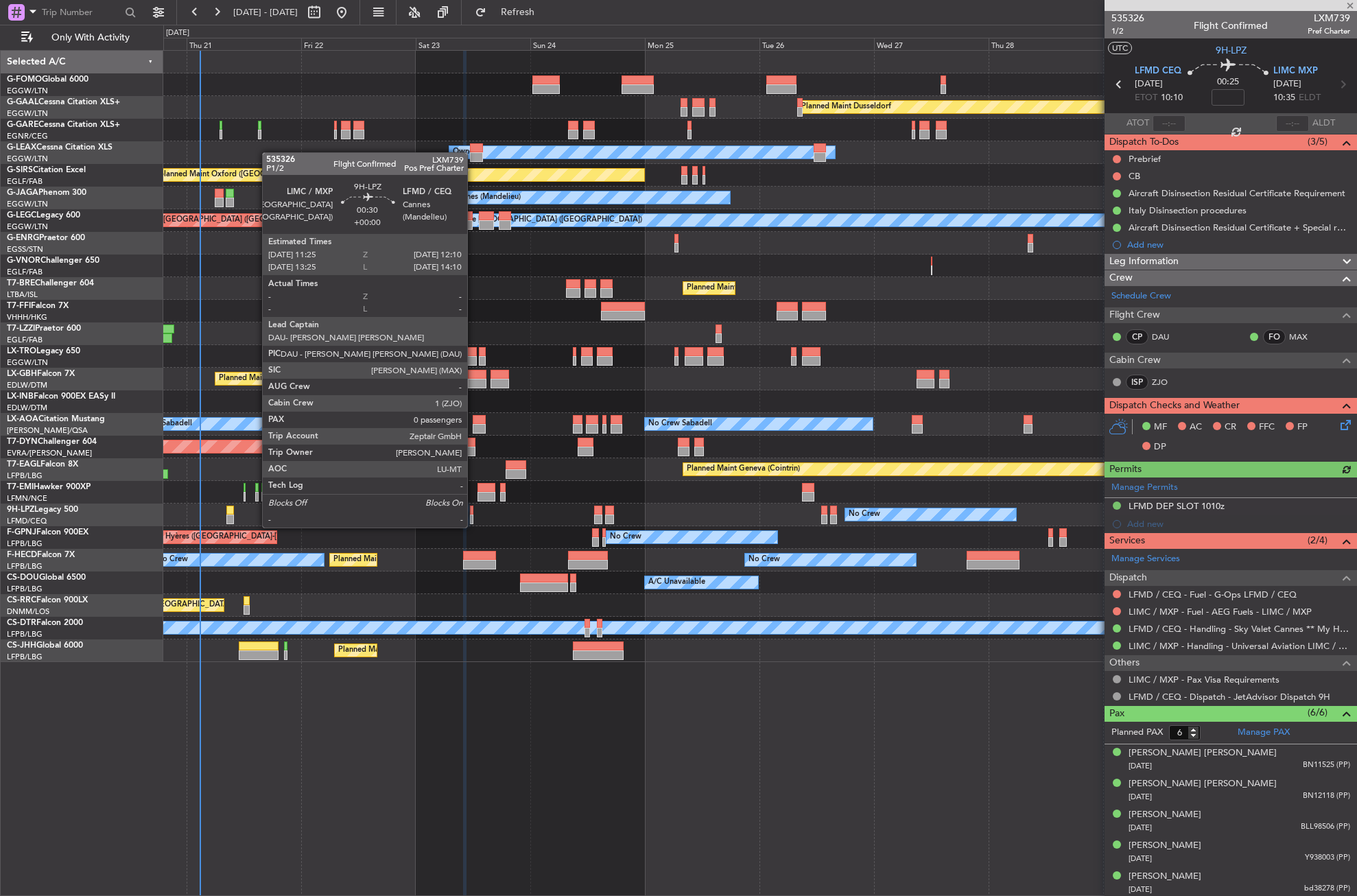
click at [473, 514] on div at bounding box center [472, 510] width 4 height 10
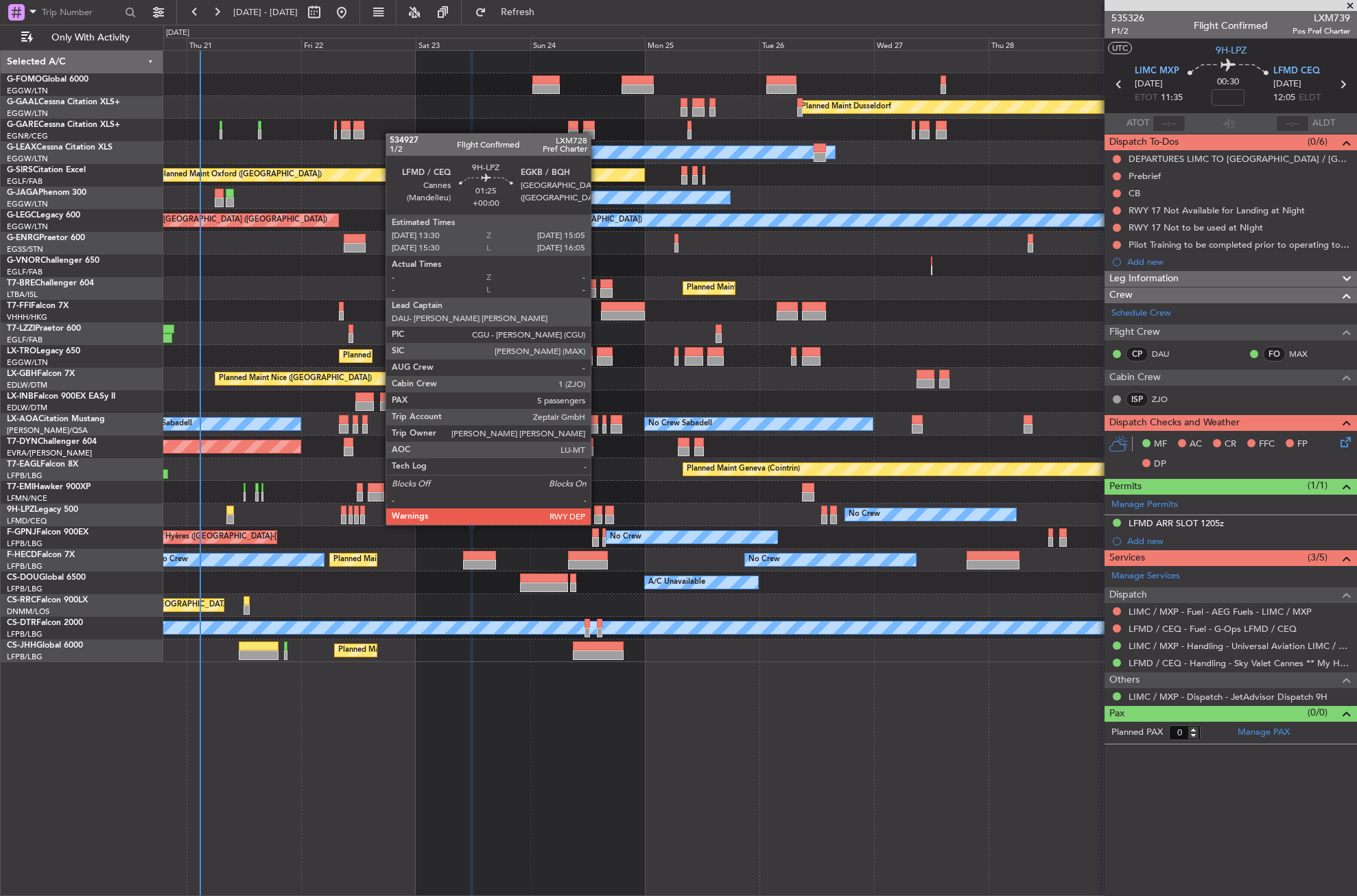
click at [597, 511] on div at bounding box center [598, 510] width 8 height 10
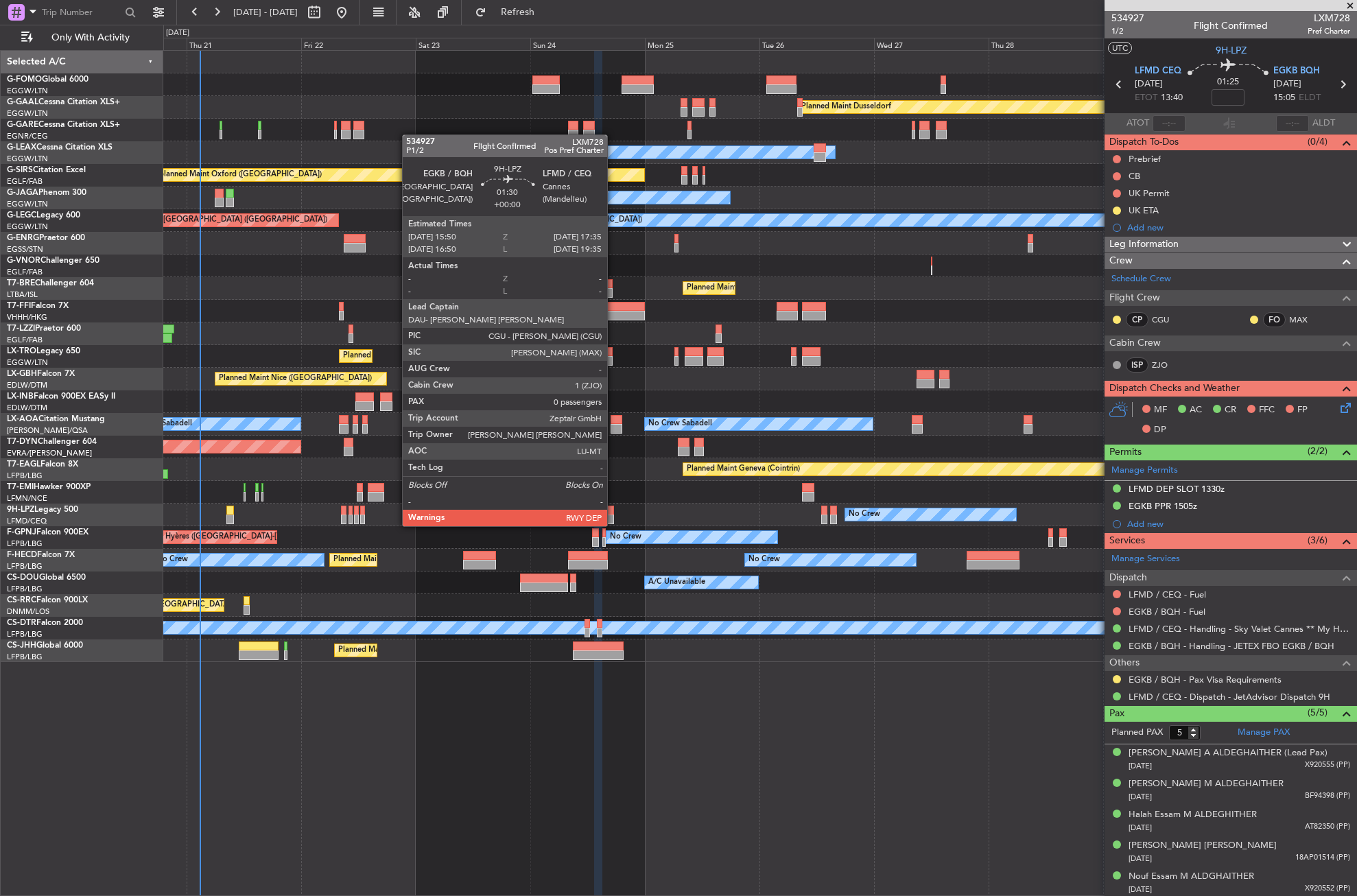
click at [613, 512] on div at bounding box center [610, 510] width 9 height 10
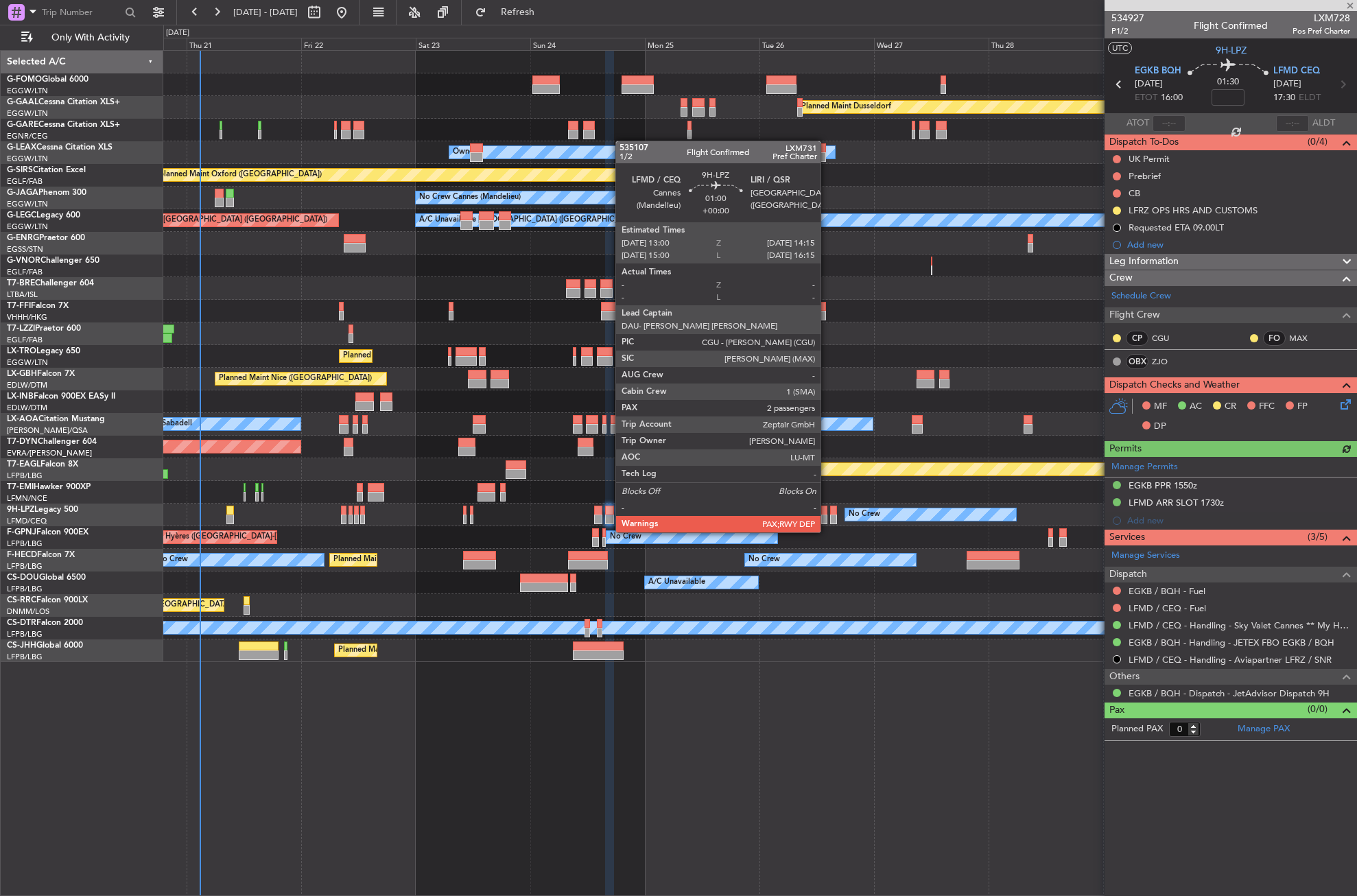
click at [827, 518] on div at bounding box center [824, 519] width 6 height 10
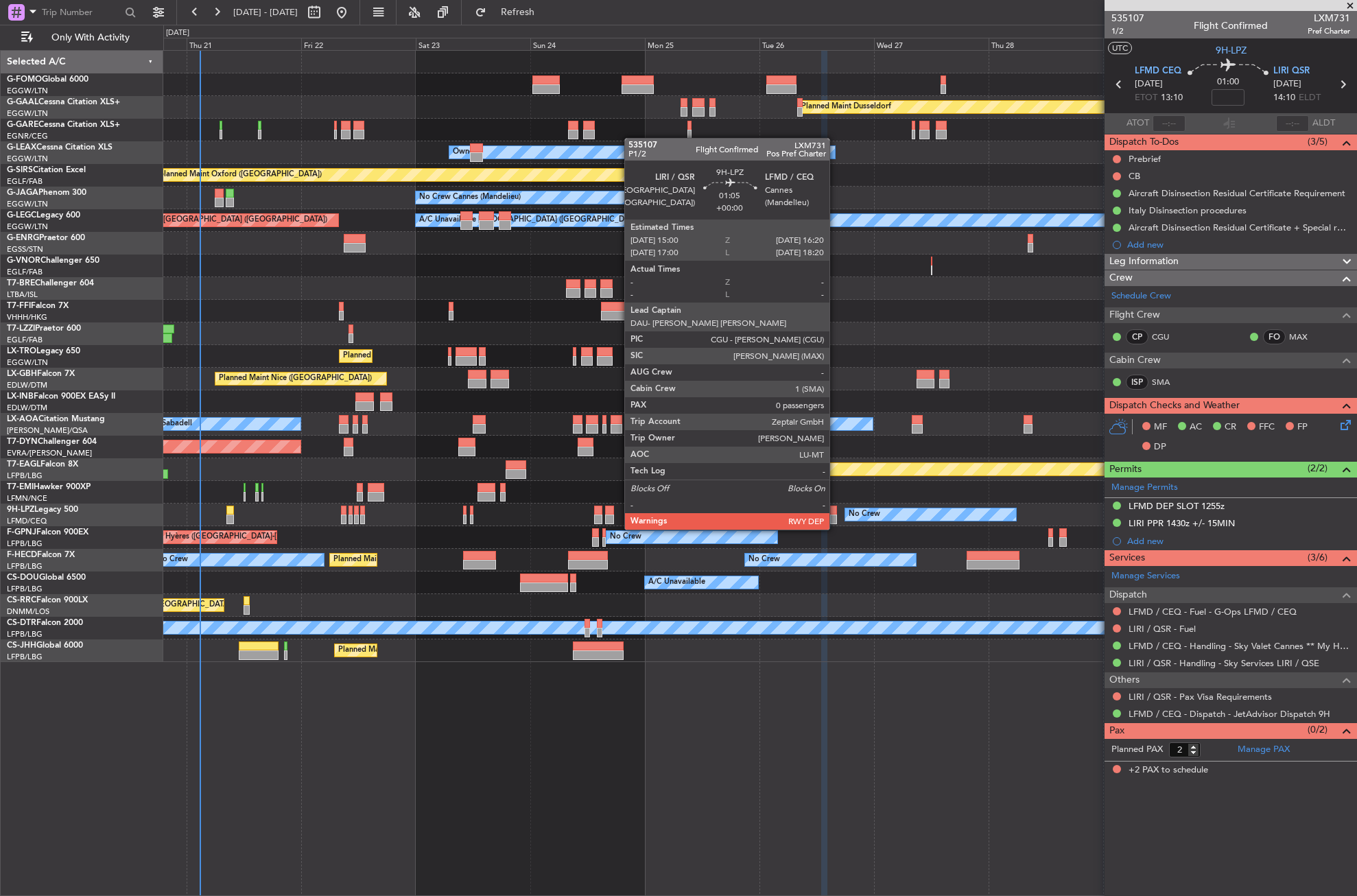
click at [835, 516] on div at bounding box center [833, 519] width 7 height 10
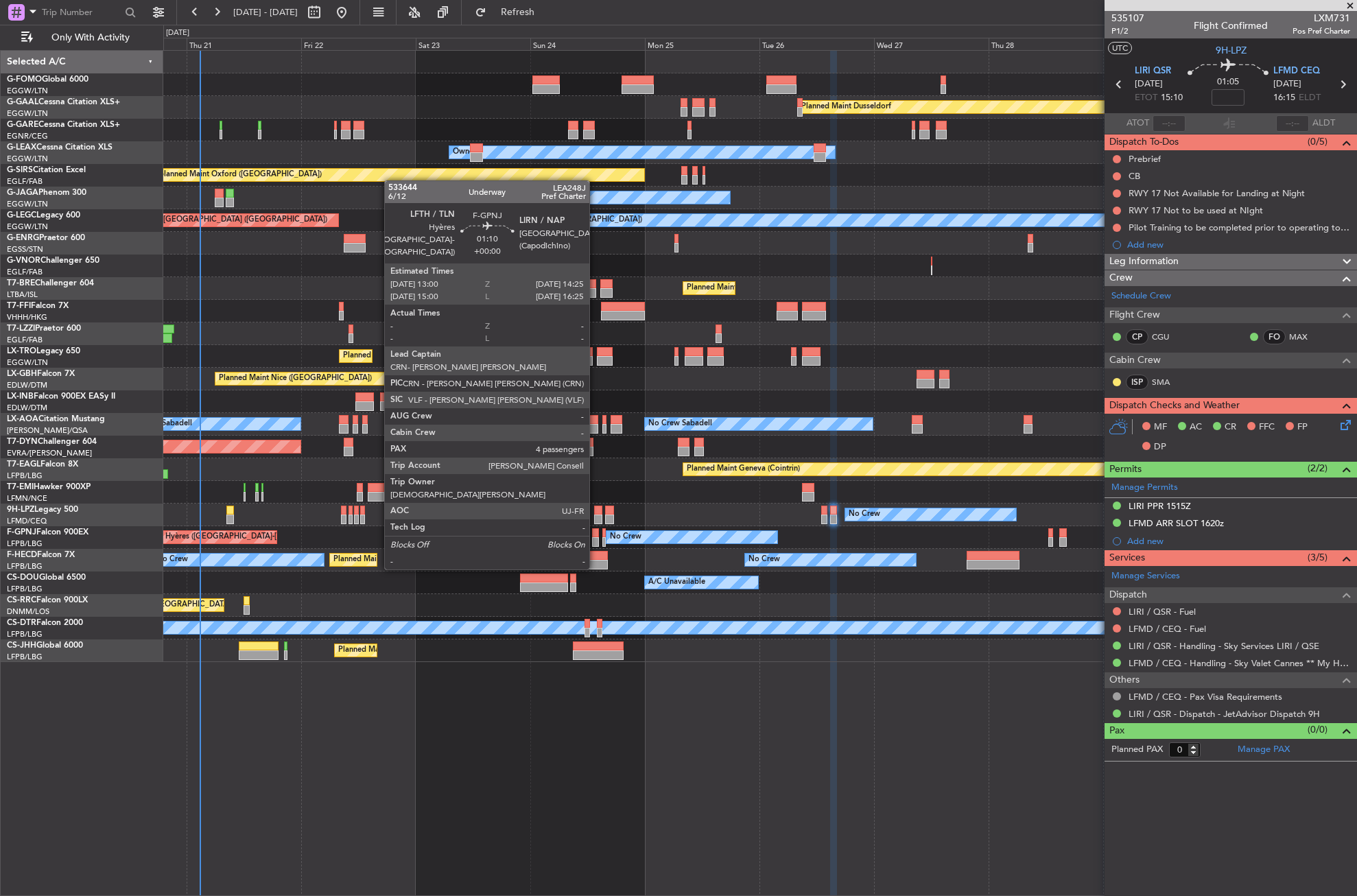
click at [595, 542] on div at bounding box center [595, 542] width 7 height 10
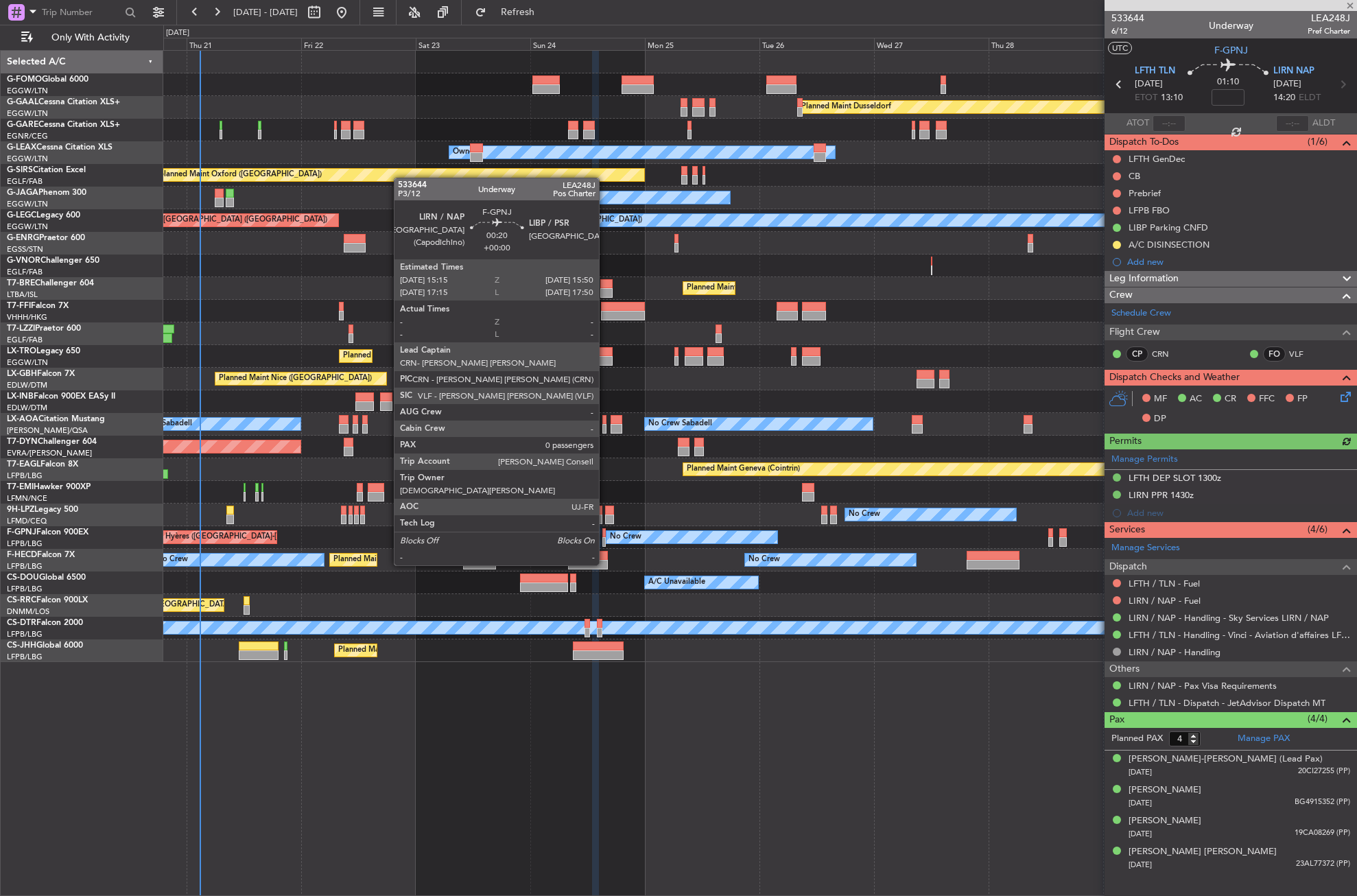
click at [605, 539] on div at bounding box center [604, 542] width 4 height 10
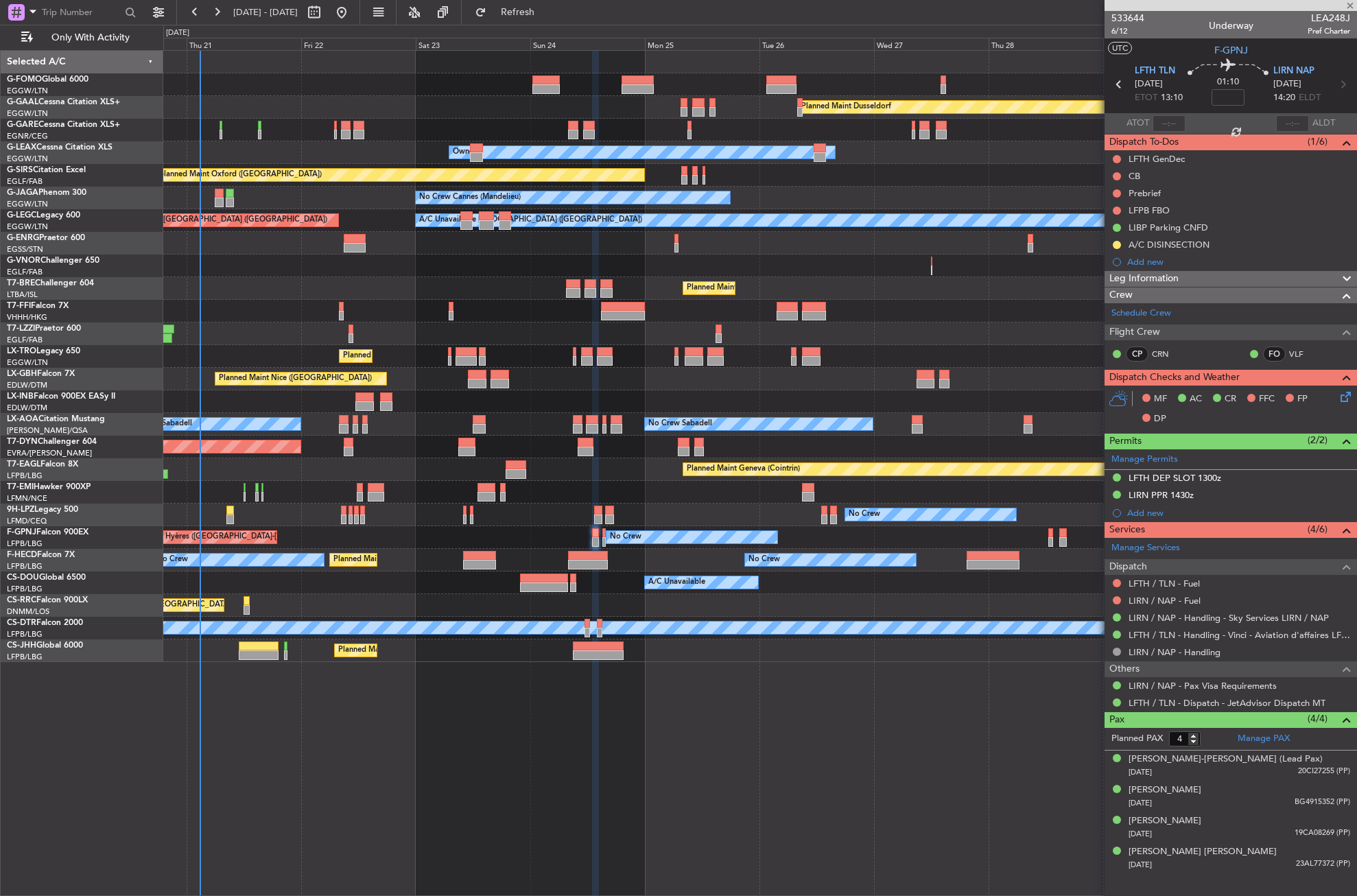
type input "0"
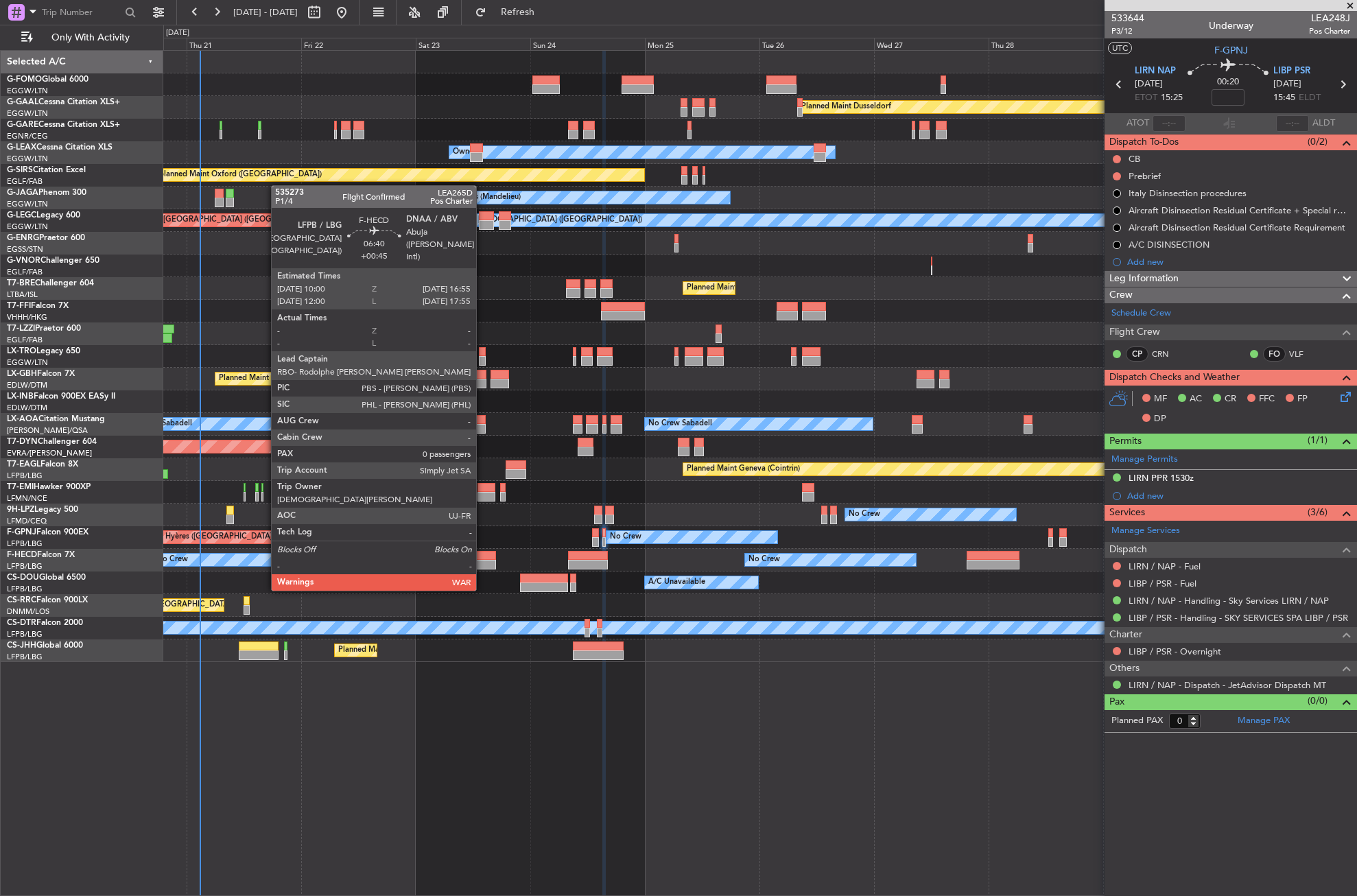
click at [482, 563] on div at bounding box center [479, 564] width 34 height 10
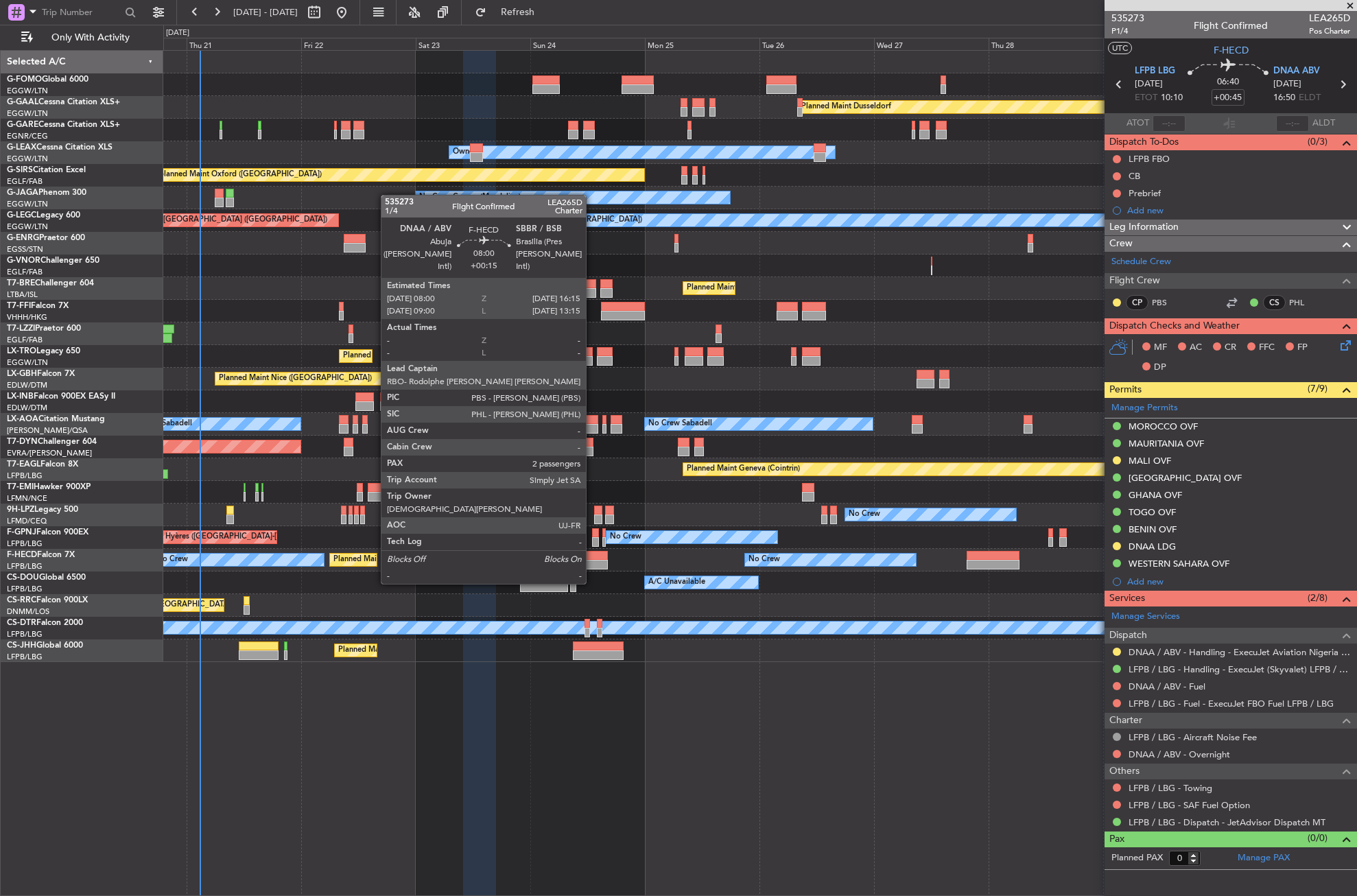
click at [592, 557] on div at bounding box center [588, 555] width 40 height 10
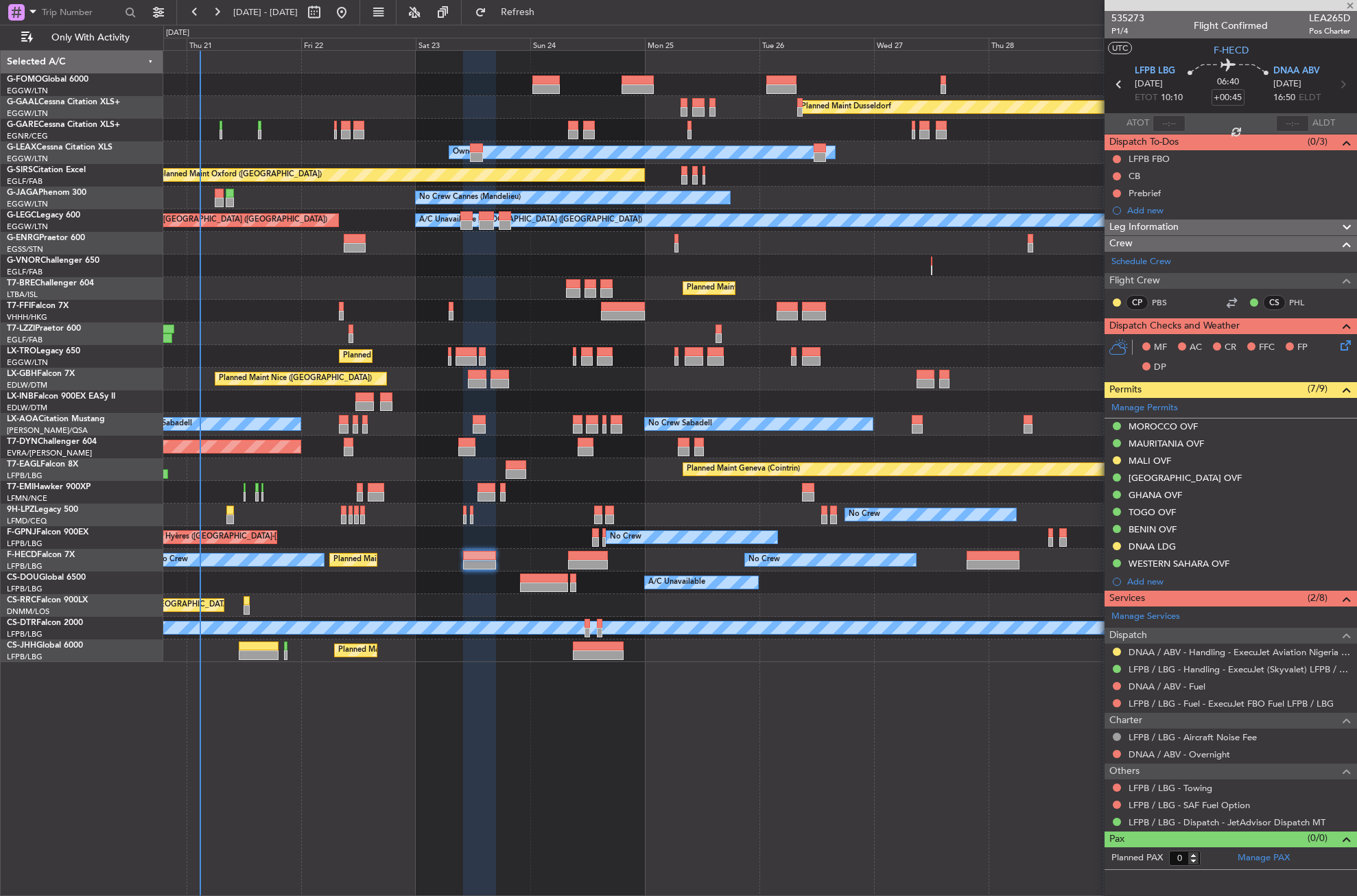
type input "+00:15"
type input "2"
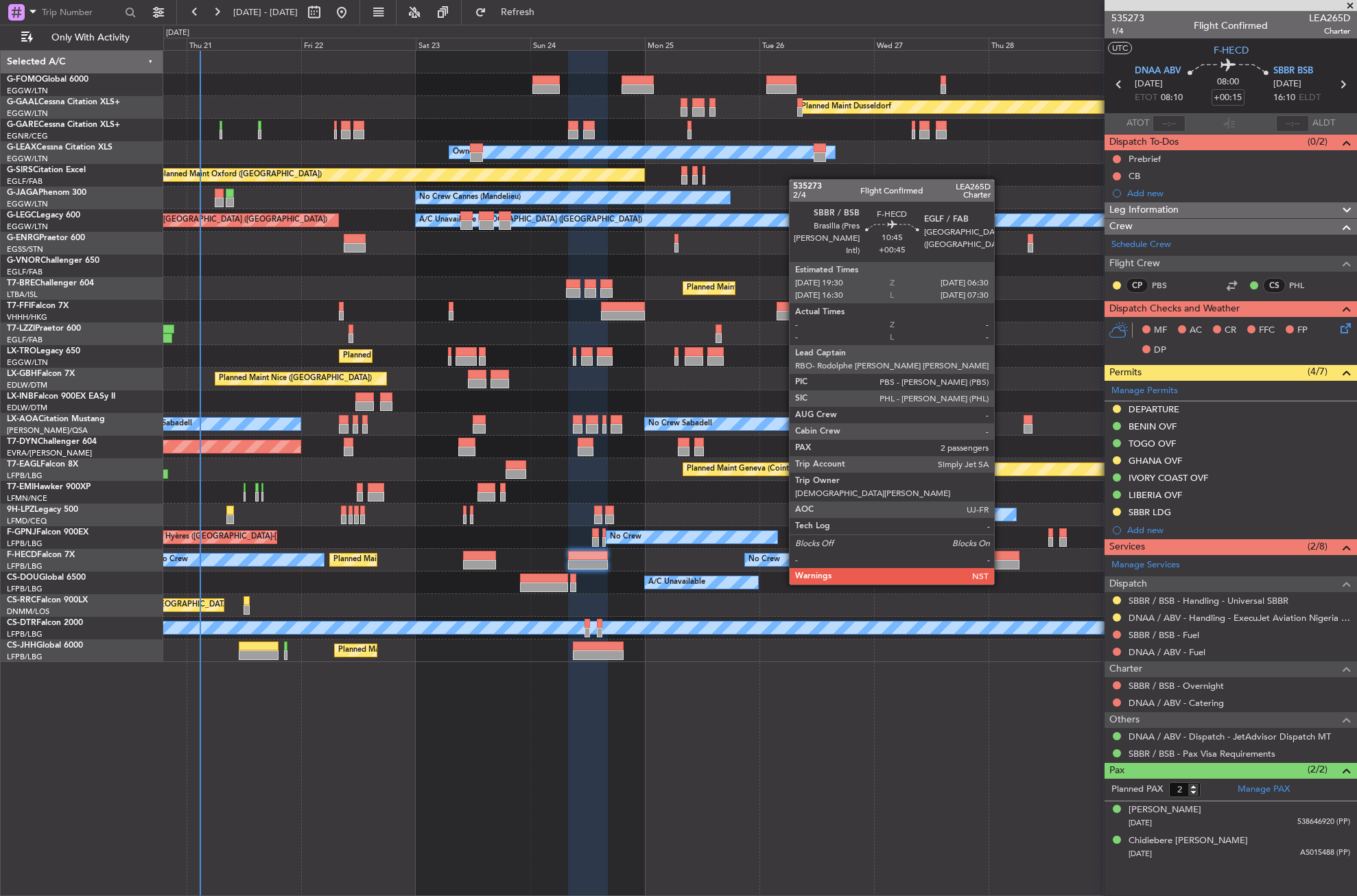
click at [1000, 558] on div at bounding box center [993, 555] width 53 height 10
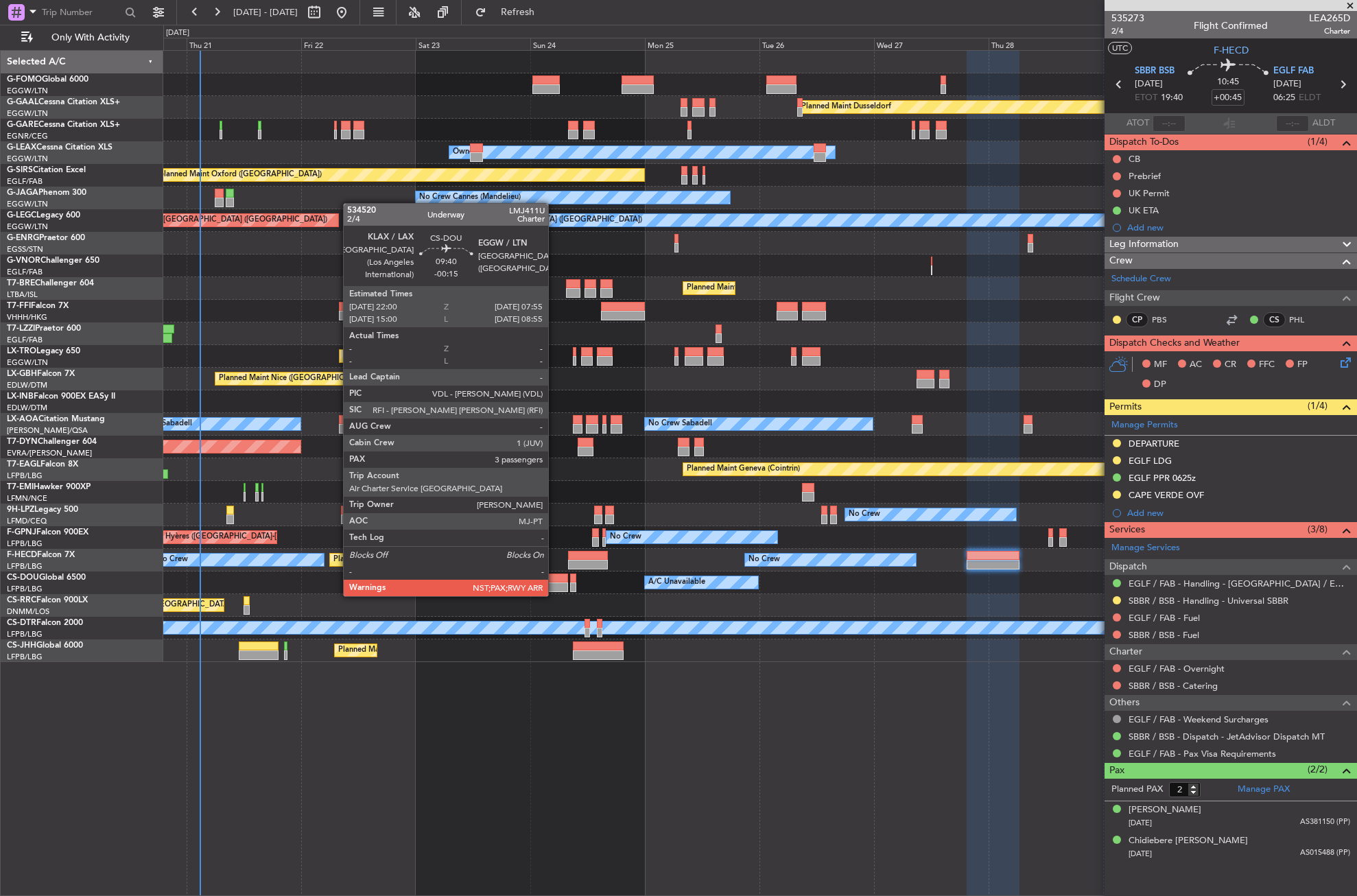
click at [555, 582] on div at bounding box center [544, 587] width 48 height 10
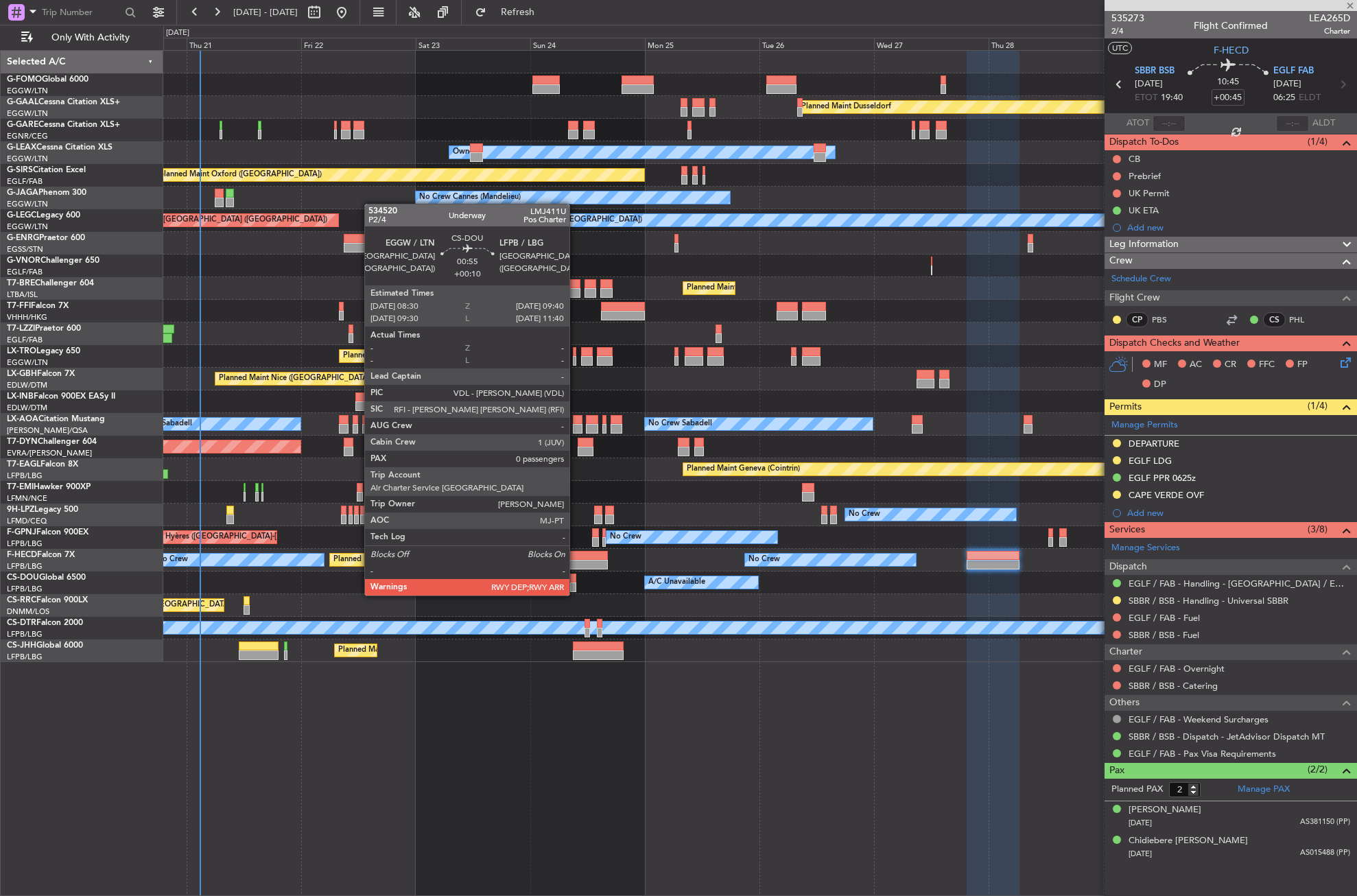
type input "-00:15"
type input "3"
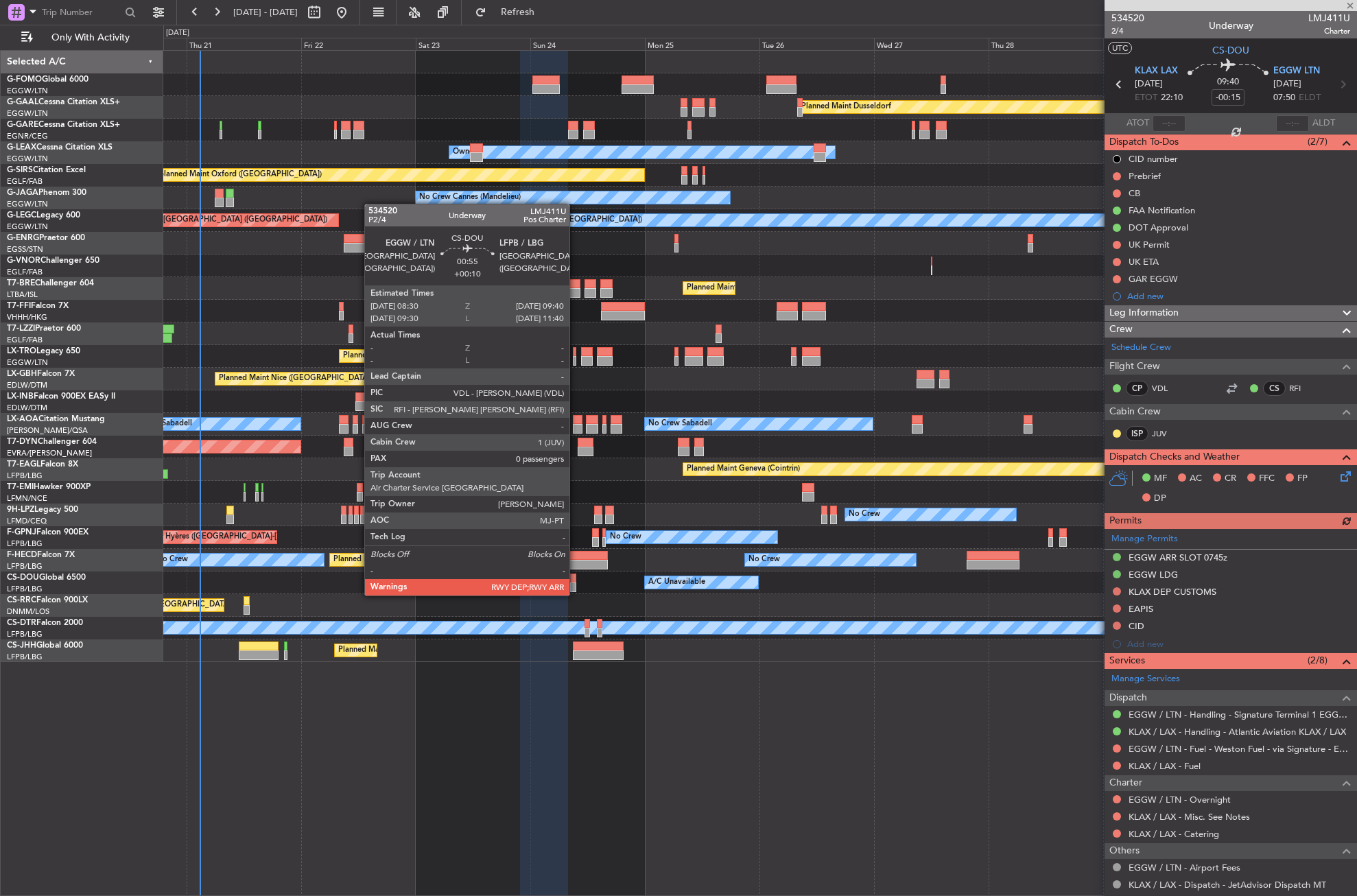
click at [576, 582] on div at bounding box center [574, 578] width 6 height 10
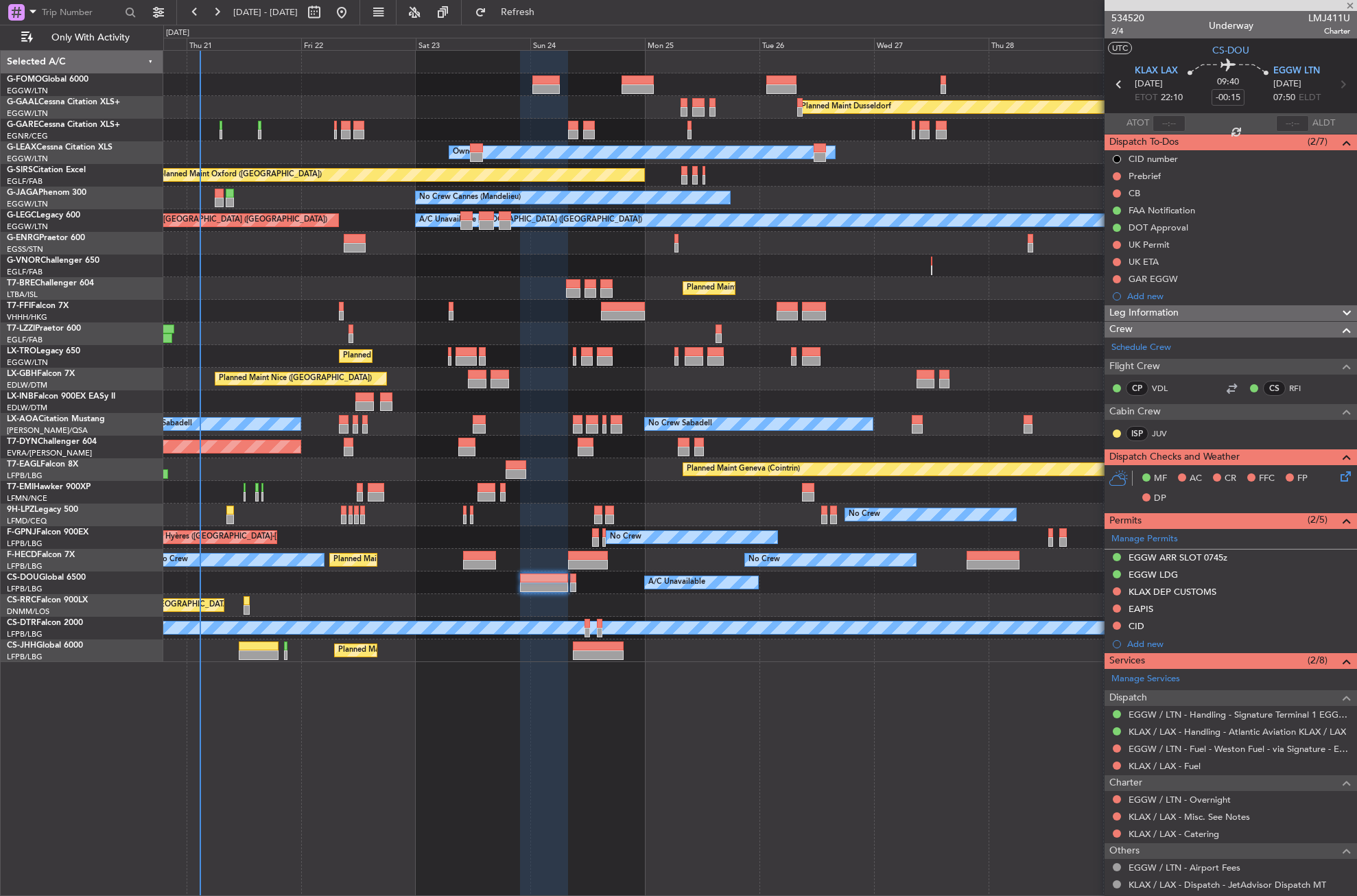
type input "+00:10"
type input "0"
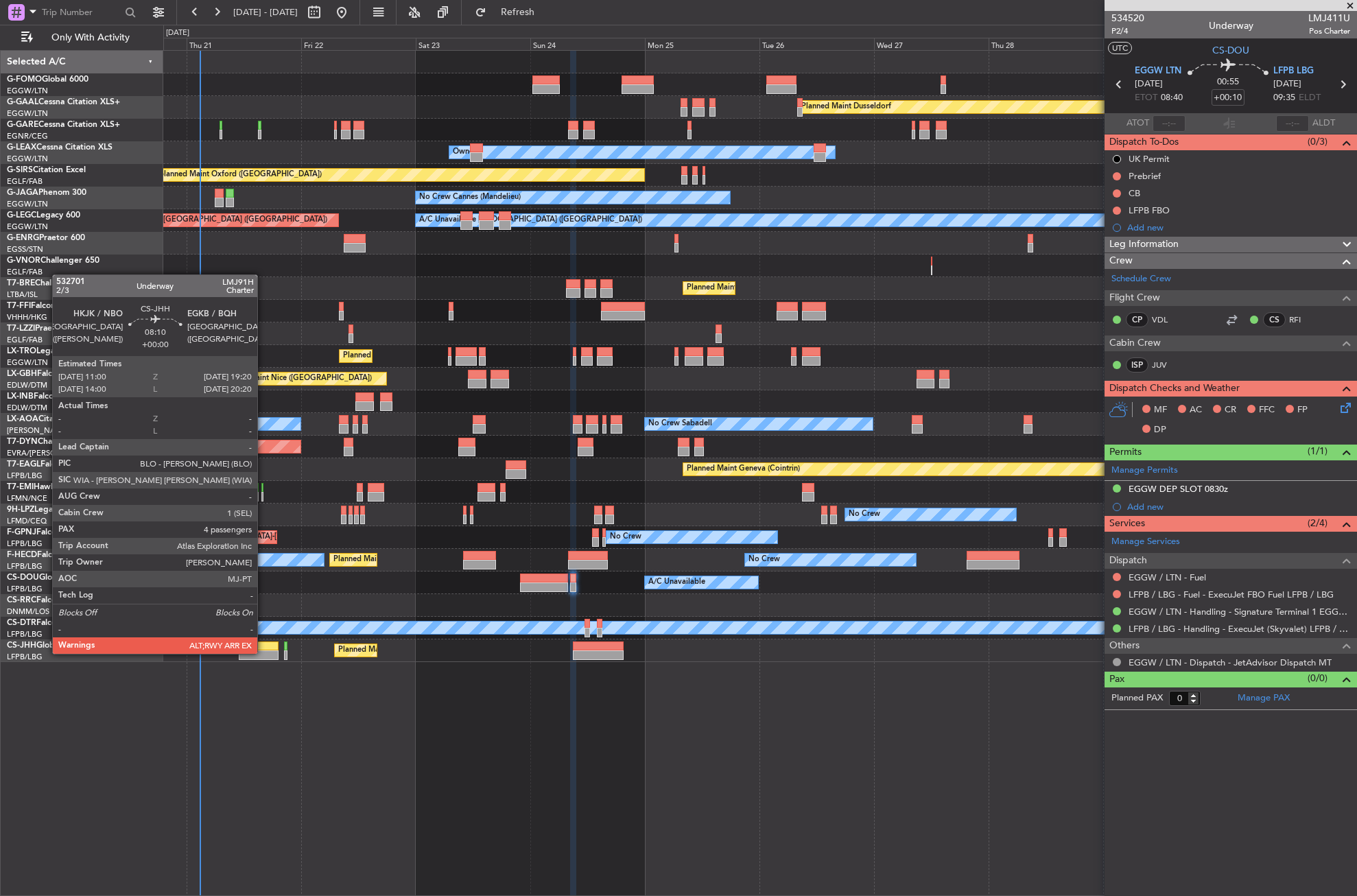
click at [263, 652] on div at bounding box center [258, 655] width 40 height 10
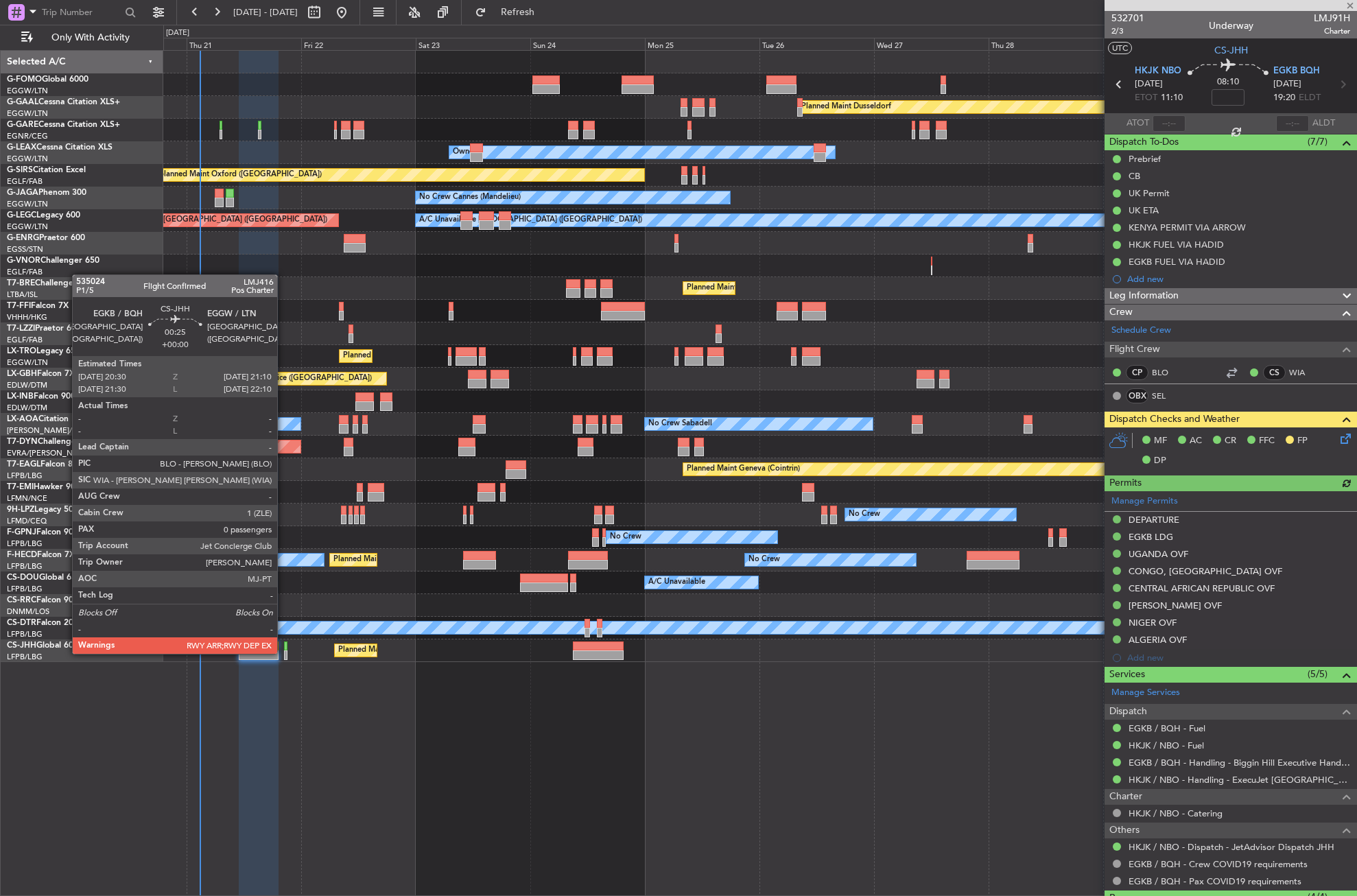
click at [284, 652] on div at bounding box center [285, 655] width 4 height 10
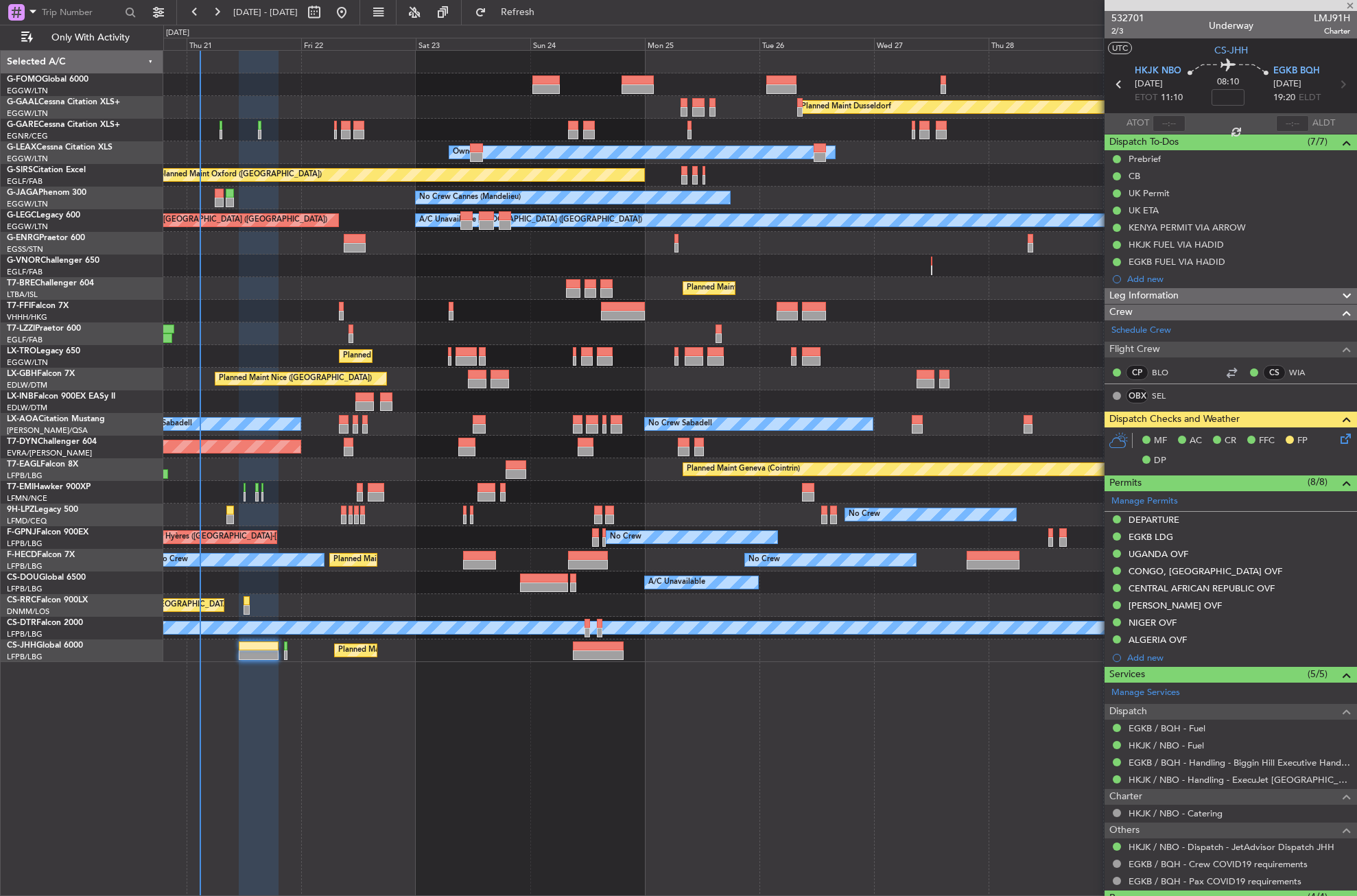
type input "0"
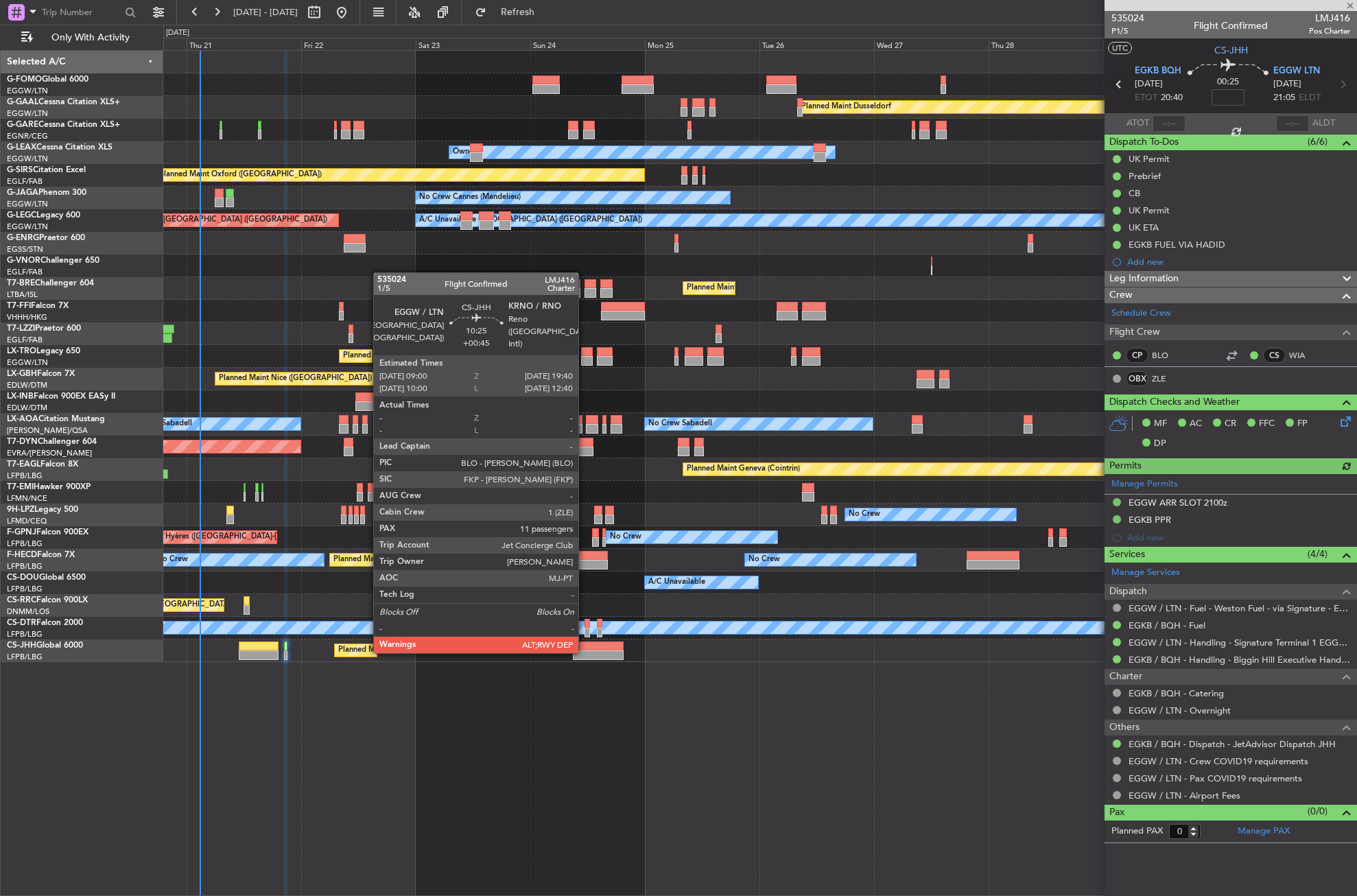
click at [585, 651] on div at bounding box center [598, 655] width 51 height 10
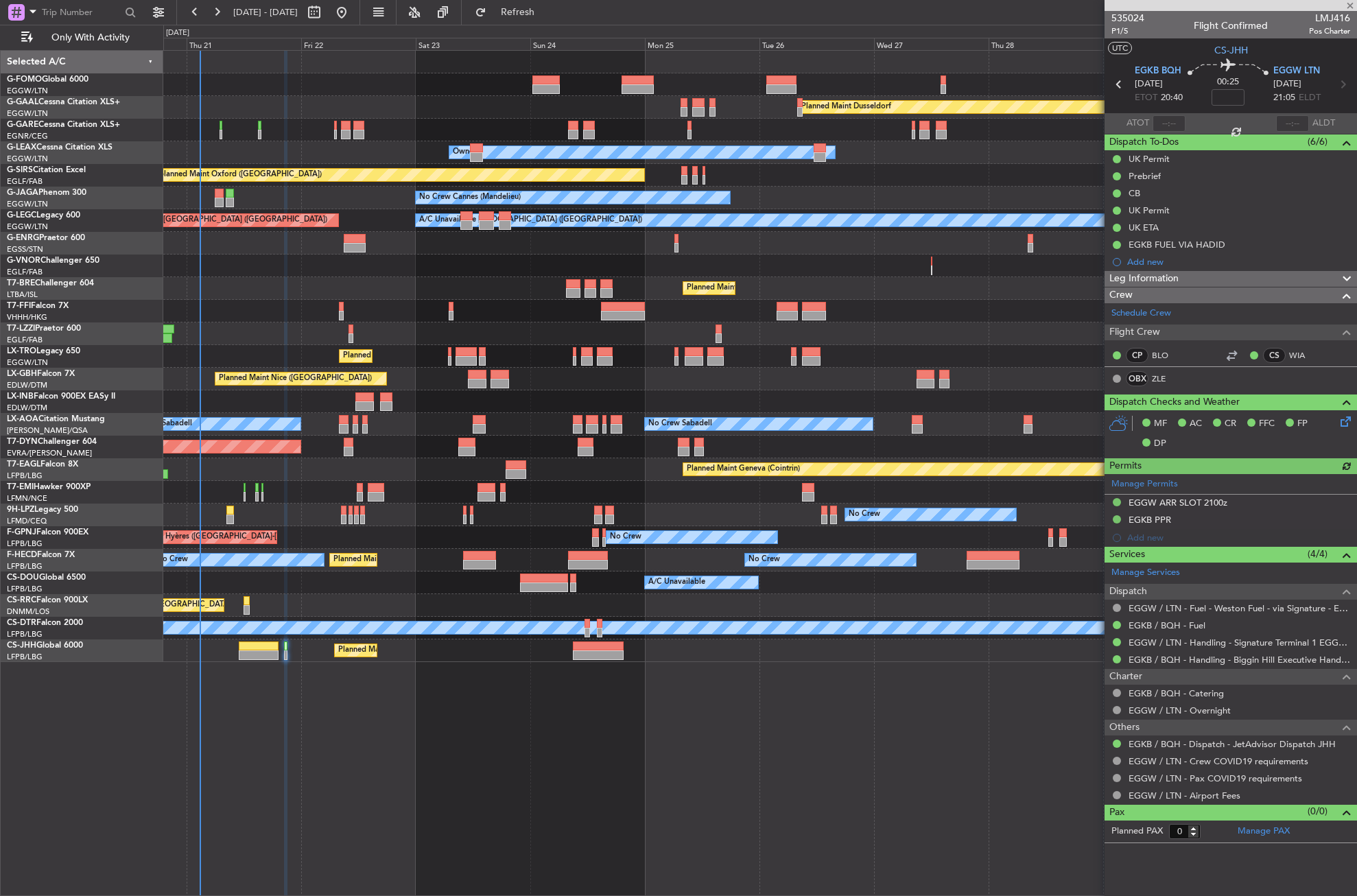
type input "+00:45"
type input "11"
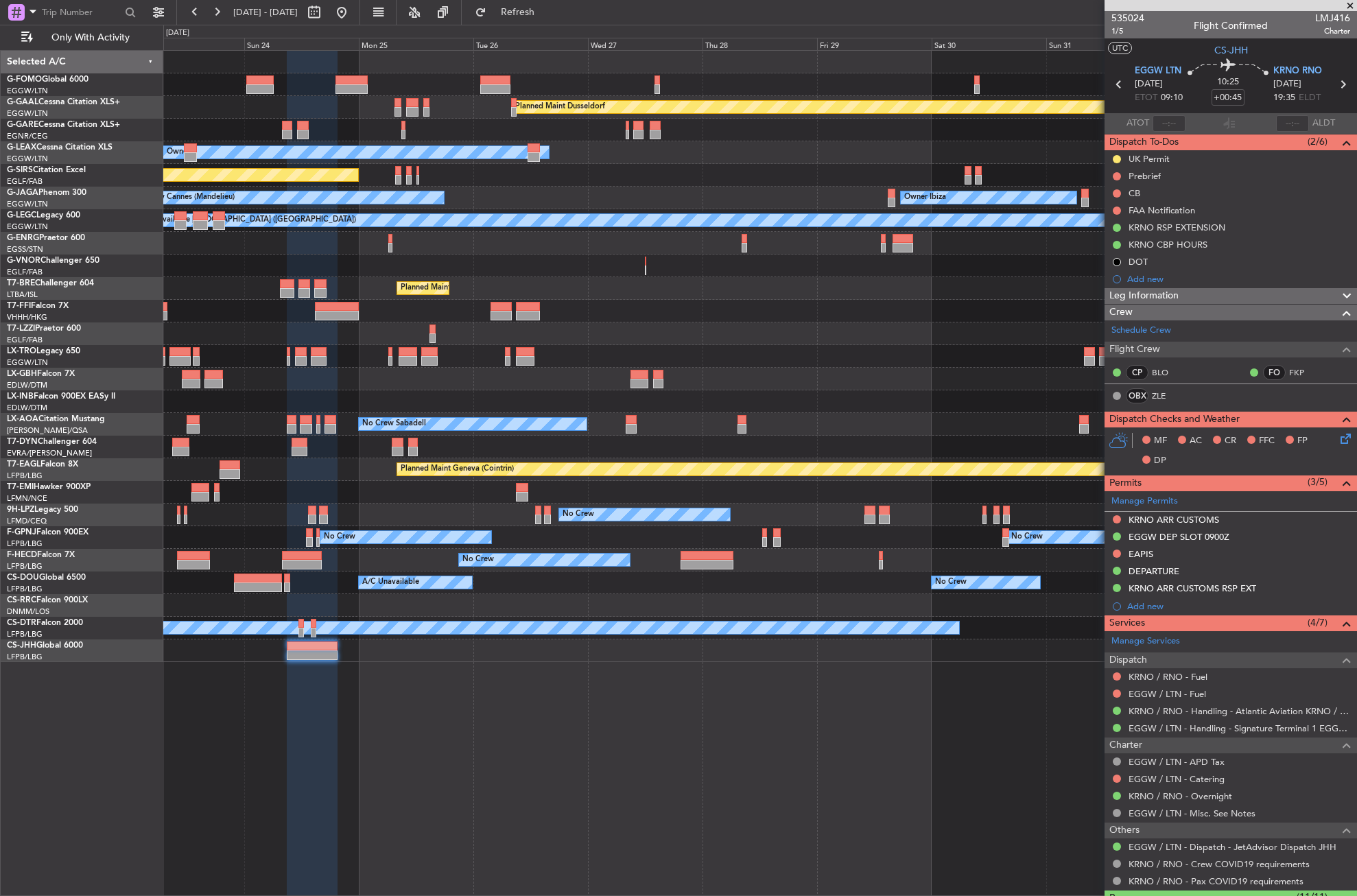
click at [467, 642] on div "Planned Maint Dusseldorf Owner Unplanned Maint Oxford (Kidlington) Owner Ibiza …" at bounding box center [760, 473] width 1194 height 846
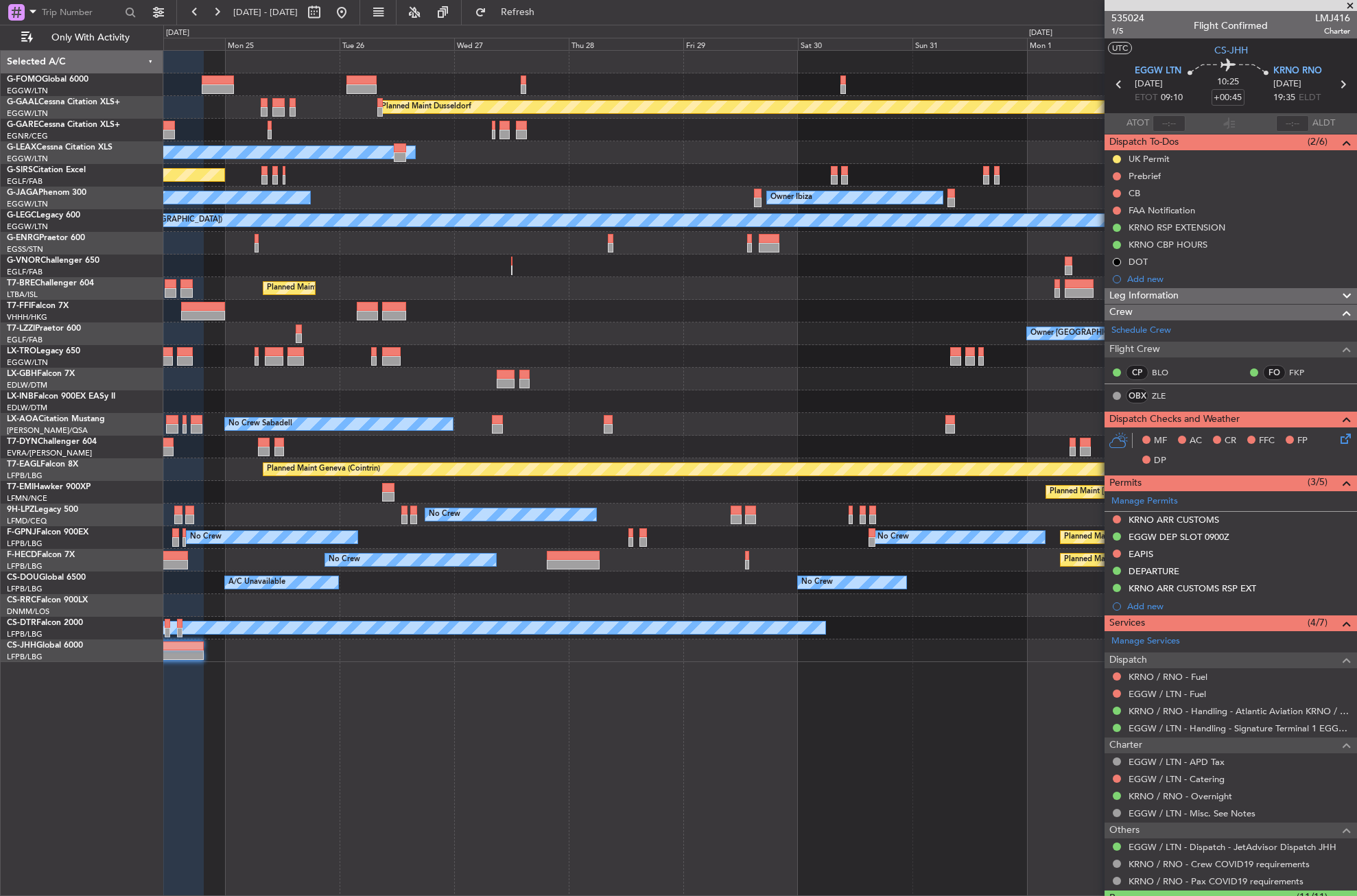
click at [556, 651] on div "Planned Maint Dusseldorf Owner Unplanned Maint Oxford (Kidlington) Owner Ibiza …" at bounding box center [760, 473] width 1194 height 846
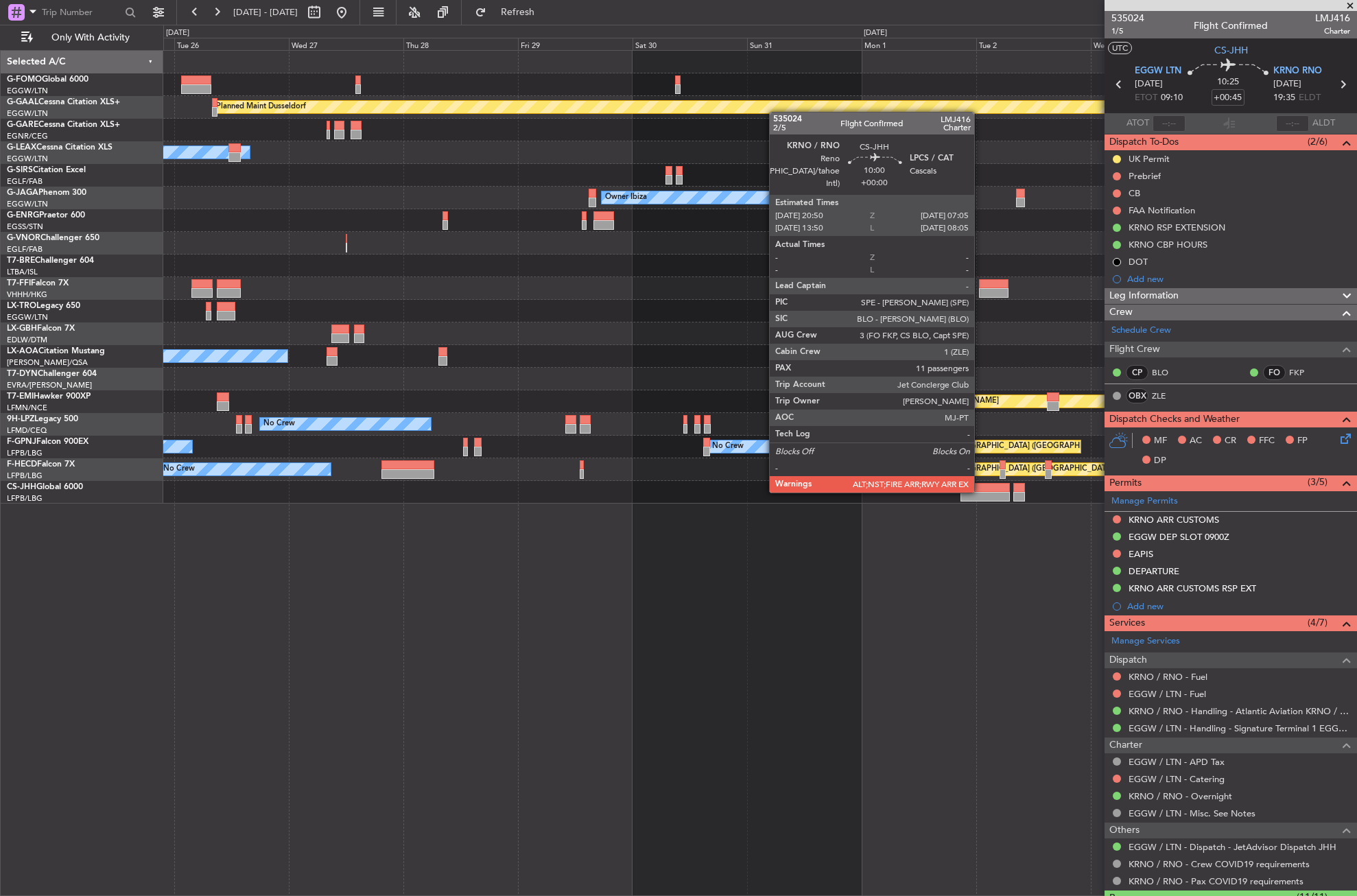
click at [981, 491] on div at bounding box center [985, 487] width 50 height 10
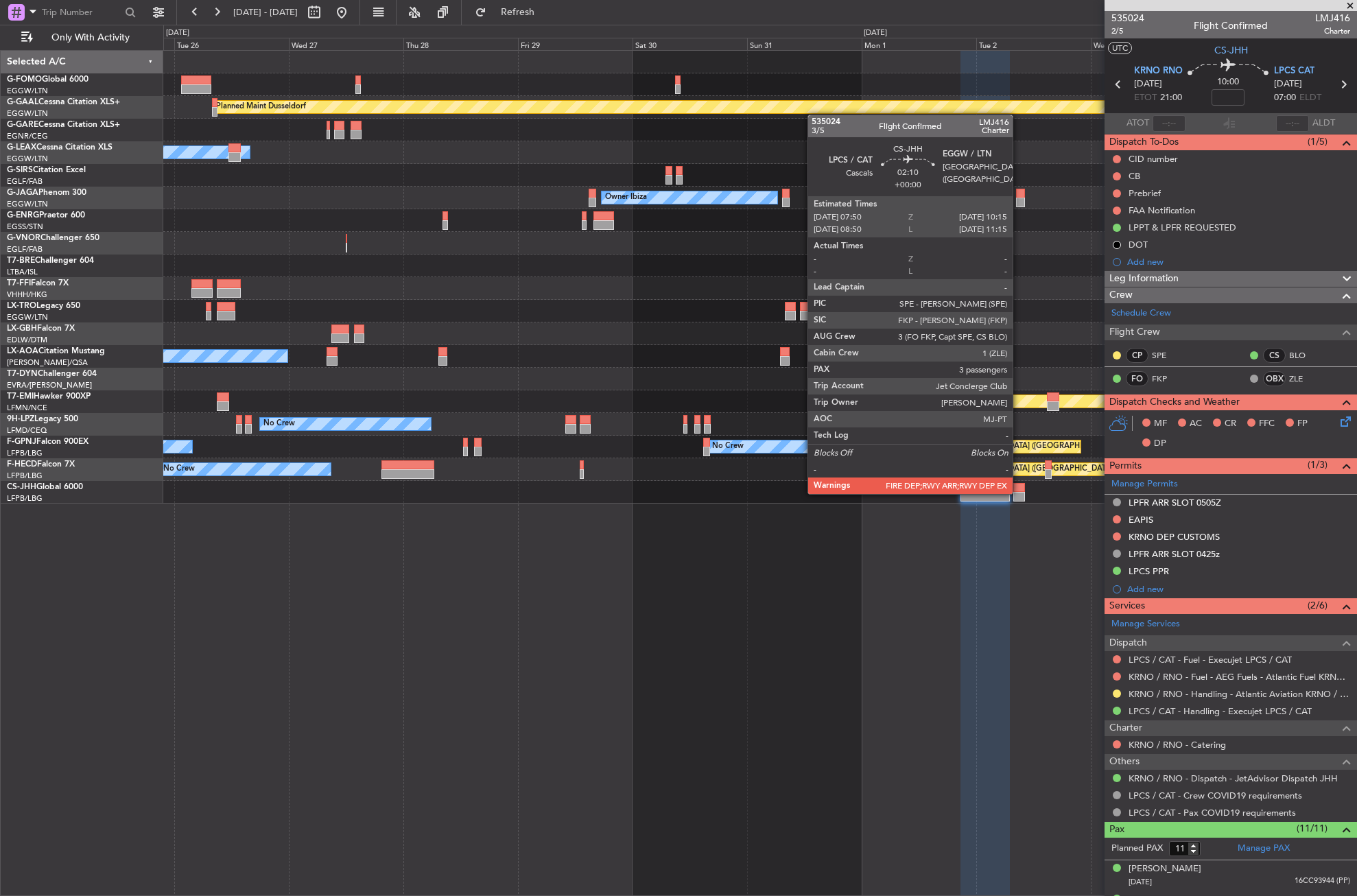
click at [1019, 493] on div at bounding box center [1019, 497] width 11 height 10
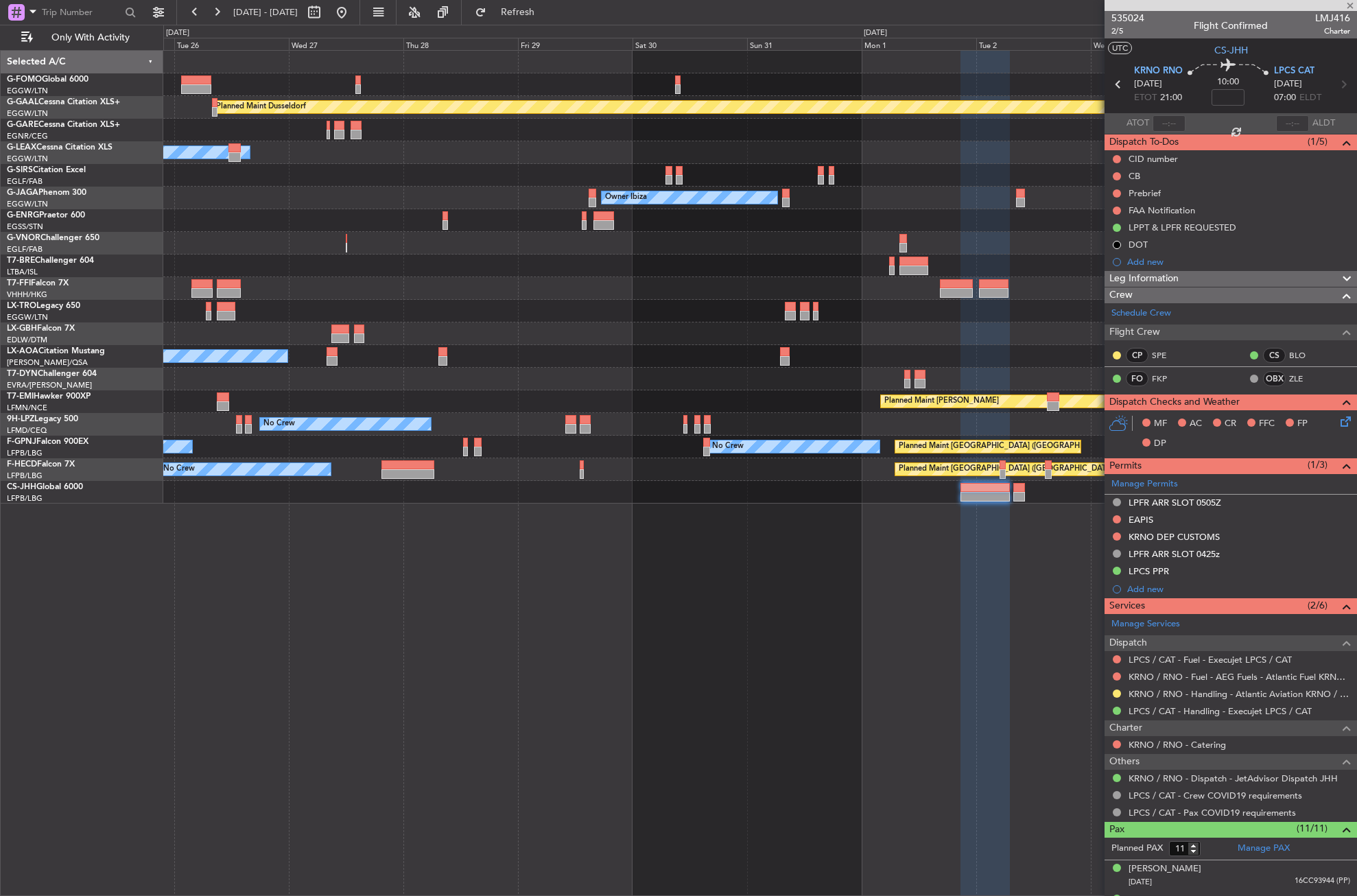
type input "3"
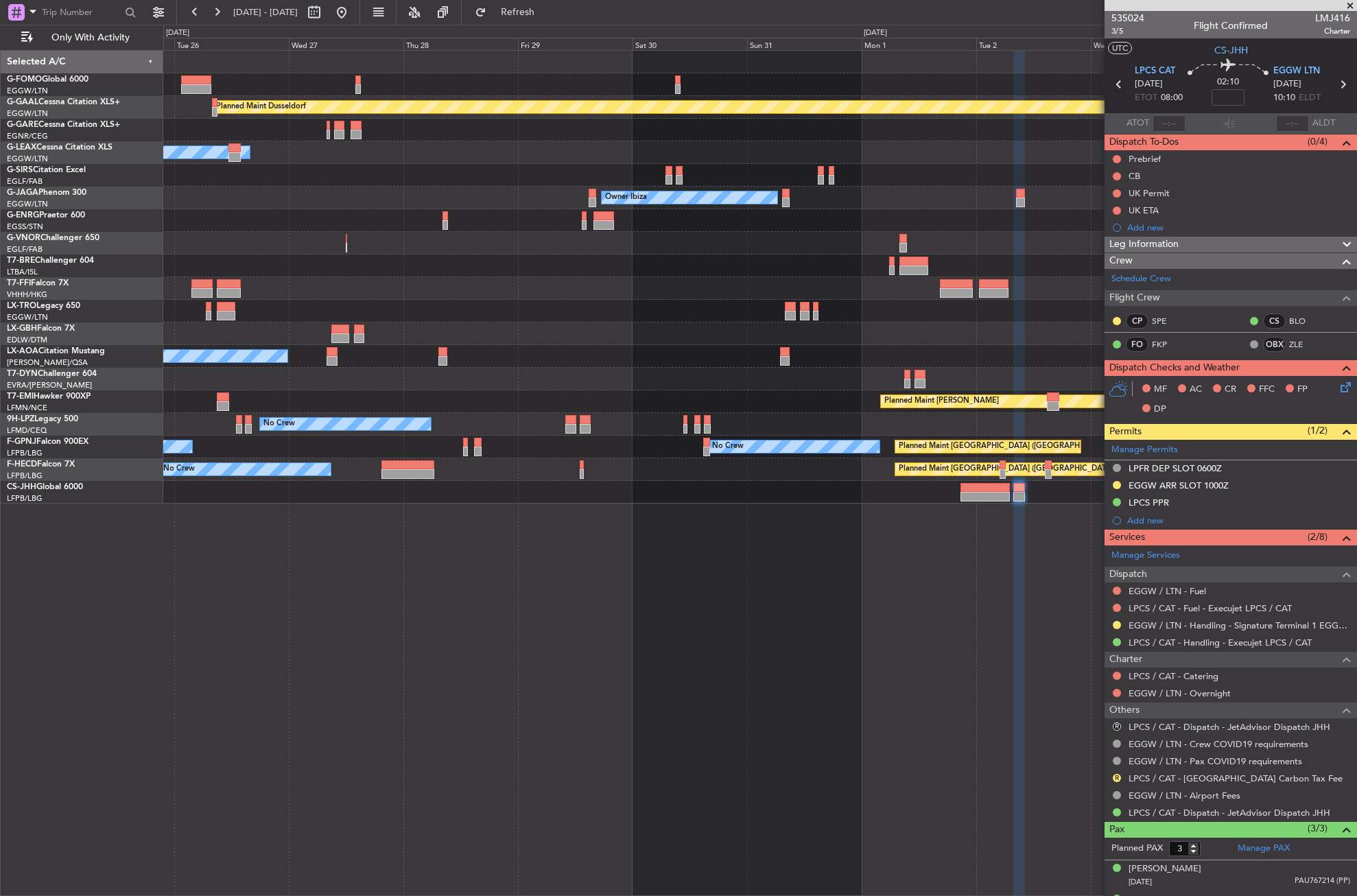
click at [726, 624] on div "Planned Maint Dusseldorf Owner Unplanned Maint Oxford (Kidlington) Planned Main…" at bounding box center [760, 473] width 1194 height 846
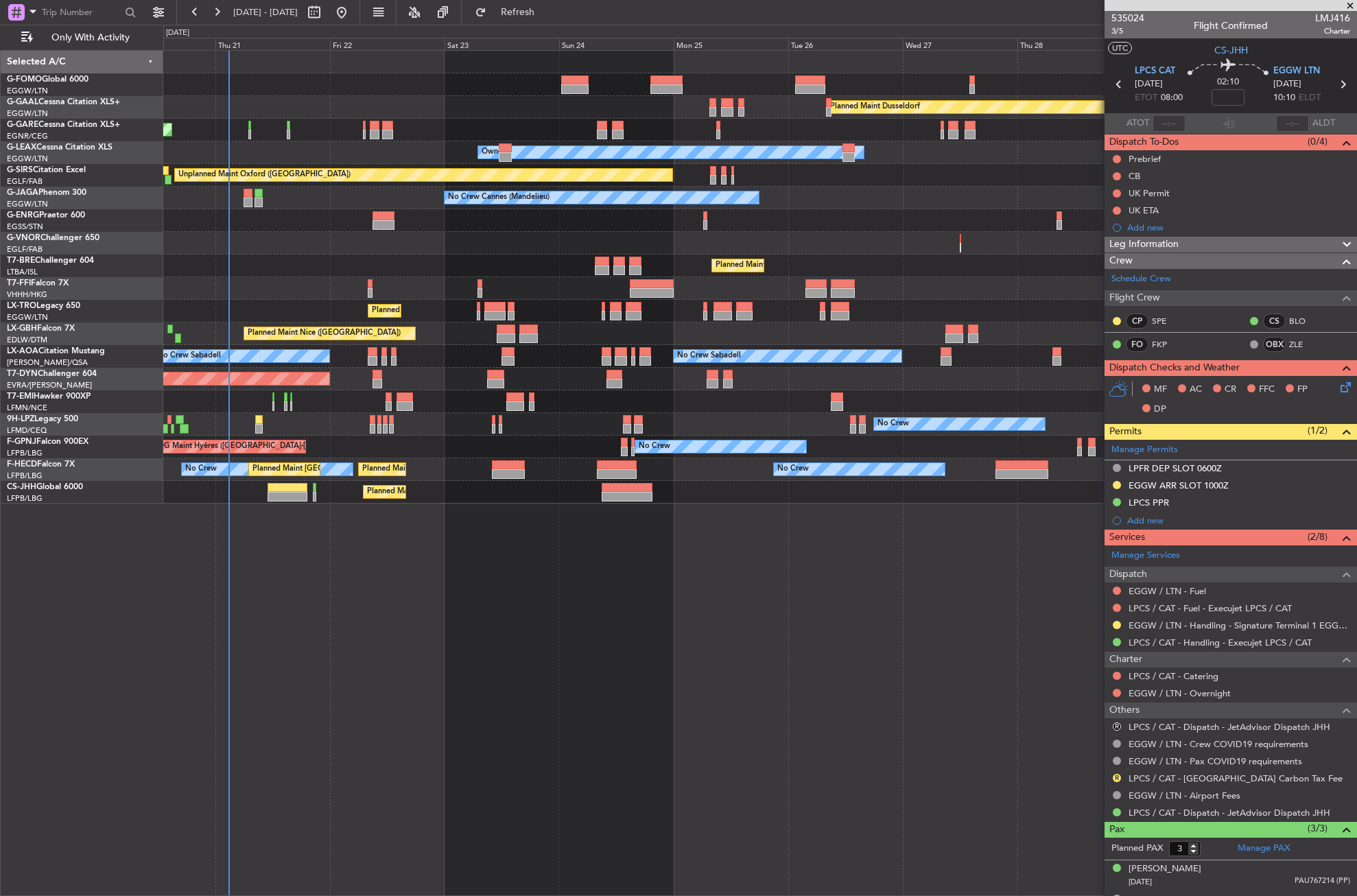
click at [747, 651] on div "Planned Maint Dusseldorf Unplanned Maint Chester Owner Owner Unplanned Maint Ox…" at bounding box center [760, 473] width 1194 height 846
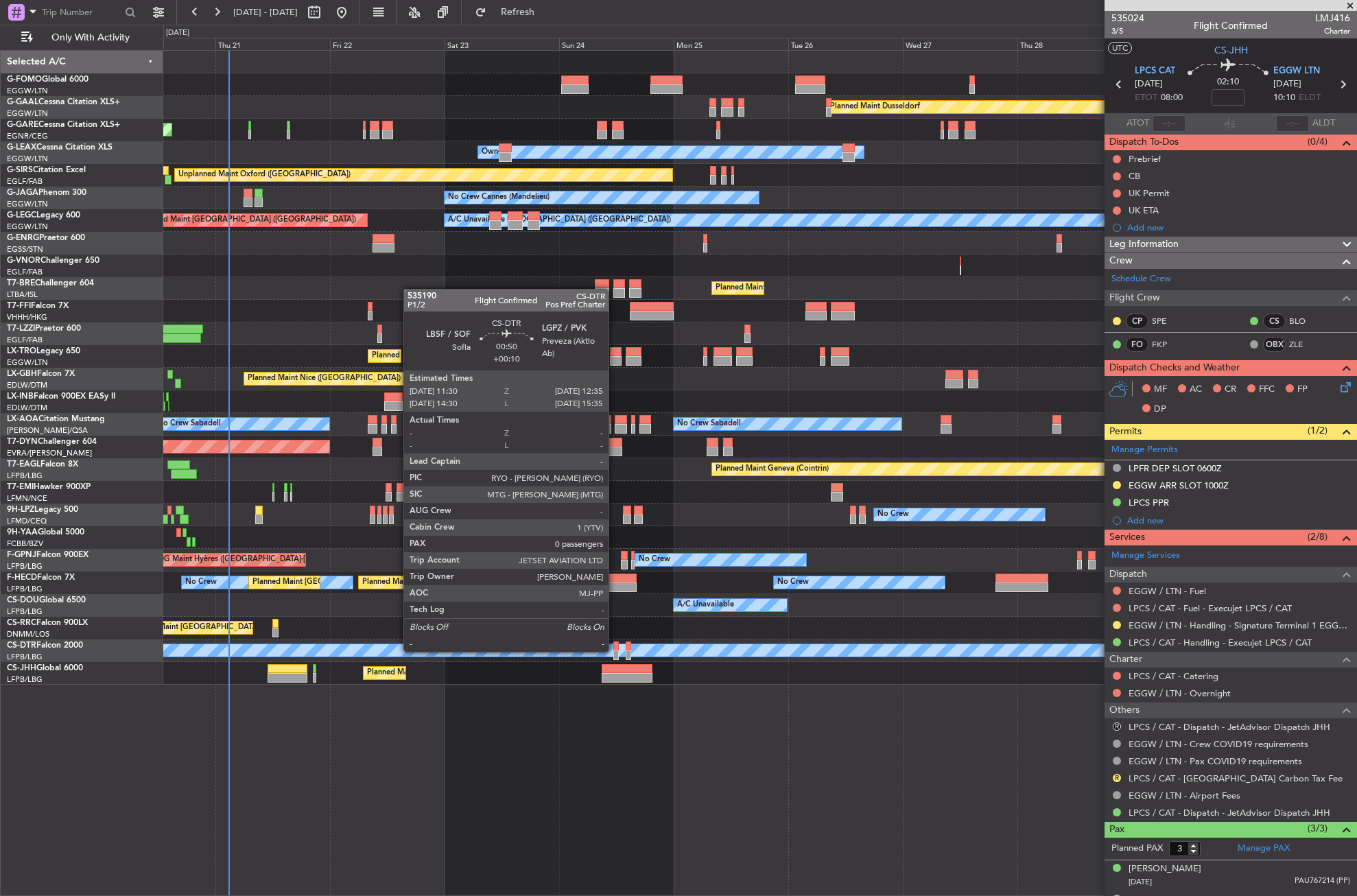
click at [615, 650] on div at bounding box center [616, 655] width 5 height 10
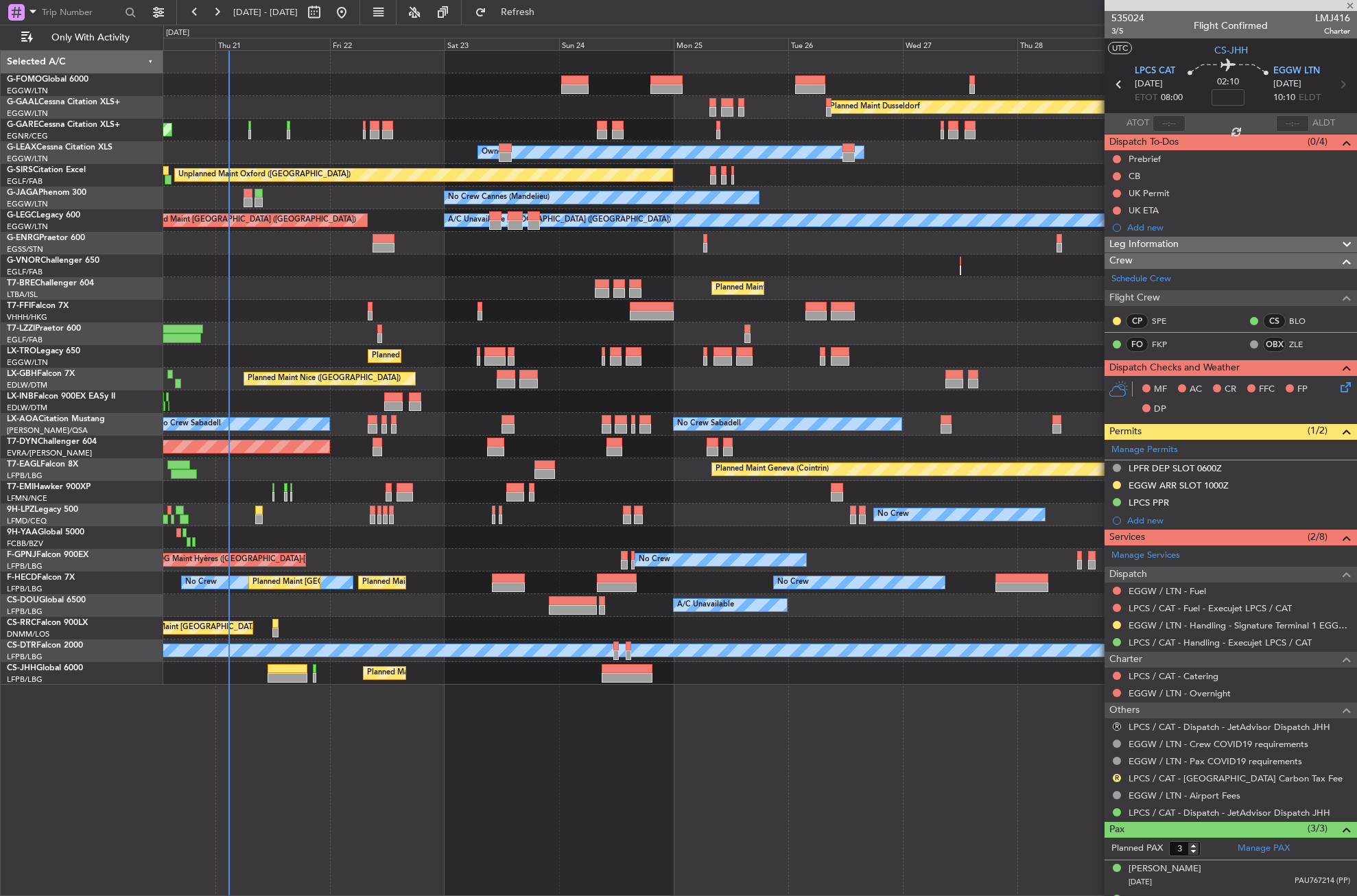
type input "+00:10"
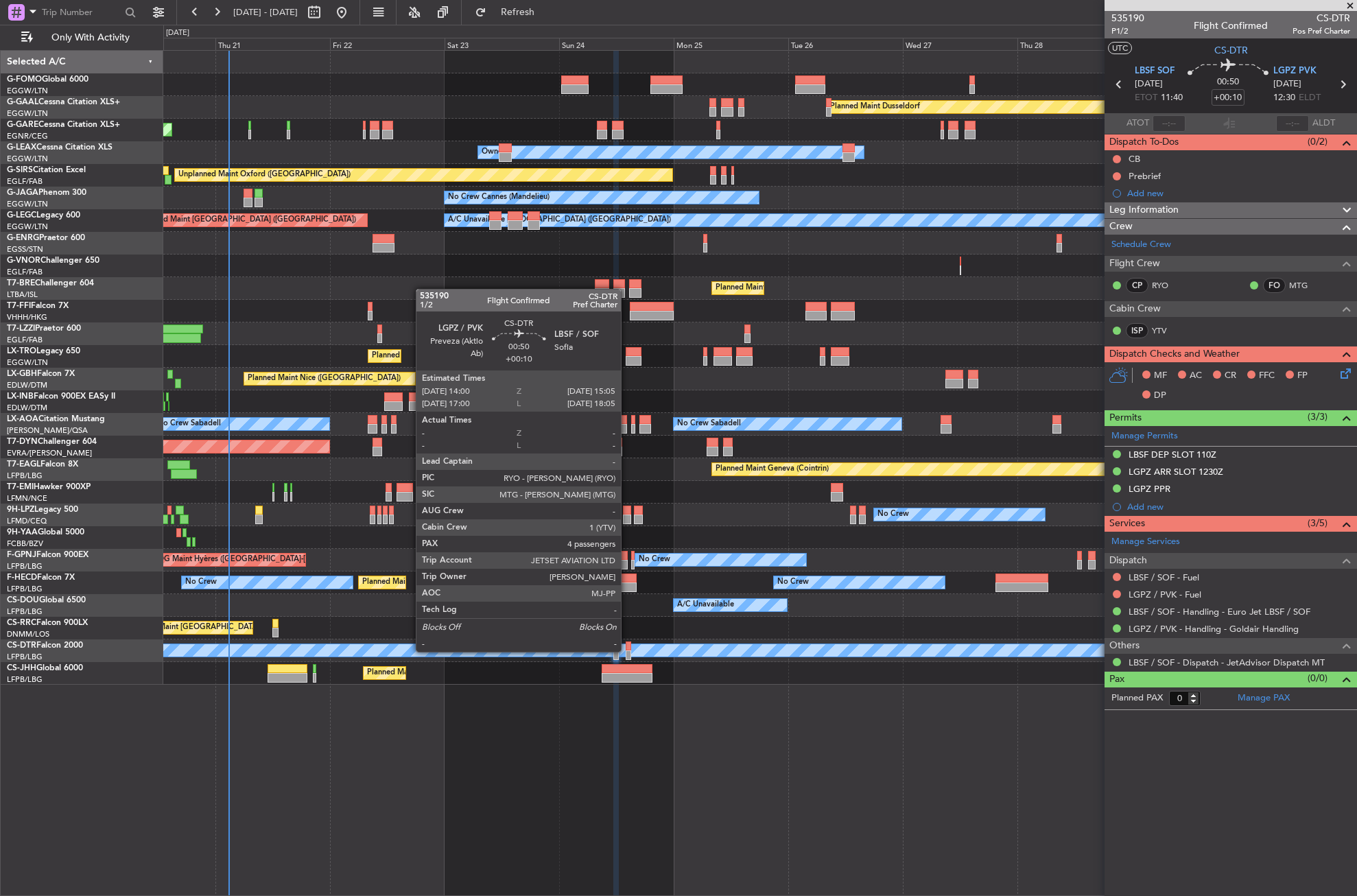
click at [627, 650] on div at bounding box center [628, 655] width 5 height 10
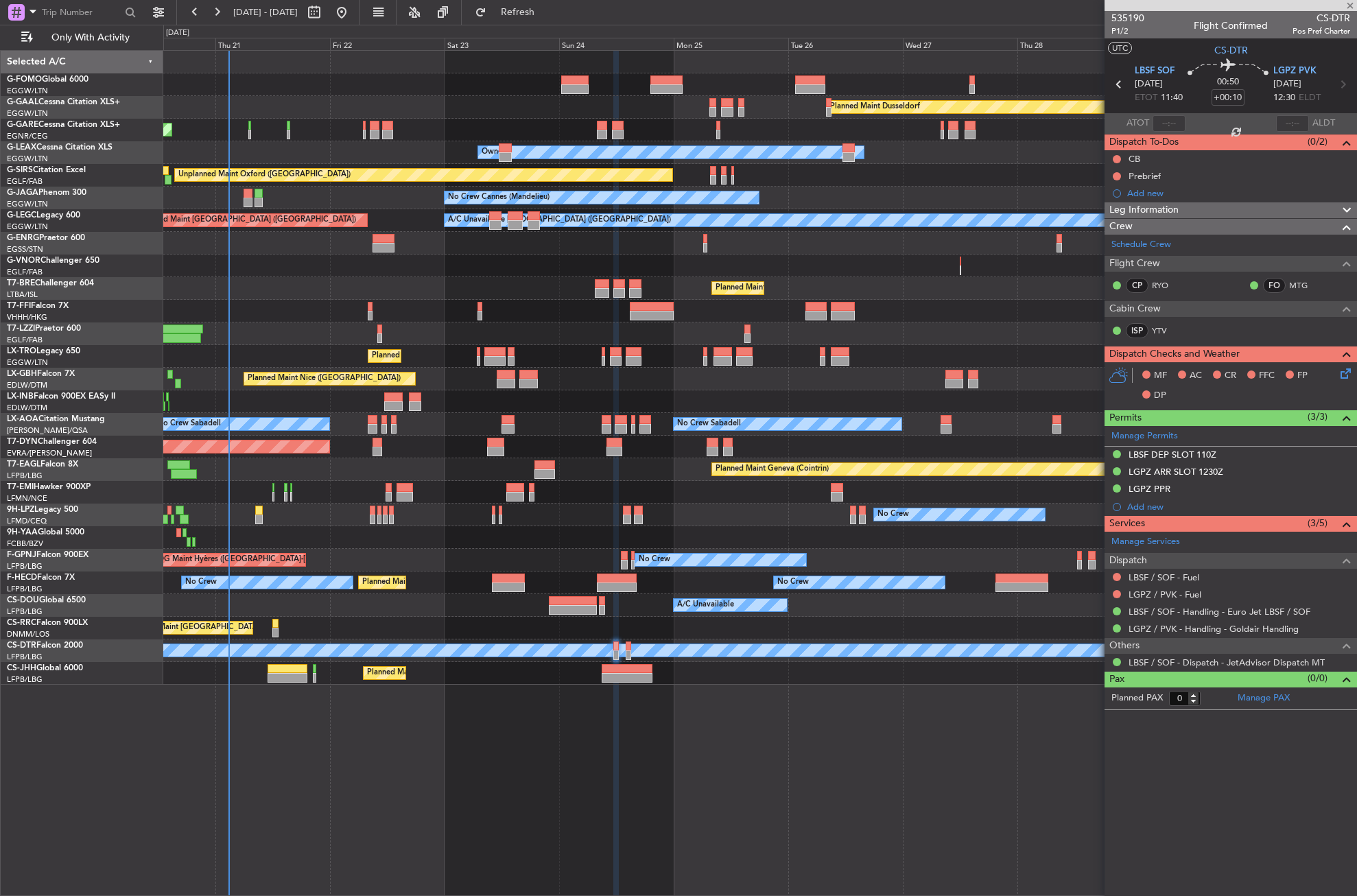
type input "4"
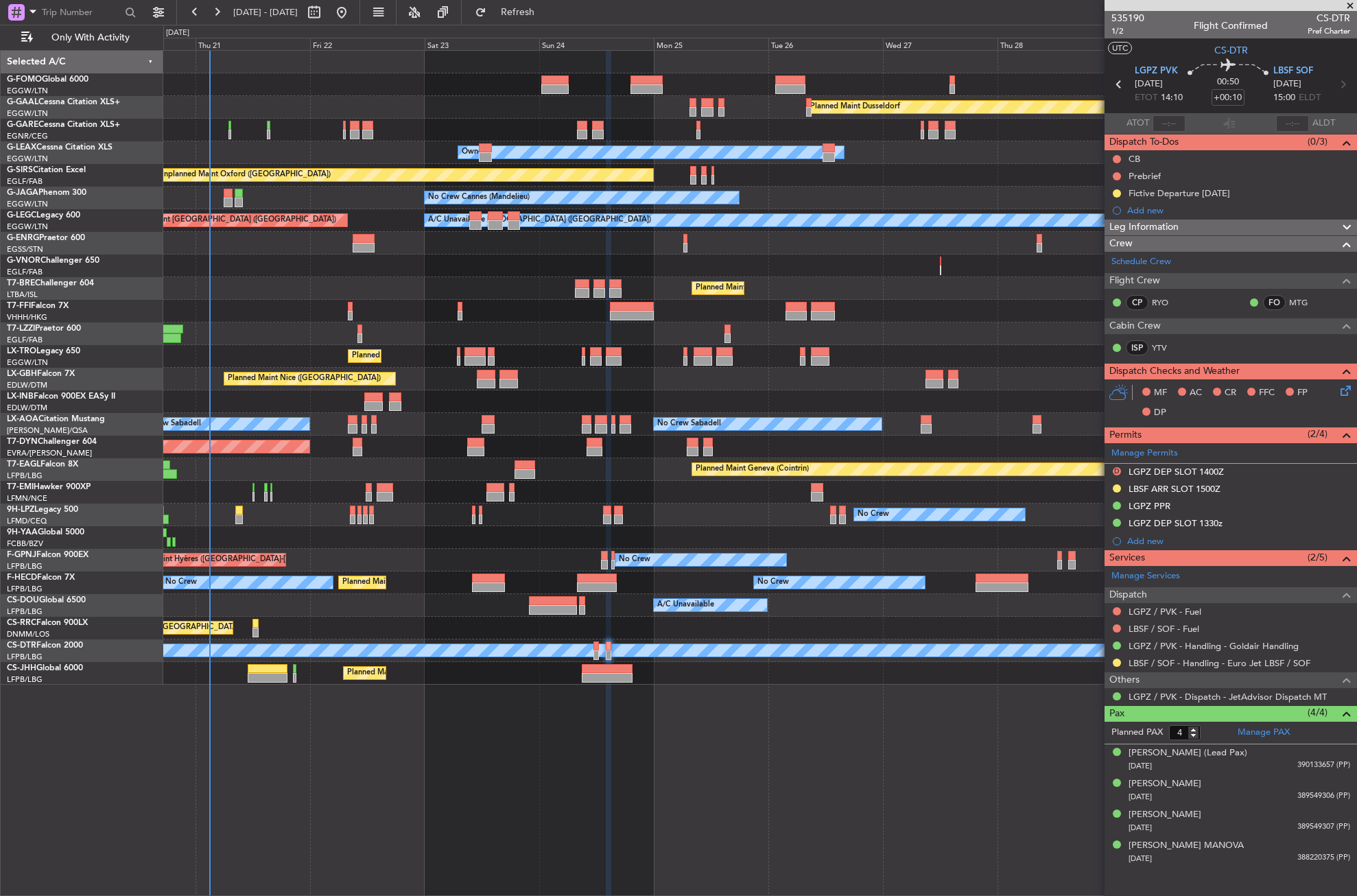
click at [437, 293] on div "Planned Maint [GEOGRAPHIC_DATA] ([GEOGRAPHIC_DATA])" at bounding box center [759, 288] width 1193 height 23
click at [369, 772] on div "Planned Maint Dusseldorf Unplanned Maint Chester Owner Owner Unplanned Maint Ox…" at bounding box center [760, 473] width 1194 height 846
click at [370, 770] on div "Planned Maint Dusseldorf Unplanned Maint Chester Owner Owner Unplanned Maint Ox…" at bounding box center [760, 473] width 1194 height 846
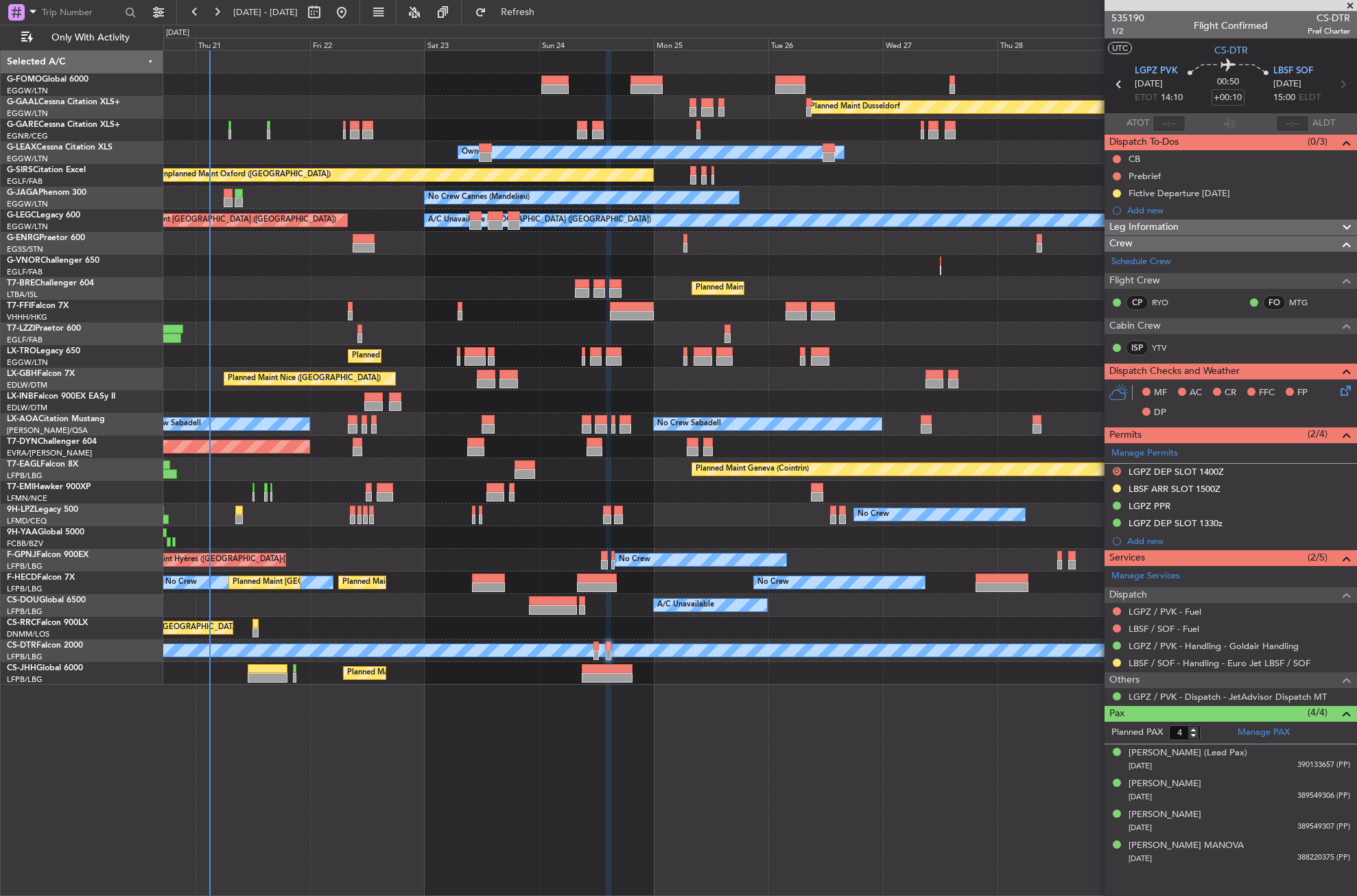
click at [373, 769] on div "Planned Maint Dusseldorf Unplanned Maint Chester Owner Owner Unplanned Maint Ox…" at bounding box center [760, 473] width 1194 height 846
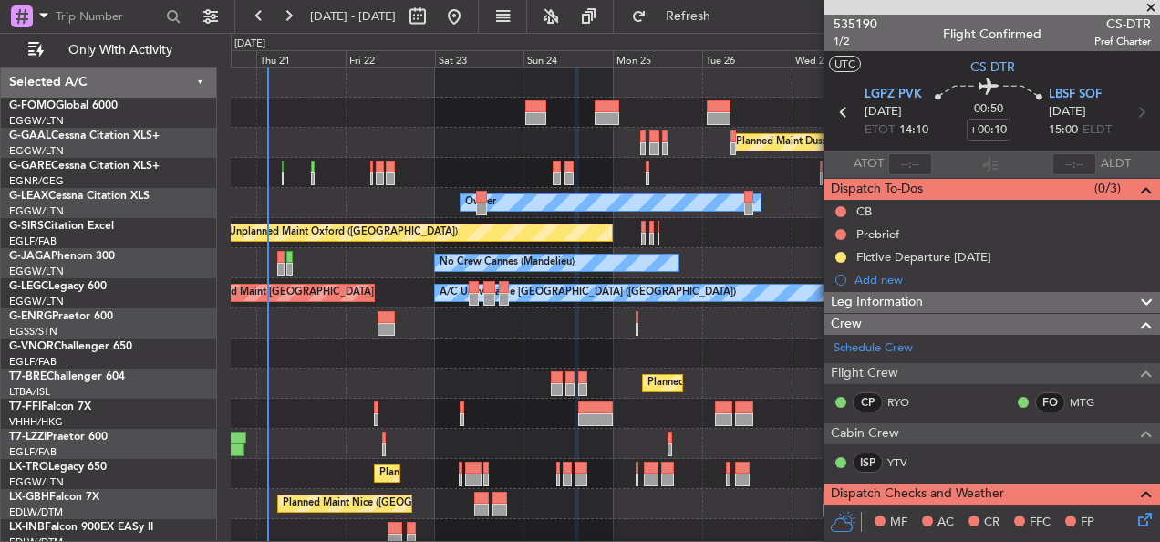
click at [386, 281] on div "A/C Unavailable London (Luton) Planned Maint London (Luton)" at bounding box center [695, 293] width 928 height 30
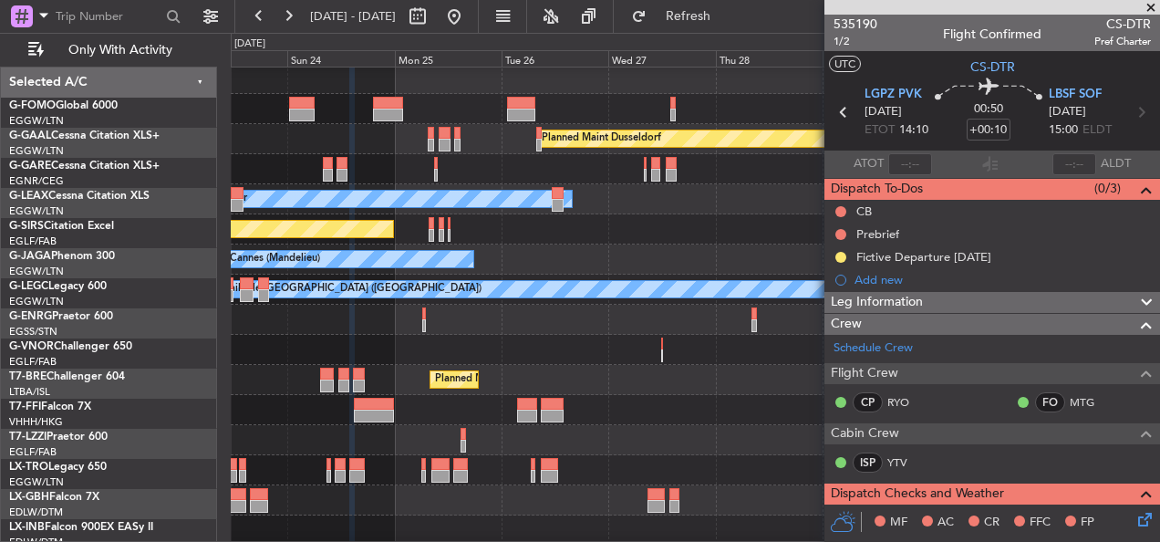
click at [325, 330] on div at bounding box center [695, 320] width 928 height 30
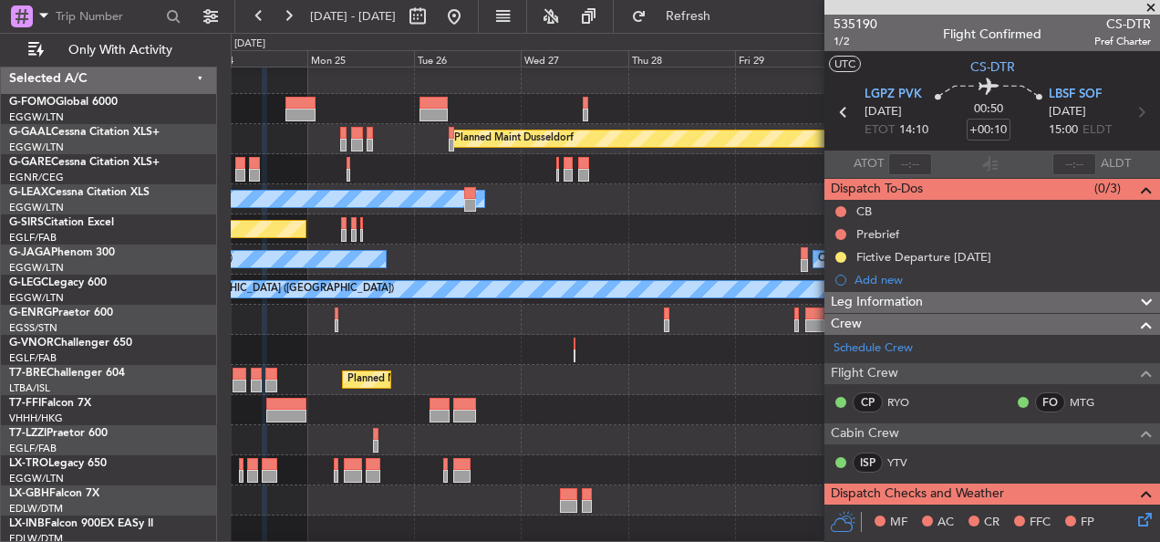
scroll to position [3, 0]
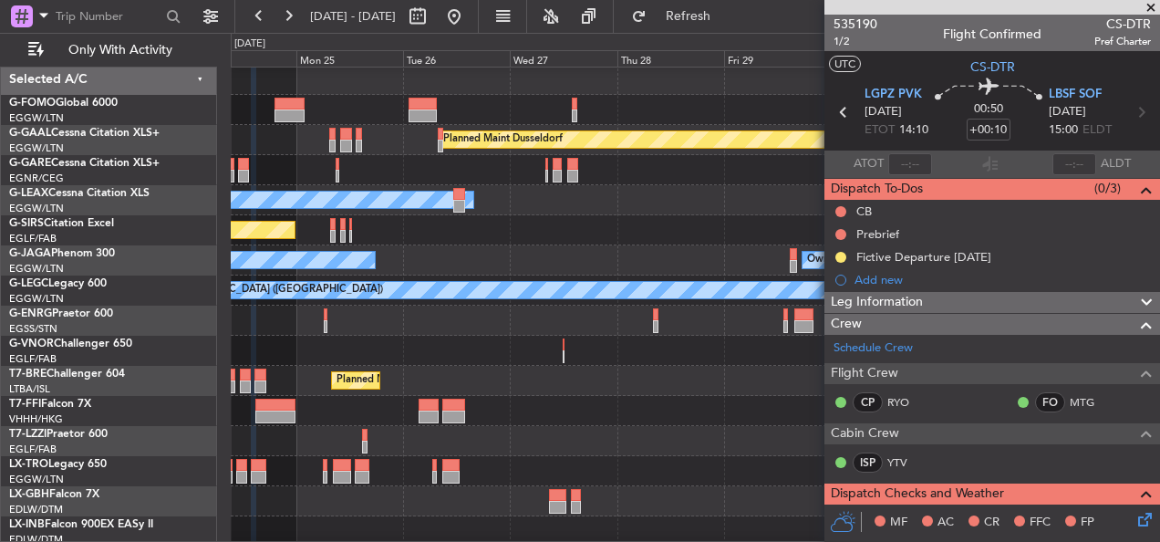
click at [381, 326] on div at bounding box center [695, 320] width 928 height 30
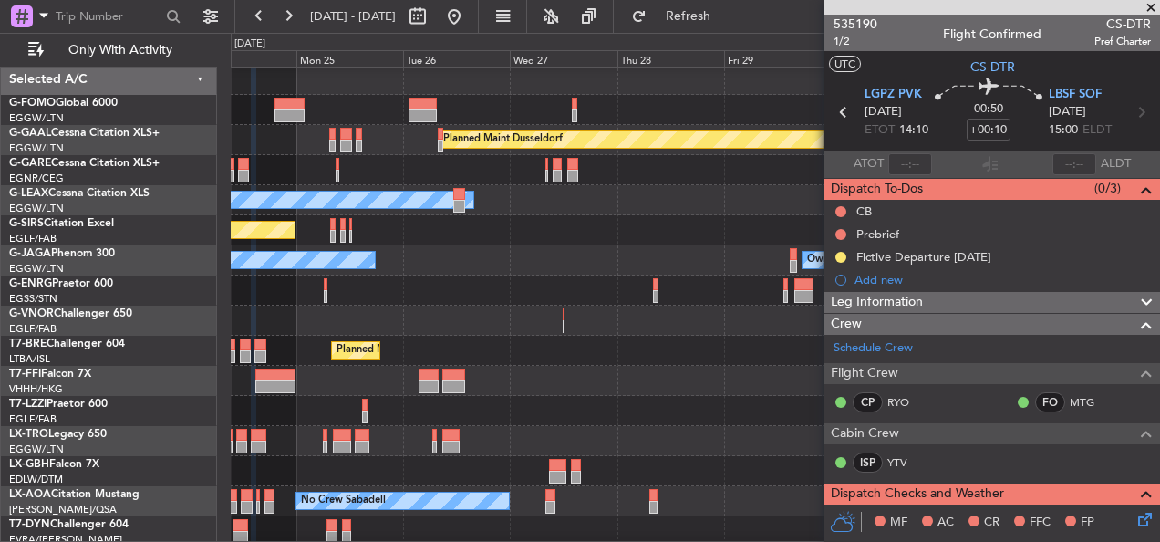
click at [805, 376] on div at bounding box center [695, 381] width 928 height 30
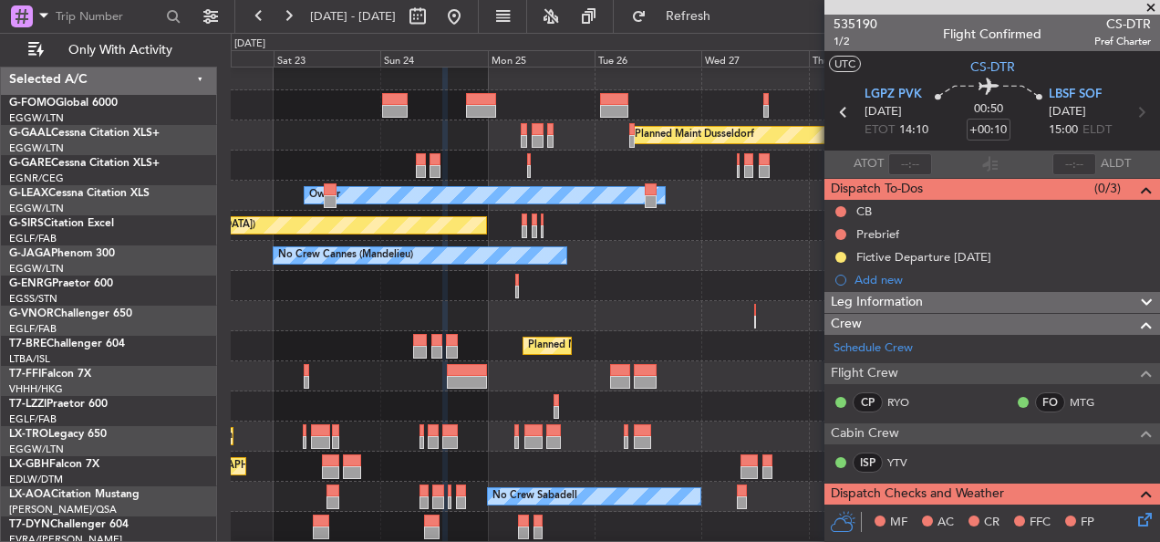
scroll to position [7, 0]
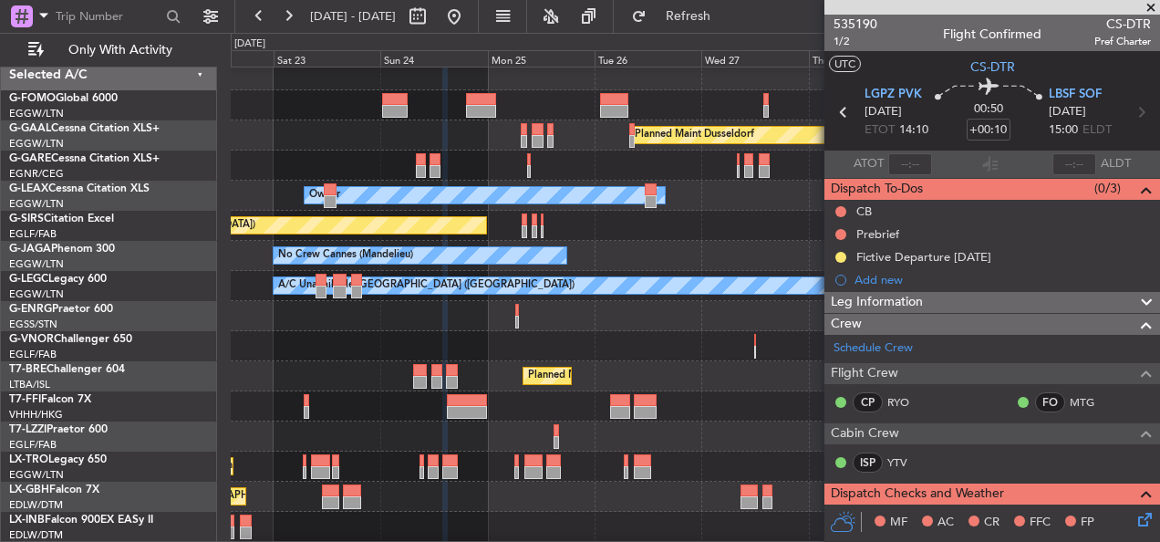
click at [728, 325] on div at bounding box center [695, 316] width 928 height 30
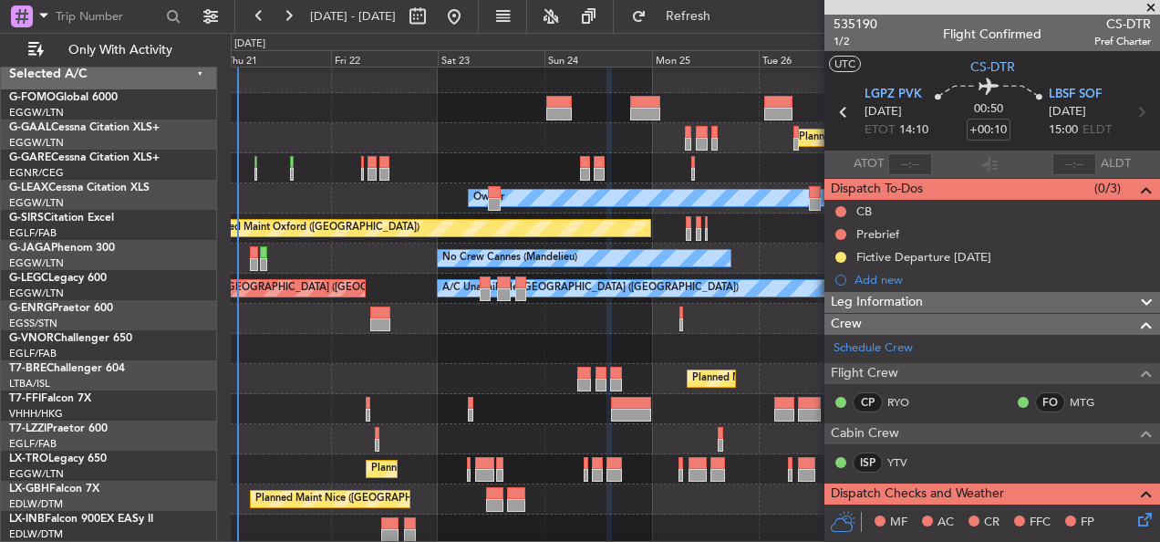
scroll to position [5, 0]
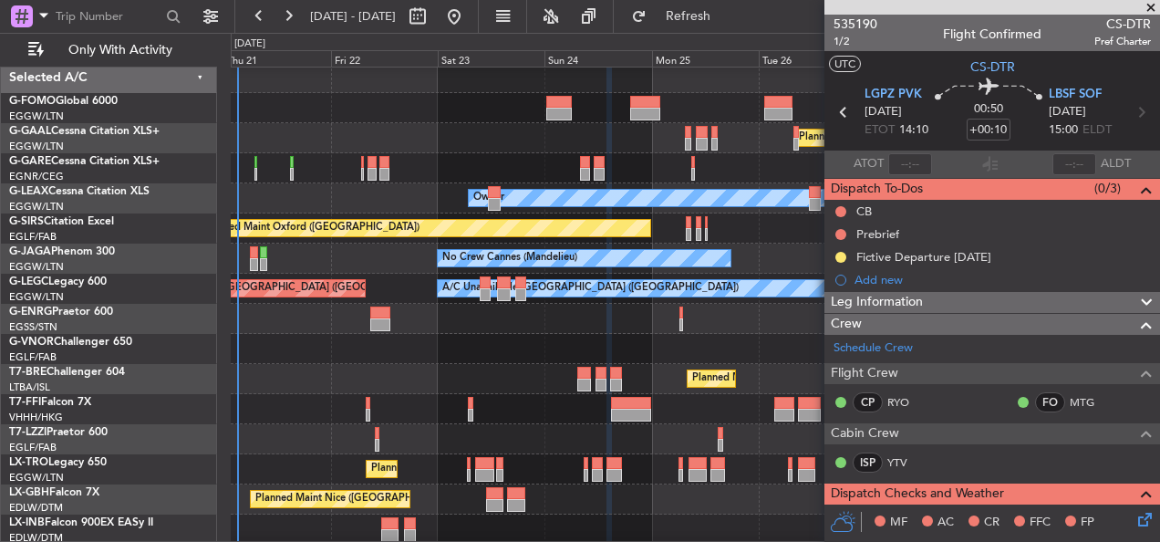
click at [706, 319] on div "Owner" at bounding box center [695, 319] width 928 height 30
click at [431, 395] on div at bounding box center [695, 409] width 928 height 30
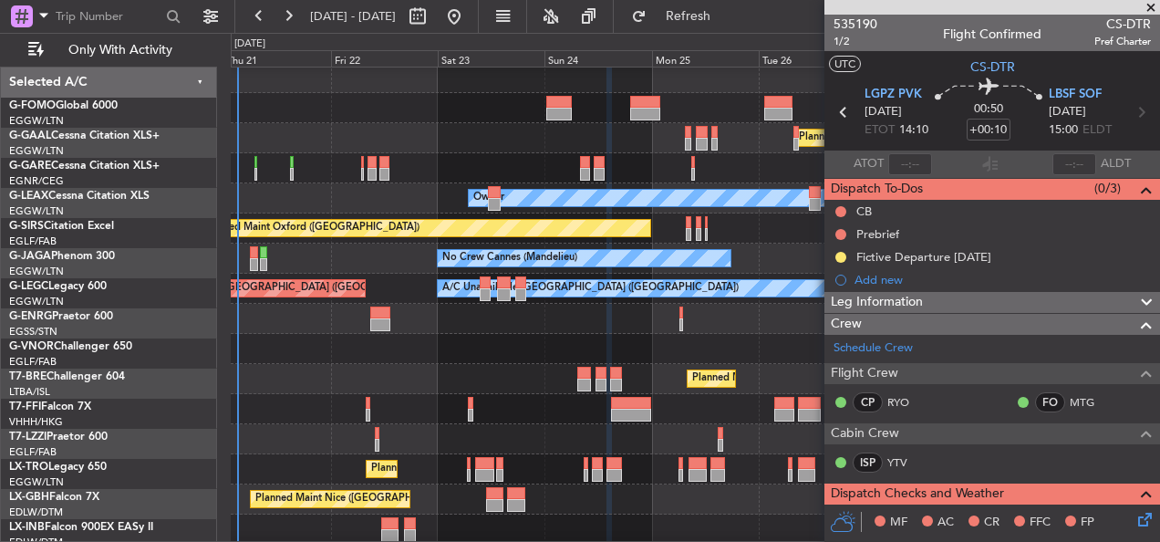
scroll to position [5, 0]
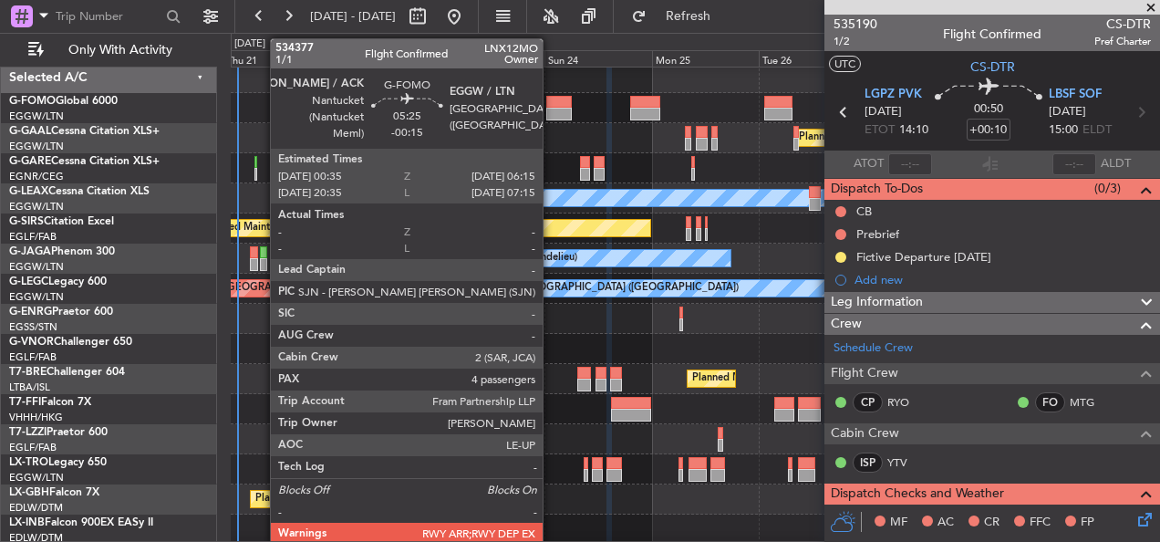
click at [551, 100] on div at bounding box center [559, 102] width 26 height 13
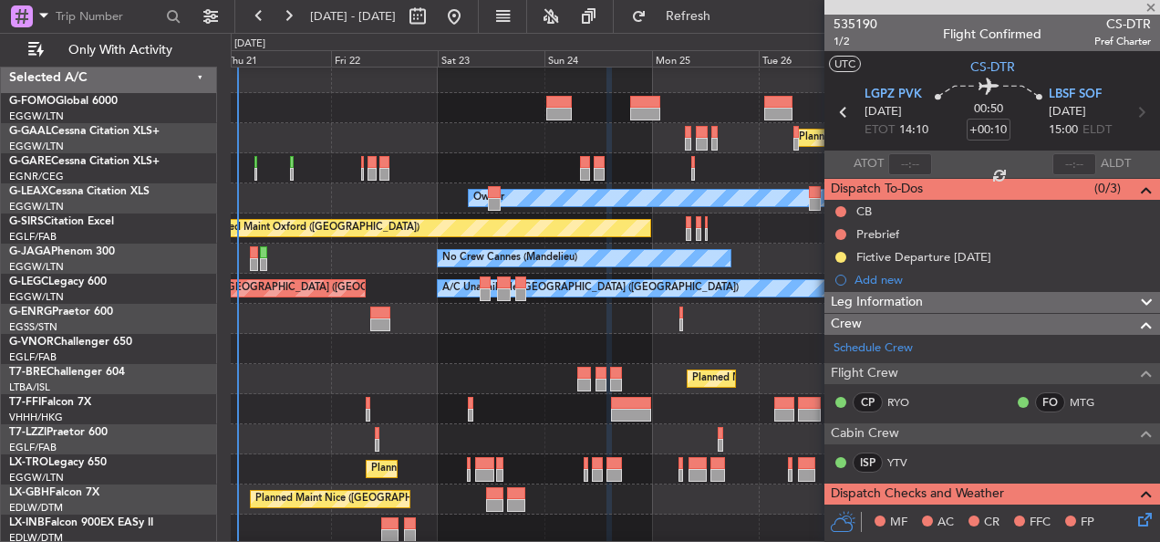
type input "-00:15"
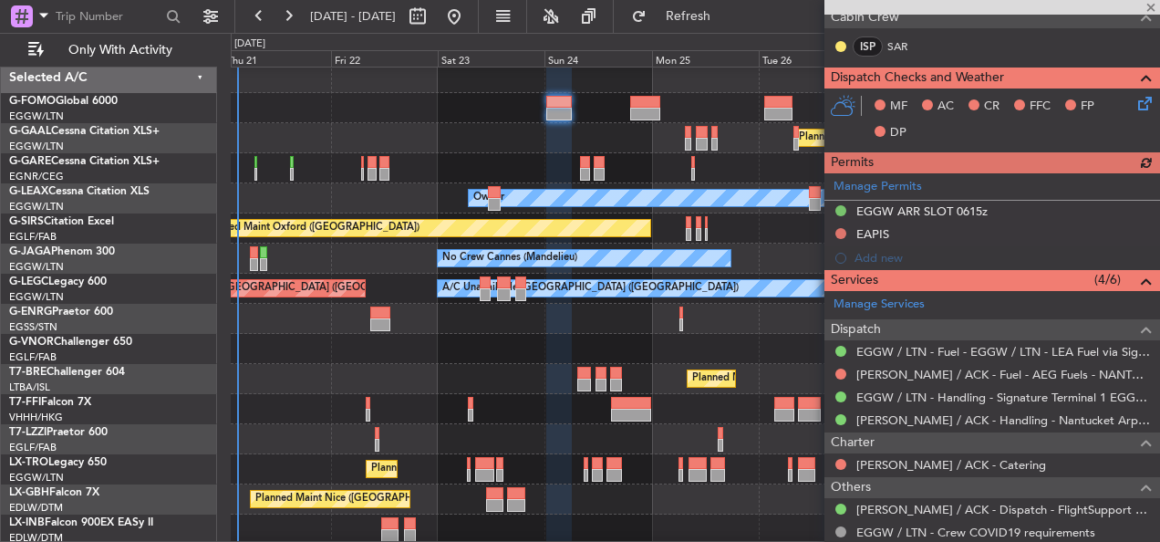
scroll to position [456, 0]
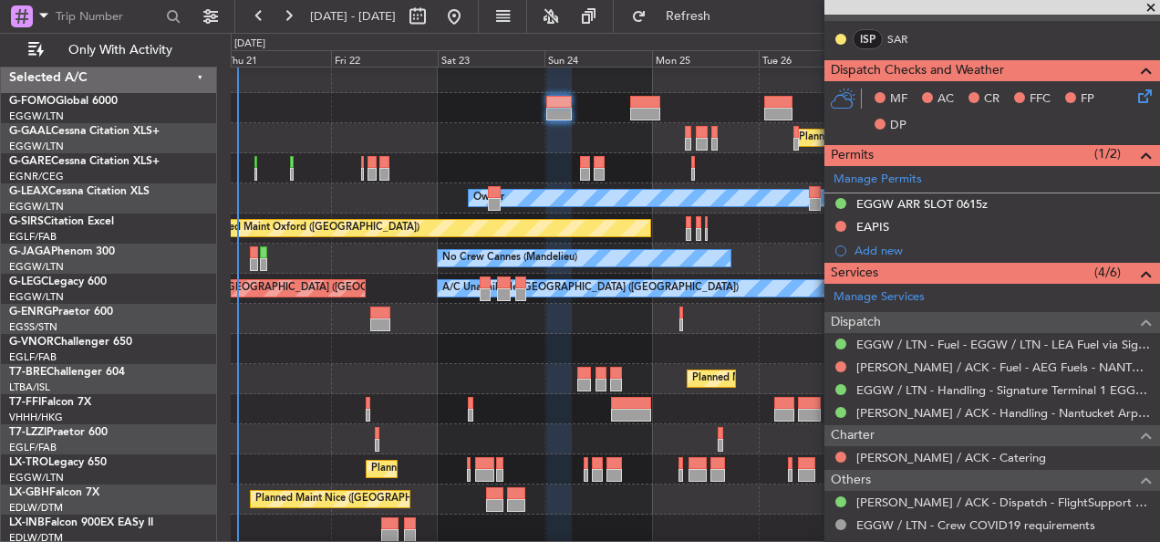
click at [759, 139] on div "Planned Maint Dusseldorf" at bounding box center [695, 138] width 928 height 30
click at [761, 144] on div "Planned Maint Dusseldorf" at bounding box center [695, 138] width 928 height 30
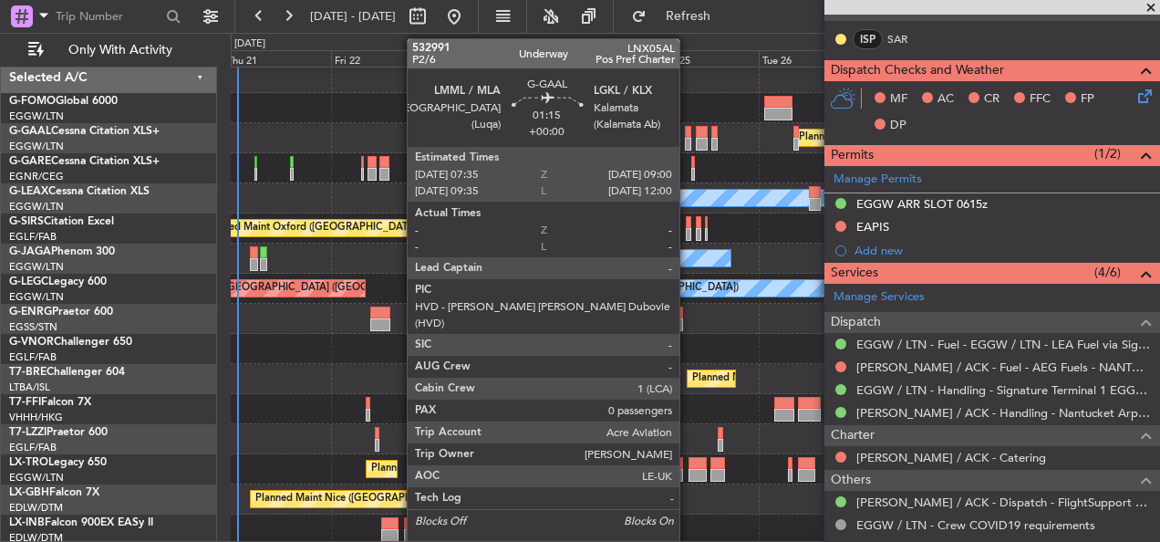
click at [687, 138] on div at bounding box center [688, 144] width 6 height 13
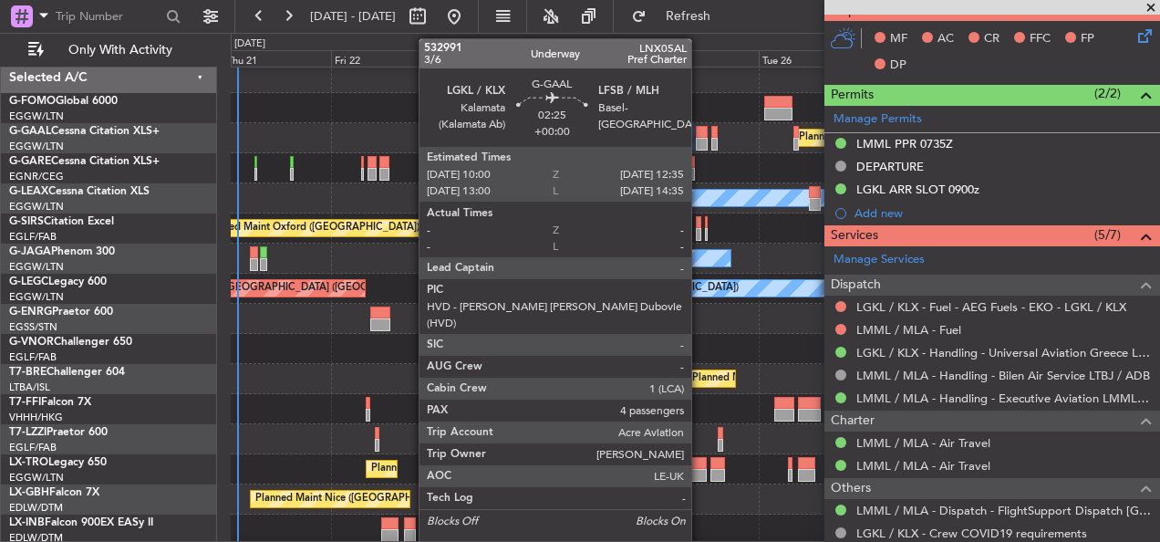
click at [699, 138] on div at bounding box center [702, 144] width 12 height 13
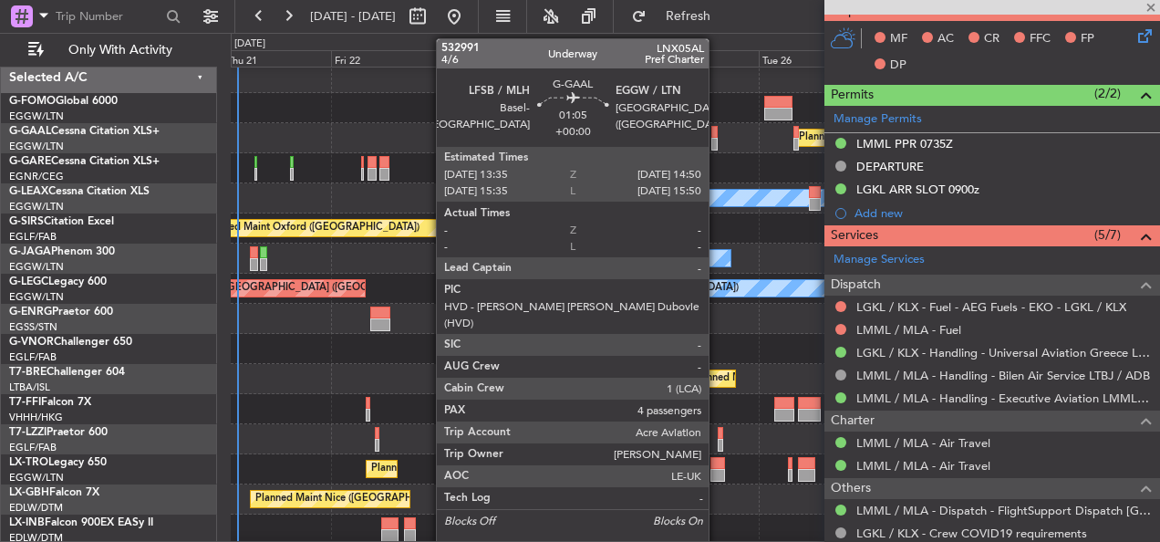
type input "4"
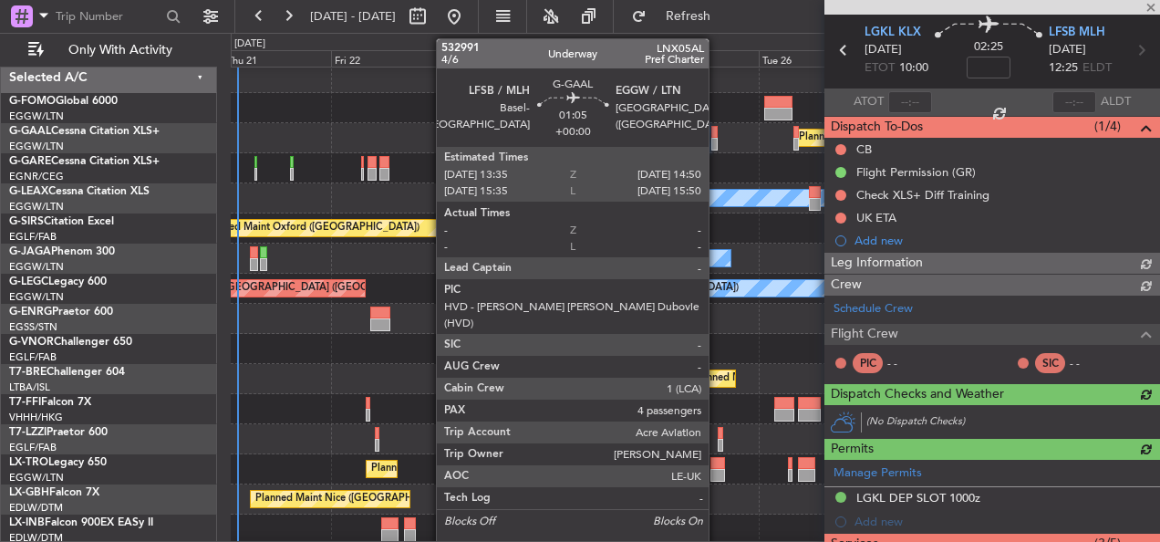
click at [717, 139] on div at bounding box center [714, 144] width 6 height 13
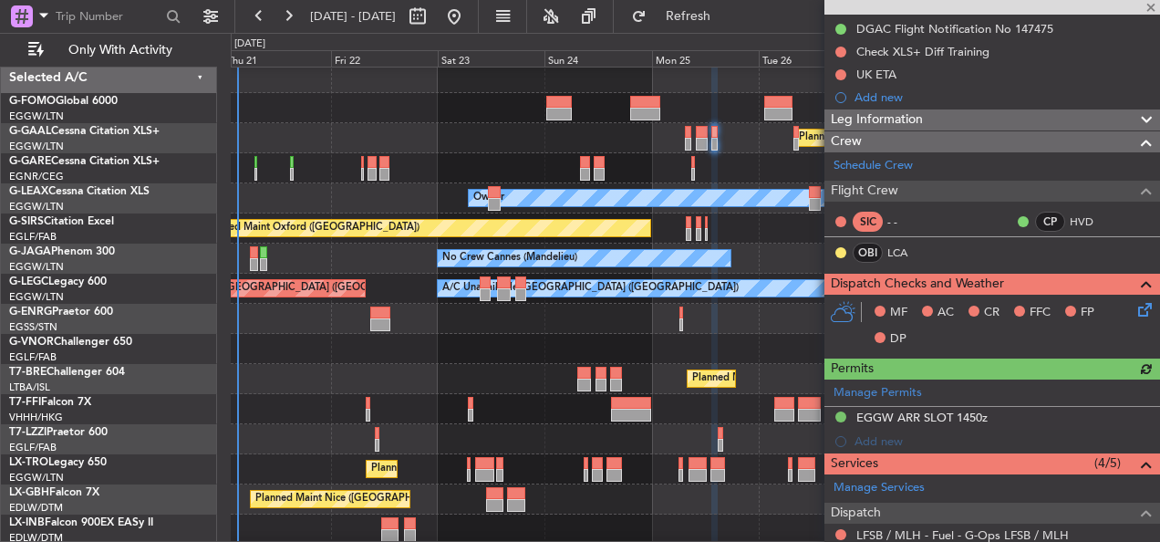
scroll to position [0, 0]
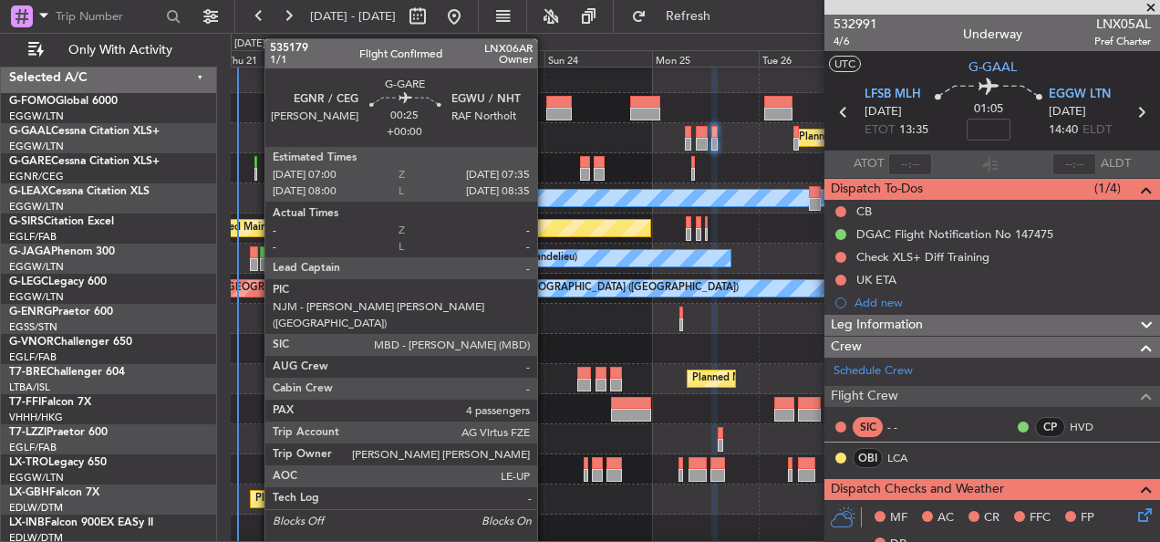
click at [255, 160] on div at bounding box center [255, 162] width 3 height 13
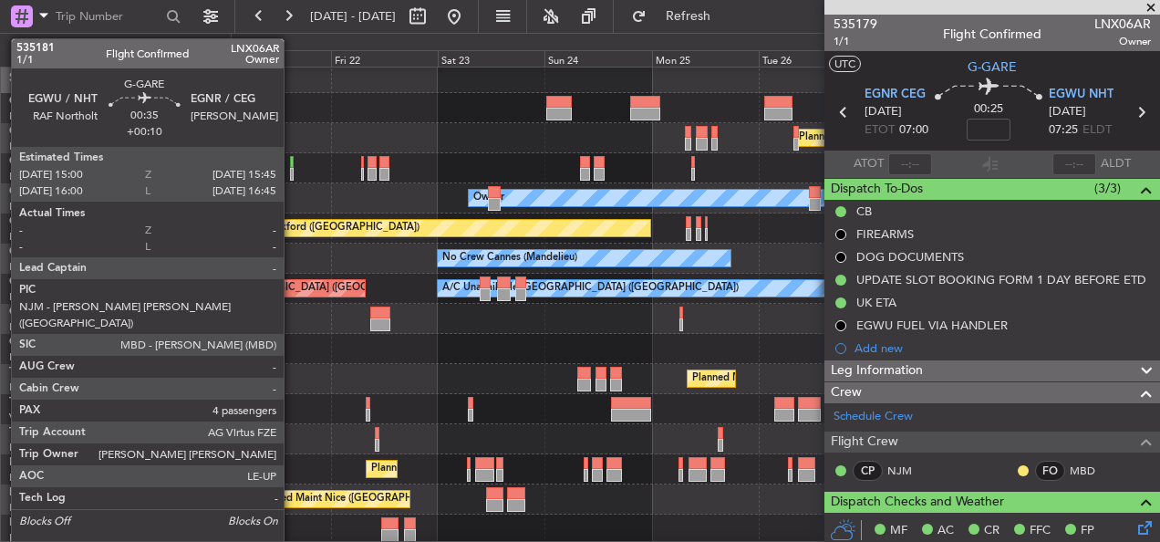
click at [292, 169] on div at bounding box center [292, 174] width 4 height 13
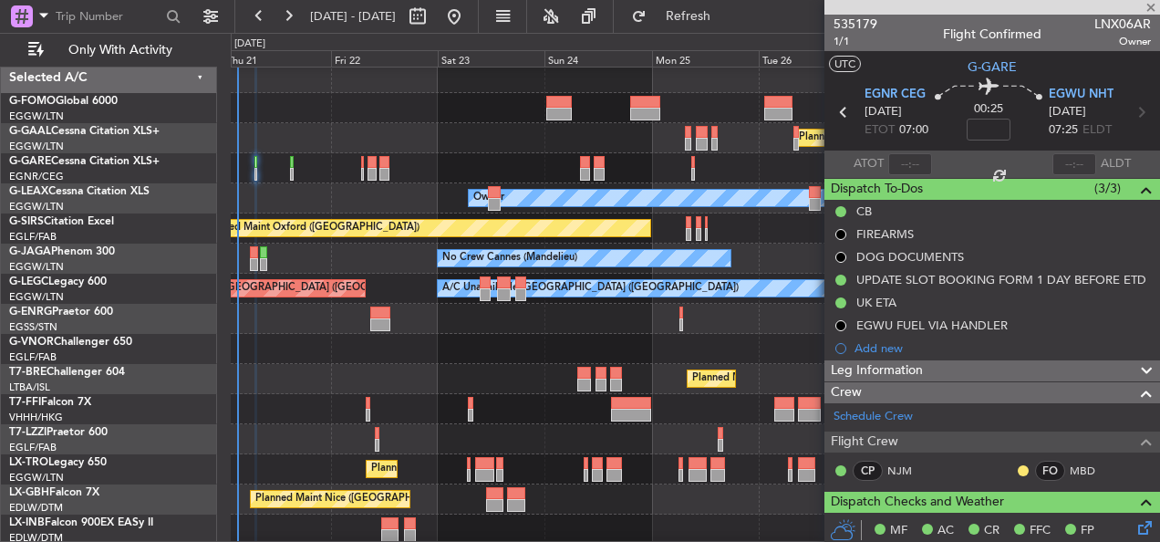
type input "+00:10"
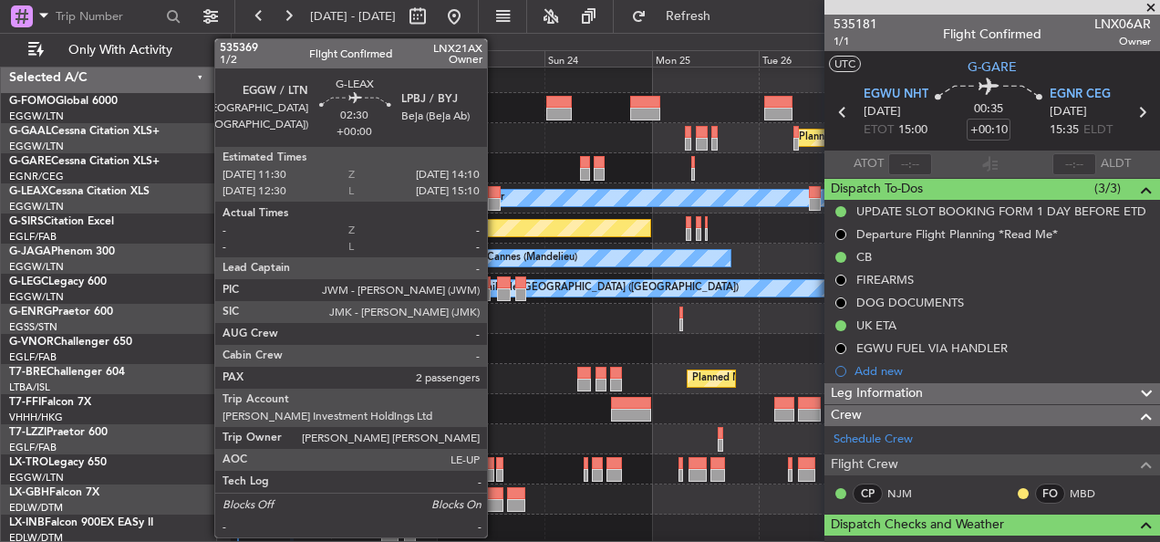
click at [495, 201] on div at bounding box center [494, 204] width 13 height 13
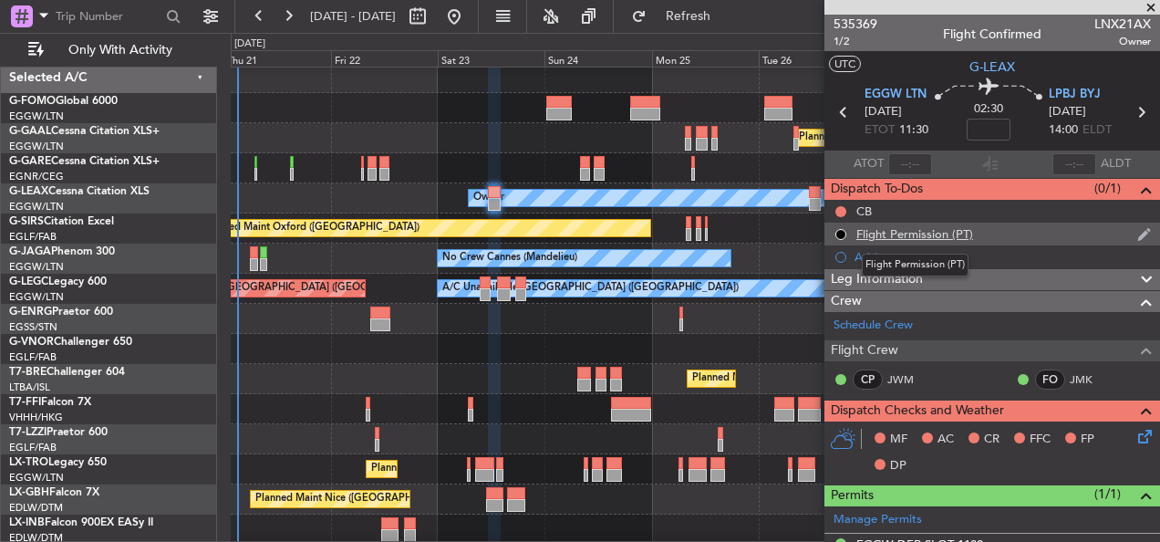
click at [957, 236] on div "Flight Permission (PT)" at bounding box center [914, 233] width 117 height 15
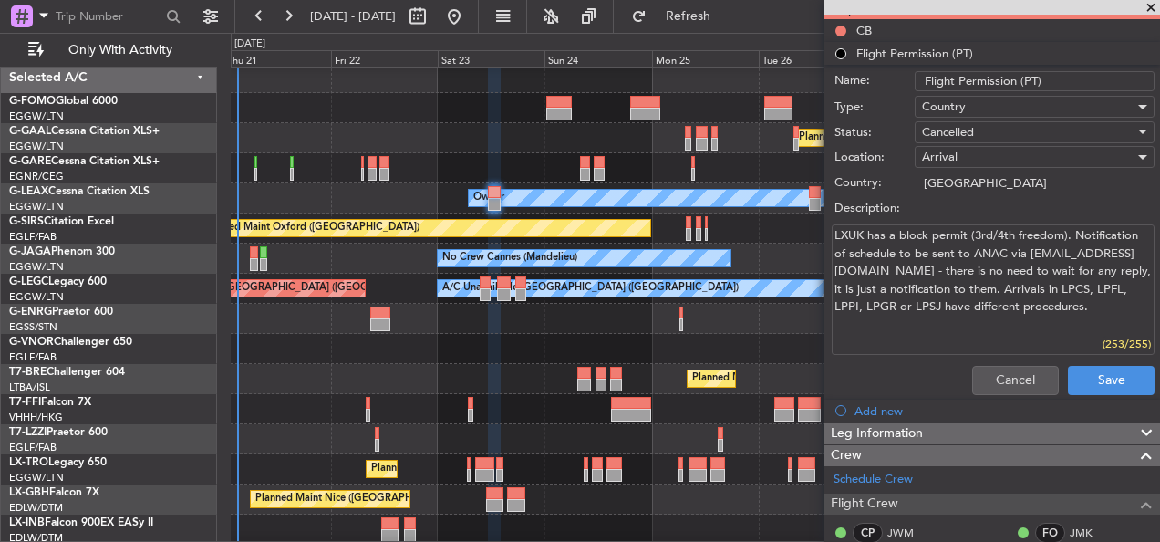
scroll to position [182, 0]
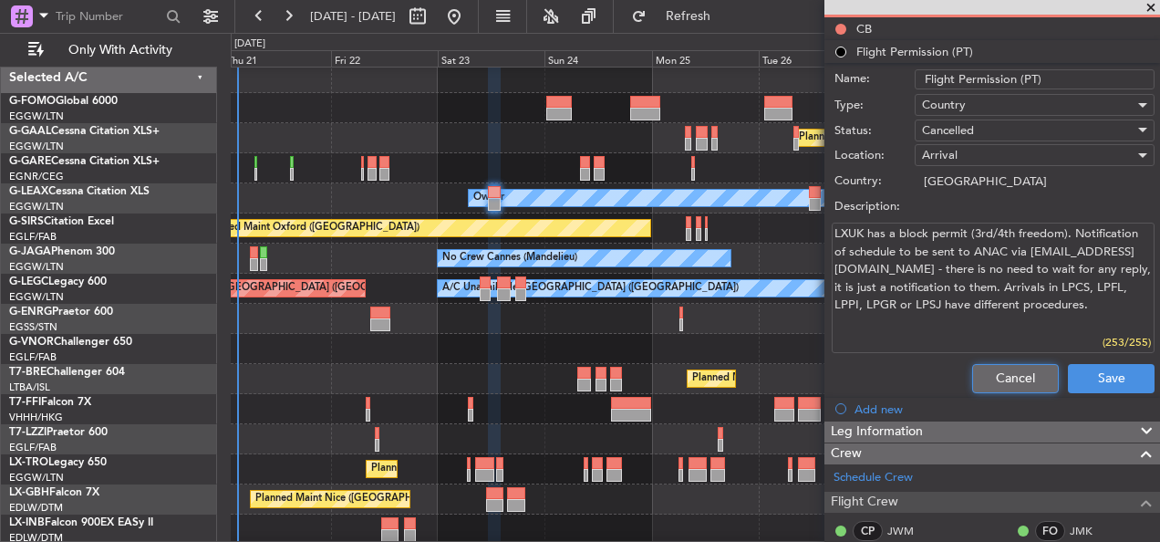
click at [995, 372] on button "Cancel" at bounding box center [1015, 378] width 87 height 29
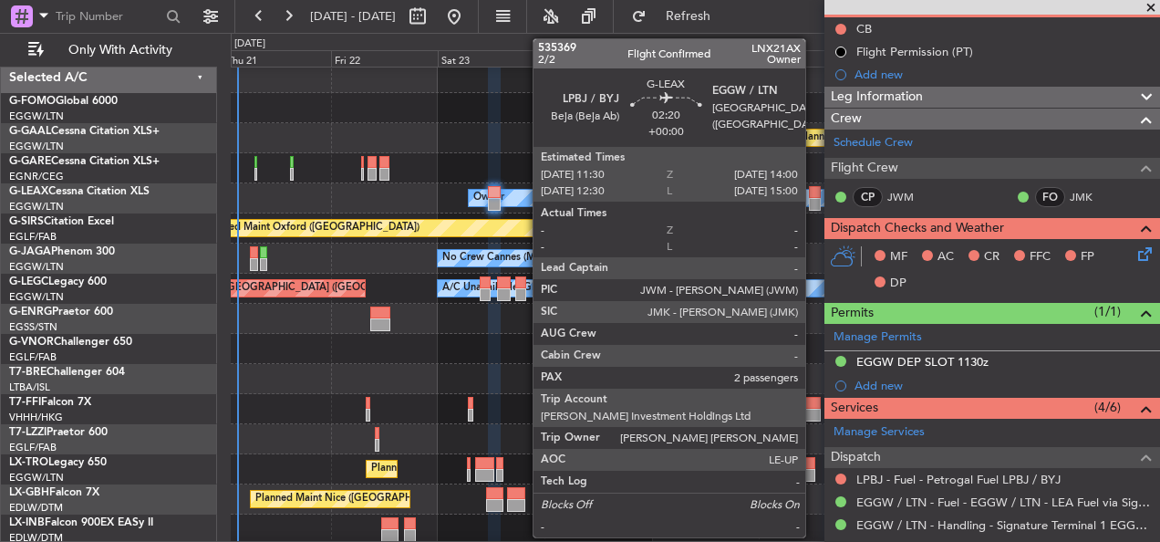
click at [813, 195] on div at bounding box center [815, 192] width 12 height 13
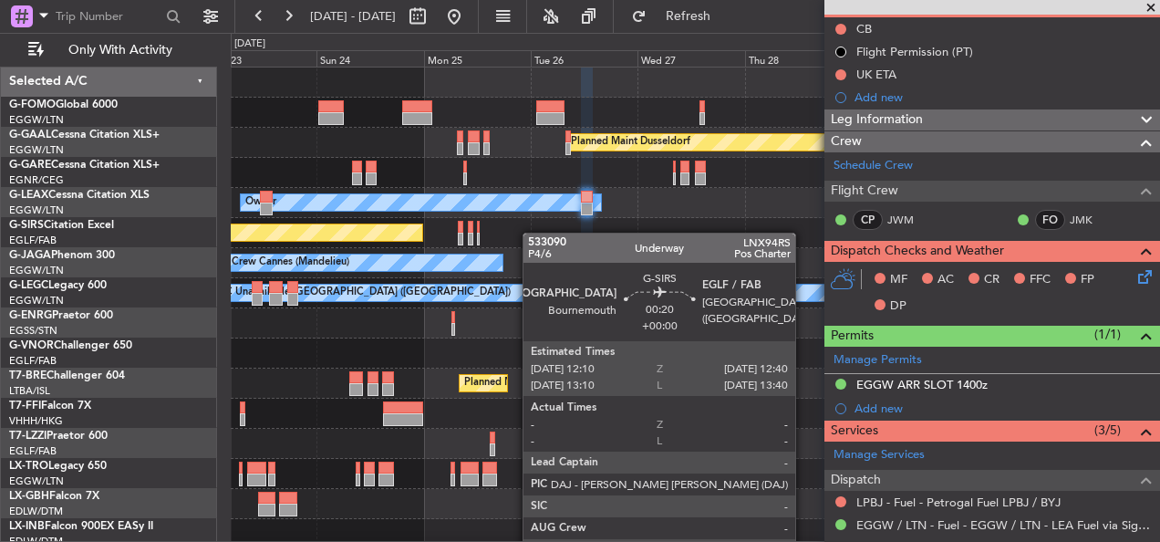
scroll to position [0, 0]
click at [396, 233] on div "Unplanned Maint Oxford ([GEOGRAPHIC_DATA])" at bounding box center [695, 233] width 928 height 30
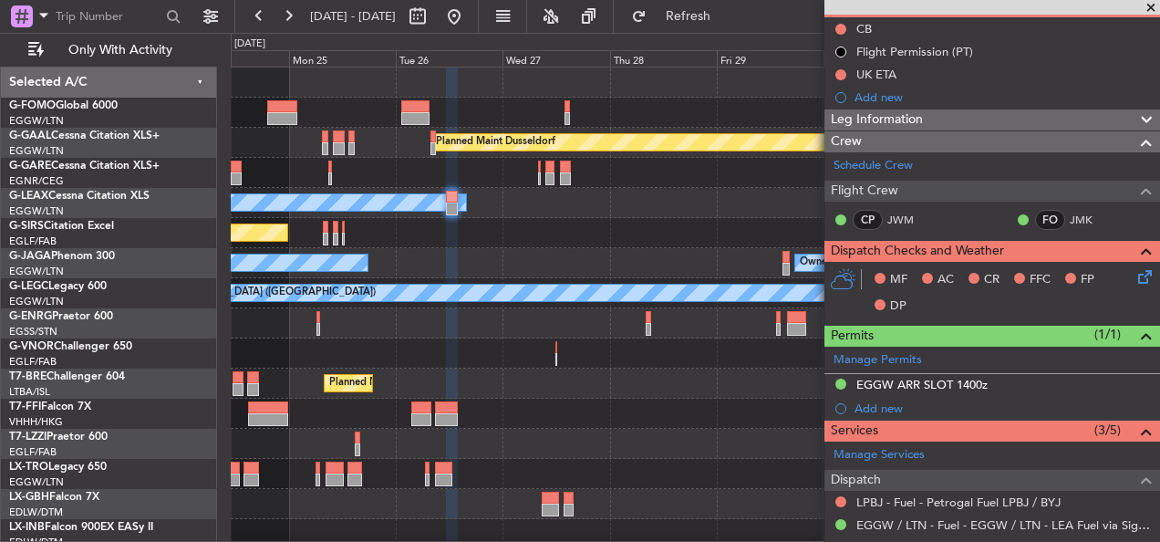
click at [373, 233] on div "Unplanned Maint Oxford ([GEOGRAPHIC_DATA])" at bounding box center [695, 233] width 928 height 30
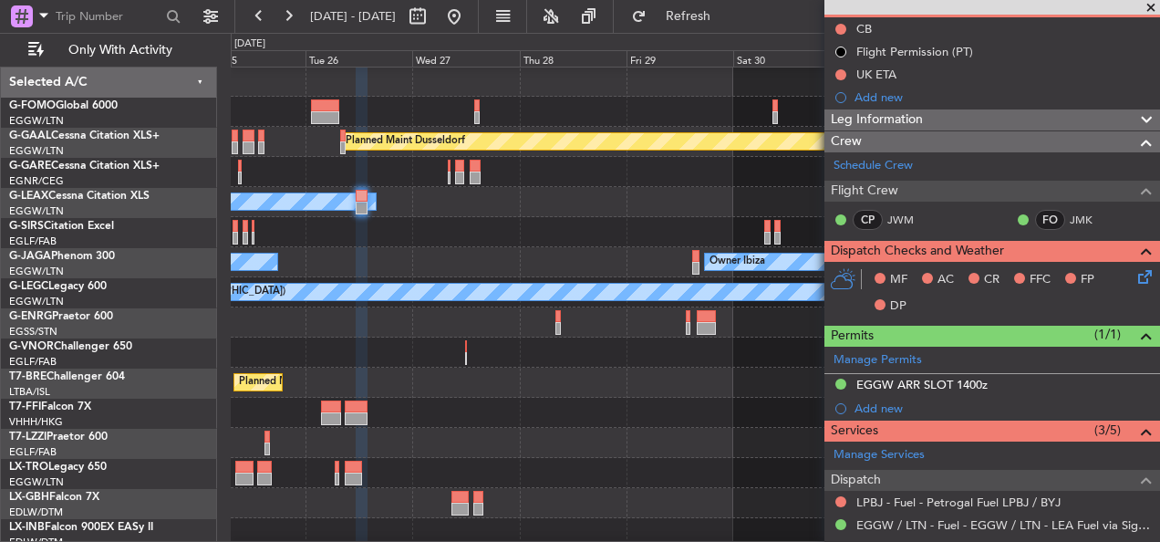
click at [704, 242] on div "Unplanned Maint Oxford ([GEOGRAPHIC_DATA])" at bounding box center [695, 232] width 928 height 30
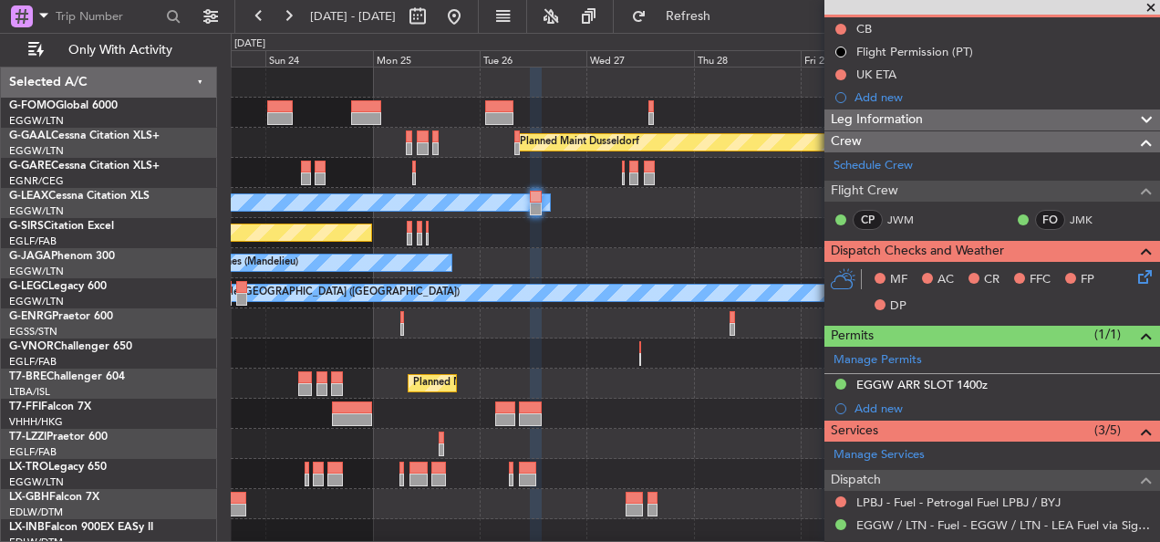
click at [734, 249] on div "Planned Maint Dusseldorf Owner Unplanned Maint [GEOGRAPHIC_DATA] ([GEOGRAPHIC_D…" at bounding box center [695, 473] width 928 height 812
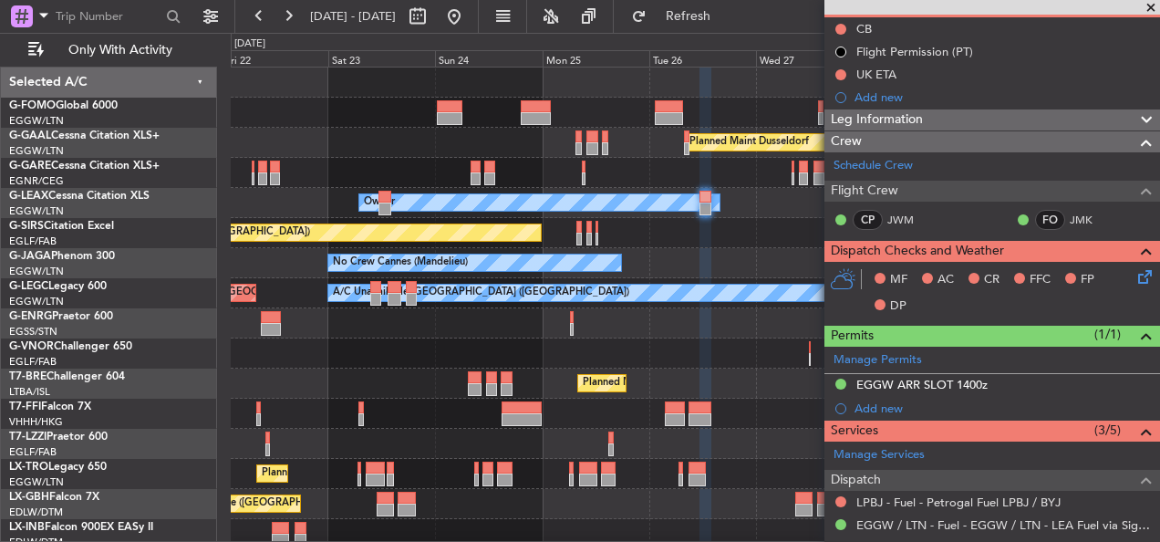
click at [743, 257] on div "Owner Ibiza No Crew Cannes ([GEOGRAPHIC_DATA])" at bounding box center [695, 263] width 928 height 30
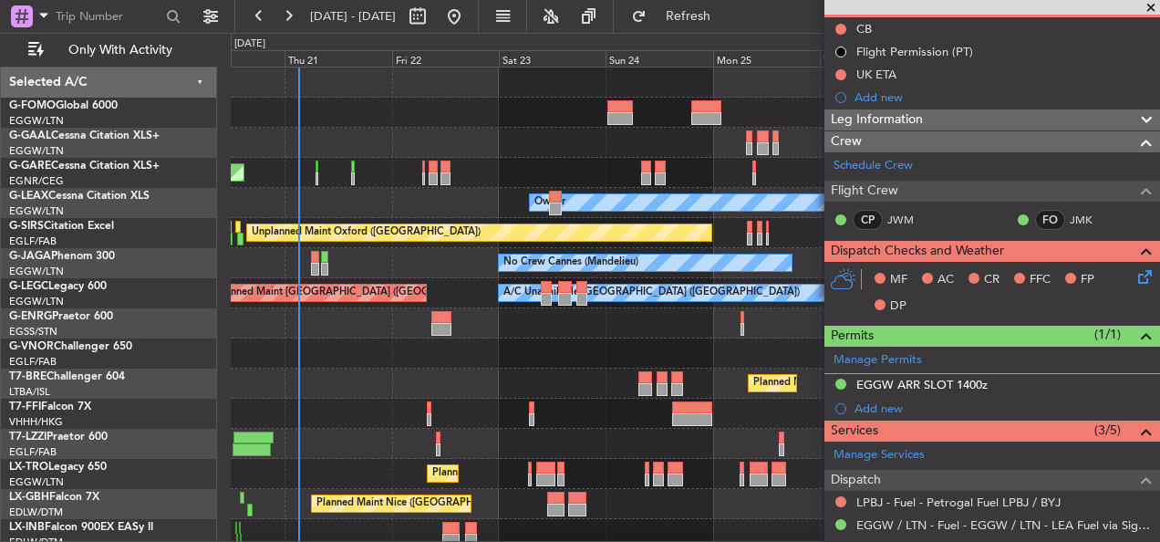
click at [404, 277] on div "No Crew Cannes (Mandelieu) Owner Ibiza" at bounding box center [695, 263] width 928 height 30
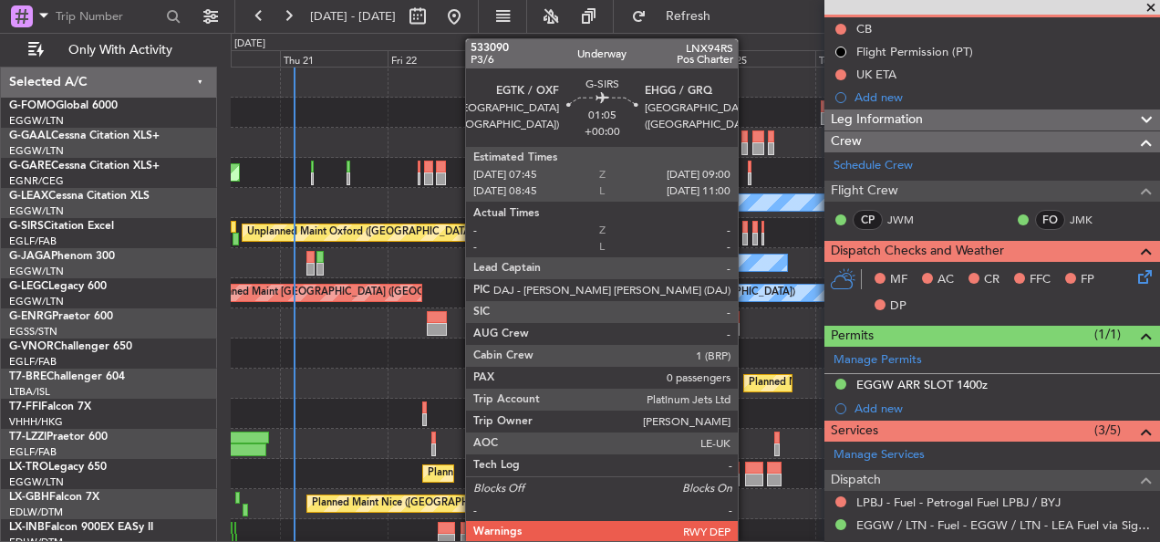
click at [746, 232] on div at bounding box center [745, 238] width 6 height 13
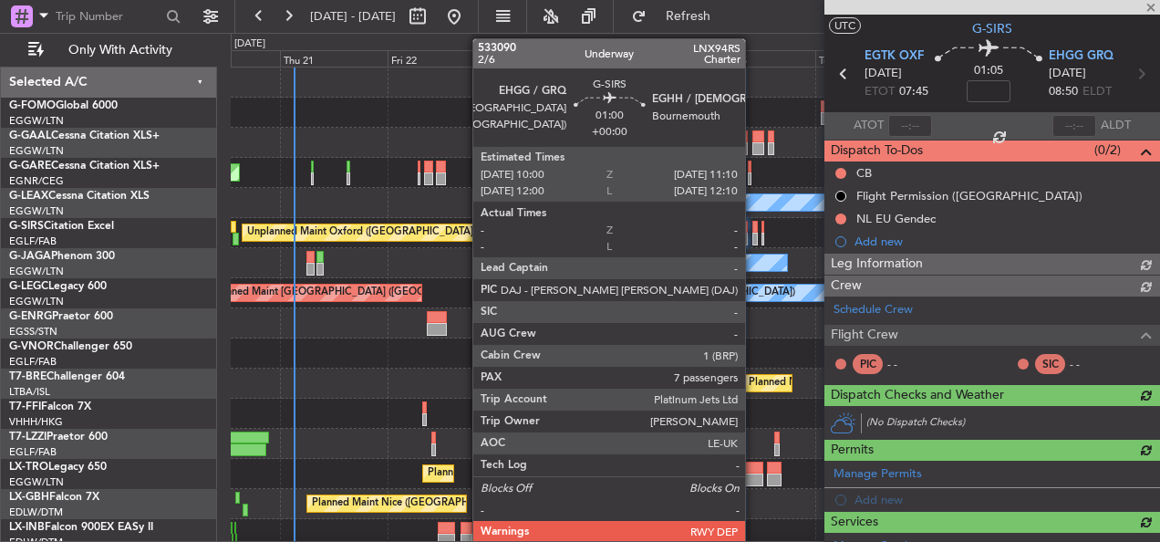
scroll to position [182, 0]
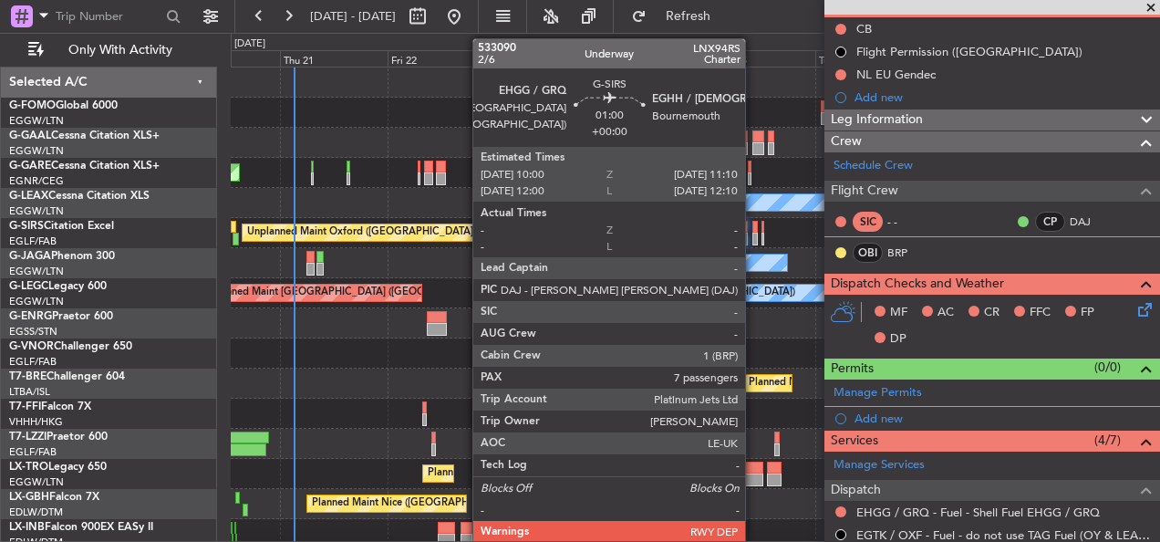
click at [753, 232] on div at bounding box center [754, 227] width 5 height 13
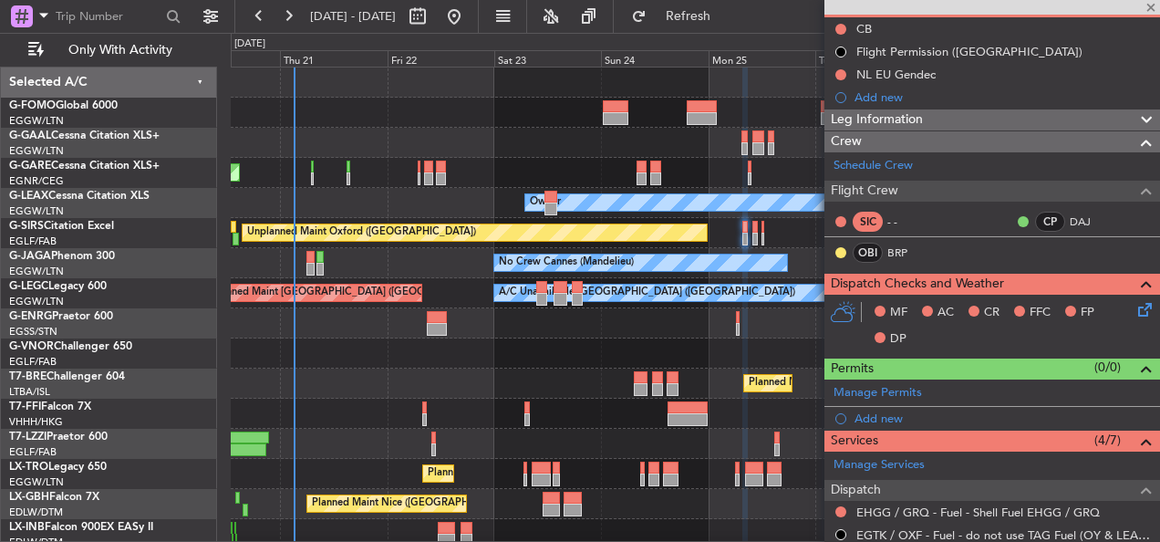
type input "7"
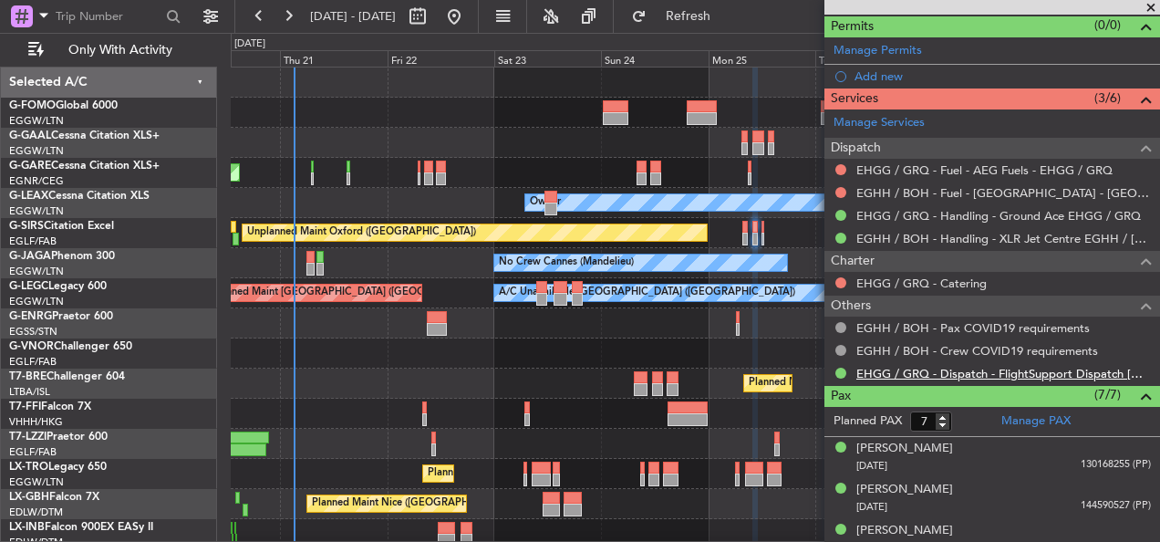
scroll to position [274, 0]
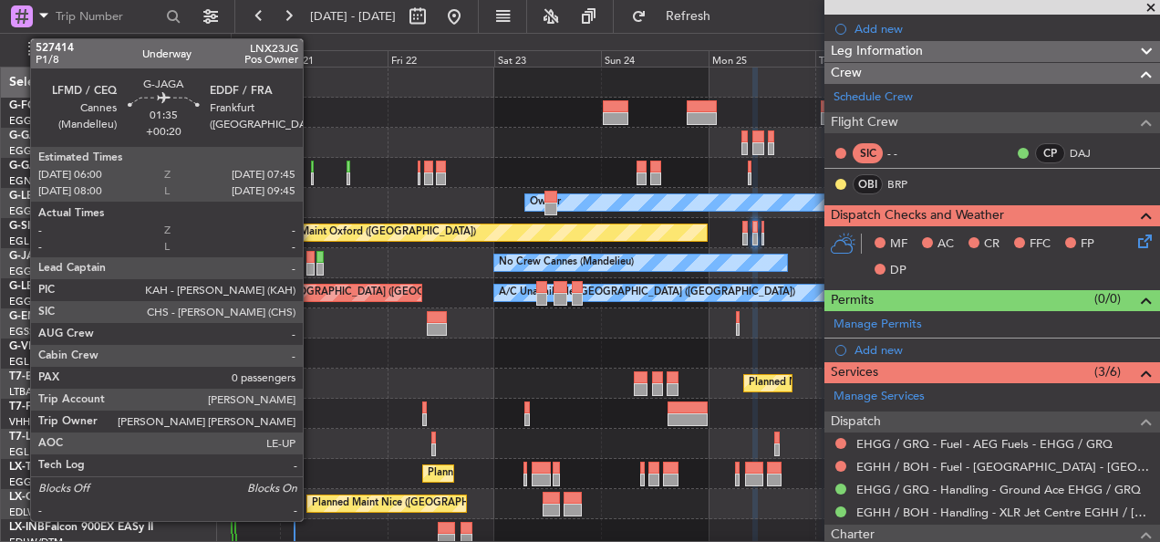
click at [311, 259] on div at bounding box center [310, 257] width 8 height 13
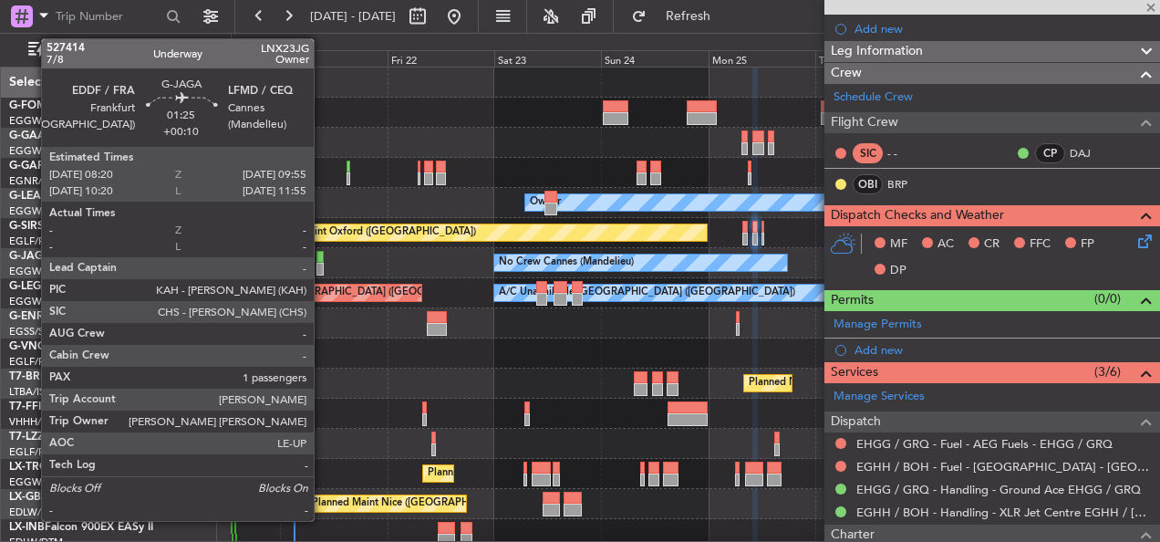
type input "+00:20"
type input "0"
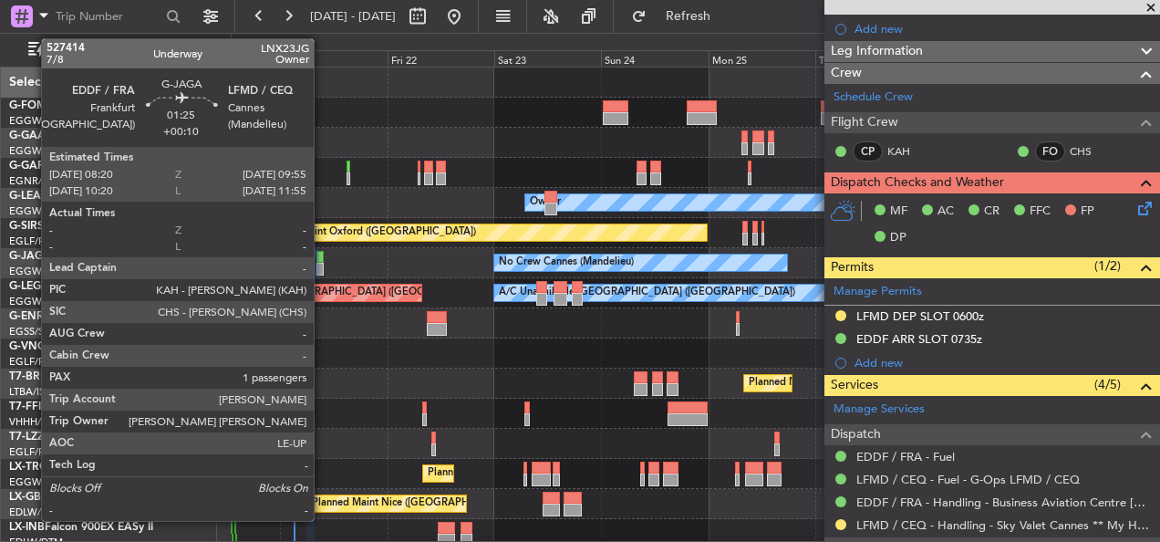
click at [322, 262] on div at bounding box center [319, 257] width 7 height 13
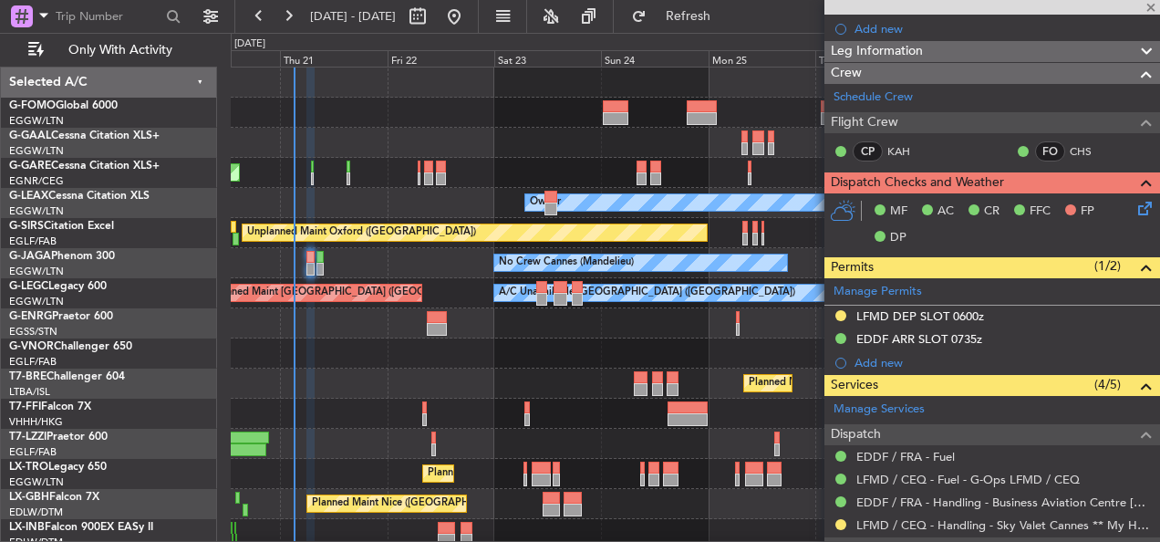
type input "+00:10"
type input "1"
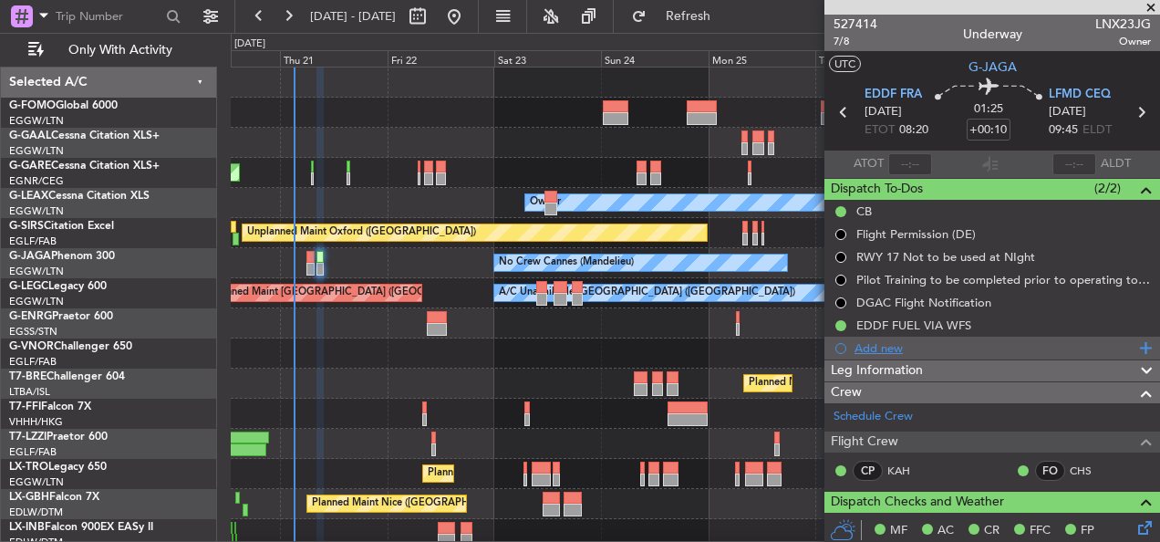
scroll to position [182, 0]
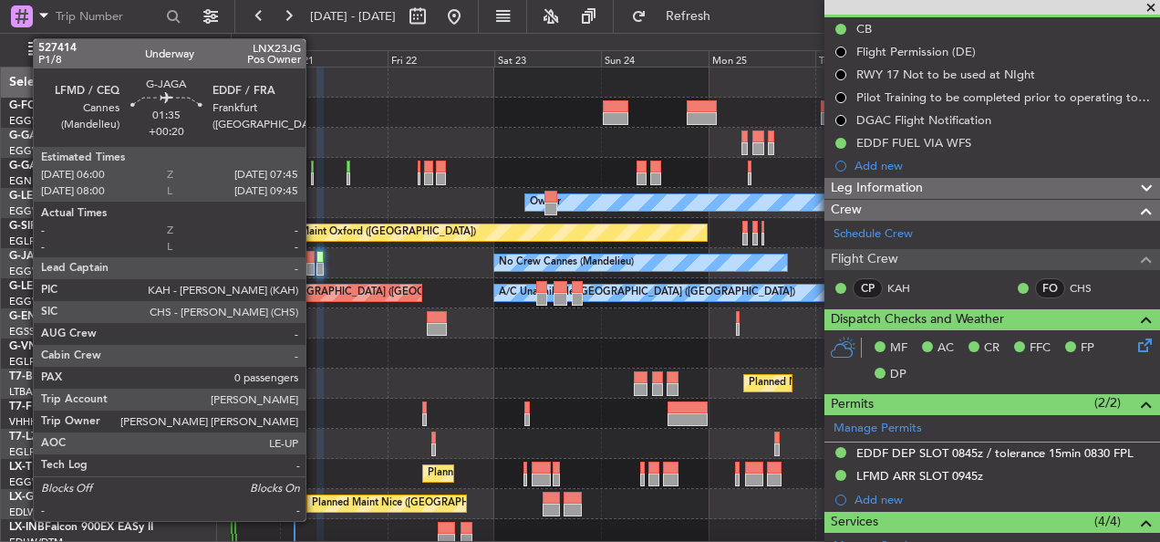
click at [314, 257] on div at bounding box center [310, 257] width 8 height 13
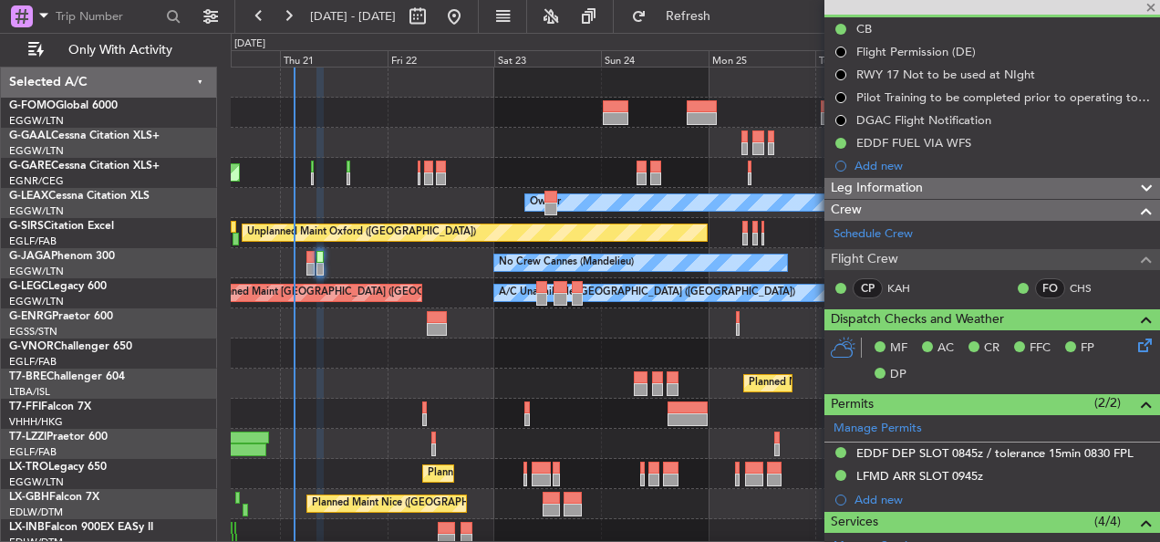
type input "+00:20"
type input "0"
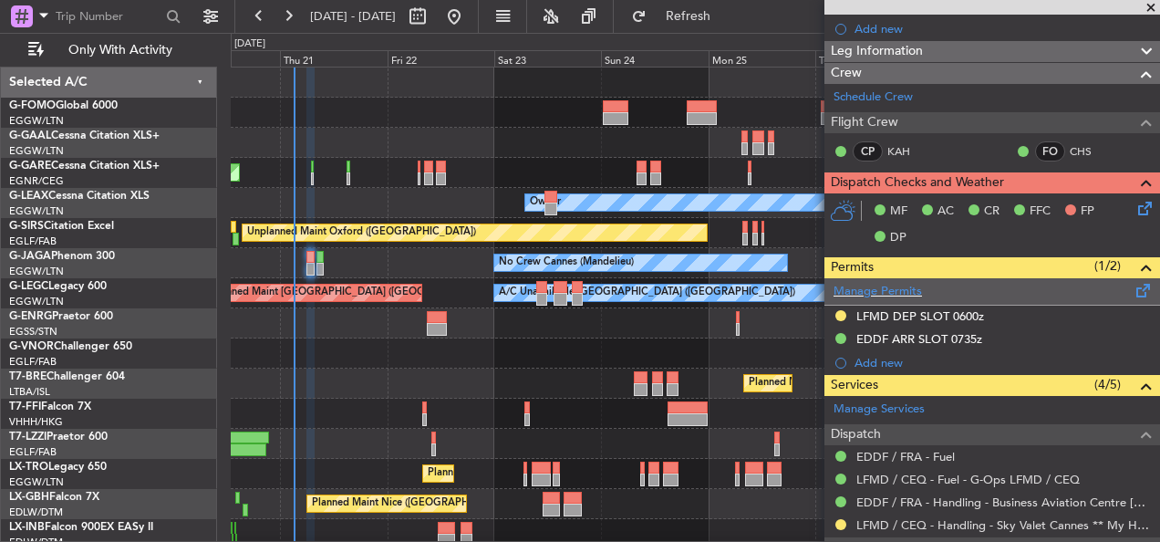
scroll to position [0, 0]
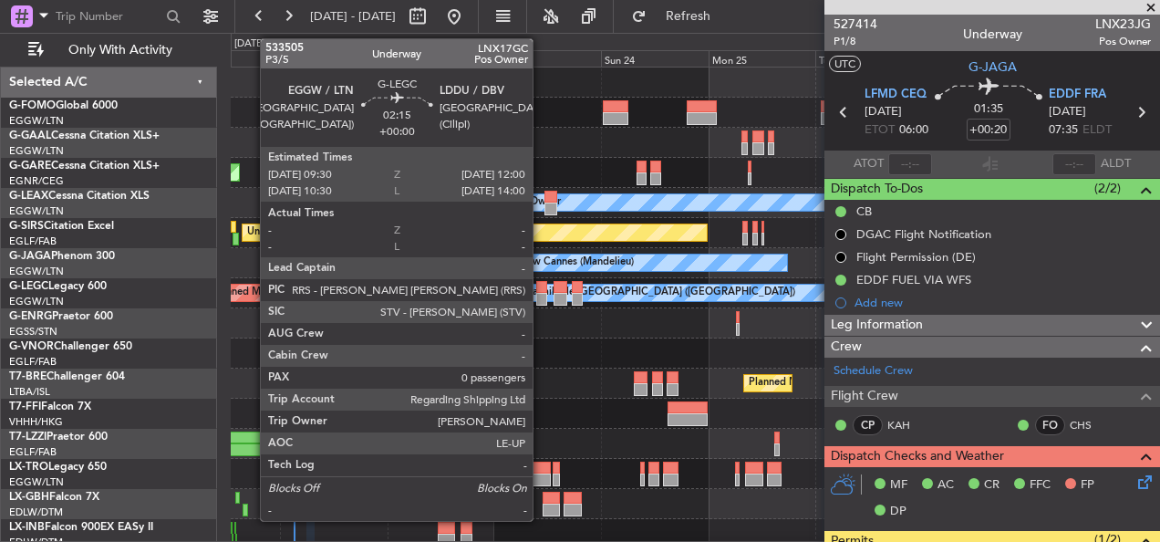
click at [541, 294] on div at bounding box center [542, 299] width 12 height 13
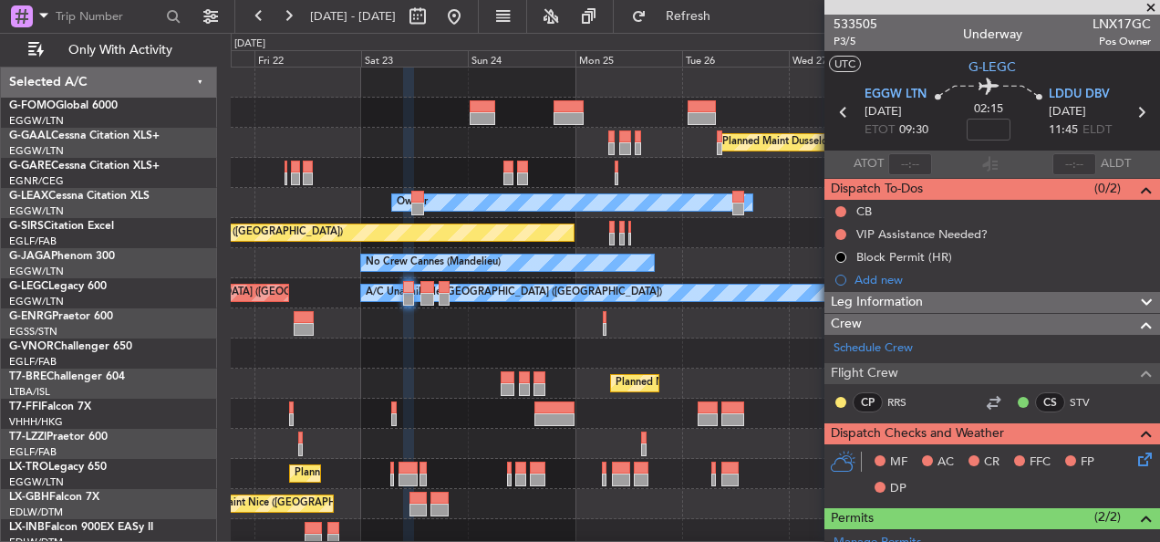
click at [508, 321] on div at bounding box center [695, 323] width 928 height 30
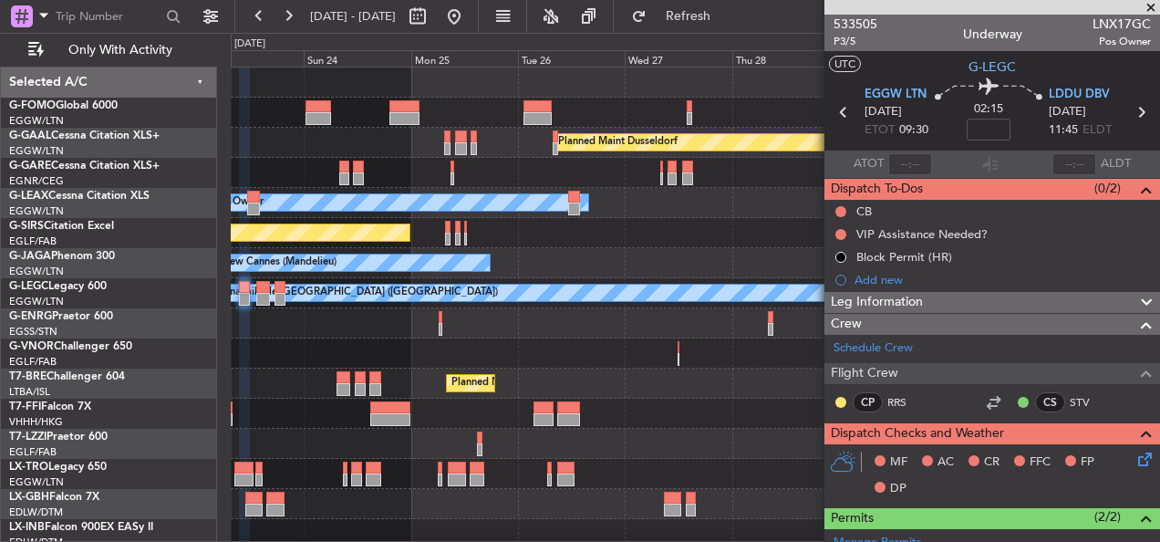
click at [470, 315] on div at bounding box center [695, 323] width 928 height 30
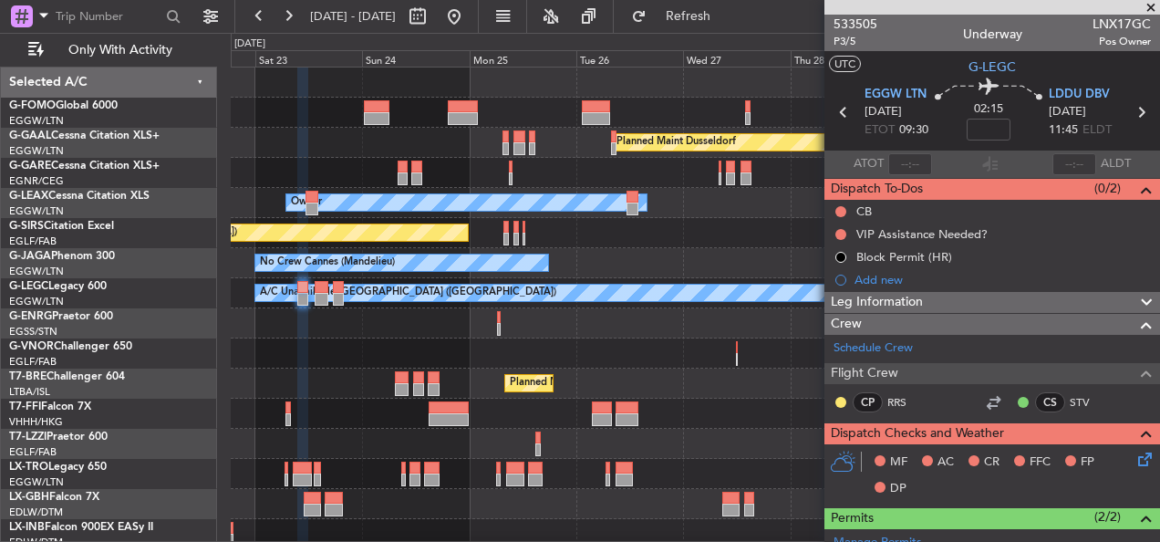
click at [644, 325] on div at bounding box center [695, 323] width 928 height 30
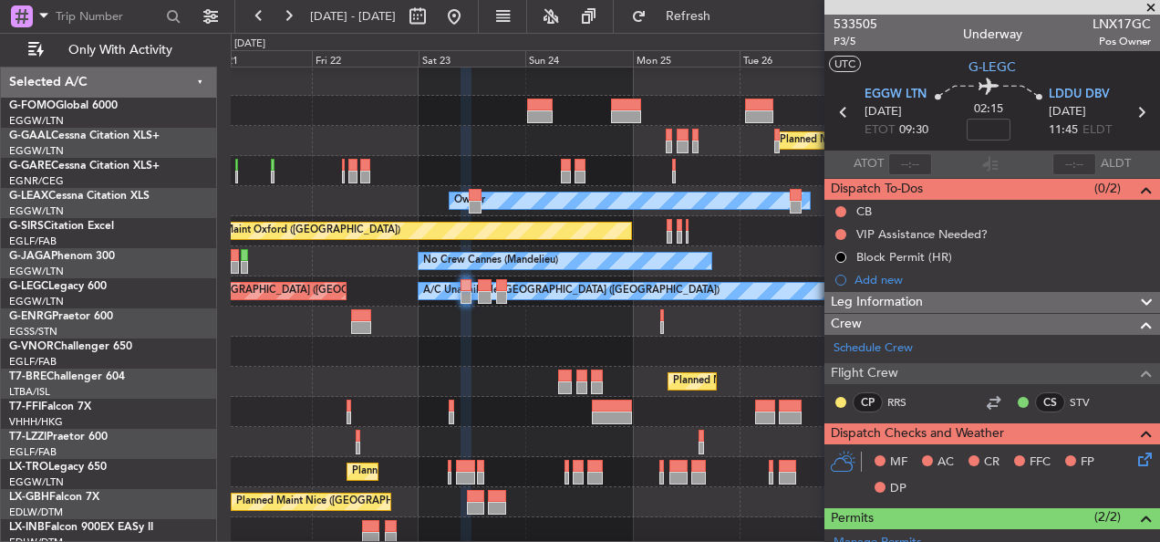
click at [757, 339] on div at bounding box center [695, 351] width 928 height 30
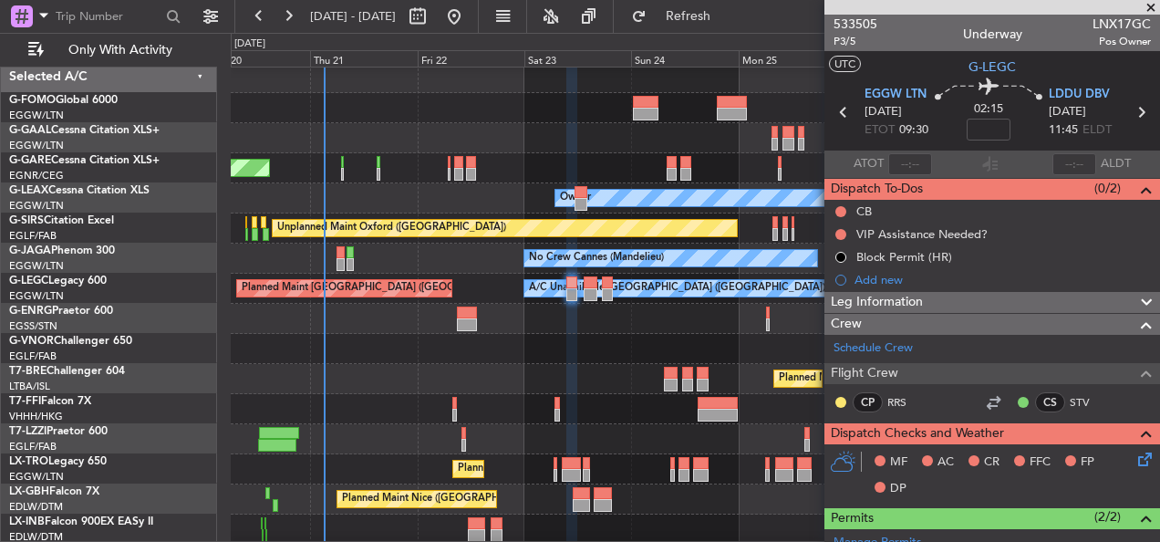
scroll to position [5, 0]
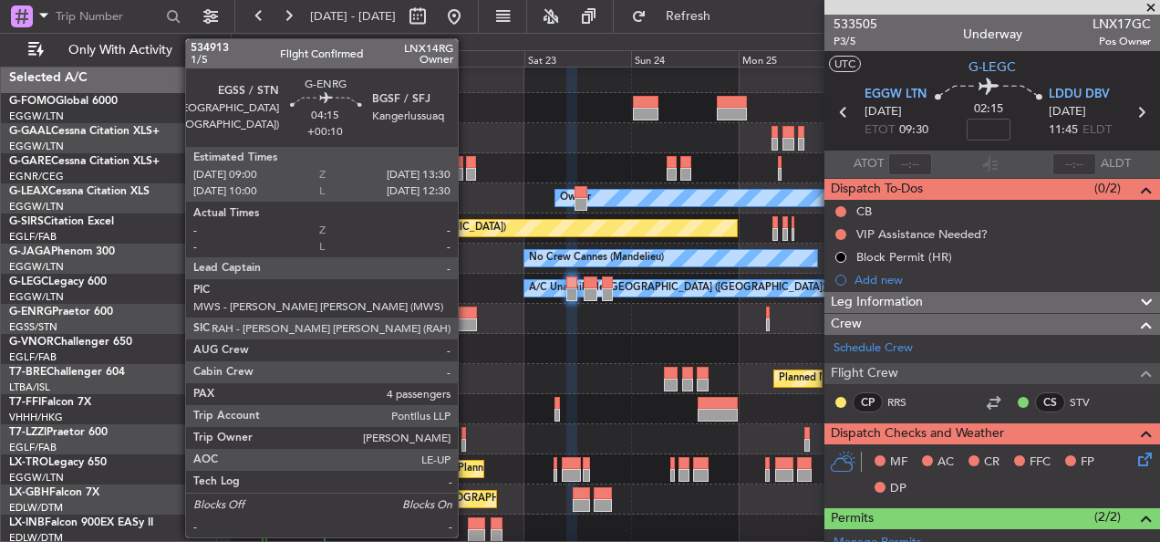
click at [466, 314] on div at bounding box center [467, 312] width 20 height 13
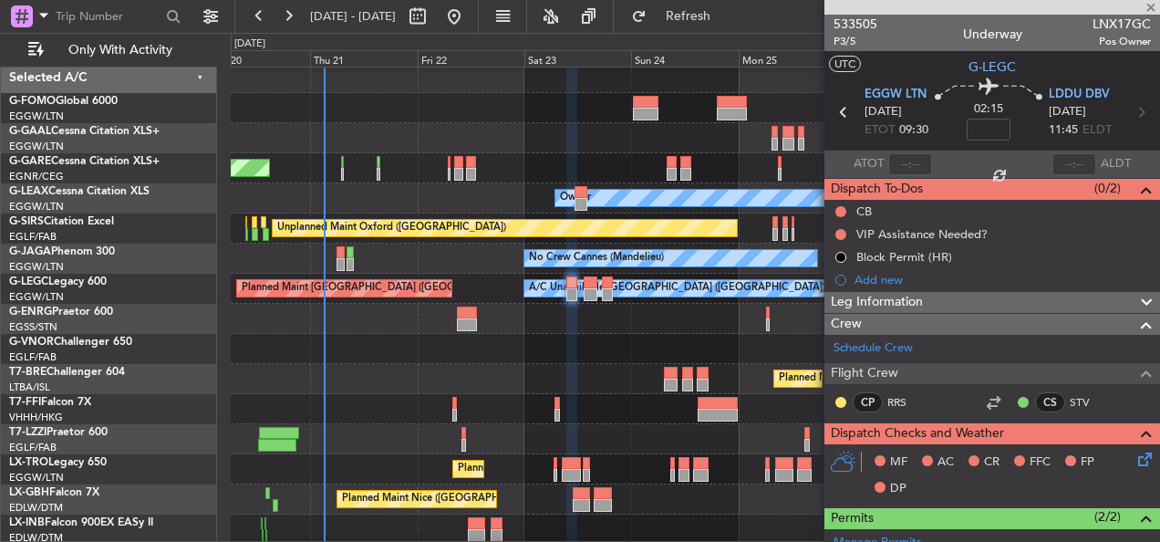
type input "+00:10"
type input "4"
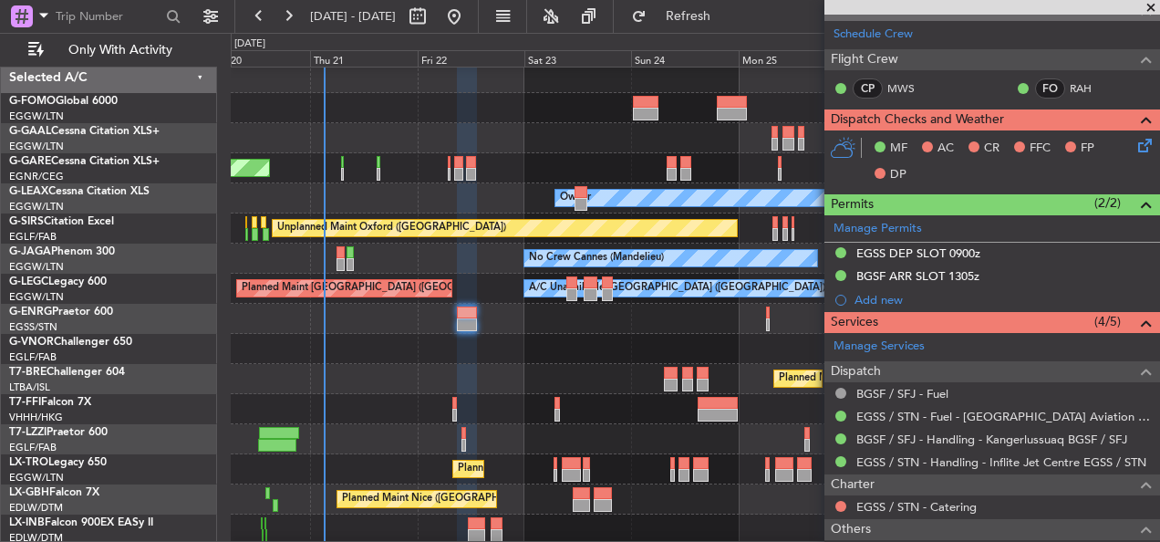
scroll to position [274, 0]
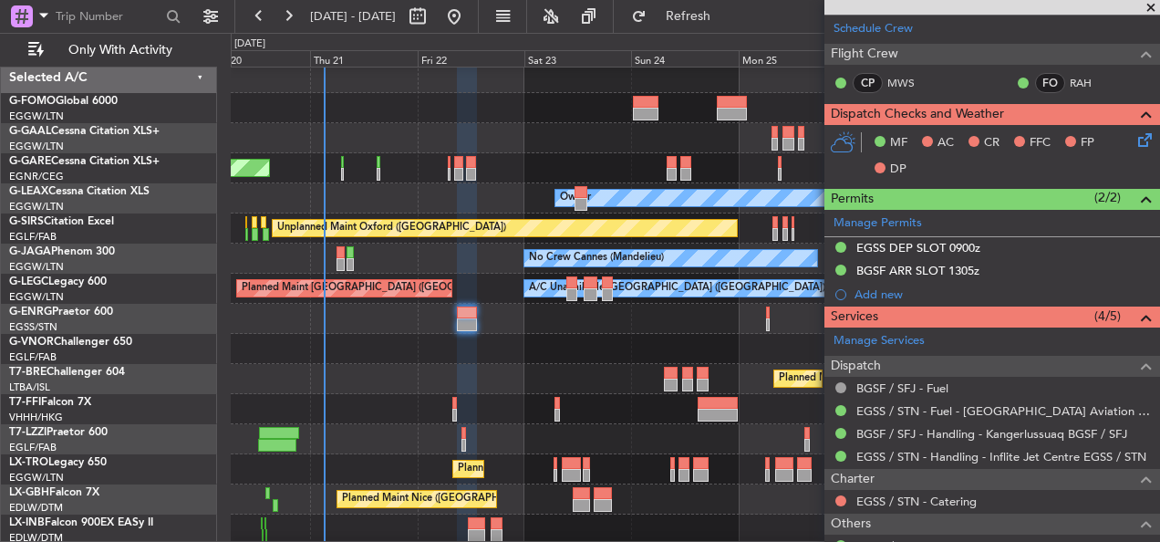
click at [521, 340] on div "Planned Maint London ([GEOGRAPHIC_DATA])" at bounding box center [695, 349] width 928 height 30
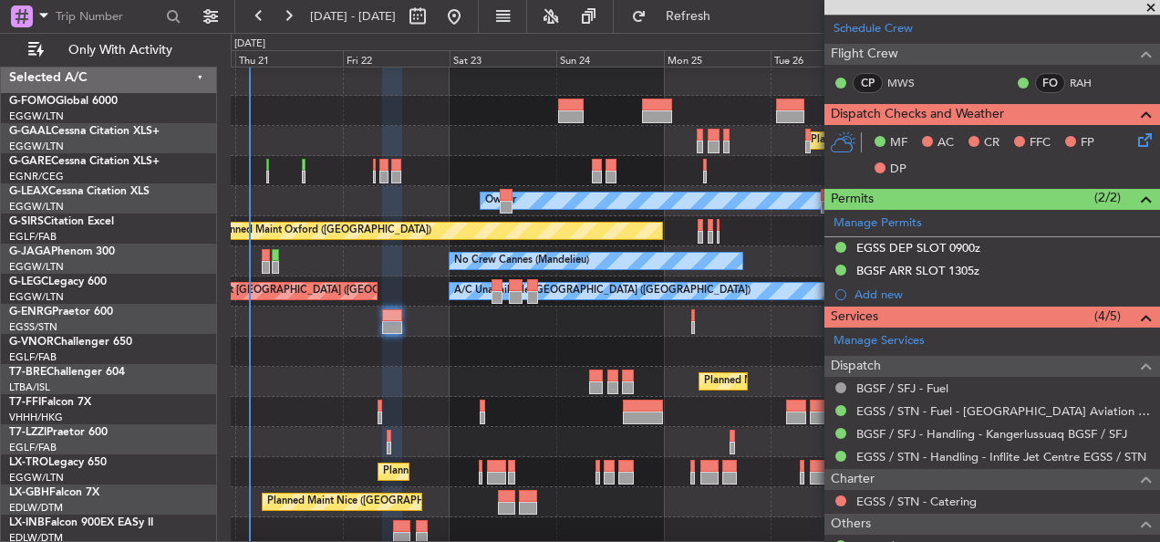
scroll to position [2, 0]
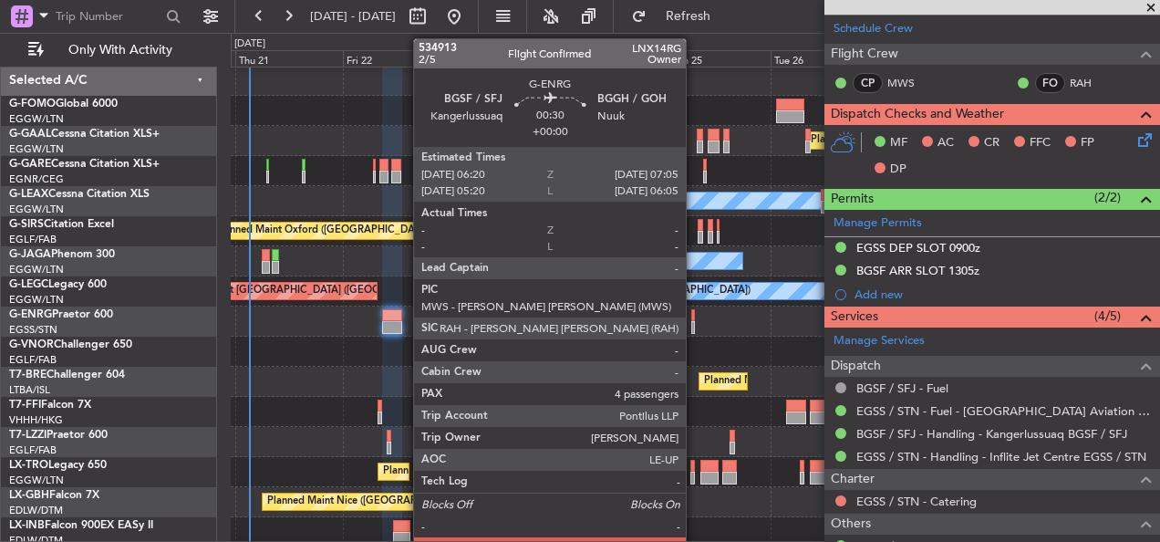
click at [694, 313] on div at bounding box center [693, 315] width 4 height 13
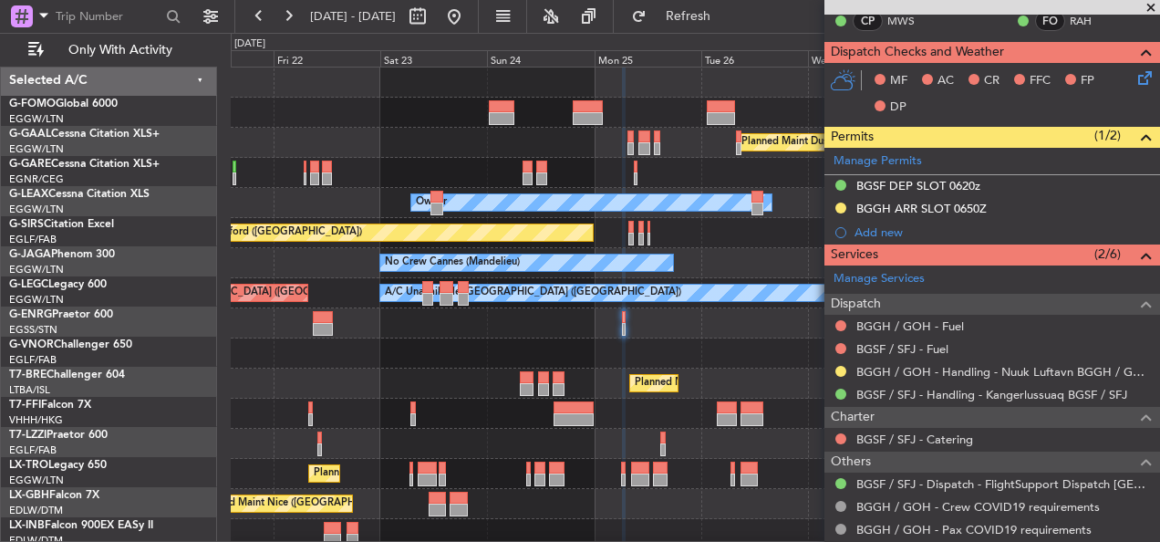
scroll to position [0, 0]
click at [613, 331] on div at bounding box center [695, 323] width 928 height 30
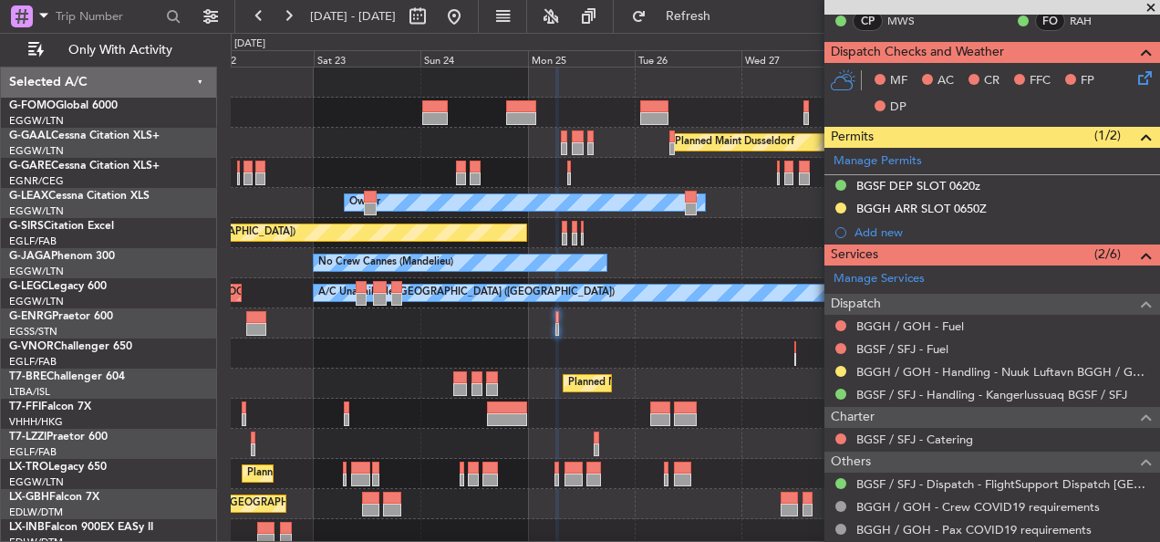
click at [488, 325] on div at bounding box center [695, 323] width 928 height 30
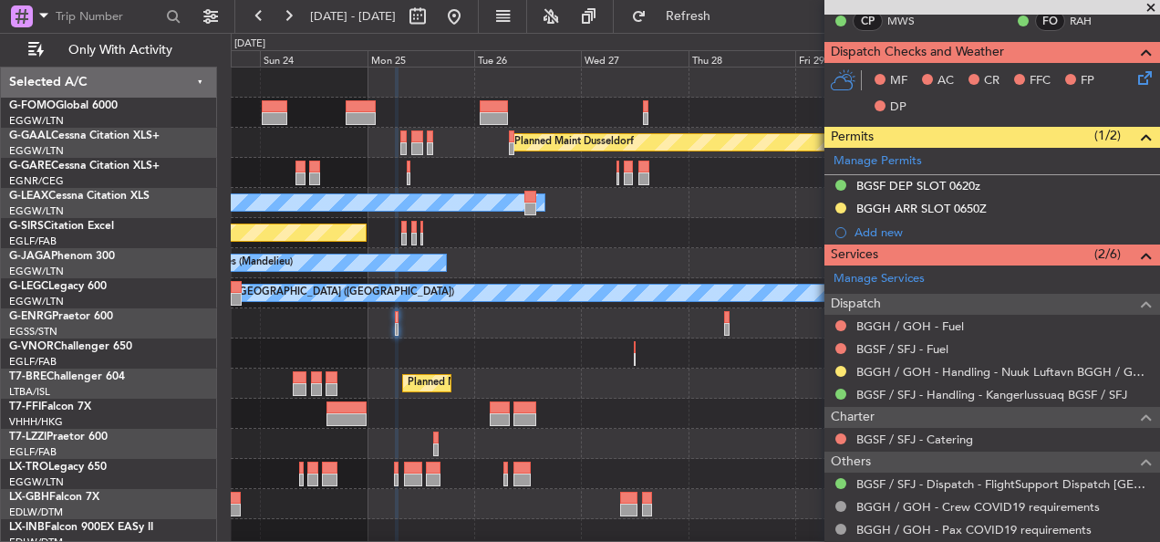
click at [453, 330] on div at bounding box center [695, 323] width 928 height 30
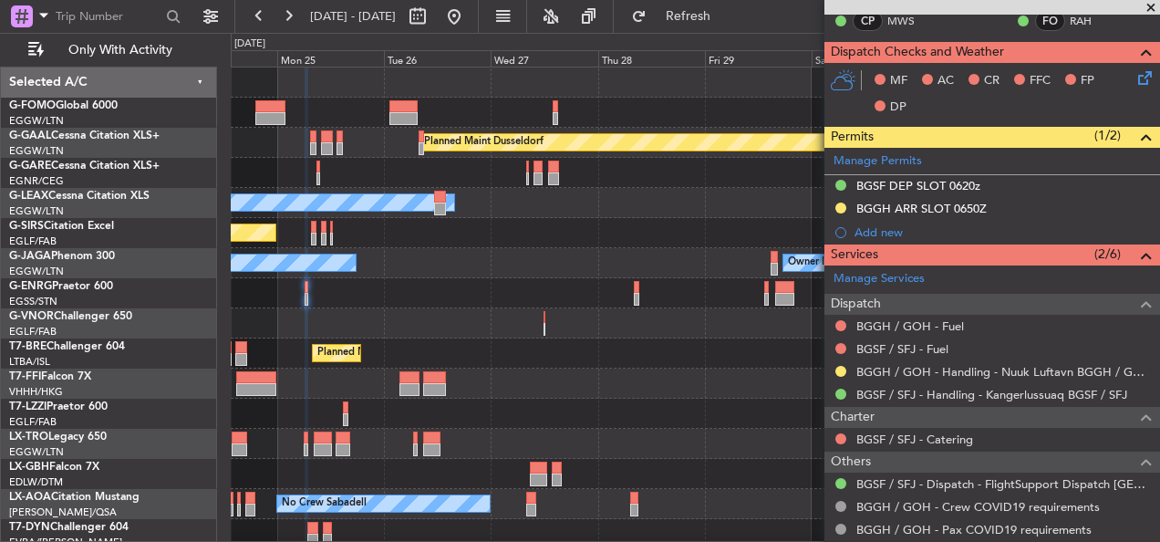
click at [662, 328] on div at bounding box center [695, 323] width 928 height 30
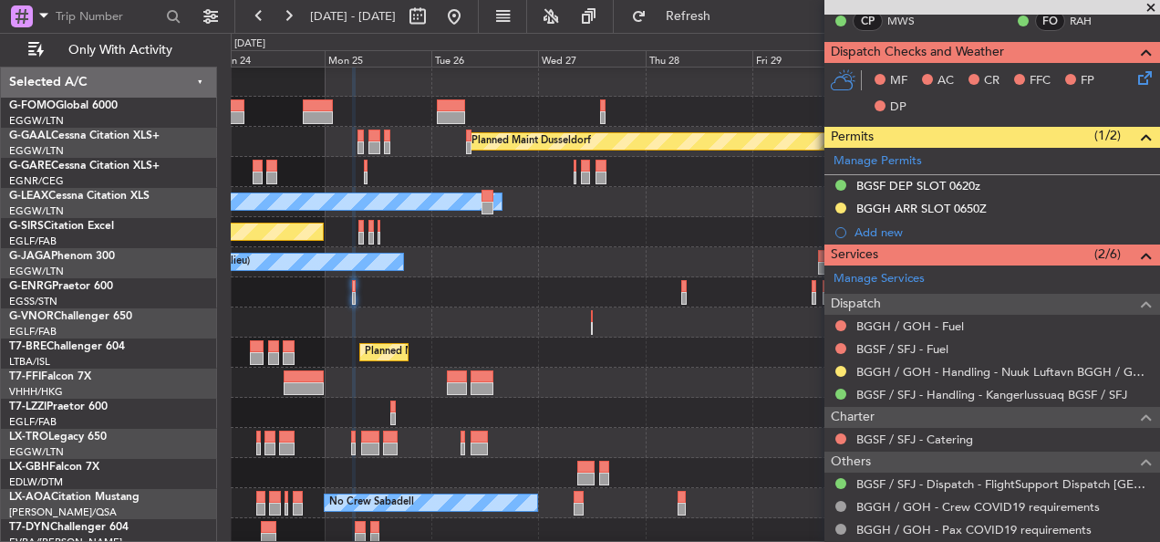
scroll to position [2, 0]
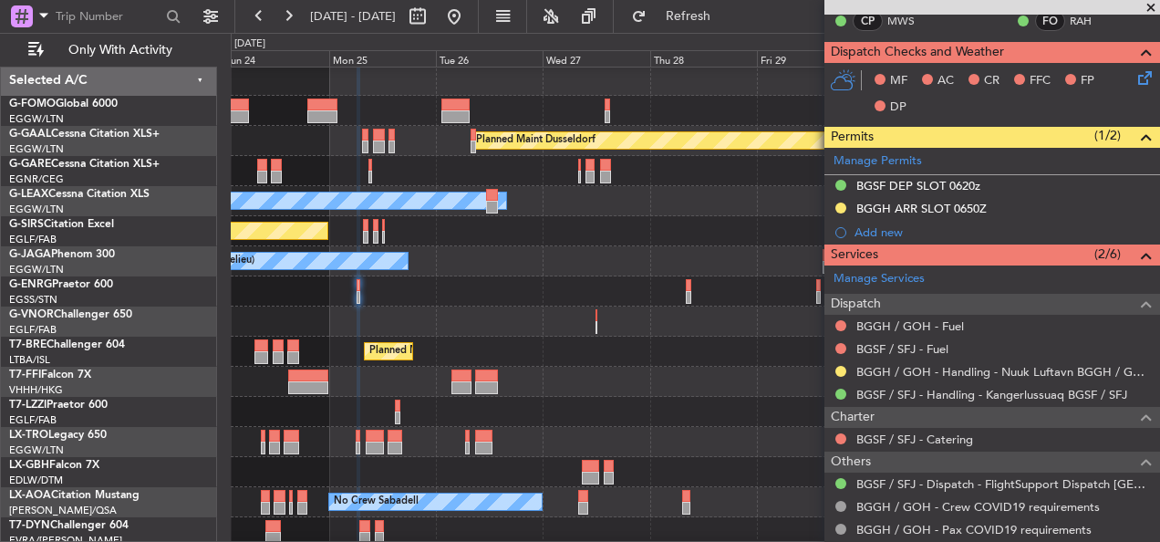
click at [663, 357] on div "Planned Maint [GEOGRAPHIC_DATA] ([GEOGRAPHIC_DATA])" at bounding box center [695, 351] width 928 height 30
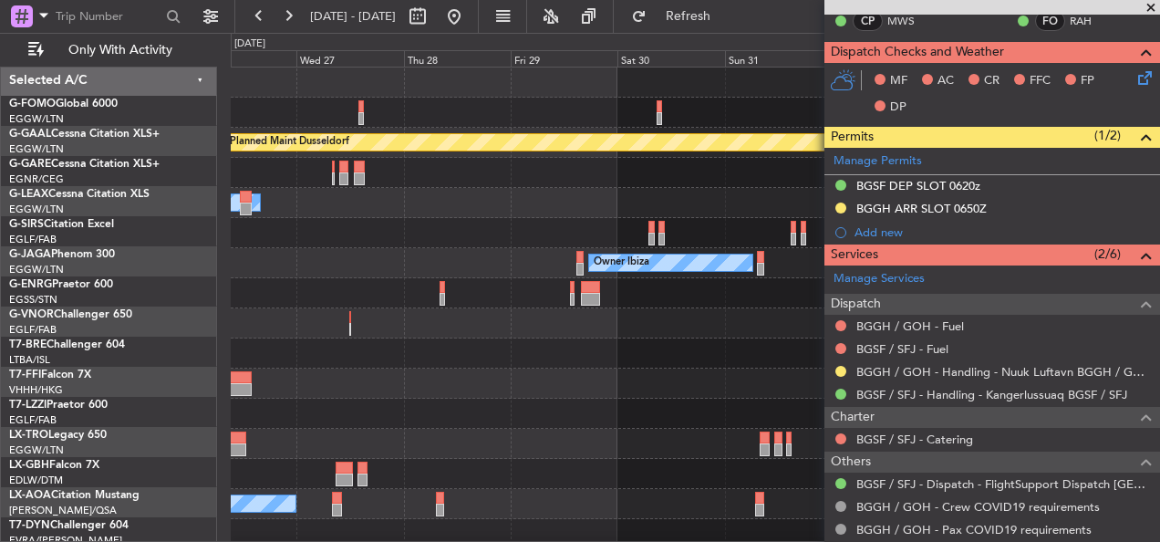
scroll to position [0, 0]
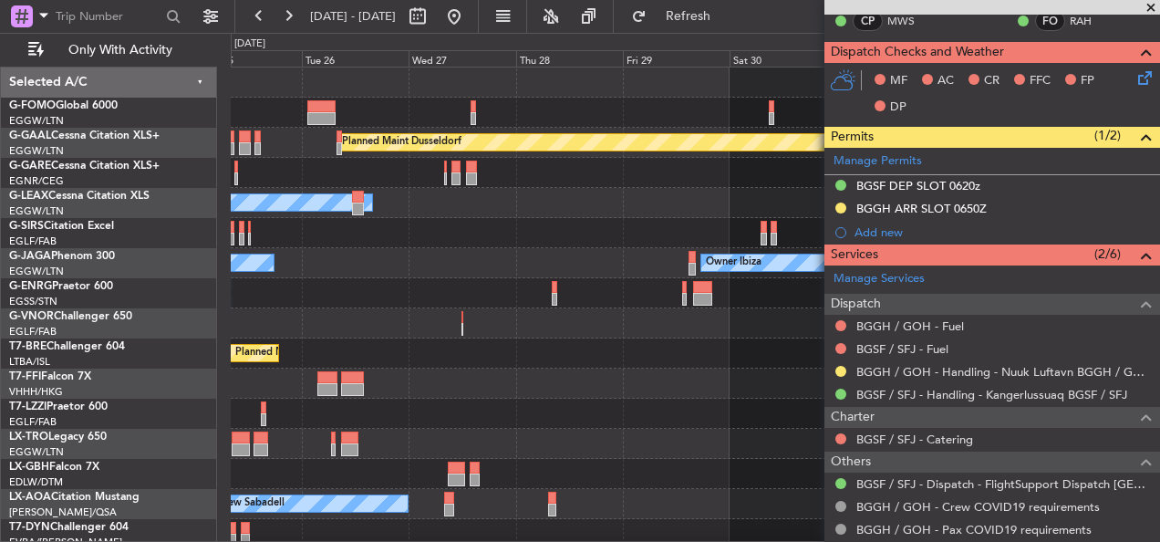
click at [694, 382] on div "Planned Maint Dusseldorf Owner Unplanned Maint [GEOGRAPHIC_DATA] ([GEOGRAPHIC_D…" at bounding box center [695, 398] width 928 height 662
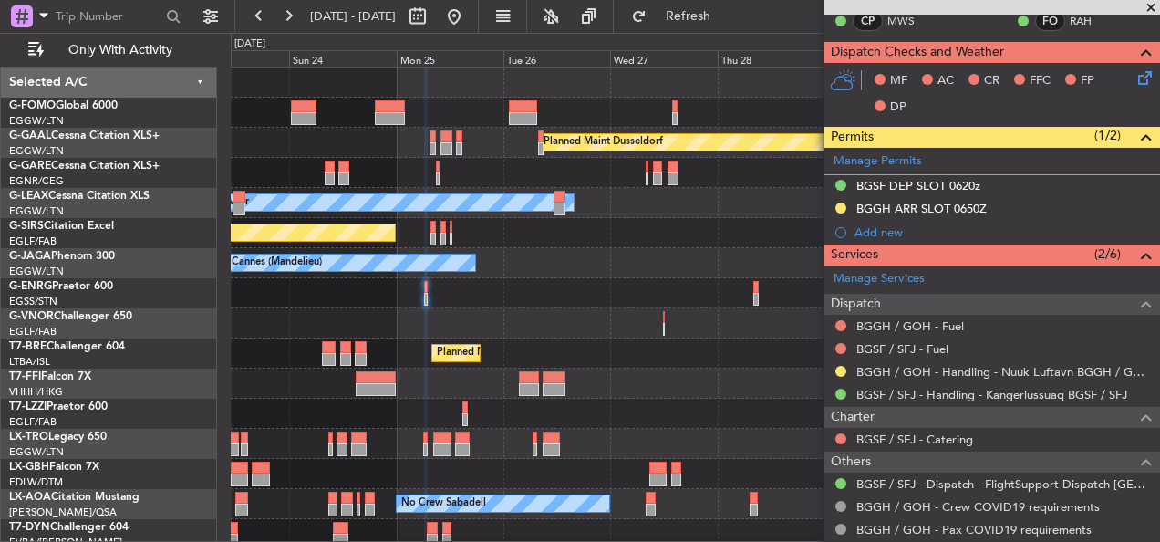
click at [717, 384] on div at bounding box center [695, 383] width 928 height 30
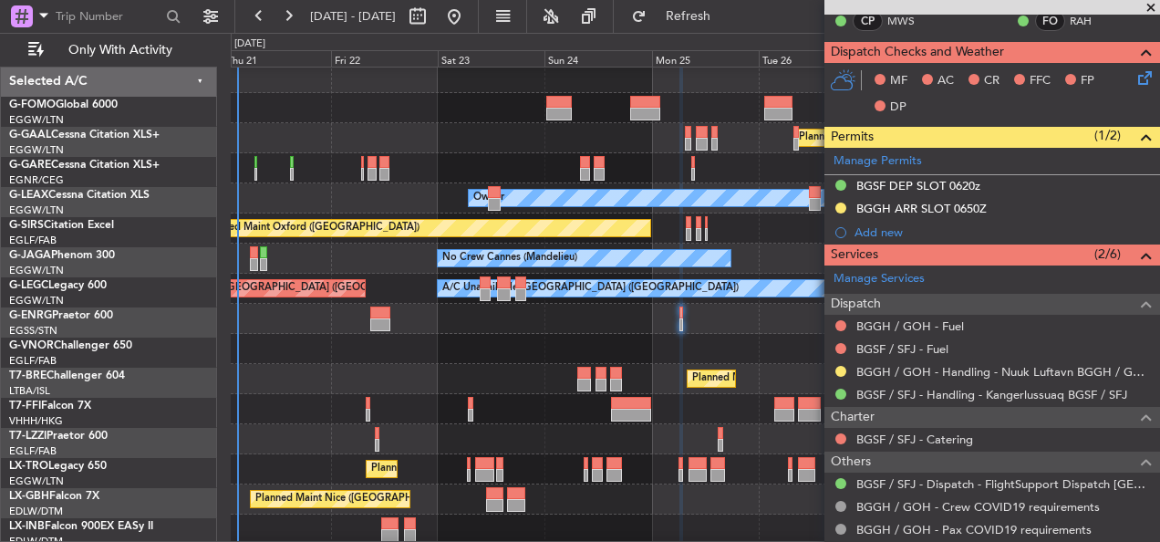
scroll to position [5, 0]
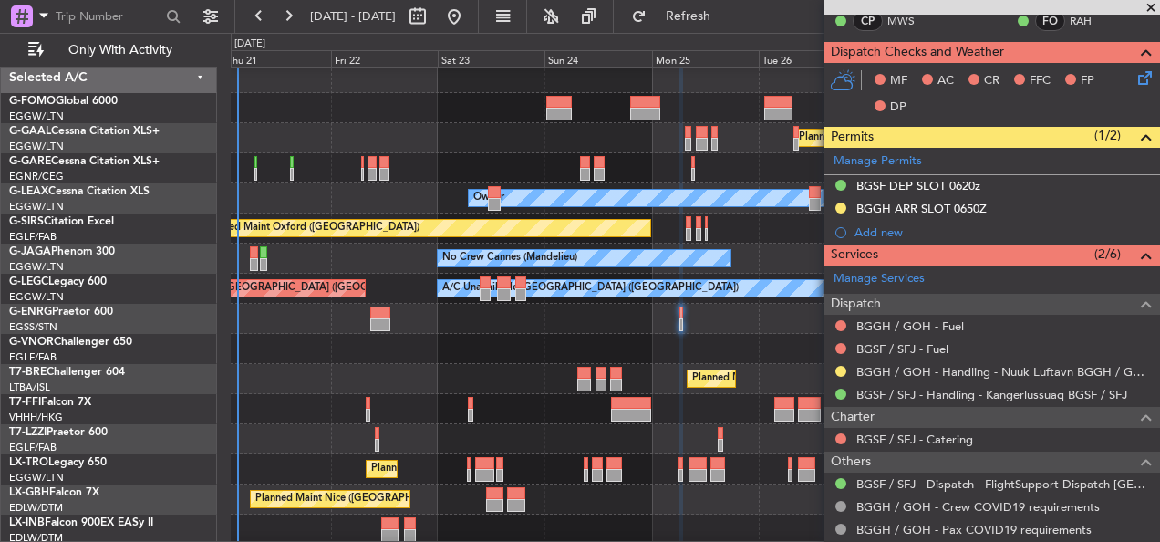
click at [331, 334] on div at bounding box center [695, 349] width 928 height 30
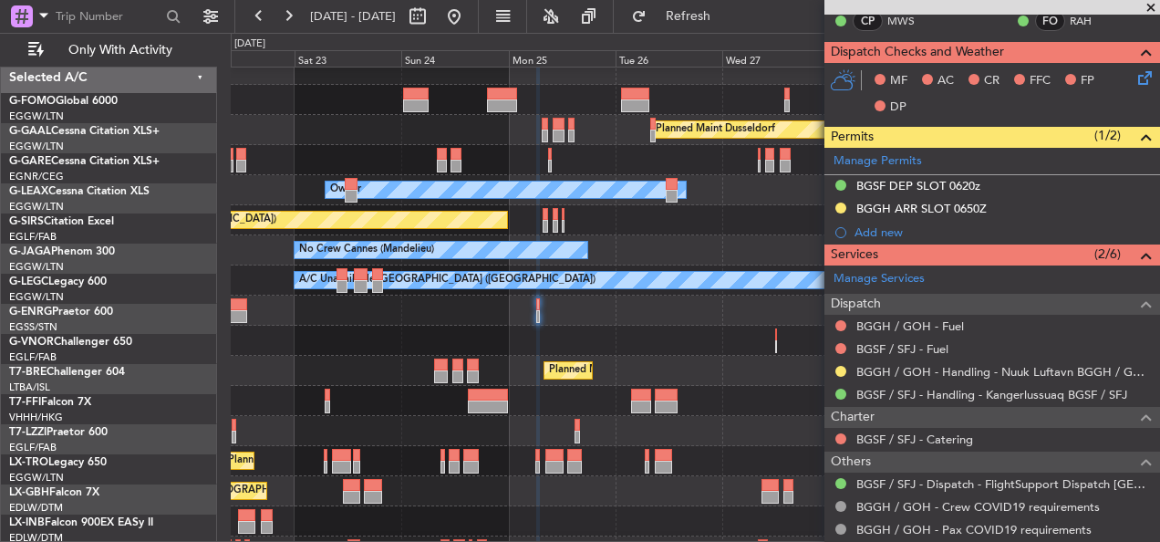
scroll to position [13, 0]
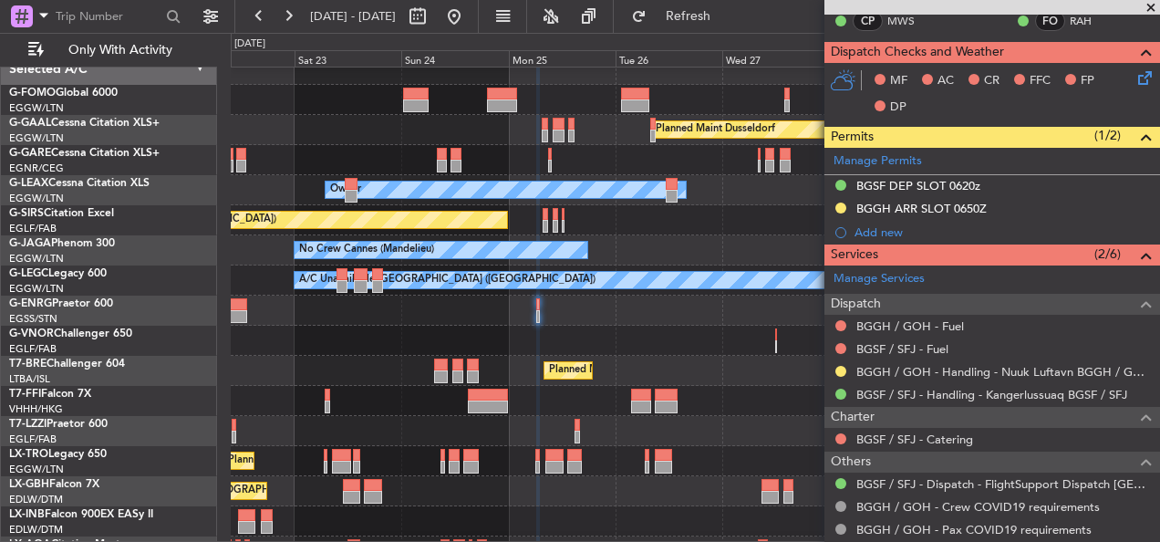
click at [491, 335] on div at bounding box center [695, 340] width 928 height 30
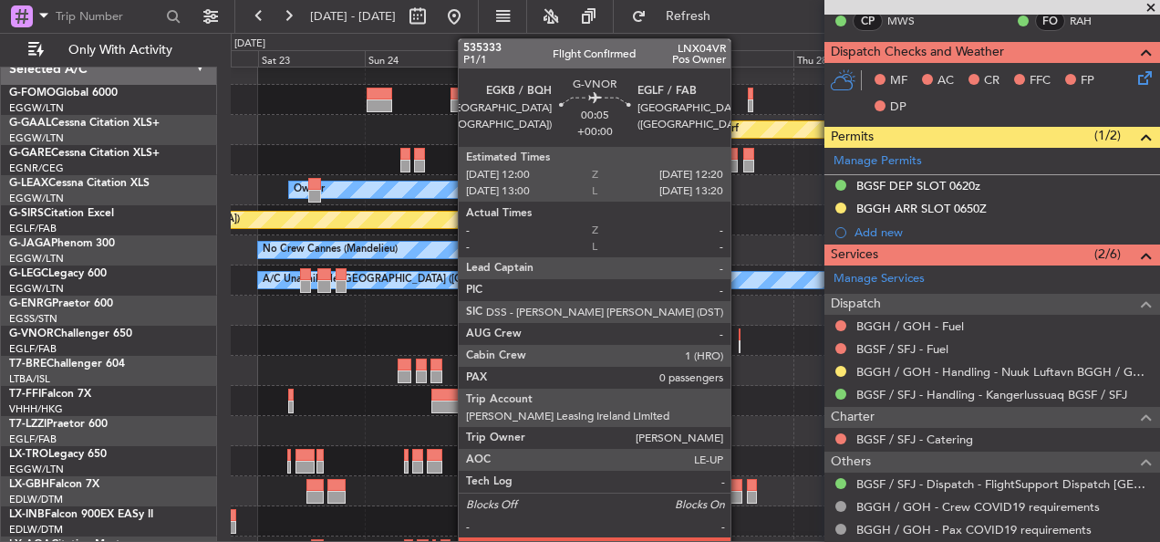
click at [738, 337] on div at bounding box center [739, 334] width 2 height 13
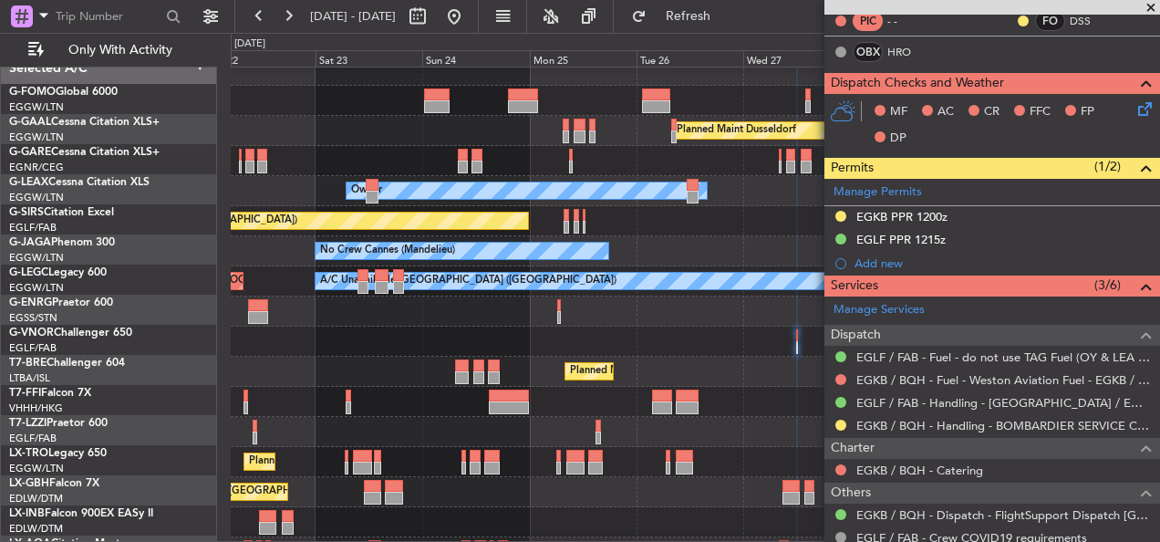
scroll to position [11, 0]
click at [672, 365] on div "Planned Maint [GEOGRAPHIC_DATA] ([GEOGRAPHIC_DATA])" at bounding box center [695, 371] width 928 height 30
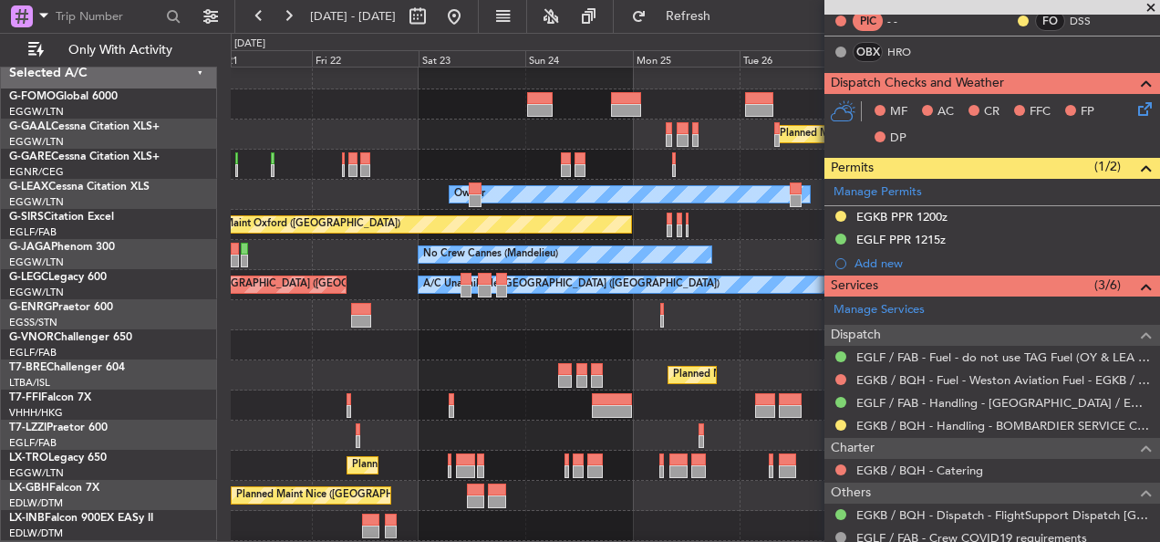
scroll to position [8, 0]
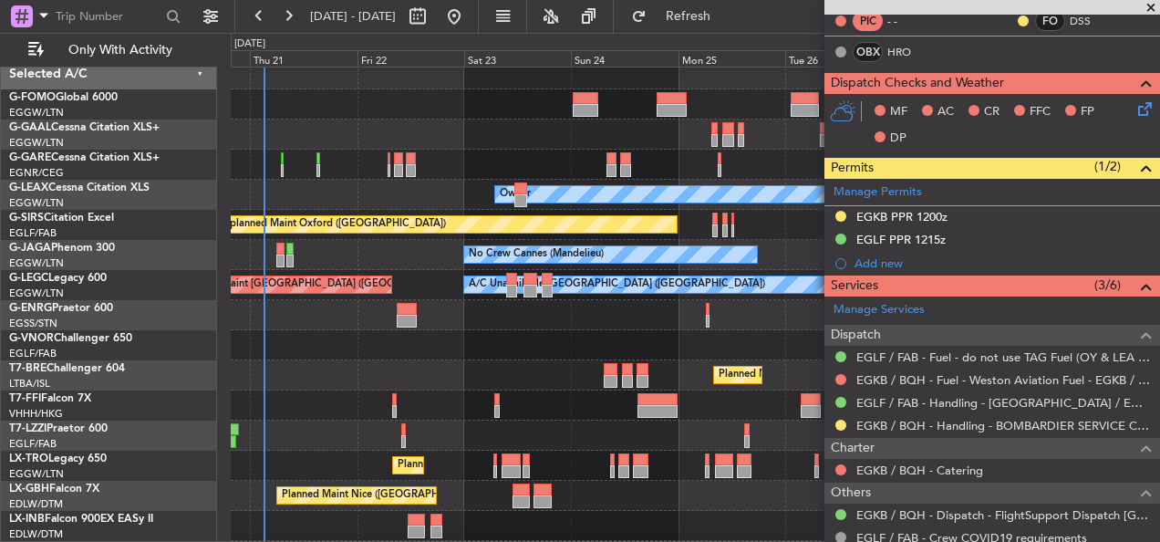
click at [511, 370] on div "Planned Maint [GEOGRAPHIC_DATA] ([GEOGRAPHIC_DATA])" at bounding box center [695, 375] width 928 height 30
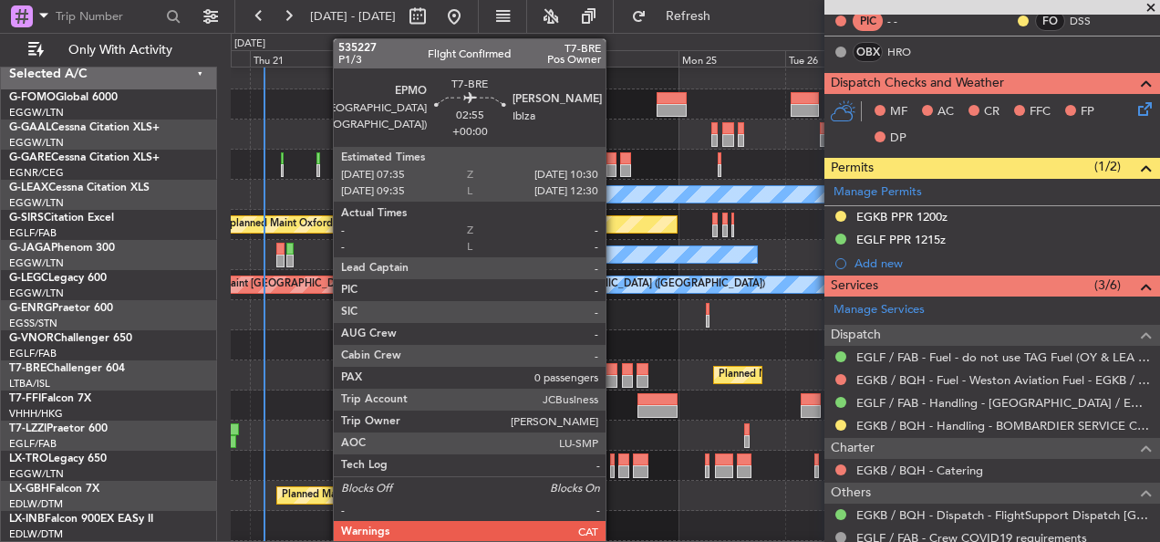
click at [614, 378] on div at bounding box center [611, 381] width 14 height 13
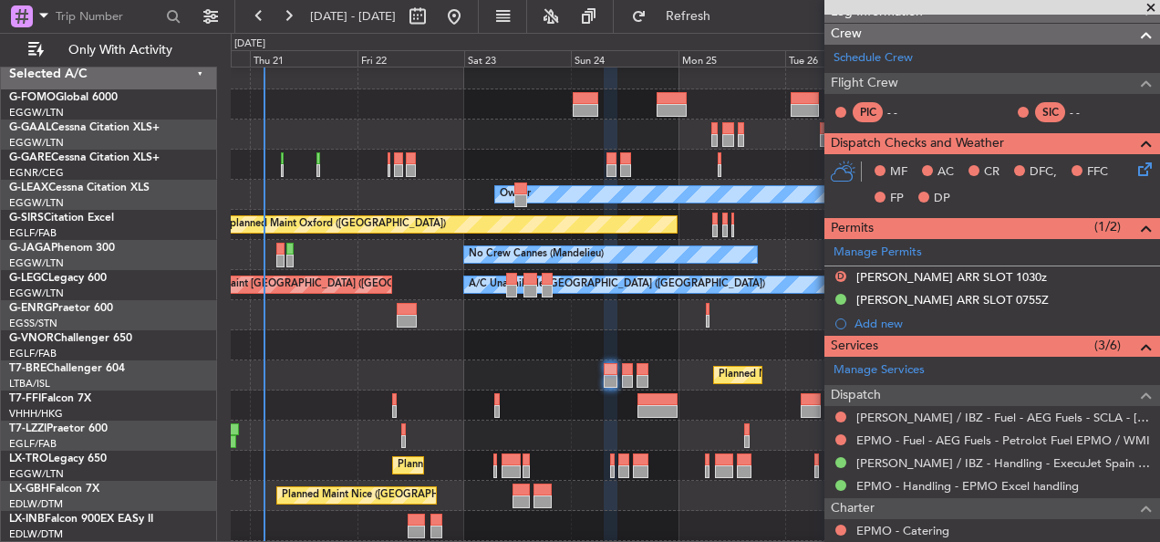
scroll to position [0, 0]
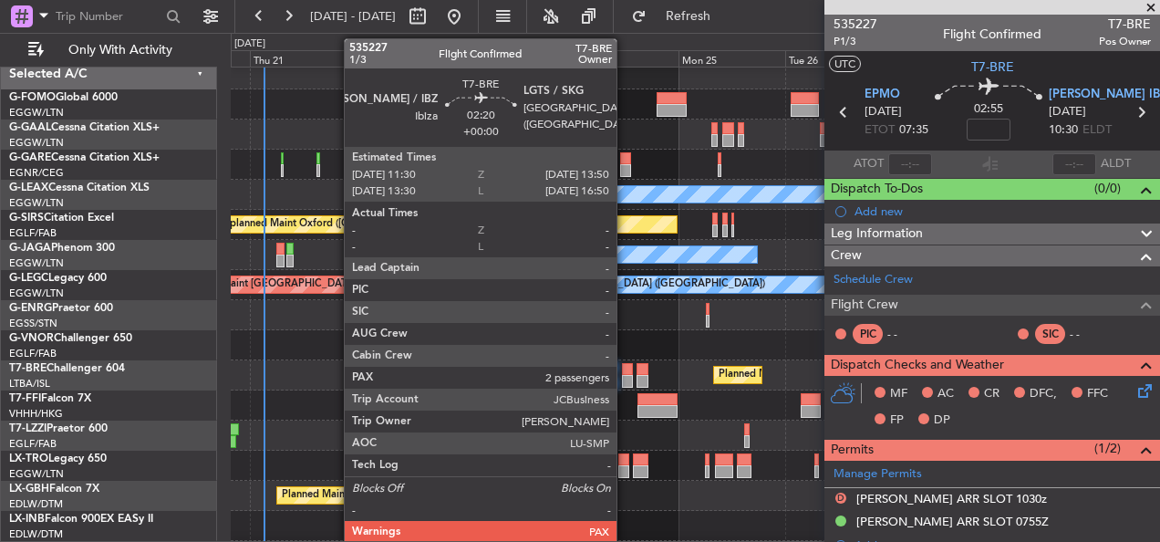
click at [625, 376] on div at bounding box center [627, 381] width 11 height 13
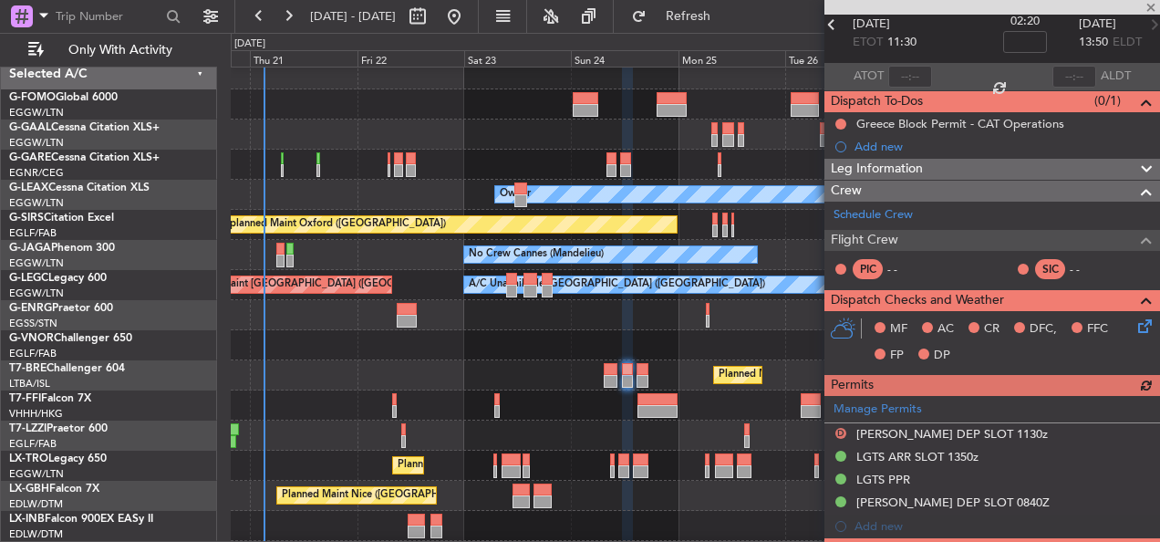
scroll to position [182, 0]
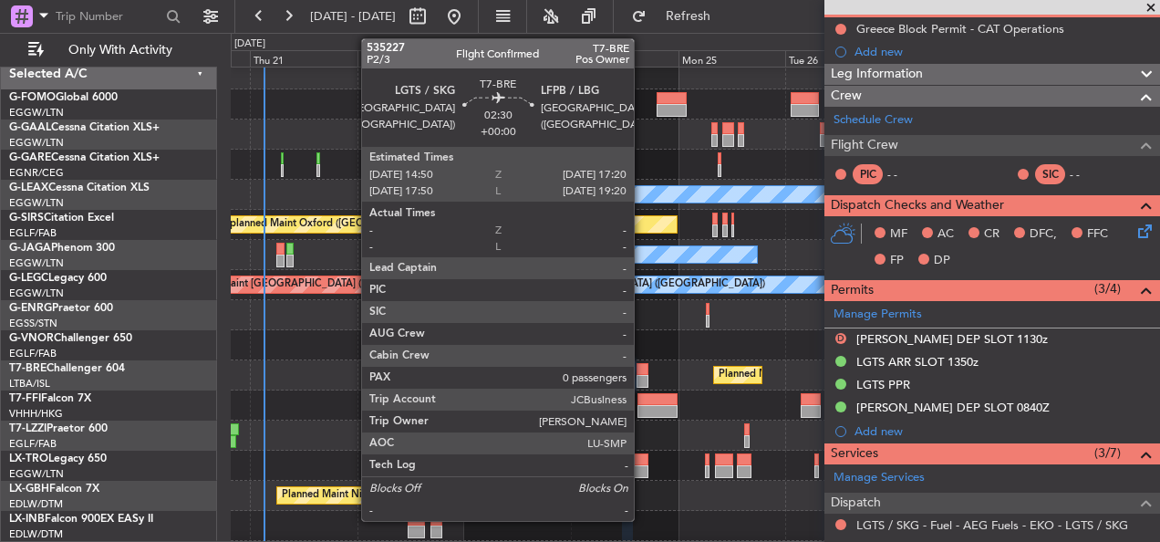
click at [642, 368] on div at bounding box center [642, 369] width 12 height 13
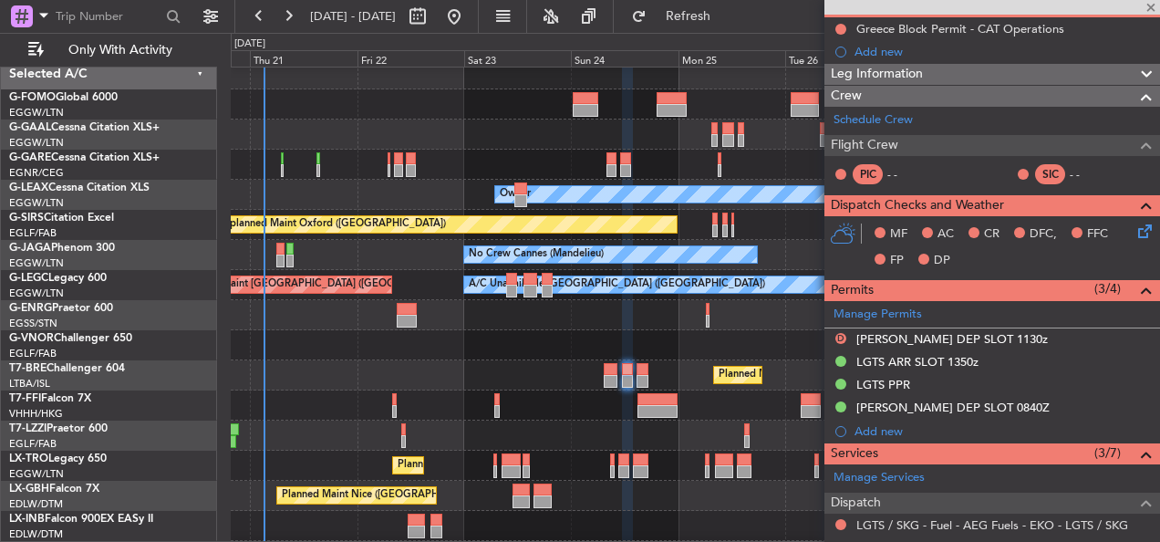
type input "0"
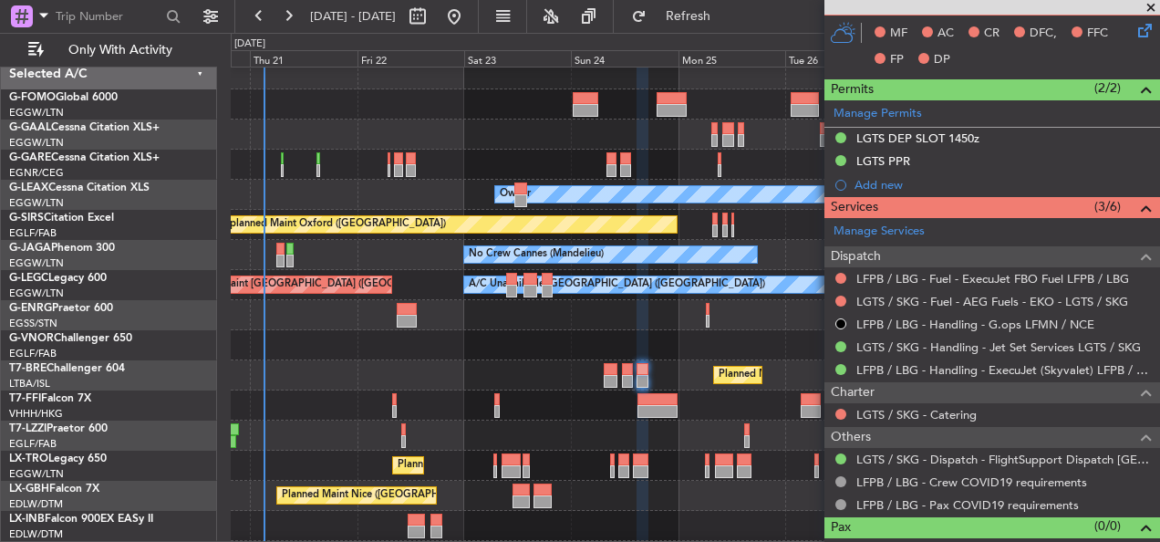
scroll to position [408, 0]
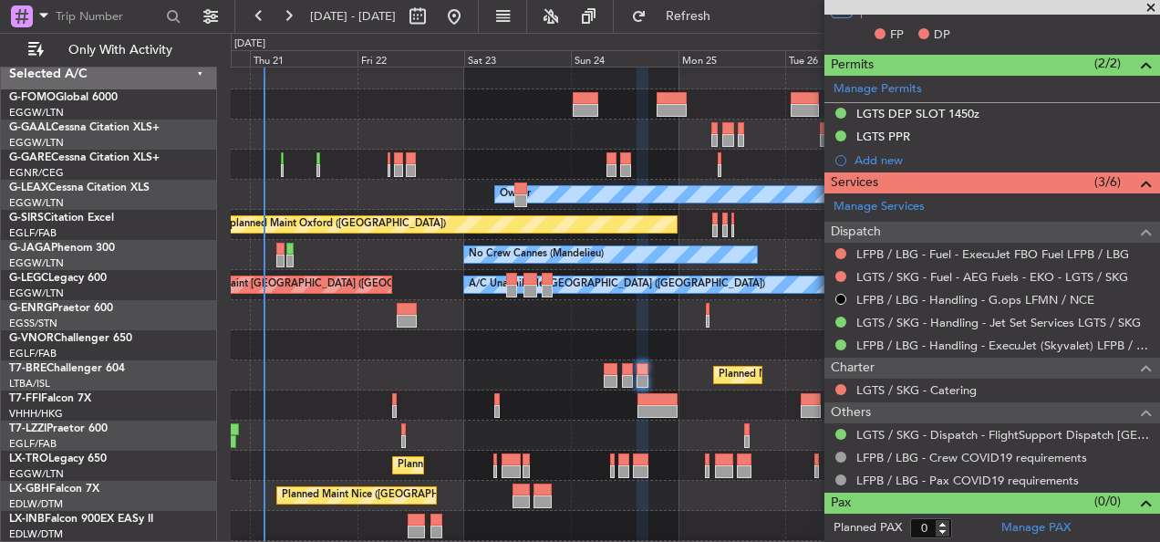
click at [437, 410] on div "05:09 Z 16:02 Z" at bounding box center [695, 405] width 928 height 30
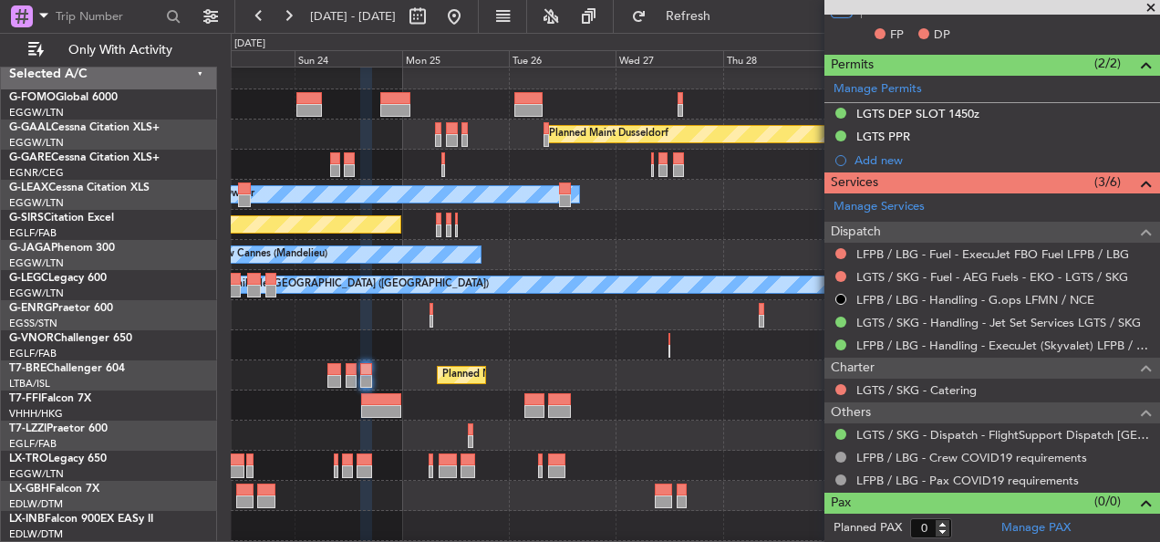
click at [380, 404] on div at bounding box center [695, 405] width 928 height 30
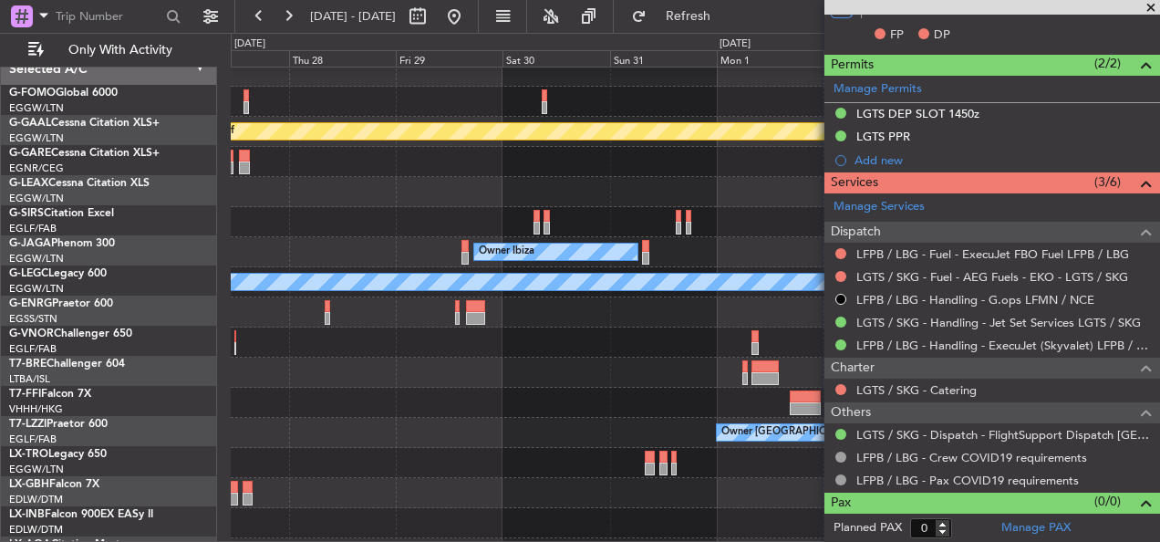
scroll to position [11, 0]
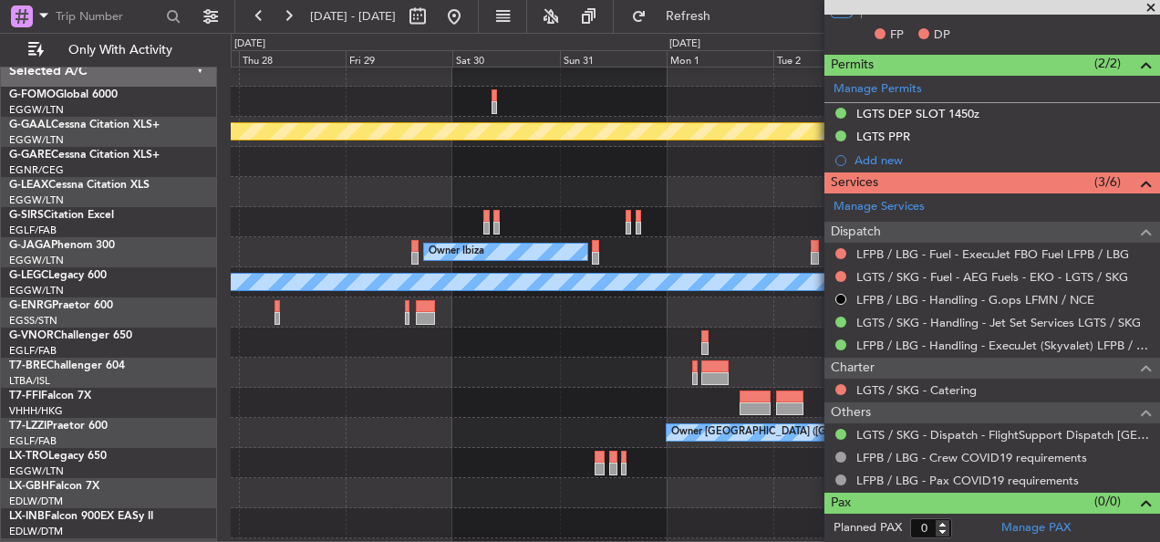
click at [357, 397] on div "- - [PERSON_NAME] 17:00 Z ZBAA 02:35 Z" at bounding box center [695, 402] width 928 height 30
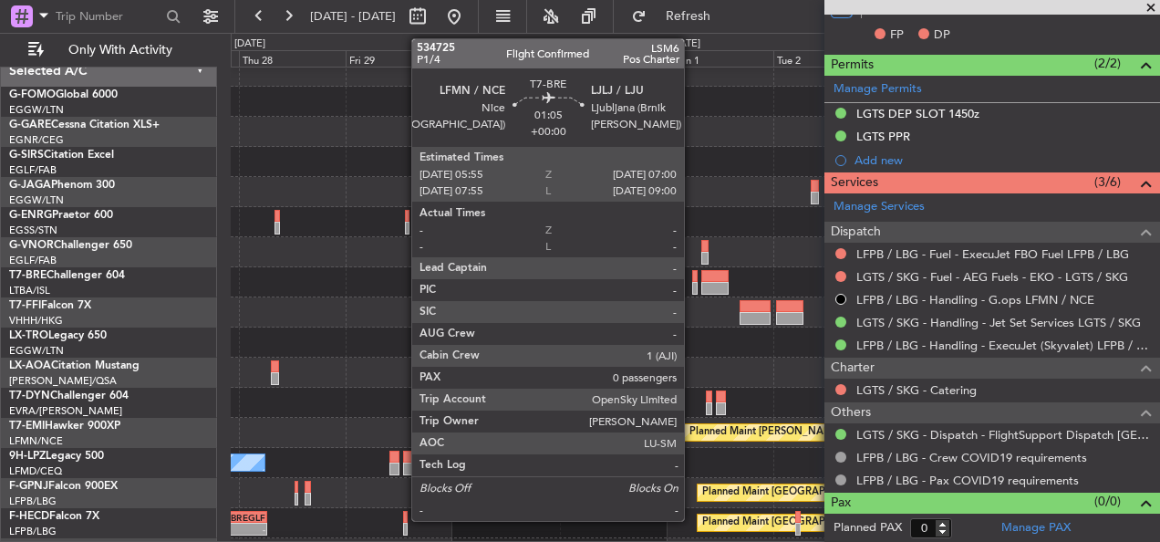
click at [692, 278] on div at bounding box center [694, 276] width 5 height 13
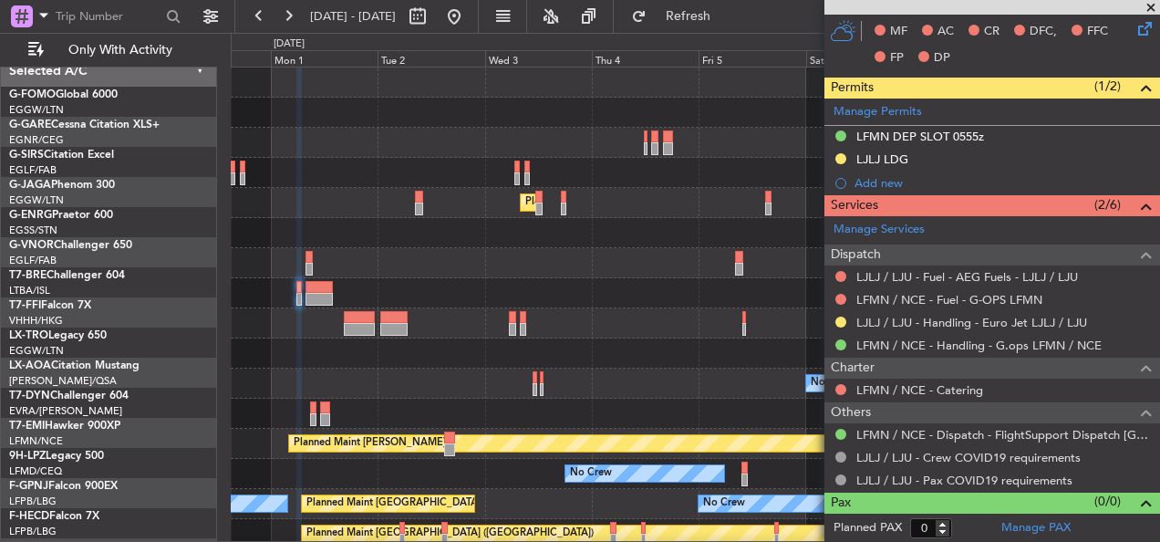
scroll to position [0, 0]
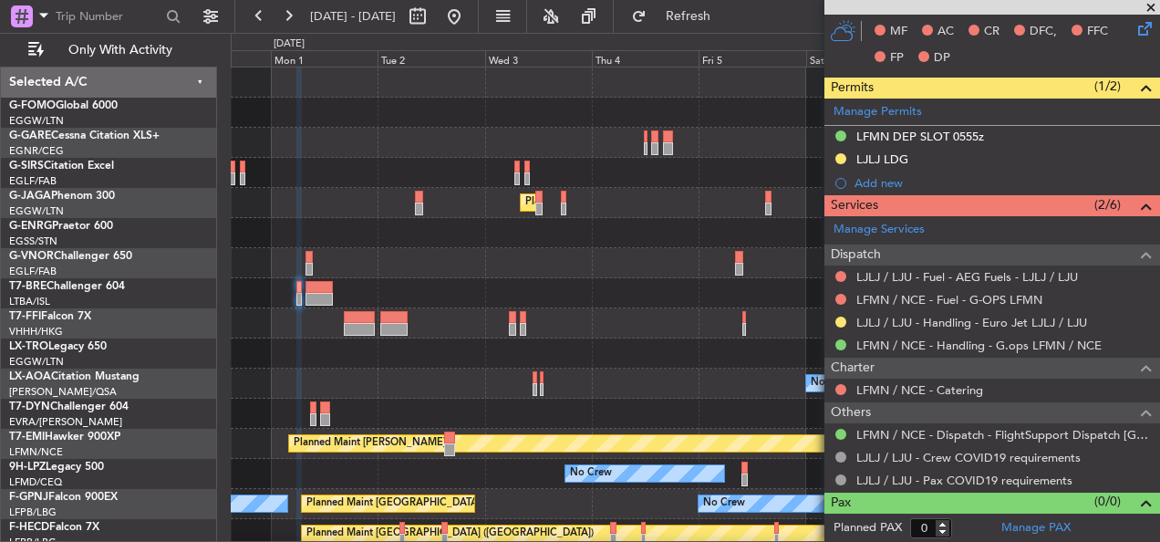
click at [304, 352] on div "Planned Maint Dusseldorf" at bounding box center [695, 353] width 928 height 30
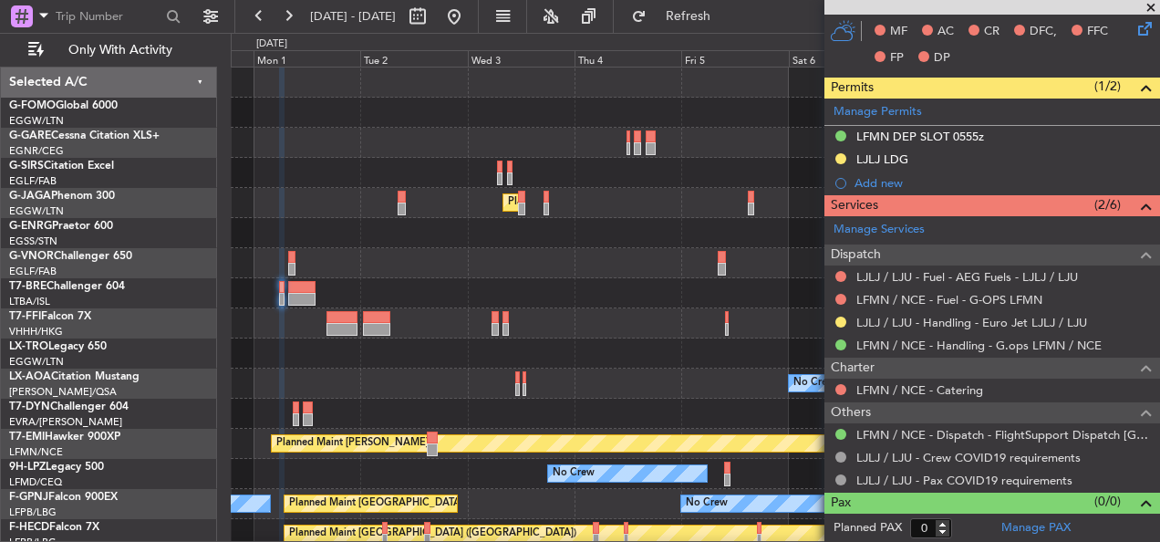
click at [368, 369] on div "Planned Maint [GEOGRAPHIC_DATA] ([GEOGRAPHIC_DATA]) Owner Ibiza - - [PERSON_NAM…" at bounding box center [695, 322] width 928 height 511
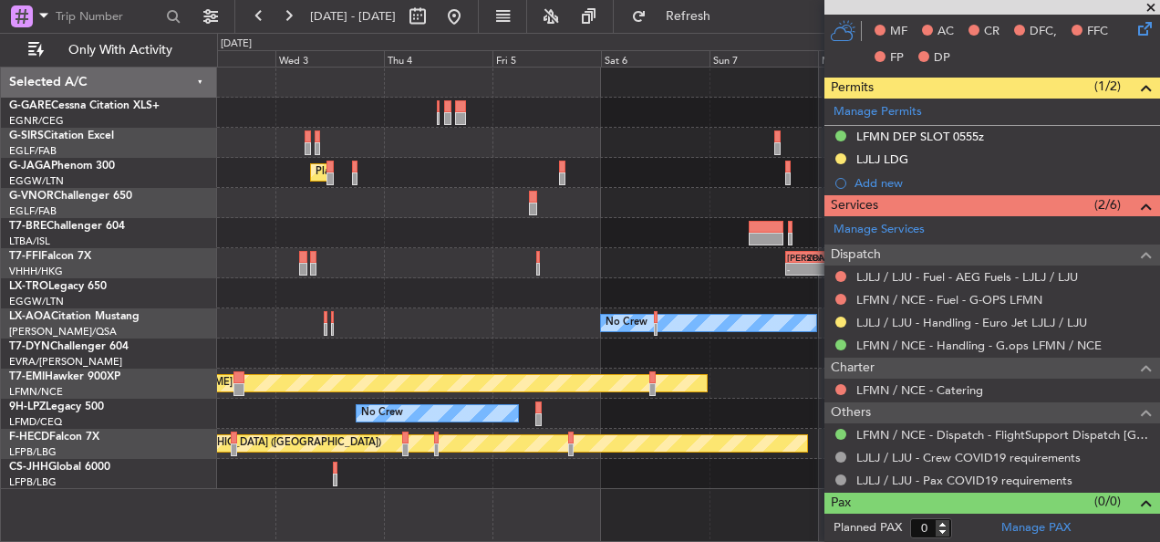
click at [405, 247] on div at bounding box center [688, 233] width 942 height 30
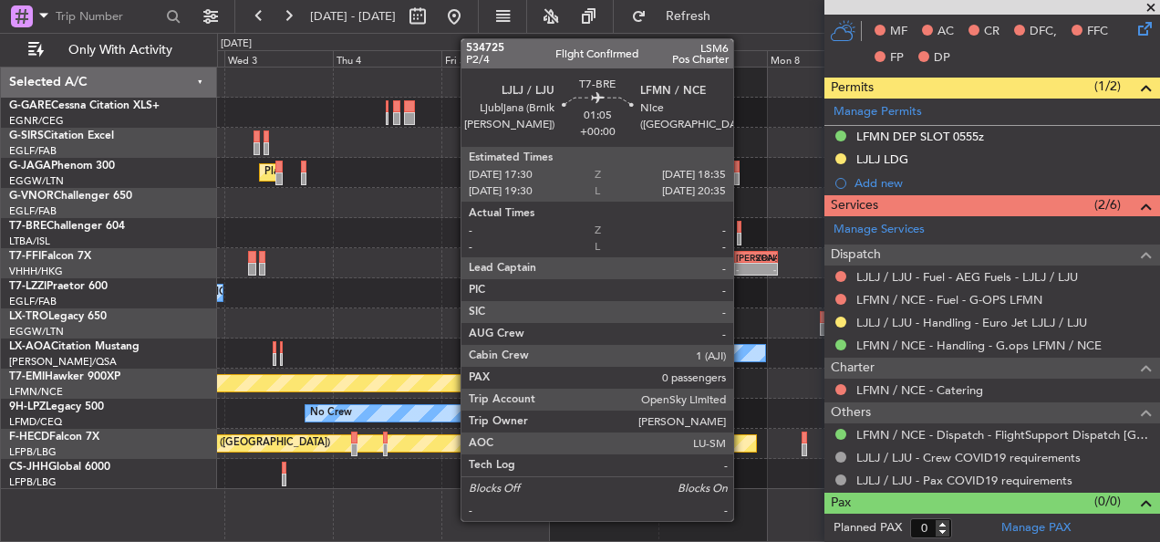
click at [741, 226] on div at bounding box center [739, 227] width 5 height 13
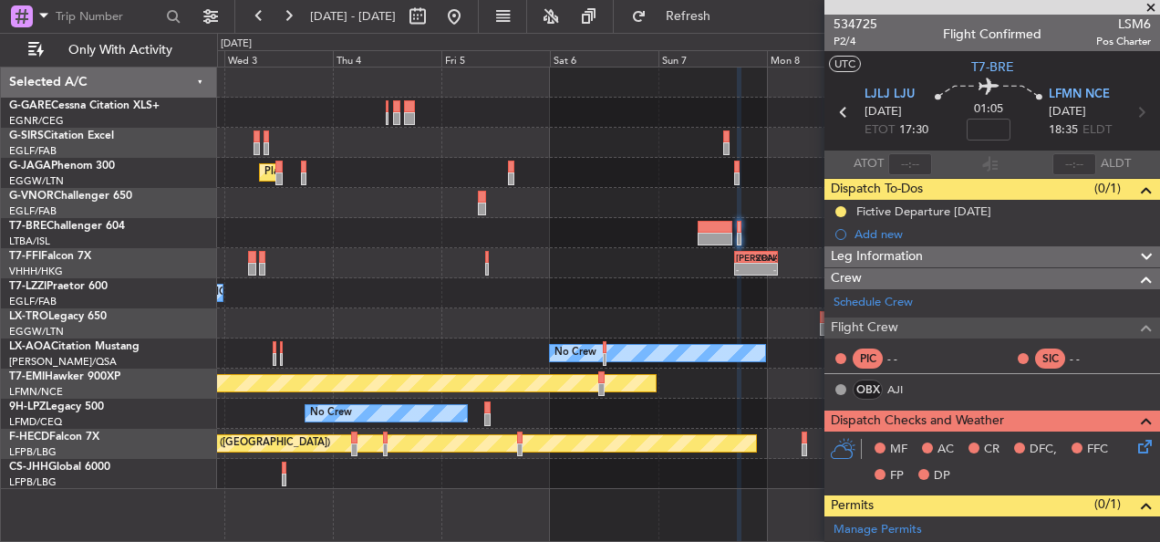
click at [644, 281] on div "Planned Maint [GEOGRAPHIC_DATA] ([GEOGRAPHIC_DATA]) Planned Maint Geneva ([GEOG…" at bounding box center [688, 277] width 942 height 421
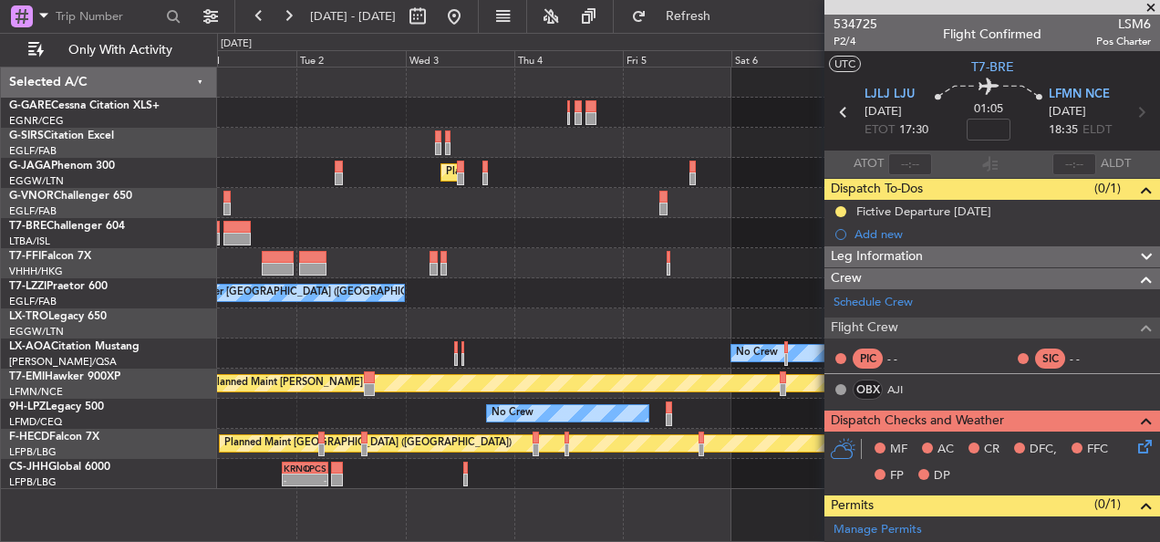
click at [608, 294] on div "Owner Owner London ([GEOGRAPHIC_DATA]) Owner" at bounding box center [688, 293] width 942 height 30
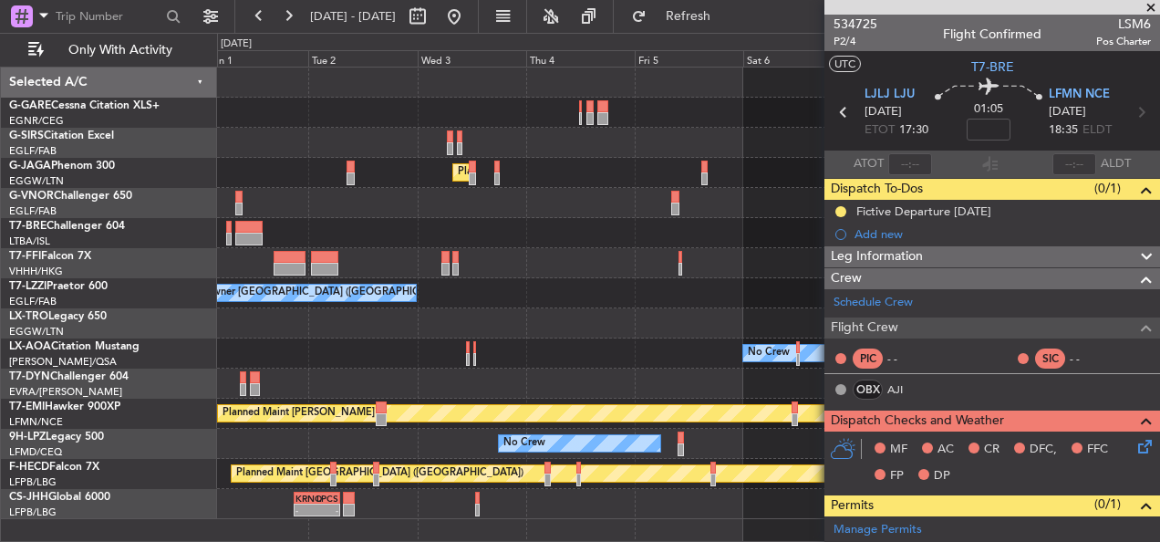
click at [670, 306] on div "Owner Owner London ([GEOGRAPHIC_DATA]) Owner" at bounding box center [688, 293] width 942 height 30
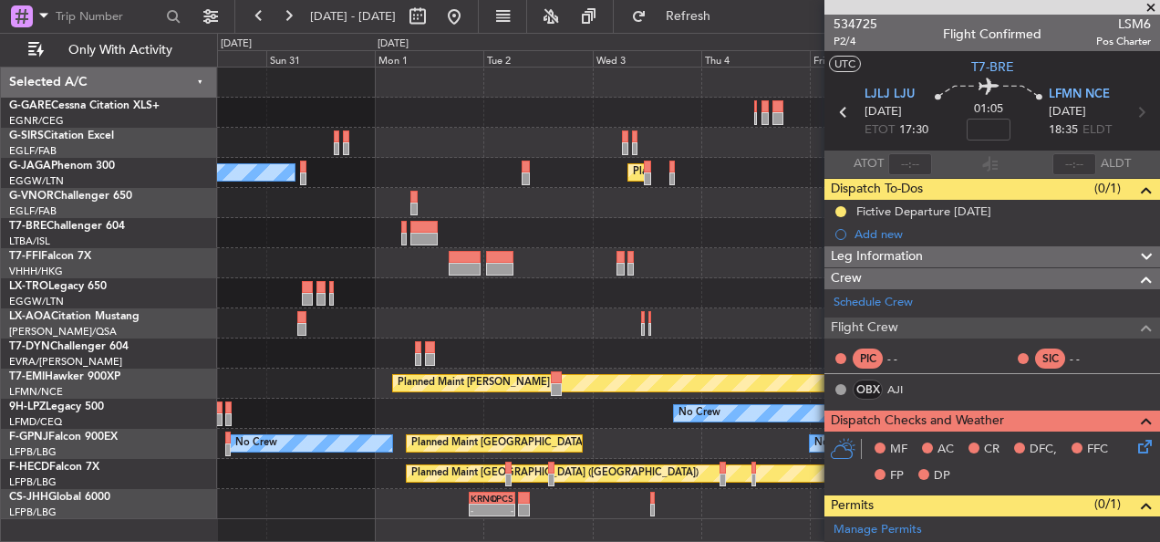
click at [664, 330] on div "Planned Maint [GEOGRAPHIC_DATA] ([GEOGRAPHIC_DATA]) Owner Ibiza - - [PERSON_NAM…" at bounding box center [688, 292] width 942 height 451
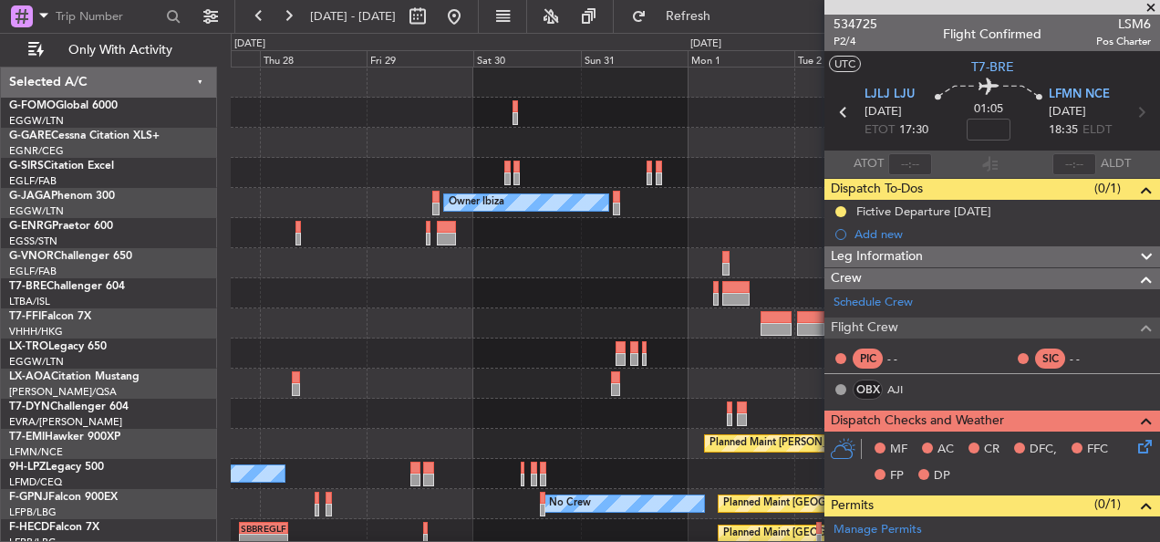
click at [725, 314] on div at bounding box center [695, 323] width 928 height 30
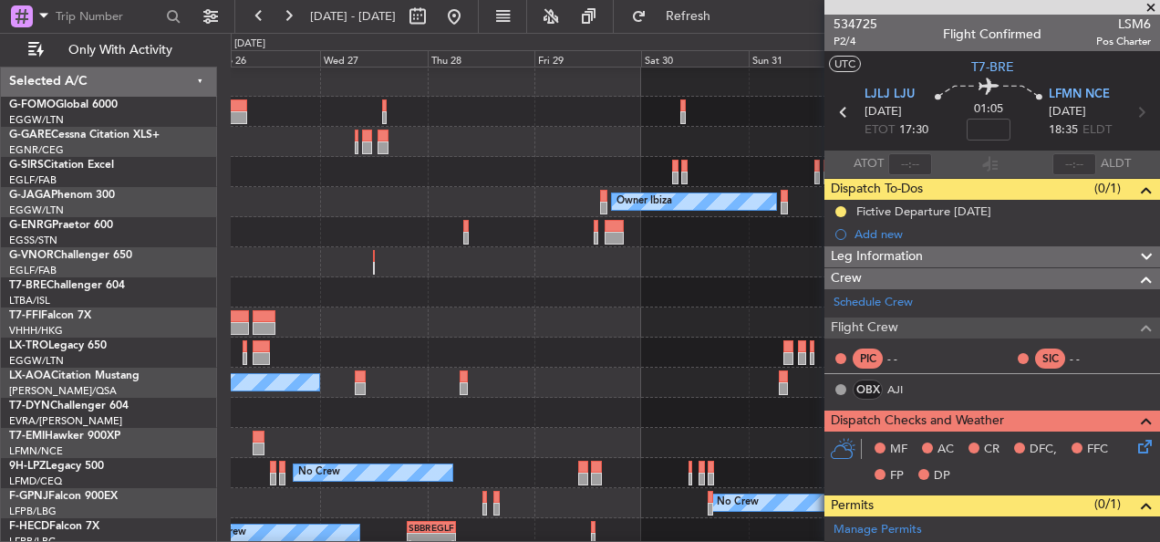
click at [639, 316] on div at bounding box center [695, 322] width 928 height 30
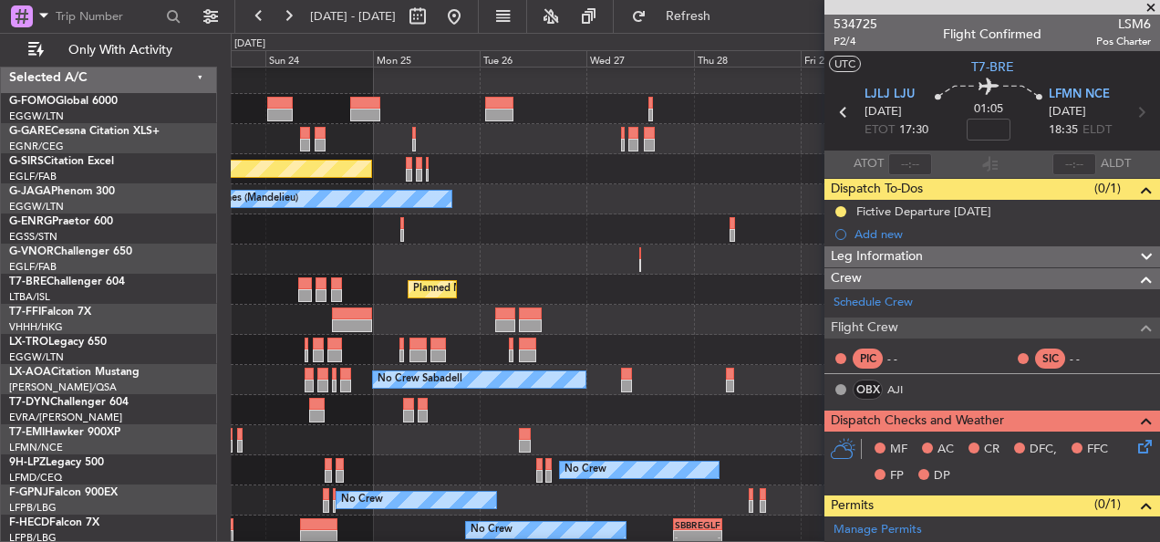
scroll to position [4, 0]
click at [725, 331] on div at bounding box center [695, 320] width 928 height 30
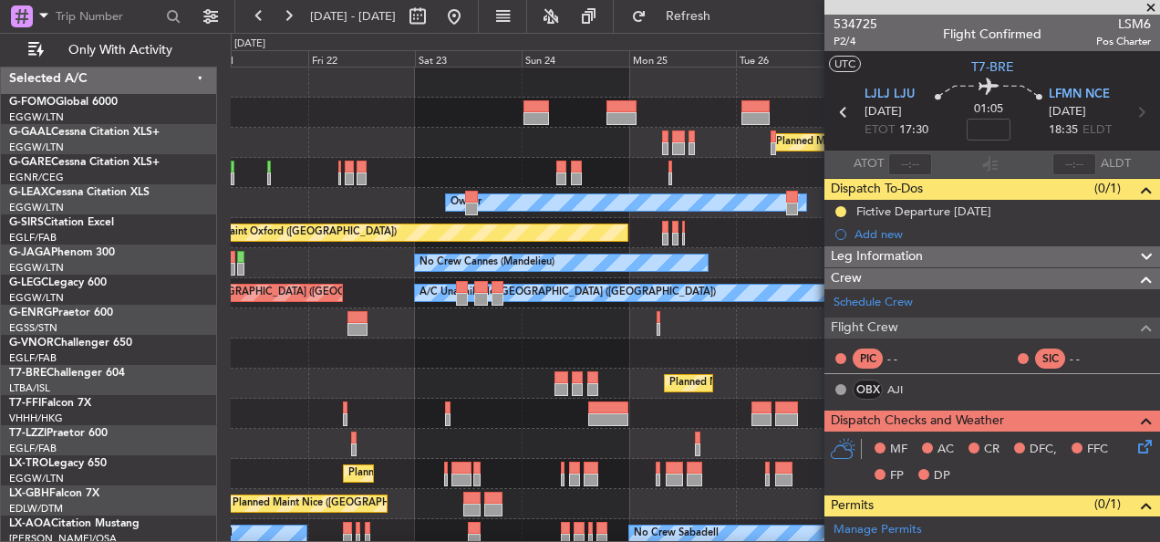
scroll to position [0, 0]
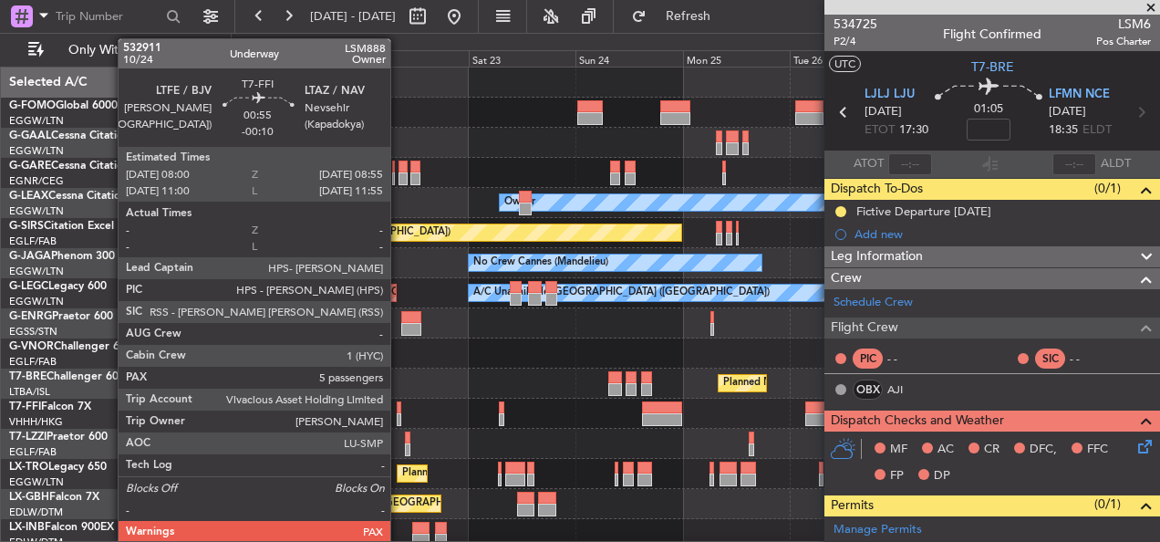
click at [398, 408] on div at bounding box center [399, 407] width 5 height 13
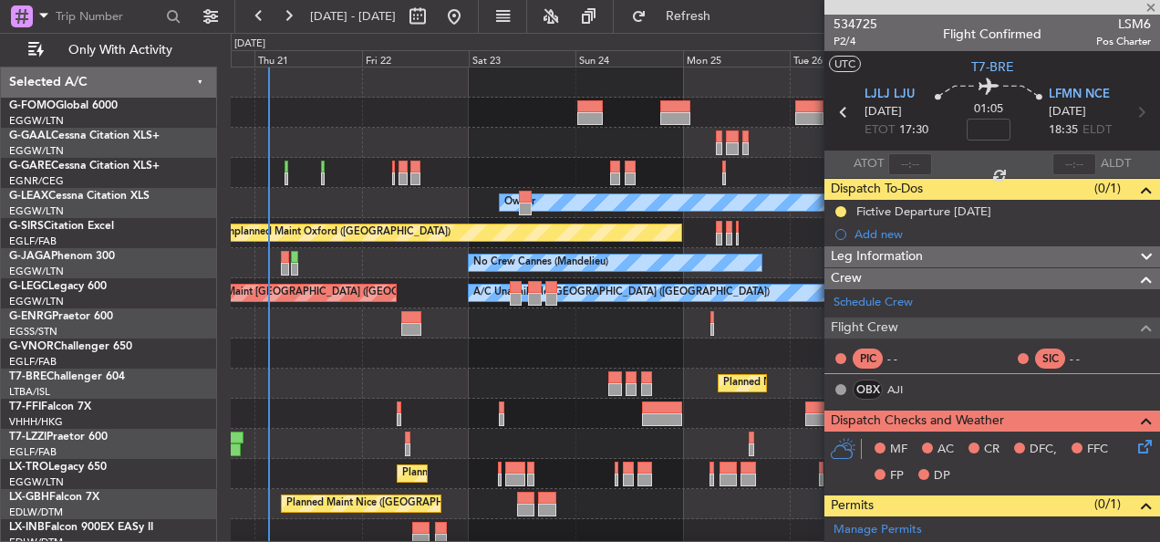
type input "-00:10"
type input "5"
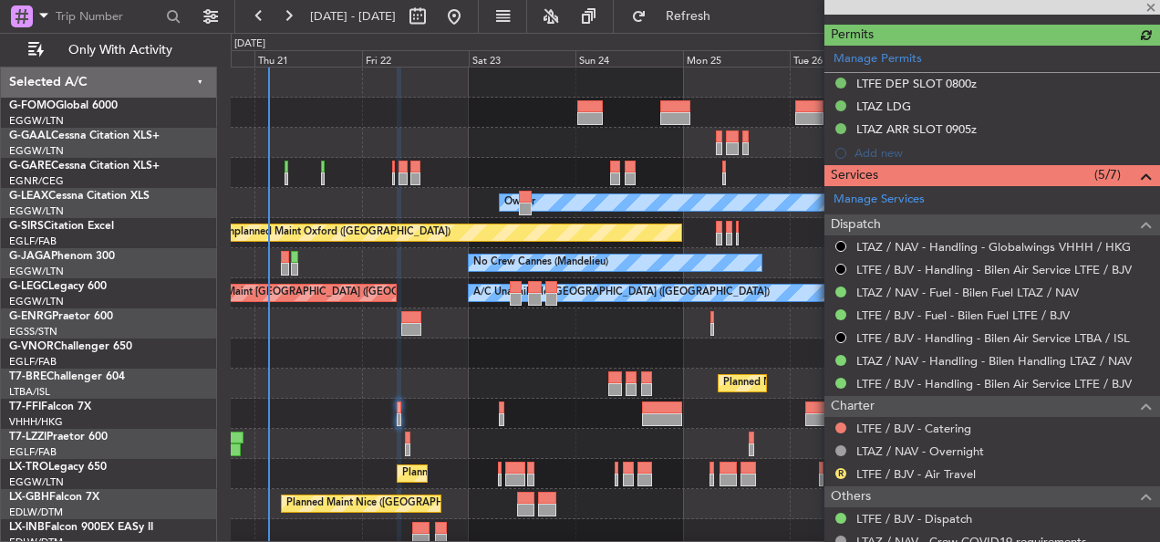
scroll to position [638, 0]
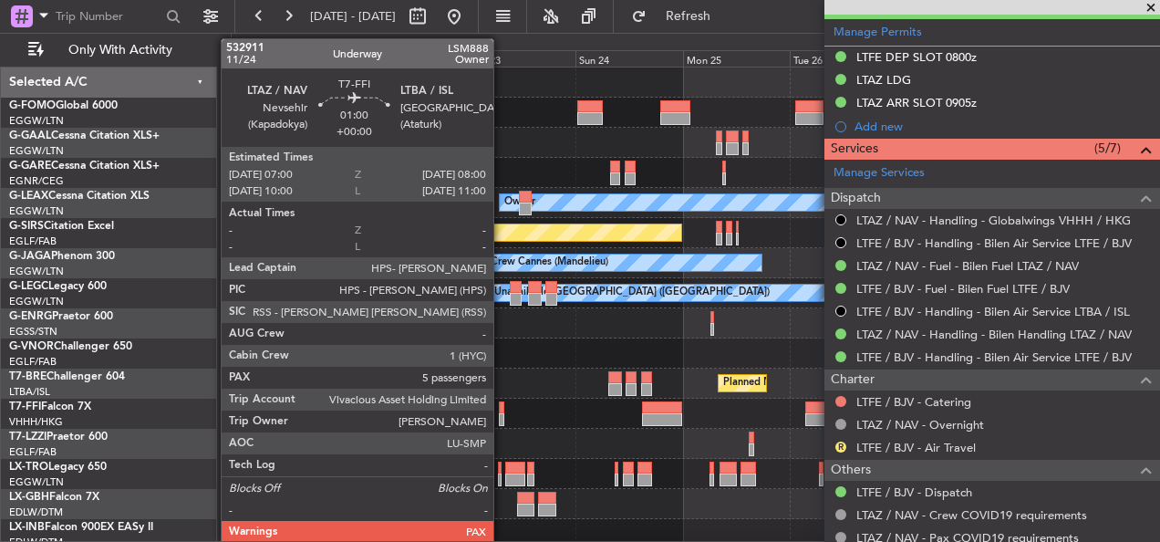
click at [501, 413] on div at bounding box center [501, 419] width 5 height 13
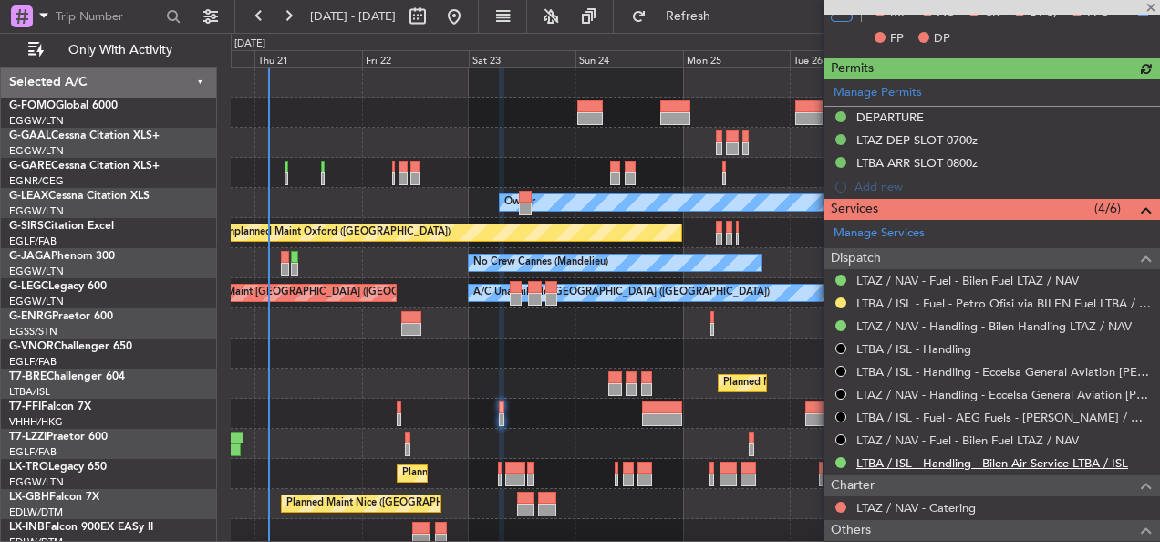
scroll to position [570, 0]
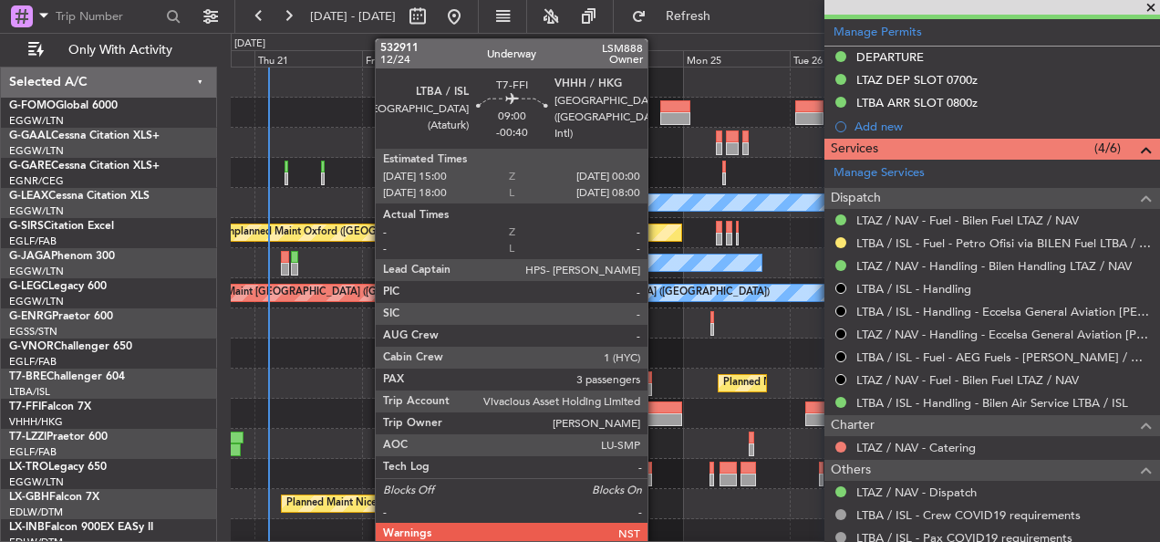
click at [656, 412] on div at bounding box center [662, 407] width 40 height 13
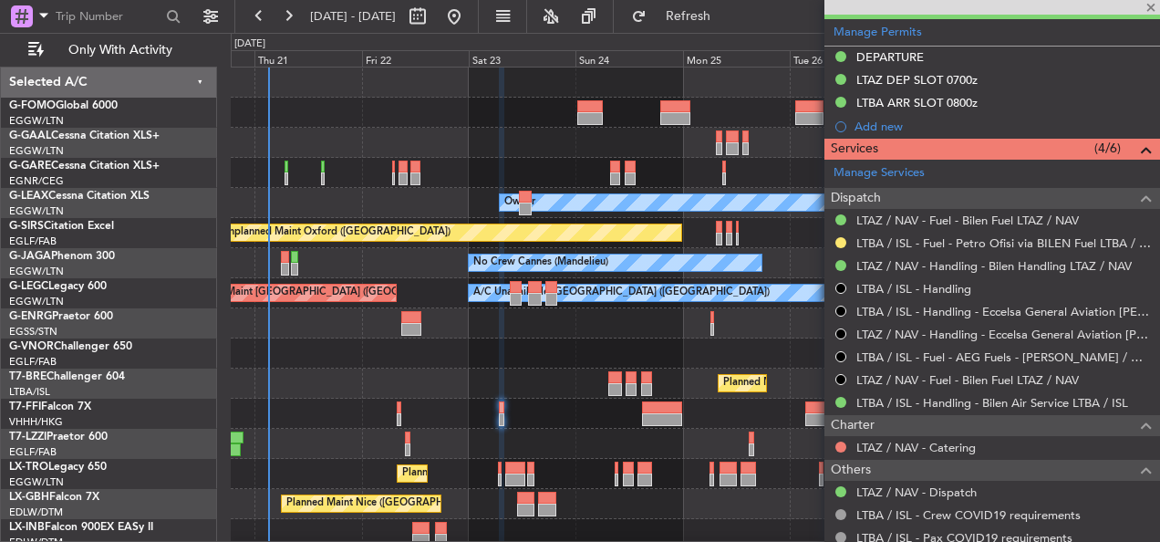
type input "-00:40"
type input "3"
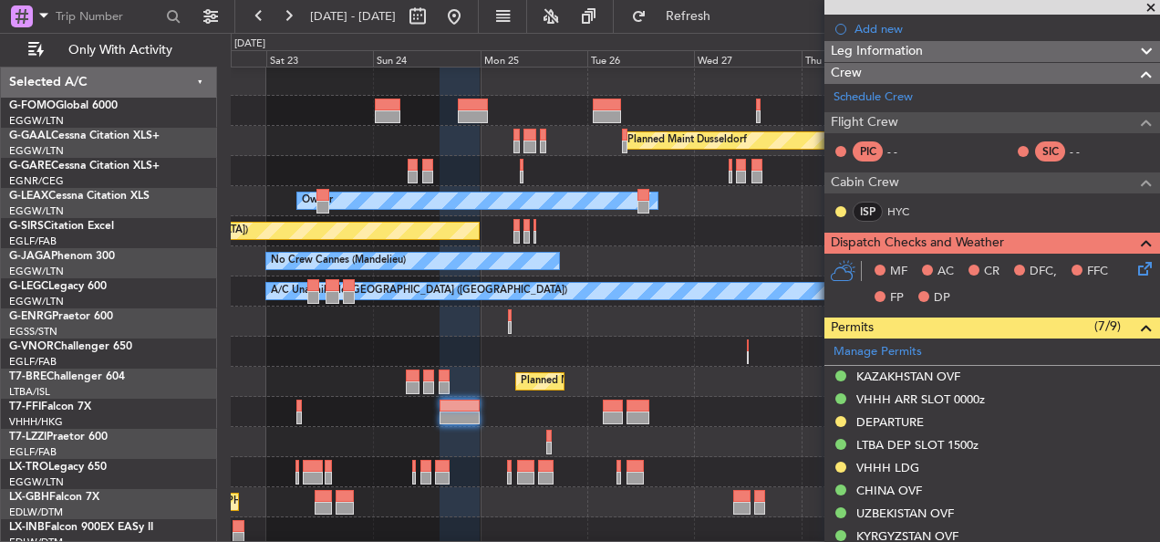
scroll to position [2, 0]
click at [511, 412] on div at bounding box center [695, 412] width 928 height 30
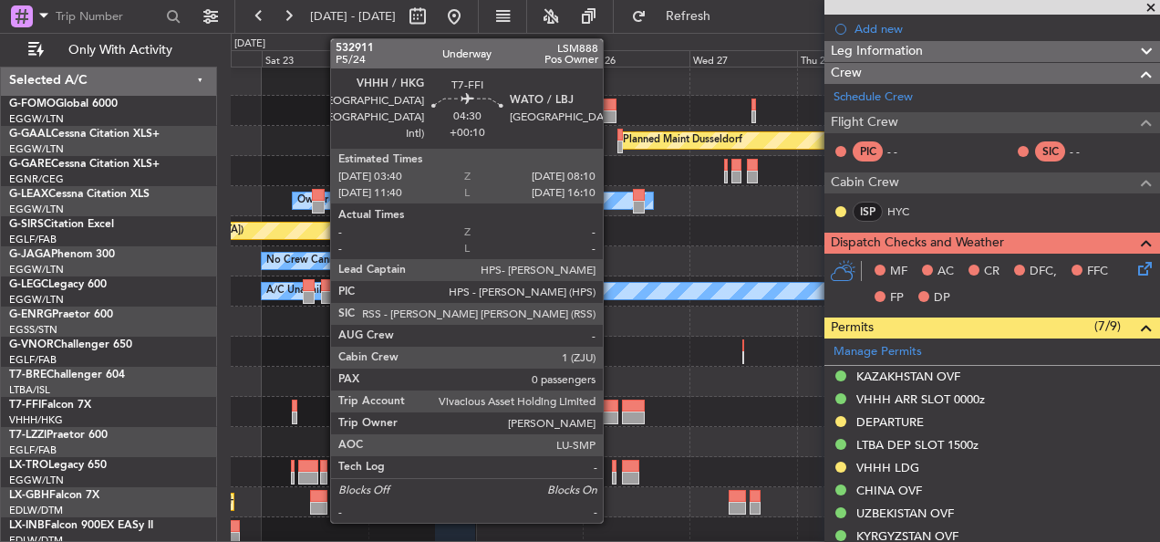
click at [611, 399] on div at bounding box center [608, 405] width 20 height 13
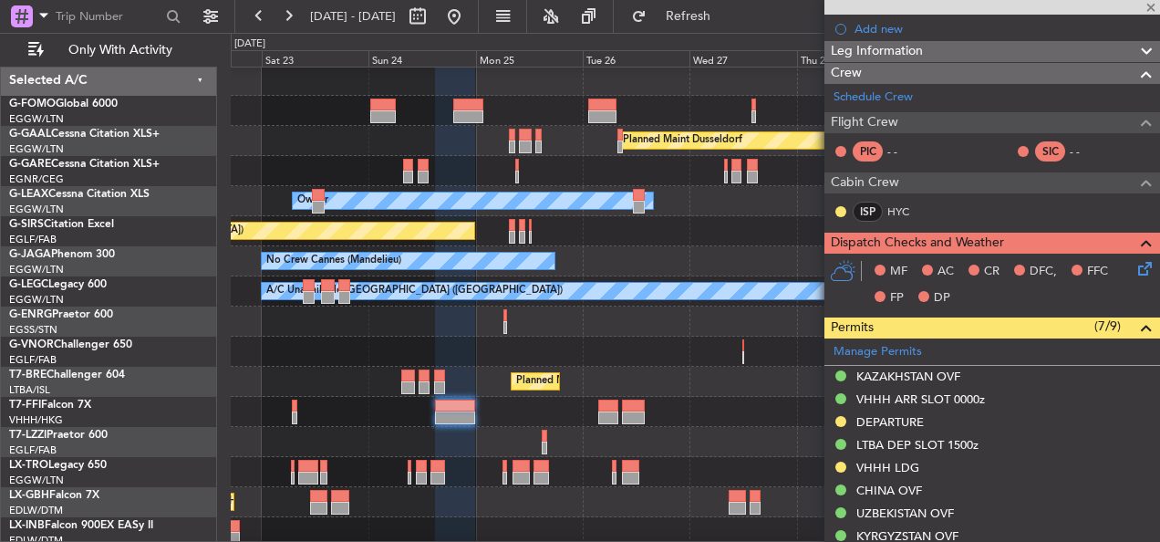
type input "+00:10"
type input "0"
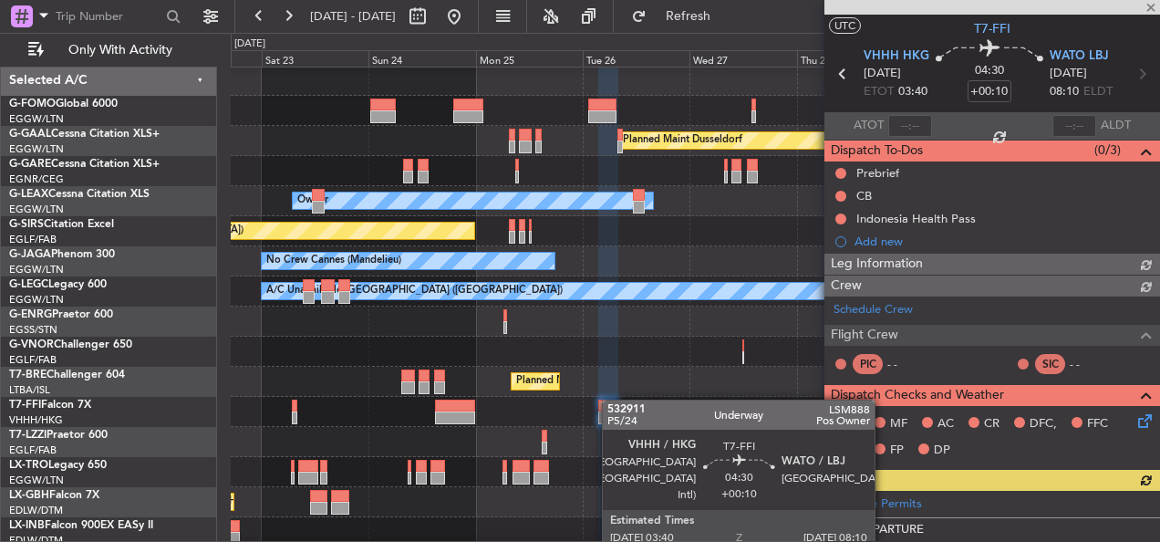
scroll to position [251, 0]
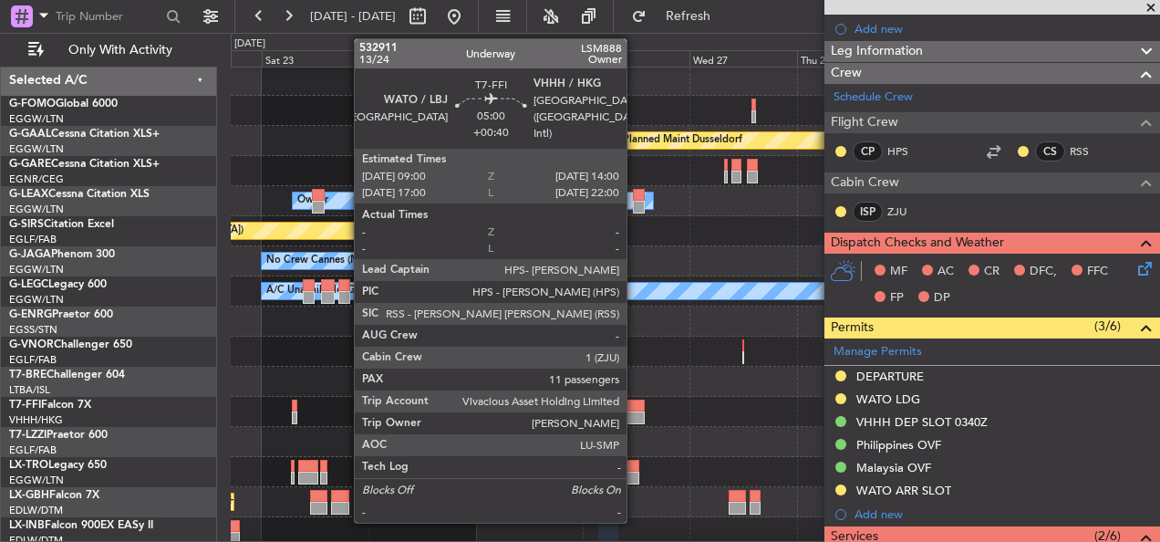
click at [635, 406] on div at bounding box center [633, 405] width 23 height 13
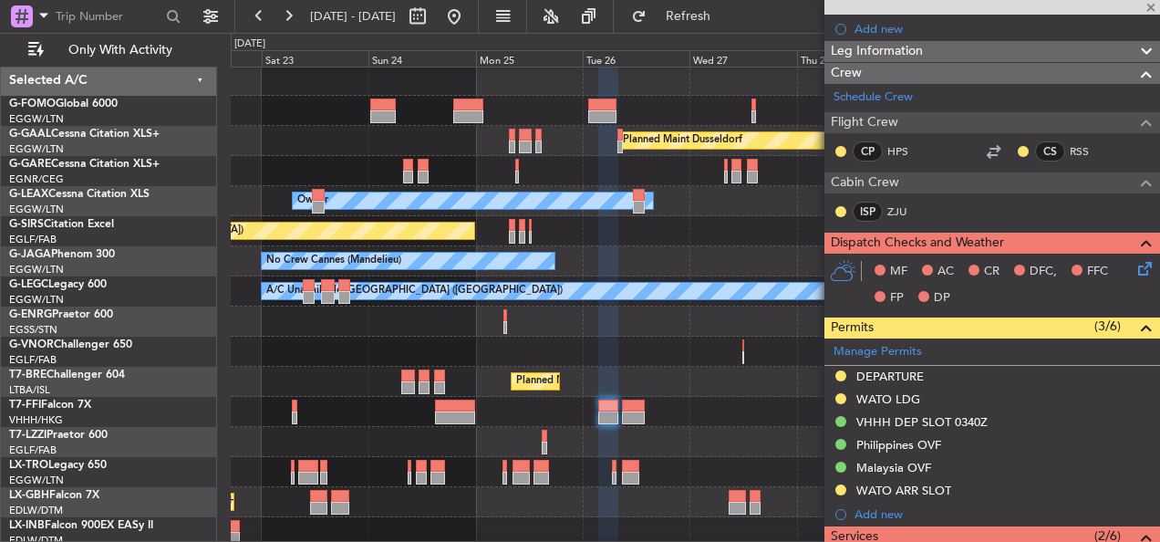
type input "+00:40"
type input "11"
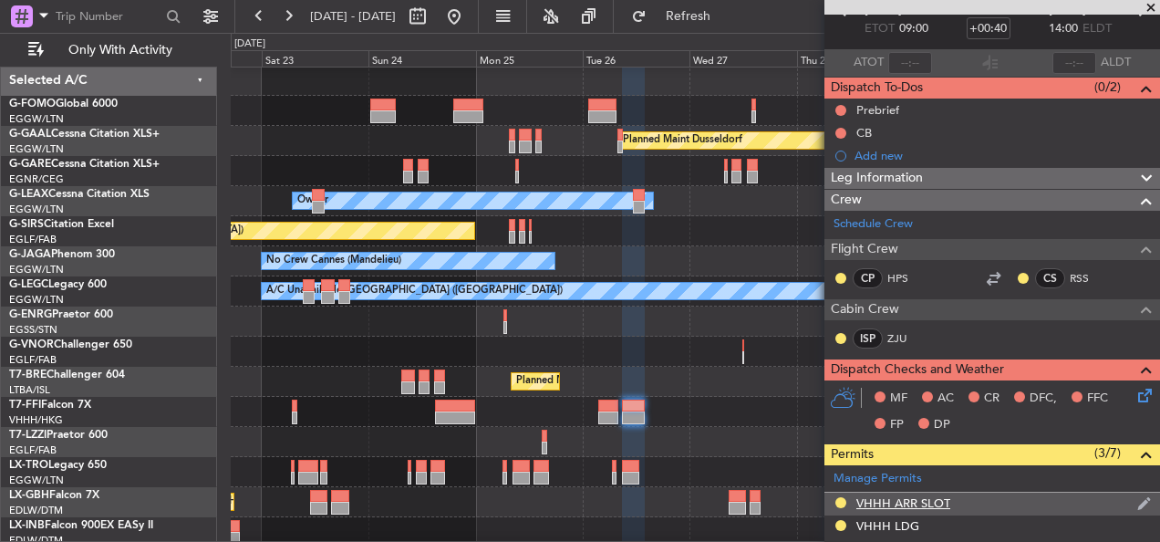
scroll to position [0, 0]
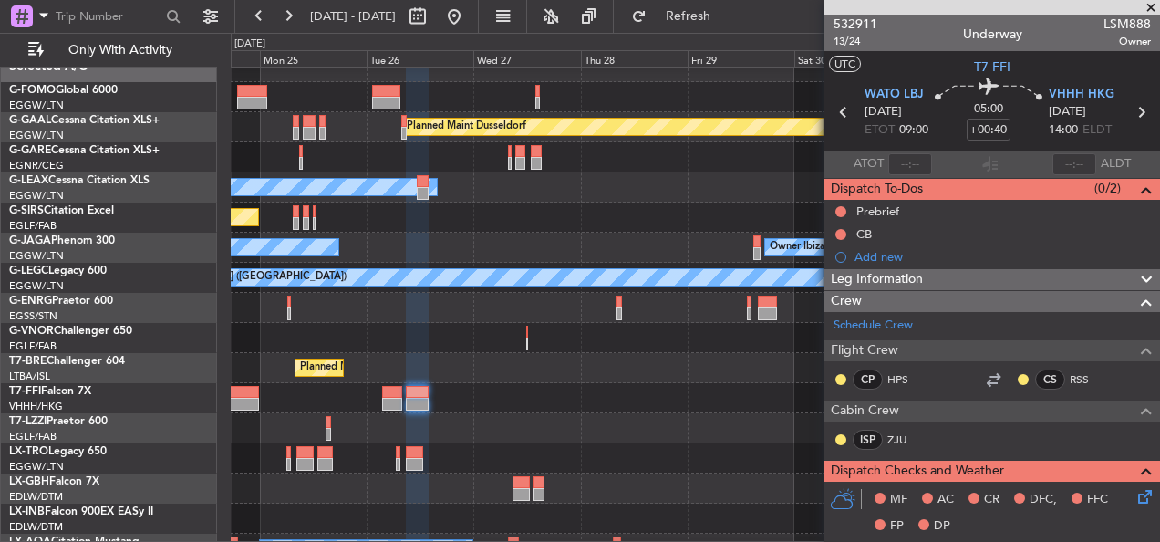
click at [429, 422] on div "Owner [GEOGRAPHIC_DATA] ([GEOGRAPHIC_DATA])" at bounding box center [695, 428] width 928 height 30
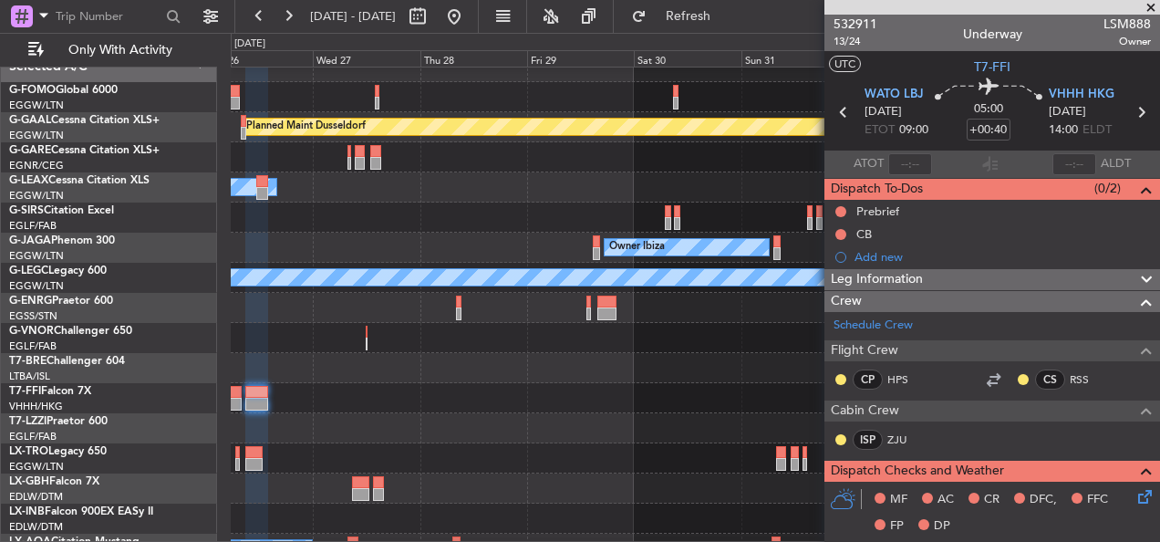
scroll to position [15, 0]
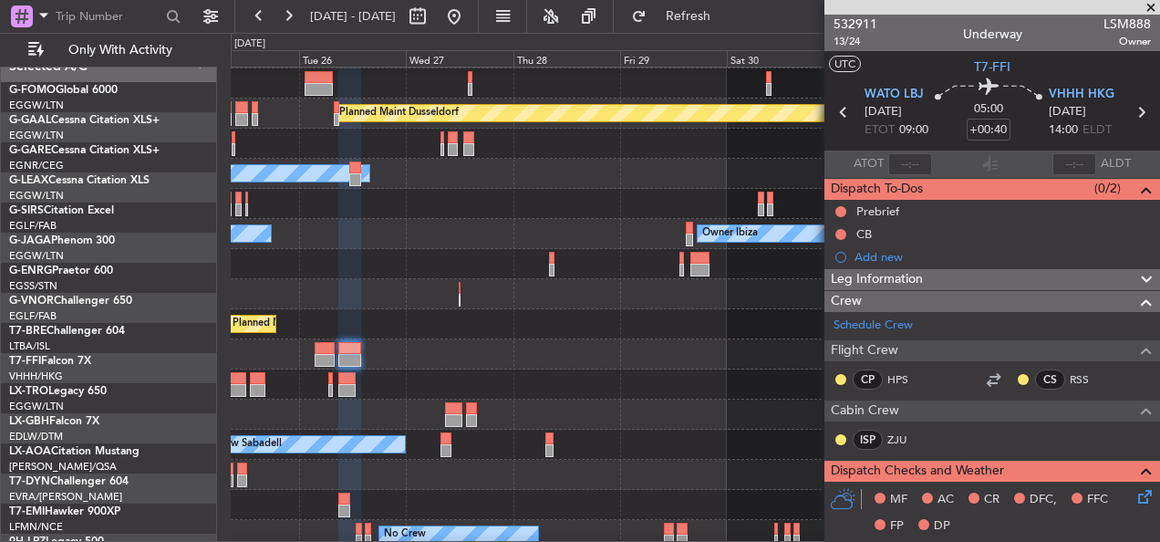
click at [532, 343] on div at bounding box center [695, 354] width 928 height 30
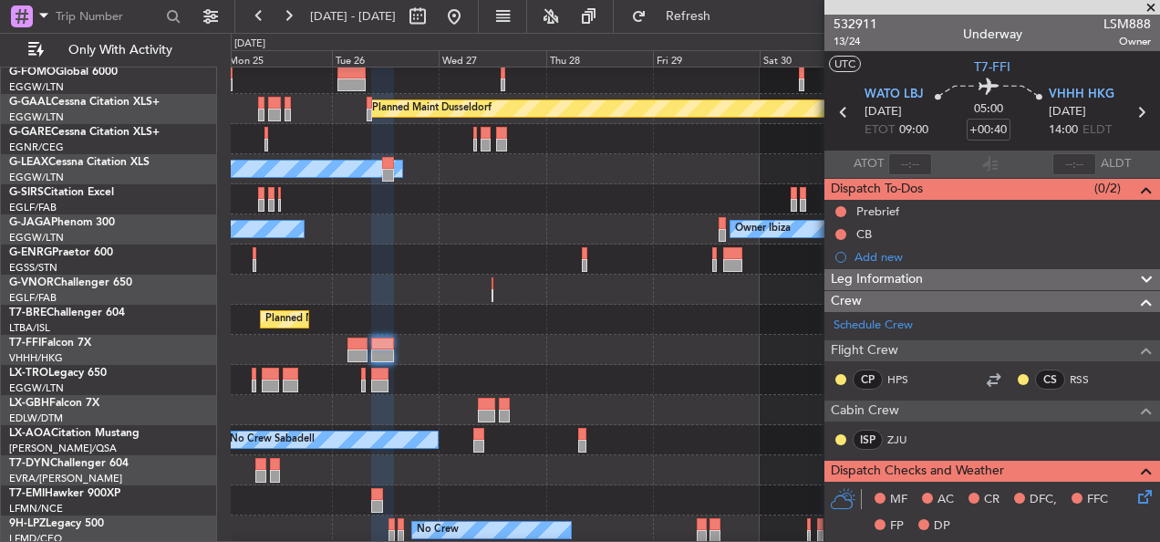
click at [669, 345] on div at bounding box center [695, 350] width 928 height 30
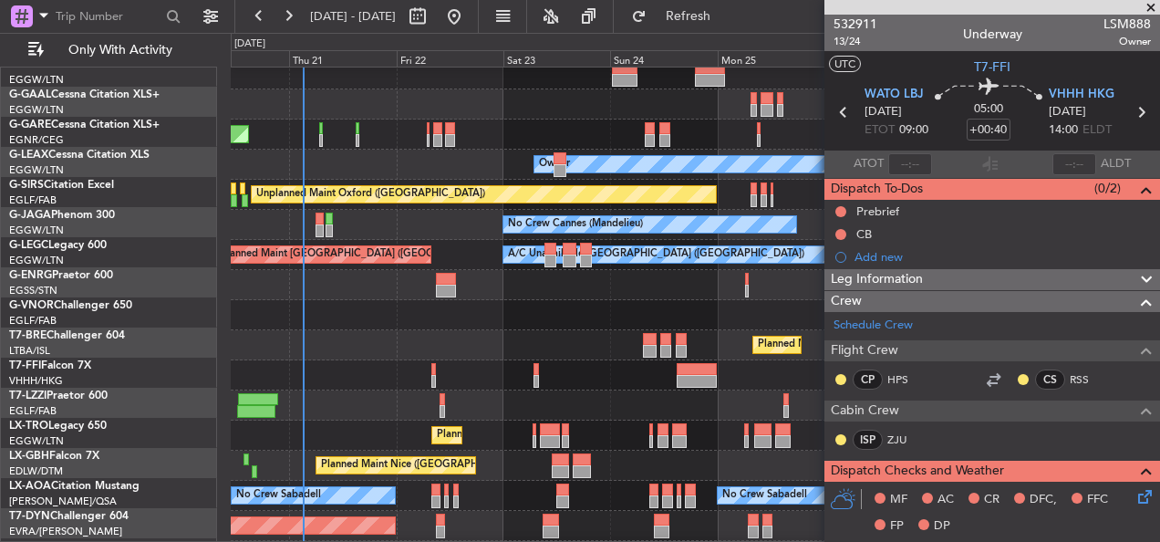
scroll to position [37, 0]
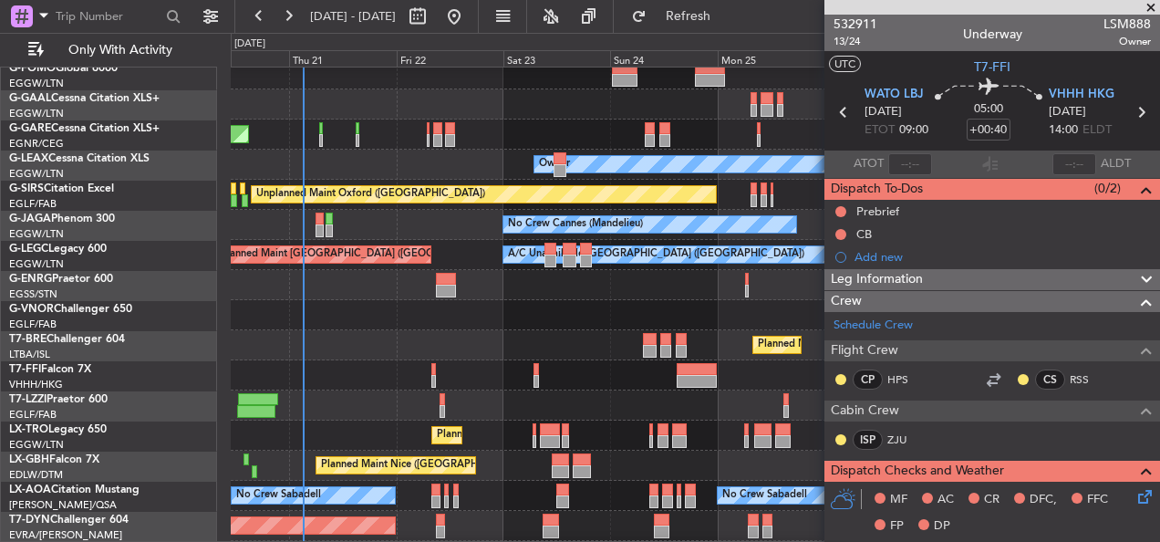
click at [665, 371] on div "05:09 Z 16:02 Z VHHH 04:30 Z LTFE 15:20 Z" at bounding box center [695, 375] width 928 height 30
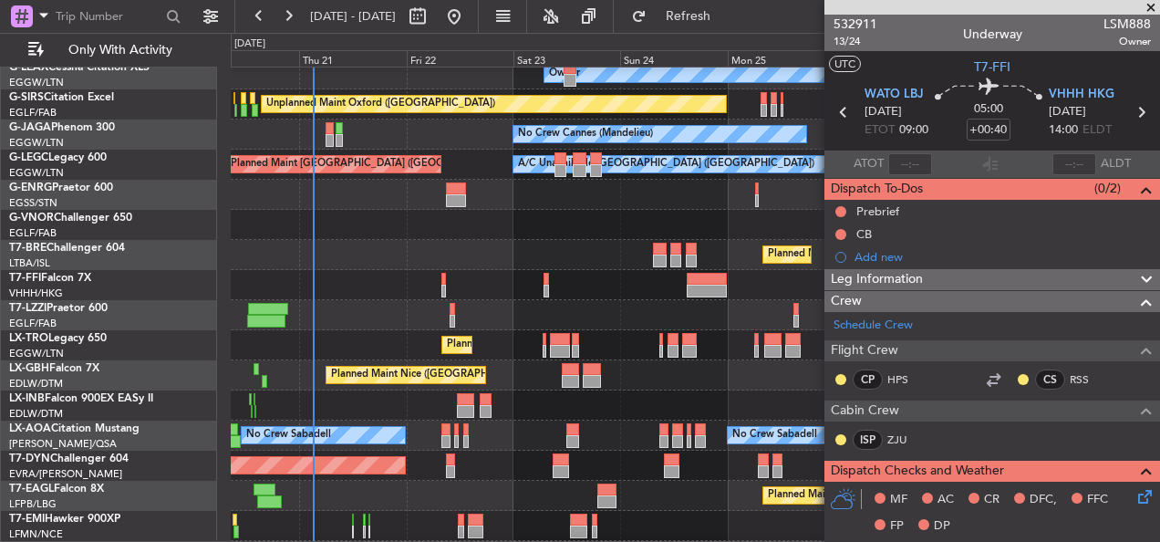
scroll to position [220, 0]
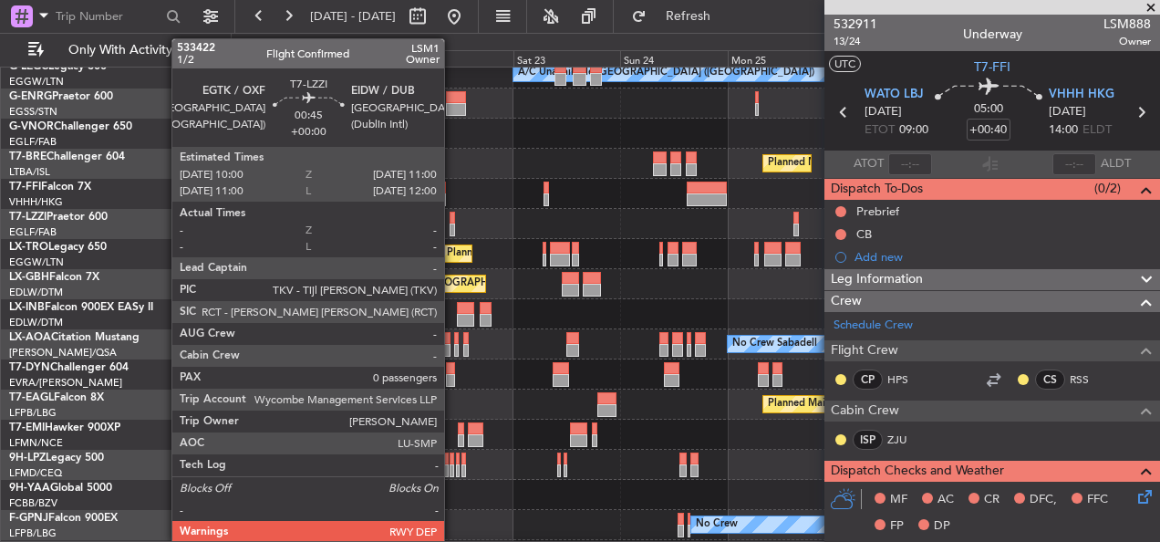
click at [452, 217] on div at bounding box center [451, 218] width 5 height 13
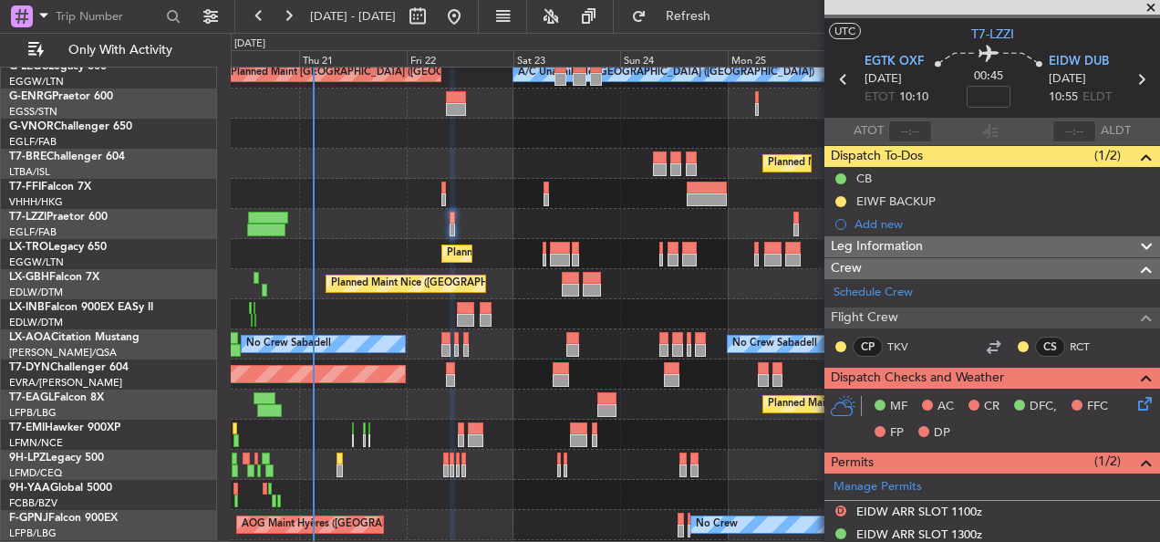
scroll to position [0, 0]
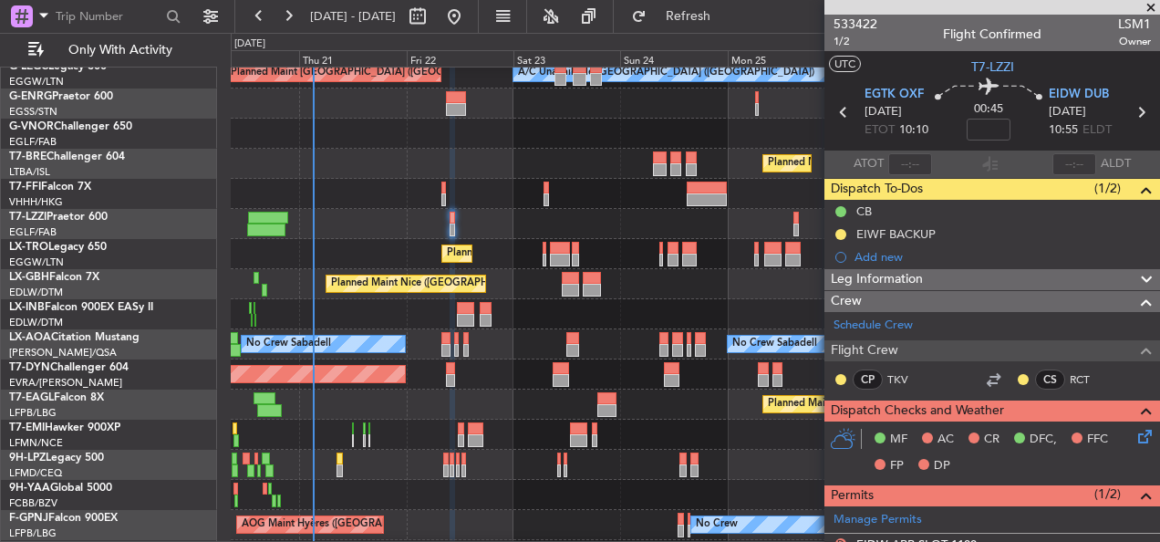
click at [353, 225] on div at bounding box center [695, 224] width 928 height 30
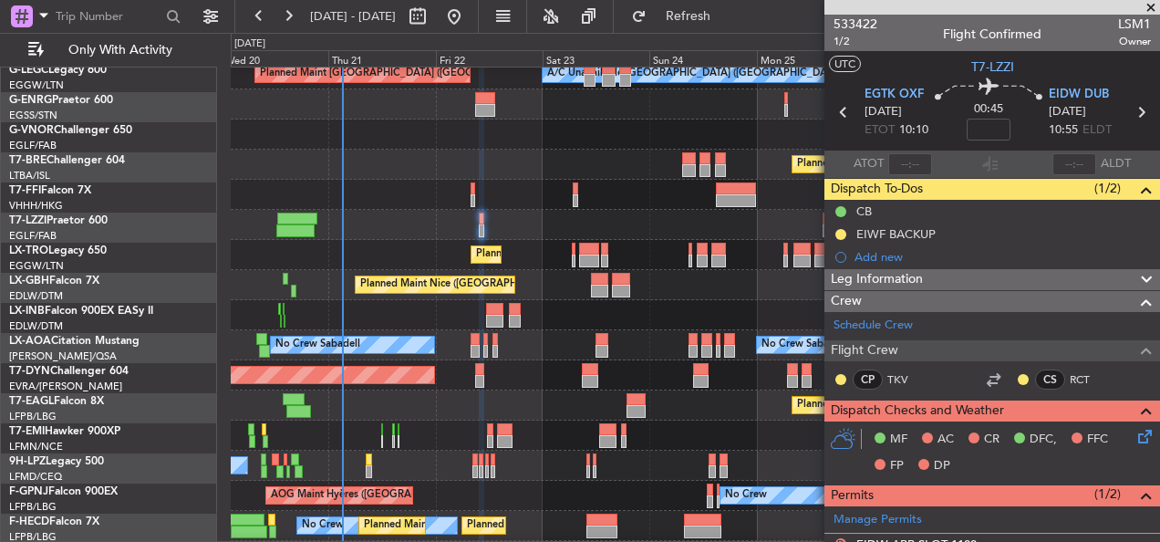
click at [619, 230] on div at bounding box center [695, 225] width 928 height 30
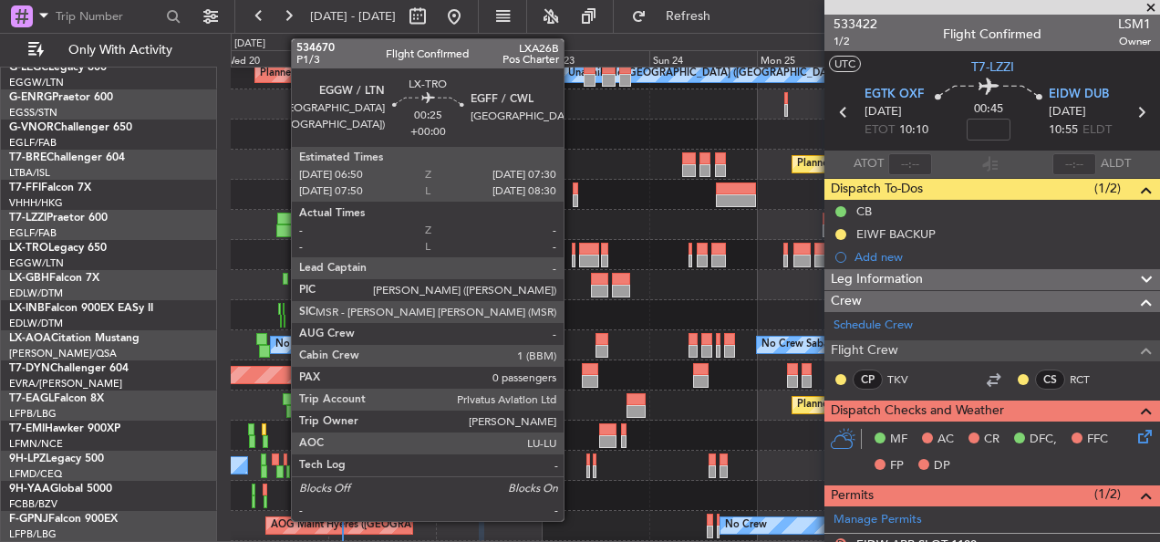
click at [572, 253] on div at bounding box center [574, 249] width 4 height 13
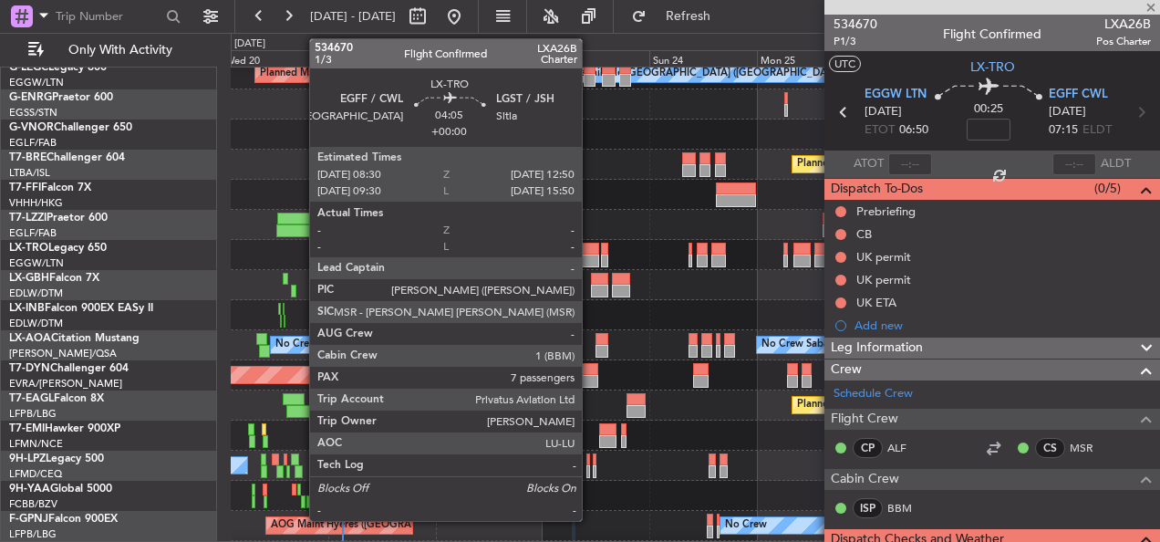
click at [590, 253] on div at bounding box center [589, 249] width 20 height 13
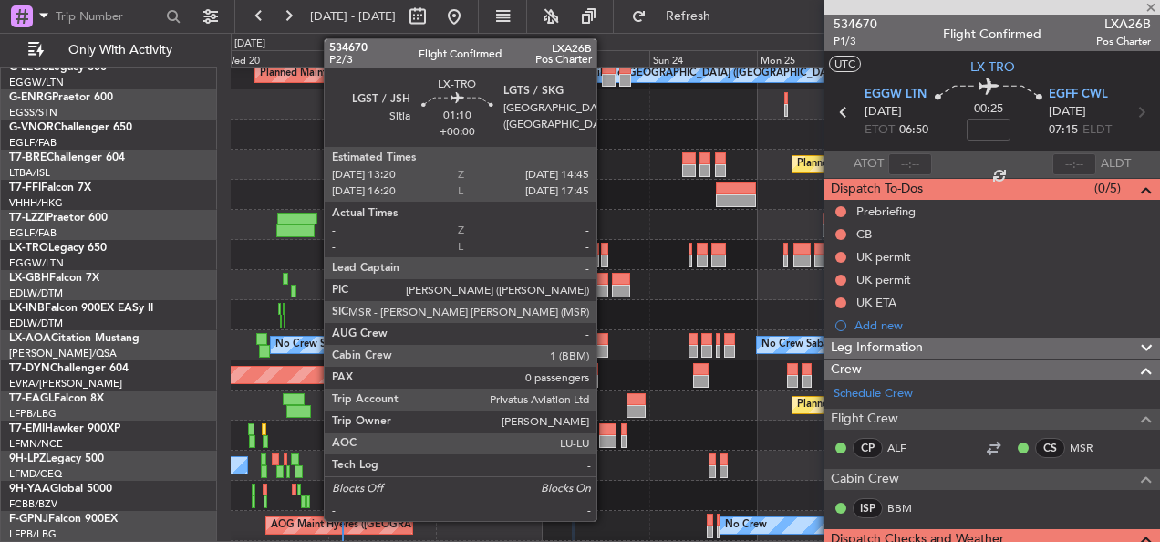
click at [604, 254] on div at bounding box center [604, 260] width 6 height 13
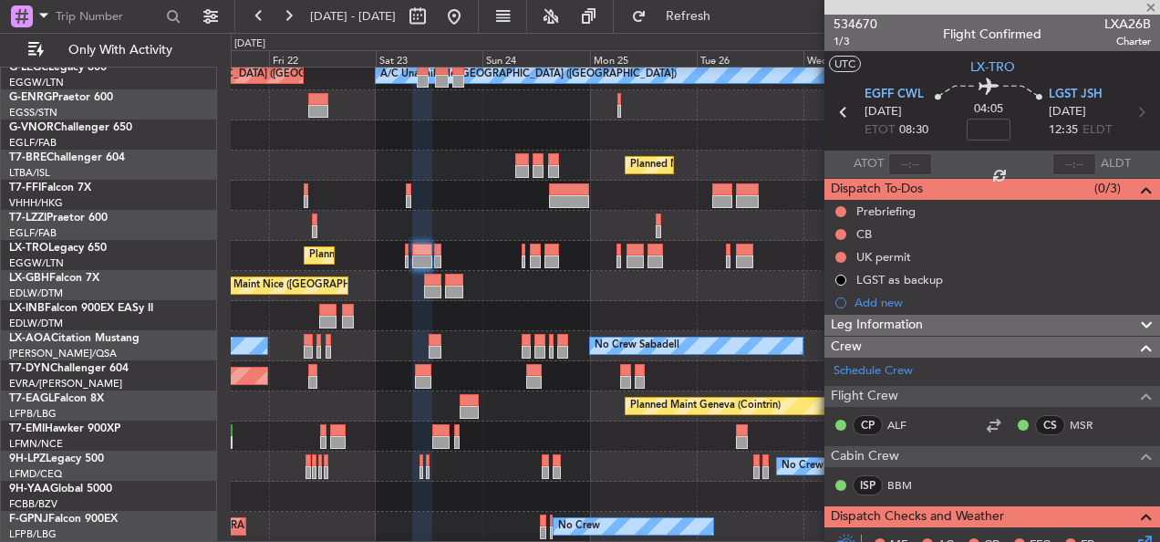
scroll to position [218, 0]
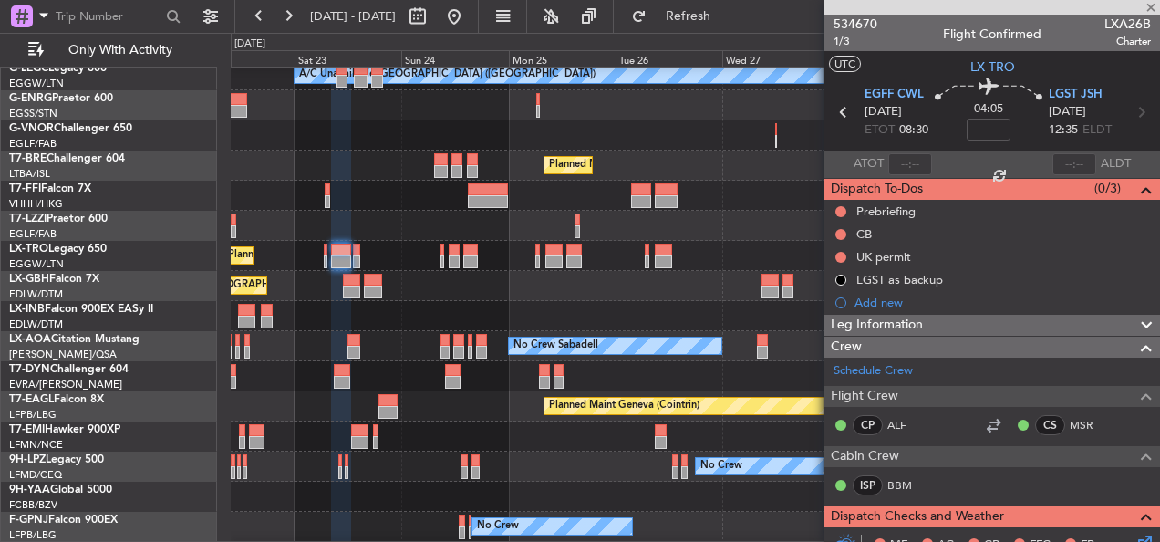
click at [432, 283] on div "Planned Maint Nice ([GEOGRAPHIC_DATA])" at bounding box center [695, 286] width 928 height 30
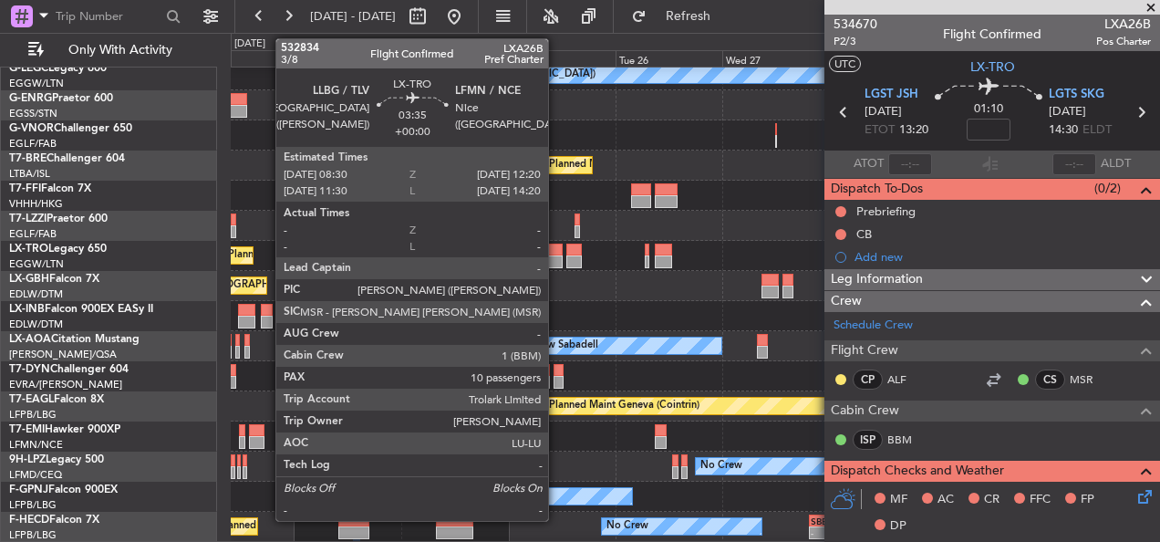
click at [556, 255] on div at bounding box center [553, 261] width 17 height 13
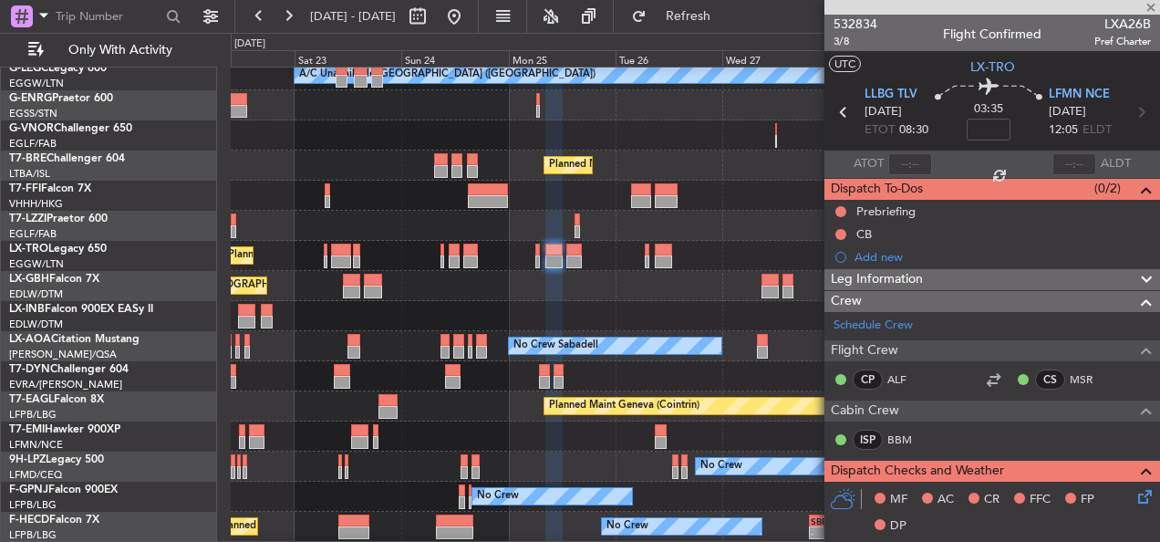
scroll to position [274, 0]
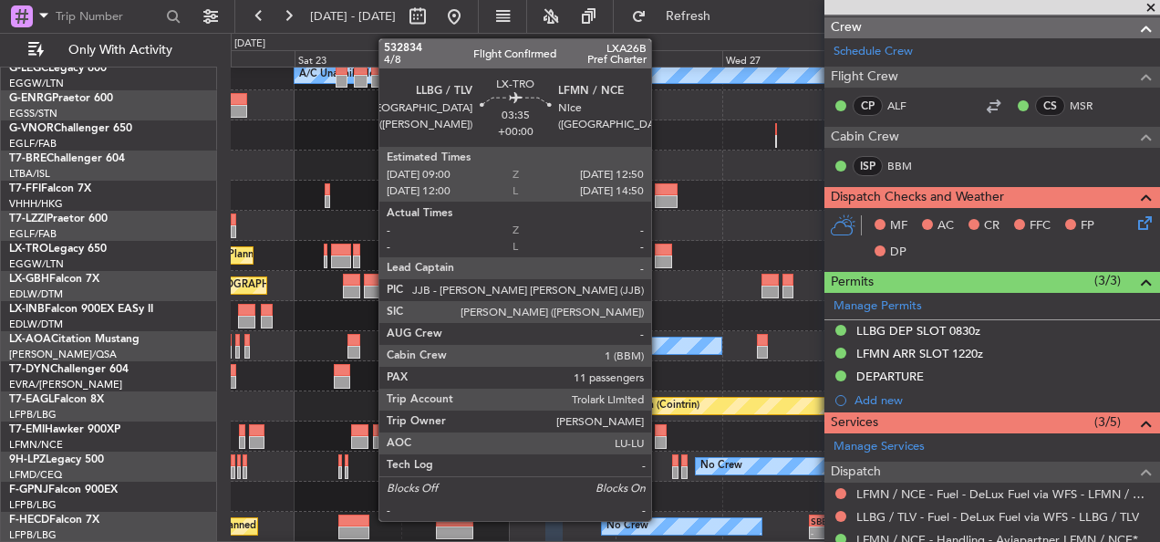
click at [659, 245] on div at bounding box center [663, 249] width 17 height 13
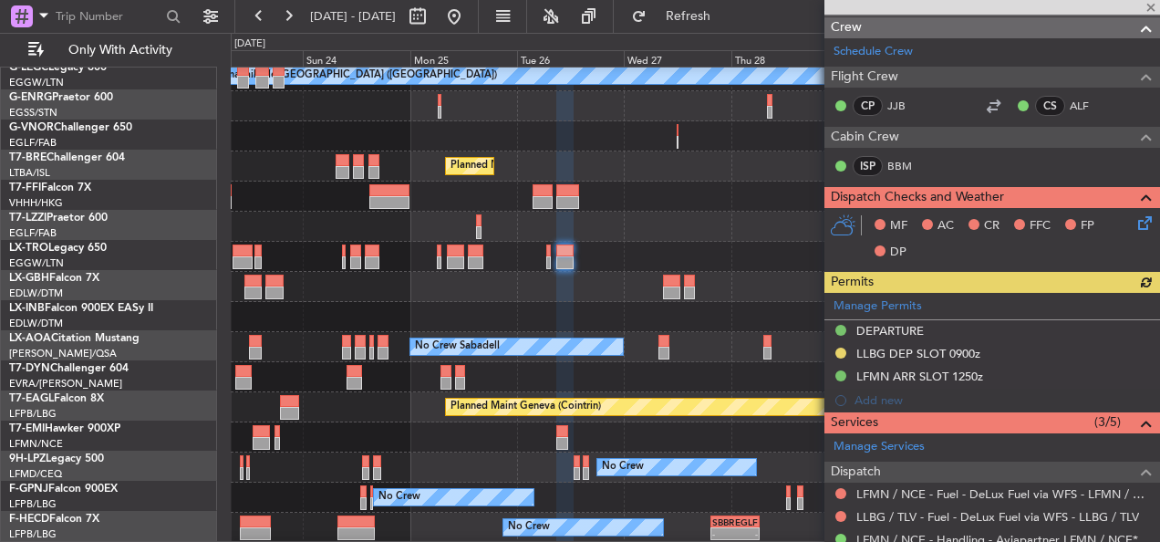
scroll to position [212, 0]
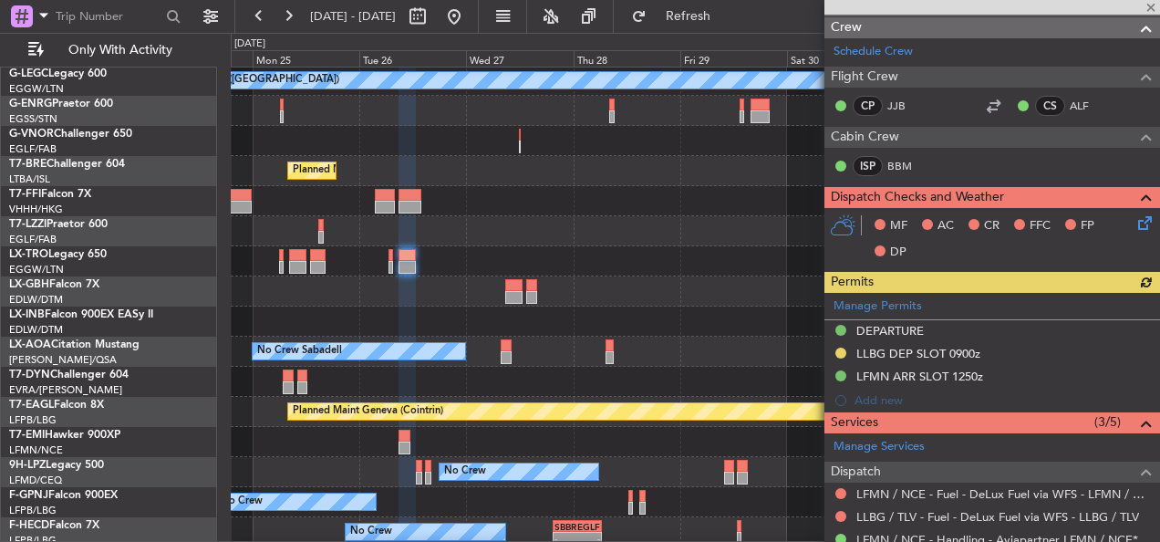
click at [453, 320] on div at bounding box center [695, 321] width 928 height 30
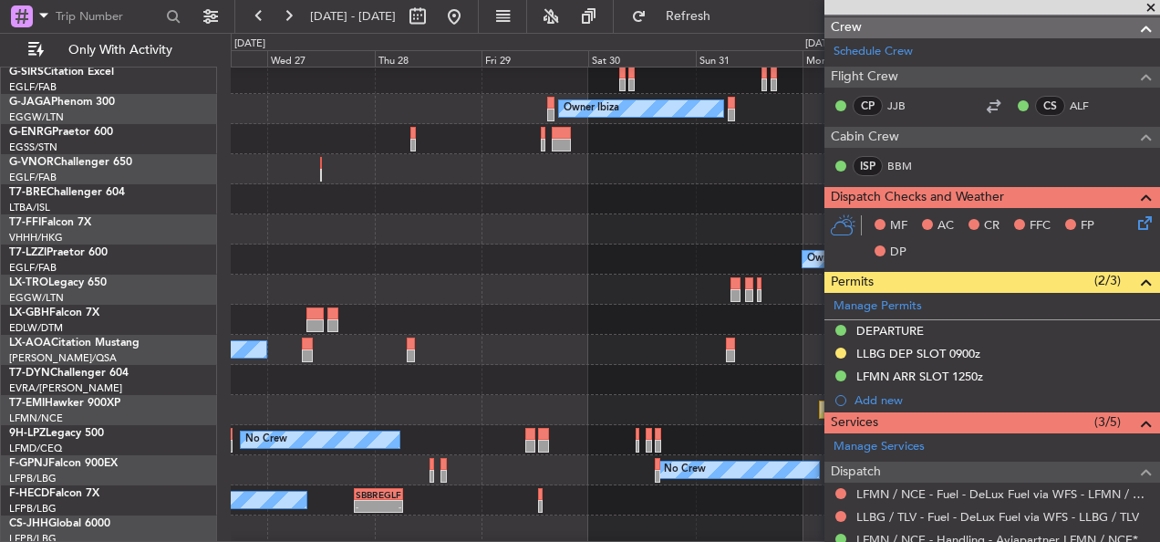
scroll to position [67, 0]
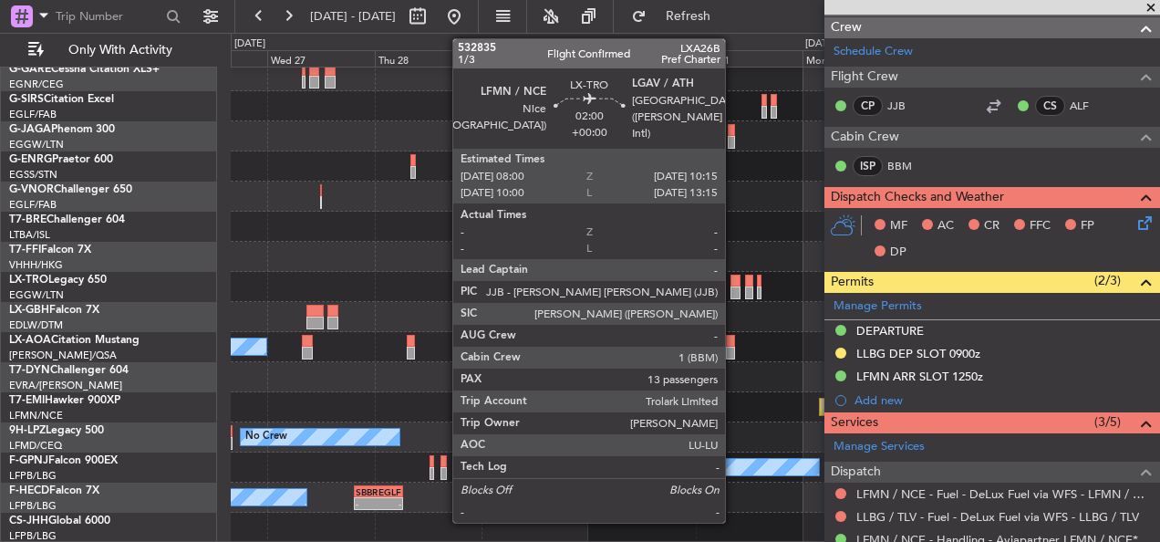
click at [733, 292] on div at bounding box center [735, 292] width 10 height 13
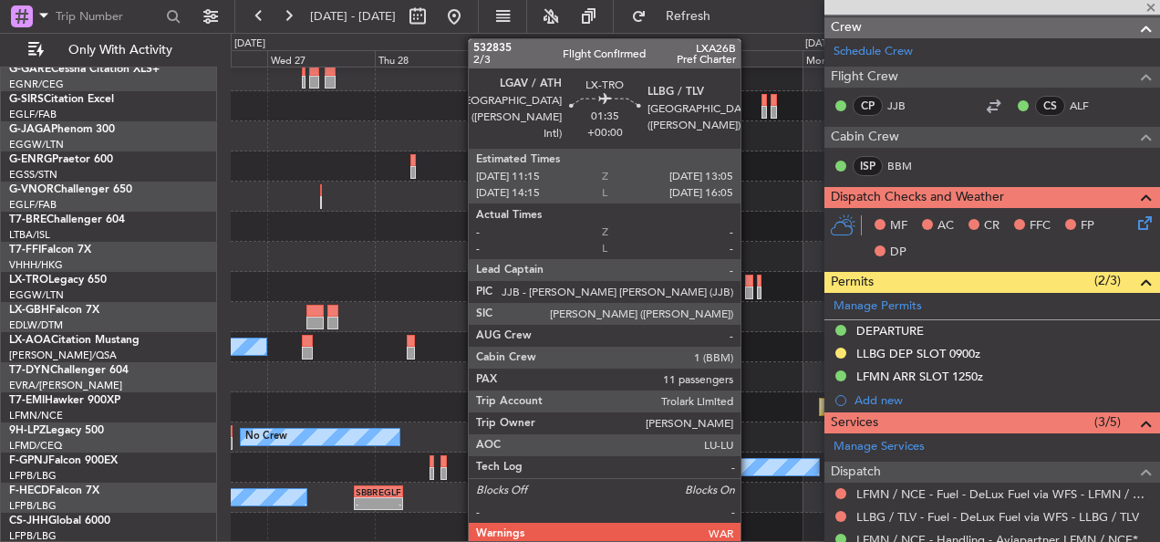
click at [749, 291] on div at bounding box center [749, 292] width 8 height 13
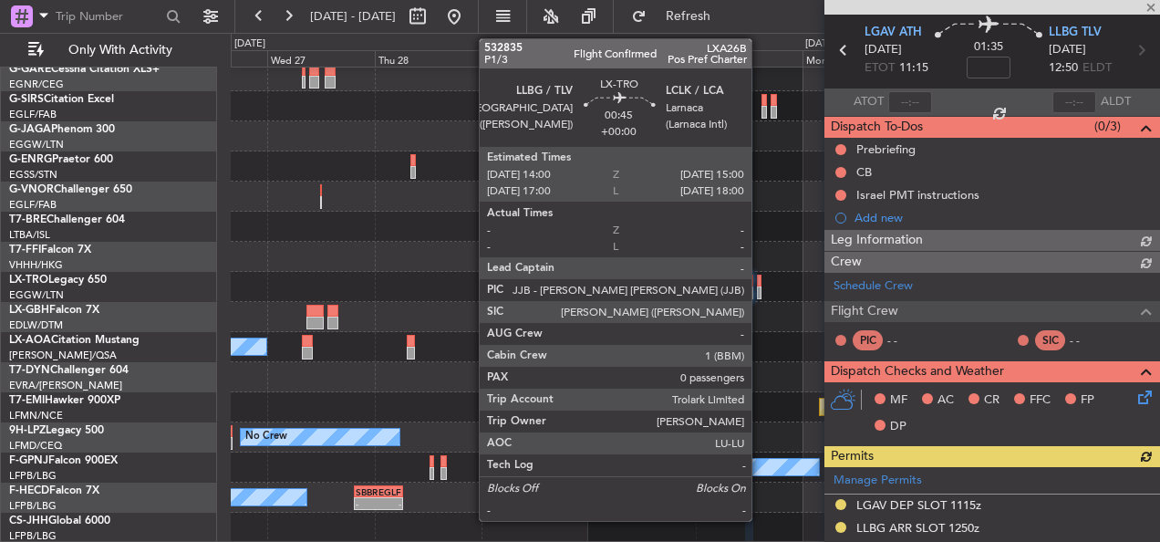
scroll to position [296, 0]
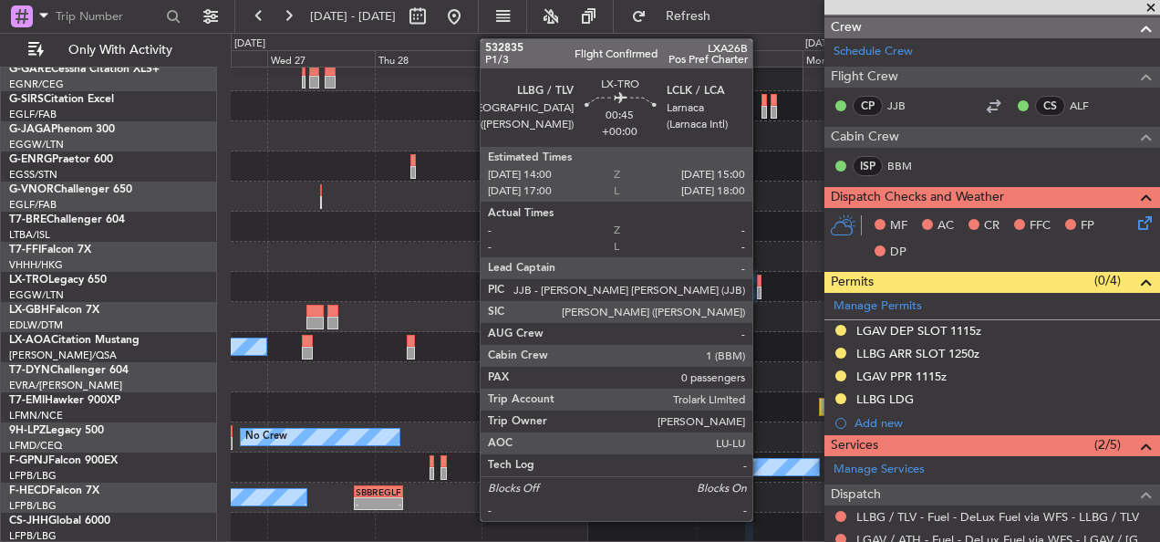
click at [760, 286] on div at bounding box center [759, 292] width 5 height 13
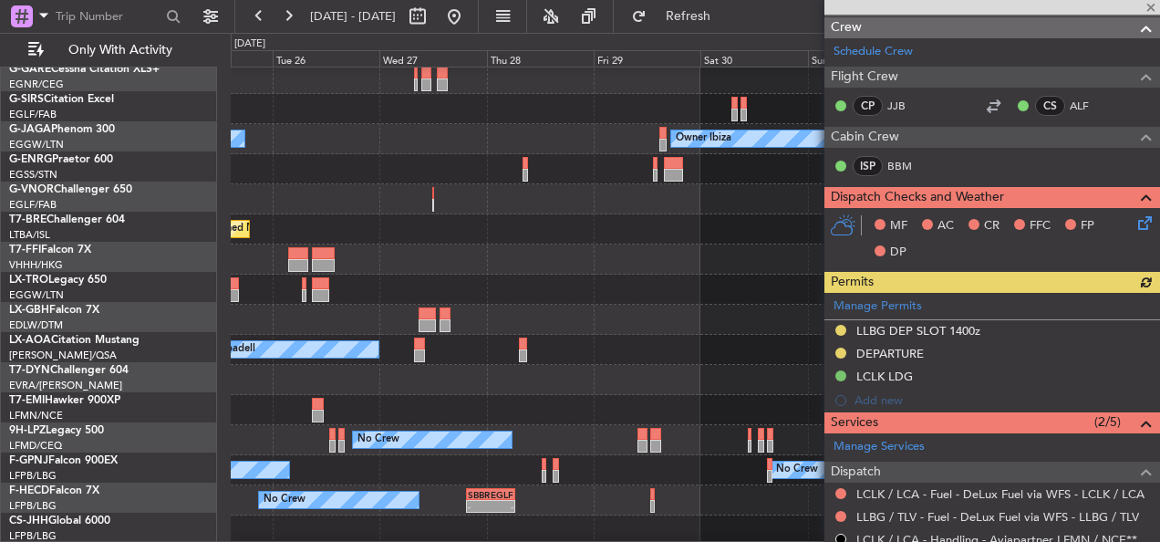
scroll to position [64, 0]
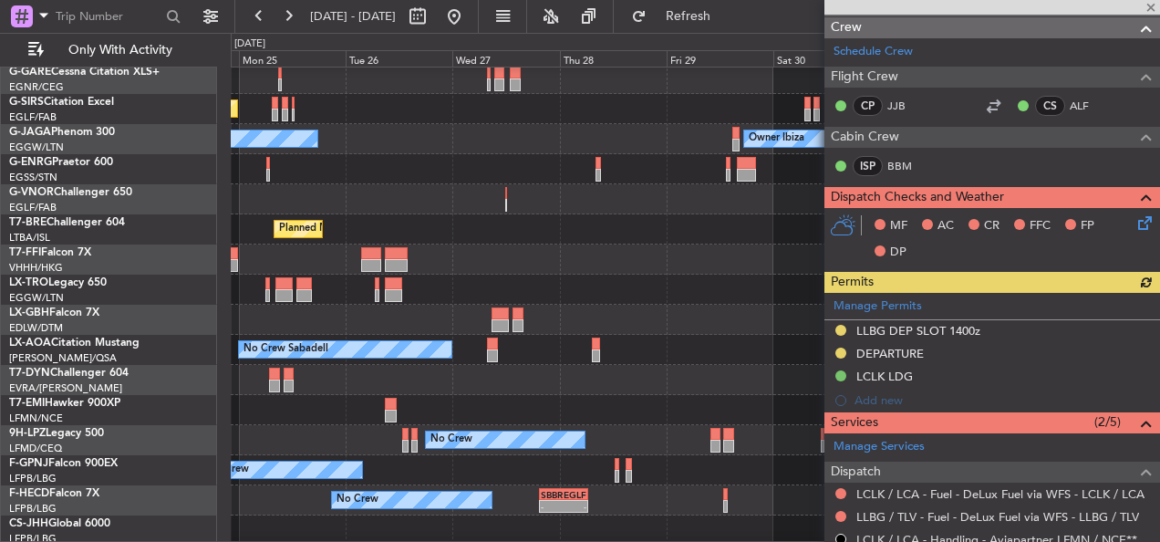
click at [718, 331] on div at bounding box center [695, 320] width 928 height 30
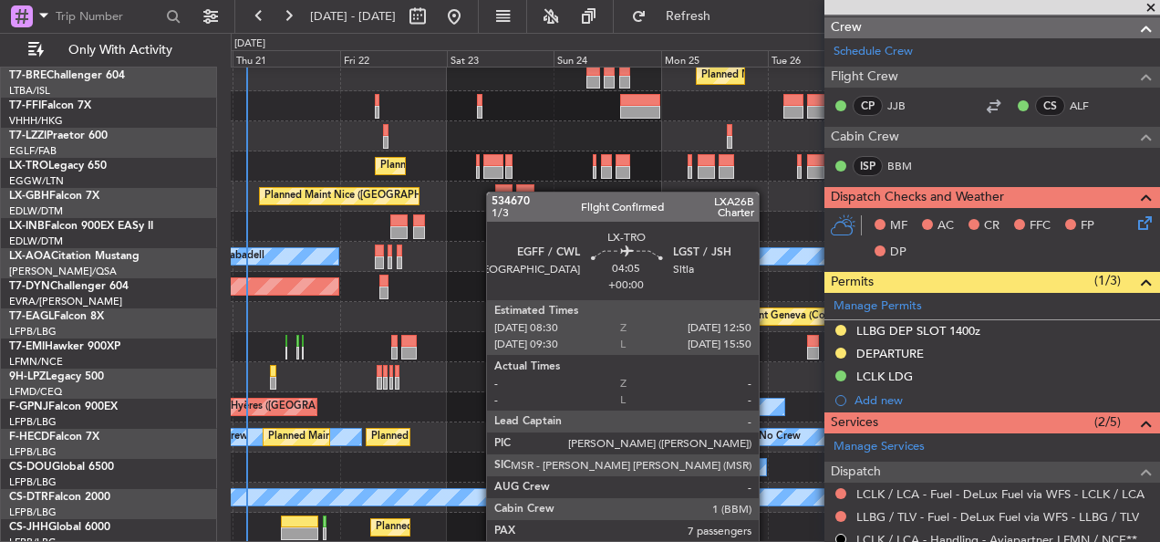
scroll to position [307, 0]
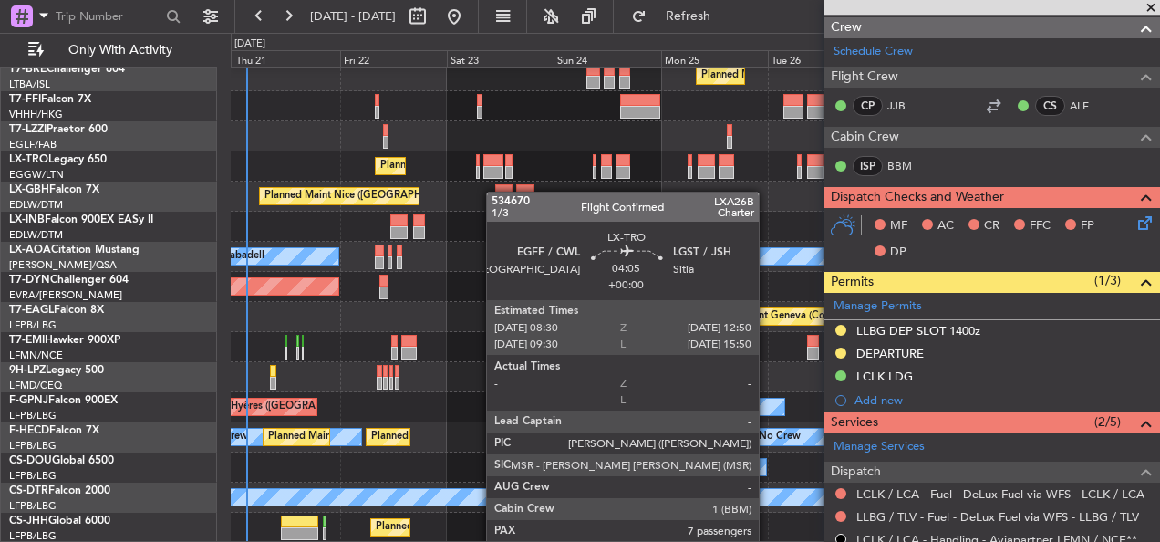
click at [493, 173] on div at bounding box center [493, 172] width 20 height 13
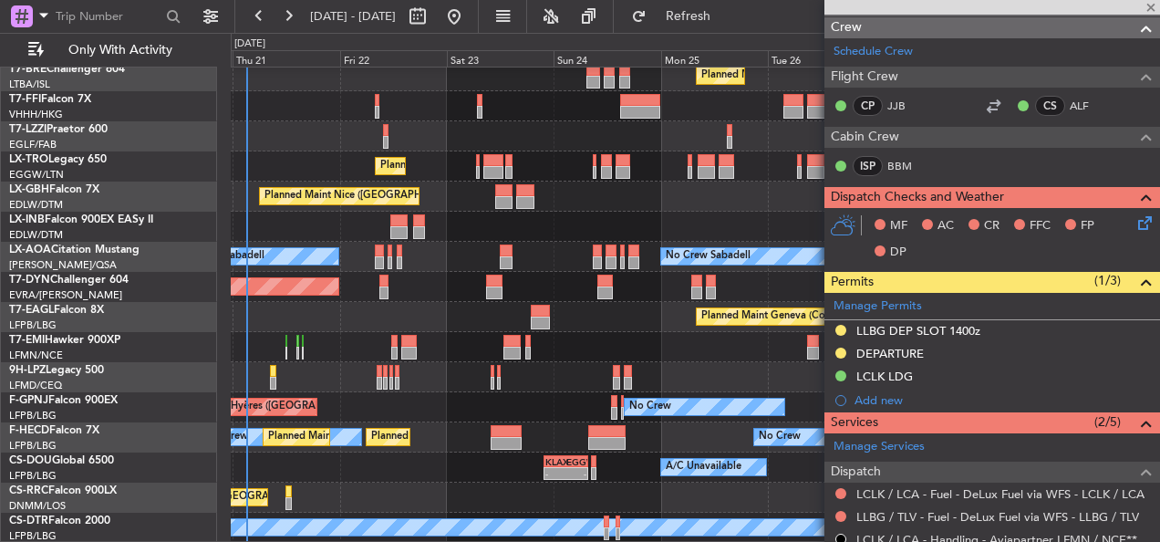
type input "7"
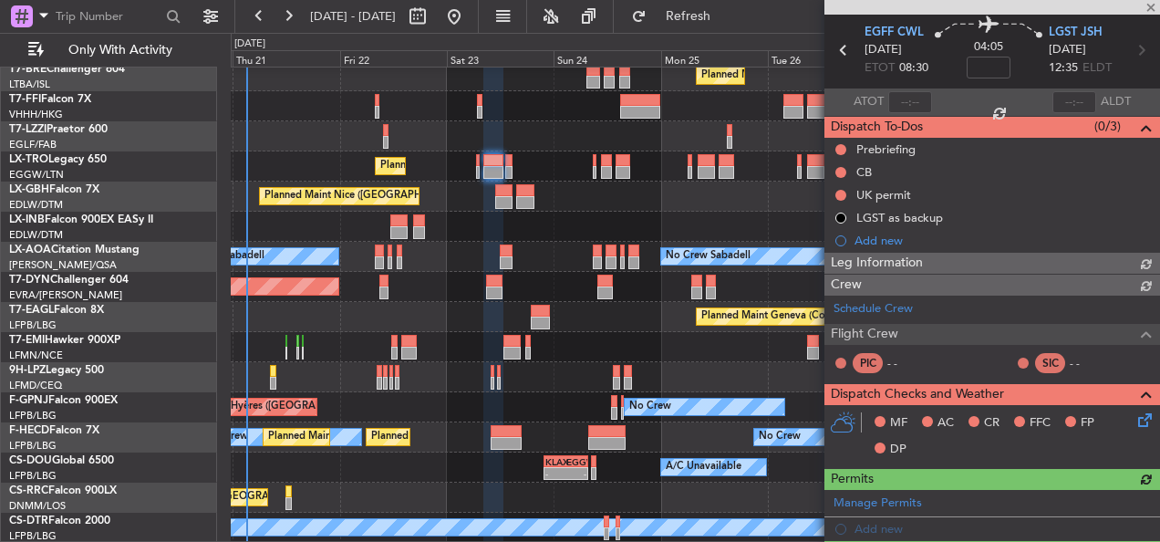
scroll to position [319, 0]
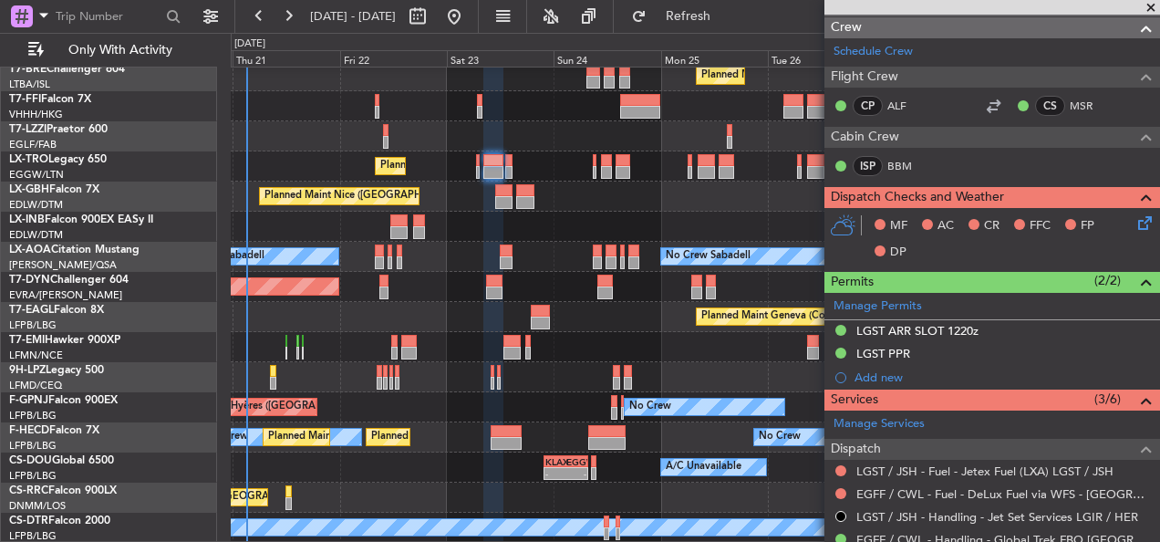
click at [421, 205] on div "Planned Maint Nice ([GEOGRAPHIC_DATA]) Unplanned Maint [GEOGRAPHIC_DATA] ([GEOG…" at bounding box center [695, 196] width 928 height 30
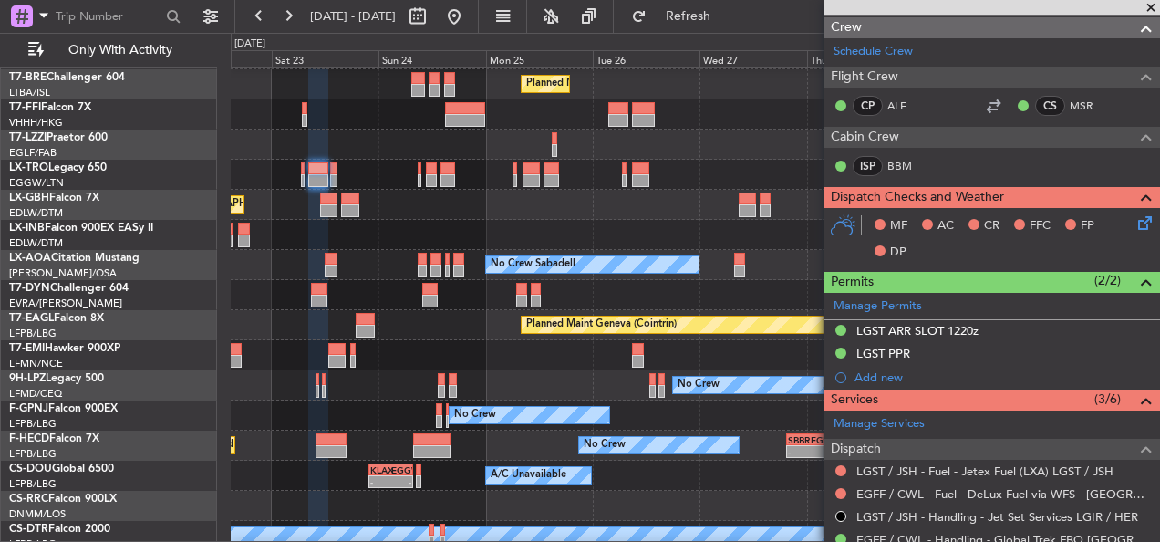
click at [451, 206] on div "Planned Maint Nice ([GEOGRAPHIC_DATA])" at bounding box center [695, 205] width 928 height 30
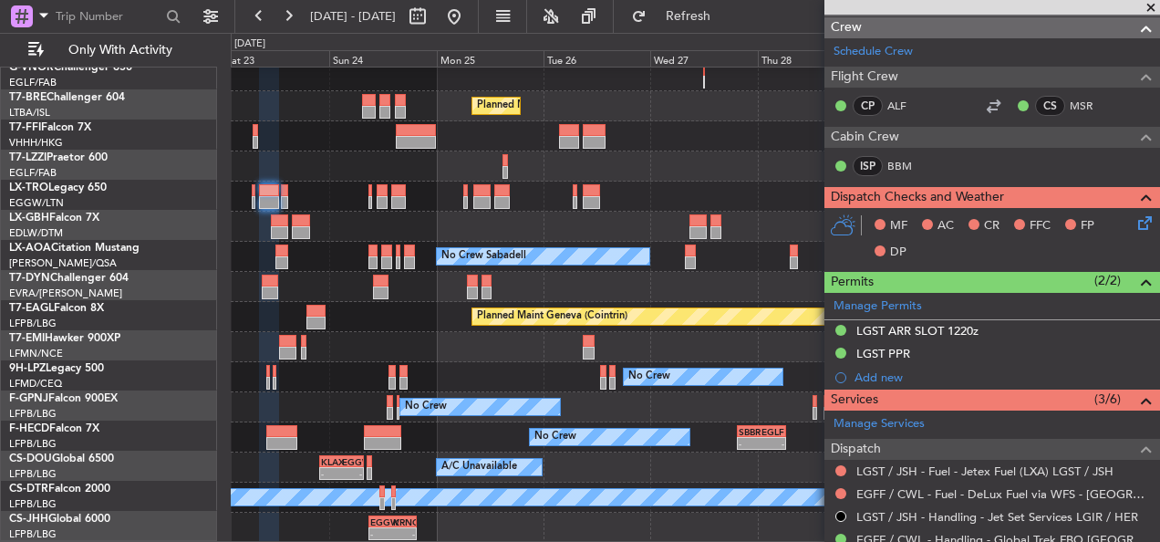
scroll to position [277, 0]
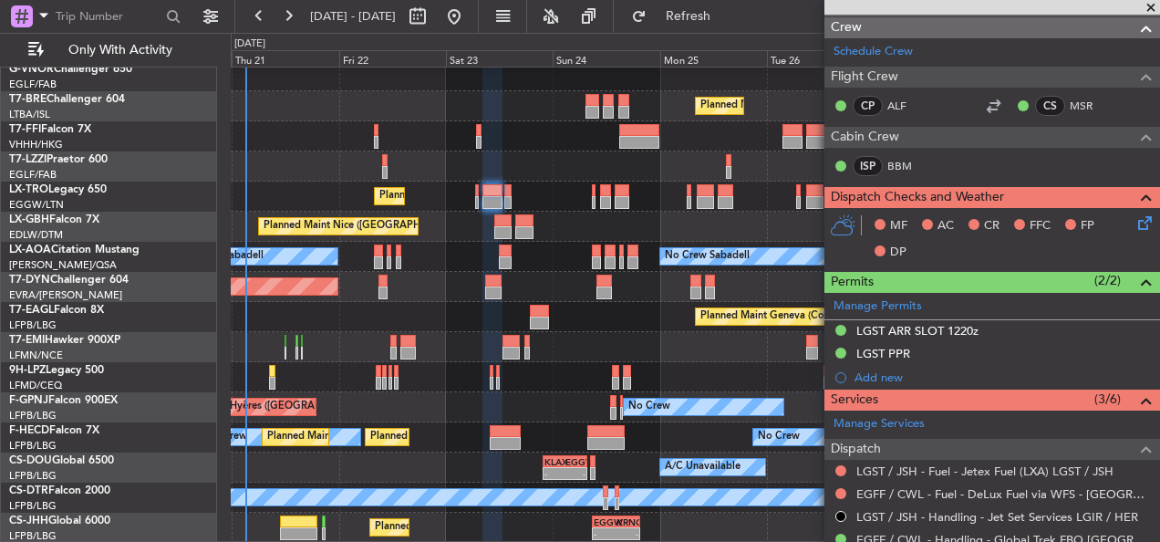
click at [780, 221] on div "Planned Maint Nice ([GEOGRAPHIC_DATA]) Unplanned Maint [GEOGRAPHIC_DATA] ([GEOG…" at bounding box center [695, 227] width 928 height 30
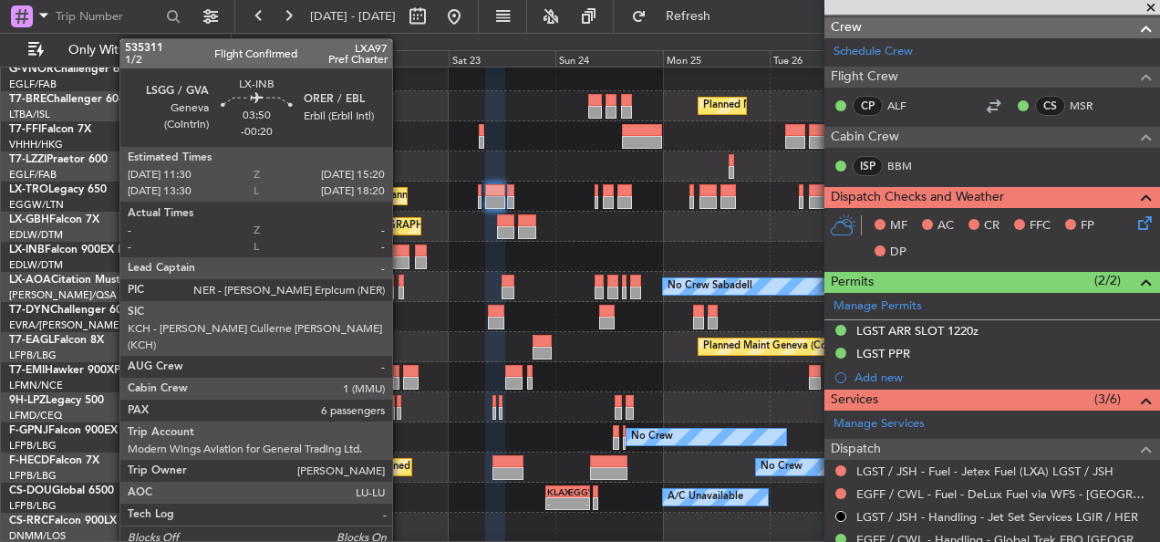
click at [400, 257] on div at bounding box center [400, 262] width 17 height 13
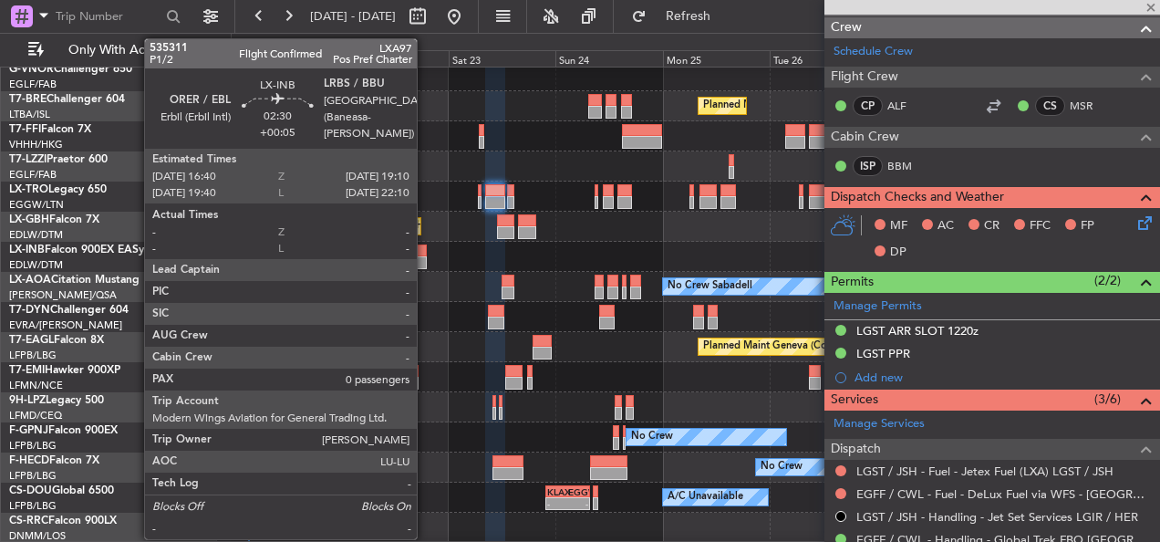
type input "-00:20"
type input "6"
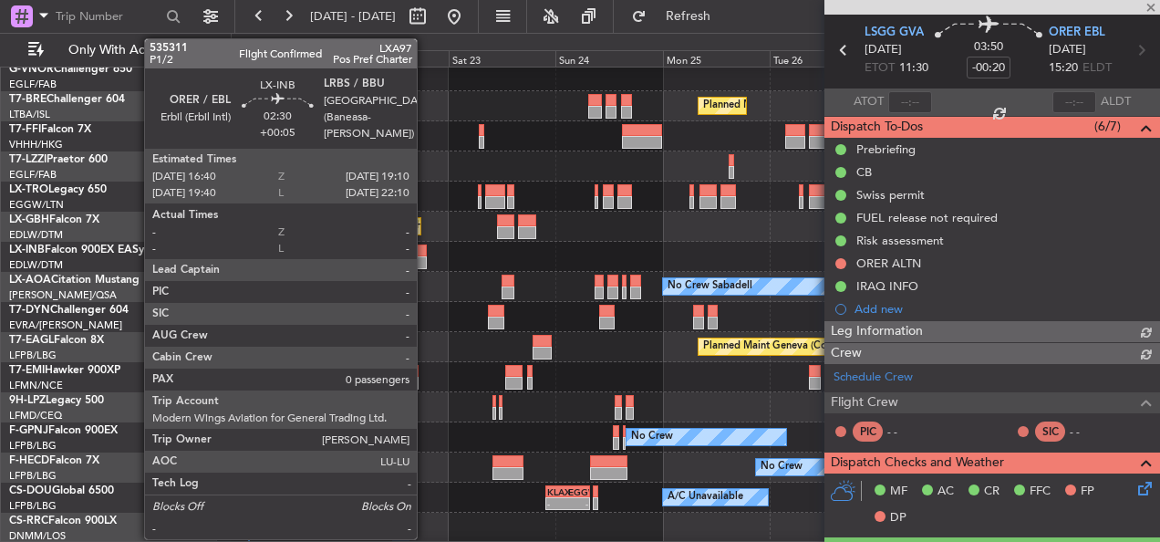
scroll to position [387, 0]
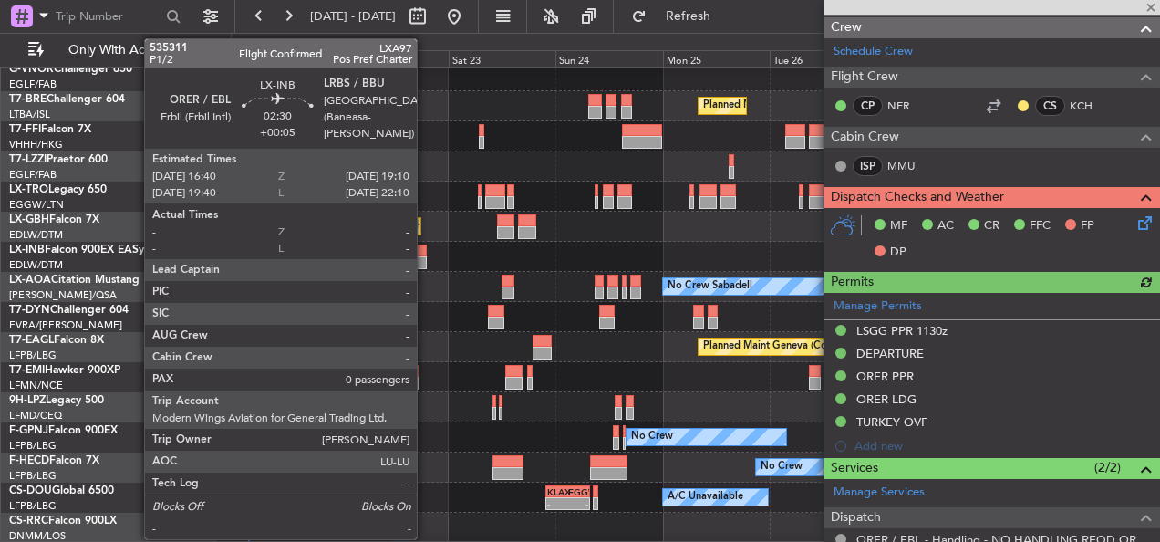
click at [425, 262] on div at bounding box center [421, 262] width 12 height 13
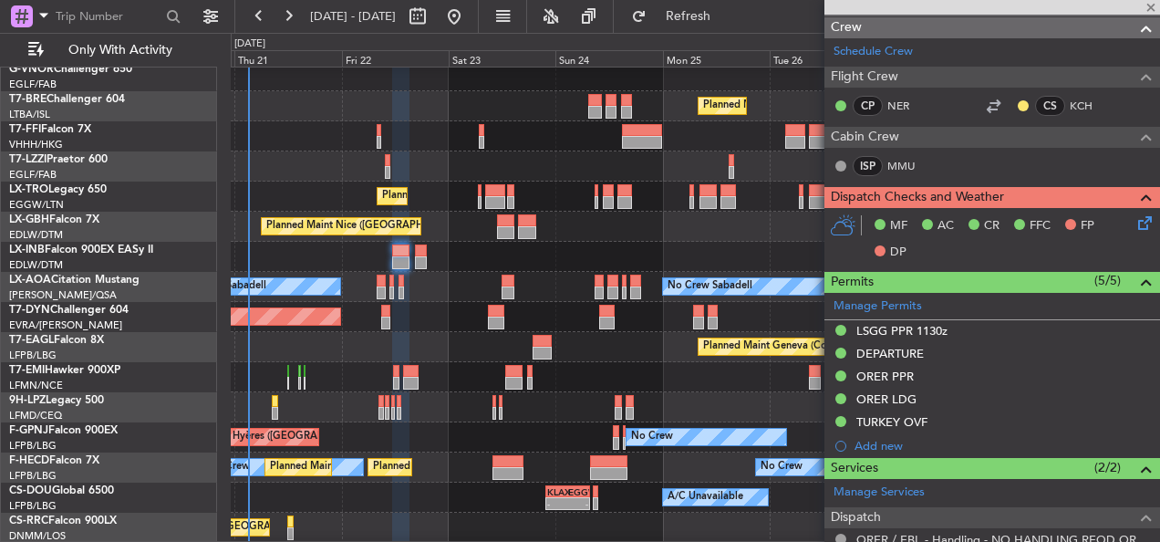
type input "+00:05"
type input "0"
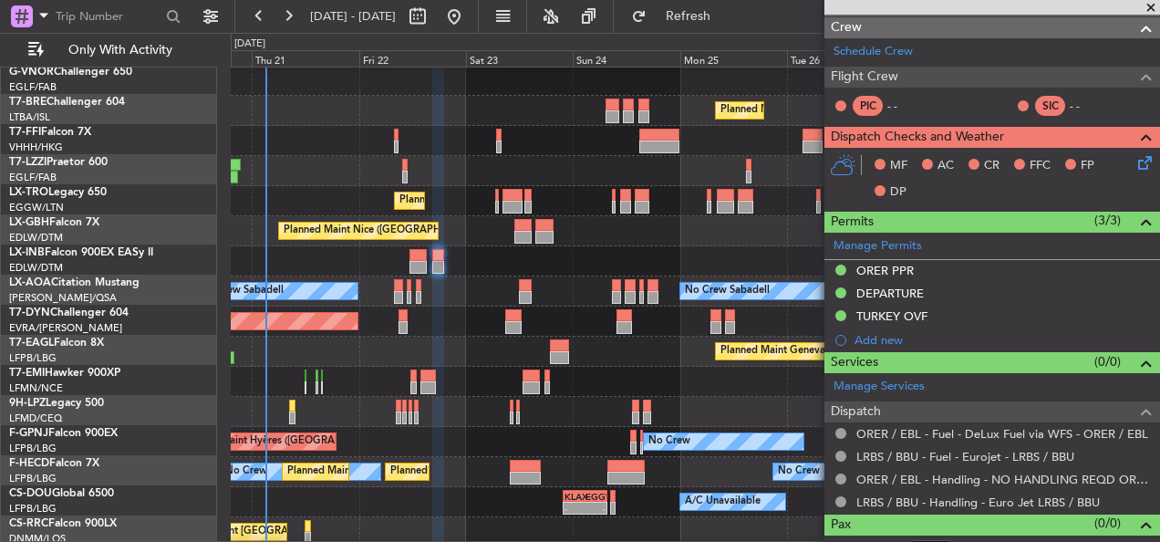
scroll to position [273, 0]
click at [702, 257] on div "Planned Maint Geneva (Cointrin)" at bounding box center [695, 261] width 928 height 30
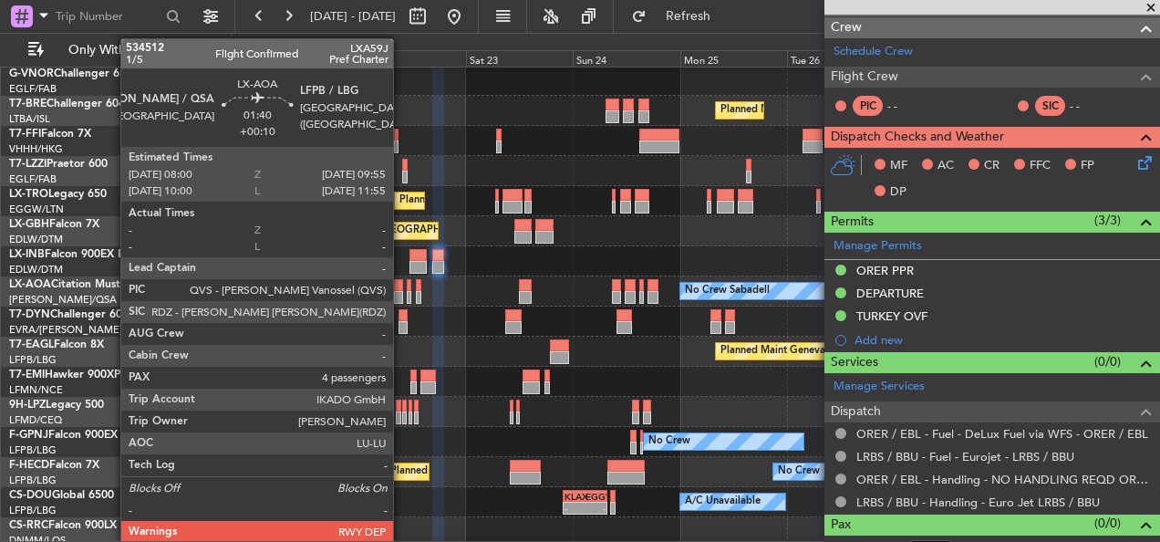
click at [401, 293] on div at bounding box center [398, 297] width 9 height 13
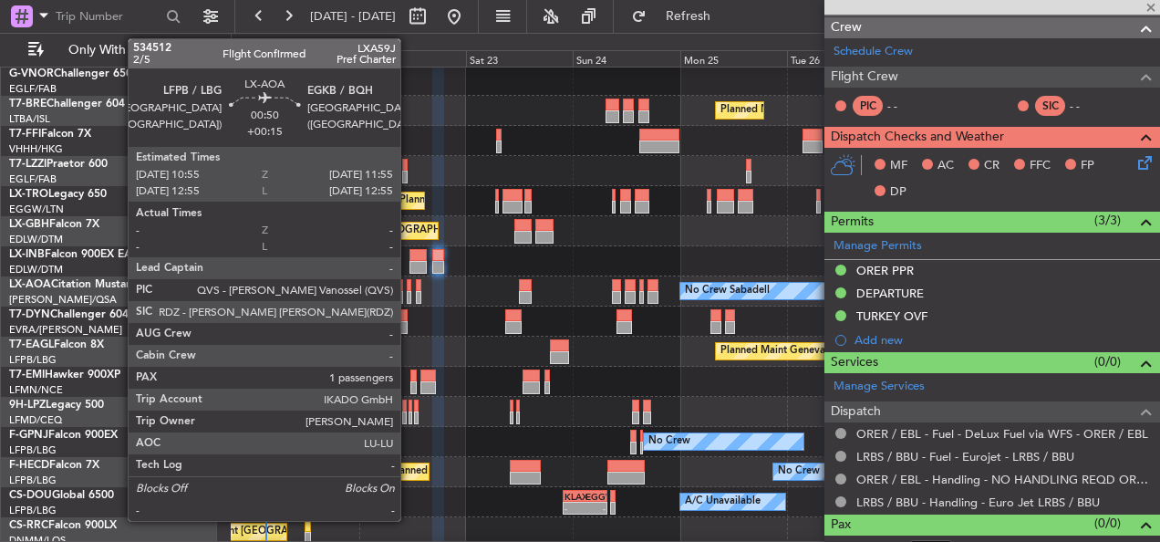
type input "+00:10"
type input "4"
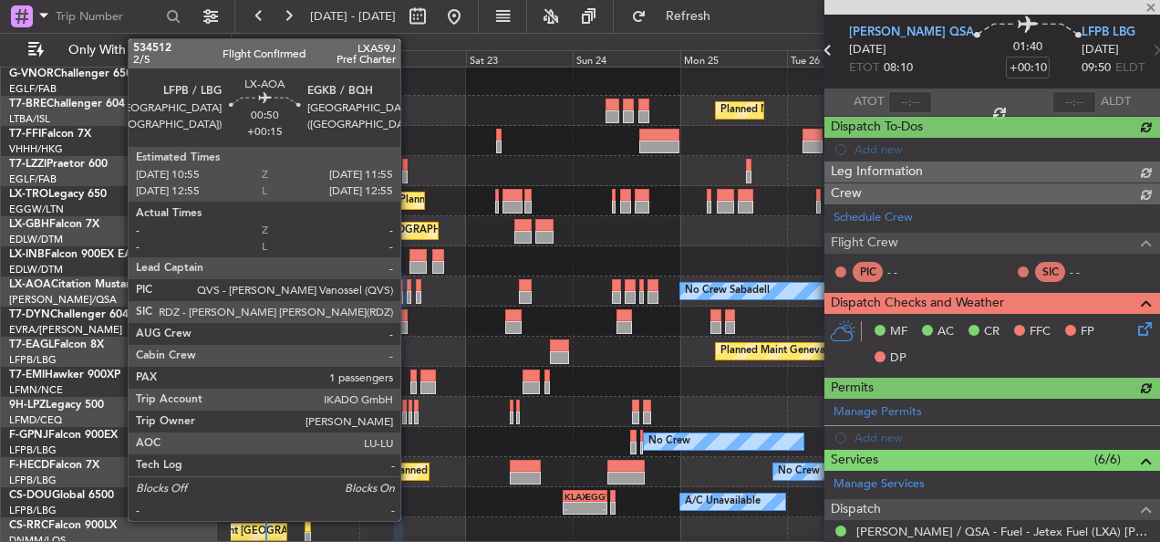
scroll to position [387, 0]
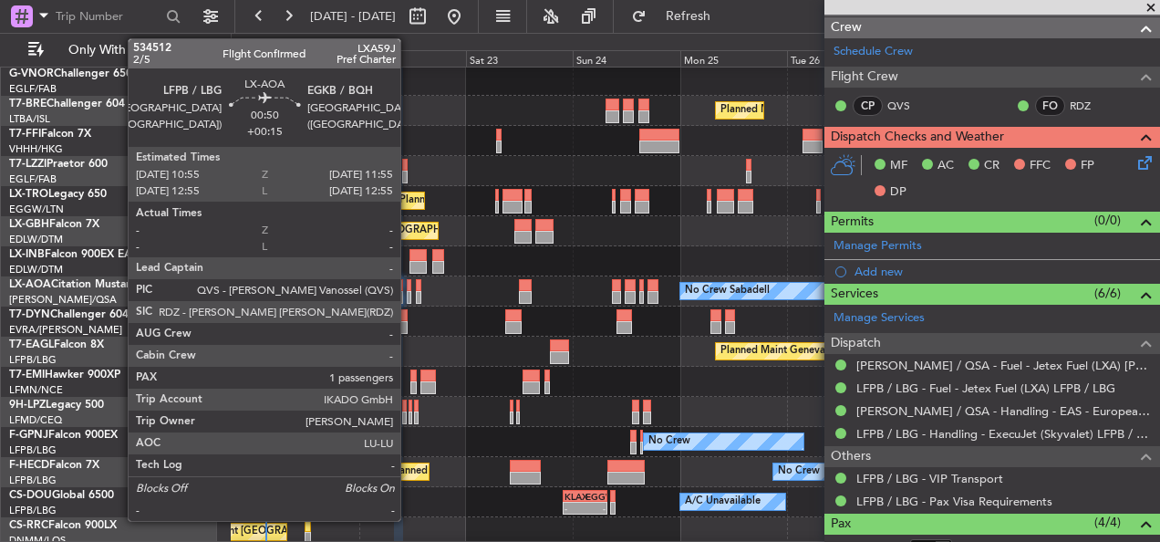
click at [408, 292] on div at bounding box center [409, 297] width 5 height 13
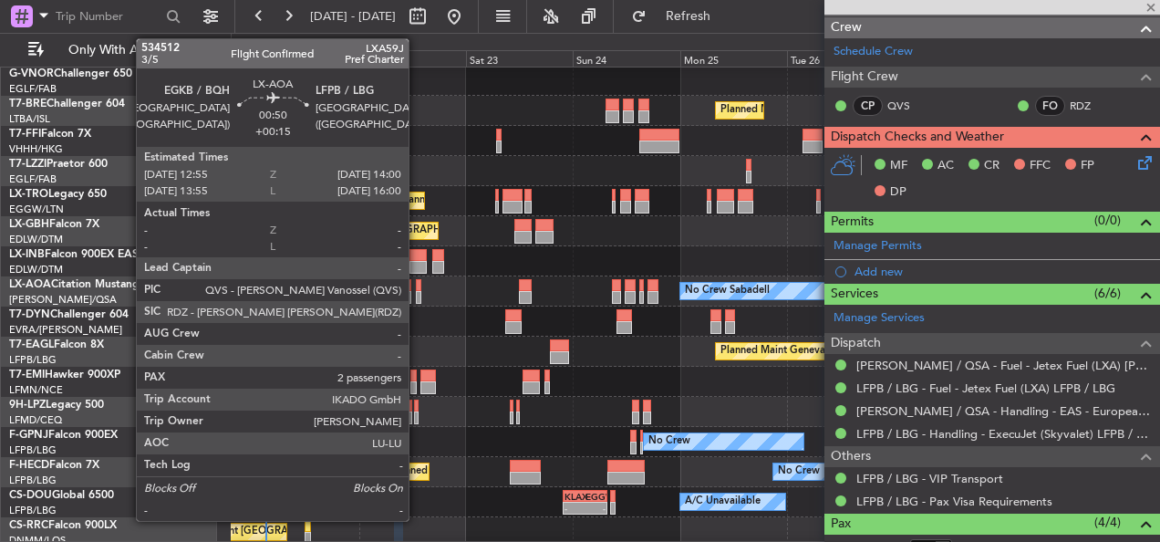
click at [417, 293] on div at bounding box center [418, 297] width 5 height 13
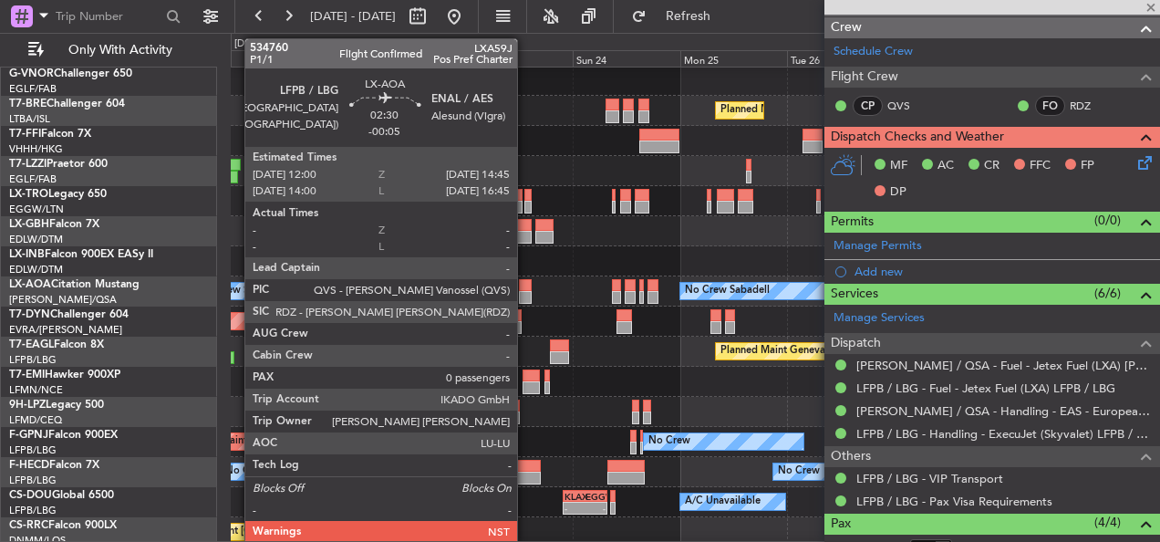
type input "+00:15"
type input "2"
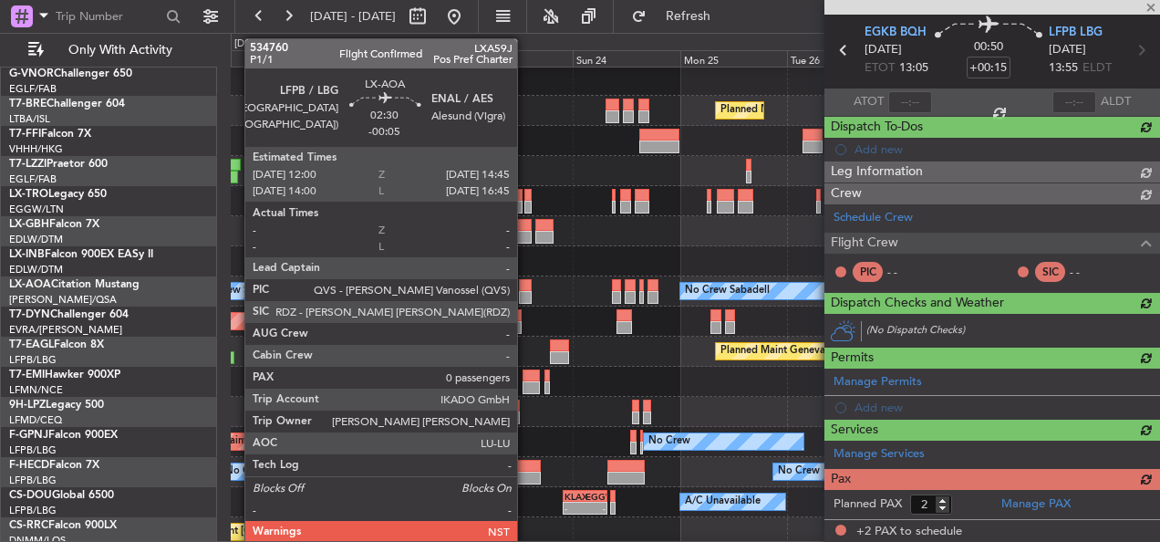
scroll to position [319, 0]
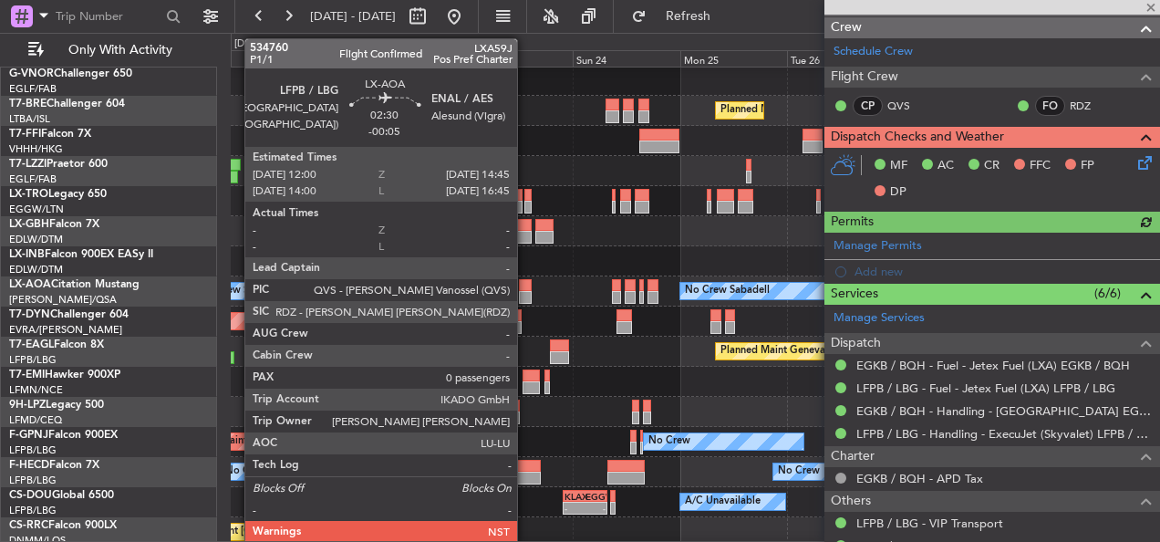
click at [525, 291] on div at bounding box center [525, 297] width 13 height 13
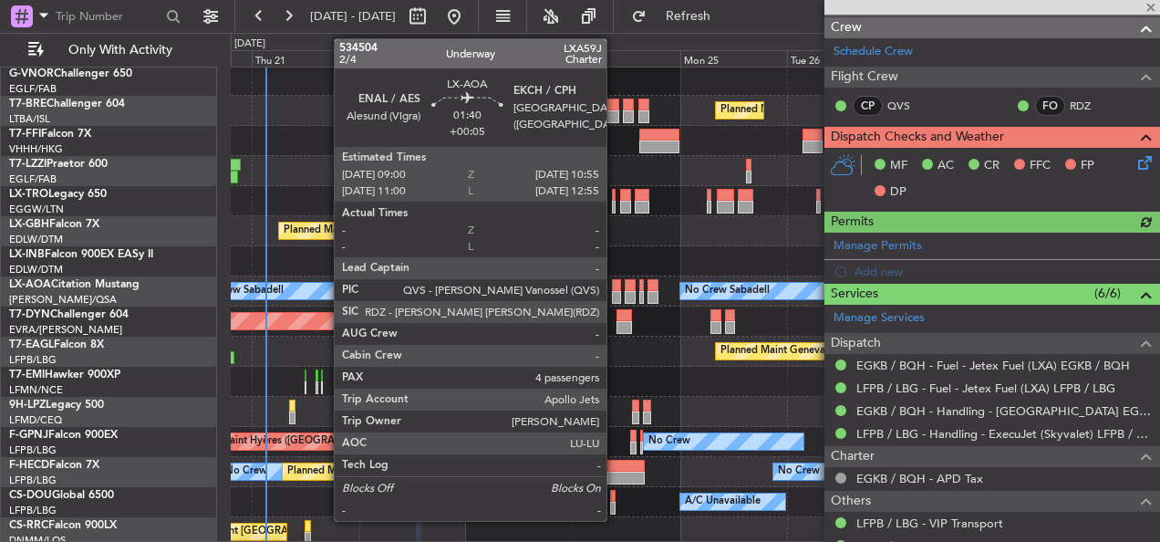
type input "-00:05"
type input "0"
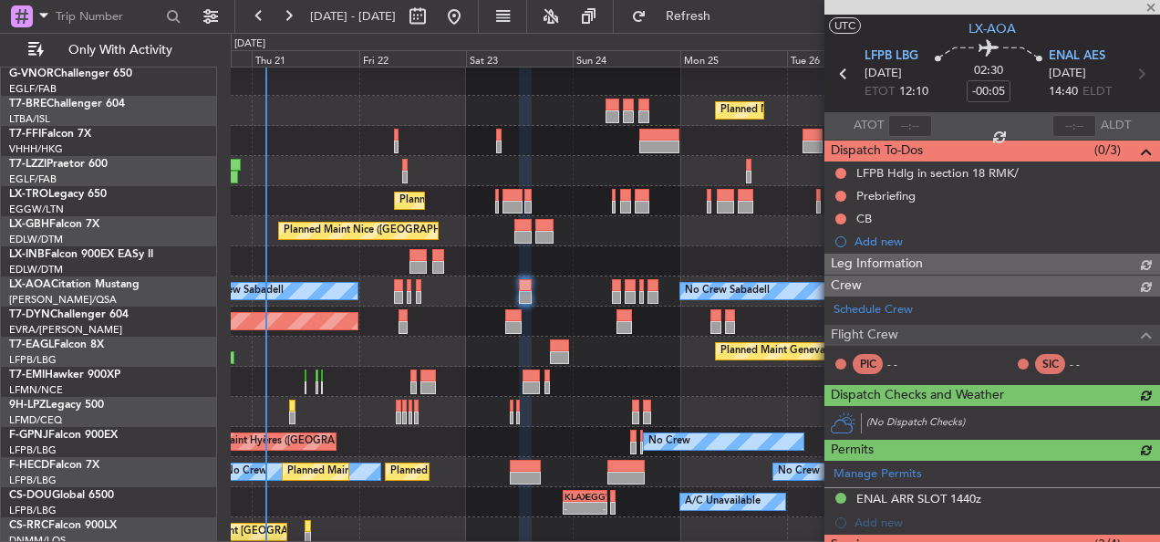
scroll to position [273, 0]
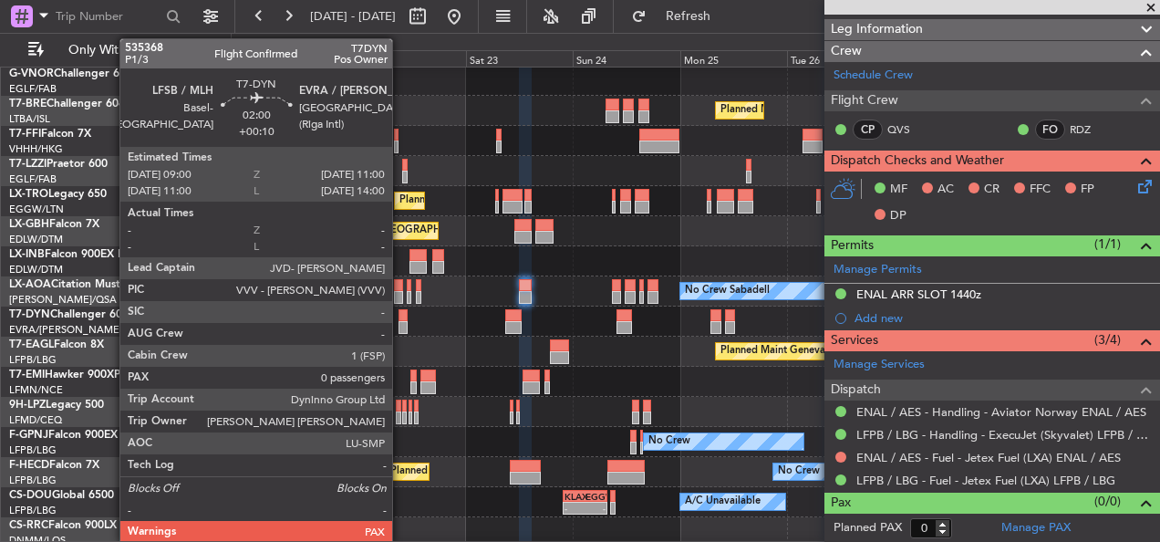
click at [400, 324] on div at bounding box center [402, 327] width 9 height 13
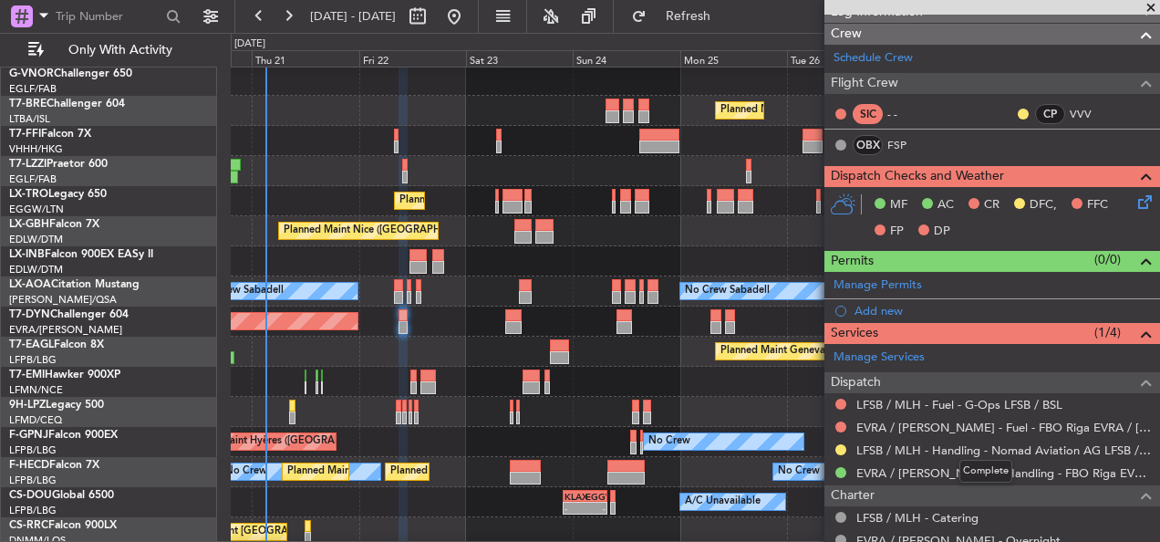
scroll to position [410, 0]
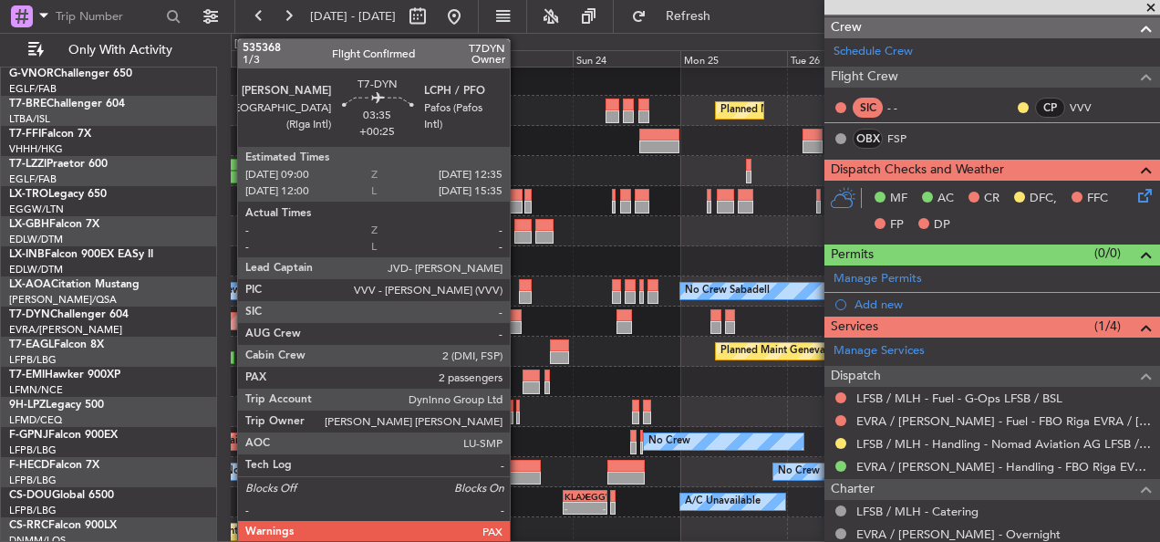
click at [518, 320] on div at bounding box center [513, 315] width 16 height 13
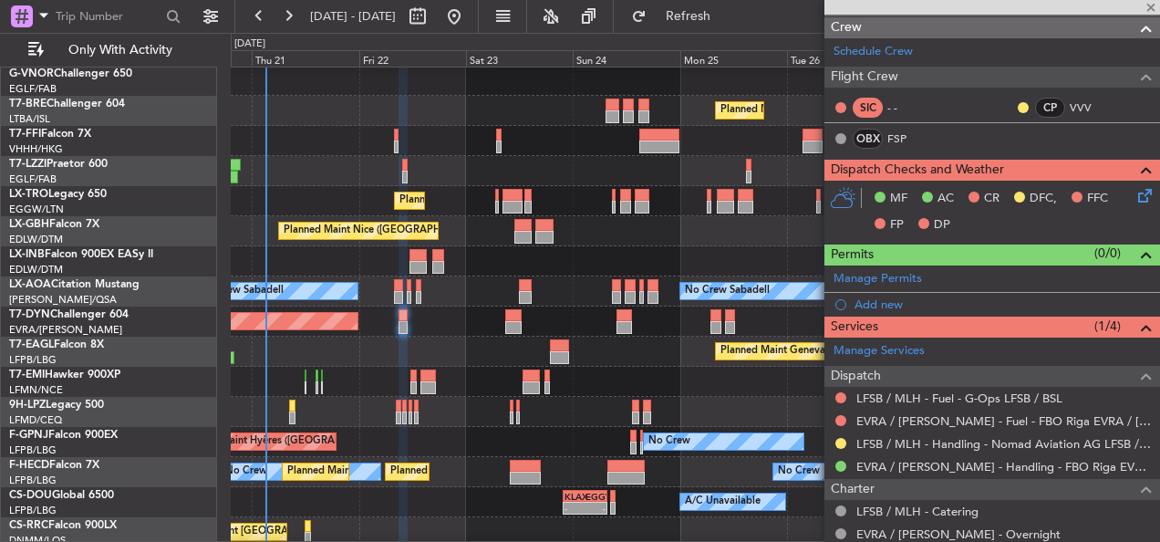
type input "+00:25"
type input "3"
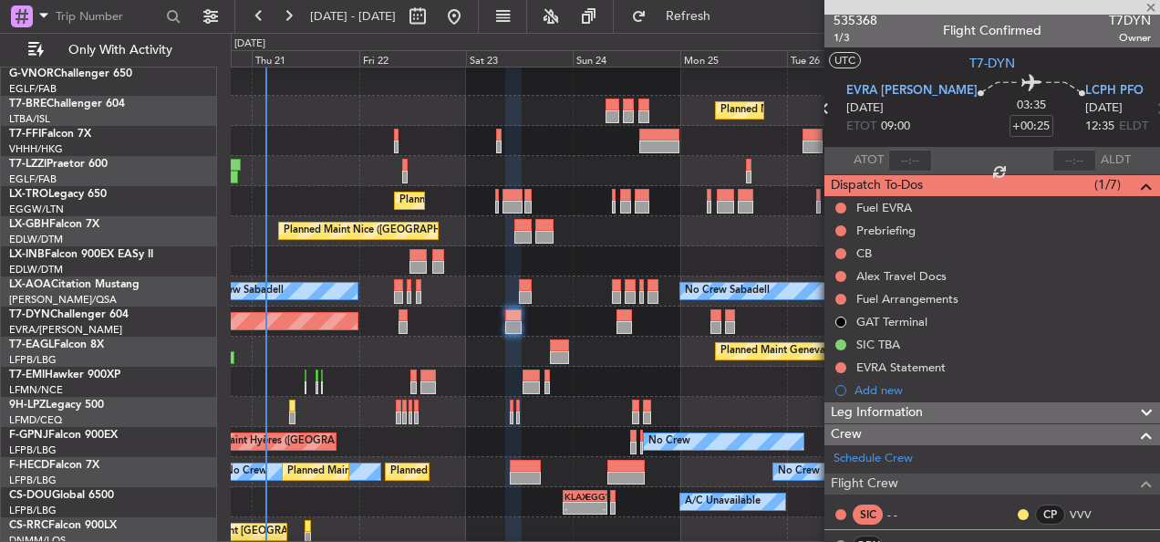
scroll to position [0, 0]
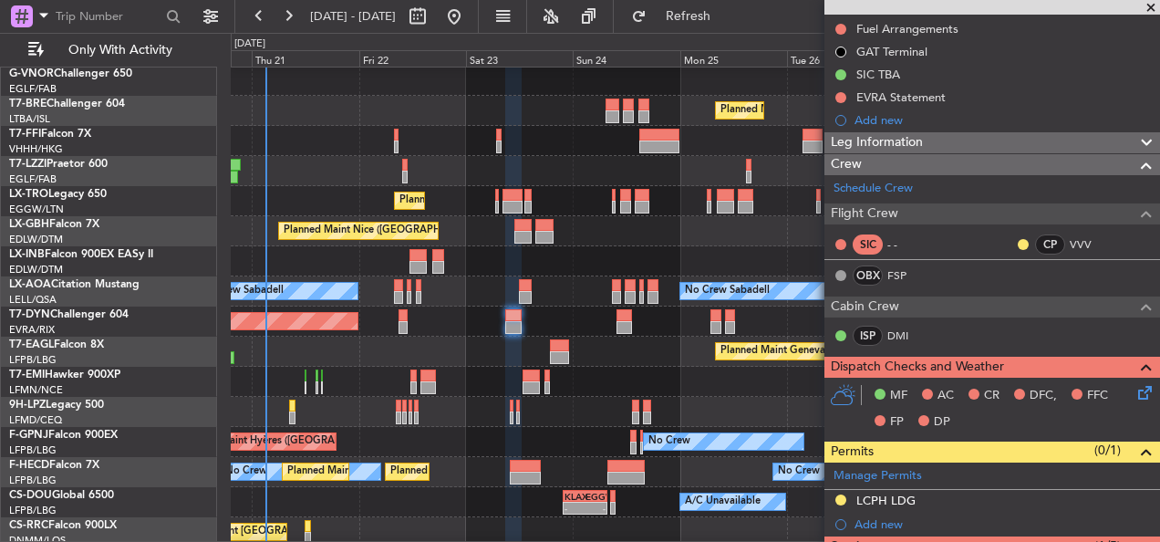
scroll to position [456, 0]
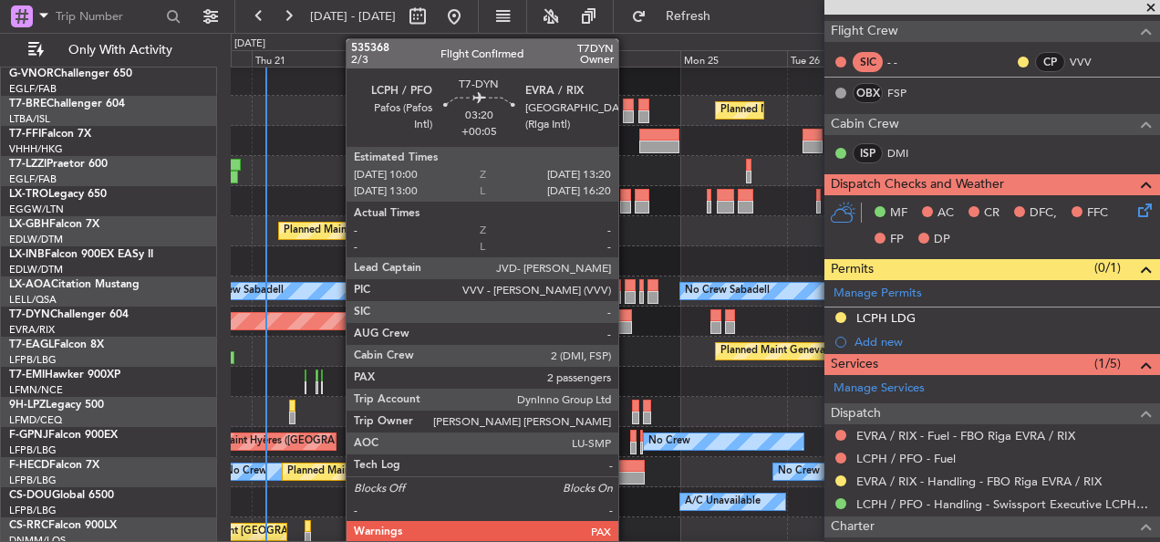
click at [626, 324] on div at bounding box center [623, 327] width 15 height 13
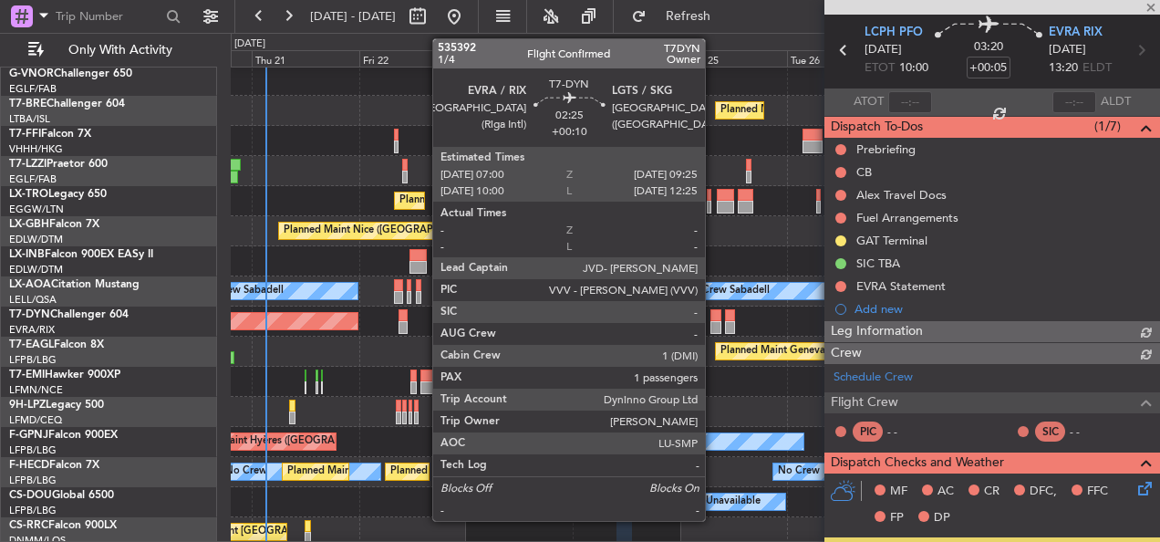
scroll to position [433, 0]
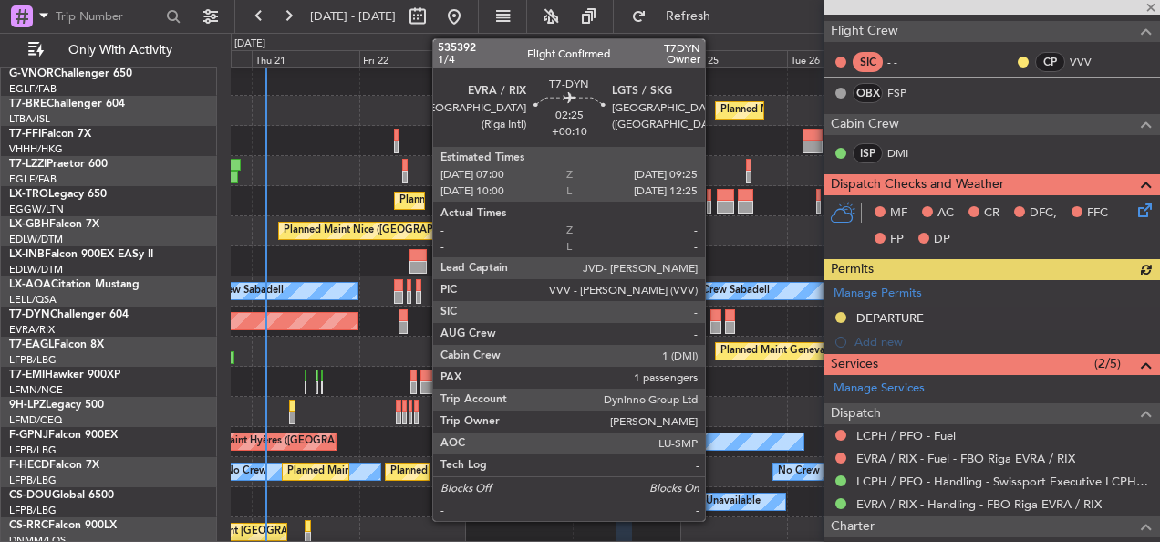
click at [713, 318] on div at bounding box center [715, 315] width 11 height 13
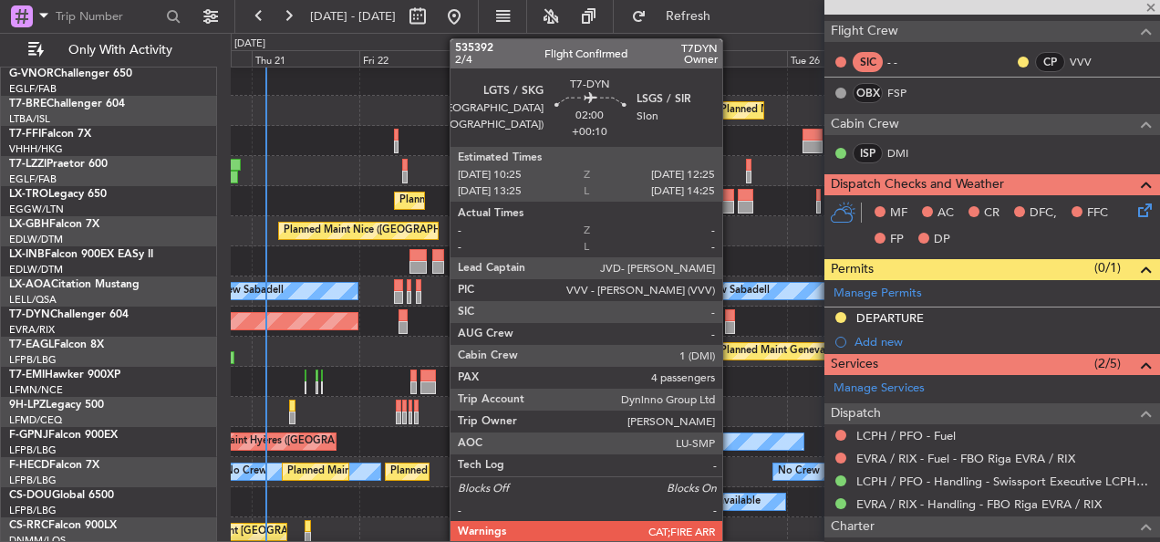
type input "+00:10"
type input "1"
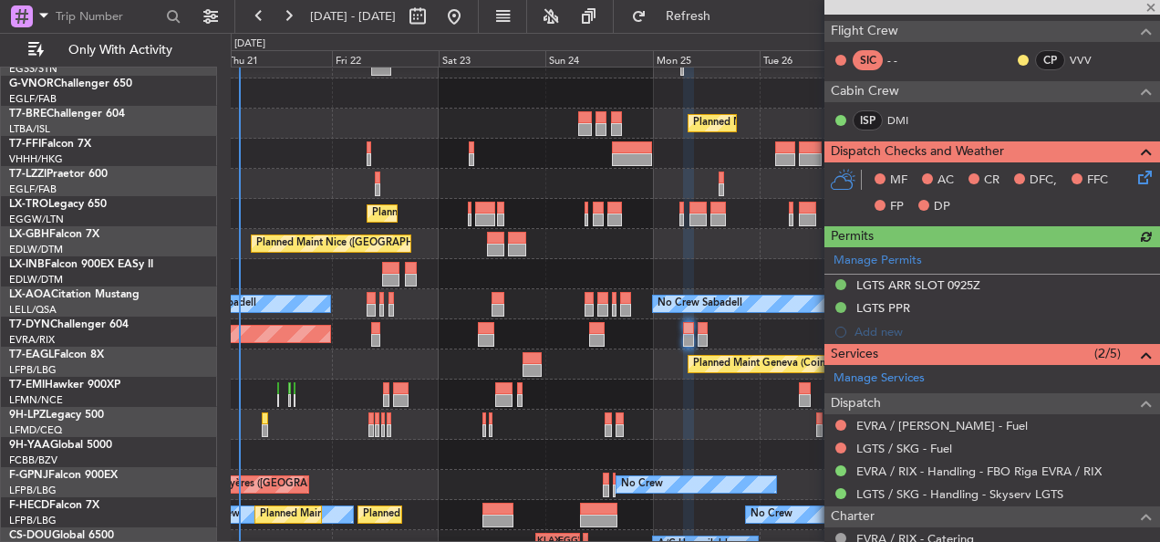
scroll to position [260, 0]
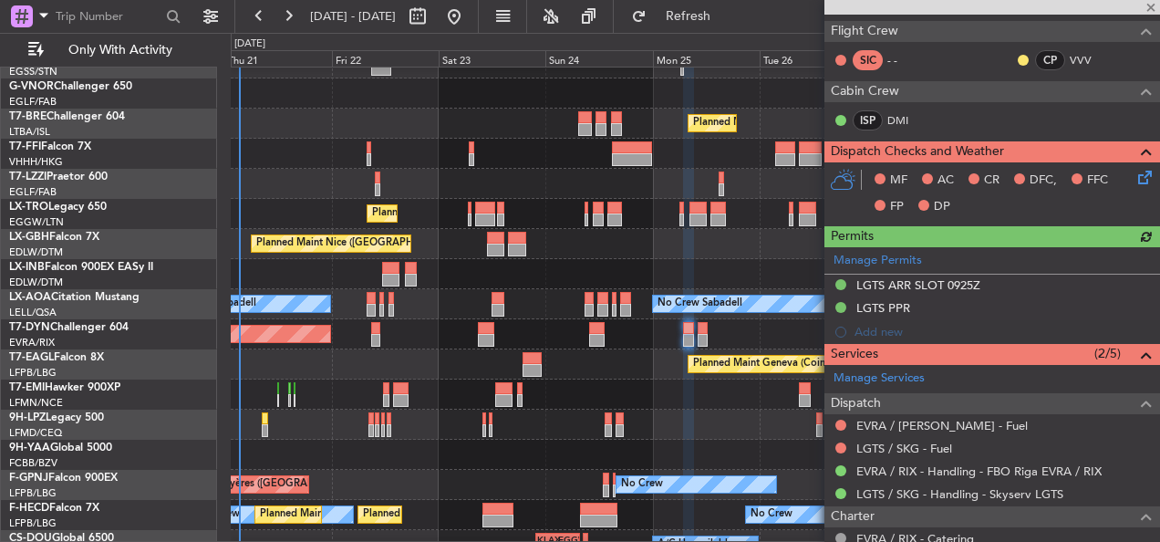
click at [382, 461] on div at bounding box center [695, 454] width 928 height 30
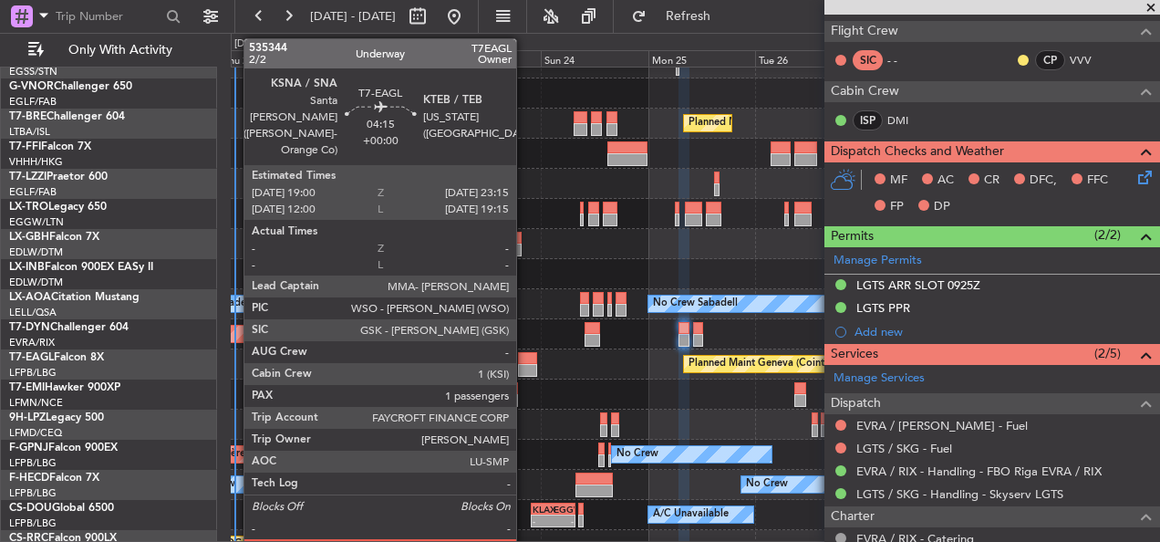
click at [524, 355] on div at bounding box center [527, 358] width 19 height 13
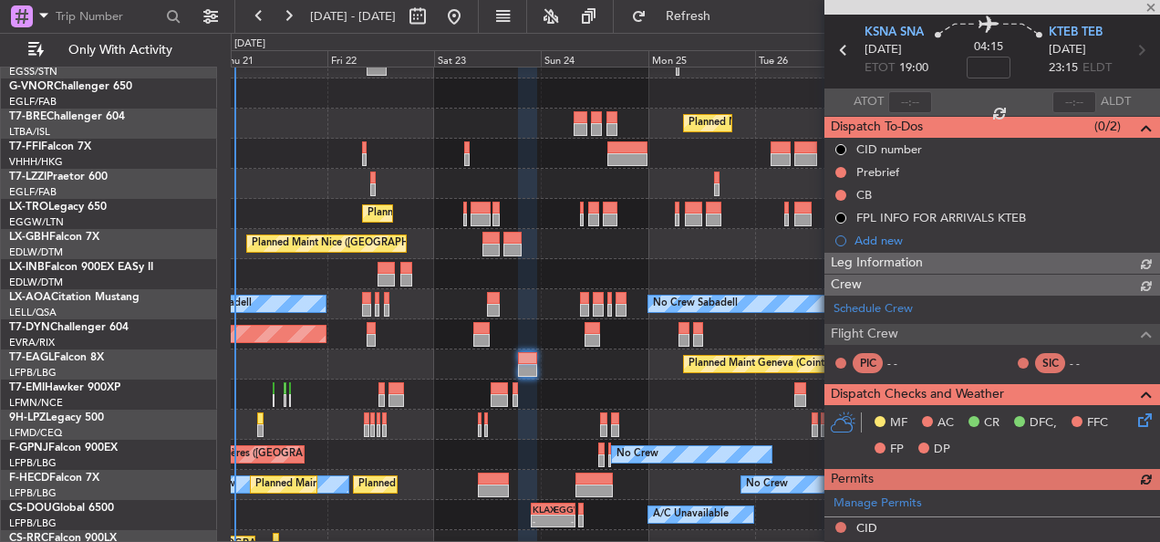
scroll to position [365, 0]
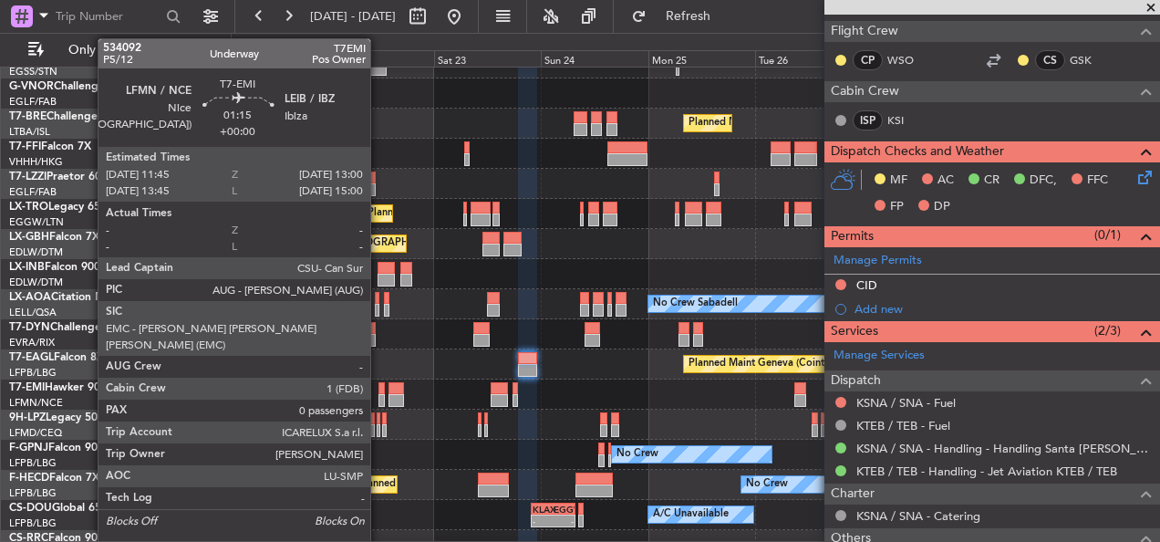
click at [378, 390] on div at bounding box center [381, 388] width 6 height 13
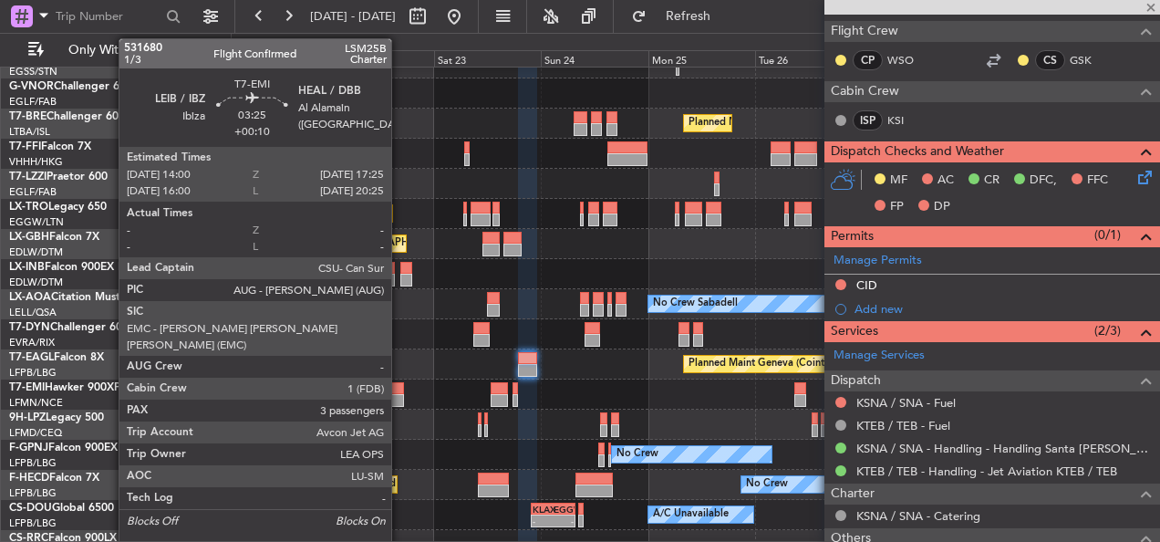
type input "0"
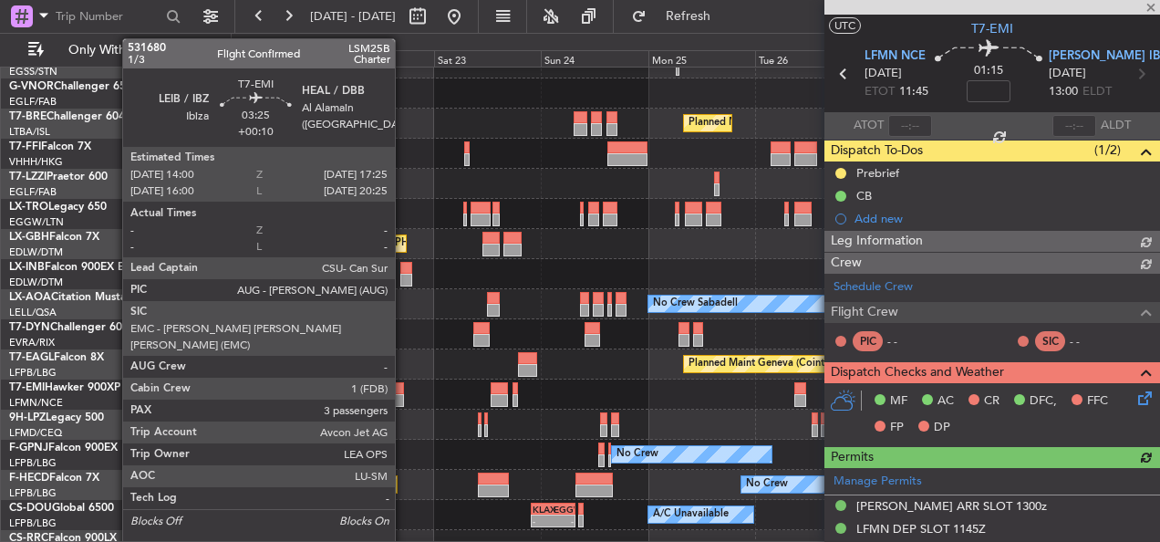
scroll to position [319, 0]
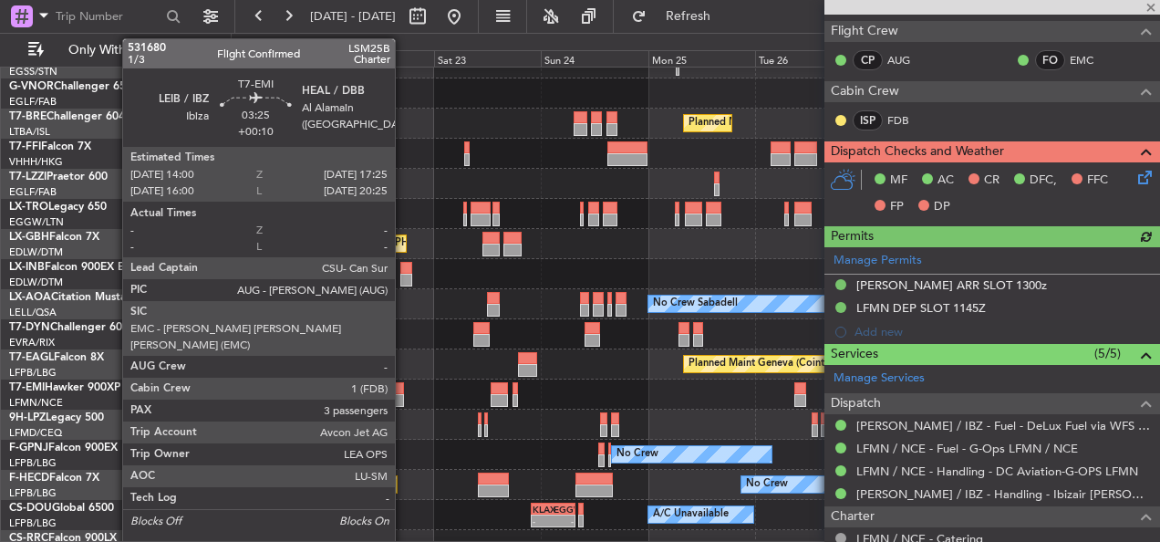
click at [403, 402] on div at bounding box center [395, 400] width 15 height 13
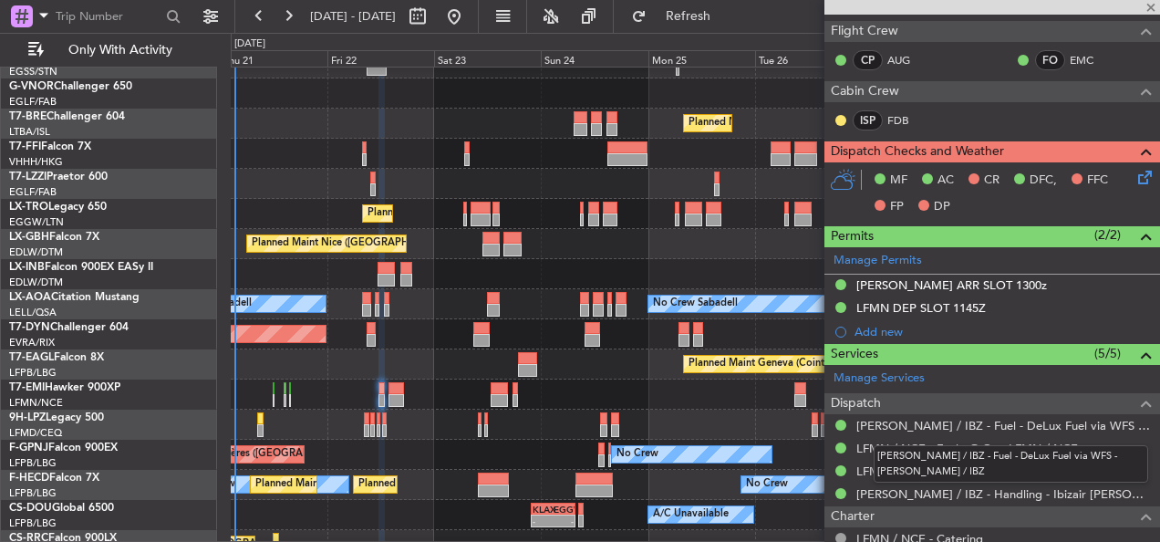
type input "+00:10"
type input "3"
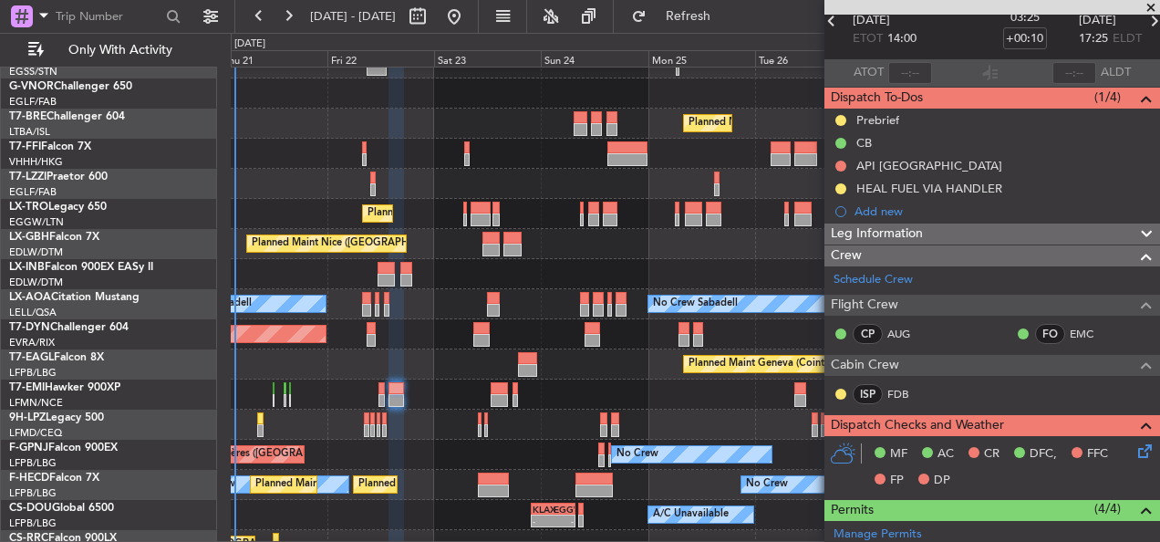
scroll to position [0, 0]
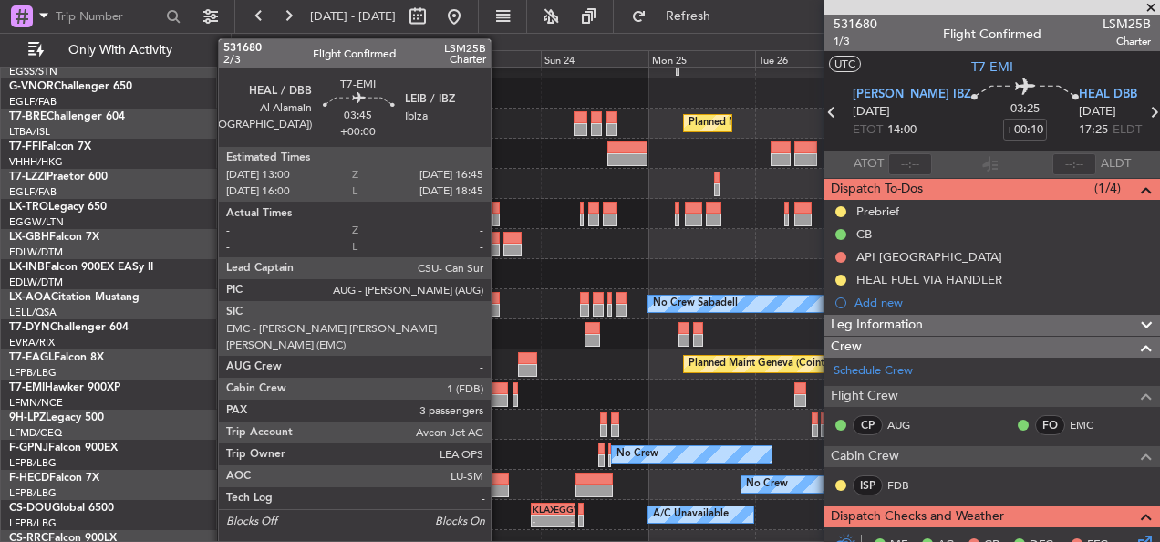
click at [499, 396] on div at bounding box center [499, 400] width 17 height 13
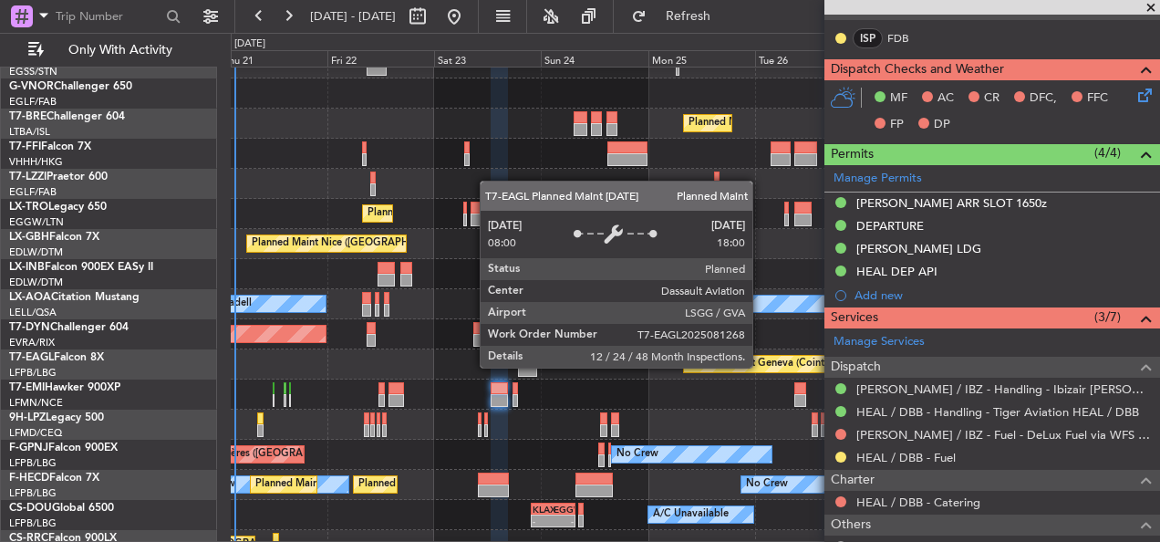
scroll to position [456, 0]
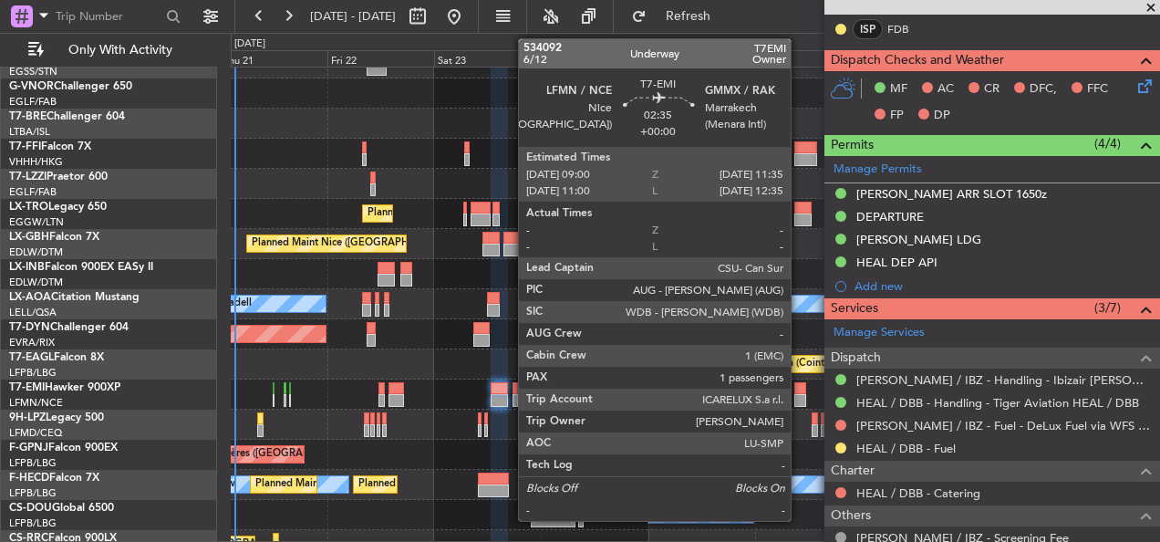
click at [799, 390] on div at bounding box center [800, 388] width 12 height 13
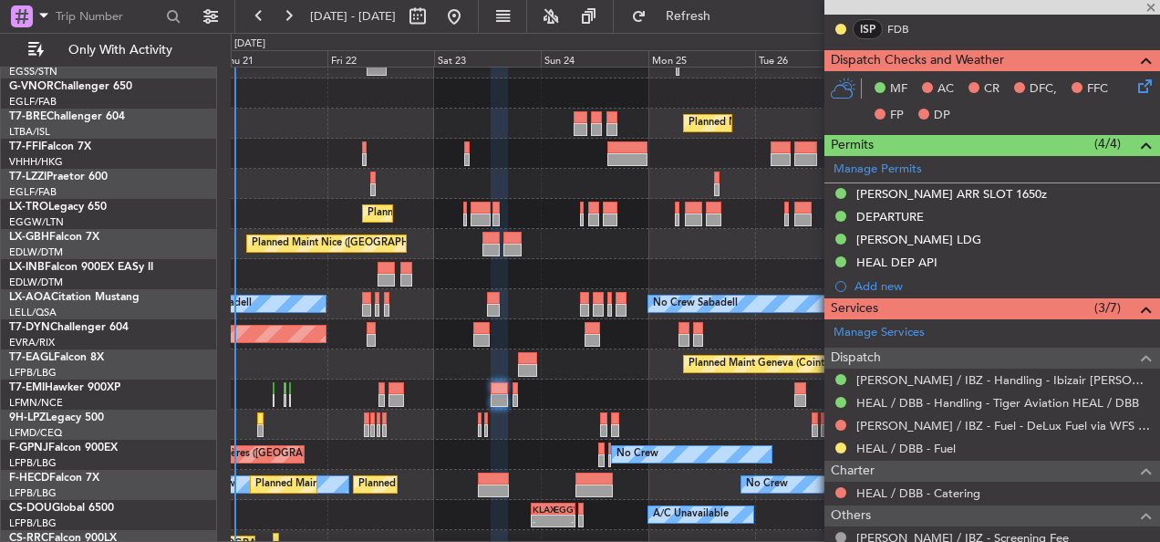
type input "1"
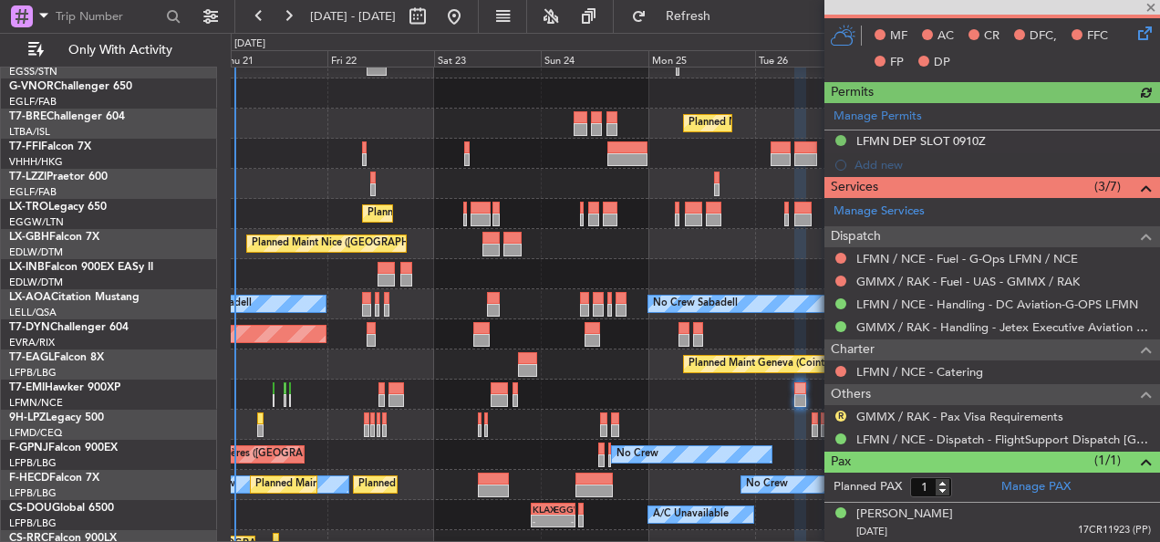
scroll to position [410, 0]
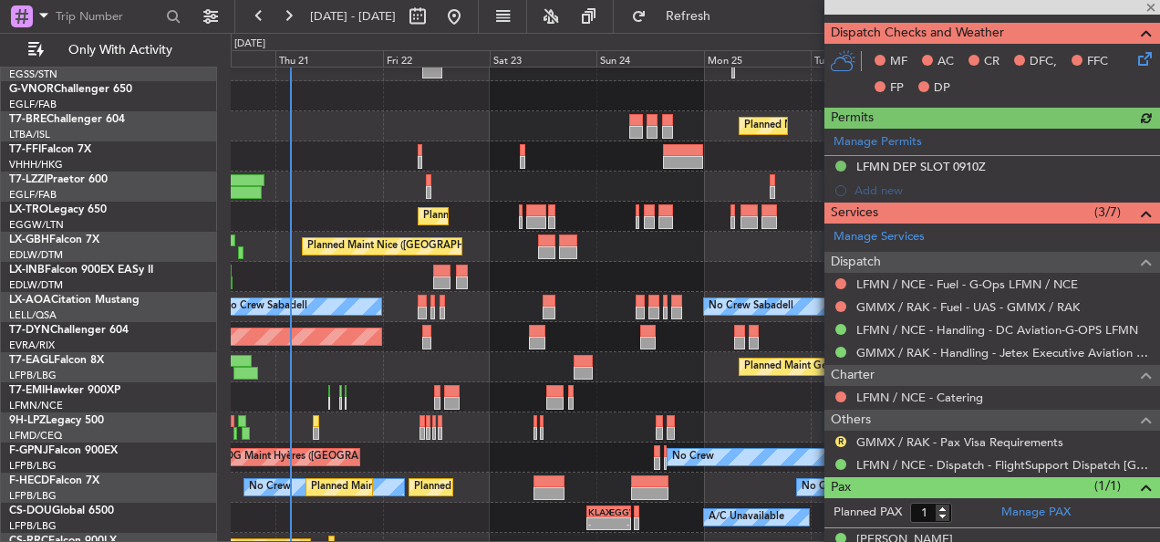
click at [530, 461] on div "No Crew [GEOGRAPHIC_DATA] ([GEOGRAPHIC_DATA]) No Crew No Crew" at bounding box center [695, 457] width 928 height 30
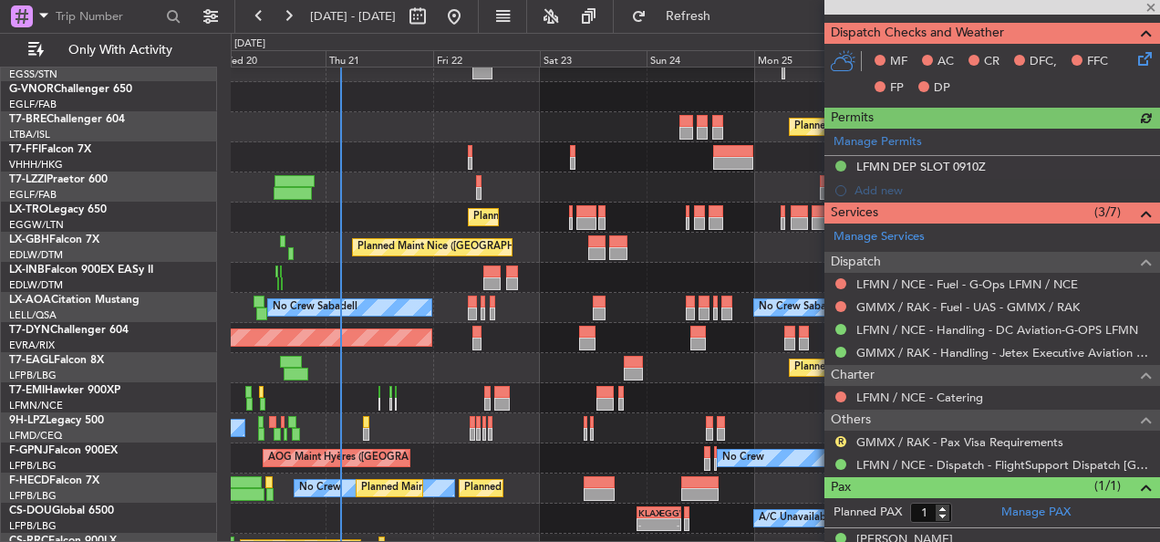
scroll to position [256, 0]
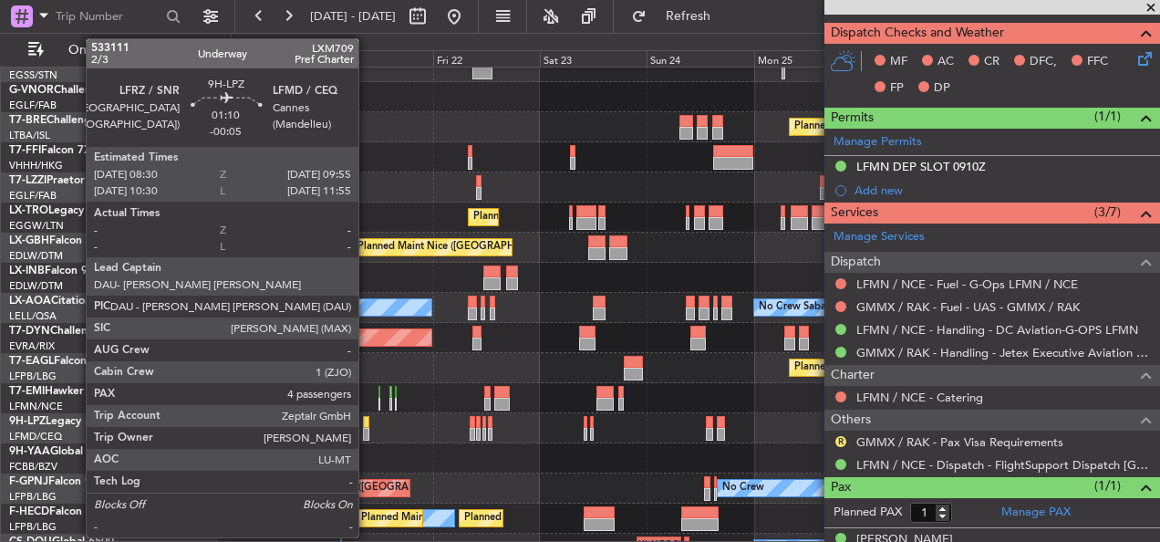
click at [367, 429] on div at bounding box center [366, 434] width 6 height 13
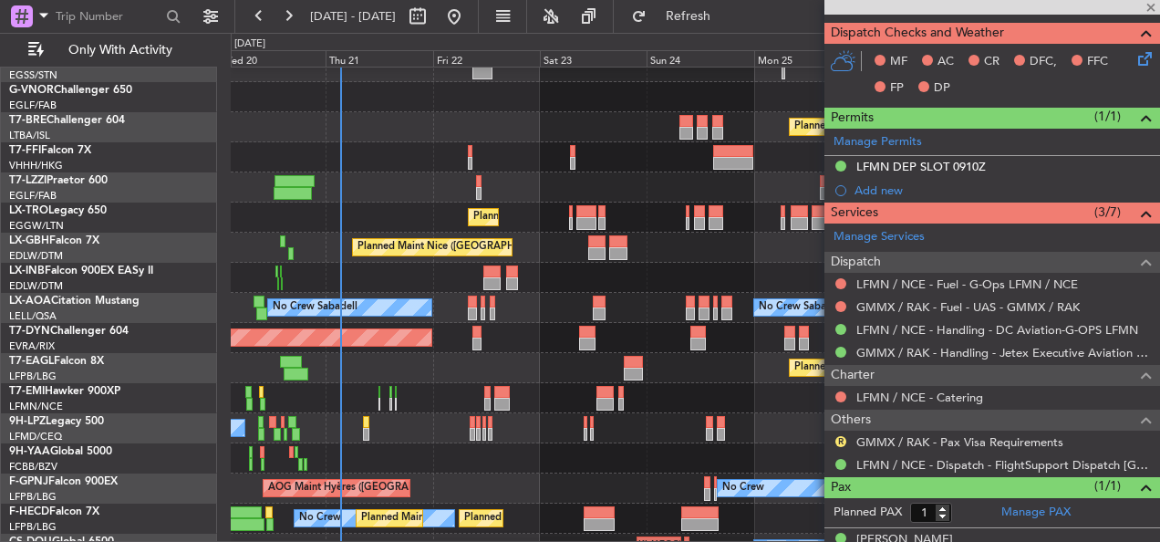
type input "-00:05"
type input "4"
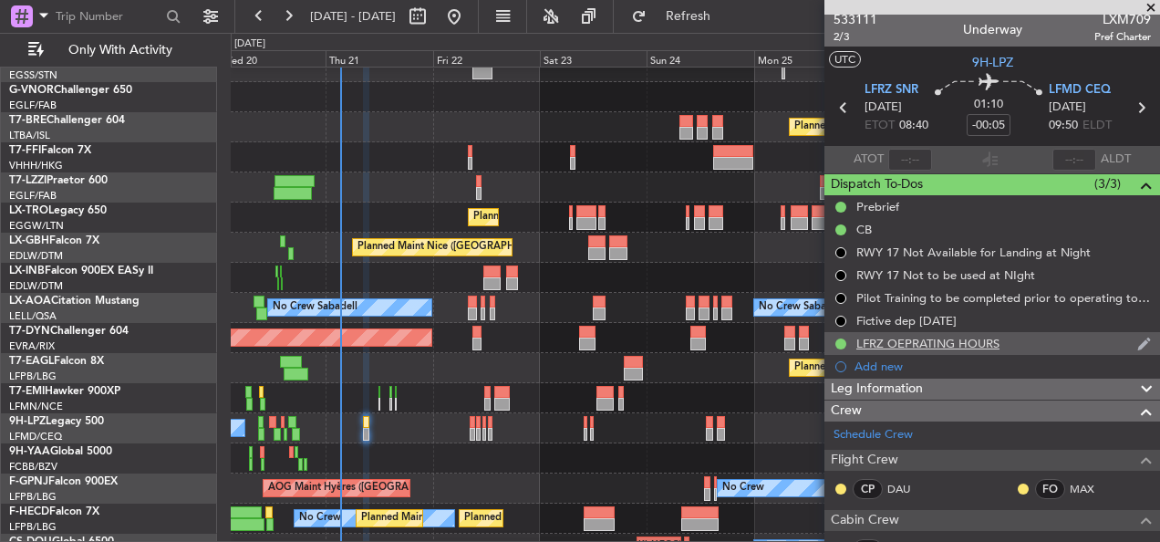
scroll to position [0, 0]
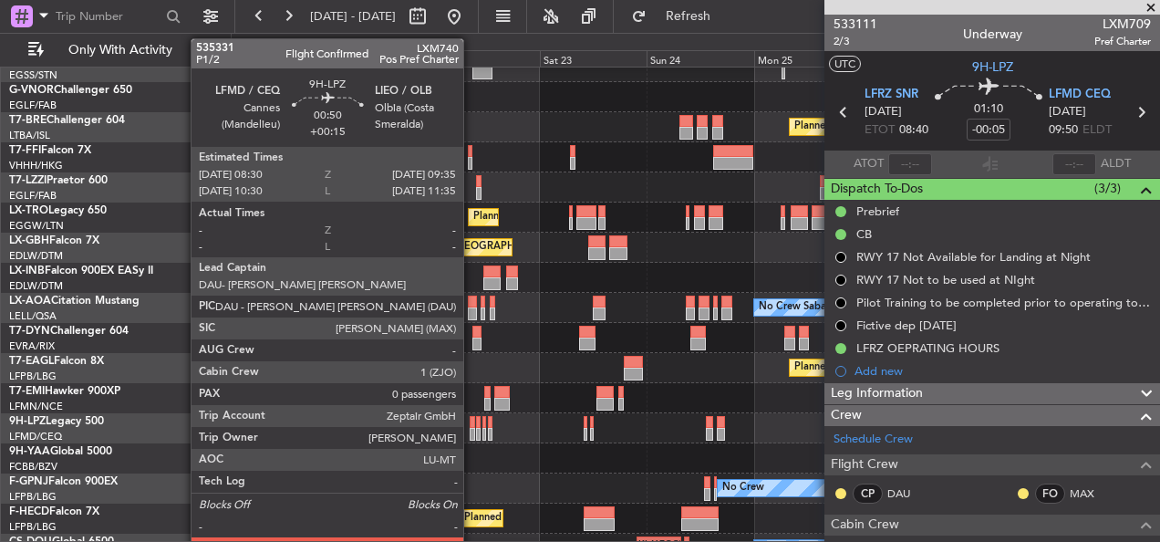
click at [471, 434] on div at bounding box center [472, 434] width 5 height 13
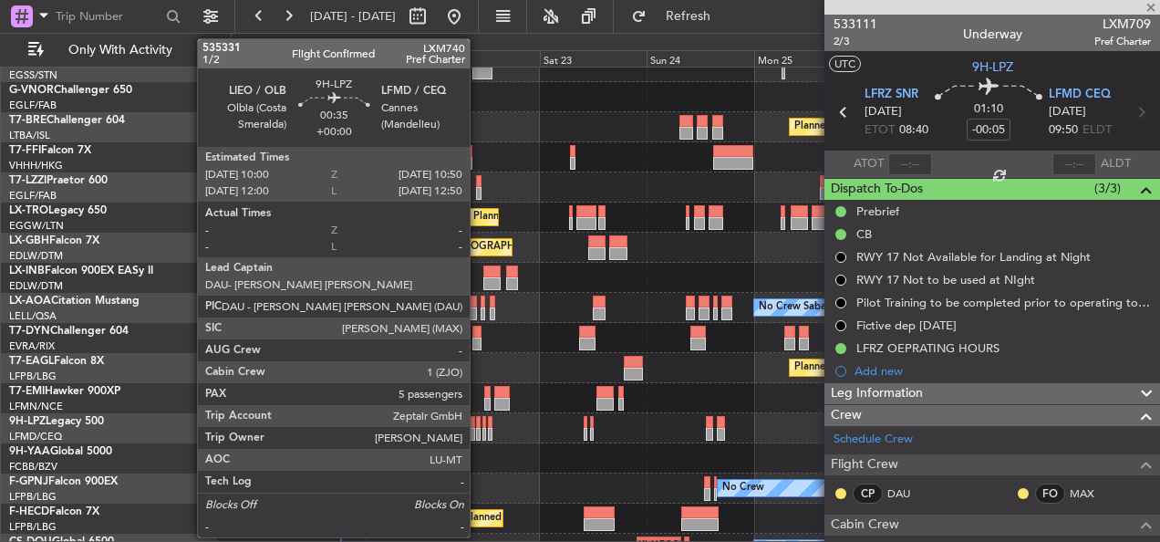
type input "+00:15"
type input "0"
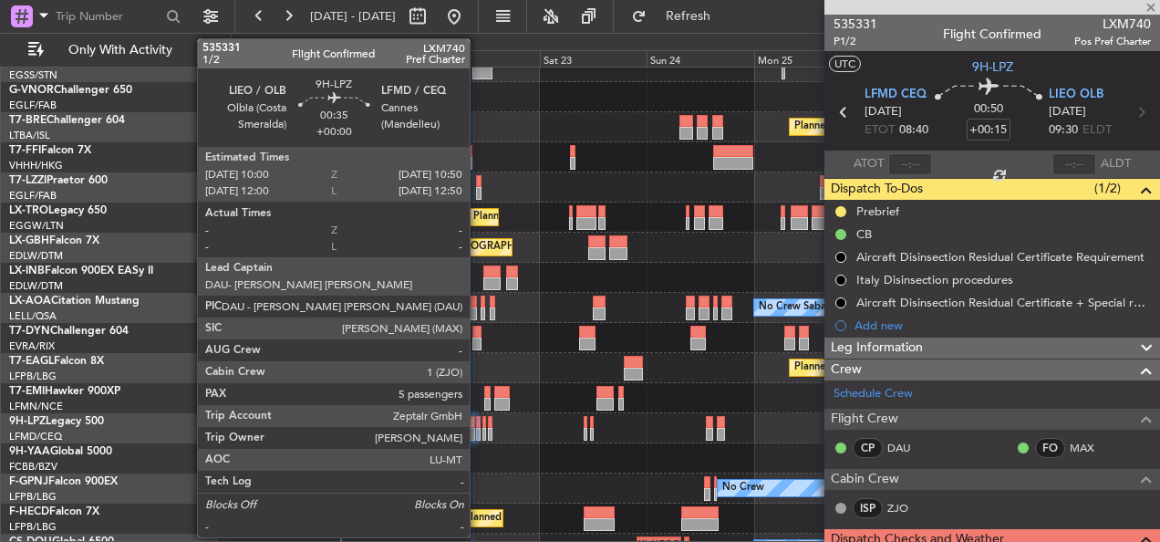
click at [478, 434] on div at bounding box center [478, 434] width 5 height 13
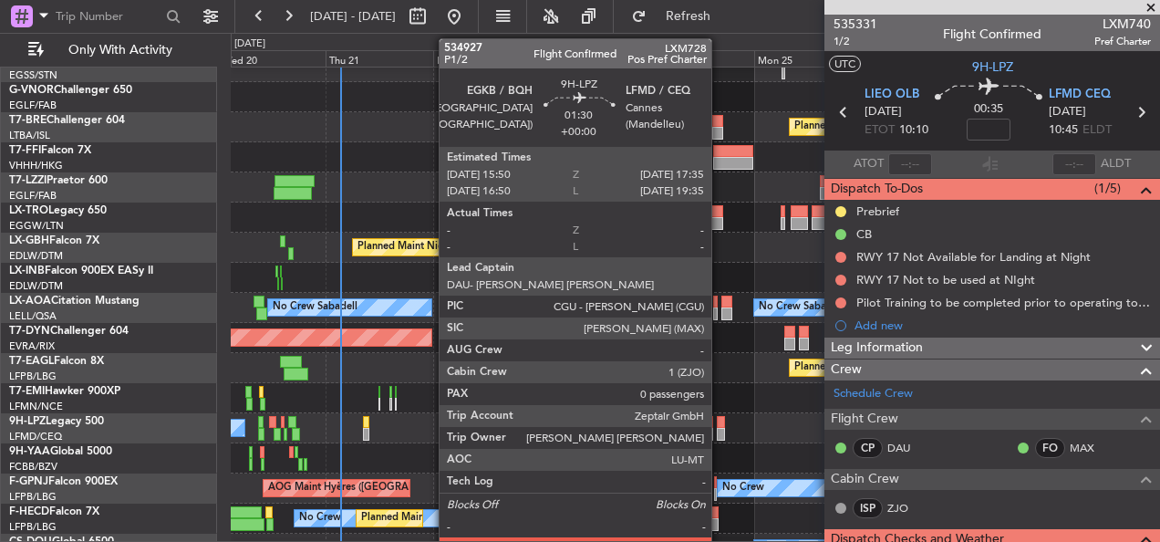
click at [719, 429] on div at bounding box center [721, 434] width 8 height 13
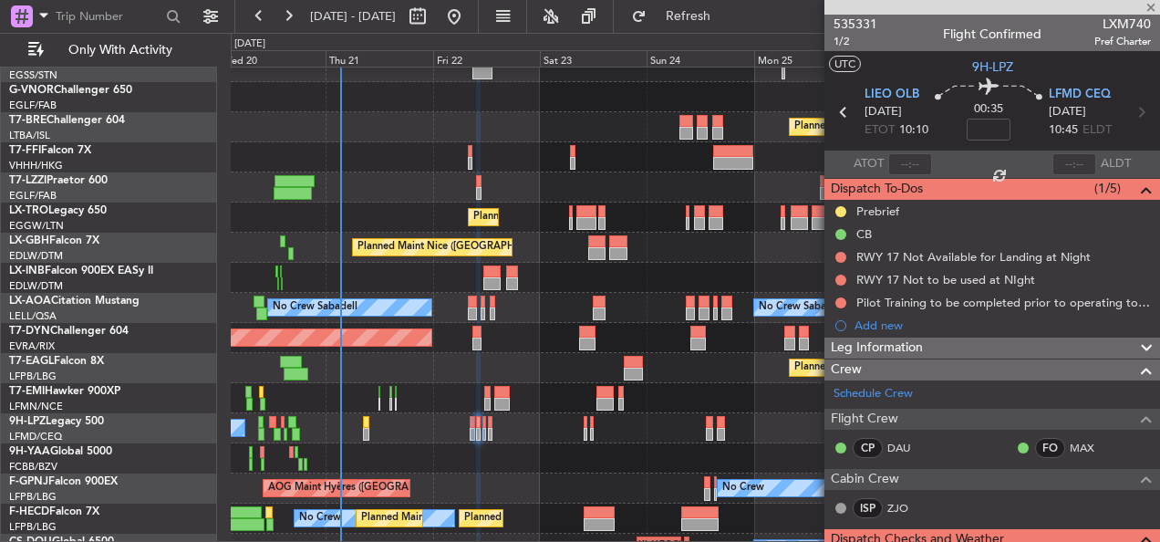
scroll to position [367, 0]
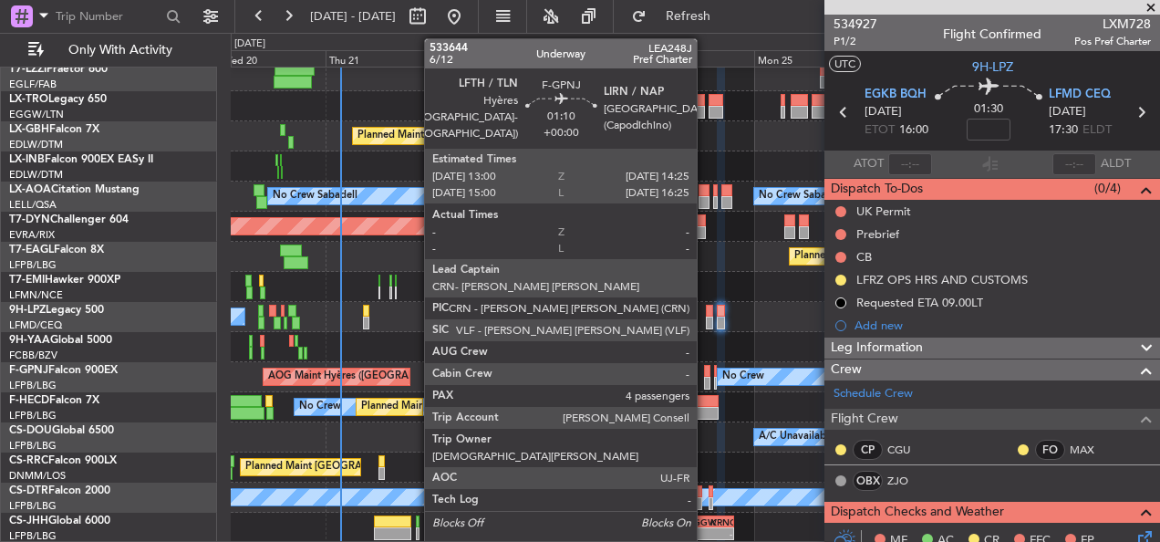
click at [705, 375] on div at bounding box center [707, 371] width 6 height 13
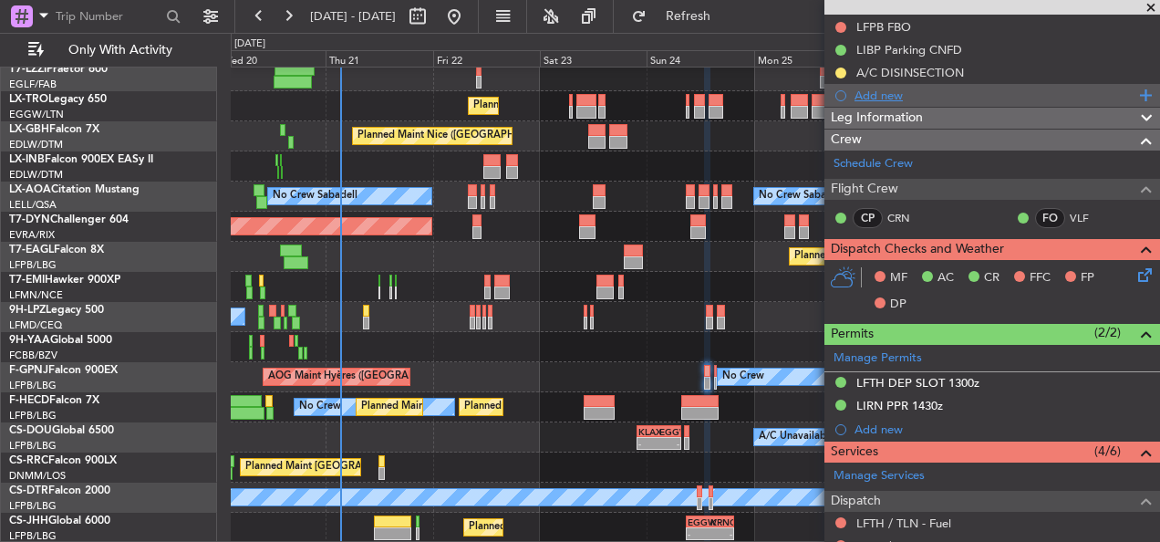
scroll to position [274, 0]
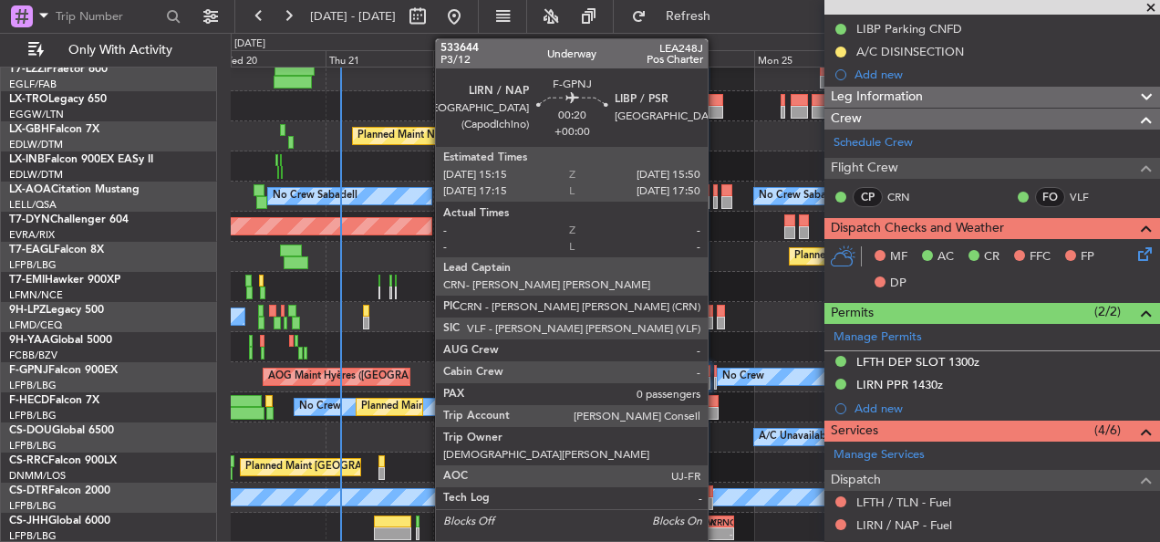
click at [716, 377] on div at bounding box center [715, 383] width 3 height 13
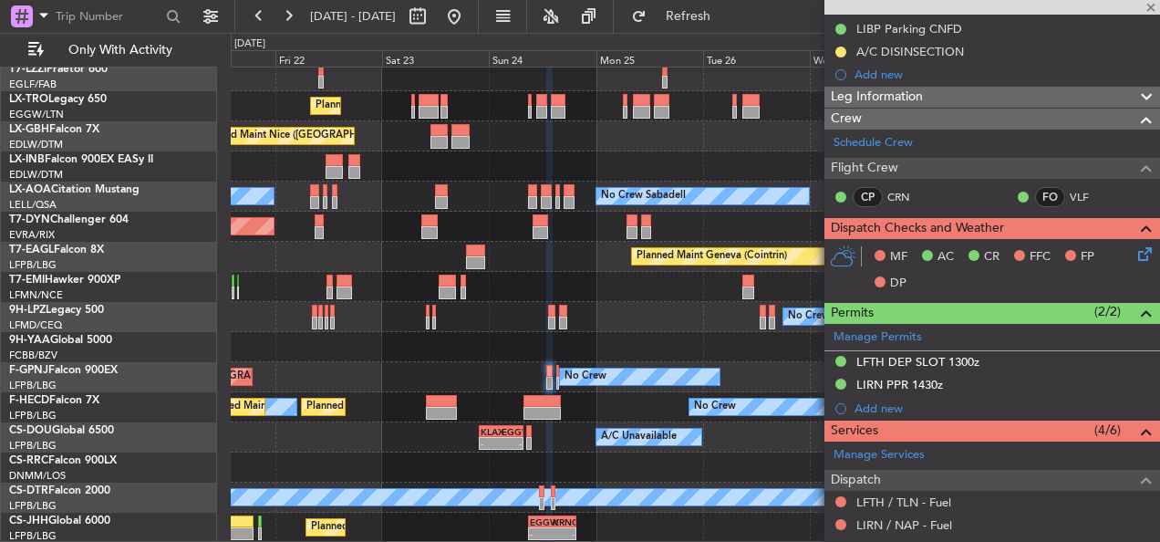
click at [508, 374] on div "Owner [GEOGRAPHIC_DATA] ([GEOGRAPHIC_DATA]) Planned Maint [GEOGRAPHIC_DATA] ([G…" at bounding box center [695, 121] width 928 height 842
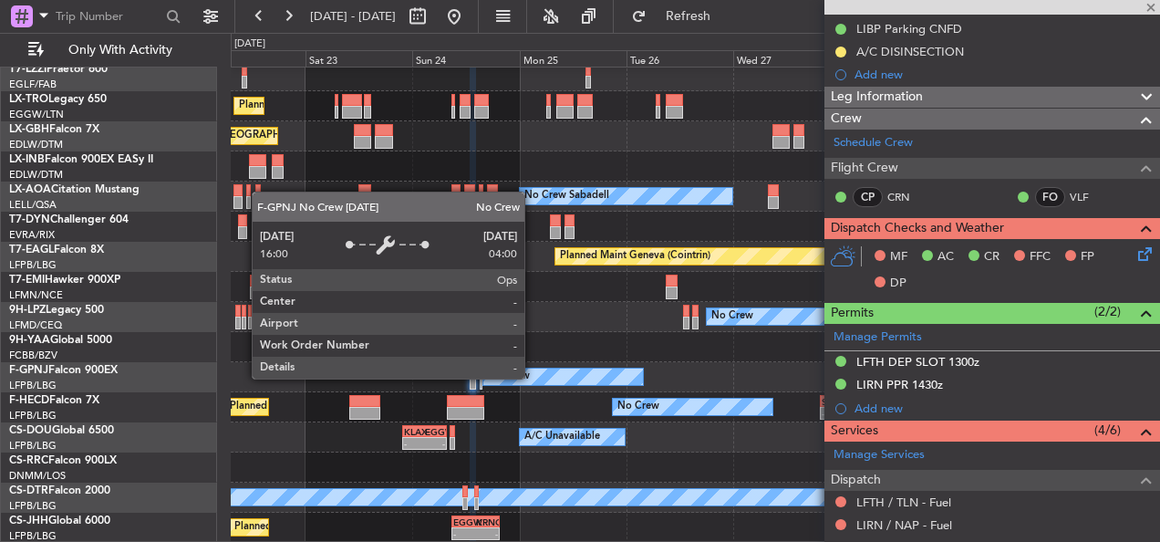
click at [483, 377] on div "No Crew" at bounding box center [562, 376] width 159 height 16
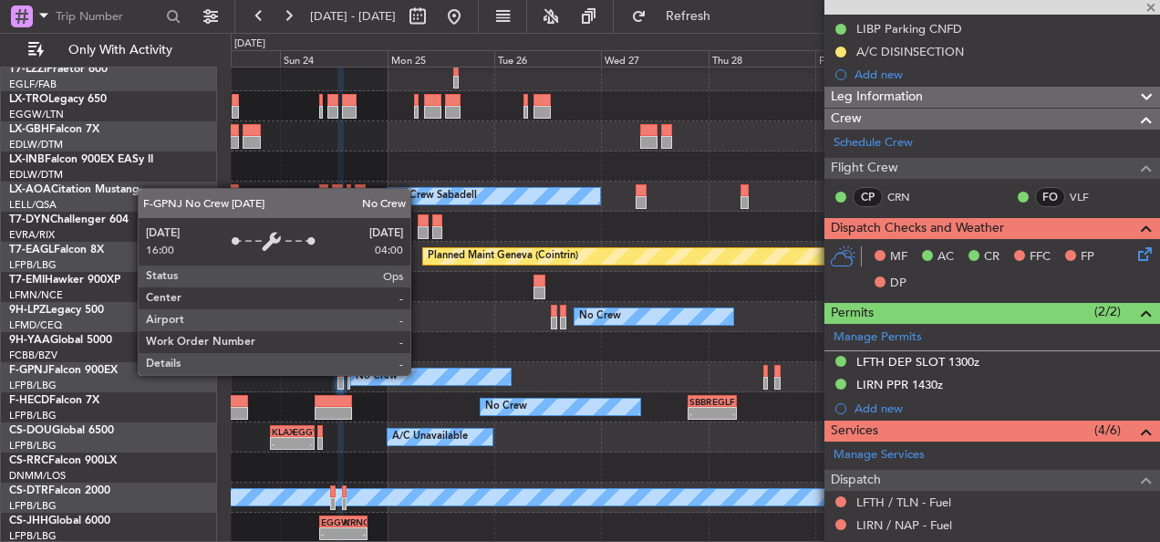
scroll to position [367, 0]
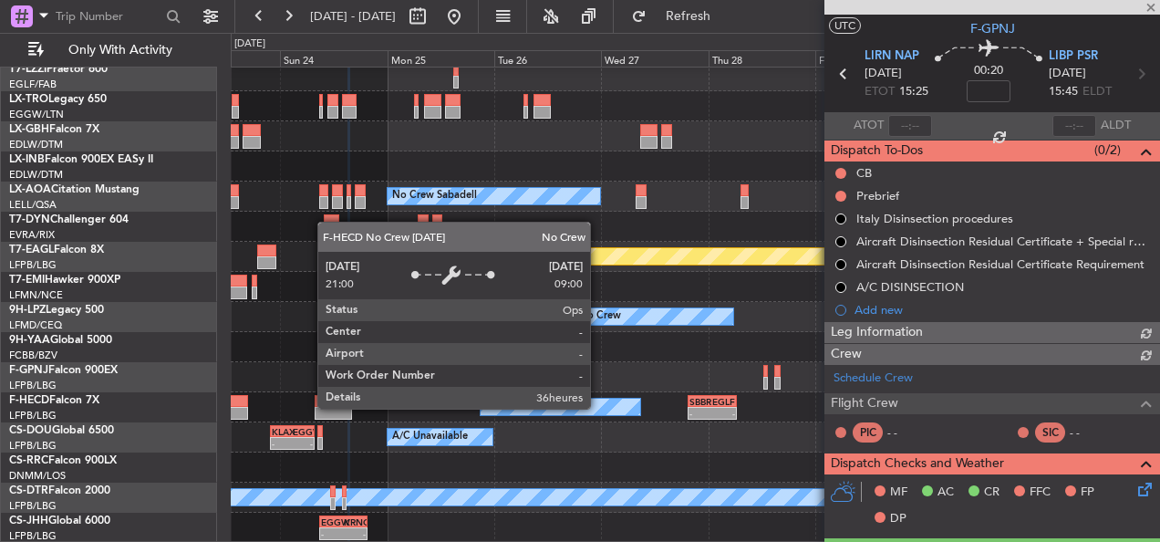
click at [521, 401] on div "No Crew" at bounding box center [559, 406] width 159 height 16
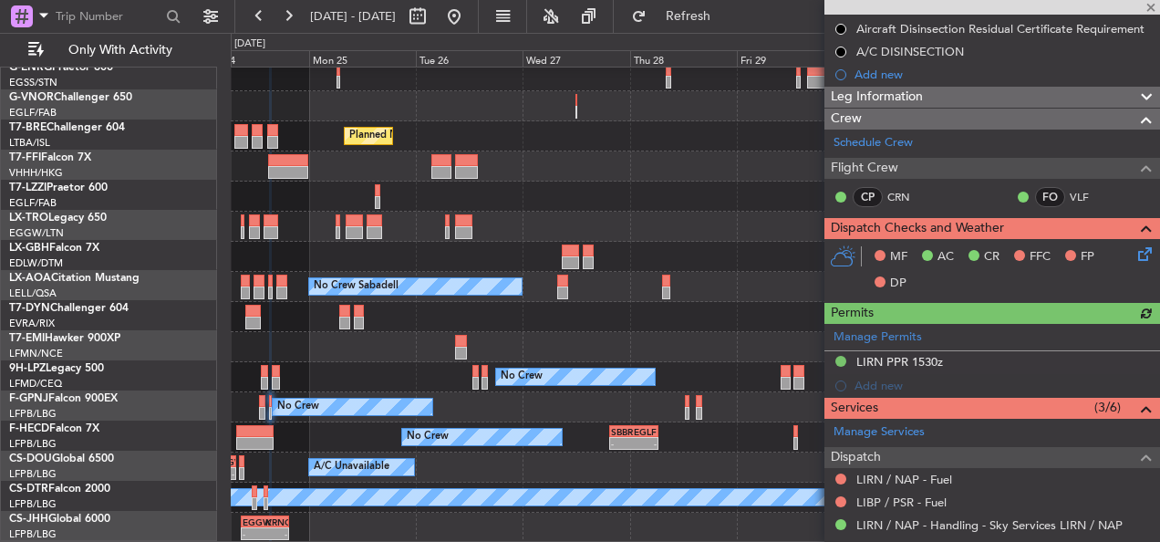
scroll to position [217, 0]
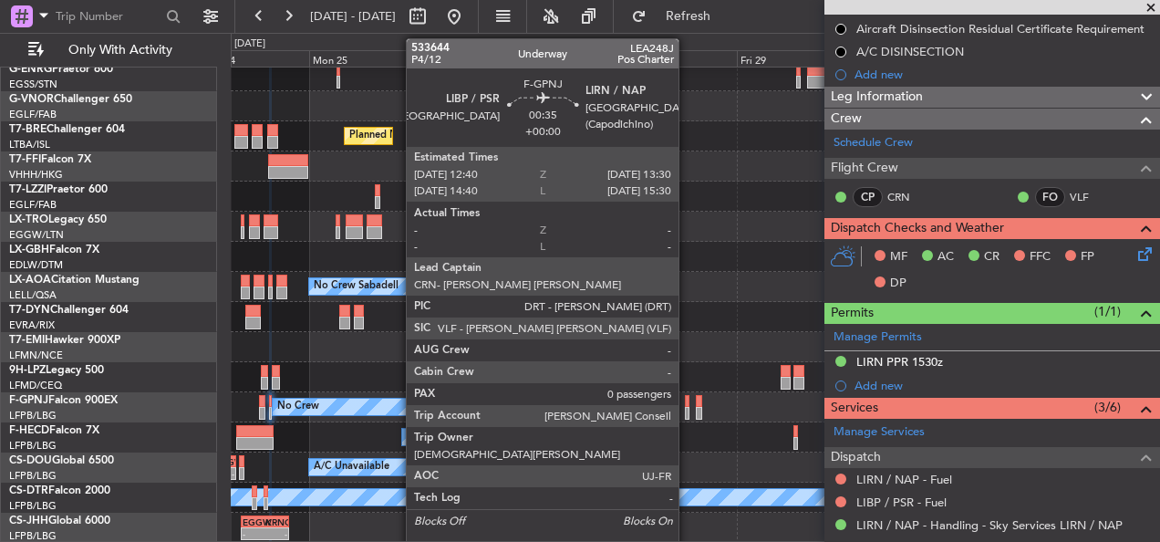
click at [687, 403] on div at bounding box center [687, 401] width 5 height 13
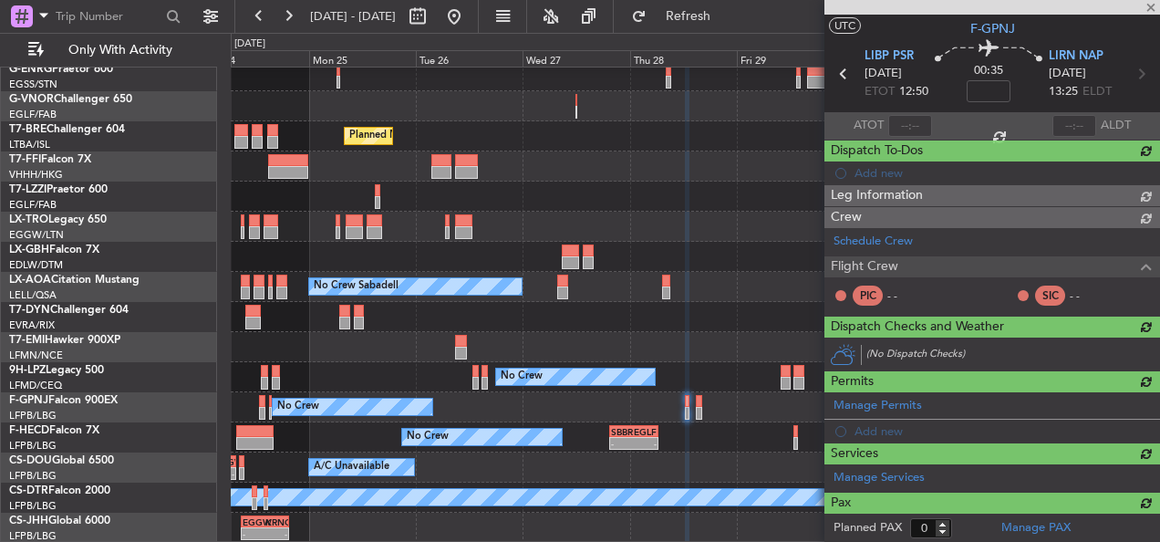
scroll to position [274, 0]
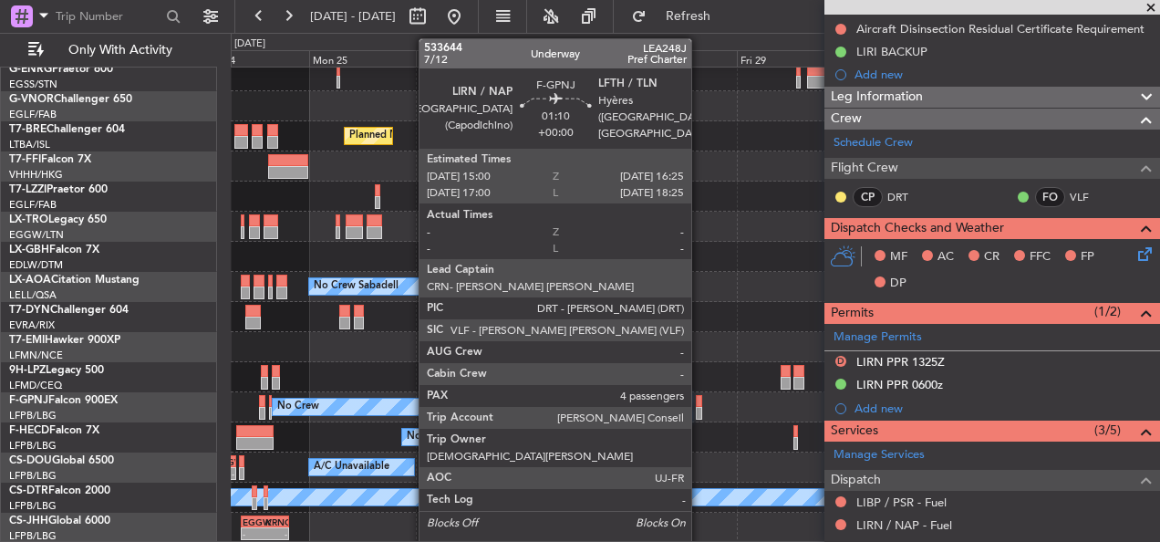
click at [699, 413] on div at bounding box center [699, 413] width 6 height 13
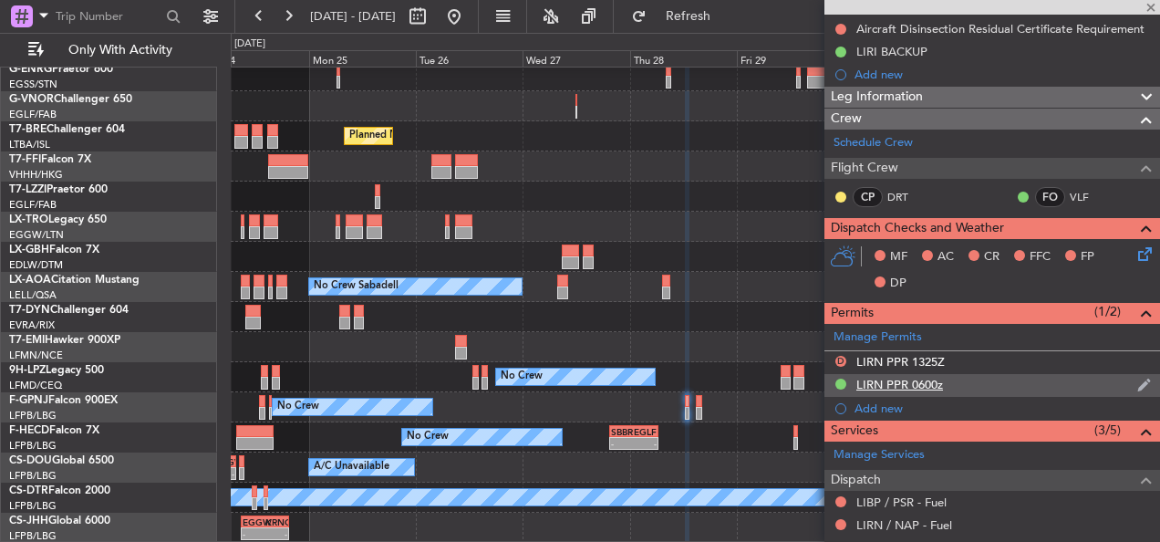
type input "4"
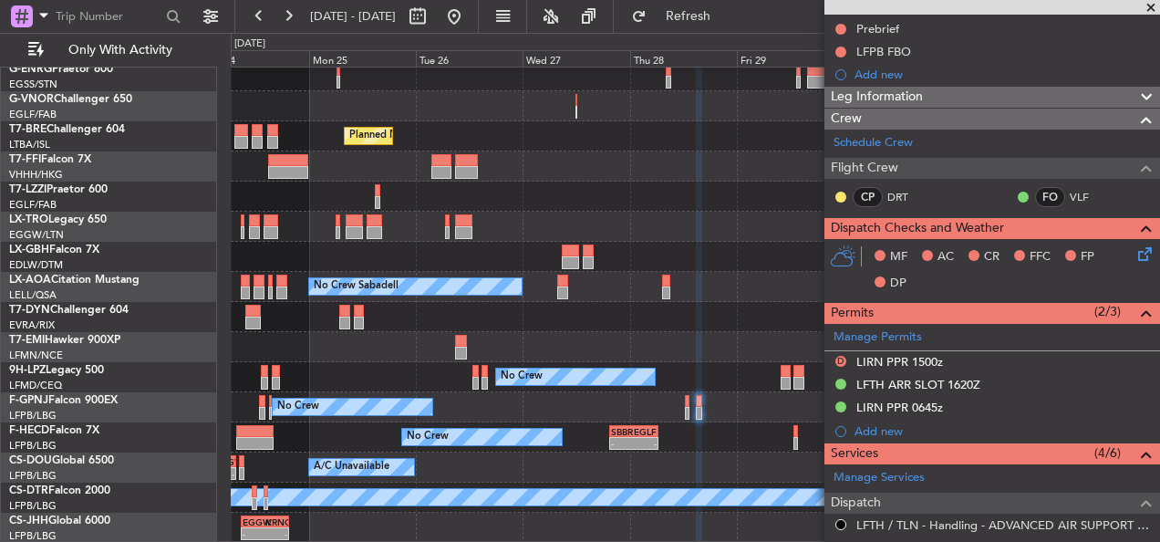
scroll to position [0, 0]
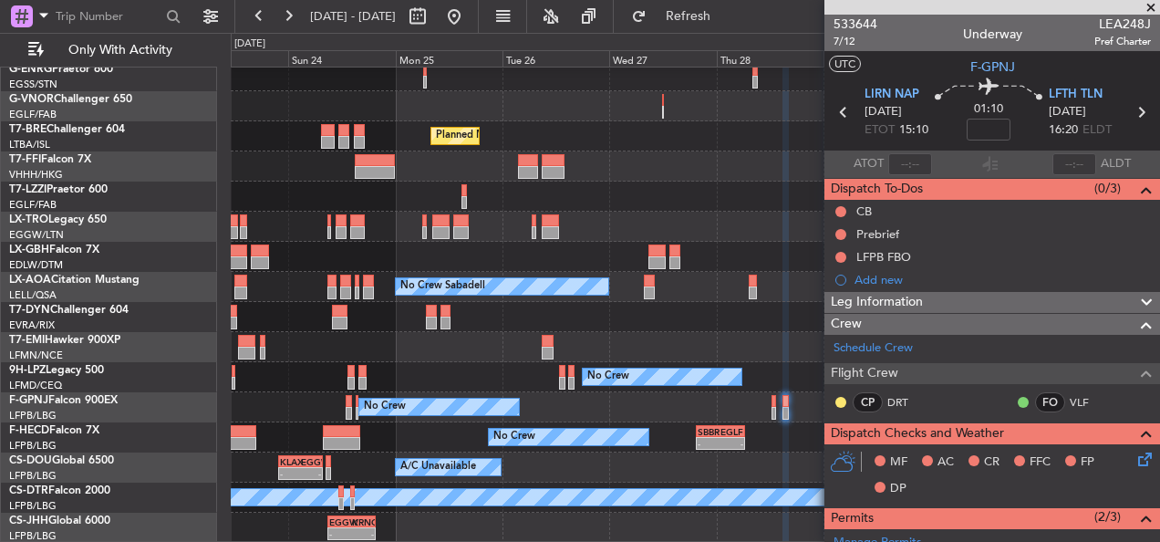
click at [647, 400] on div "No Crew No Crew Planned Maint [GEOGRAPHIC_DATA] ([GEOGRAPHIC_DATA]) [GEOGRAPHIC…" at bounding box center [695, 407] width 928 height 30
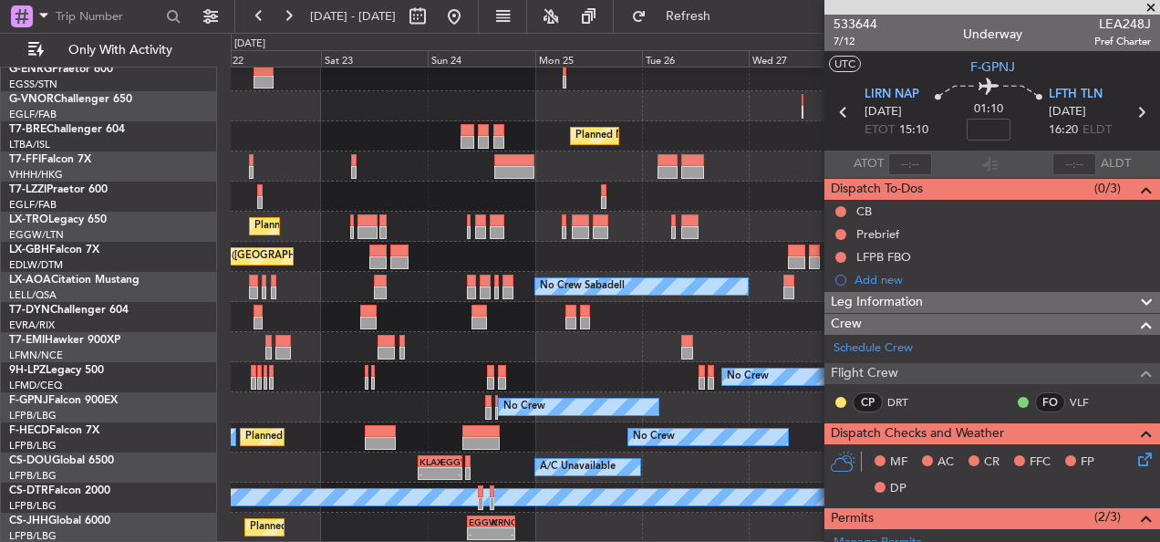
click at [718, 402] on div "No Crew No Crew [GEOGRAPHIC_DATA] ([GEOGRAPHIC_DATA]) Planned Maint [GEOGRAPHIC…" at bounding box center [695, 407] width 928 height 30
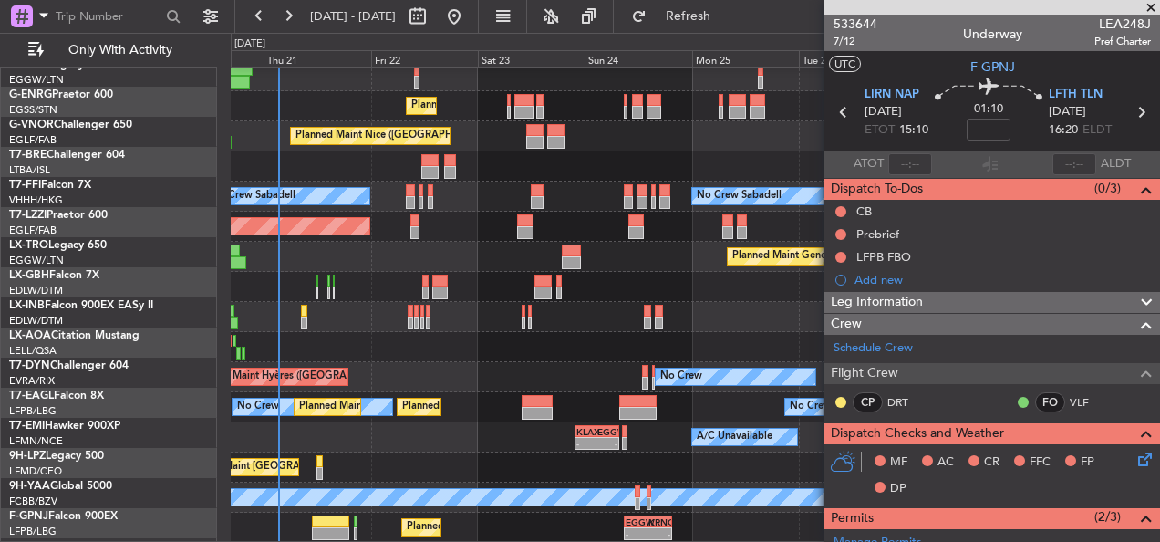
scroll to position [367, 0]
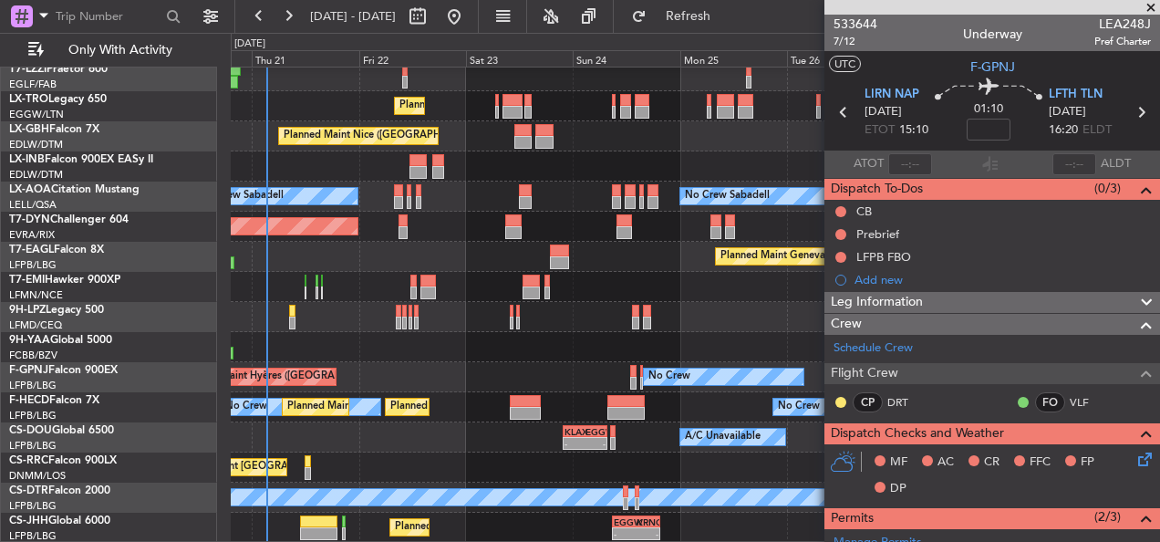
click at [598, 138] on div "05:09 Z 16:02 Z Planned Maint [GEOGRAPHIC_DATA] ([GEOGRAPHIC_DATA]) [GEOGRAPHIC…" at bounding box center [695, 121] width 928 height 842
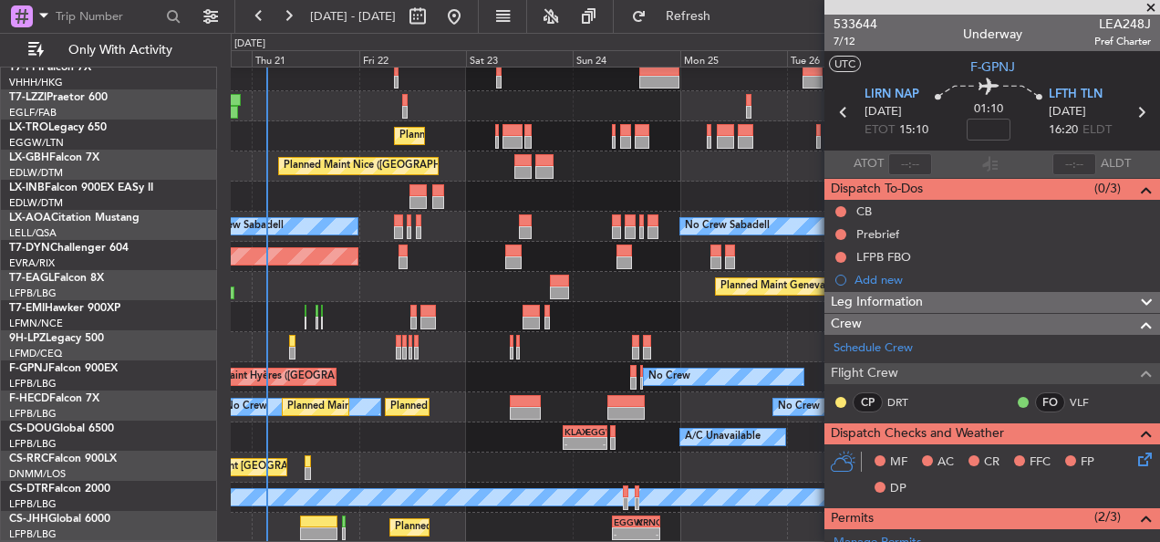
scroll to position [337, 0]
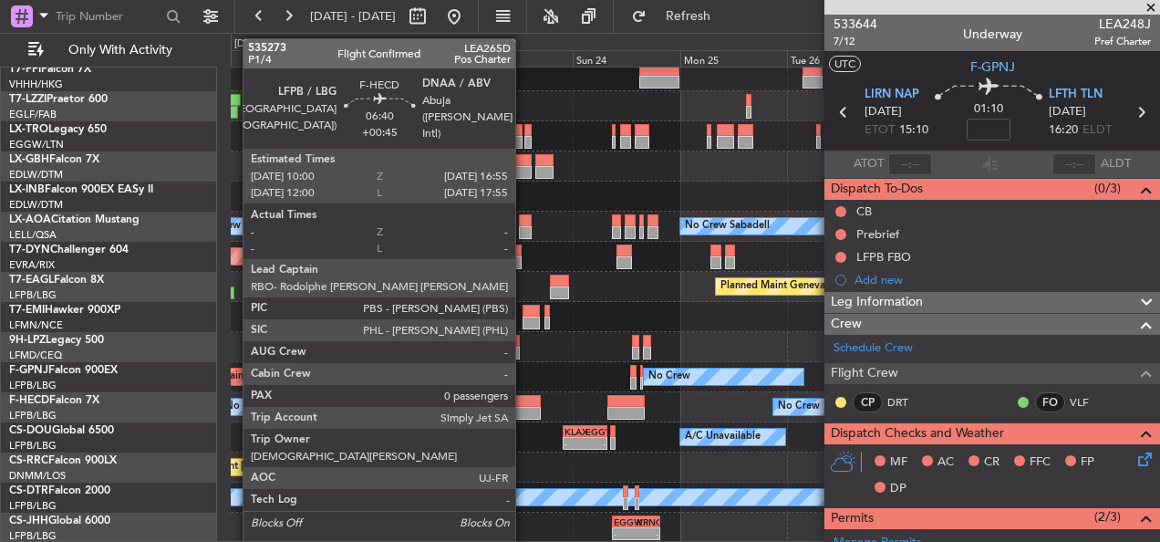
click at [523, 401] on div at bounding box center [525, 401] width 31 height 13
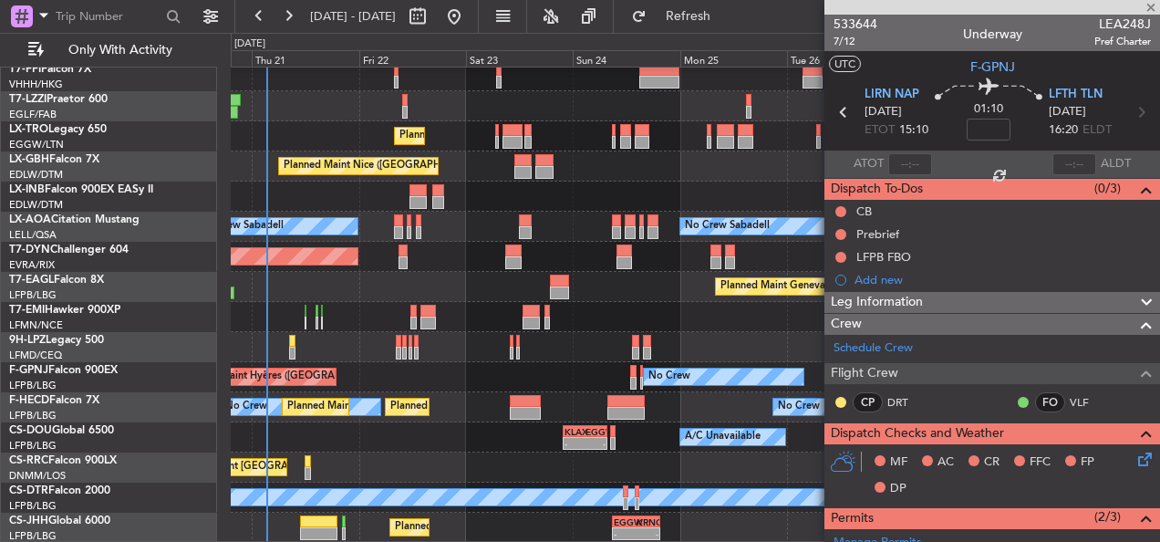
type input "+00:45"
type input "0"
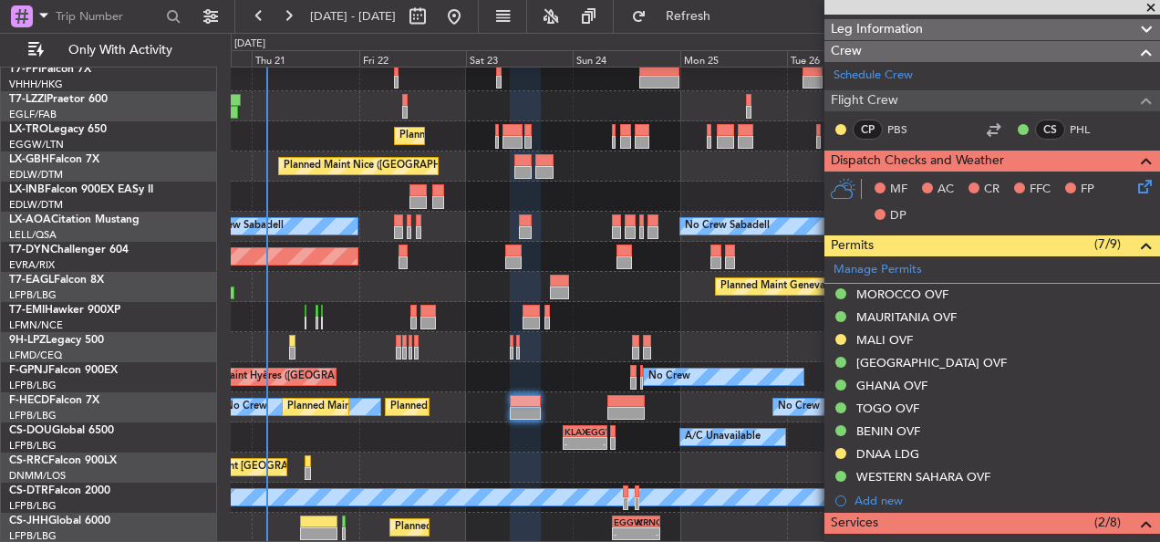
scroll to position [274, 0]
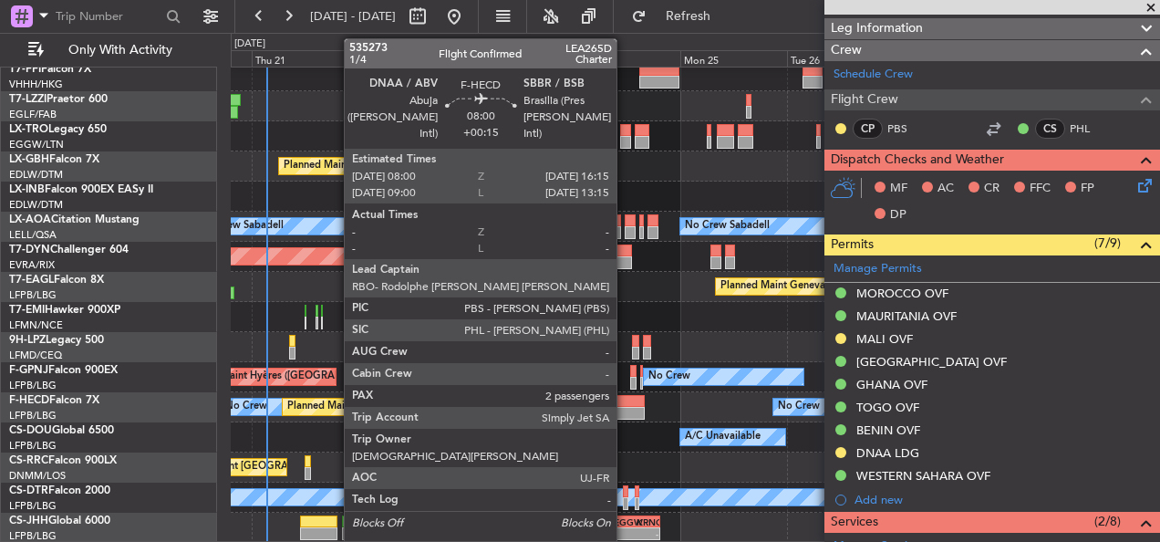
click at [625, 408] on div at bounding box center [625, 413] width 37 height 13
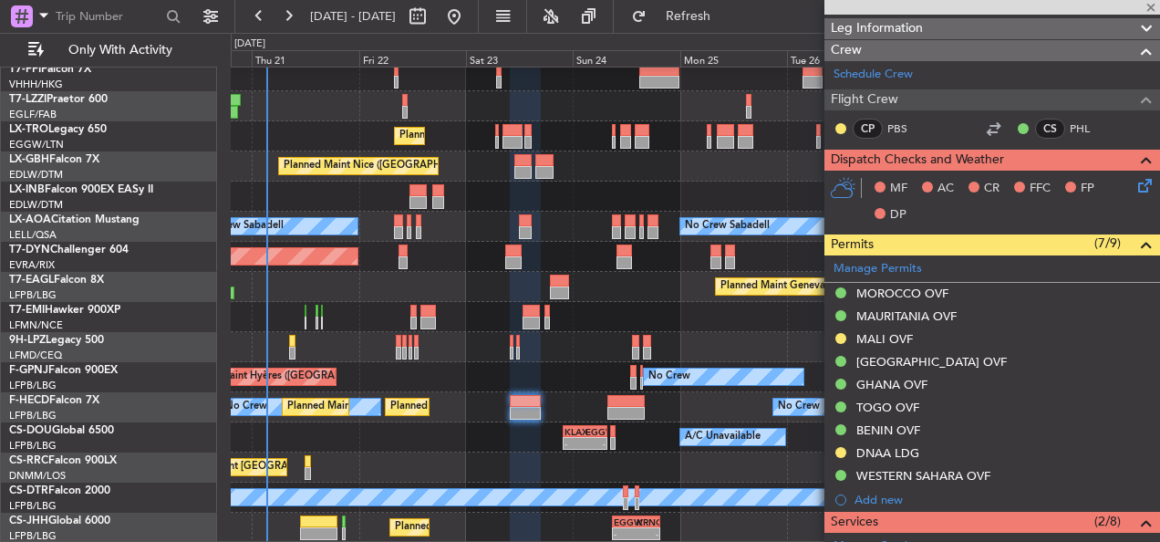
type input "+00:15"
type input "2"
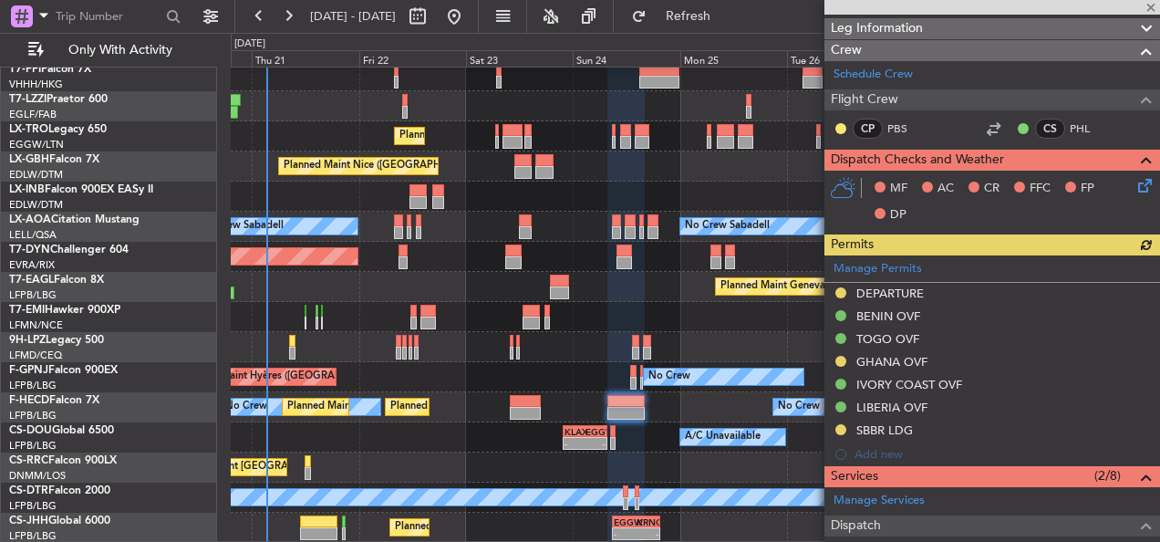
scroll to position [604, 0]
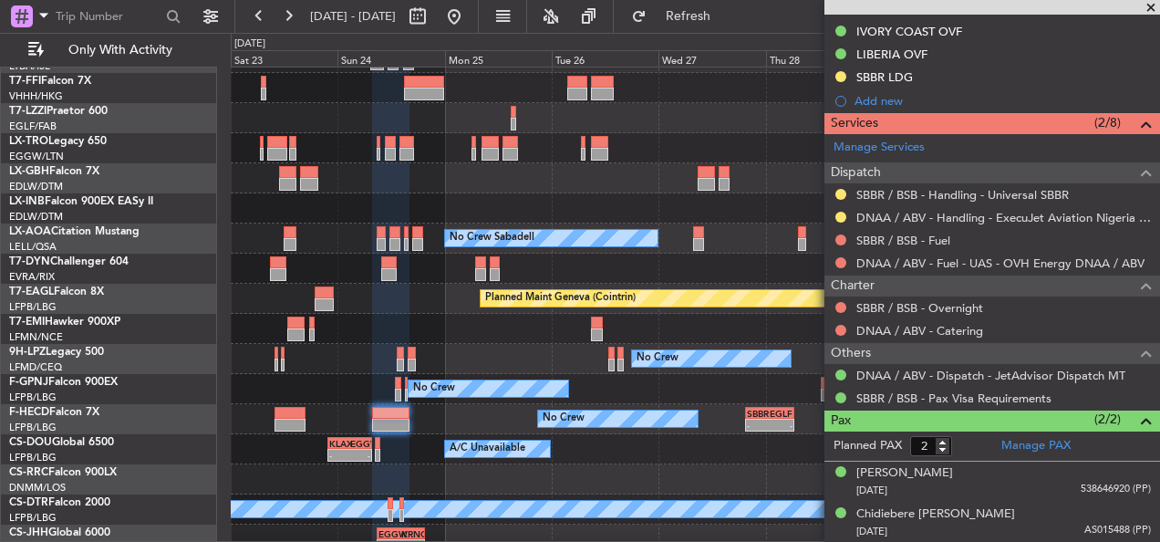
click at [347, 404] on div "No Crew - - SBBR 19:30 Z EGLF 06:30 Z Planned Maint [GEOGRAPHIC_DATA] ([GEOGRAP…" at bounding box center [695, 419] width 928 height 30
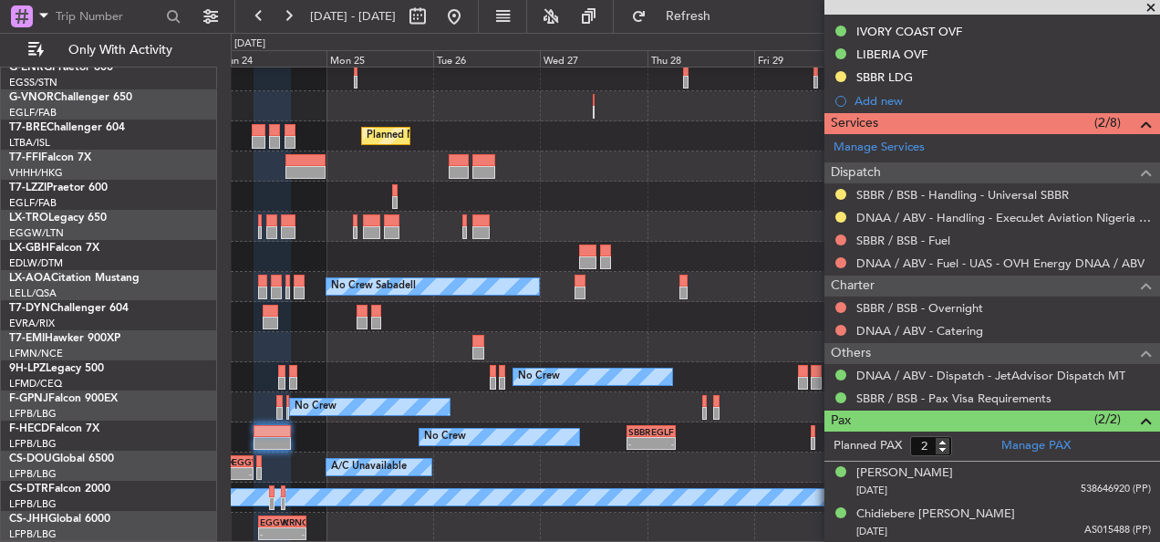
scroll to position [217, 0]
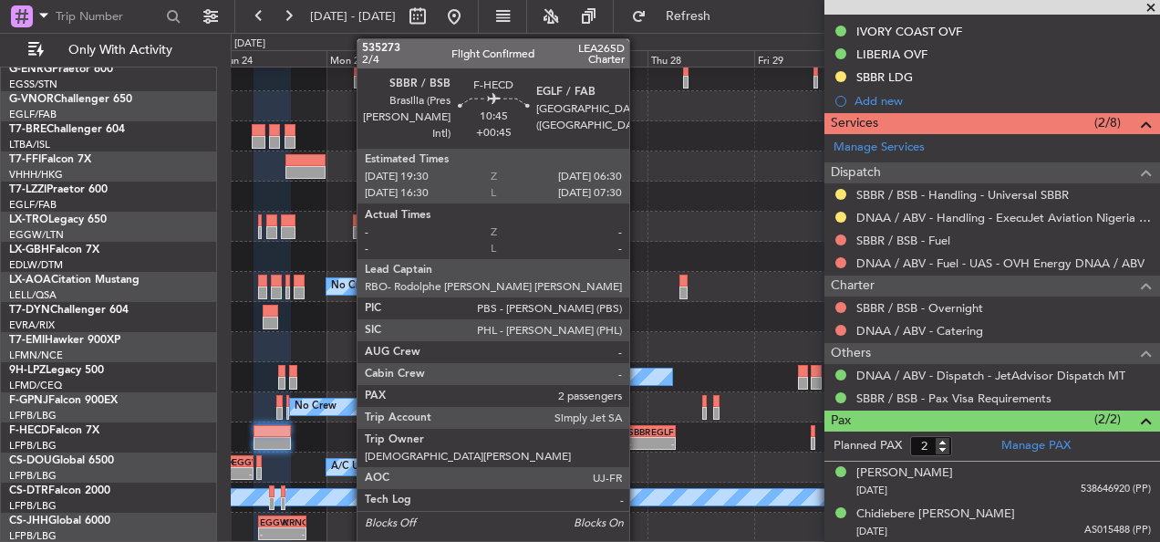
click at [637, 430] on div "SBBR" at bounding box center [639, 431] width 23 height 11
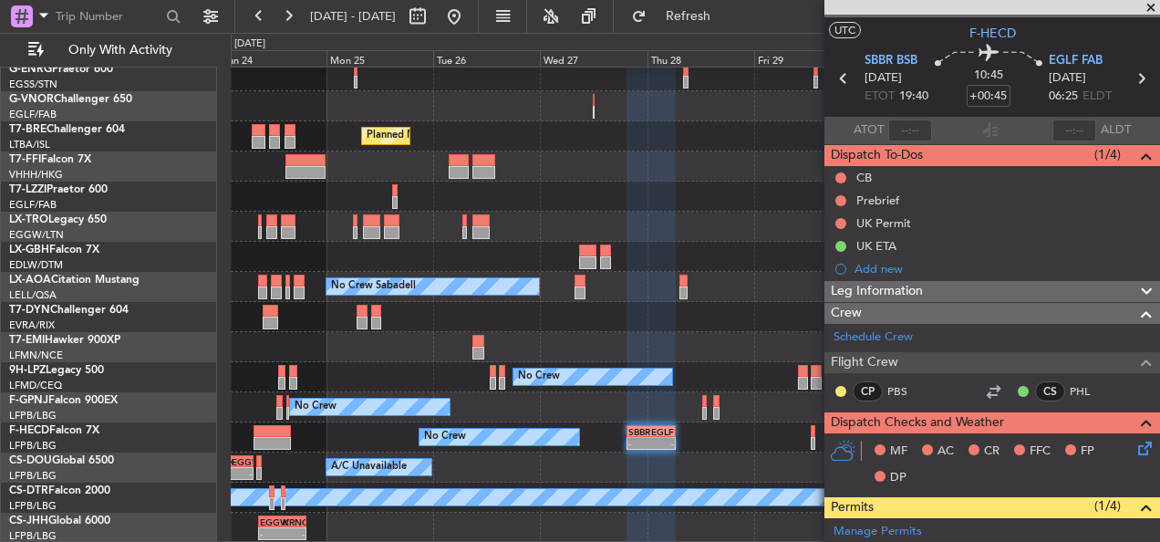
scroll to position [0, 0]
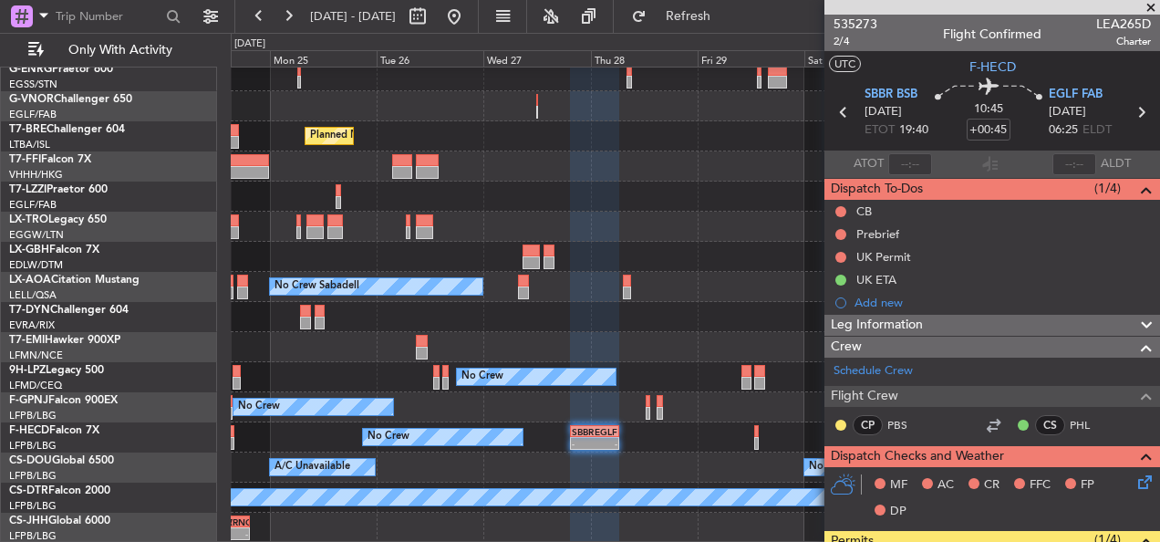
click at [460, 400] on div "No Crew No Crew Planned Maint [GEOGRAPHIC_DATA] ([GEOGRAPHIC_DATA])" at bounding box center [695, 407] width 928 height 30
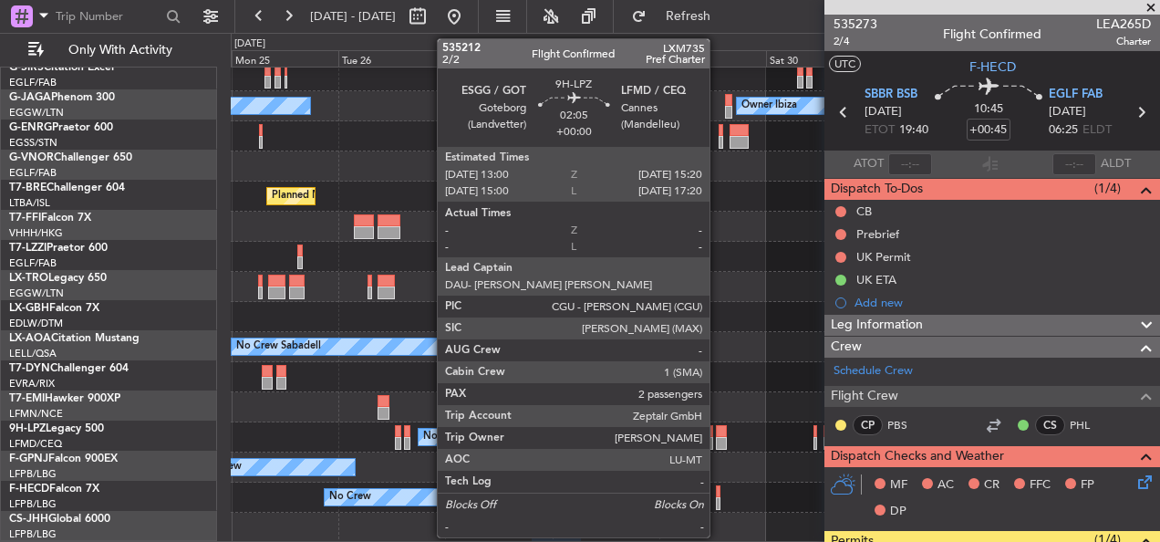
scroll to position [157, 0]
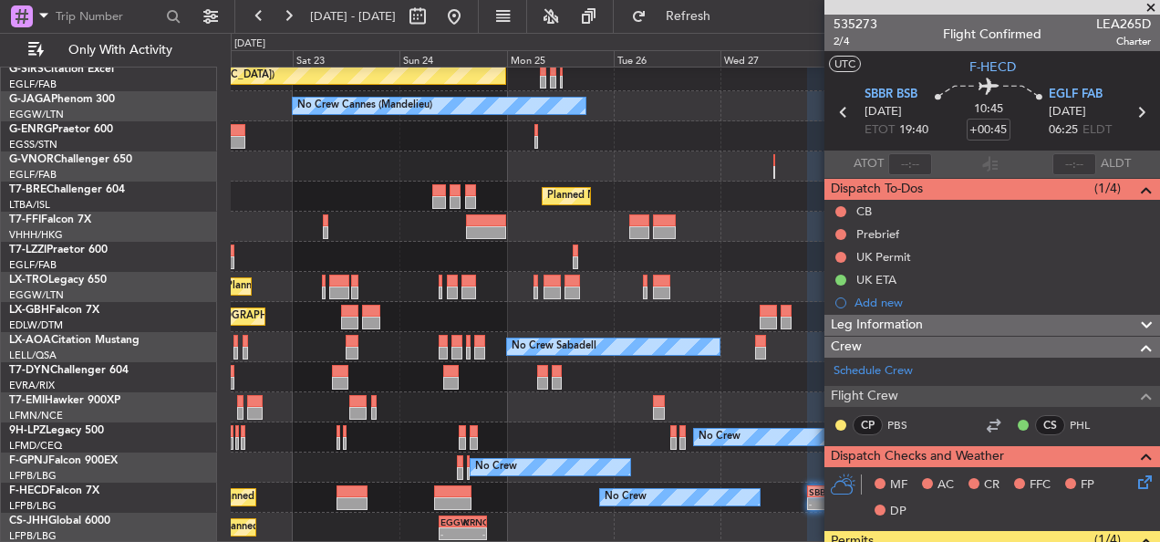
click at [710, 359] on div "Owner Unplanned Maint [GEOGRAPHIC_DATA] ([GEOGRAPHIC_DATA]) No Crew Cannes ([GE…" at bounding box center [695, 227] width 928 height 632
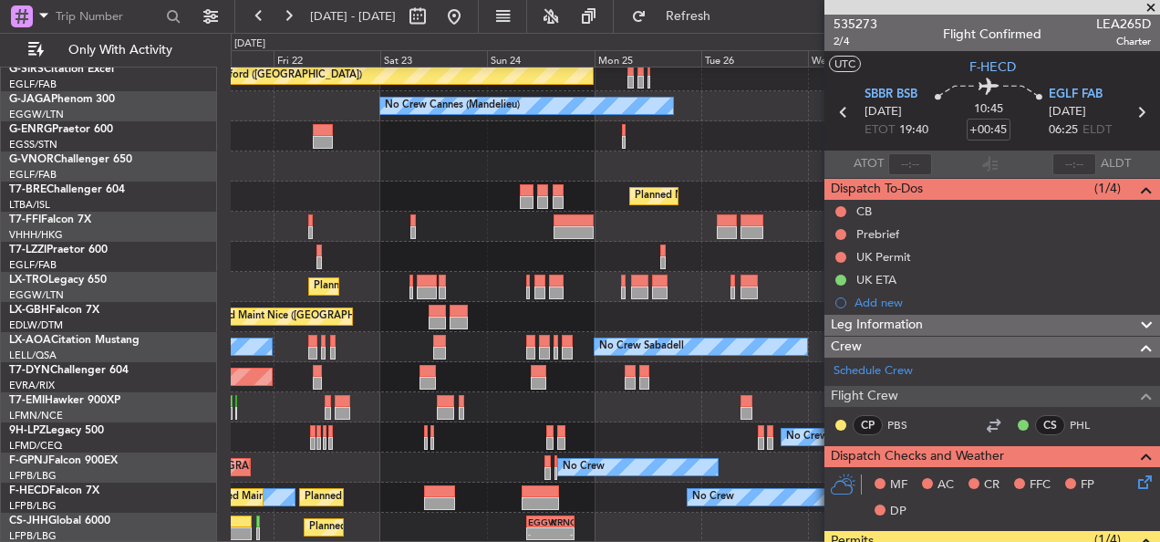
click at [607, 285] on div "Owner Unplanned Maint [GEOGRAPHIC_DATA] ([GEOGRAPHIC_DATA]) No Crew Cannes ([GE…" at bounding box center [695, 227] width 928 height 632
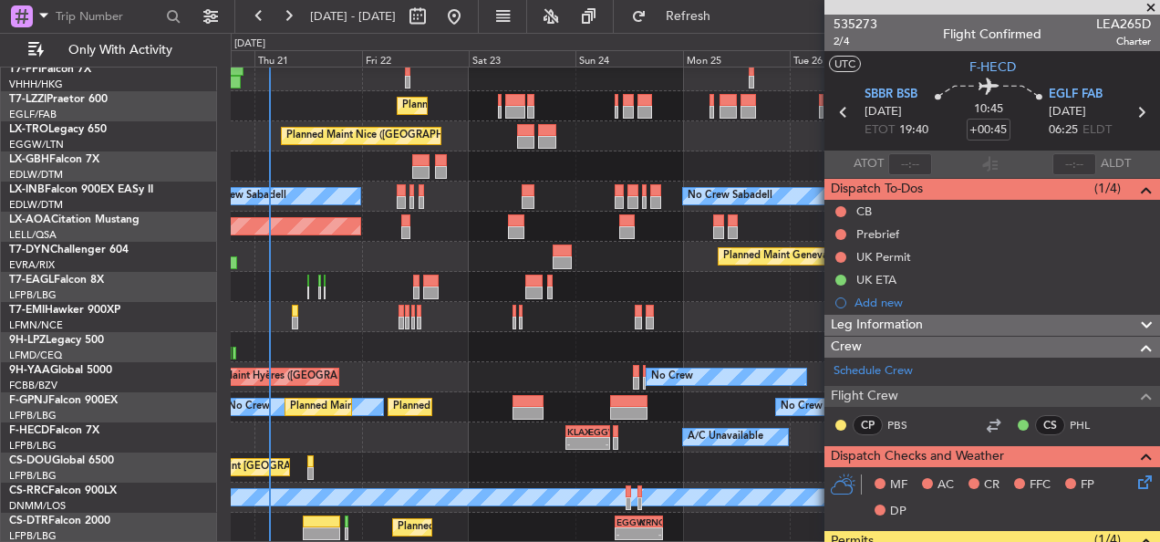
scroll to position [367, 0]
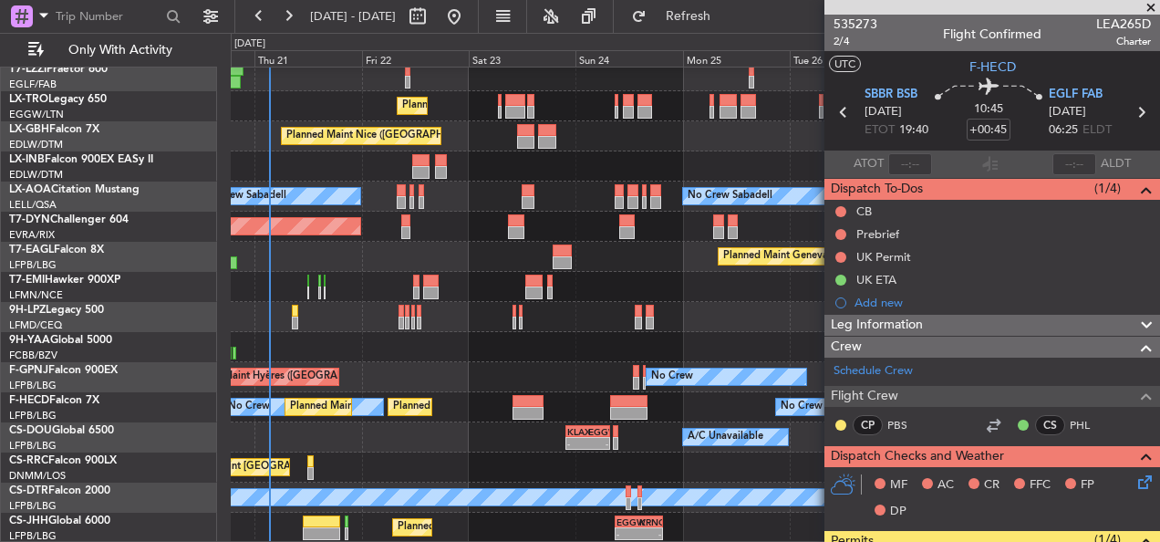
click at [460, 149] on div "05:09 Z 16:02 Z VHHH 04:30 Z LTFE 15:20 Z Planned Maint [GEOGRAPHIC_DATA] ([GEO…" at bounding box center [695, 121] width 928 height 842
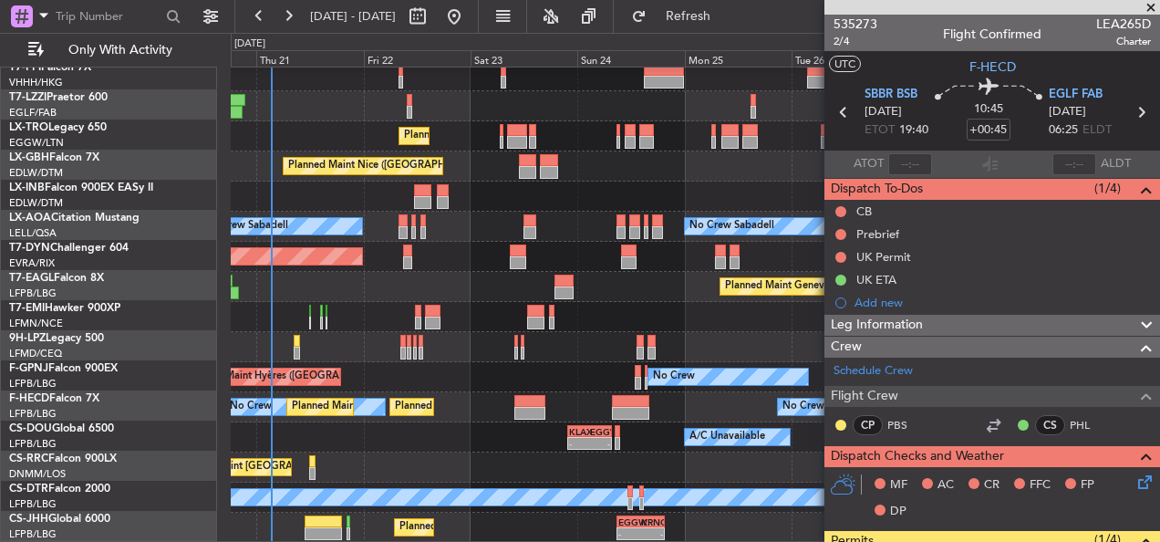
scroll to position [337, 0]
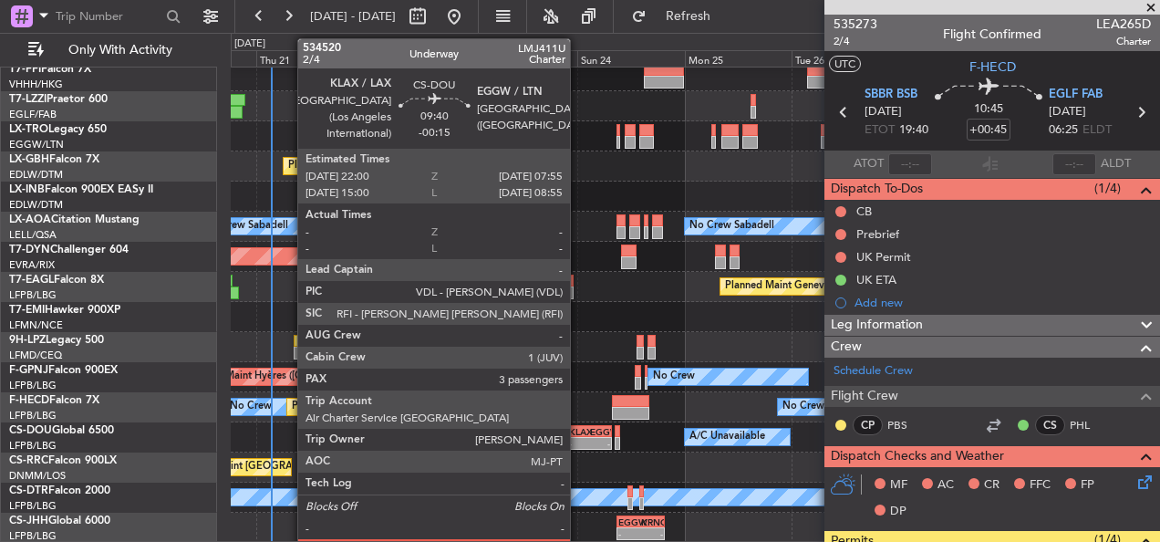
click at [578, 439] on div "-" at bounding box center [579, 443] width 20 height 11
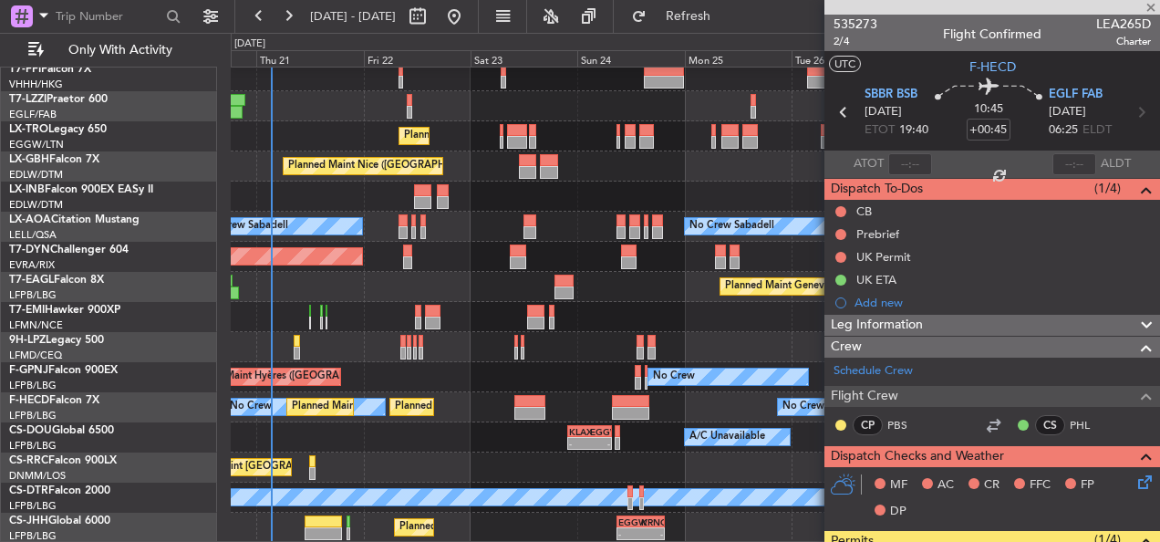
type input "-00:15"
type input "3"
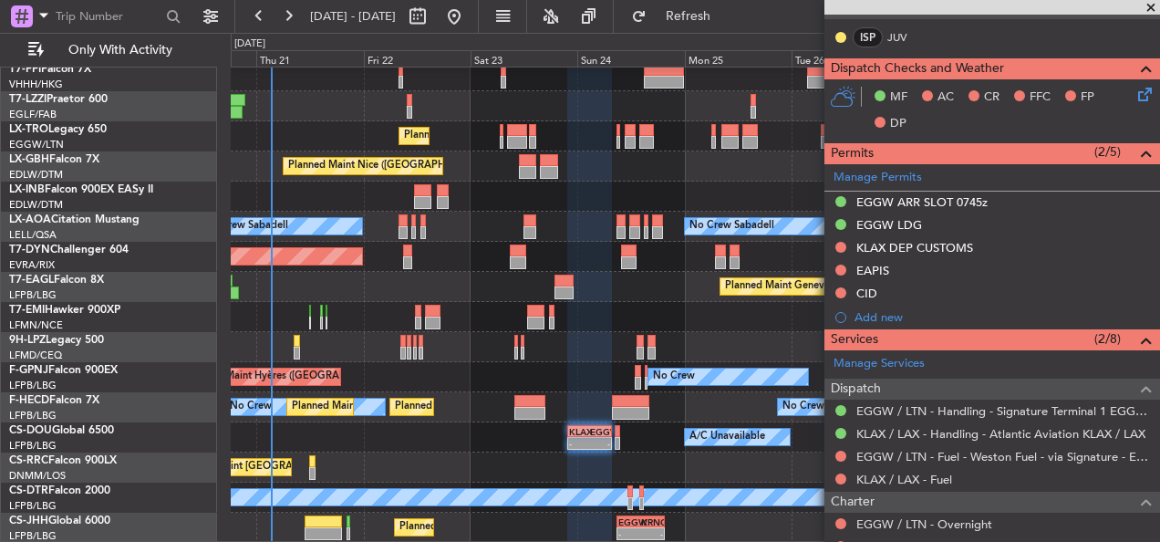
scroll to position [638, 0]
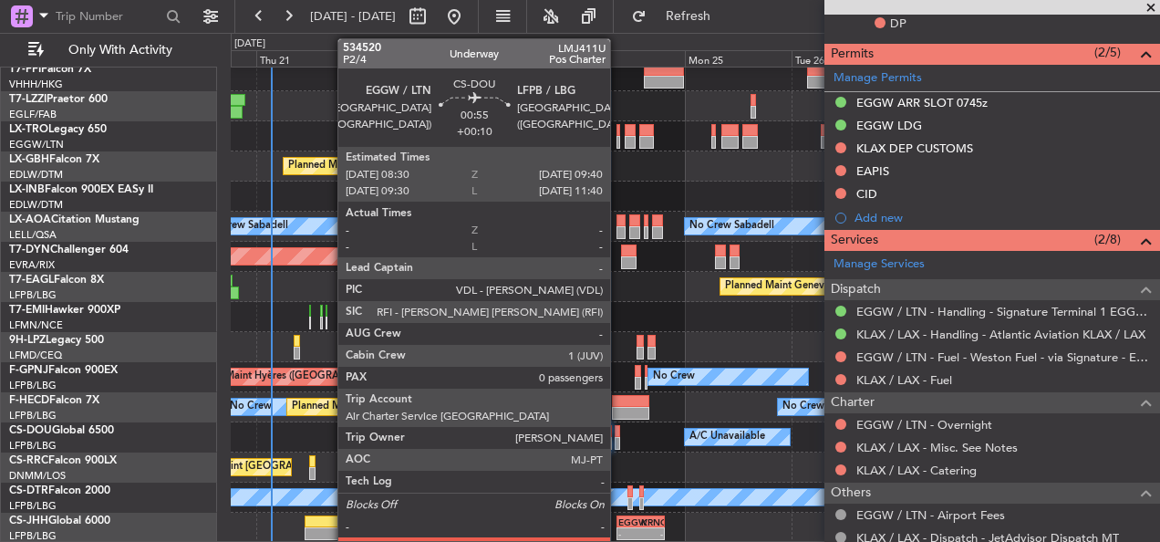
click at [618, 436] on div at bounding box center [616, 431] width 5 height 13
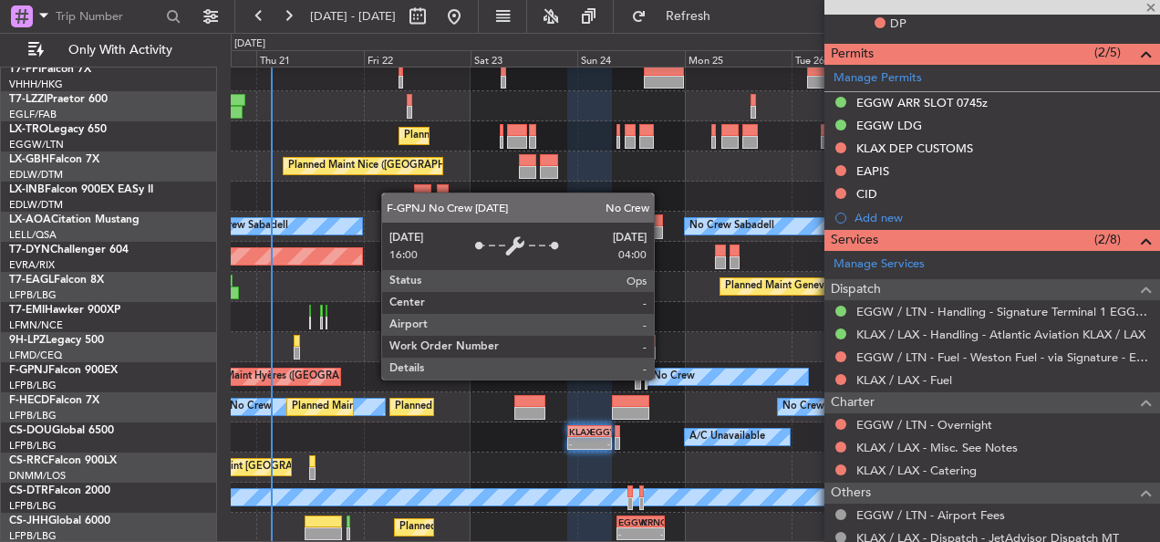
type input "+00:10"
type input "0"
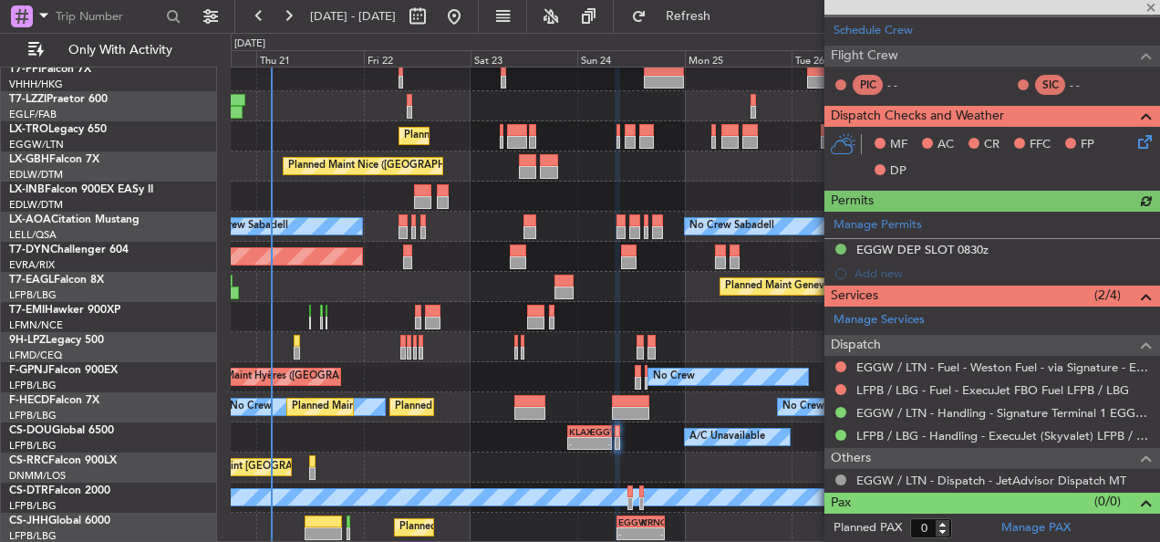
scroll to position [400, 0]
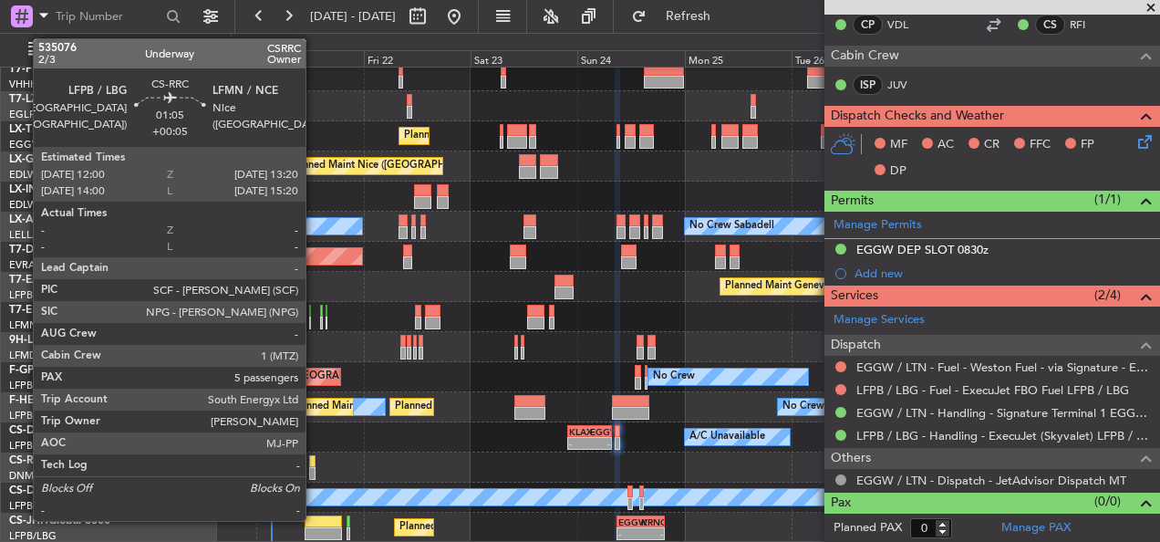
click at [314, 458] on div at bounding box center [312, 461] width 6 height 13
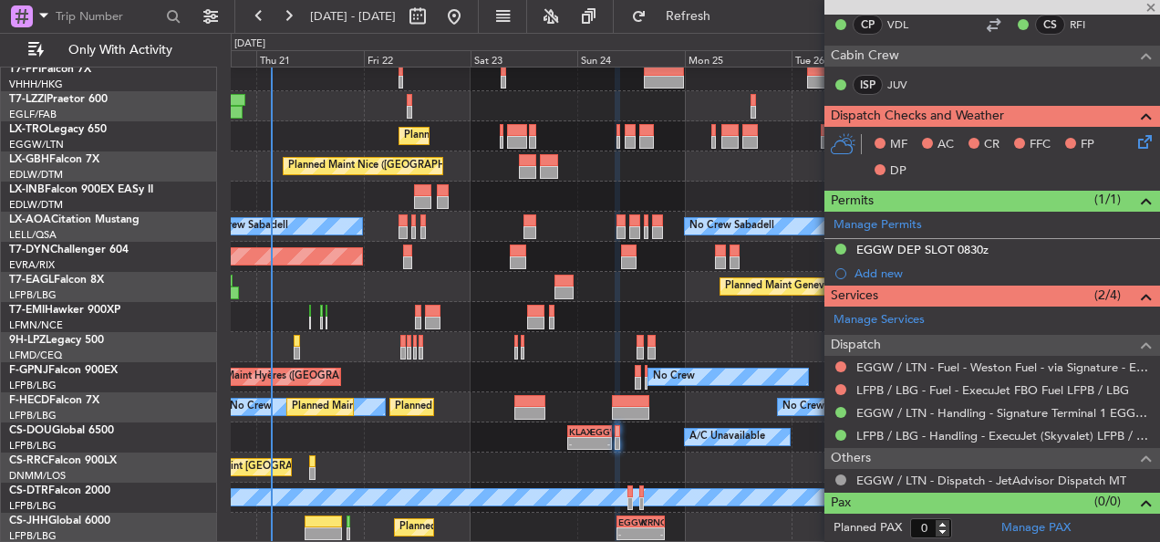
type input "+00:05"
type input "5"
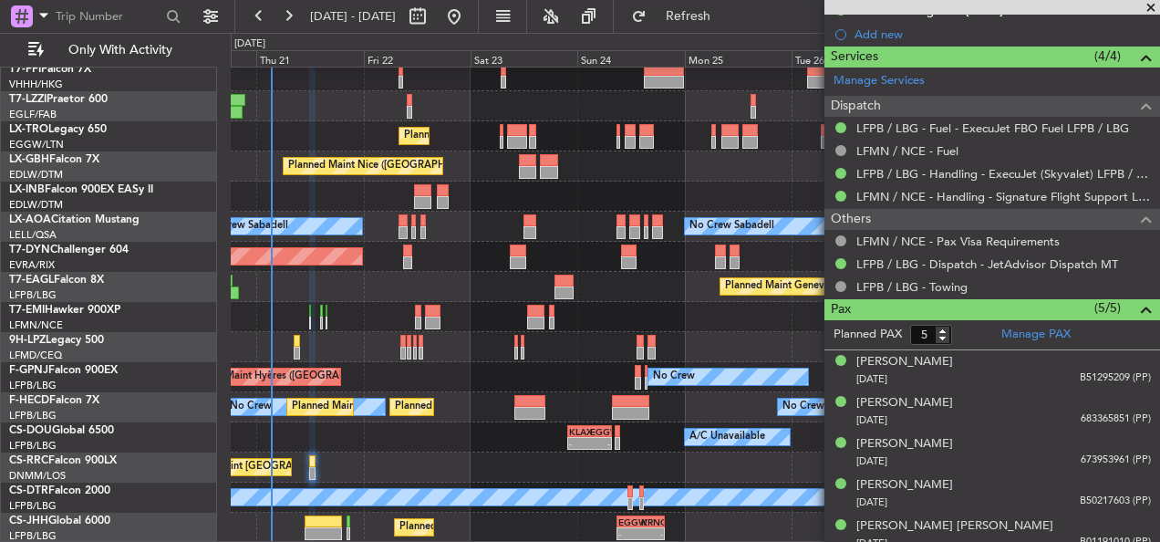
scroll to position [697, 0]
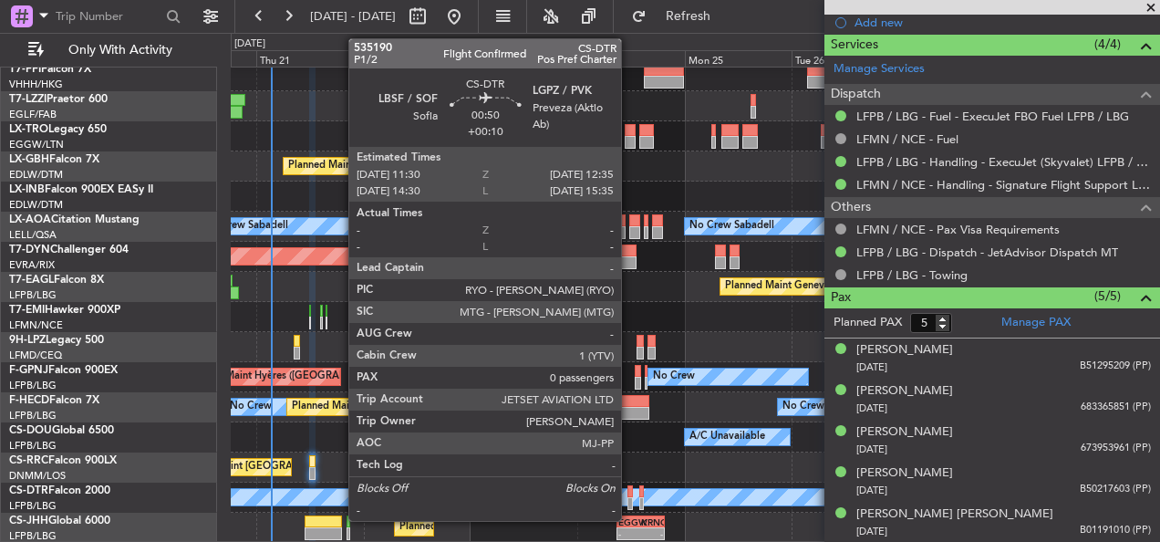
click at [629, 490] on div at bounding box center [629, 491] width 5 height 13
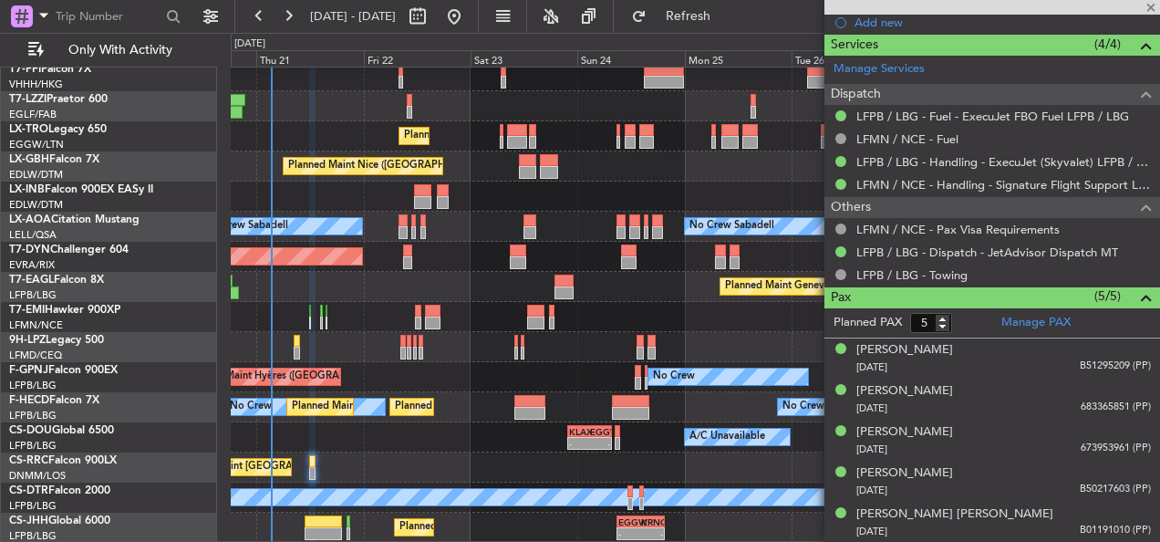
type input "+00:10"
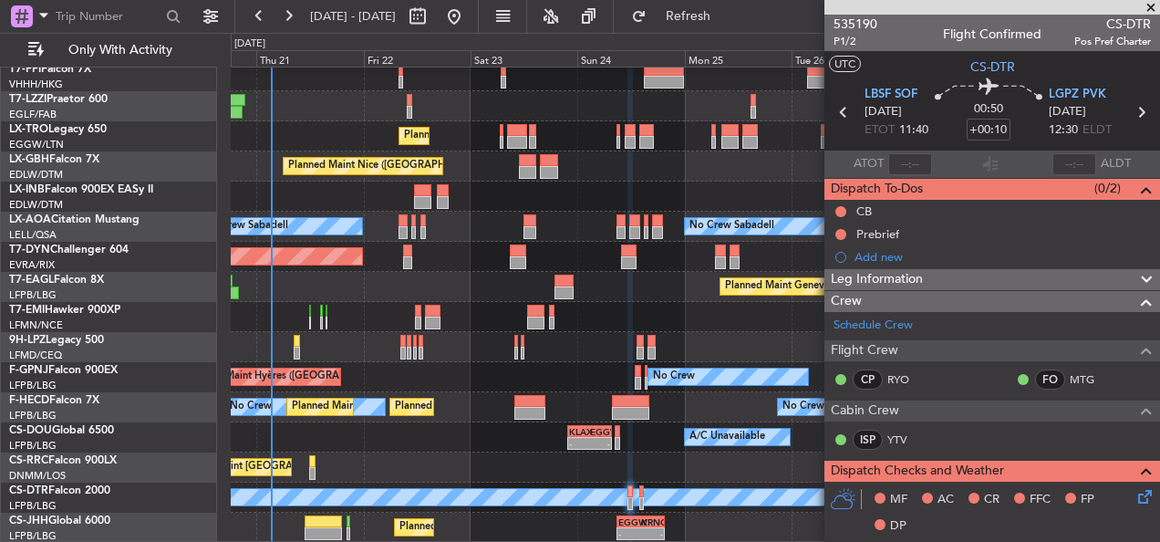
scroll to position [182, 0]
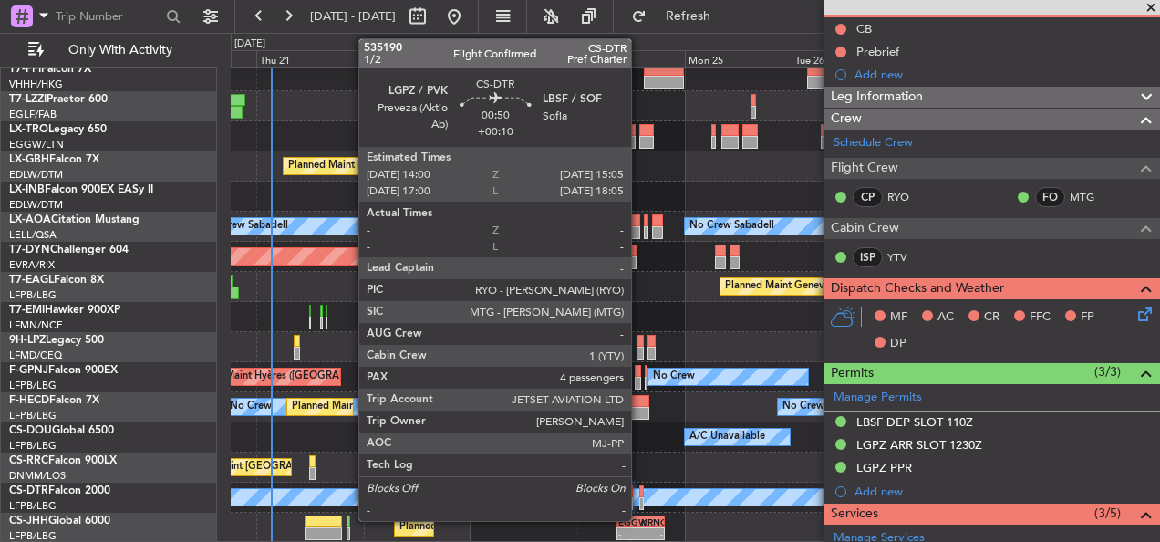
click at [639, 497] on div at bounding box center [641, 503] width 5 height 13
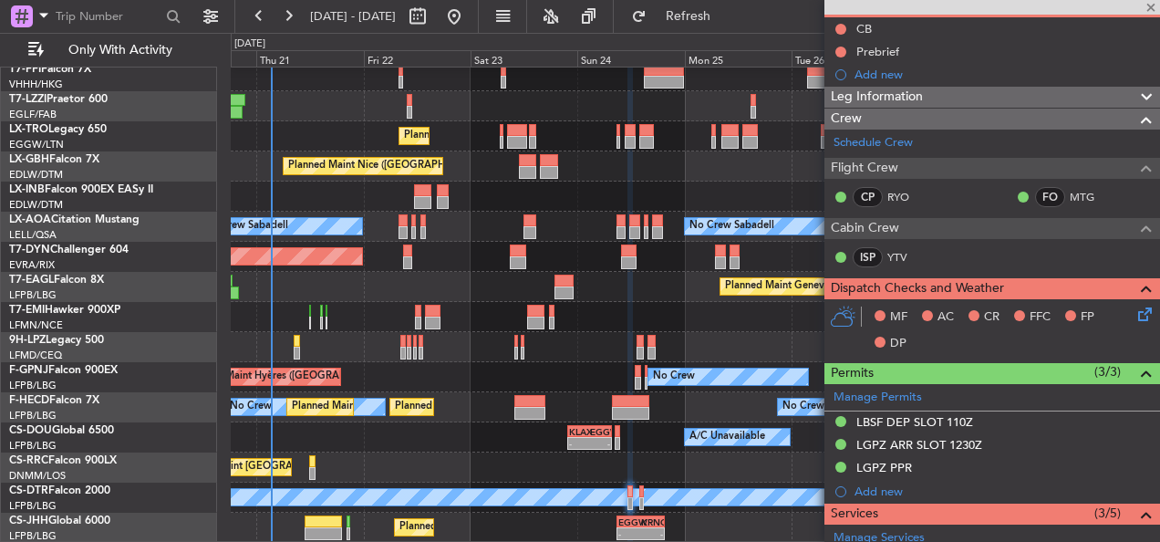
scroll to position [0, 0]
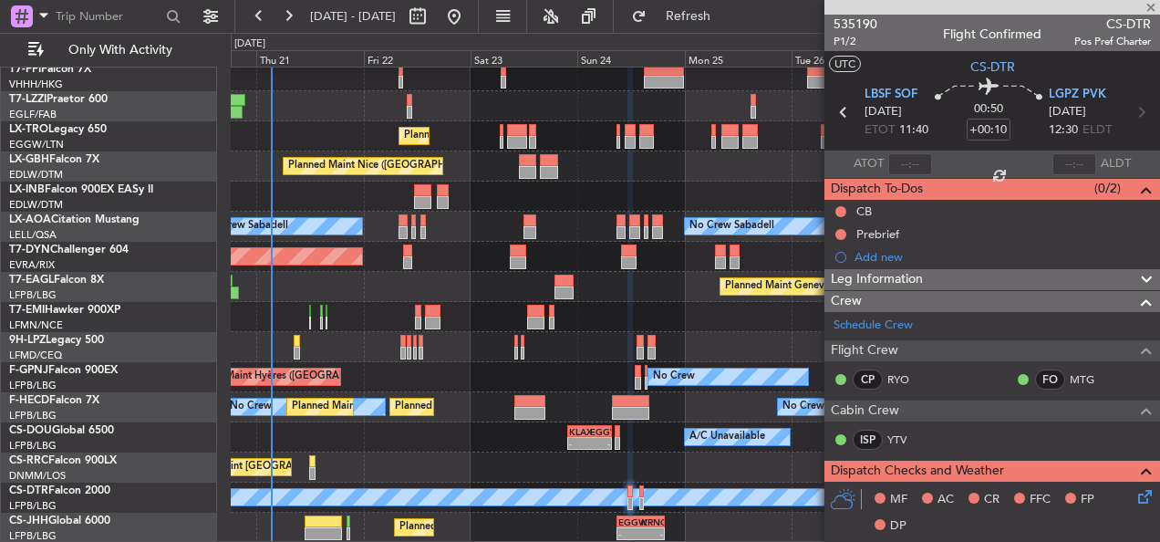
type input "4"
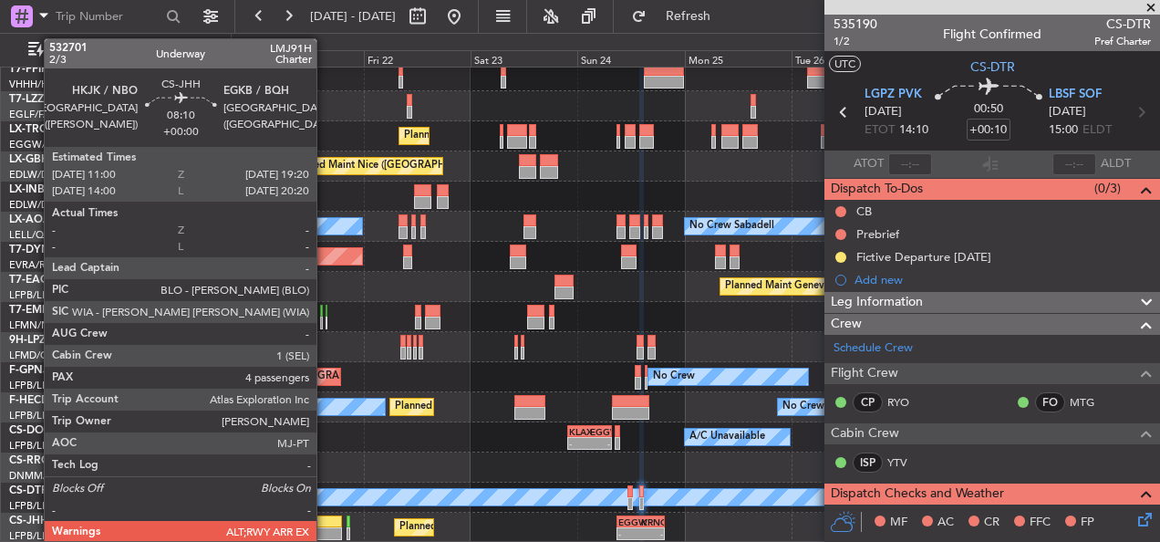
click at [325, 516] on div at bounding box center [323, 521] width 37 height 13
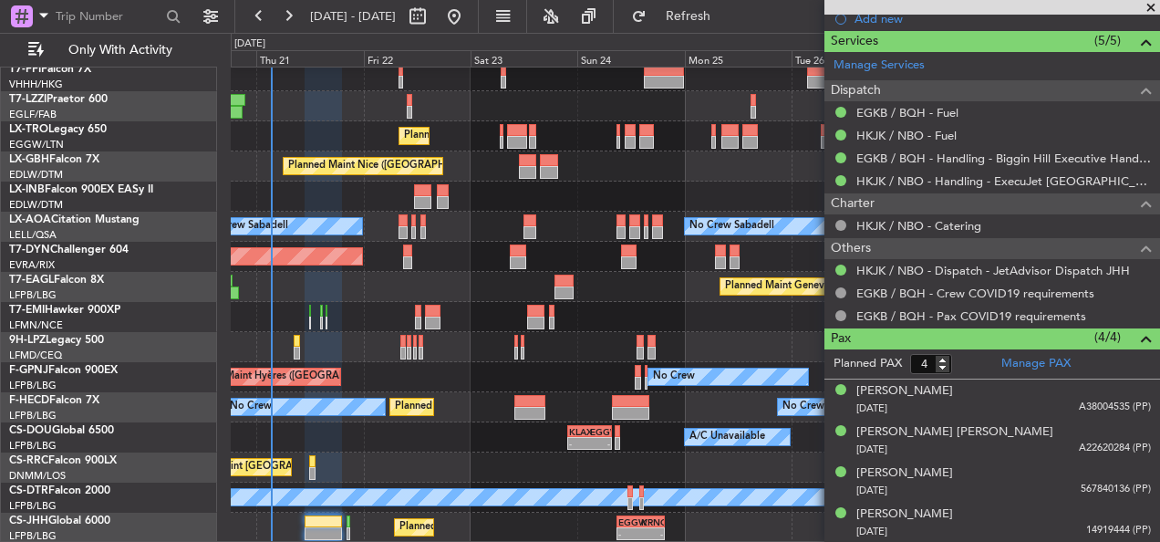
scroll to position [855, 0]
click at [346, 521] on div "Planned Maint [GEOGRAPHIC_DATA] ([GEOGRAPHIC_DATA]) - - EGGW 09:00 Z KRNO 19:40…" at bounding box center [695, 527] width 928 height 30
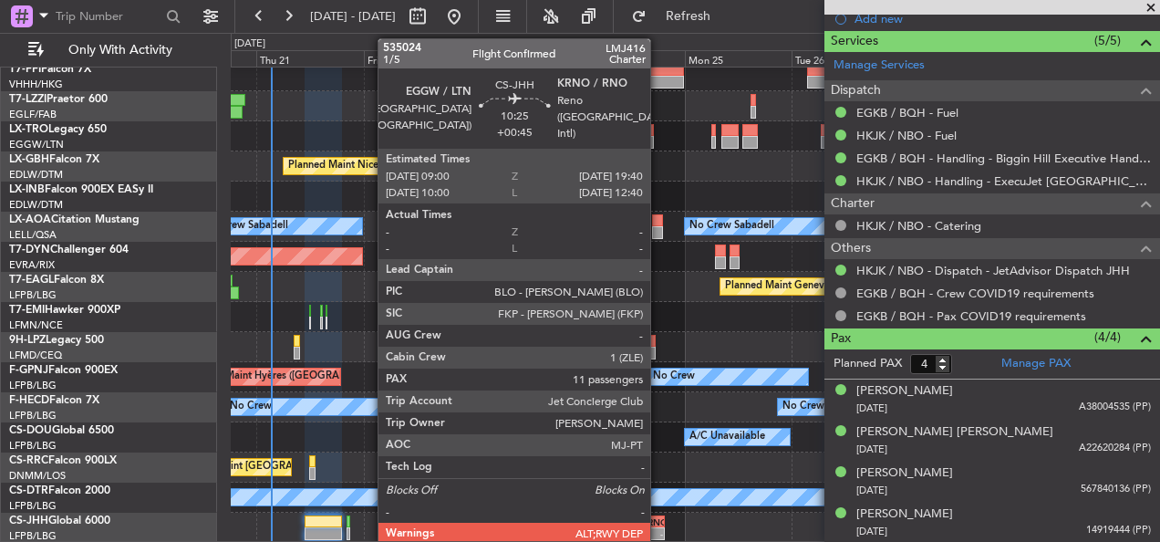
click at [658, 522] on div "KRNO" at bounding box center [652, 521] width 22 height 11
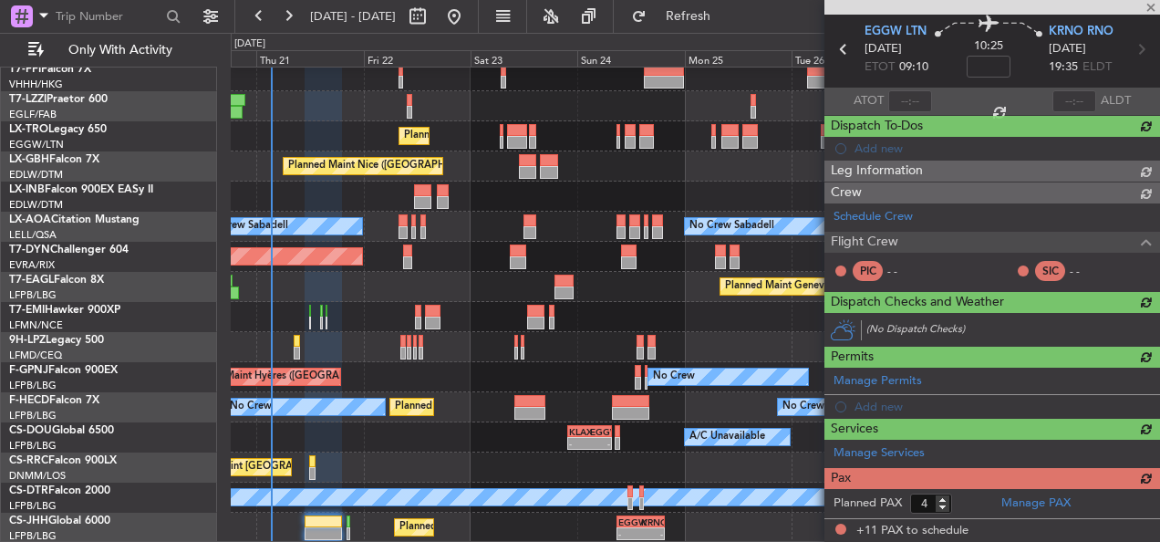
type input "+00:45"
type input "11"
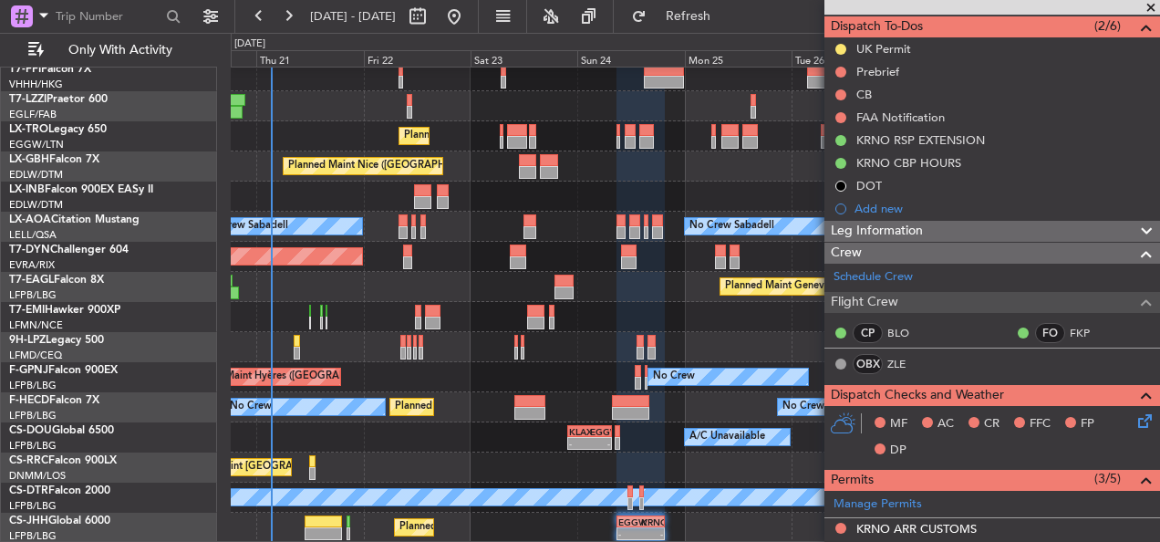
scroll to position [149, 0]
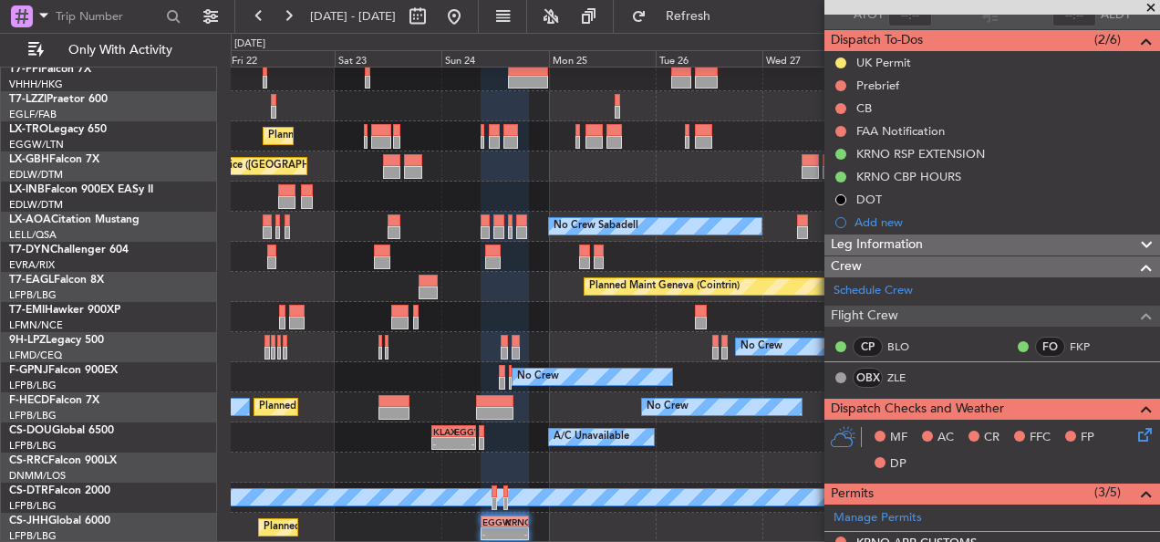
click at [511, 469] on div "Planned Maint [GEOGRAPHIC_DATA] ([GEOGRAPHIC_DATA])" at bounding box center [695, 467] width 928 height 30
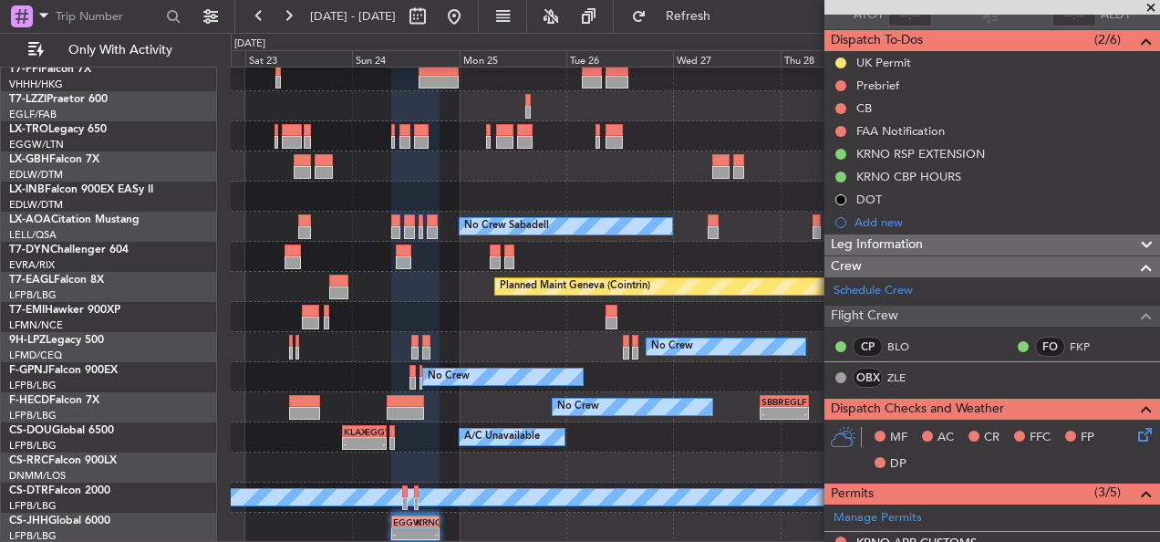
click at [413, 465] on div "Planned Maint [GEOGRAPHIC_DATA] ([GEOGRAPHIC_DATA])" at bounding box center [695, 467] width 928 height 30
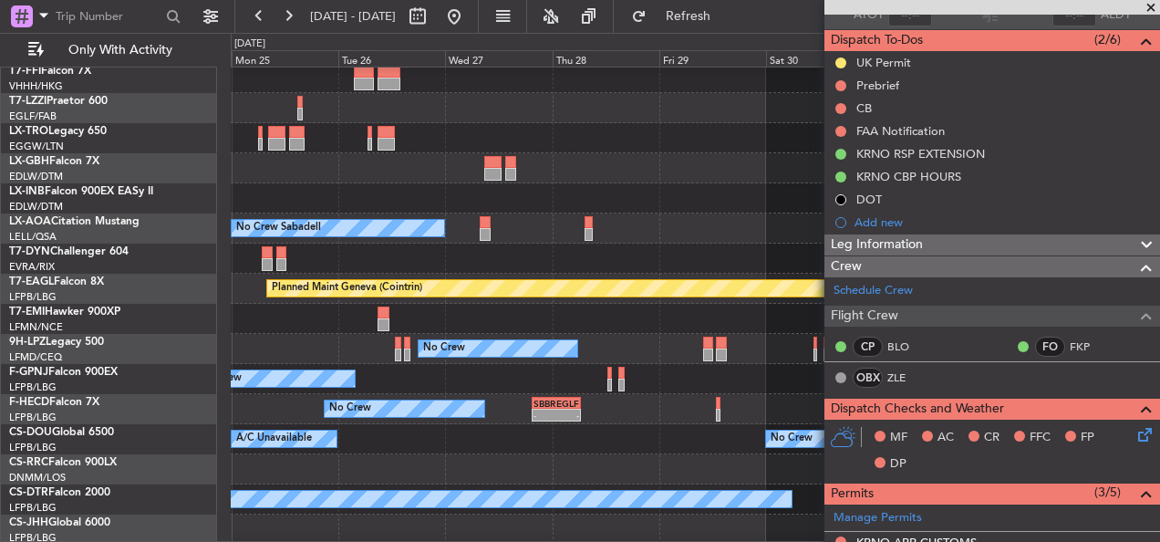
click at [457, 452] on div "Planned Maint [GEOGRAPHIC_DATA] ([GEOGRAPHIC_DATA]) A/C Unavailable No Crew KLA…" at bounding box center [695, 439] width 928 height 30
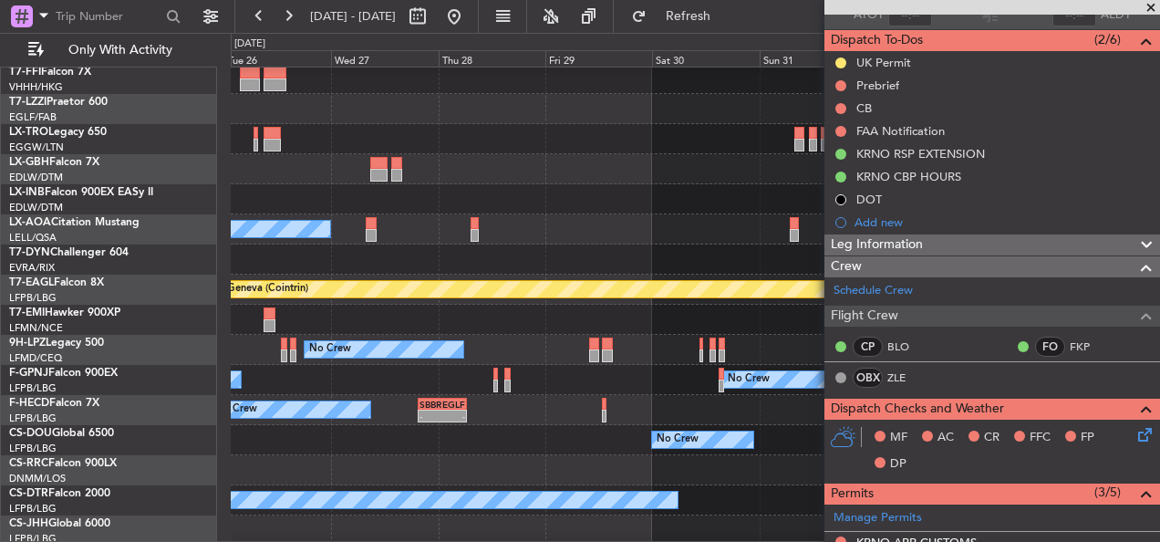
click at [421, 449] on div "Planned Maint [GEOGRAPHIC_DATA] ([GEOGRAPHIC_DATA]) Owner London ([GEOGRAPHIC_D…" at bounding box center [695, 139] width 928 height 812
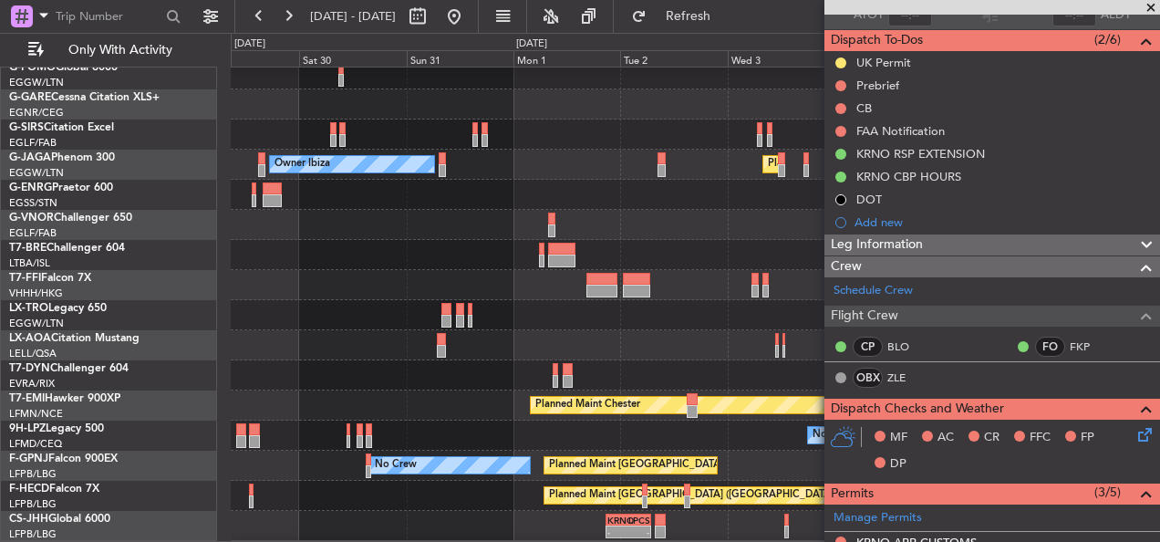
scroll to position [36, 0]
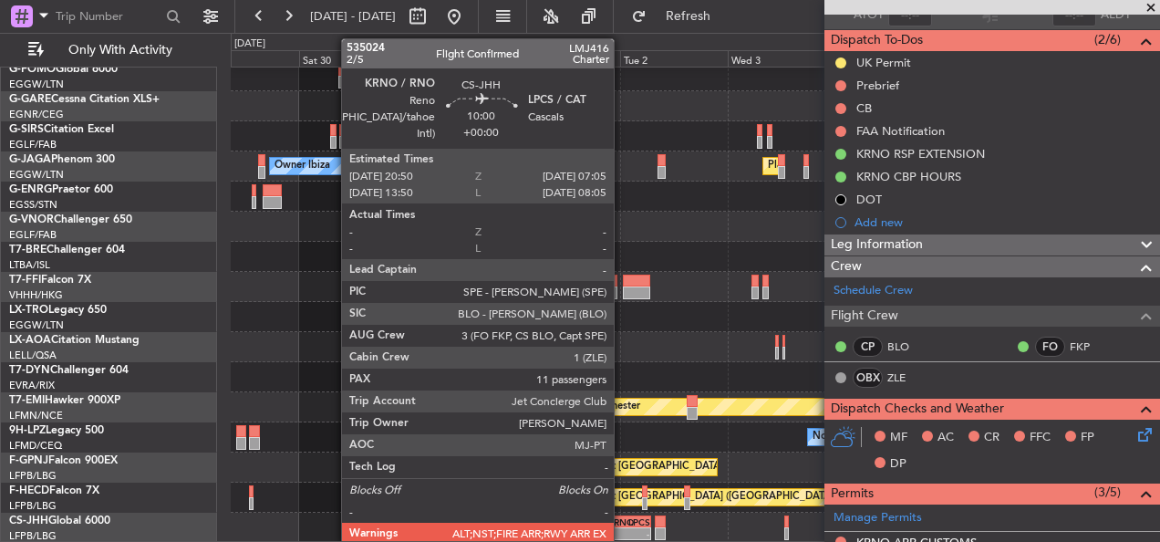
click at [622, 525] on div "KRNO" at bounding box center [617, 521] width 21 height 11
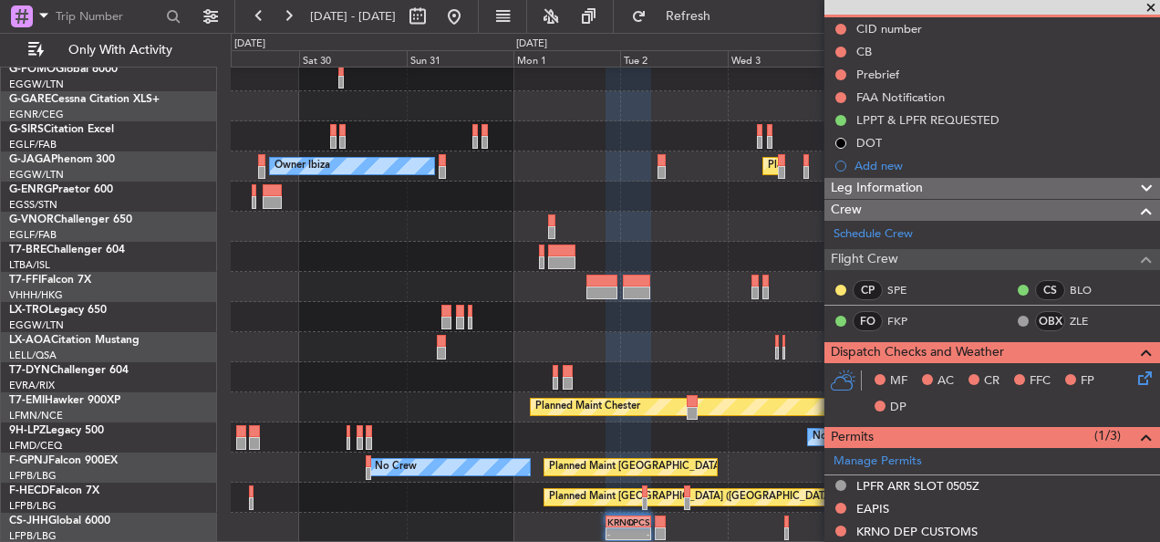
scroll to position [91, 0]
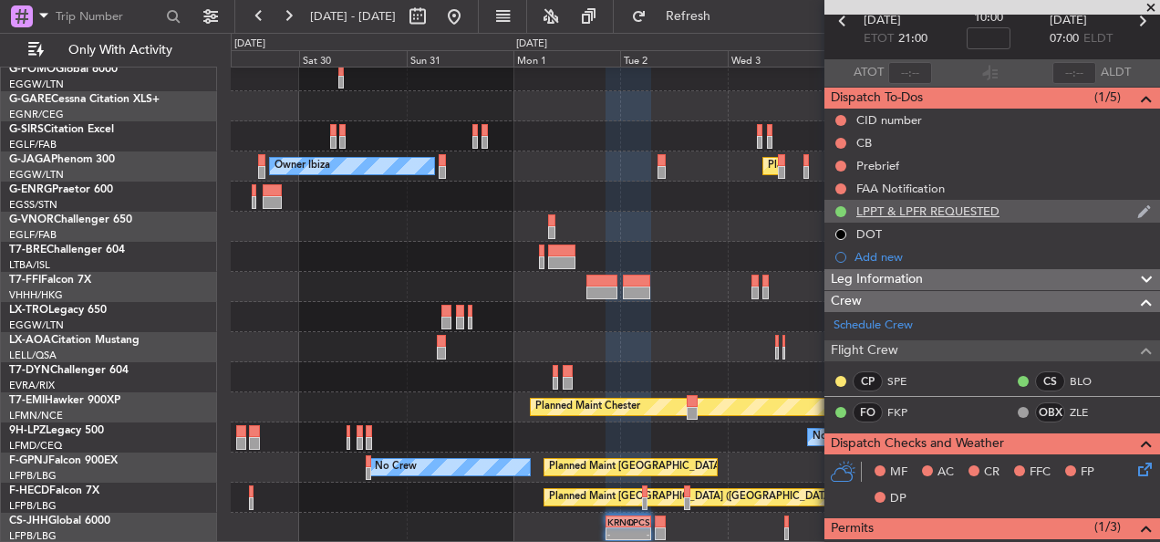
click at [979, 206] on div "LPPT & LPFR REQUESTED" at bounding box center [927, 210] width 143 height 15
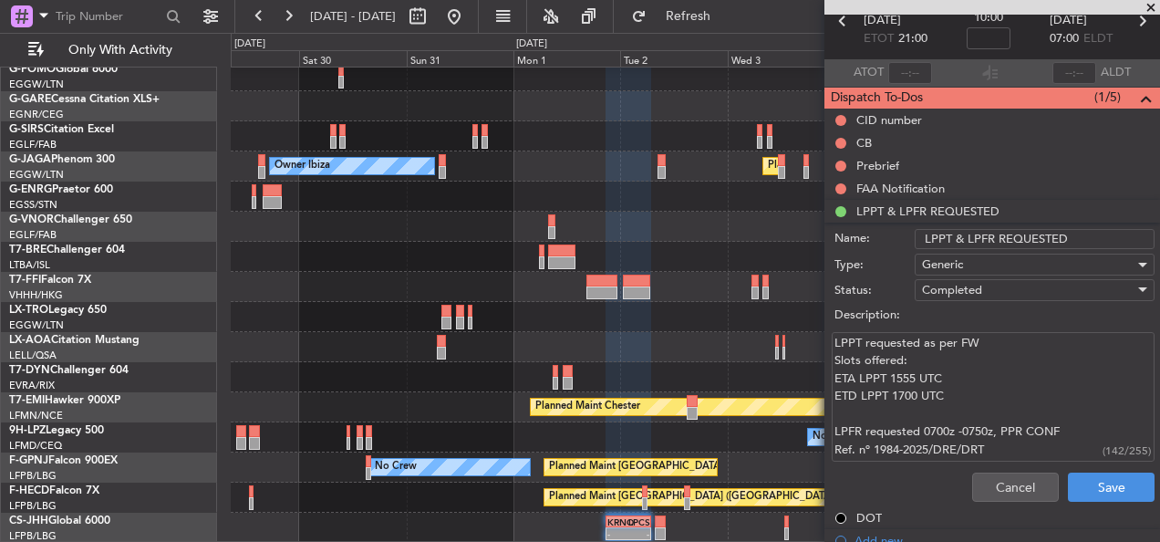
drag, startPoint x: 938, startPoint y: 388, endPoint x: 831, endPoint y: 346, distance: 115.0
click at [831, 346] on textarea "LPPT requested as per FW Slots offered: ETA LPPT 1555 UTC ETD LPPT 1700 UTC LPF…" at bounding box center [992, 397] width 323 height 130
click at [1007, 484] on button "Cancel" at bounding box center [1015, 486] width 87 height 29
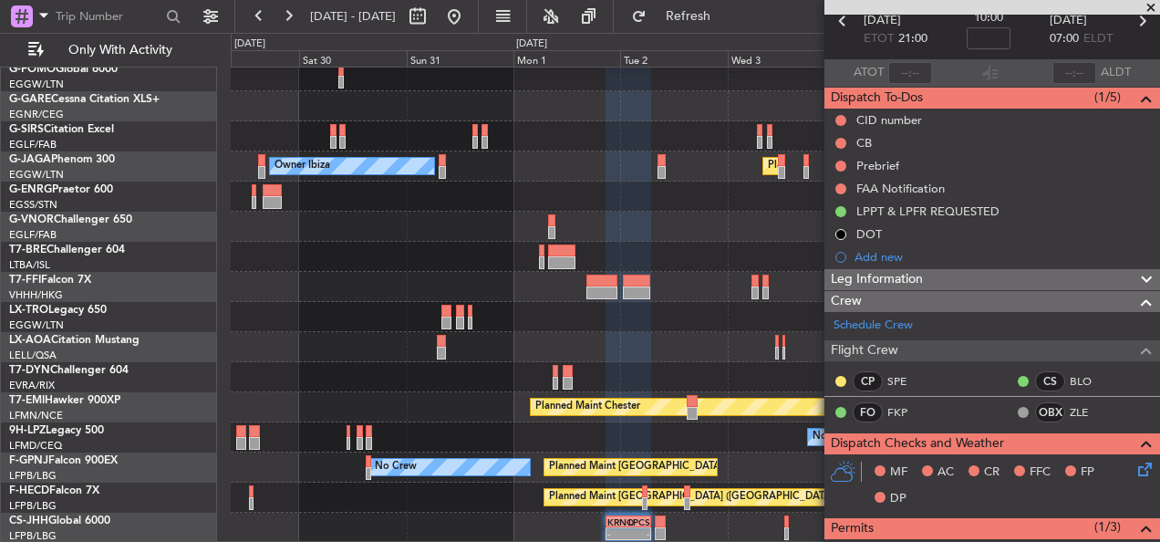
click at [574, 520] on div "- - KRNO 20:50 Z LPCS 07:05 Z" at bounding box center [695, 527] width 928 height 30
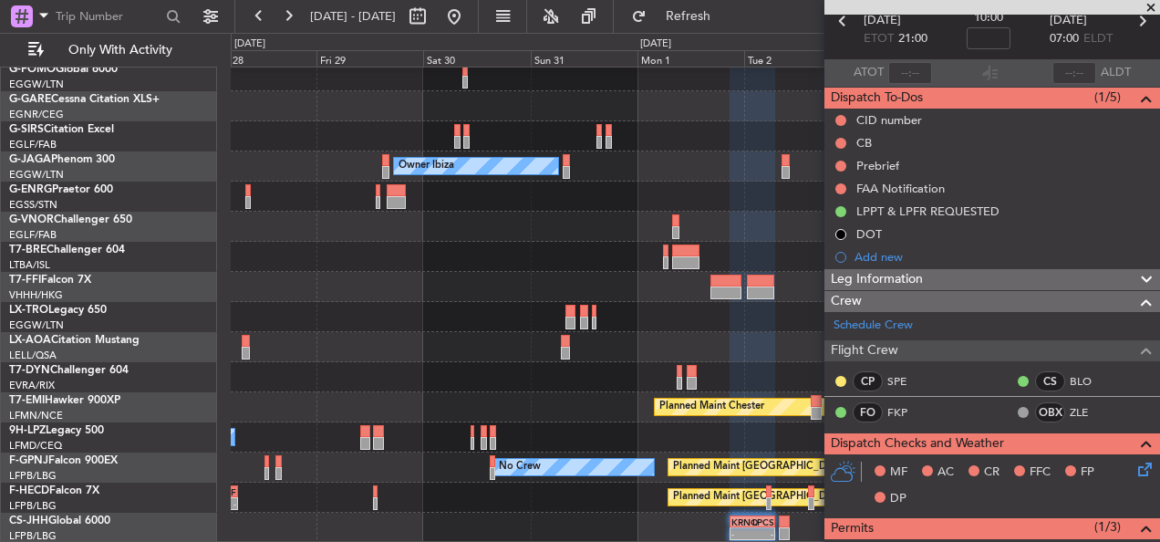
click at [739, 502] on div "Owner Ibiza Planned Maint [GEOGRAPHIC_DATA] ([GEOGRAPHIC_DATA]) - - [PERSON_NAM…" at bounding box center [695, 286] width 928 height 511
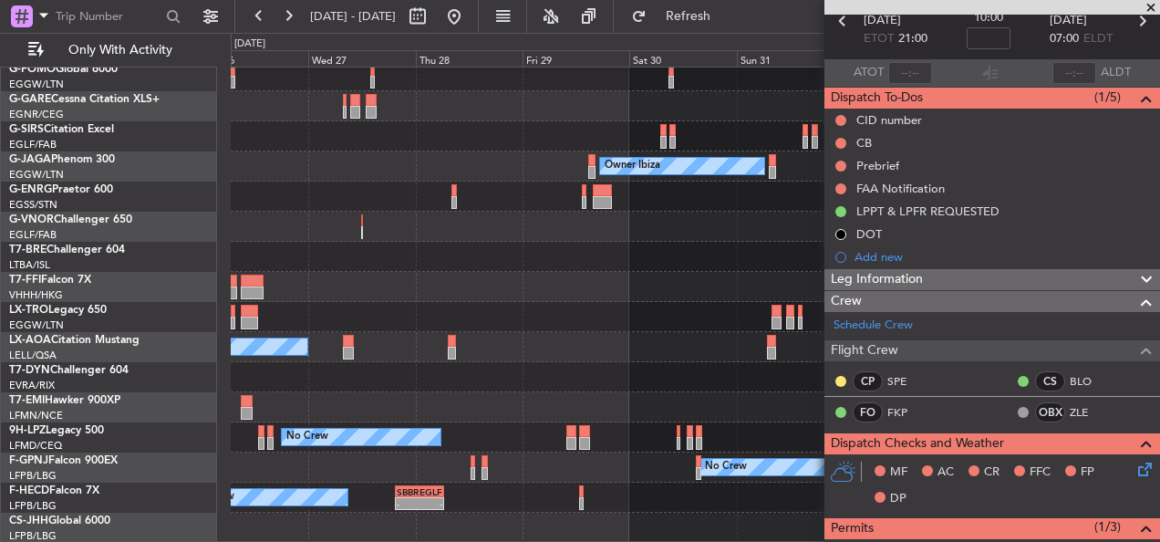
click at [648, 488] on div "Planned Maint [GEOGRAPHIC_DATA] ([GEOGRAPHIC_DATA]) SBBR 19:30 Z EGLF 06:30 Z -…" at bounding box center [695, 497] width 928 height 30
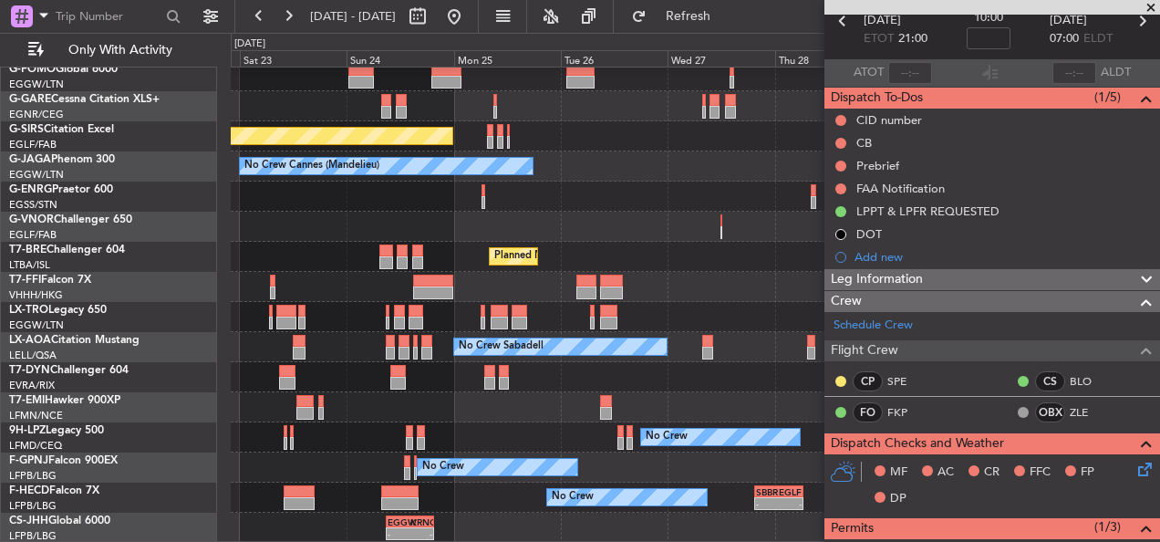
click at [648, 464] on div "No Crew No Crew Planned Maint [GEOGRAPHIC_DATA] ([GEOGRAPHIC_DATA]) [GEOGRAPHIC…" at bounding box center [695, 467] width 928 height 30
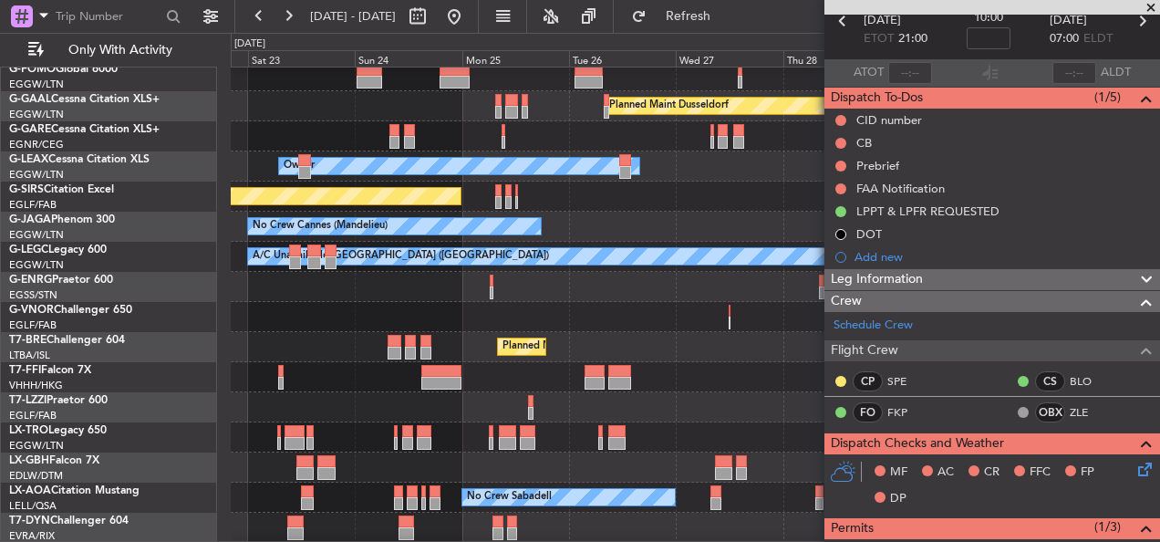
click at [504, 396] on div "Owner [GEOGRAPHIC_DATA] ([GEOGRAPHIC_DATA])" at bounding box center [695, 407] width 928 height 30
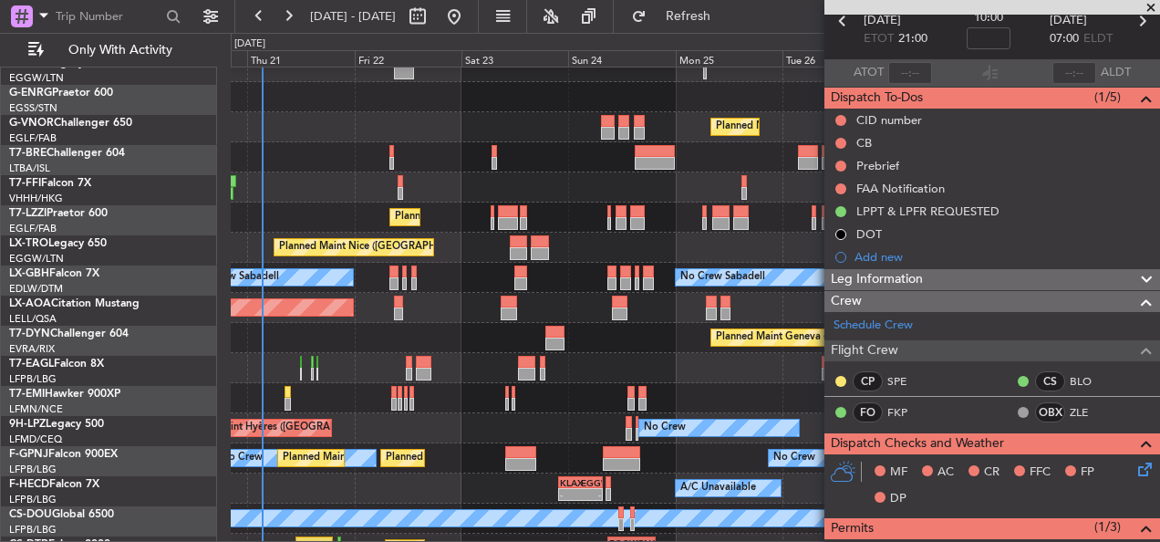
scroll to position [277, 0]
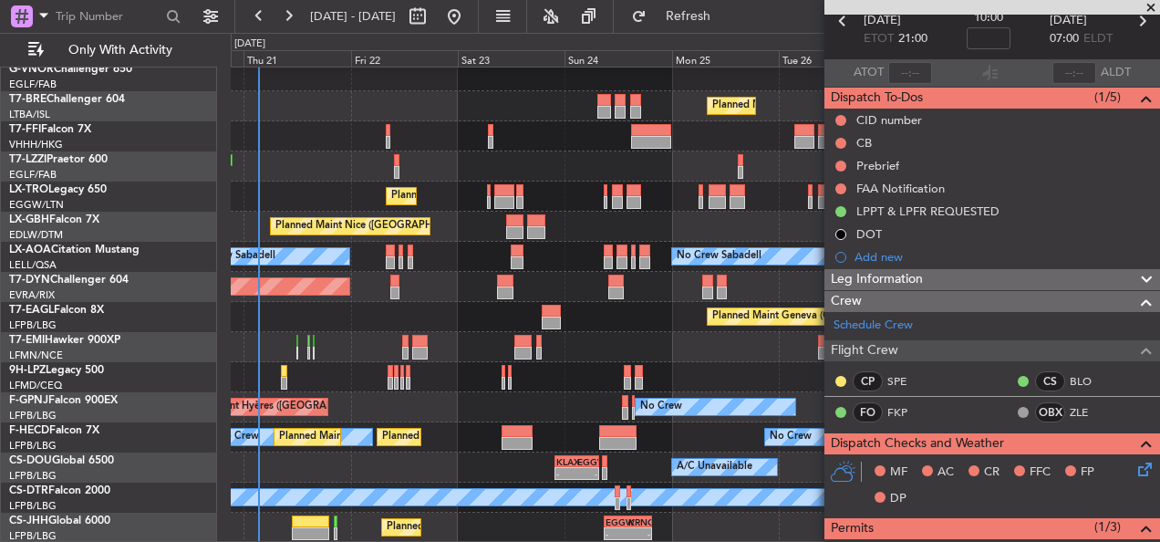
click at [460, 77] on div "Owner Planned Maint [GEOGRAPHIC_DATA] ([GEOGRAPHIC_DATA]) Planned Maint [GEOGRA…" at bounding box center [695, 166] width 928 height 752
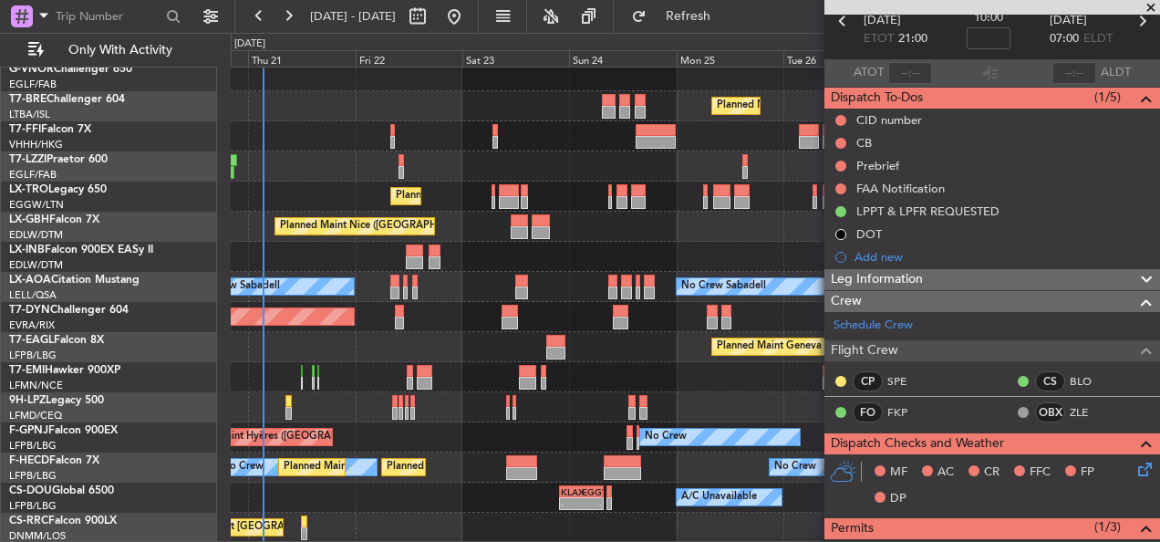
click at [472, 14] on fb-flight-board "[DATE] - [DATE] Refresh Quick Links Only With Activity Owner Planned Maint [GEO…" at bounding box center [580, 278] width 1160 height 528
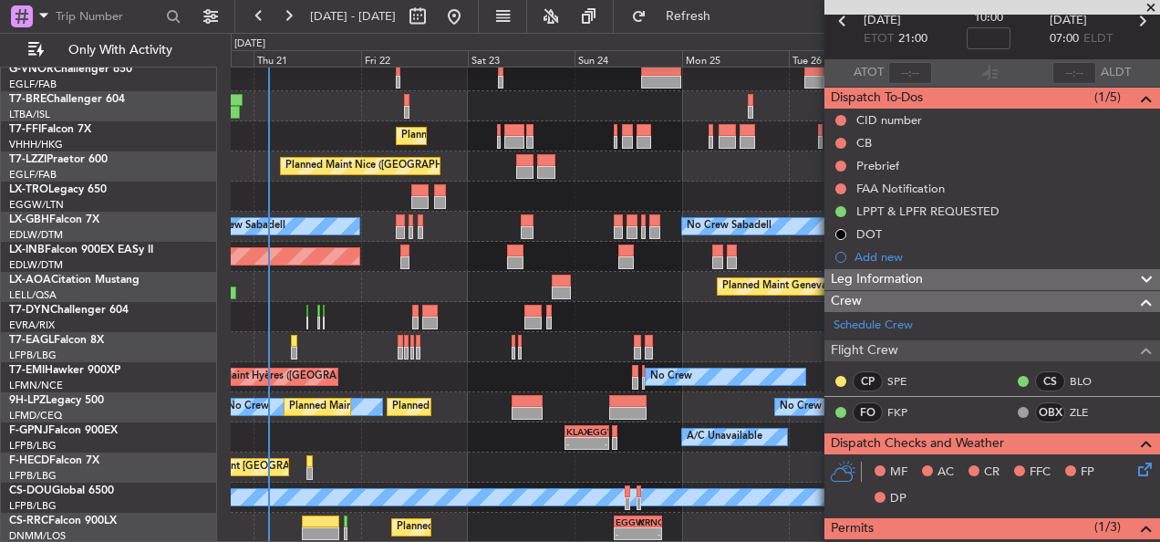
scroll to position [337, 0]
